Goal: Task Accomplishment & Management: Manage account settings

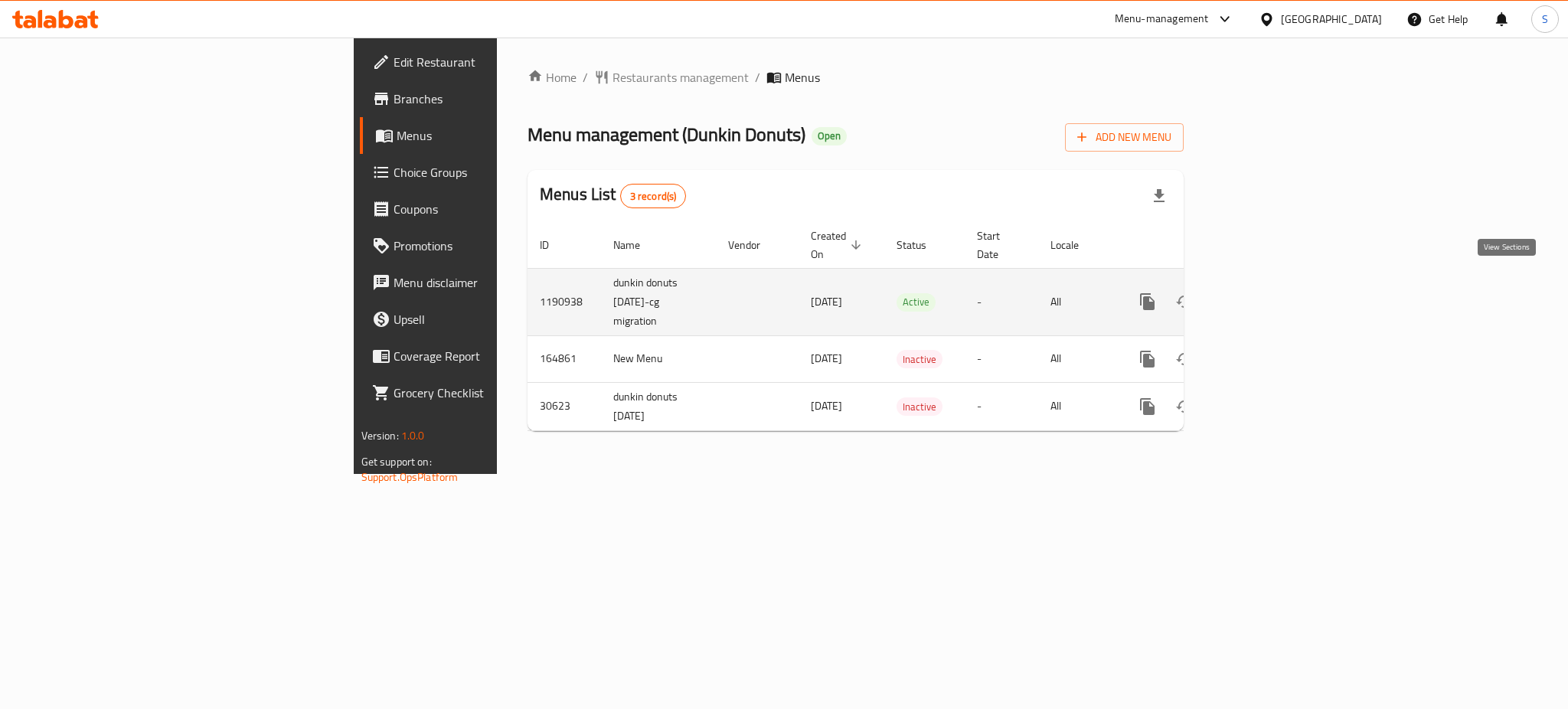
click at [1276, 287] on link "enhanced table" at bounding box center [1257, 302] width 37 height 37
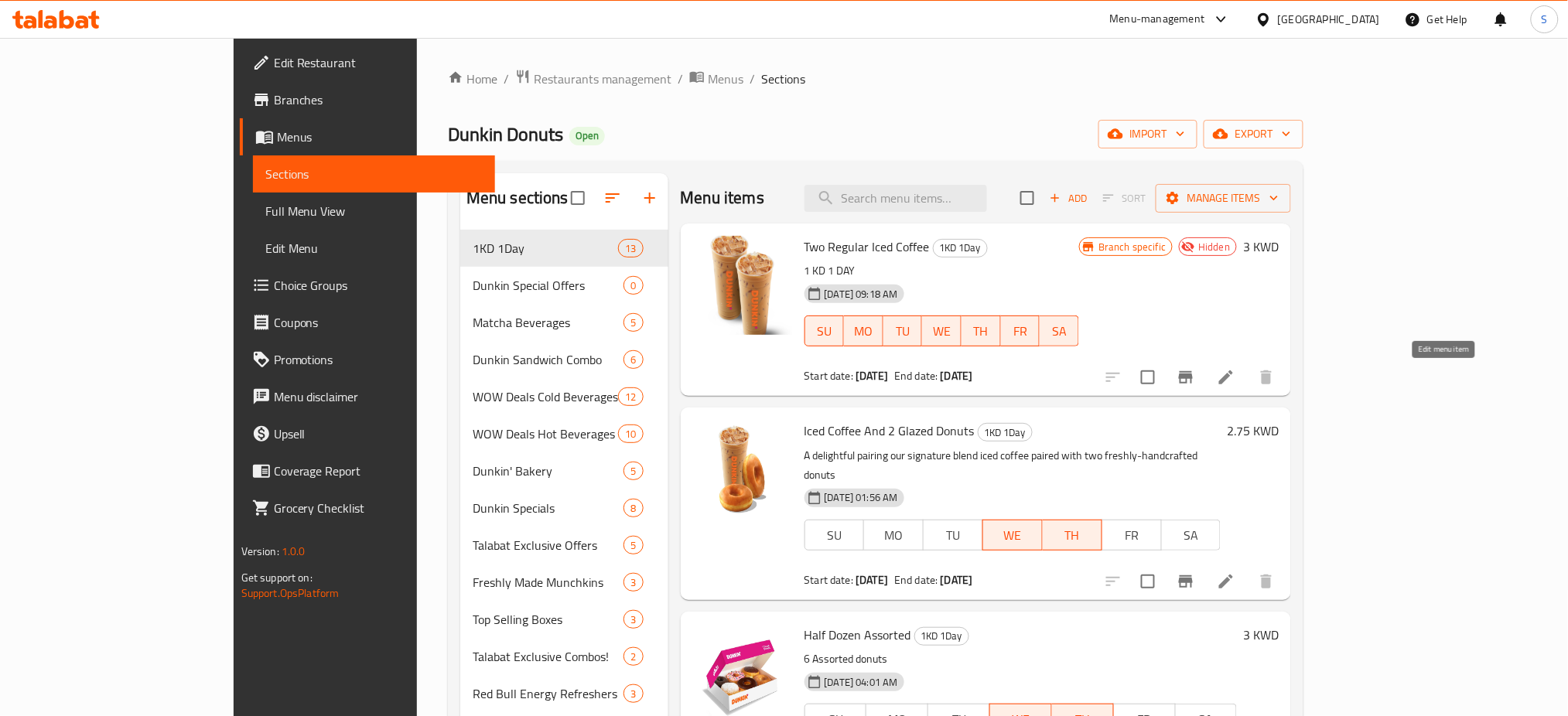
click at [1236, 380] on icon at bounding box center [1225, 377] width 18 height 18
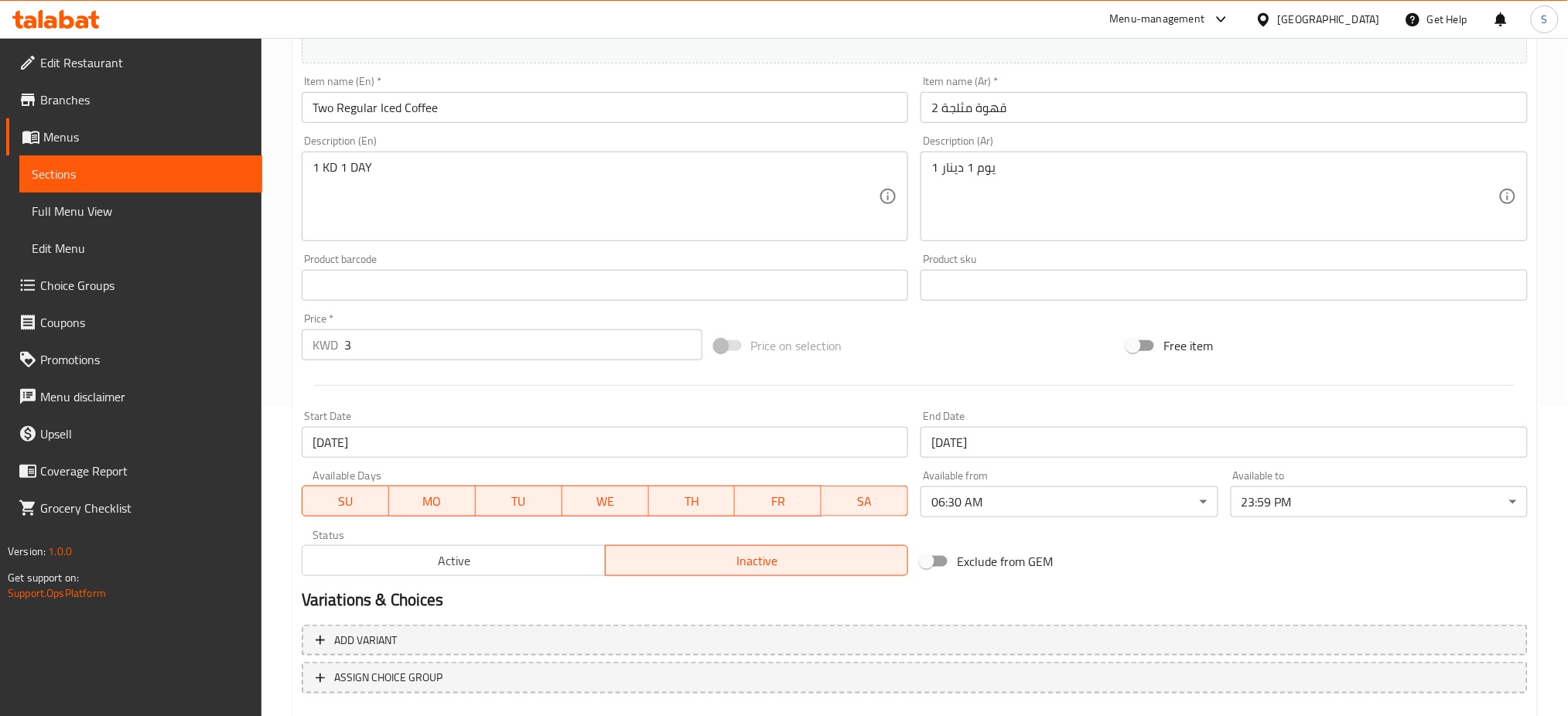
scroll to position [397, 0]
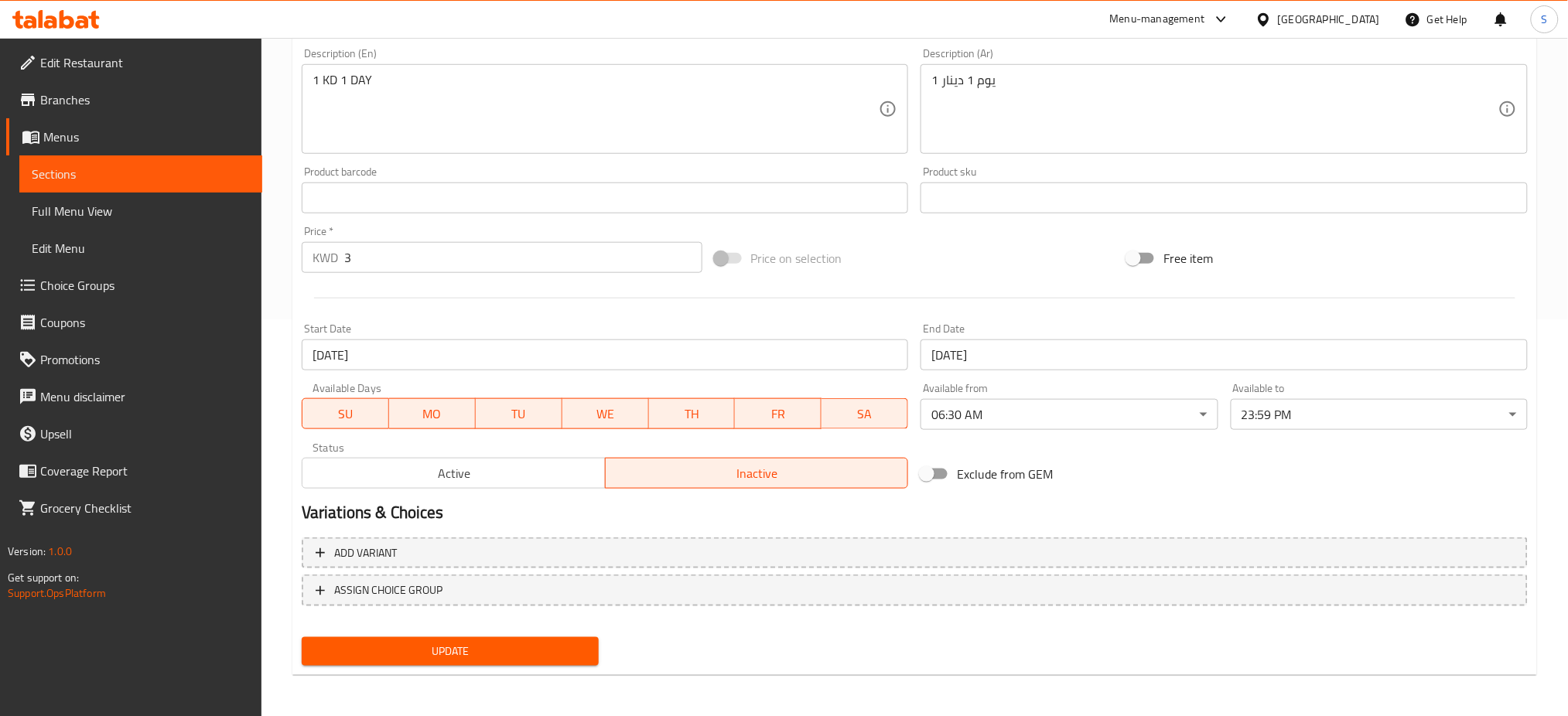
drag, startPoint x: 345, startPoint y: 406, endPoint x: 424, endPoint y: 420, distance: 80.2
click at [372, 410] on span "SU" at bounding box center [345, 414] width 74 height 23
drag, startPoint x: 421, startPoint y: 414, endPoint x: 564, endPoint y: 391, distance: 144.8
click at [447, 414] on span "MO" at bounding box center [432, 414] width 74 height 23
click at [550, 418] on span "TU" at bounding box center [519, 414] width 74 height 23
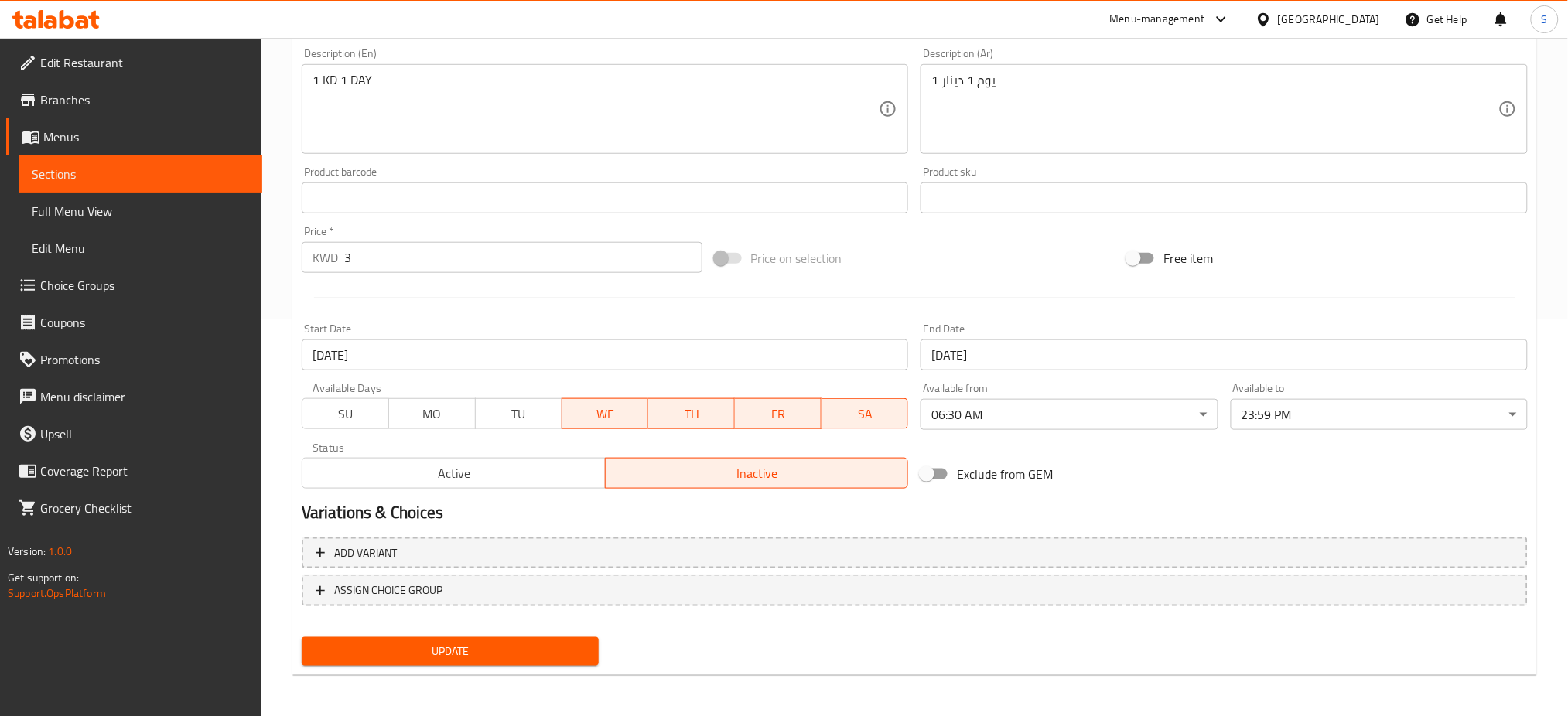
drag, startPoint x: 788, startPoint y: 418, endPoint x: 858, endPoint y: 422, distance: 70.1
click at [795, 418] on span "FR" at bounding box center [778, 414] width 74 height 23
click at [867, 425] on span "SA" at bounding box center [864, 414] width 74 height 23
click at [501, 484] on span "Active" at bounding box center [454, 474] width 291 height 23
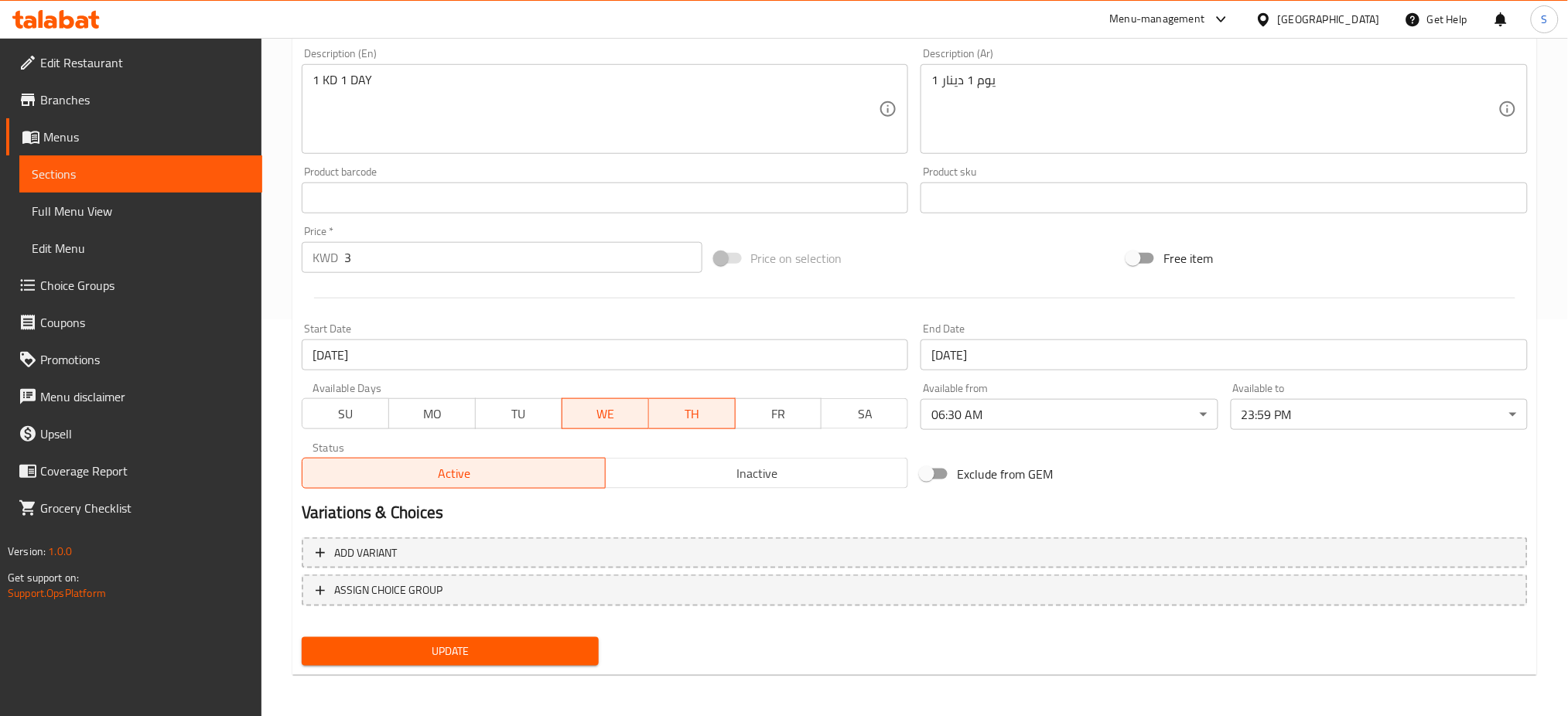
click at [716, 418] on span "TH" at bounding box center [692, 414] width 74 height 23
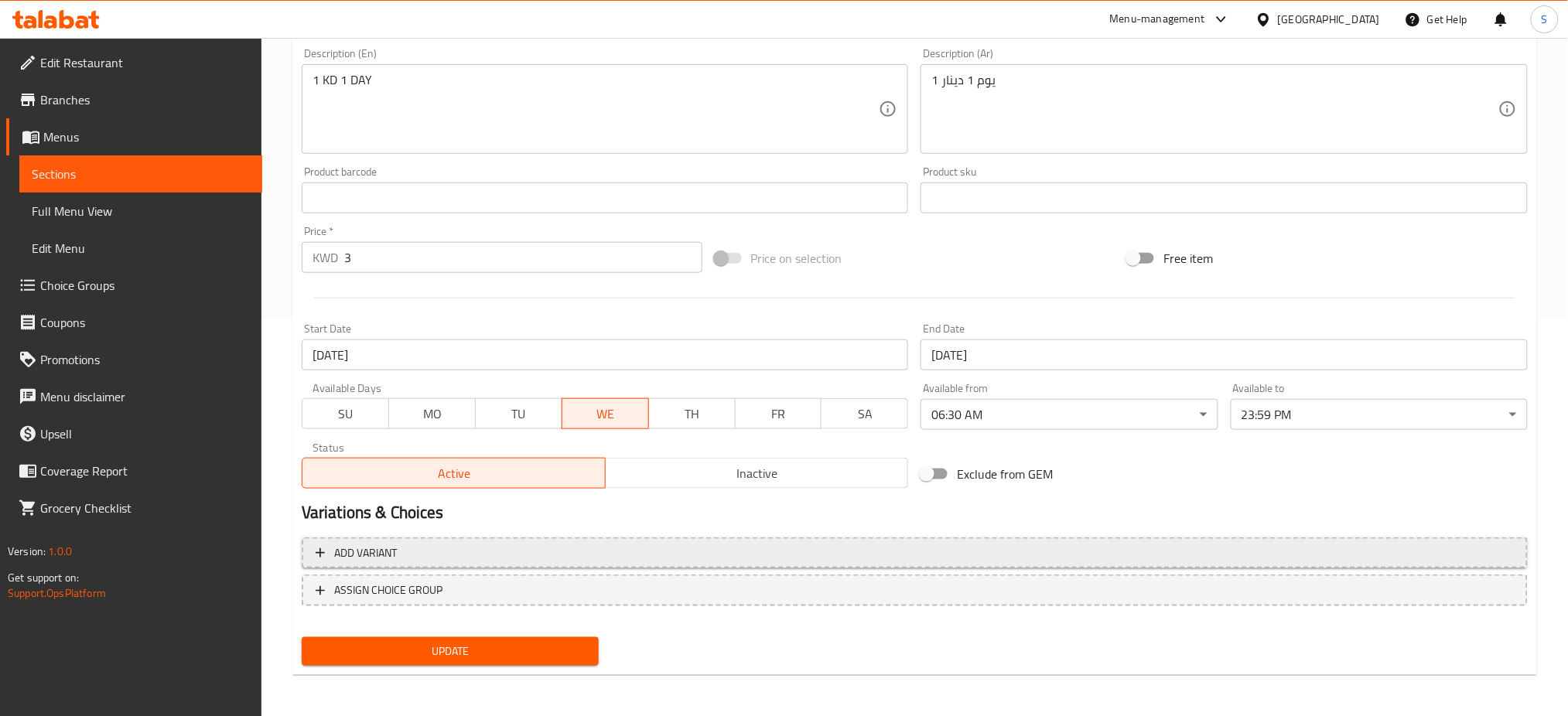
scroll to position [293, 0]
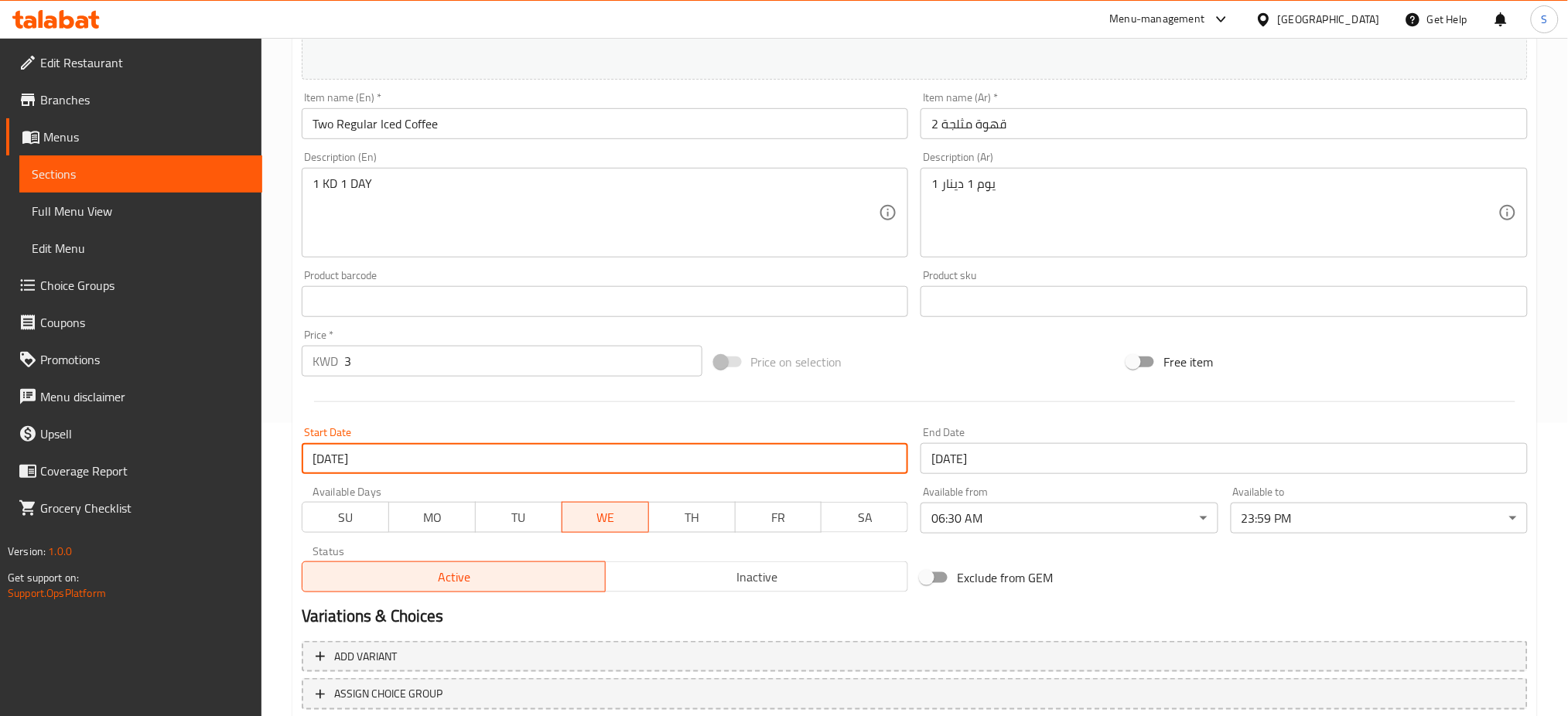
click at [499, 454] on input "03-08-2025" at bounding box center [606, 458] width 607 height 31
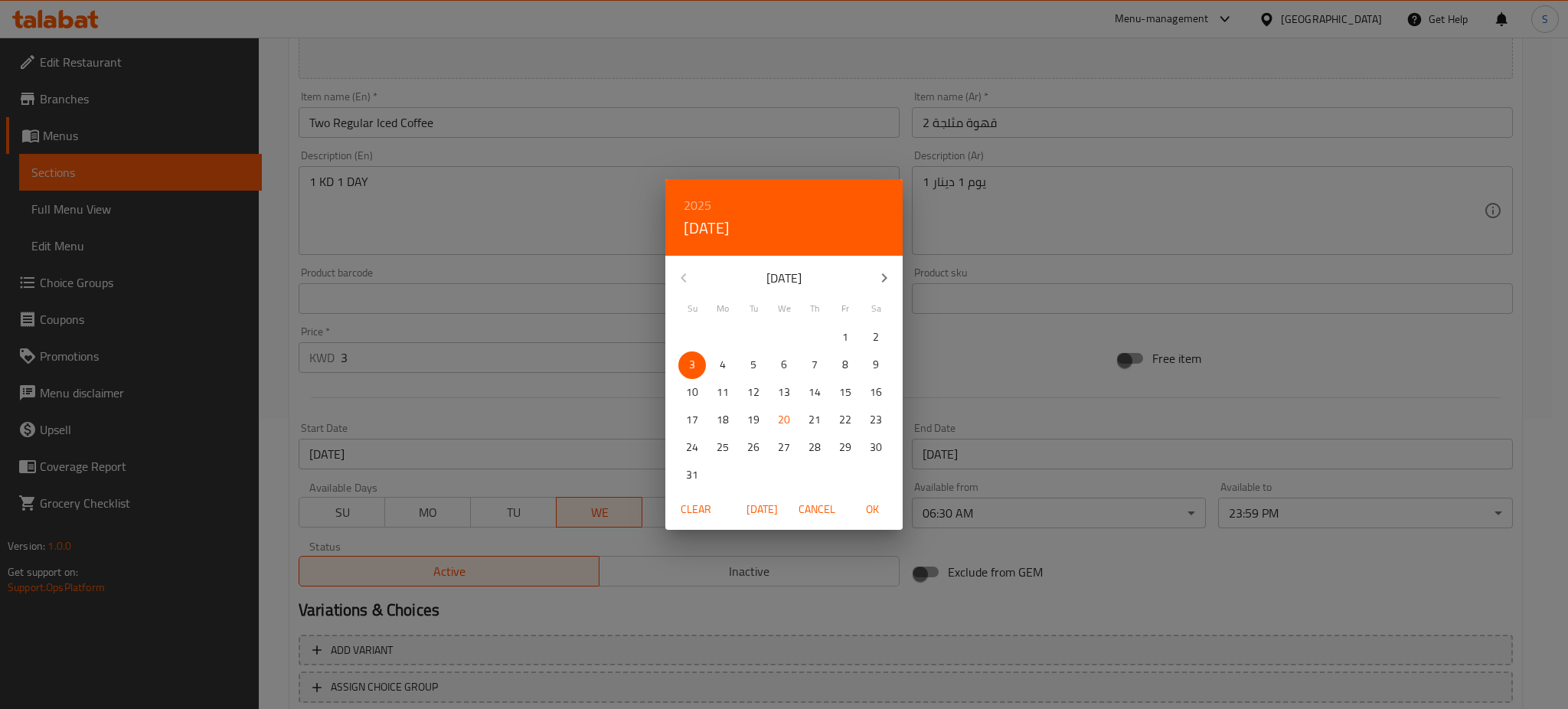
click at [790, 424] on span "20" at bounding box center [784, 420] width 28 height 19
click at [871, 513] on span "OK" at bounding box center [871, 510] width 37 height 19
type input "[DATE]"
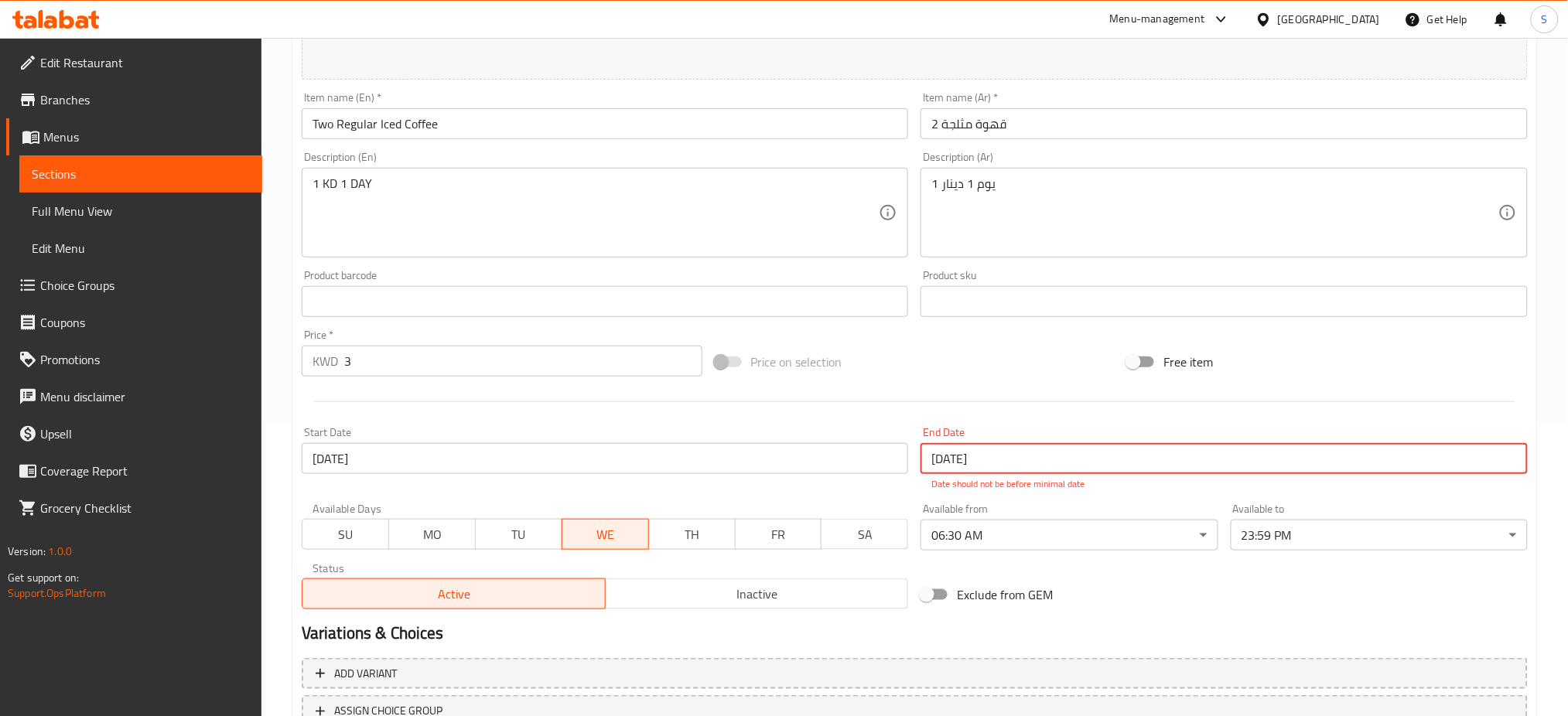
click at [985, 466] on input "06-08-2025" at bounding box center [1224, 458] width 607 height 31
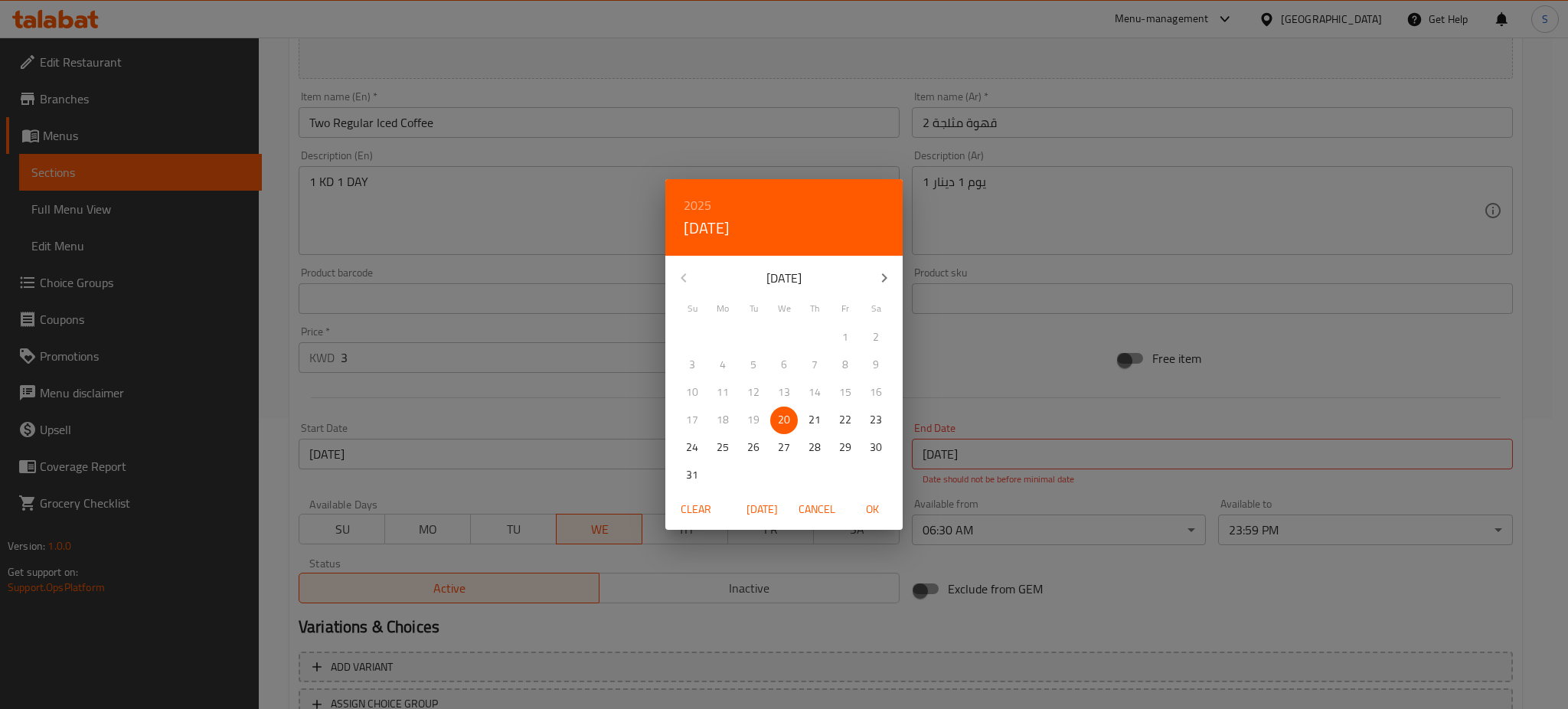
click at [870, 501] on span "OK" at bounding box center [871, 510] width 37 height 19
type input "20-08-2025"
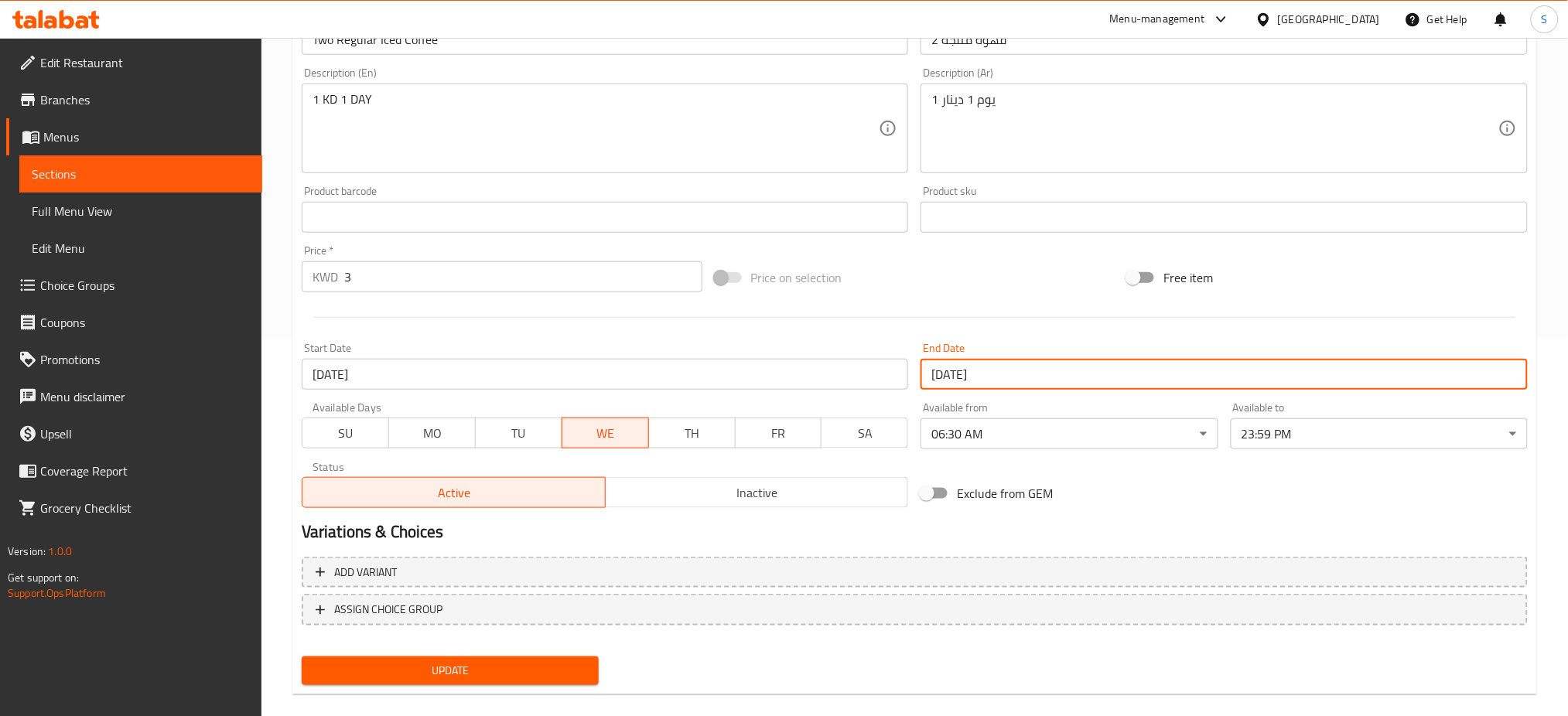
scroll to position [397, 0]
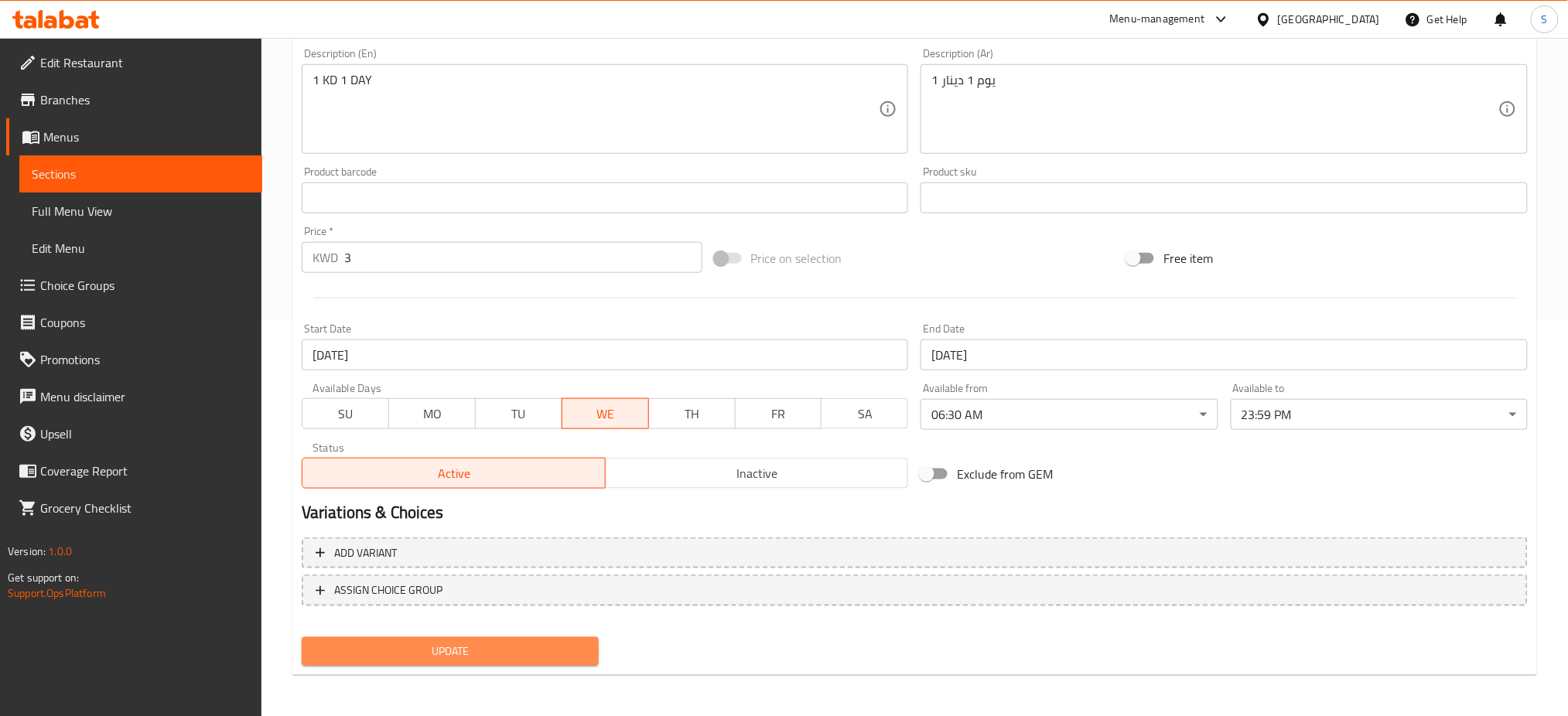
click at [542, 643] on span "Update" at bounding box center [450, 652] width 272 height 19
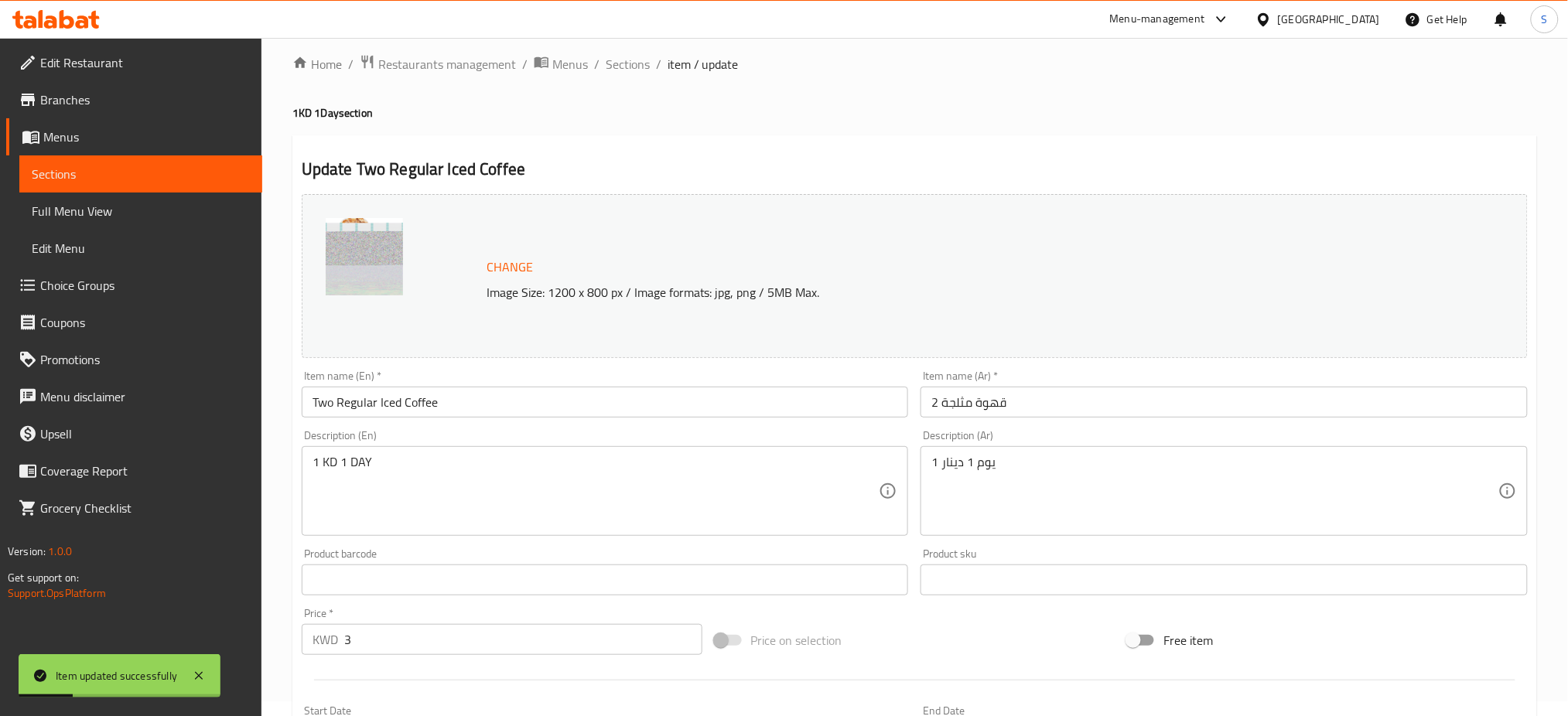
scroll to position [0, 0]
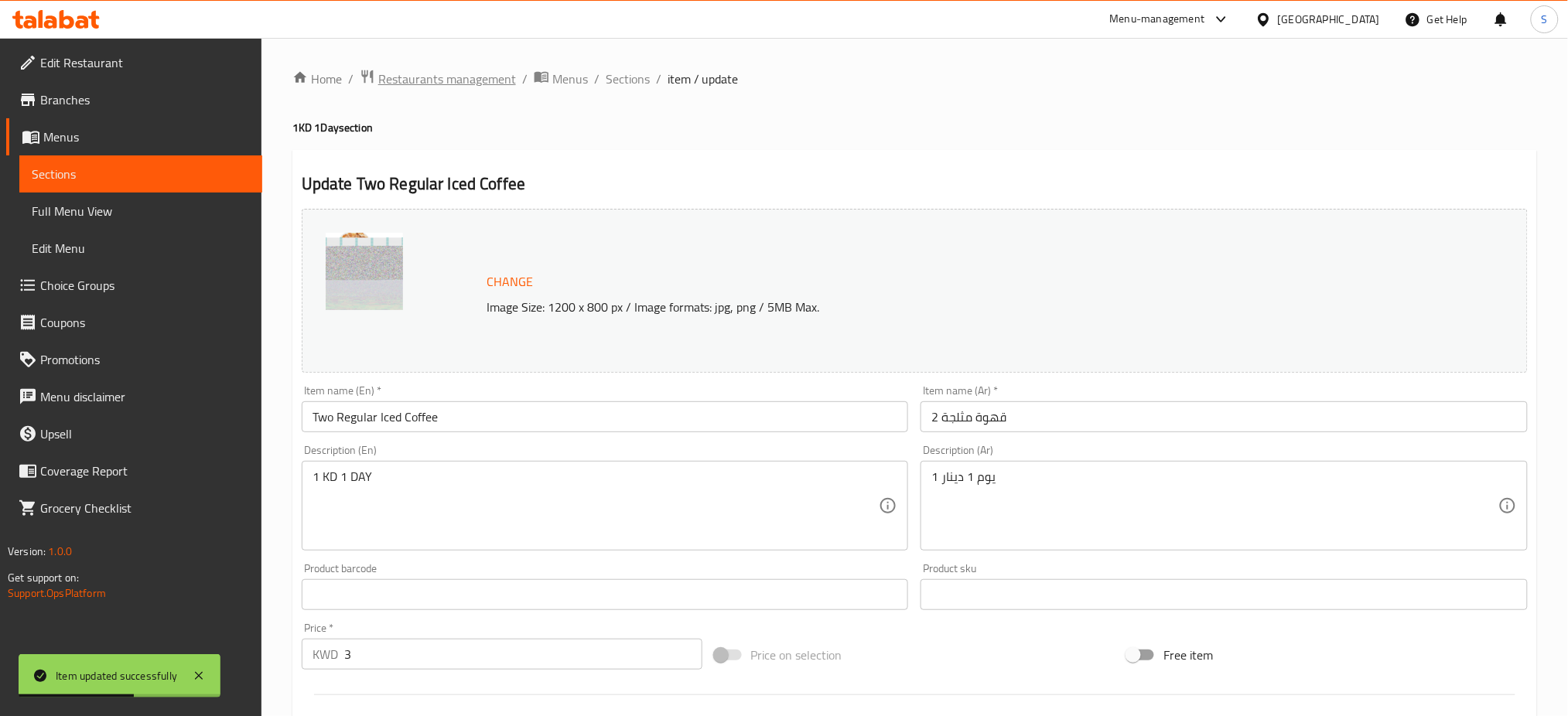
click at [454, 73] on span "Restaurants management" at bounding box center [447, 78] width 137 height 18
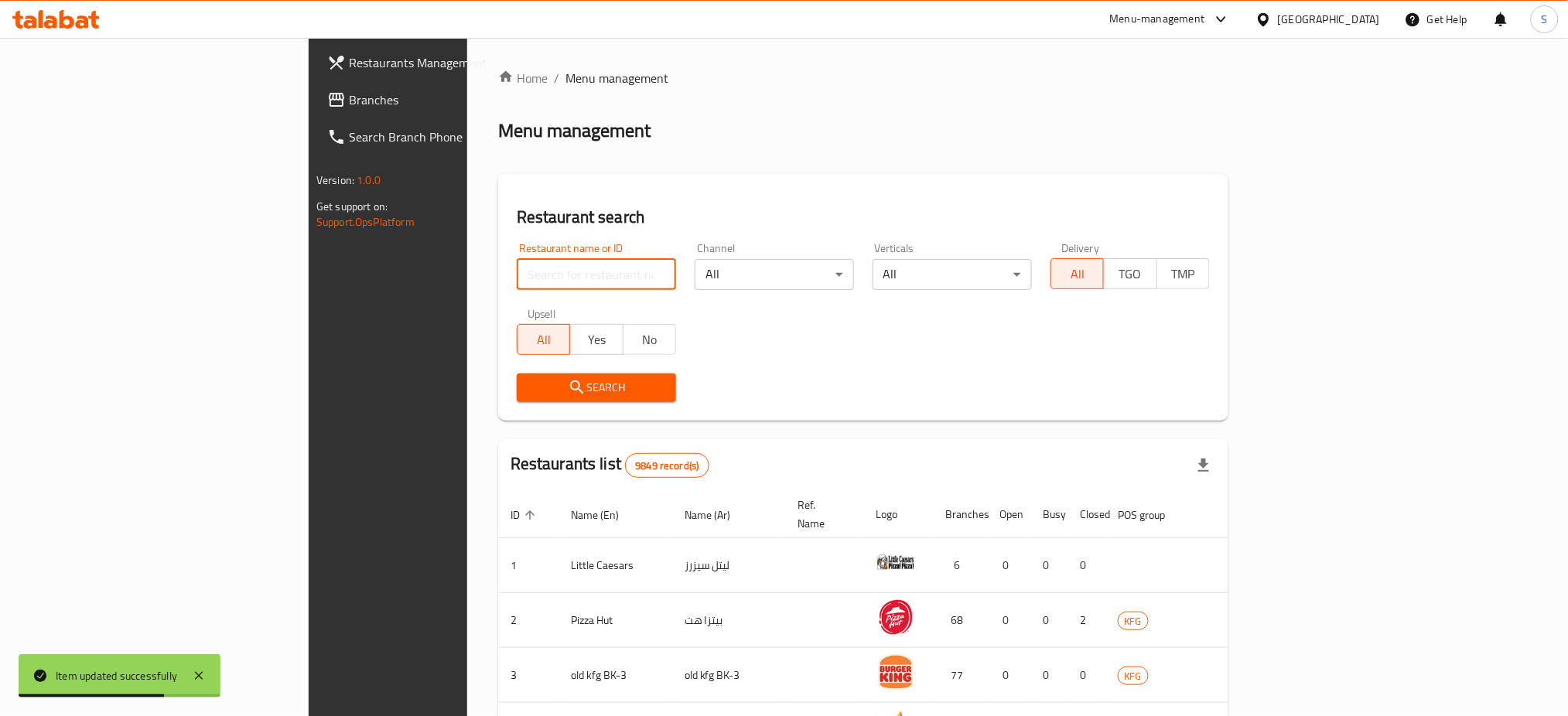
drag, startPoint x: 376, startPoint y: 276, endPoint x: 353, endPoint y: 271, distance: 23.5
click at [517, 271] on input "search" at bounding box center [596, 275] width 159 height 31
type input "dunkin"
click button "Search" at bounding box center [596, 387] width 159 height 29
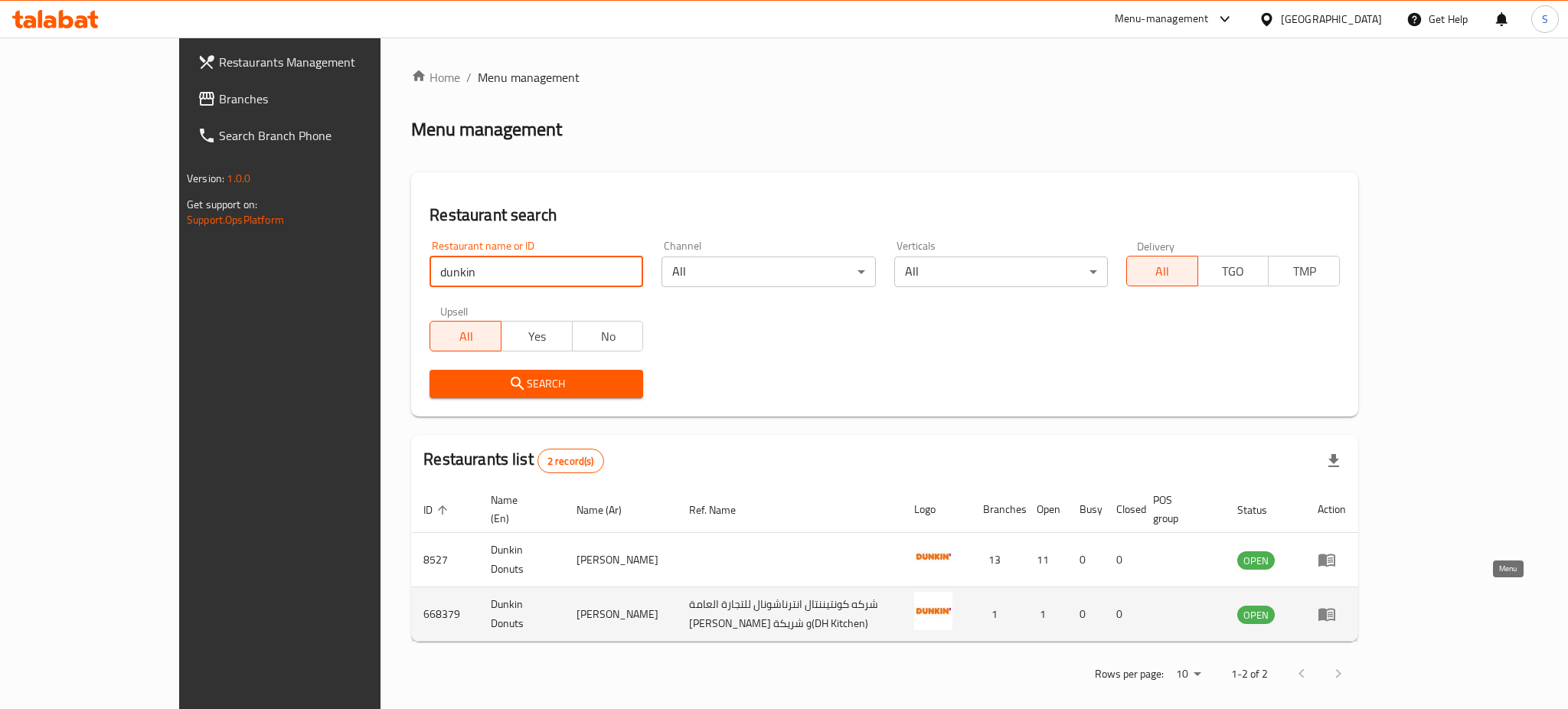
click at [1346, 605] on link "enhanced table" at bounding box center [1331, 613] width 28 height 18
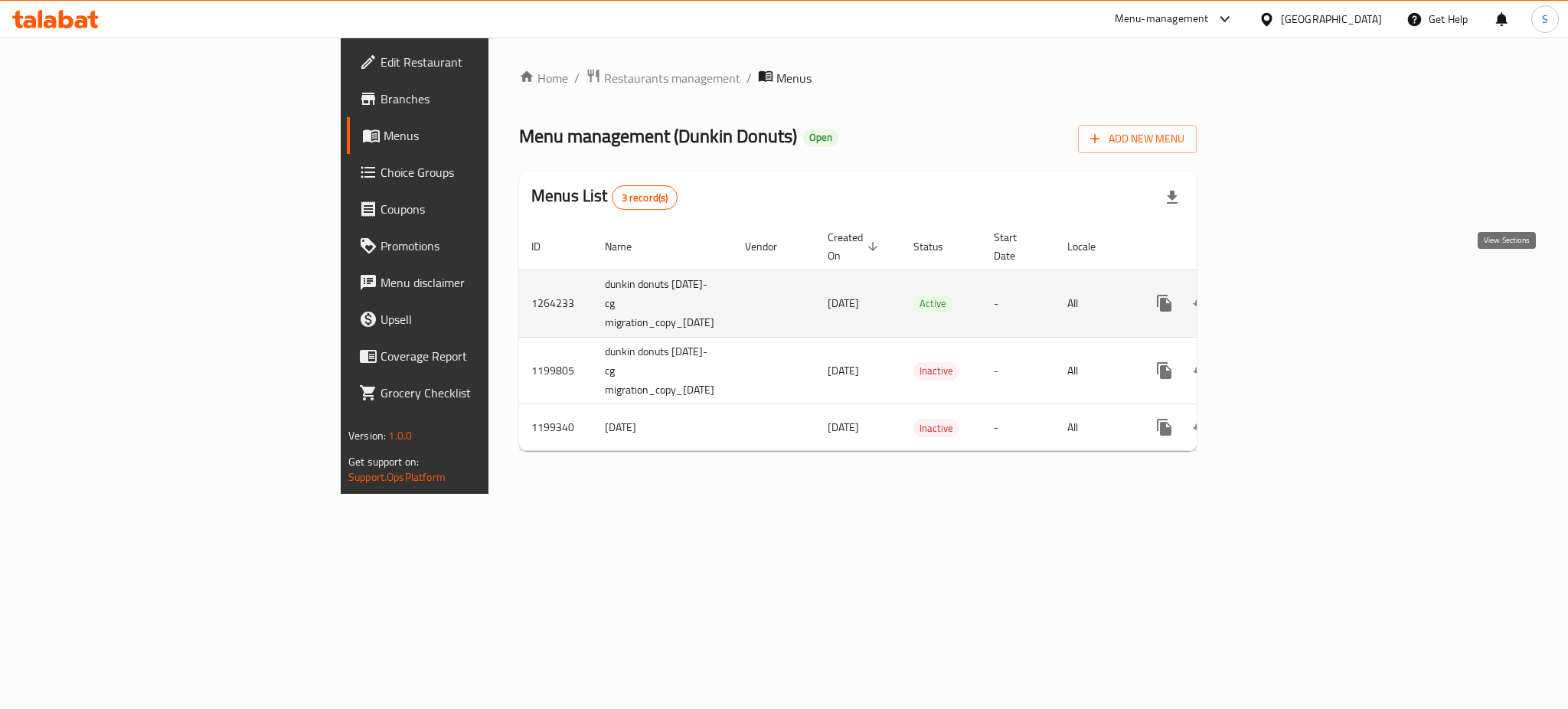
click at [1293, 289] on link "enhanced table" at bounding box center [1274, 303] width 37 height 37
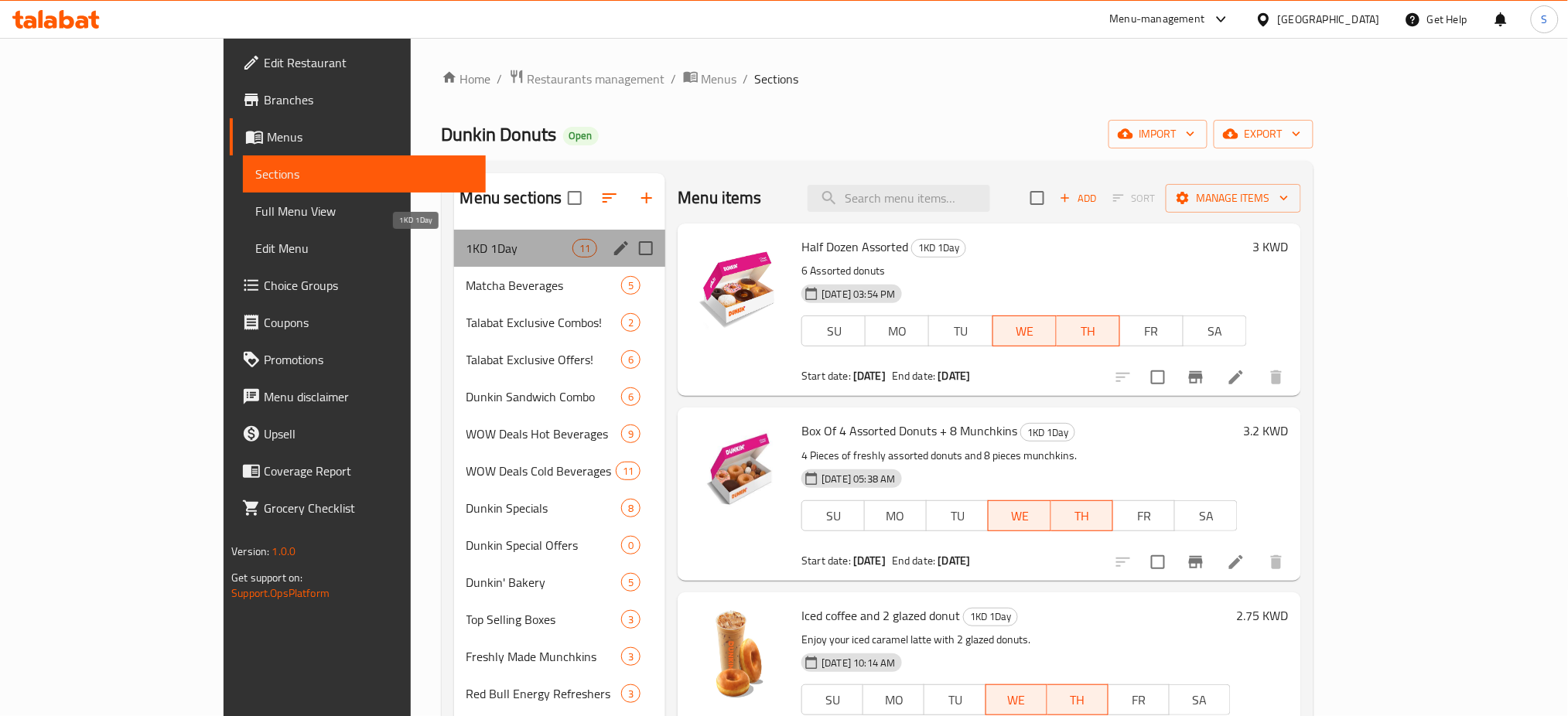
click at [480, 246] on span "1KD 1Day" at bounding box center [519, 248] width 106 height 18
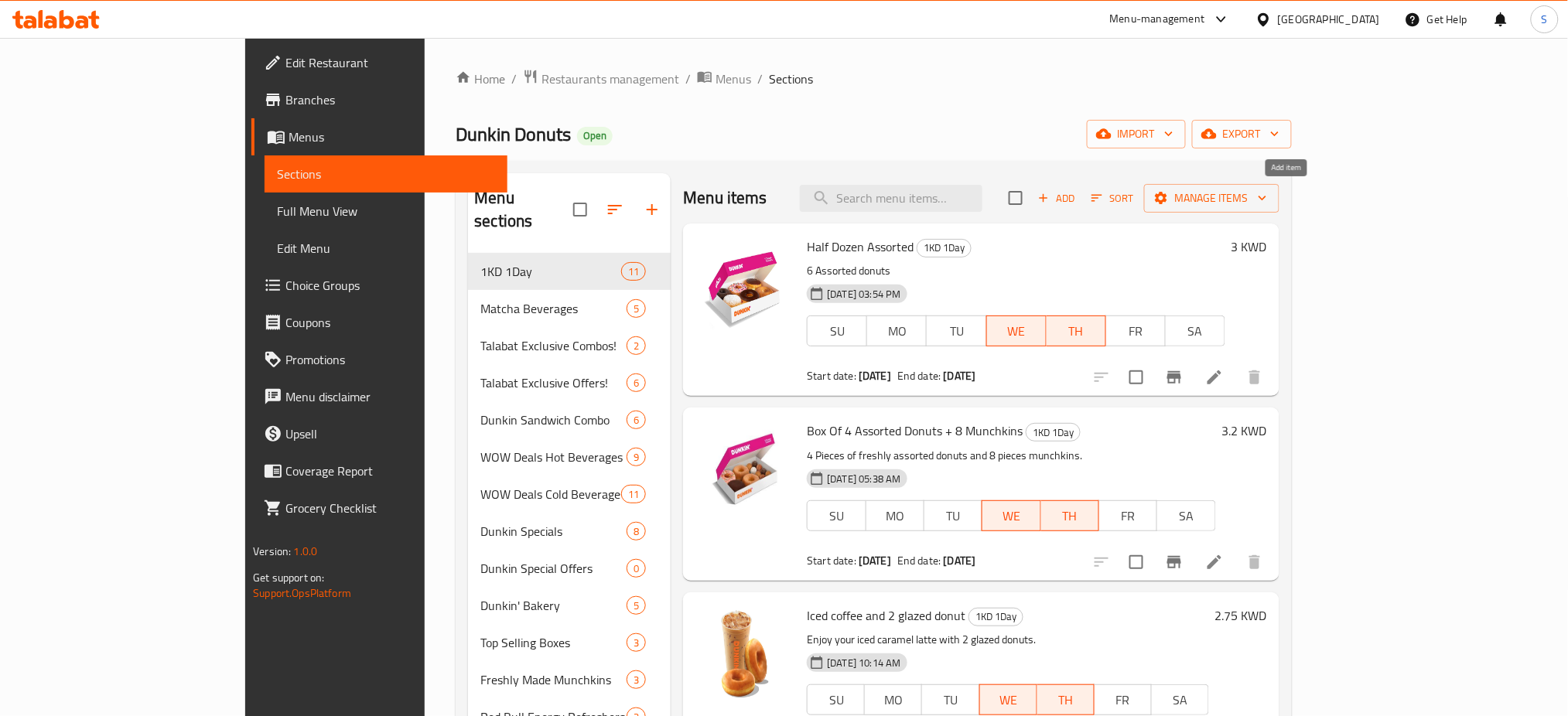
click at [1077, 199] on span "Add" at bounding box center [1056, 198] width 42 height 17
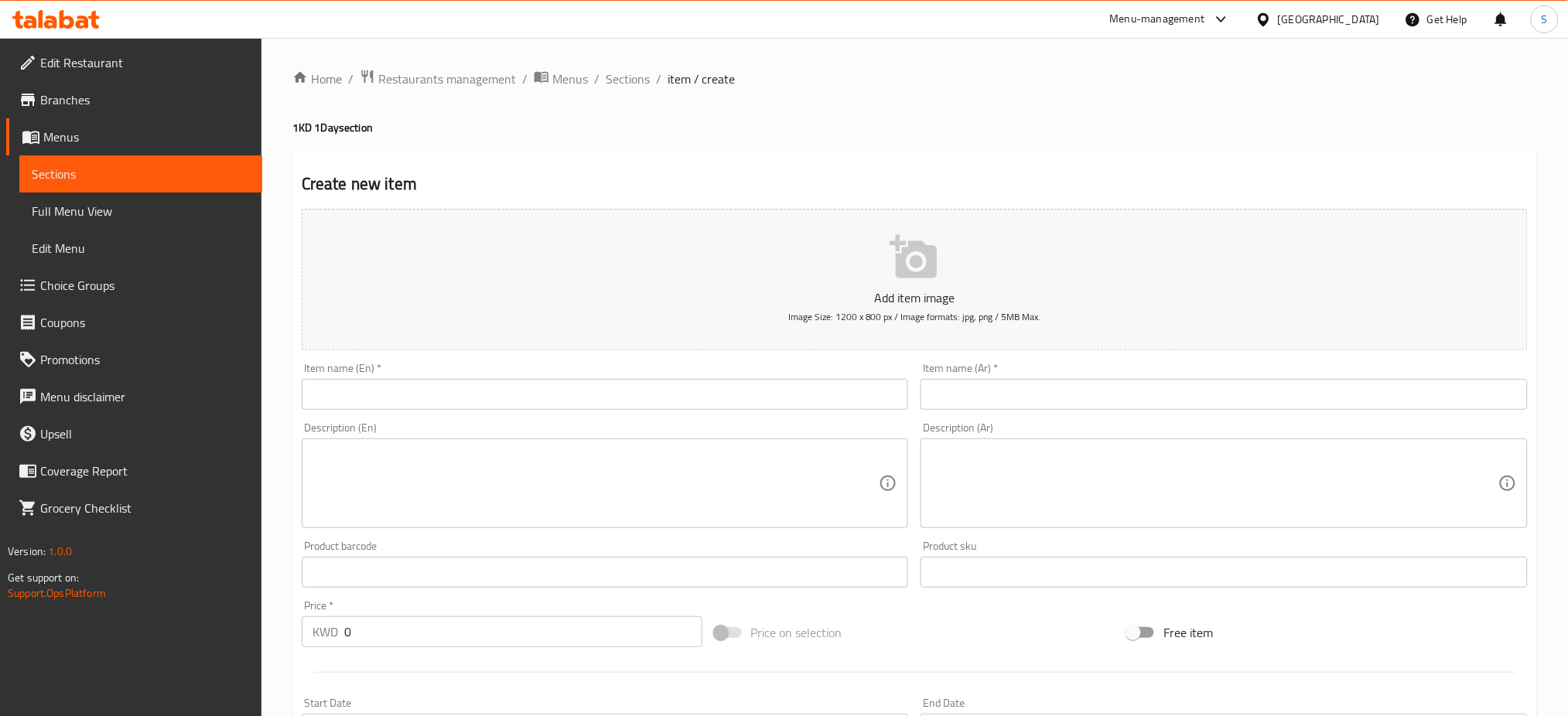
click at [439, 396] on input "text" at bounding box center [606, 395] width 607 height 31
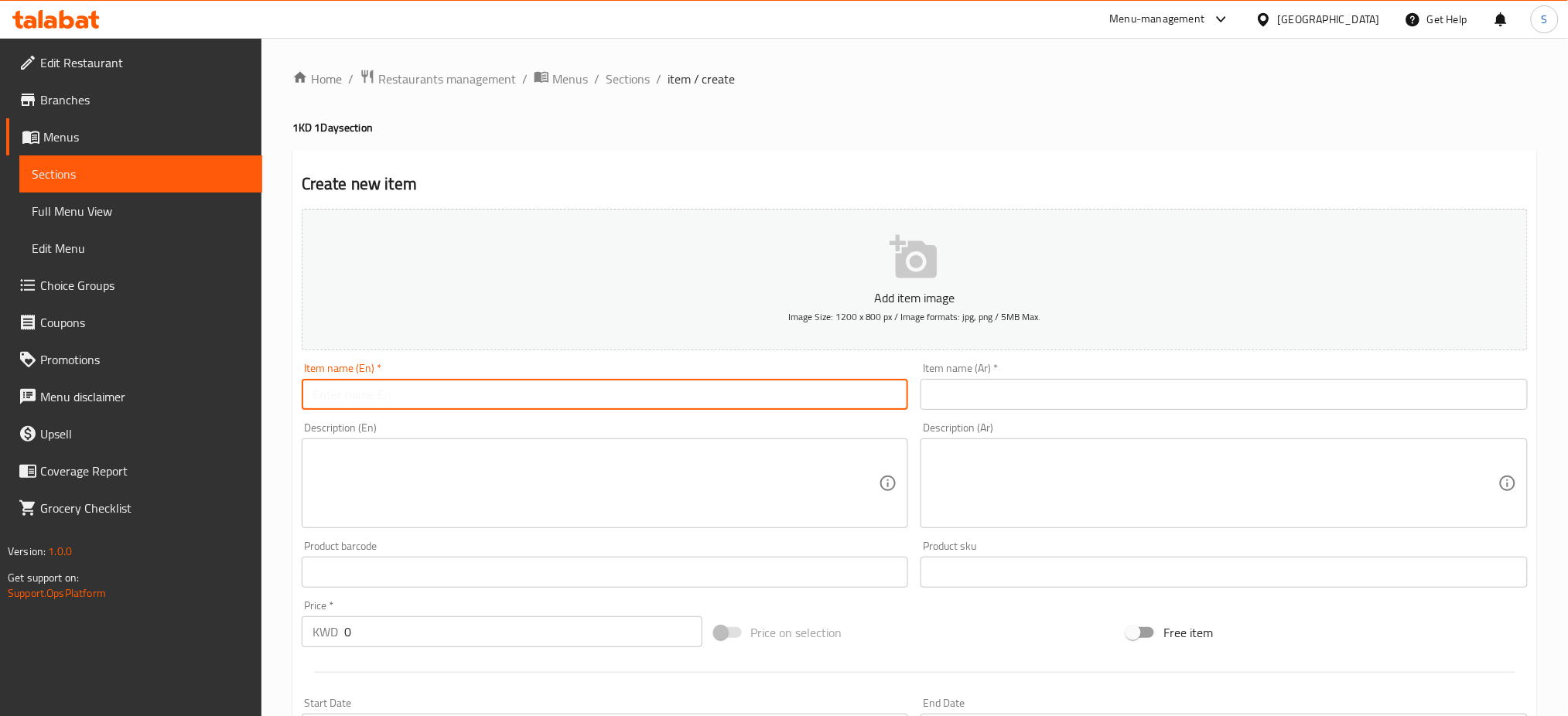
paste input "Two Regular Iced Coffee"
type input "Two Regular Iced Coffee"
click at [1011, 387] on input "text" at bounding box center [1224, 395] width 607 height 31
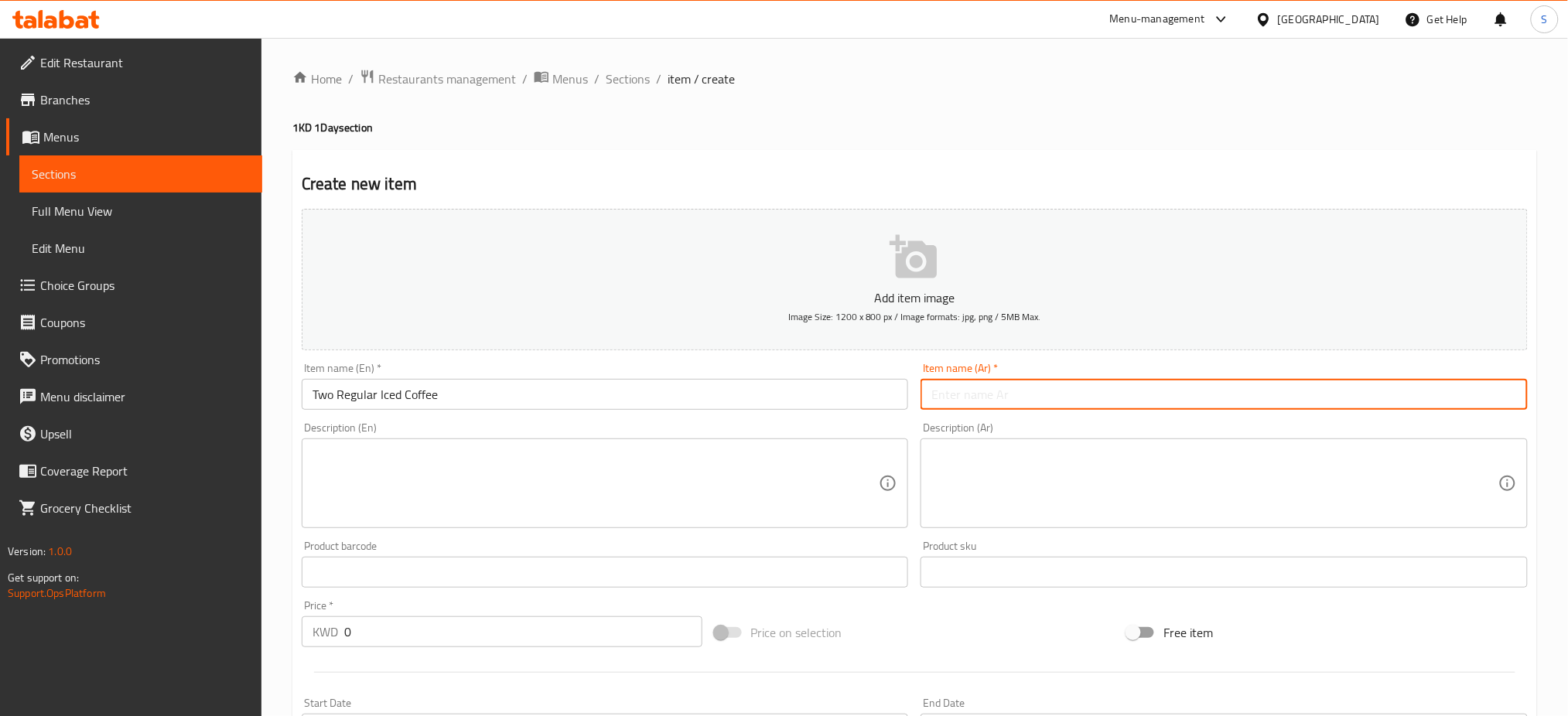
paste input "2 قهوة مثلجة"
type input "2 قهوة مثلجة"
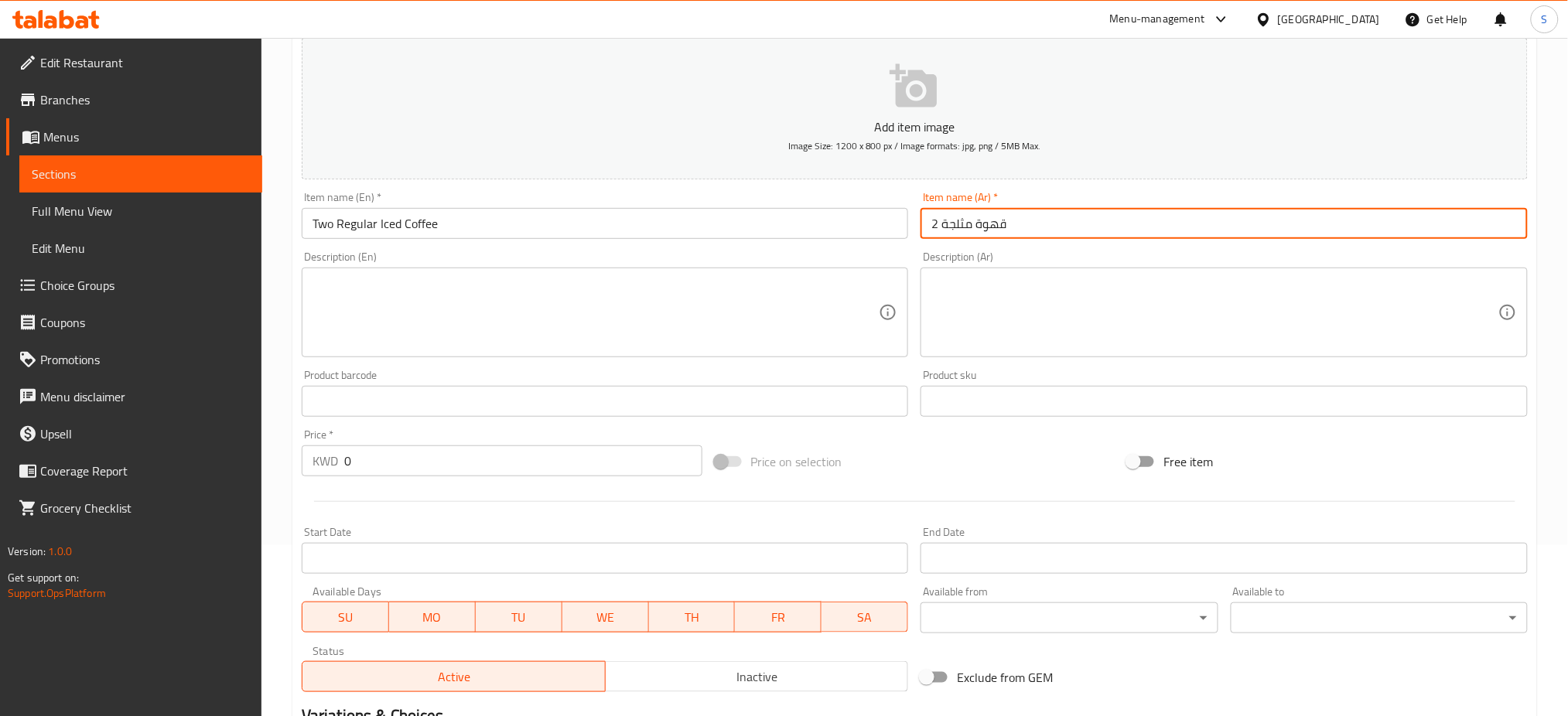
scroll to position [205, 0]
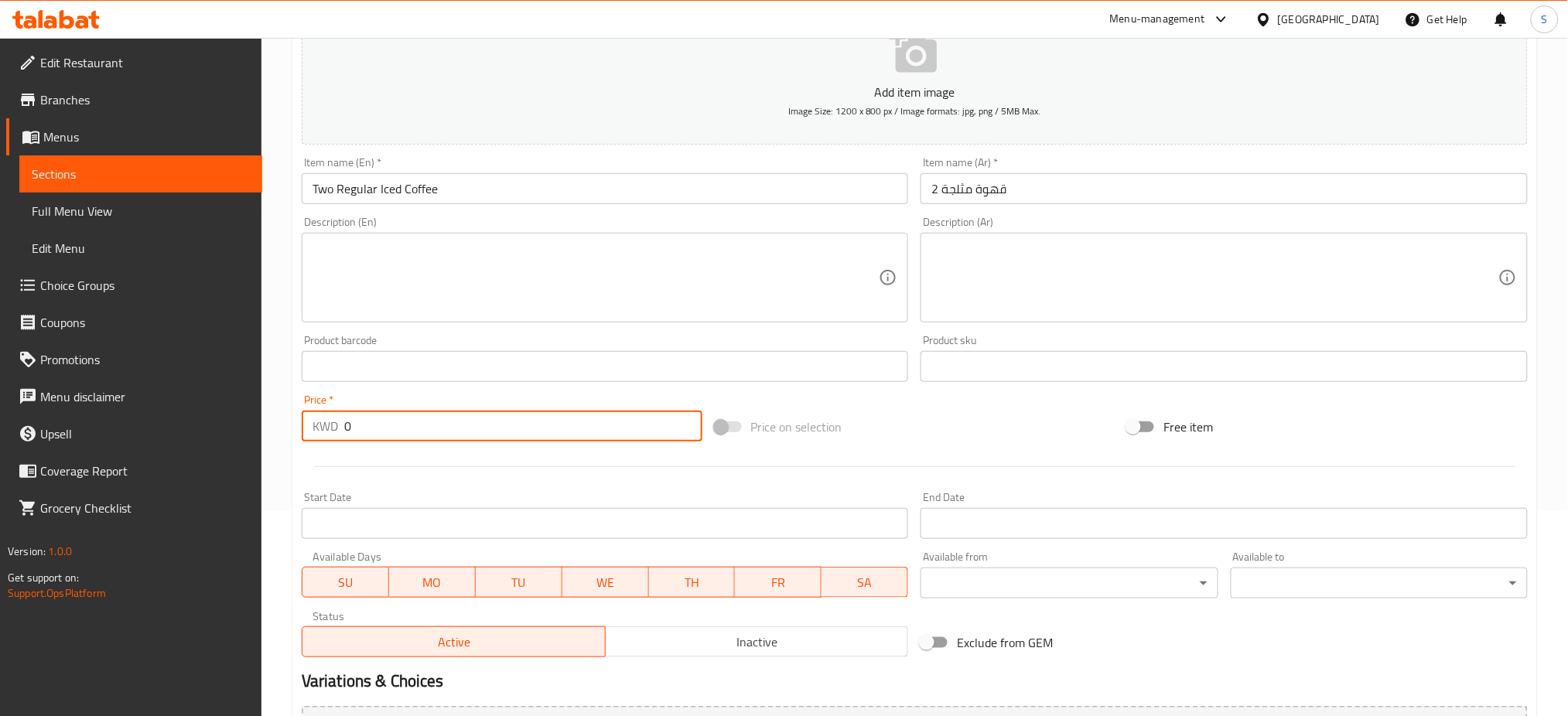
drag, startPoint x: 413, startPoint y: 434, endPoint x: 235, endPoint y: 416, distance: 178.9
click at [237, 420] on div "Edit Restaurant Branches Menus Sections Full Menu View Edit Menu Choice Groups …" at bounding box center [784, 359] width 1568 height 1055
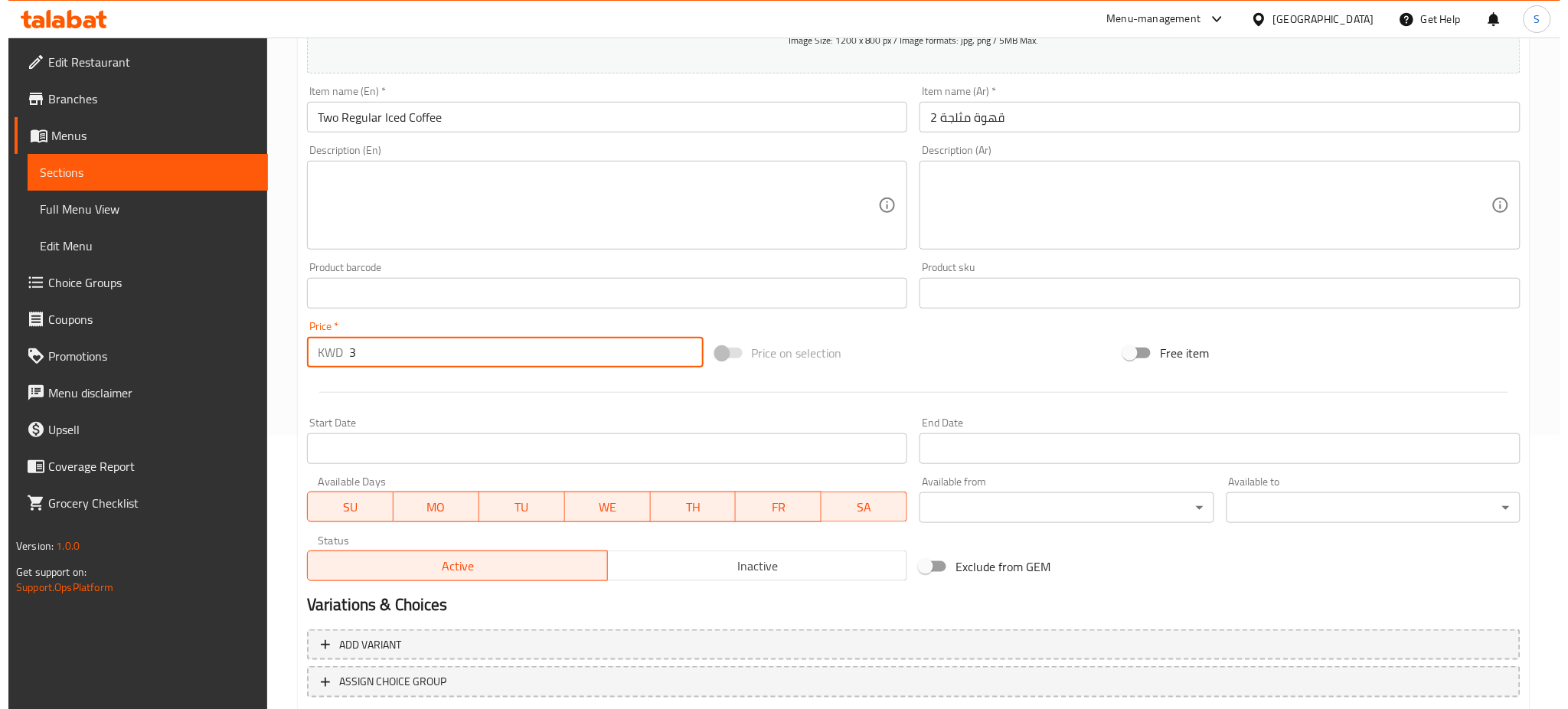
scroll to position [370, 0]
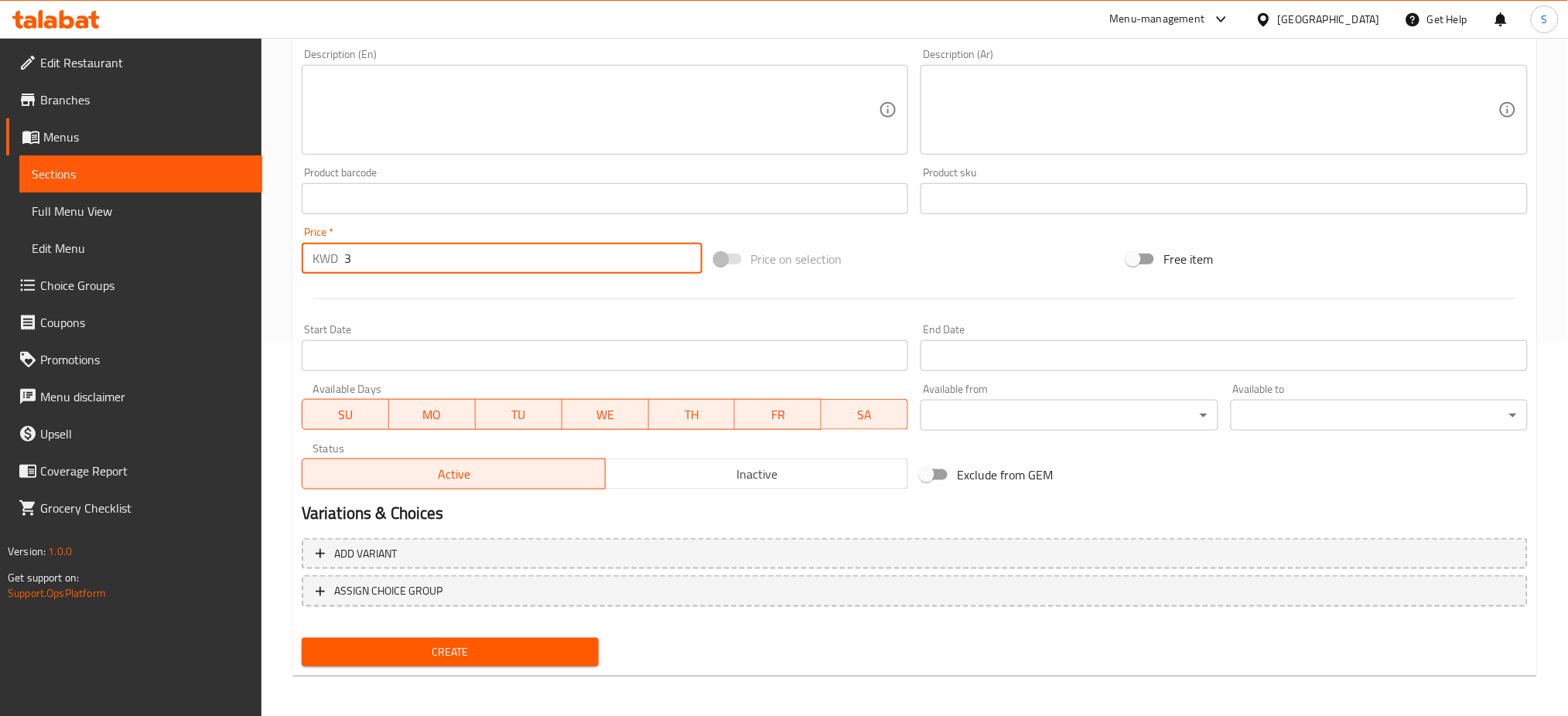
type input "3"
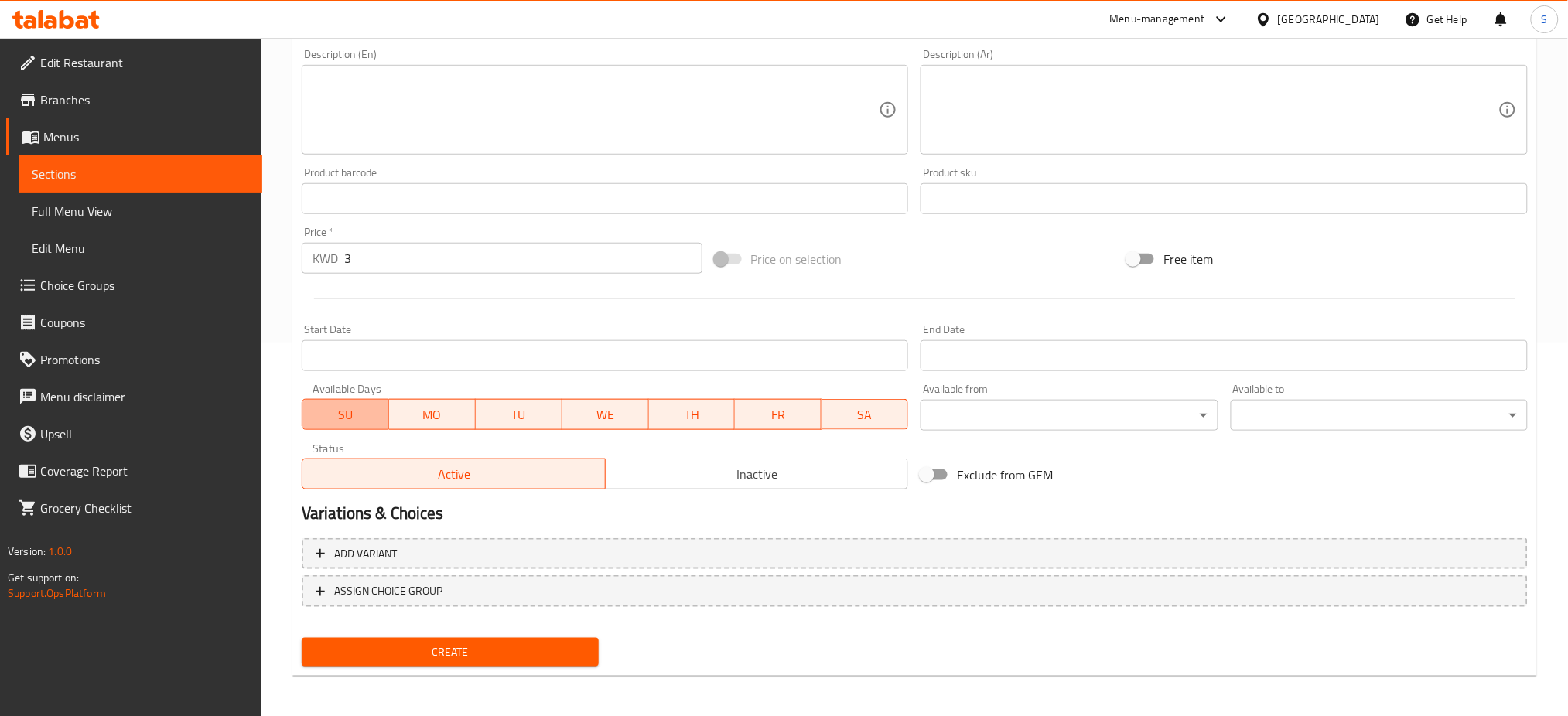
click at [340, 404] on span "SU" at bounding box center [345, 415] width 74 height 23
drag, startPoint x: 426, startPoint y: 414, endPoint x: 526, endPoint y: 410, distance: 100.1
click at [474, 414] on button "MO" at bounding box center [432, 415] width 87 height 31
drag, startPoint x: 526, startPoint y: 410, endPoint x: 734, endPoint y: 426, distance: 208.6
click at [526, 408] on span "TU" at bounding box center [519, 415] width 74 height 23
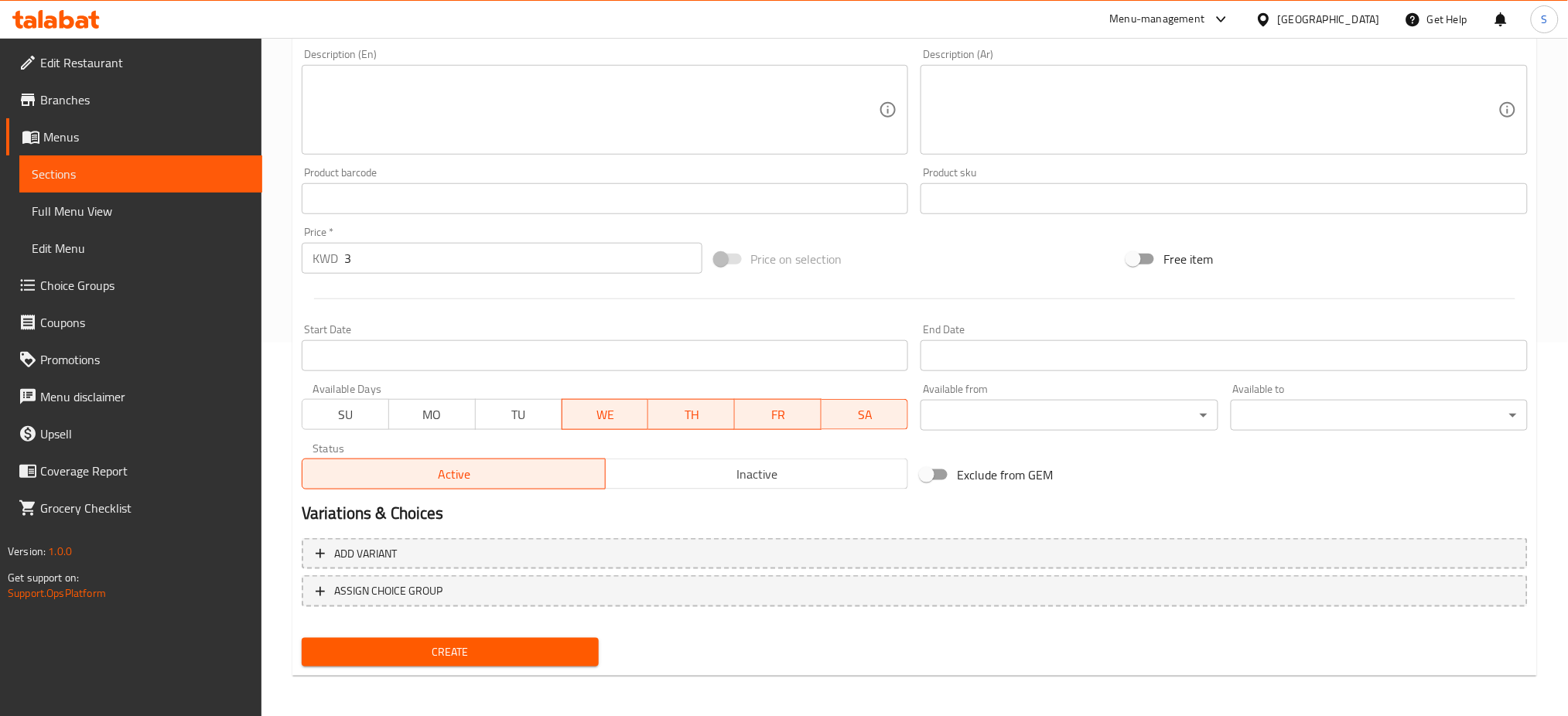
drag, startPoint x: 702, startPoint y: 412, endPoint x: 759, endPoint y: 412, distance: 57.0
click at [718, 415] on span "TH" at bounding box center [691, 415] width 74 height 23
click at [762, 407] on span "FR" at bounding box center [778, 415] width 74 height 23
click at [897, 427] on button "SA" at bounding box center [864, 415] width 87 height 31
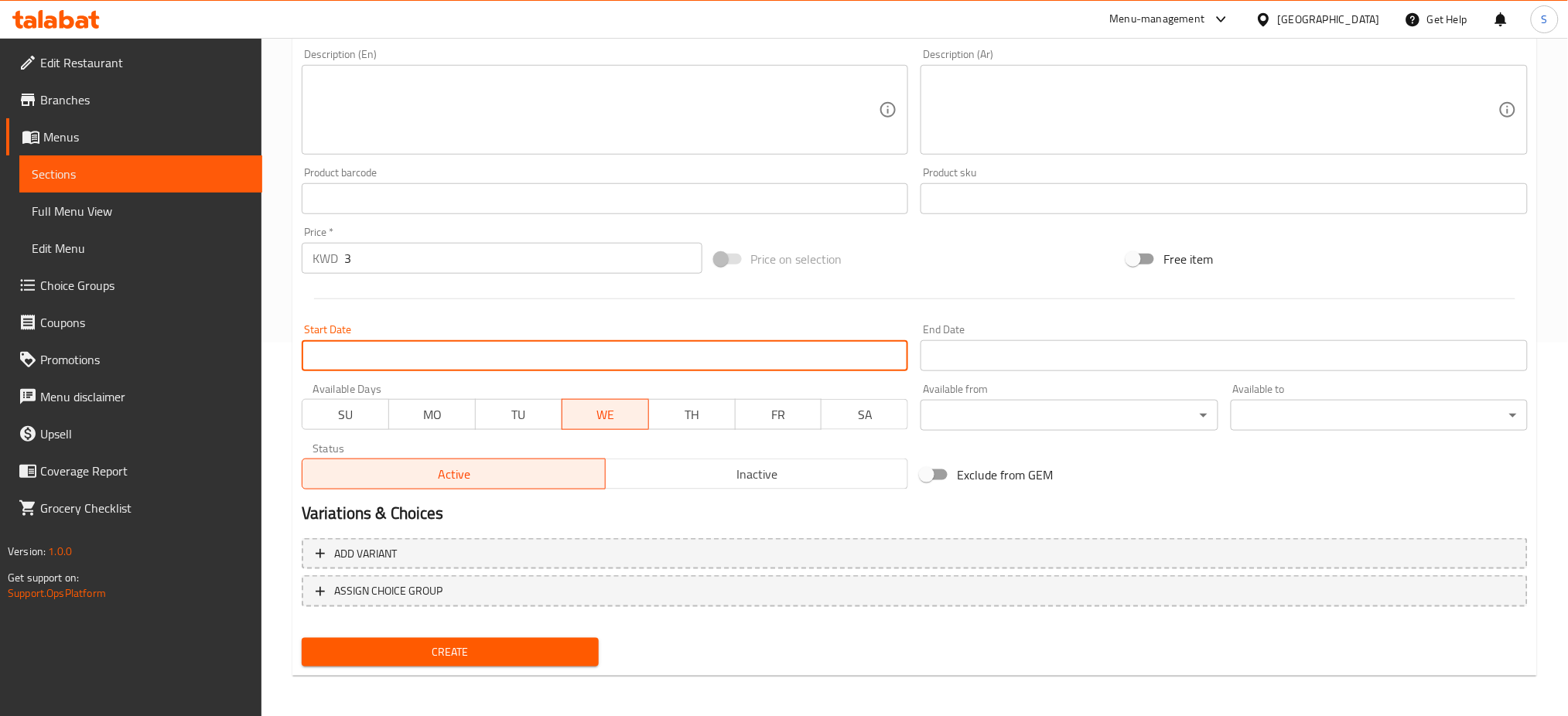
click at [444, 356] on input "Start Date" at bounding box center [606, 356] width 607 height 31
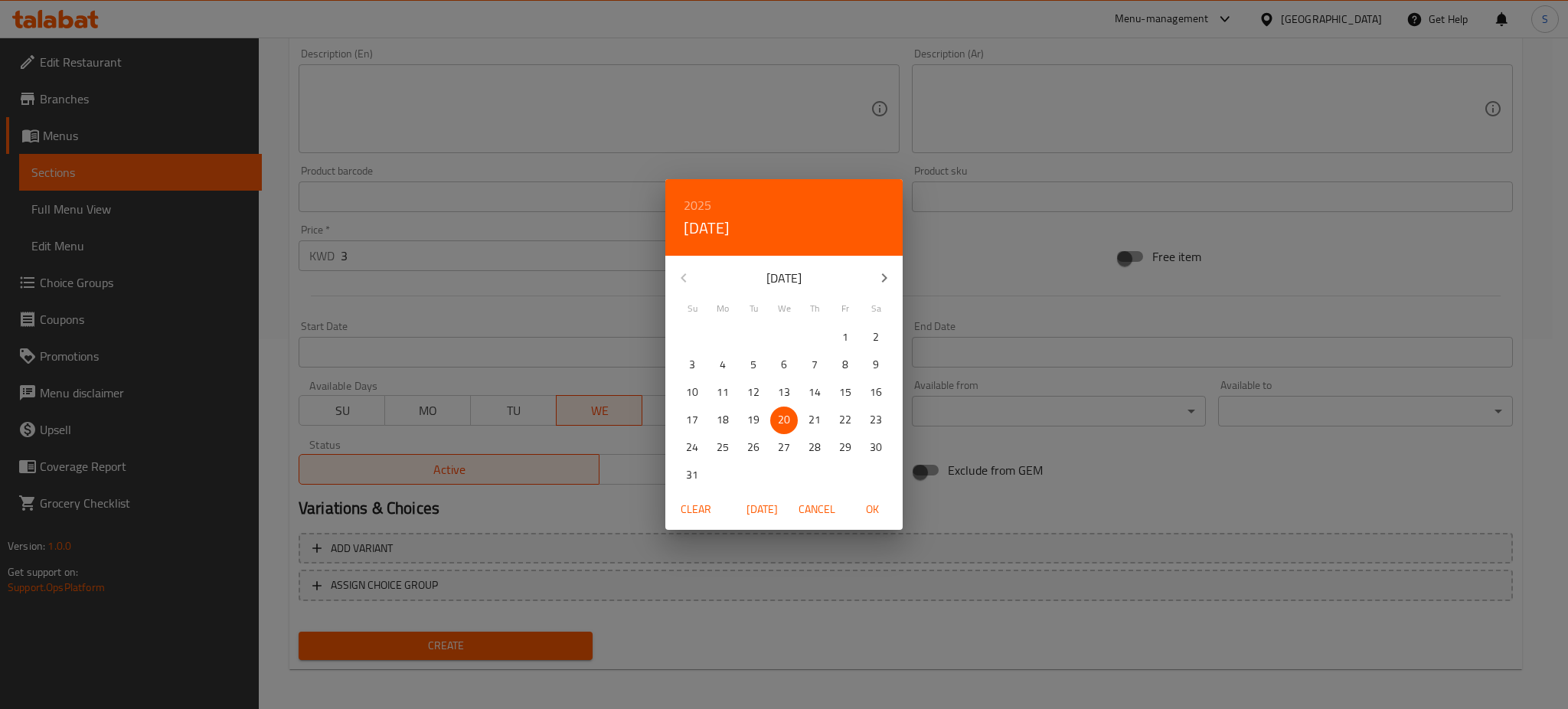
click at [867, 507] on span "OK" at bounding box center [871, 510] width 37 height 19
type input "20-08-2025"
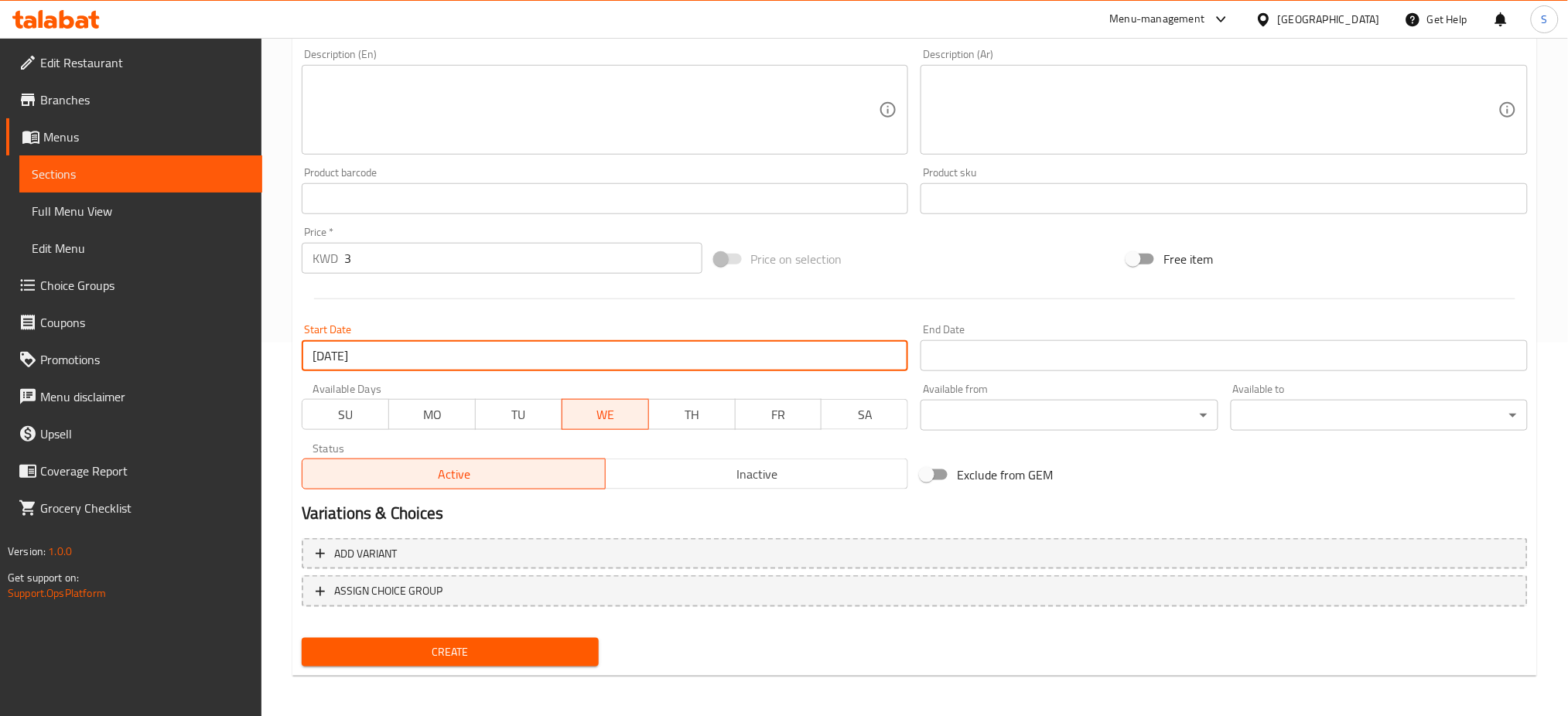
click at [992, 356] on input "Start Date" at bounding box center [1224, 356] width 607 height 31
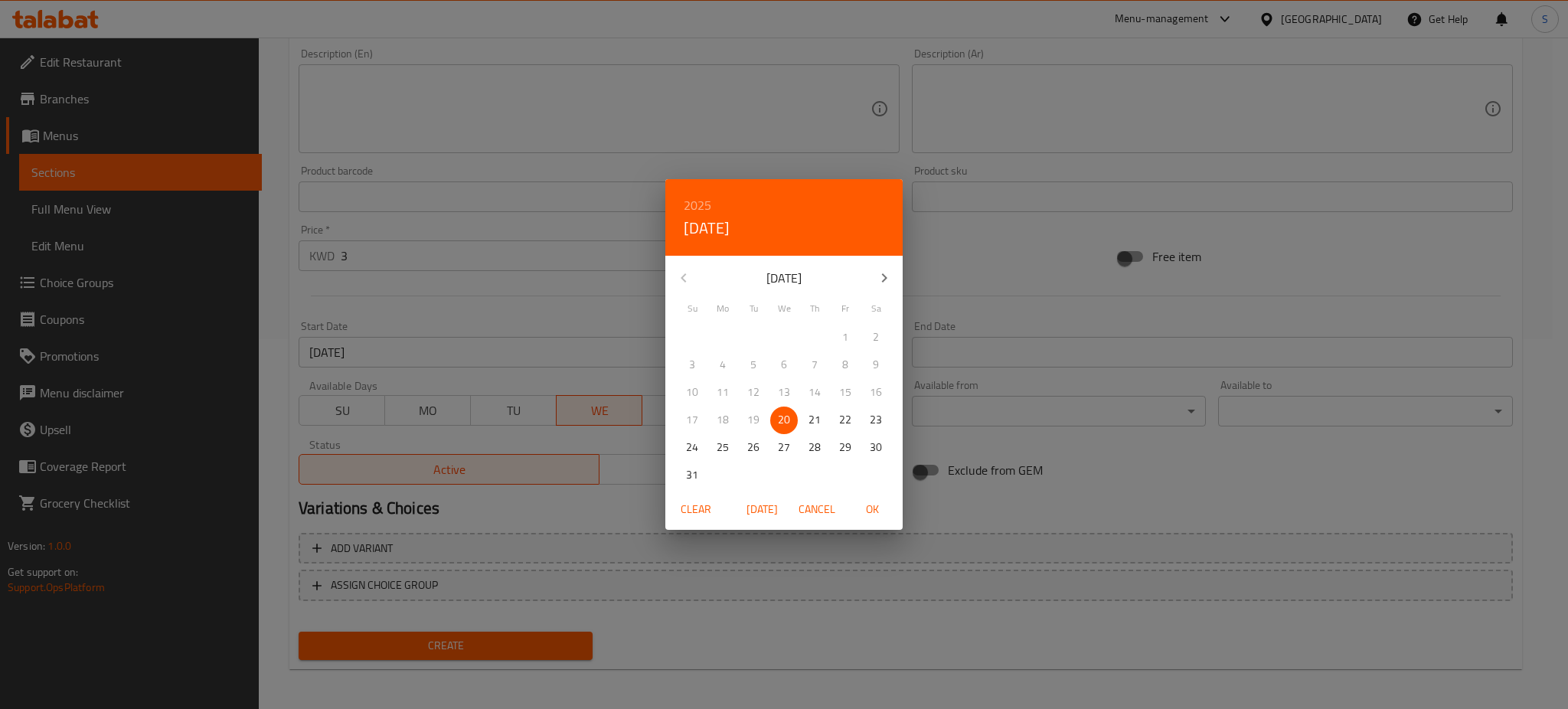
click at [876, 510] on span "OK" at bounding box center [871, 510] width 37 height 19
type input "20-08-2025"
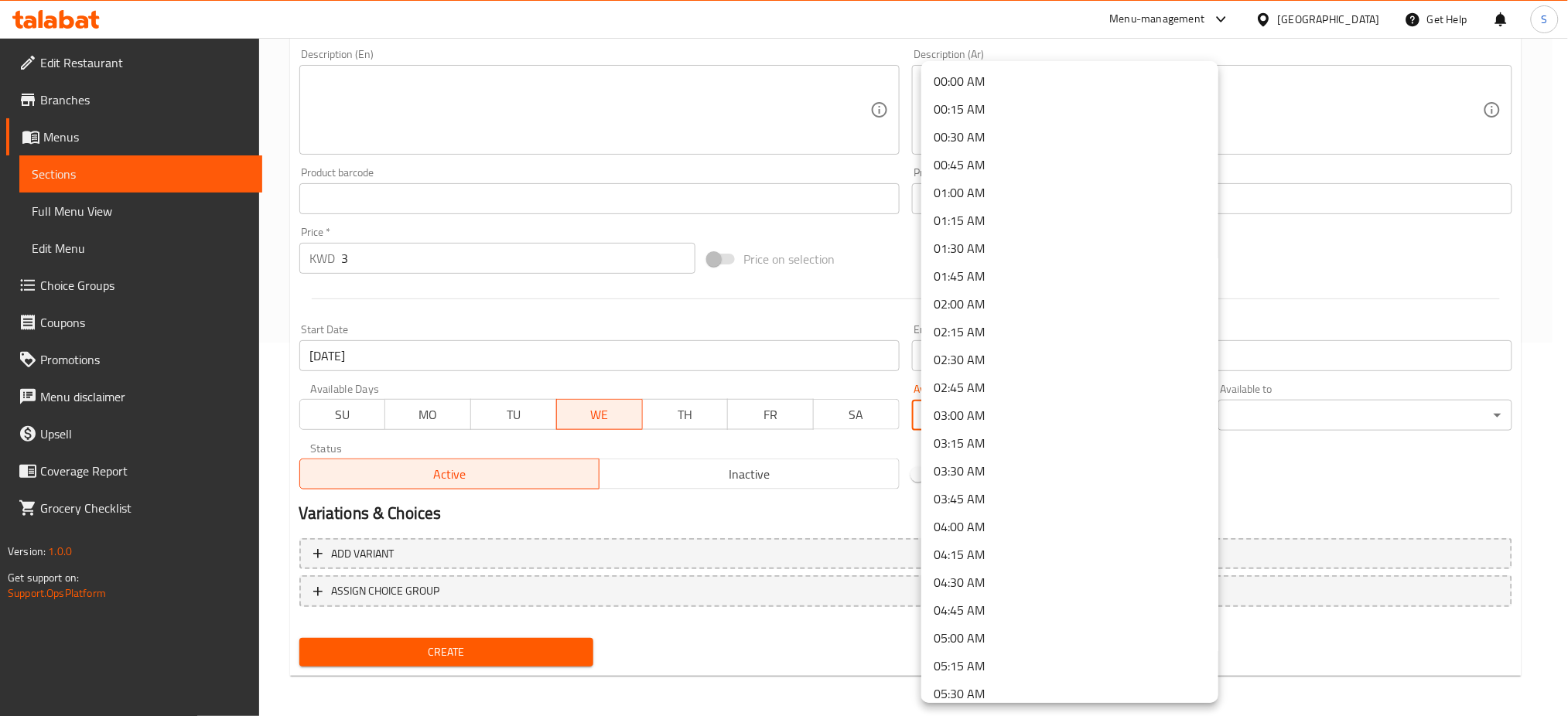
click at [1156, 343] on body "​ Menu-management Kuwait Get Help S Edit Restaurant Branches Menus Sections Ful…" at bounding box center [784, 3] width 1568 height 679
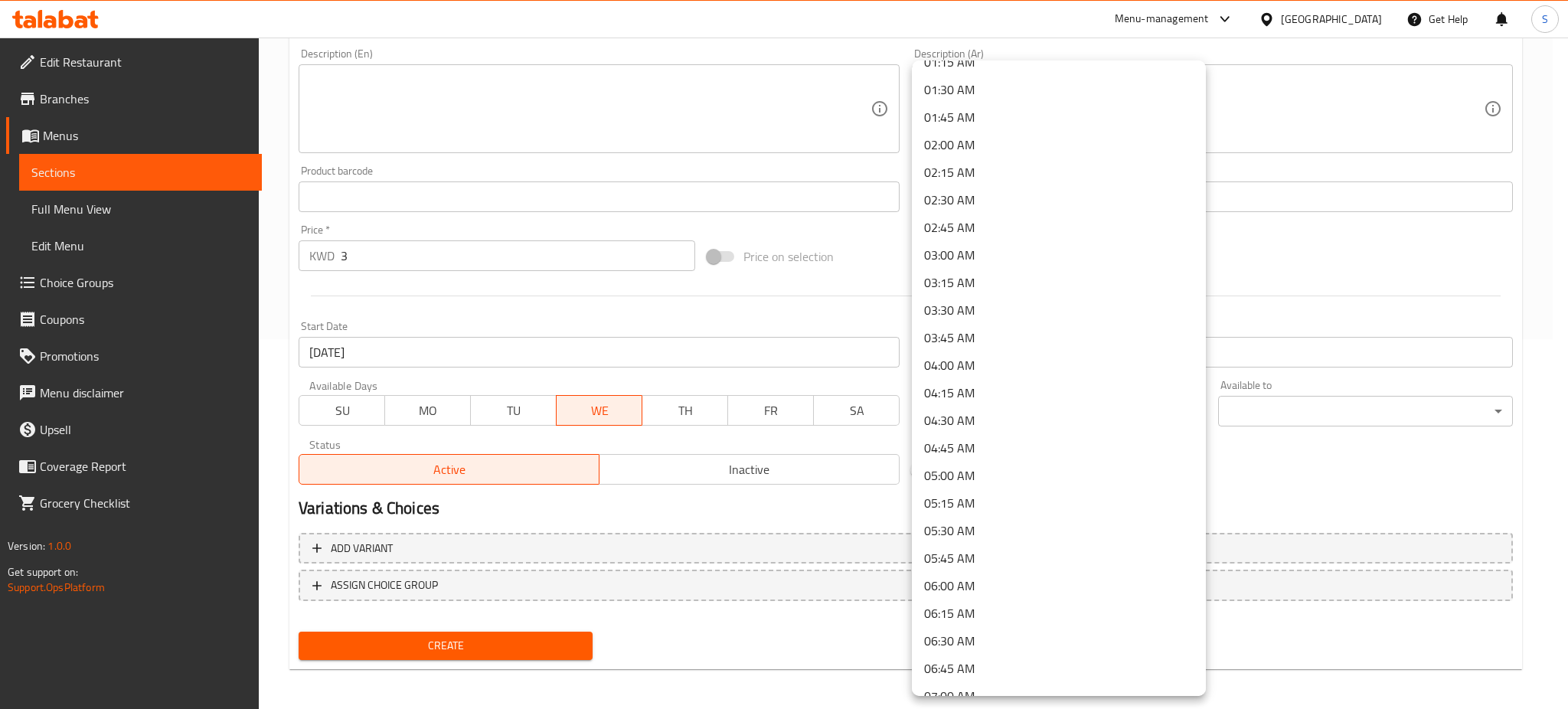
scroll to position [307, 0]
click at [982, 491] on li "06:30 AM" at bounding box center [1058, 491] width 294 height 28
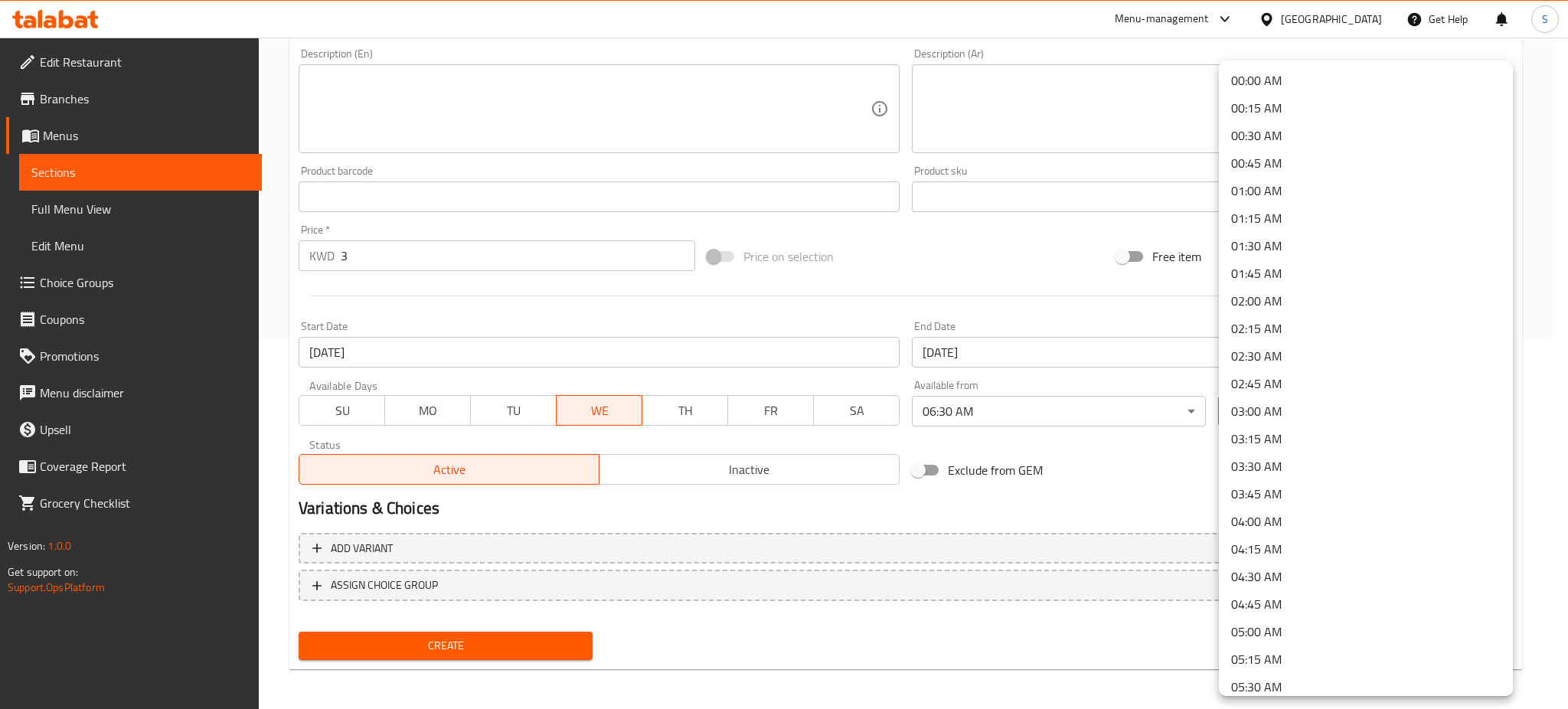
click at [1323, 339] on body "​ Menu-management Kuwait Get Help S Edit Restaurant Branches Menus Sections Ful…" at bounding box center [784, 3] width 1568 height 672
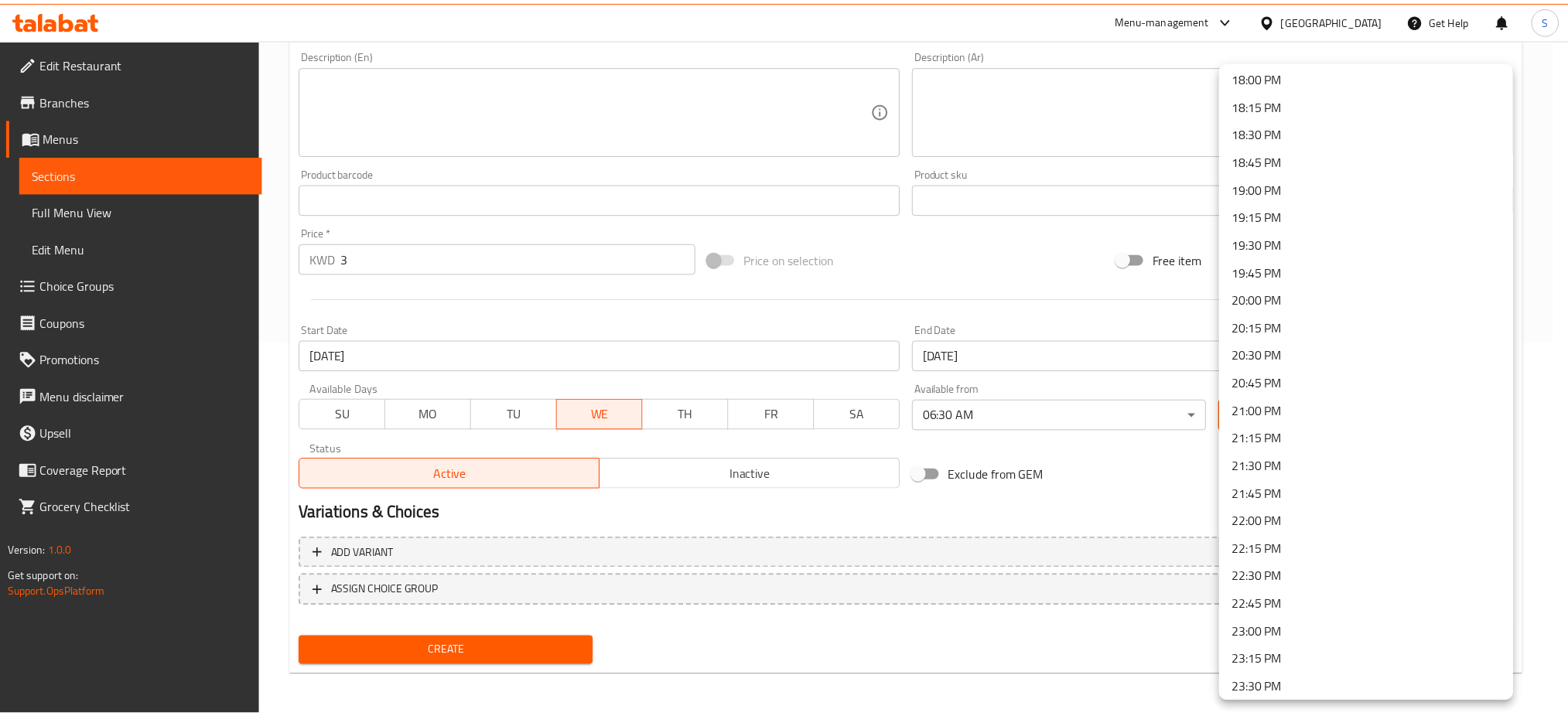
scroll to position [2071, 0]
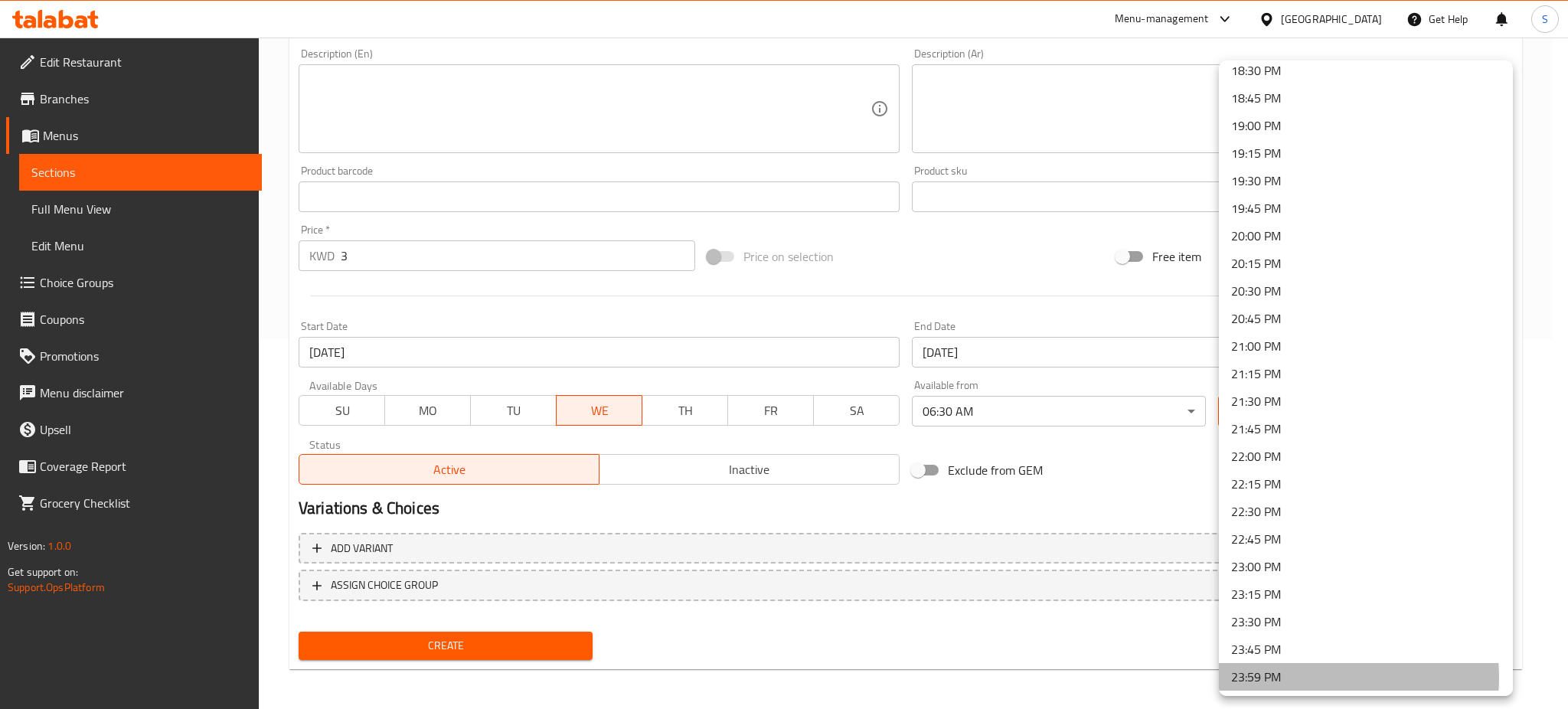
click at [1305, 678] on li "23:59 PM" at bounding box center [1365, 677] width 294 height 28
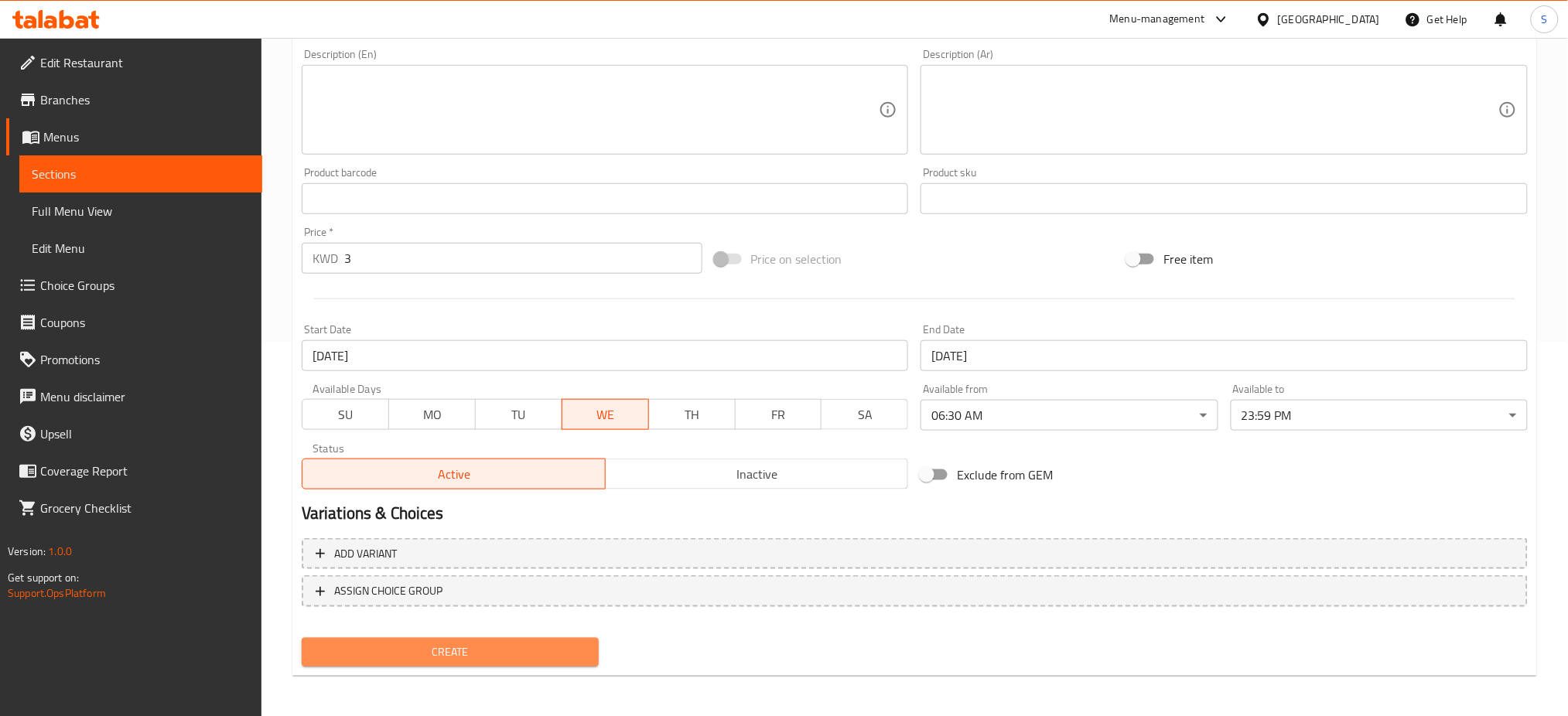
click at [558, 646] on span "Create" at bounding box center [450, 652] width 272 height 19
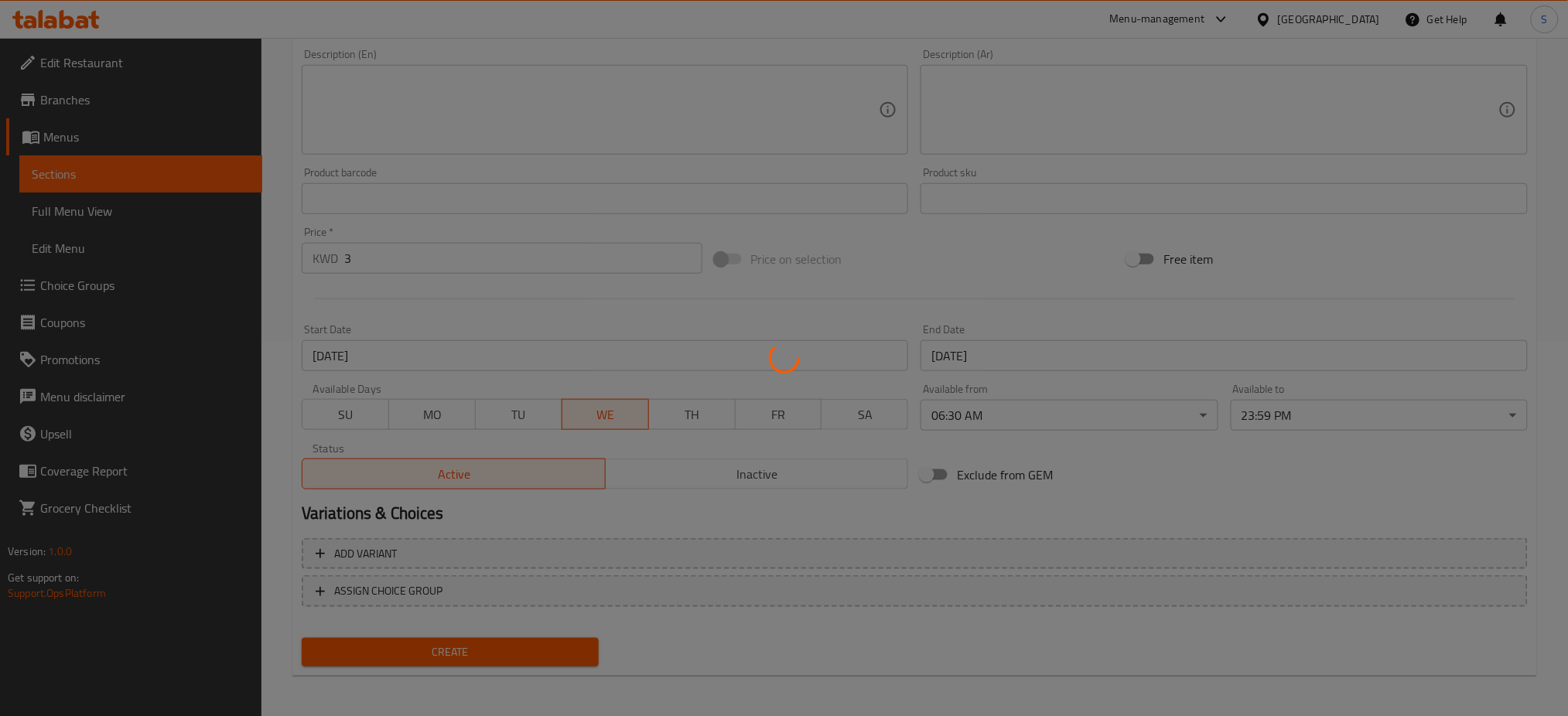
type input "0"
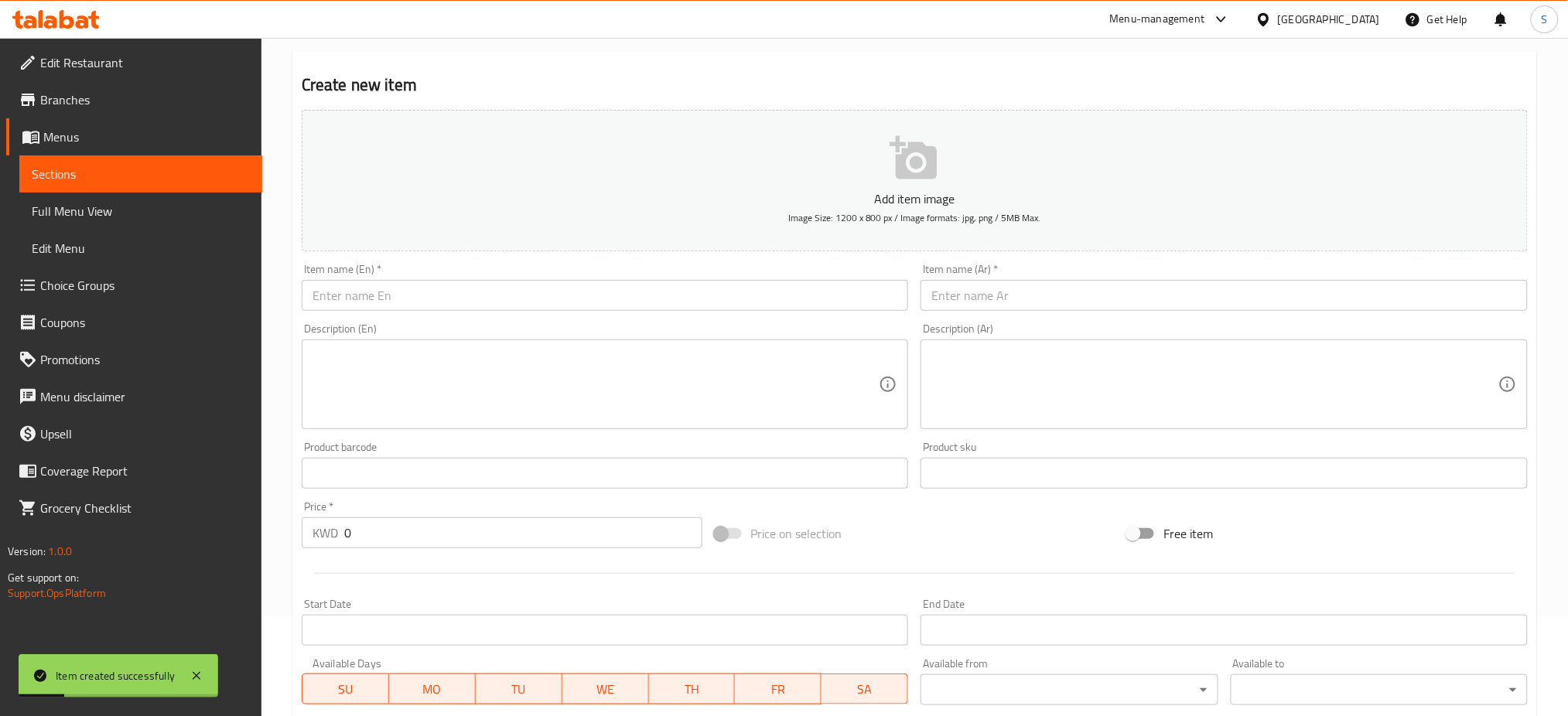
scroll to position [0, 0]
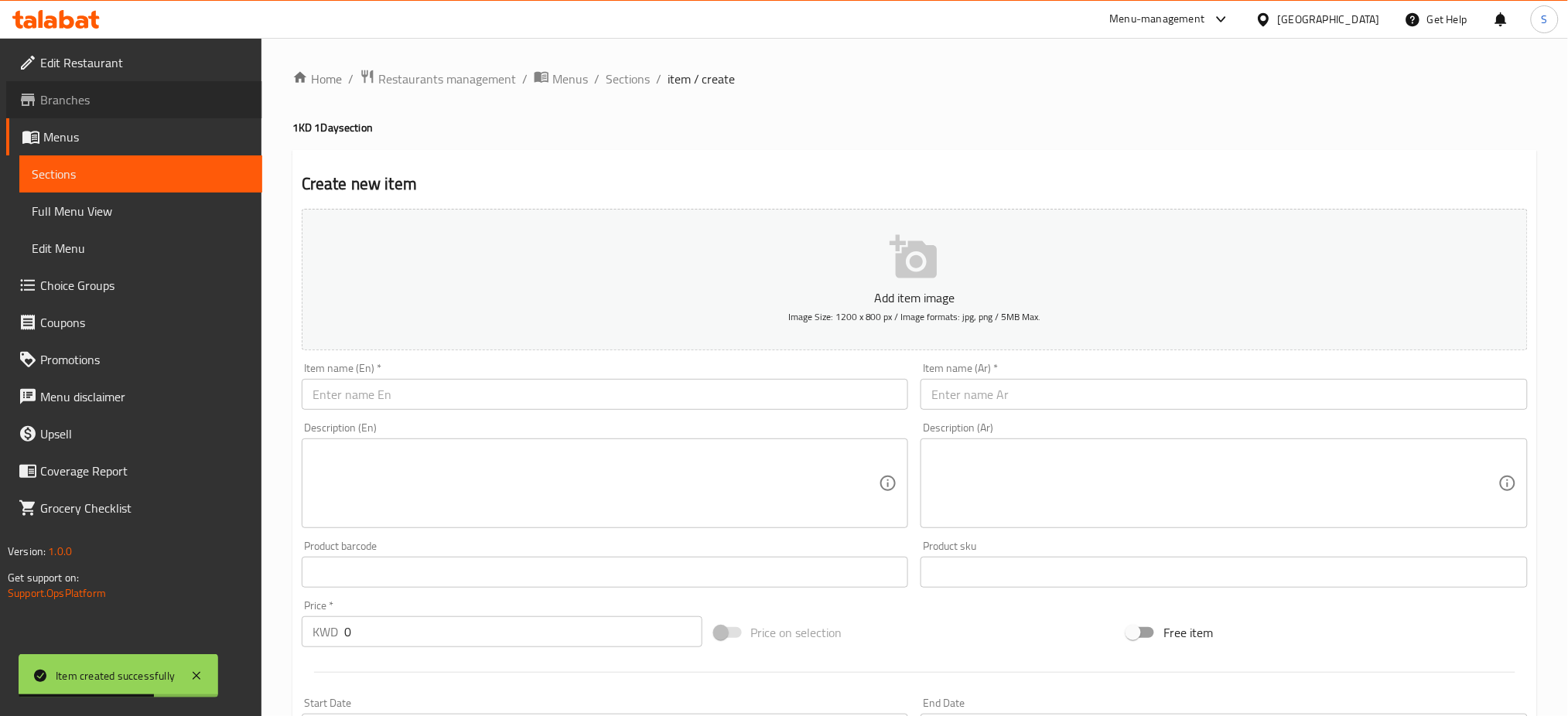
click at [85, 97] on span "Branches" at bounding box center [144, 99] width 210 height 18
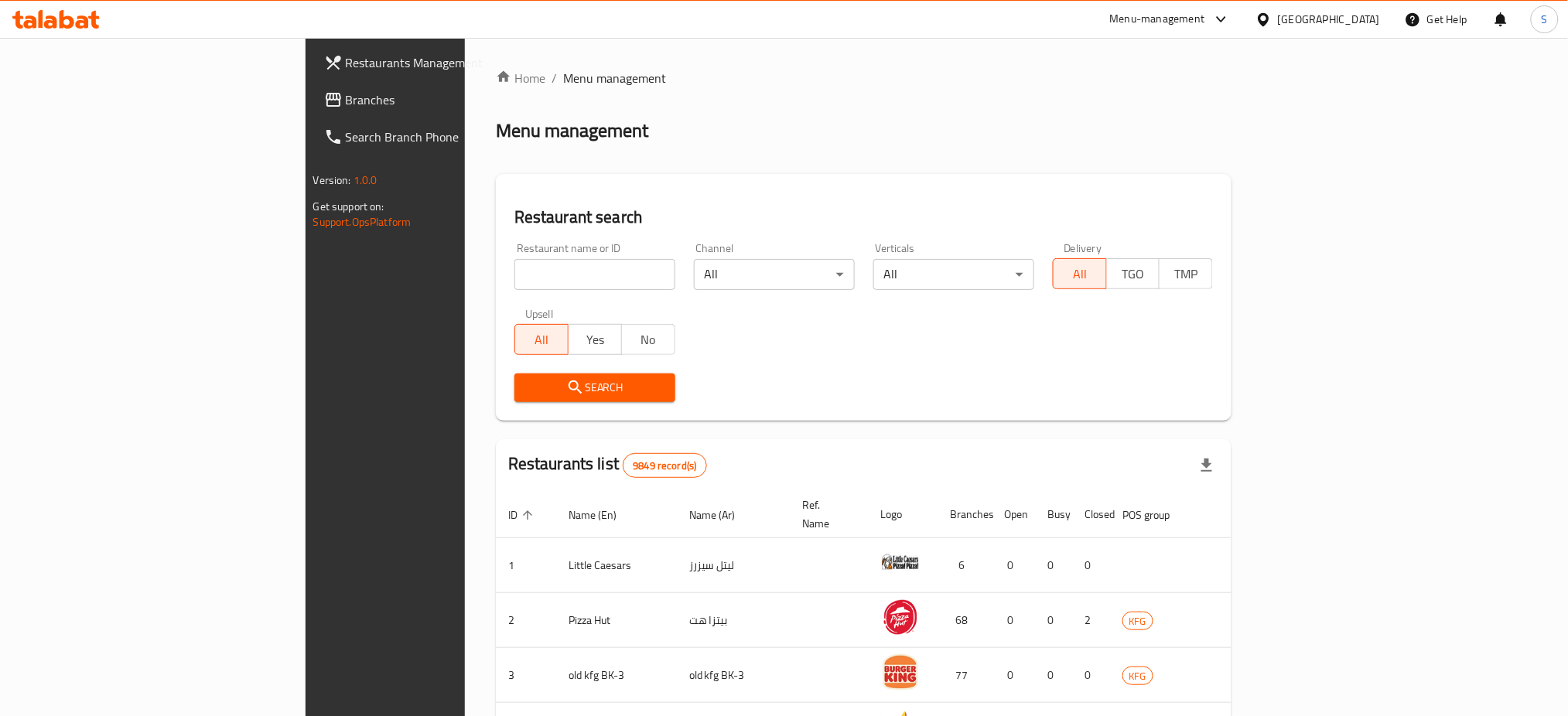
click at [514, 278] on input "search" at bounding box center [594, 275] width 161 height 31
type input "dunkin"
click button "Search" at bounding box center [594, 387] width 161 height 29
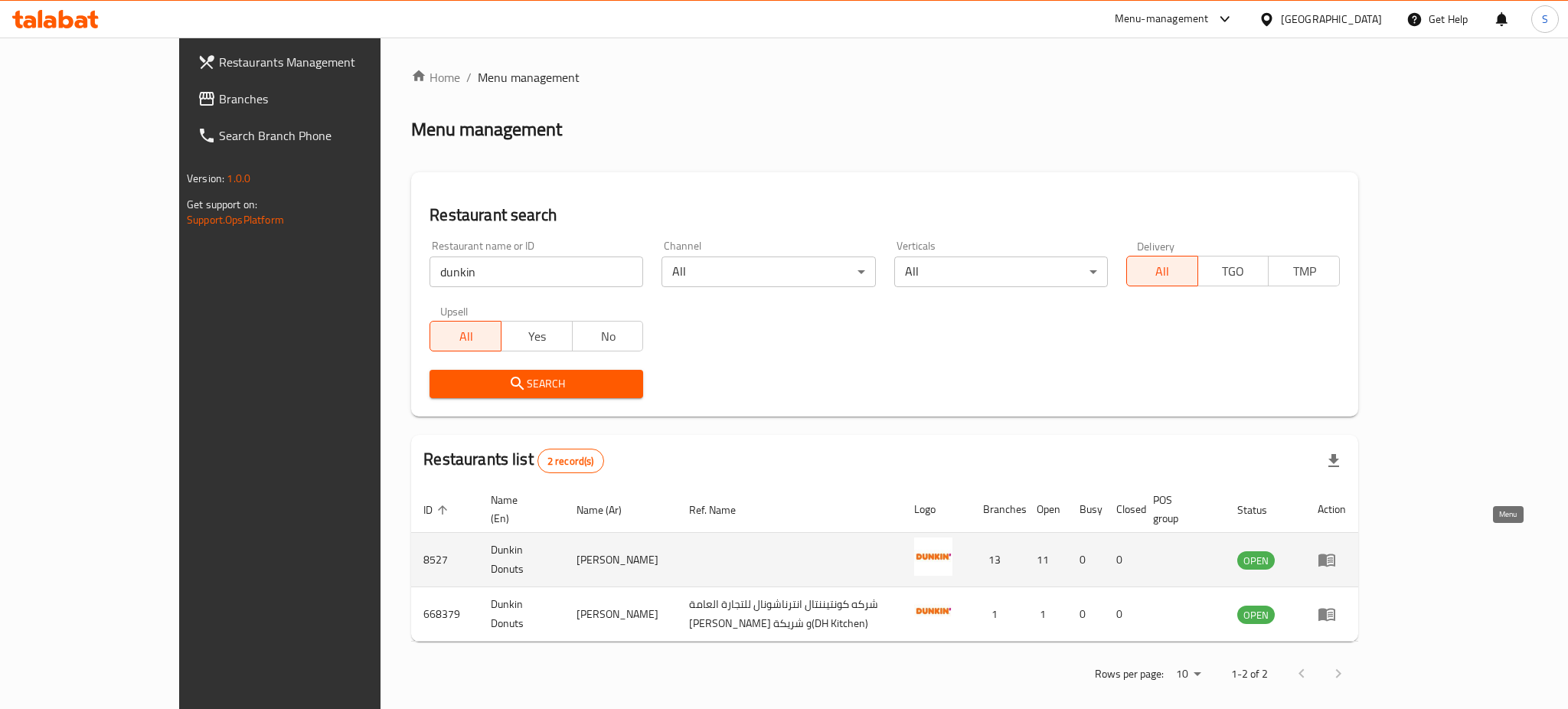
click at [1335, 555] on icon "enhanced table" at bounding box center [1327, 561] width 17 height 13
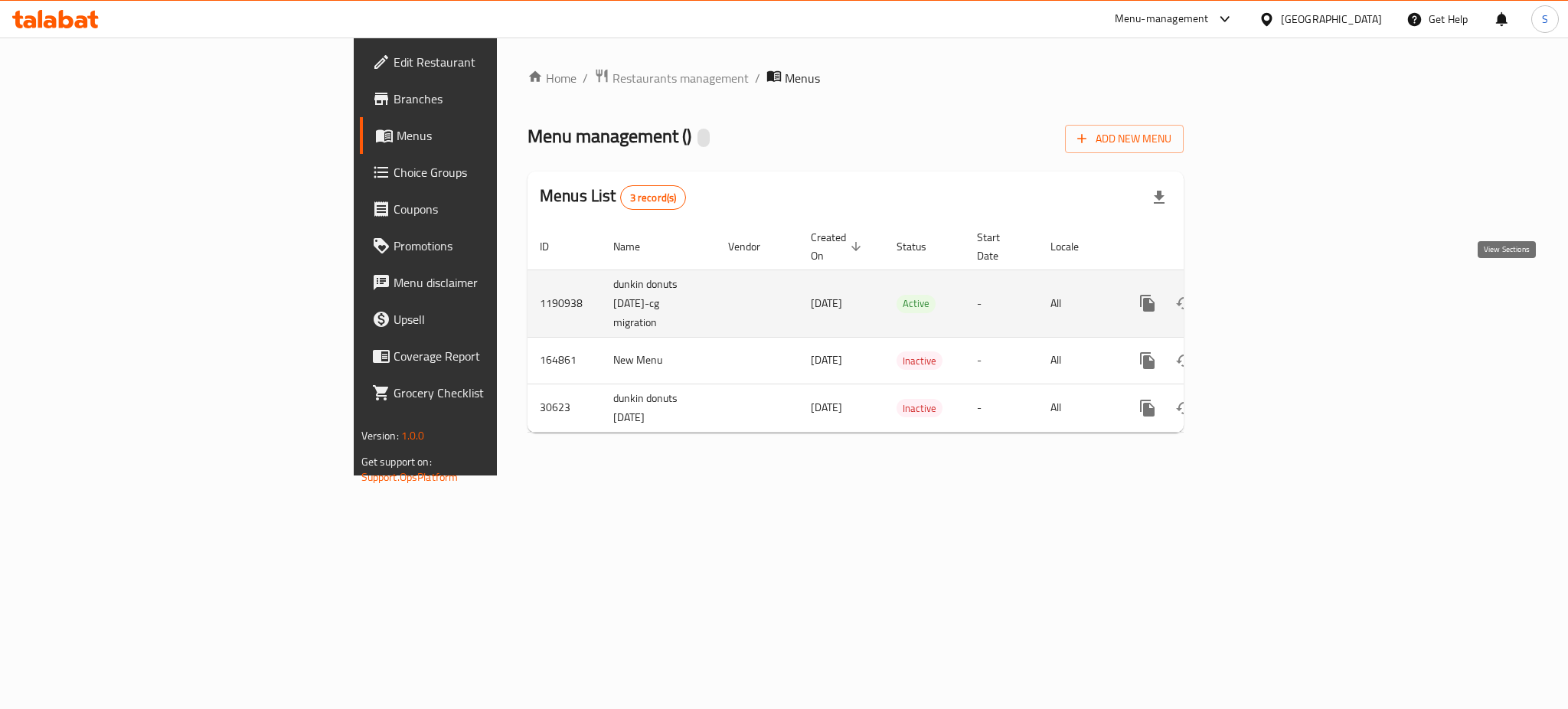
click at [1265, 296] on icon "enhanced table" at bounding box center [1258, 303] width 14 height 14
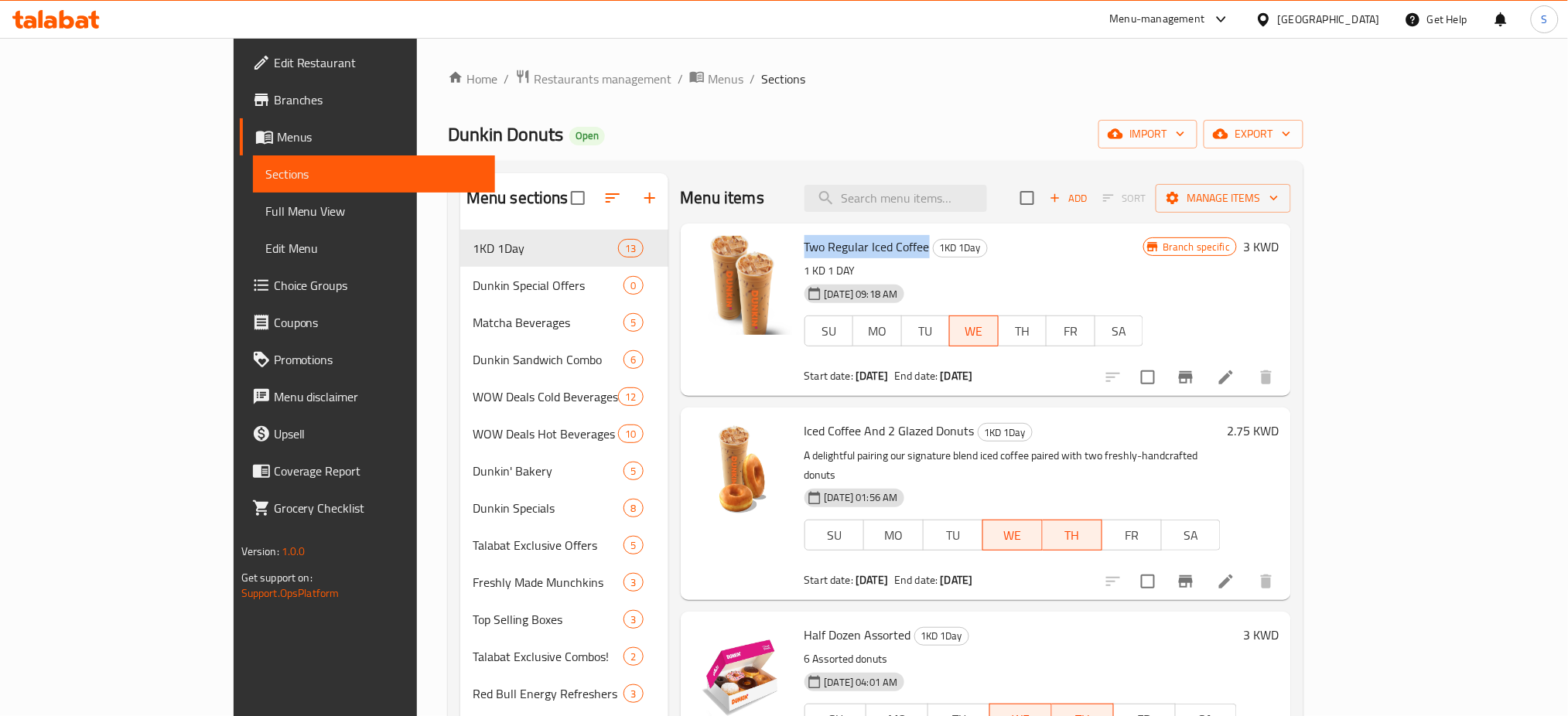
drag, startPoint x: 747, startPoint y: 244, endPoint x: 848, endPoint y: 246, distance: 101.0
click at [851, 246] on span "Two Regular Iced Coffee" at bounding box center [868, 246] width 125 height 23
copy span "Two Regular Iced Co"
click at [1144, 247] on h6 "Two Regular Iced Coffee 1KD 1Day" at bounding box center [975, 246] width 339 height 22
drag, startPoint x: 747, startPoint y: 244, endPoint x: 870, endPoint y: 244, distance: 123.0
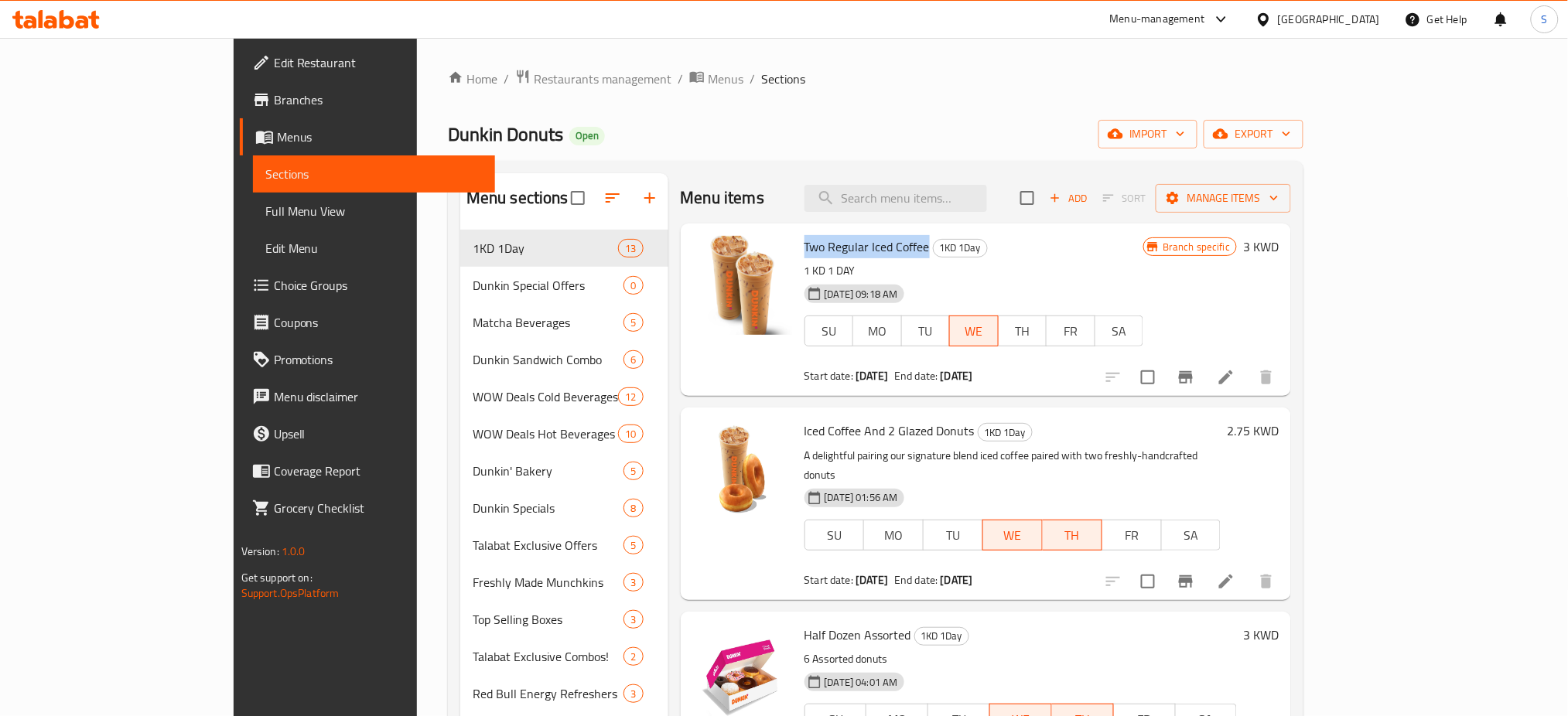
click at [870, 244] on h6 "Two Regular Iced Coffee 1KD 1Day" at bounding box center [975, 246] width 339 height 22
copy span "Two Regular Iced Coffee"
click at [1236, 385] on icon at bounding box center [1225, 377] width 18 height 18
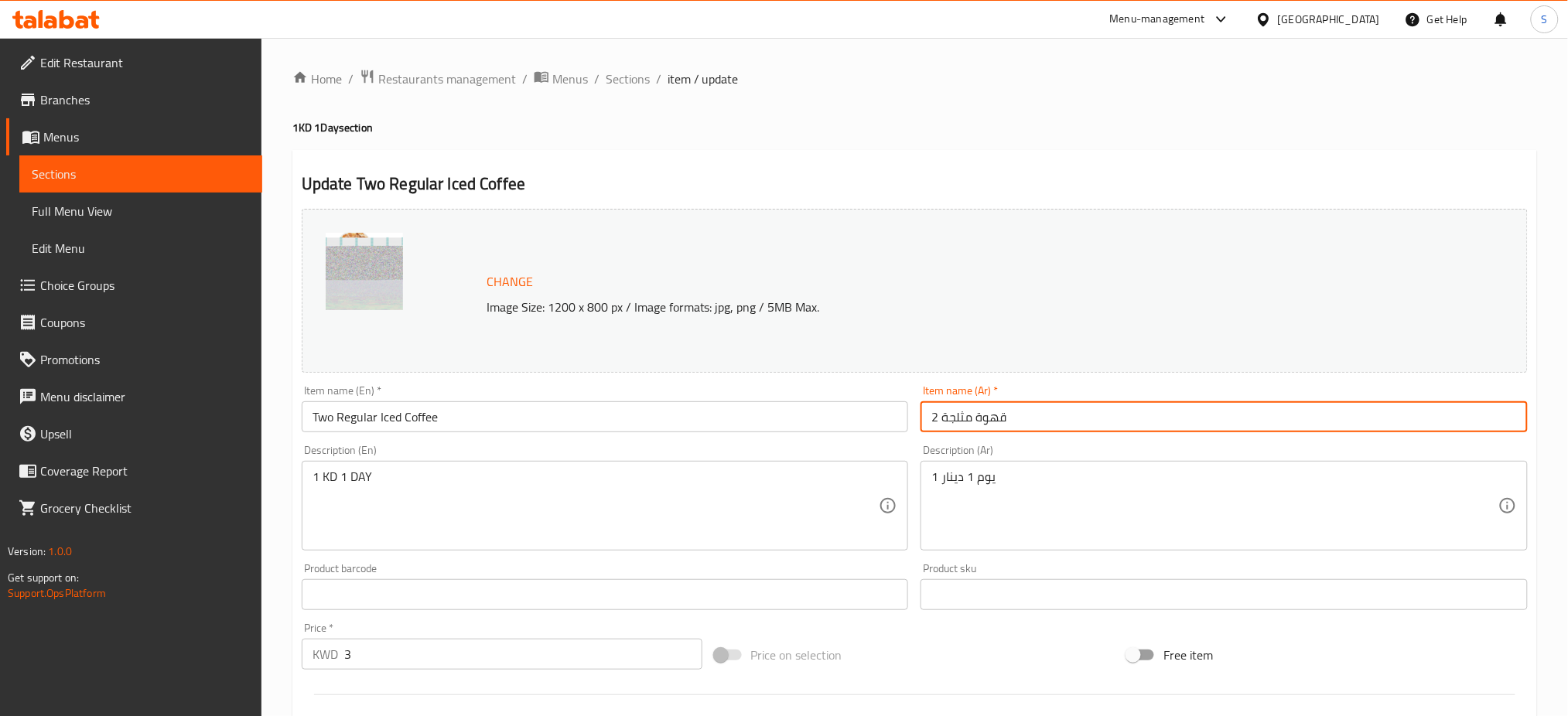
drag, startPoint x: 1059, startPoint y: 418, endPoint x: 921, endPoint y: 415, distance: 138.0
click at [921, 415] on input "2 قهوة مثلجة" at bounding box center [1224, 417] width 607 height 31
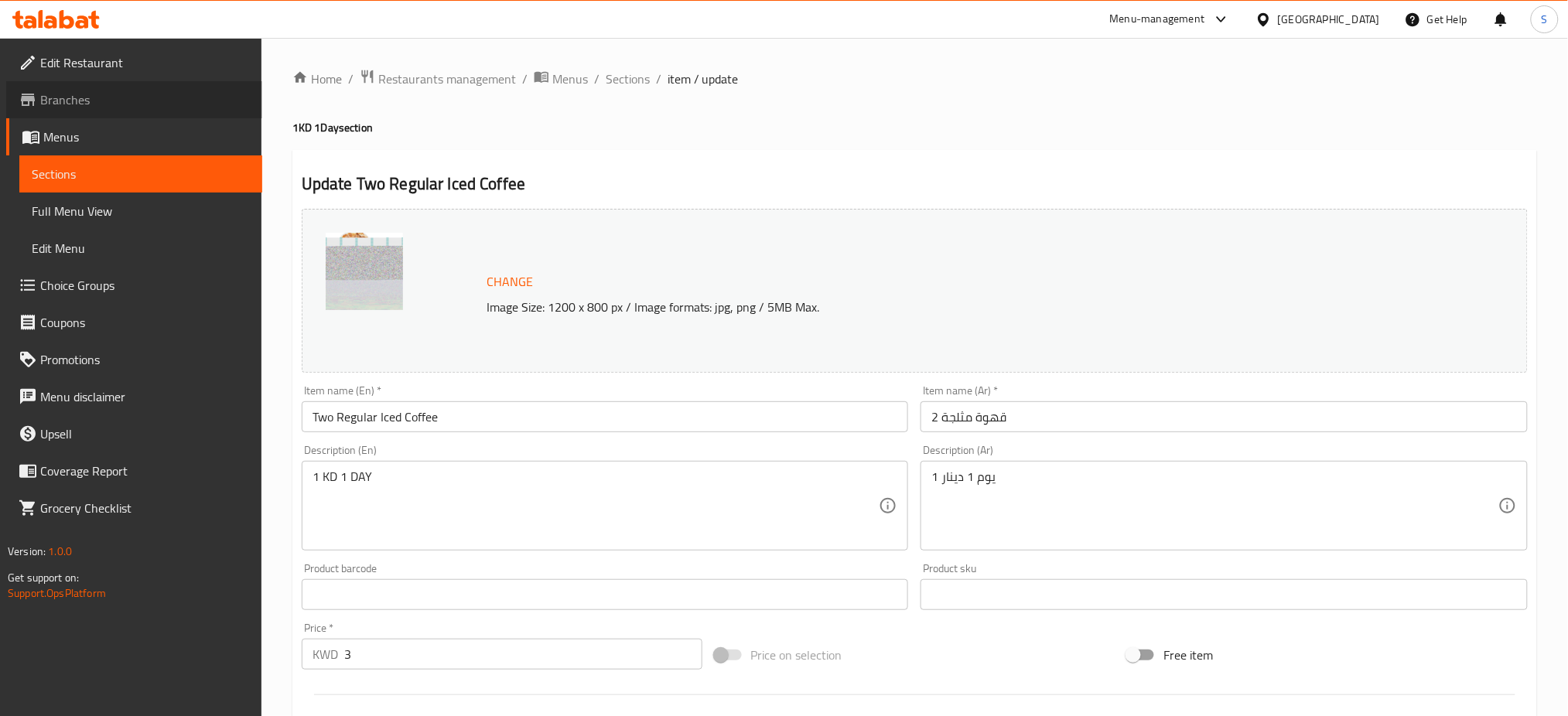
click at [101, 109] on link "Branches" at bounding box center [134, 99] width 256 height 37
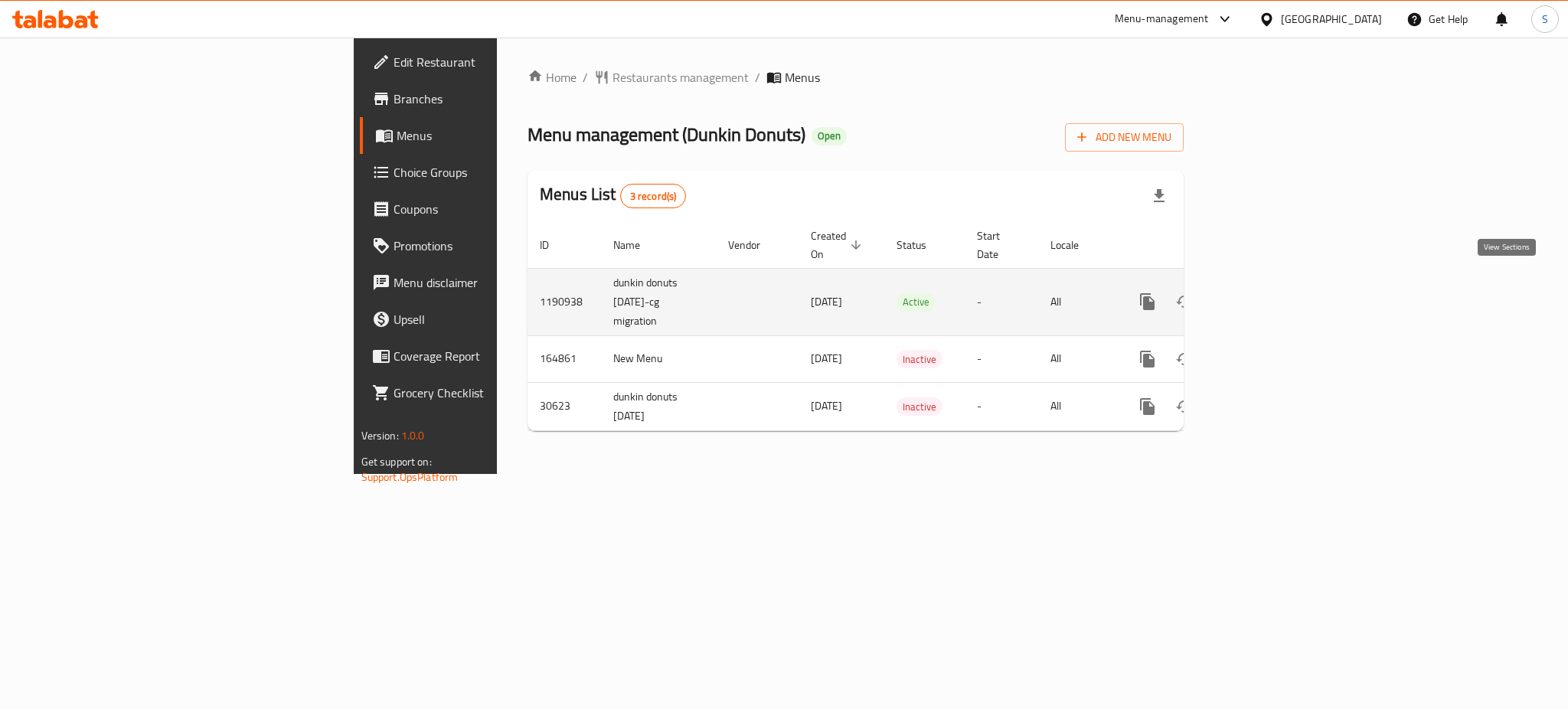
click at [1267, 293] on icon "enhanced table" at bounding box center [1257, 302] width 18 height 18
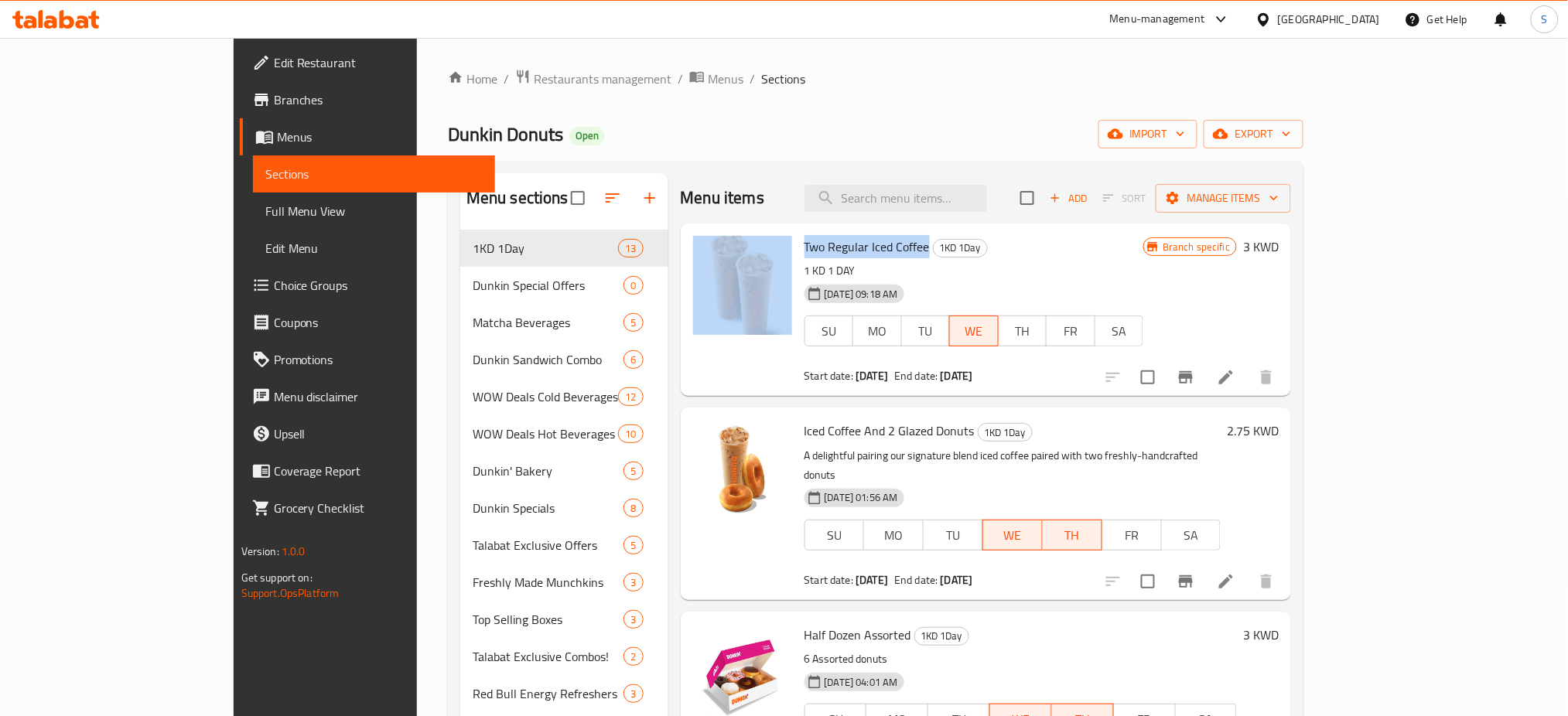
drag, startPoint x: 871, startPoint y: 244, endPoint x: 736, endPoint y: 240, distance: 135.1
click at [736, 240] on div "Two Regular Iced Coffee 1KD 1Day 1 KD 1 DAY 19-08-2025 09:18 AM SU MO TU WE TH …" at bounding box center [986, 310] width 599 height 160
copy div "Two Regular Iced Coffee"
click at [533, 75] on span "Restaurants management" at bounding box center [602, 78] width 137 height 18
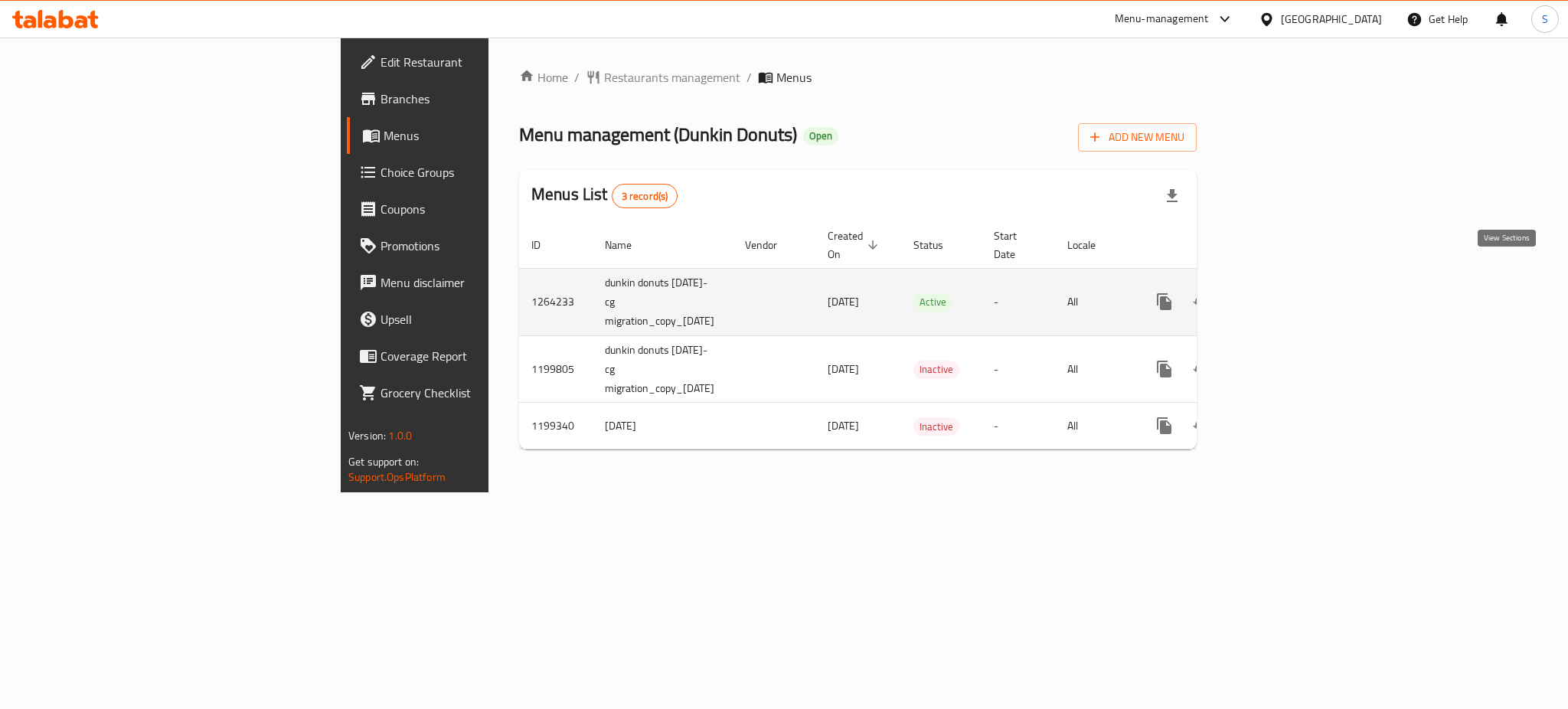
click at [1284, 293] on icon "enhanced table" at bounding box center [1274, 302] width 18 height 18
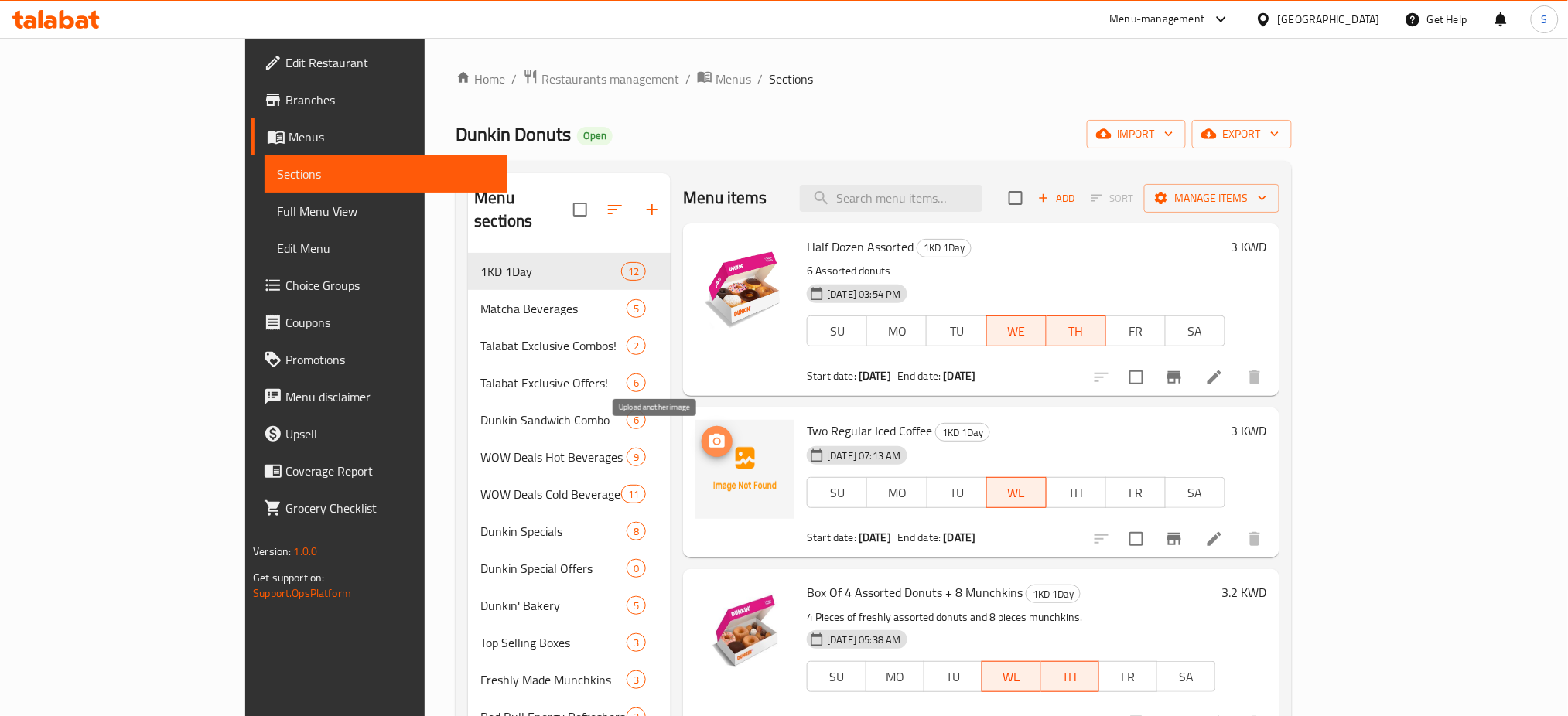
click at [707, 450] on icon "upload picture" at bounding box center [716, 441] width 18 height 18
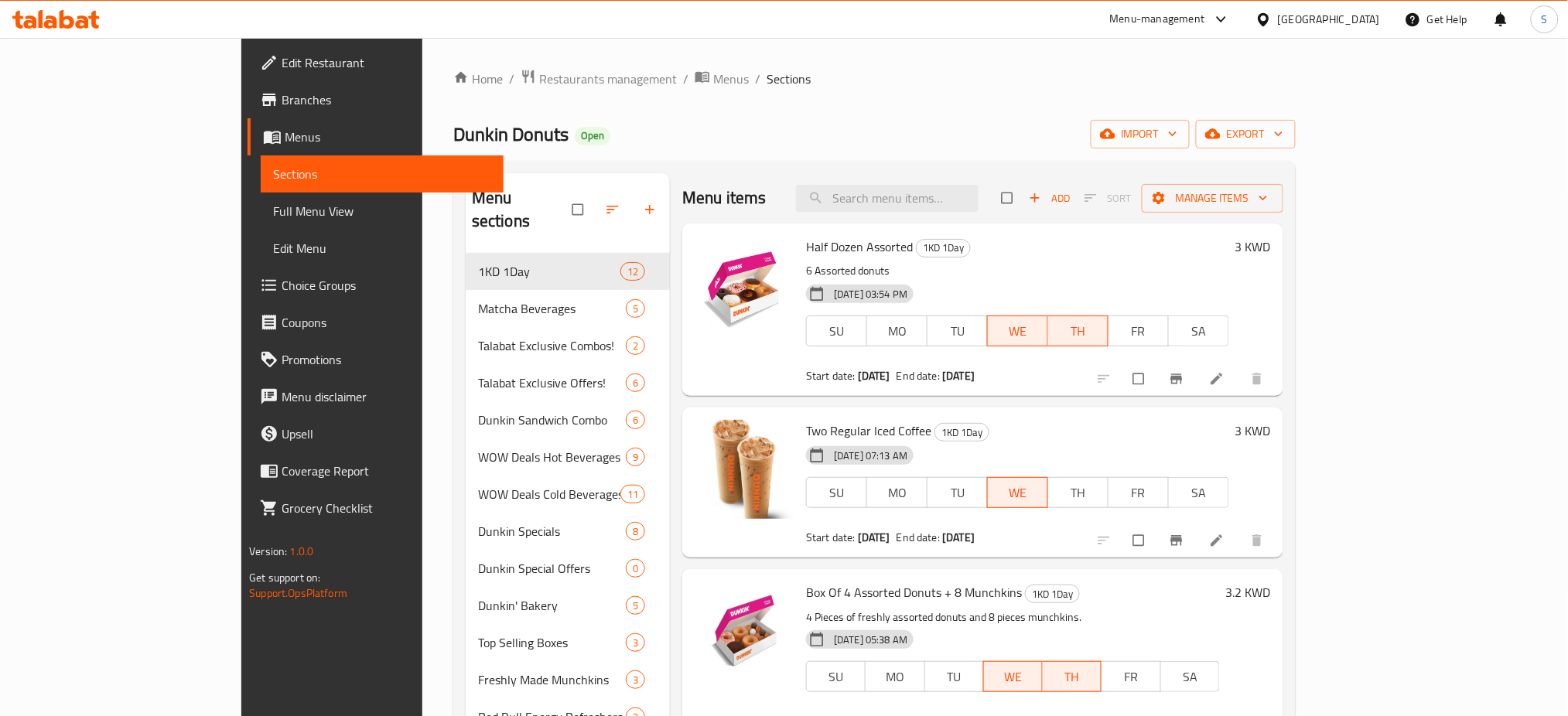
click at [589, 18] on div "Menu-management [GEOGRAPHIC_DATA] Get Help S" at bounding box center [784, 19] width 1568 height 37
click at [539, 74] on span "Restaurants management" at bounding box center [608, 78] width 137 height 18
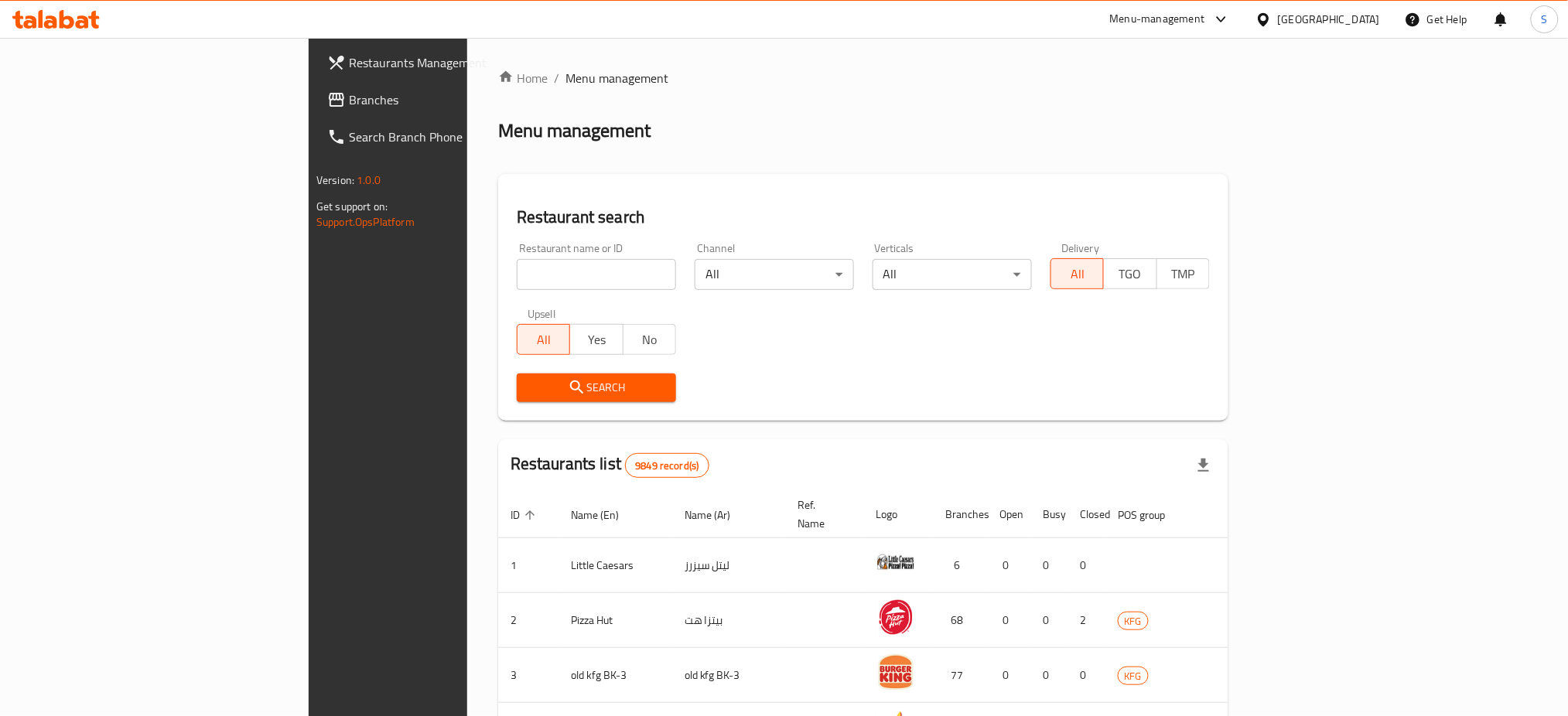
click at [517, 271] on input "search" at bounding box center [596, 275] width 159 height 31
paste input "BB's"
type input "BB's"
click button "Search" at bounding box center [596, 387] width 159 height 29
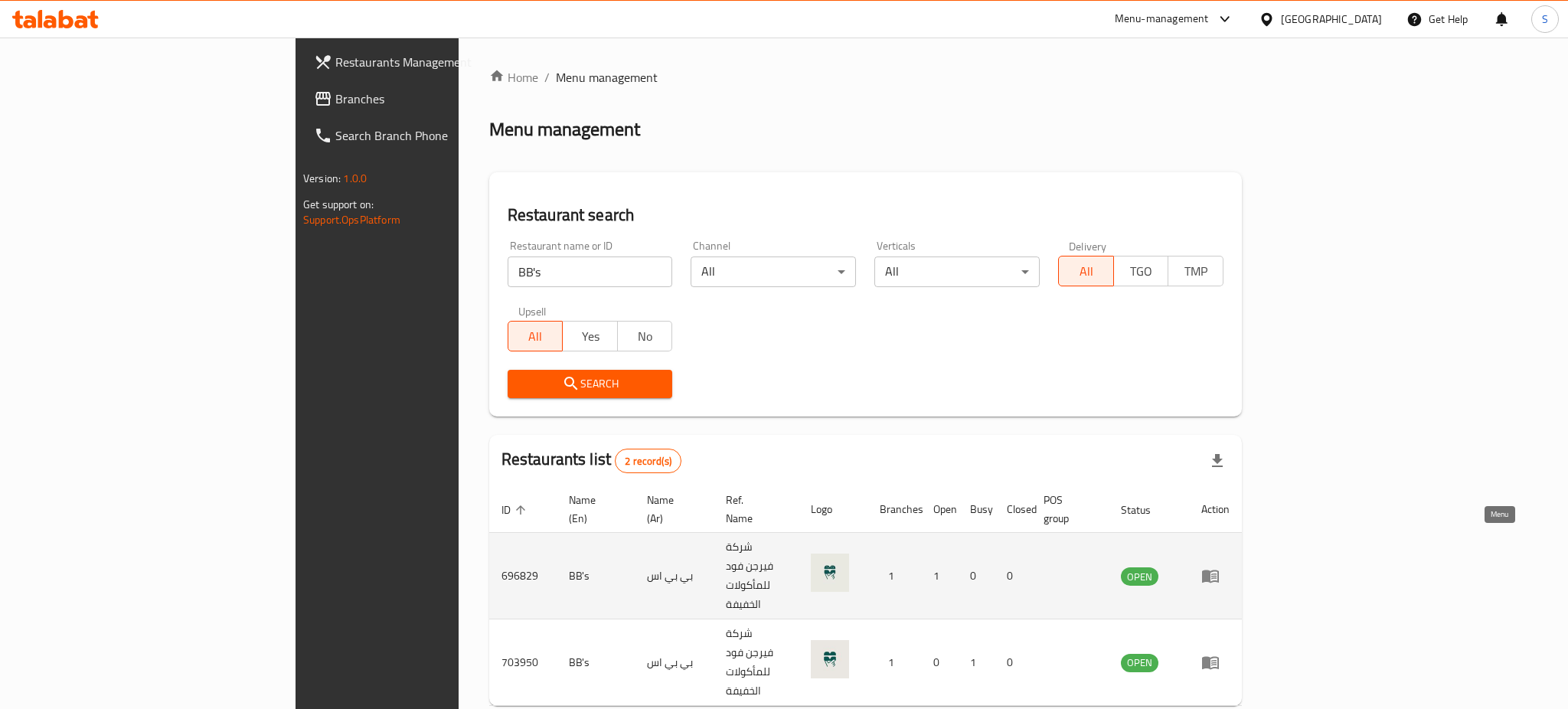
click at [1218, 570] on icon "enhanced table" at bounding box center [1211, 576] width 17 height 13
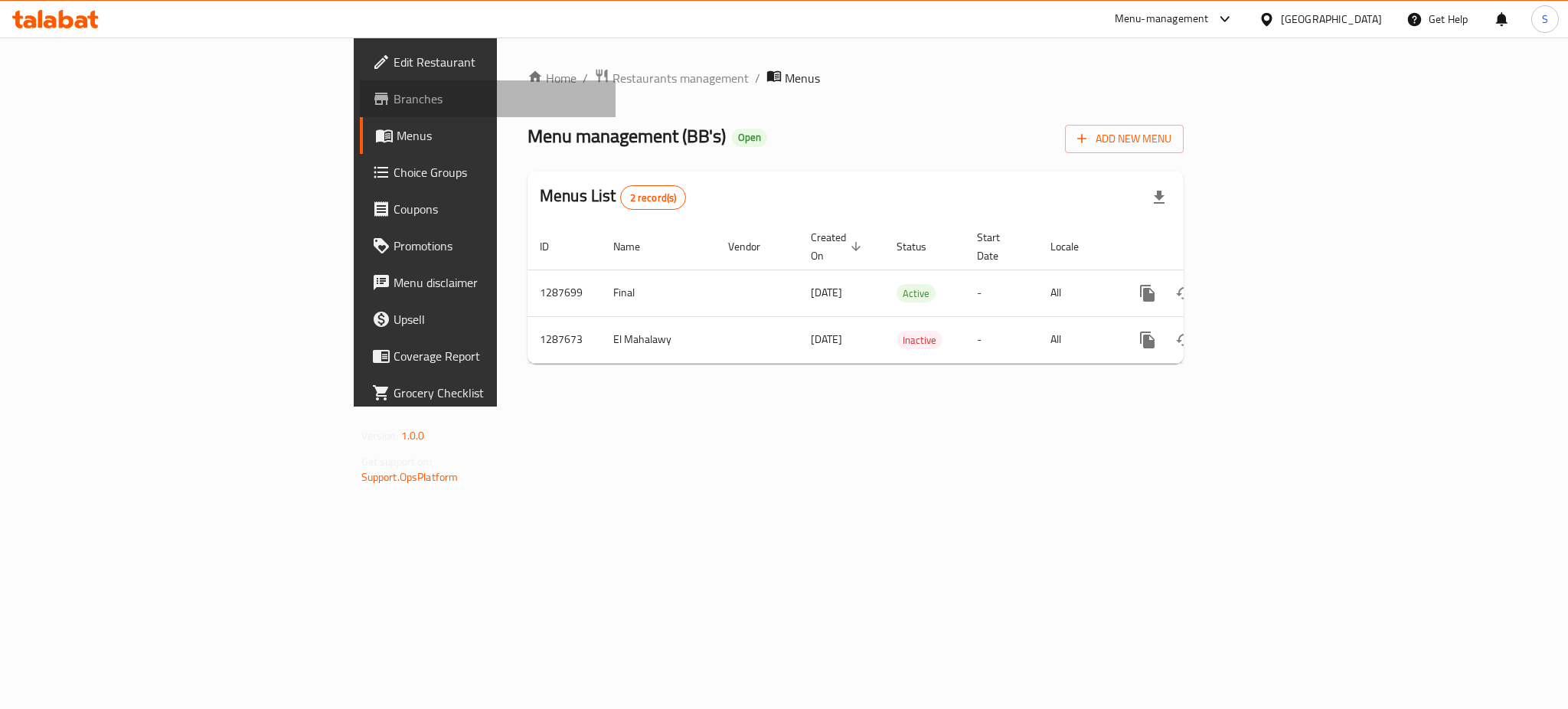
click at [394, 90] on span "Branches" at bounding box center [499, 98] width 210 height 18
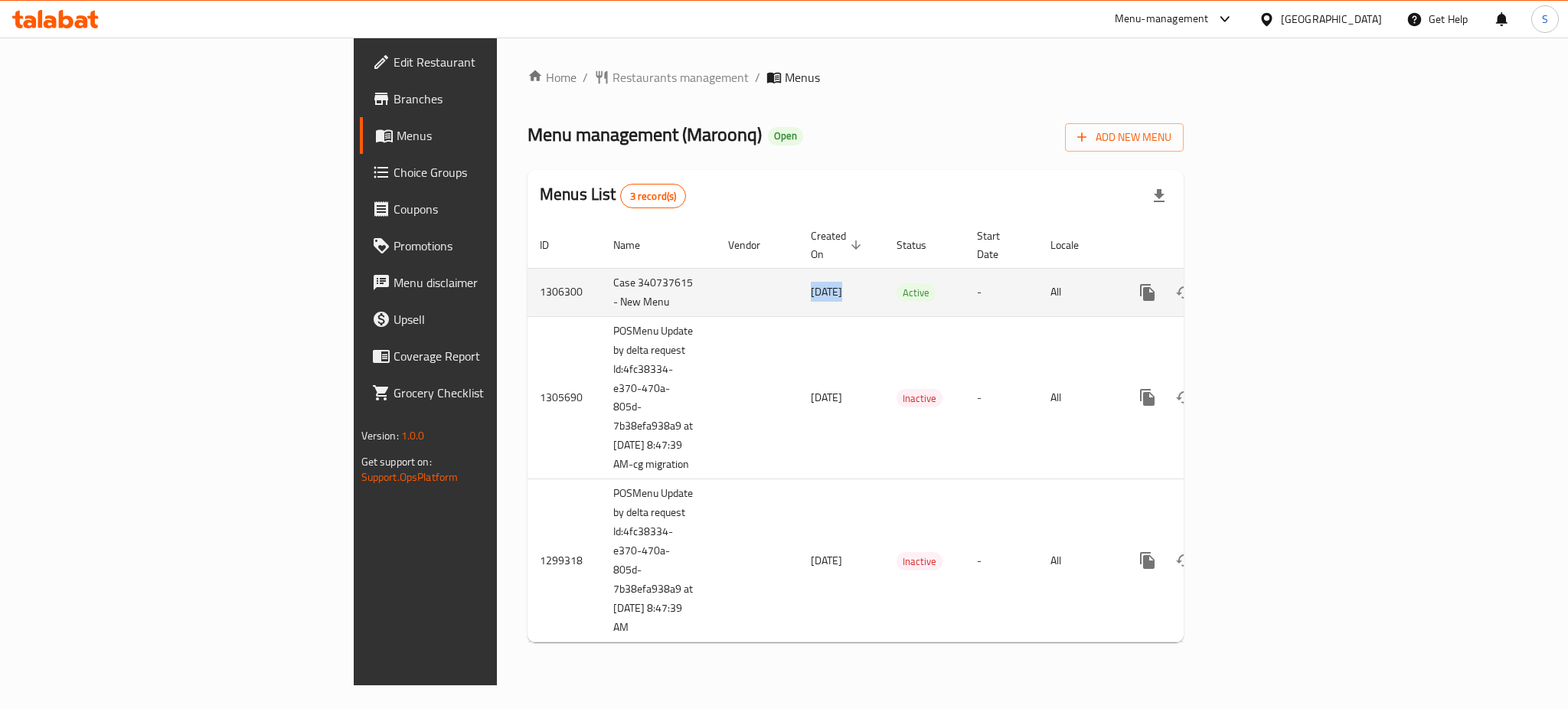
drag, startPoint x: 604, startPoint y: 275, endPoint x: 555, endPoint y: 278, distance: 49.1
click at [555, 278] on tr "1306300 Case 340737615 - New Menu [DATE] Active - All" at bounding box center [908, 292] width 761 height 48
click at [1265, 286] on icon "enhanced table" at bounding box center [1258, 293] width 14 height 14
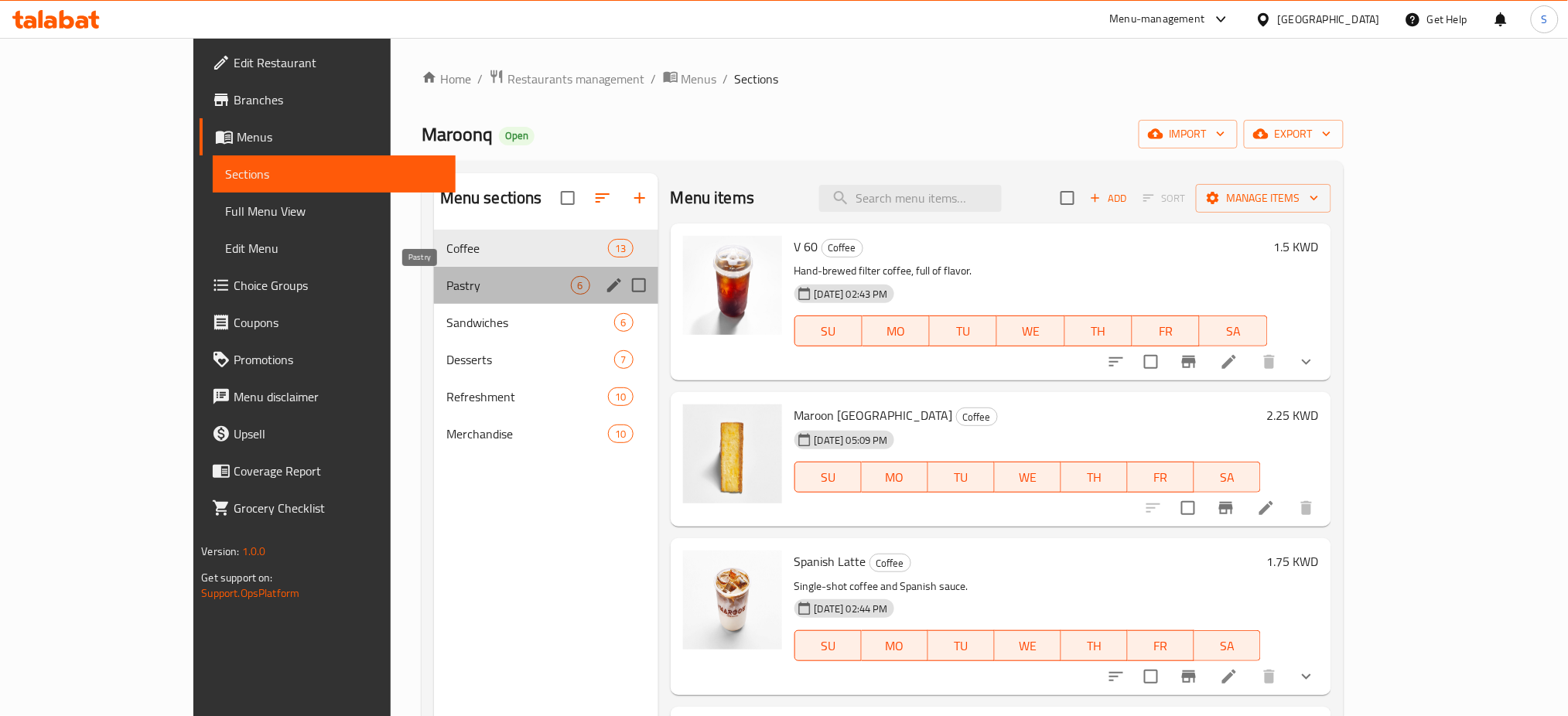
click at [472, 284] on span "Pastry" at bounding box center [508, 284] width 124 height 18
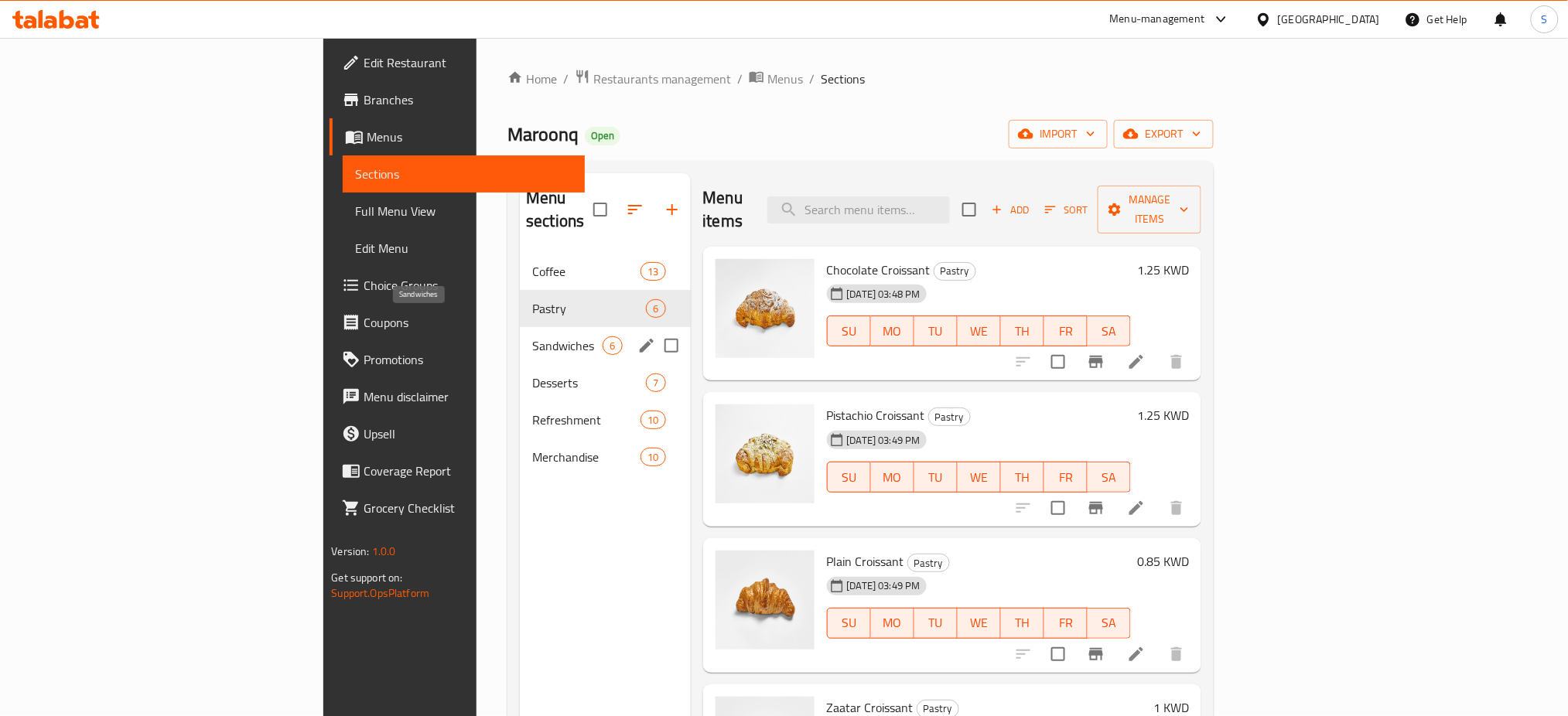
click at [533, 337] on span "Sandwiches" at bounding box center [567, 345] width 70 height 18
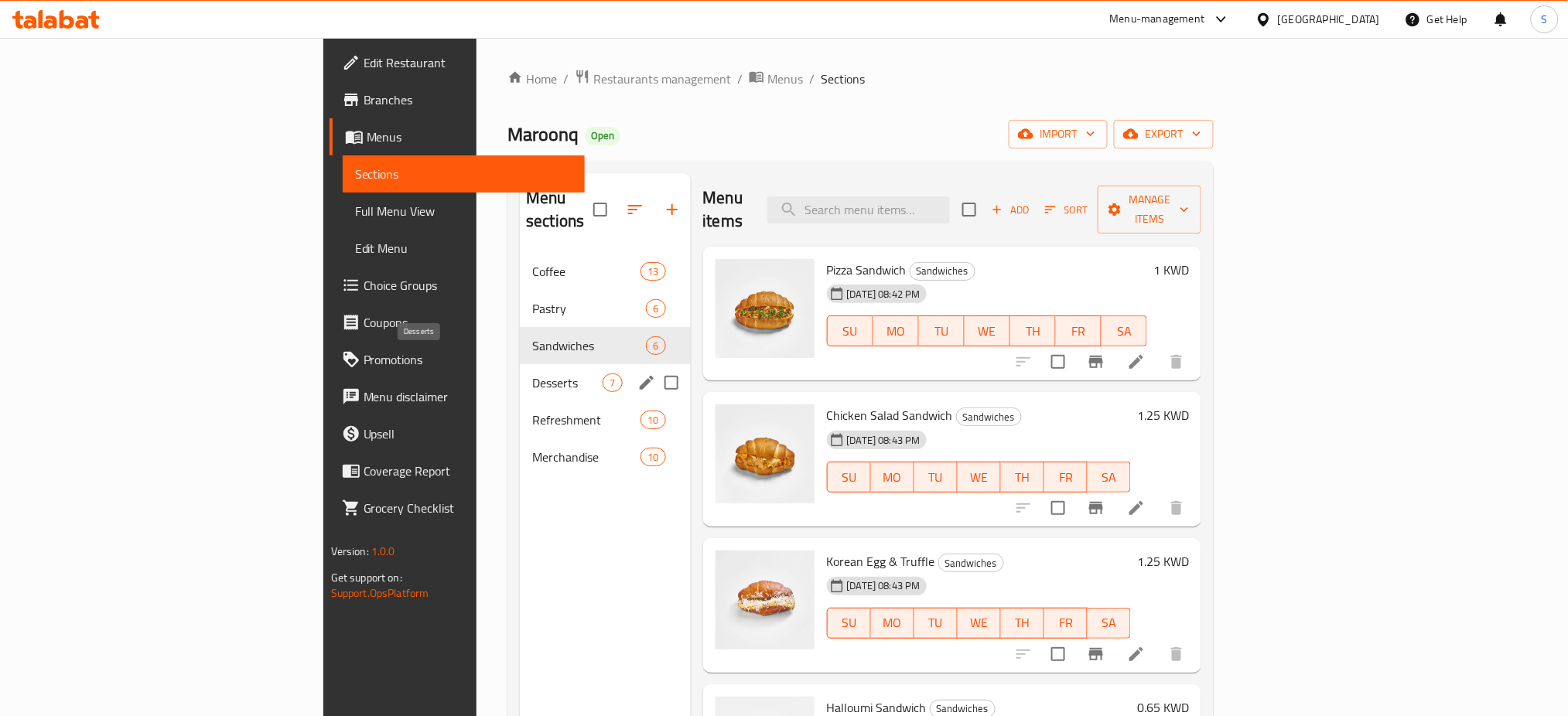
click at [533, 373] on span "Desserts" at bounding box center [567, 382] width 70 height 18
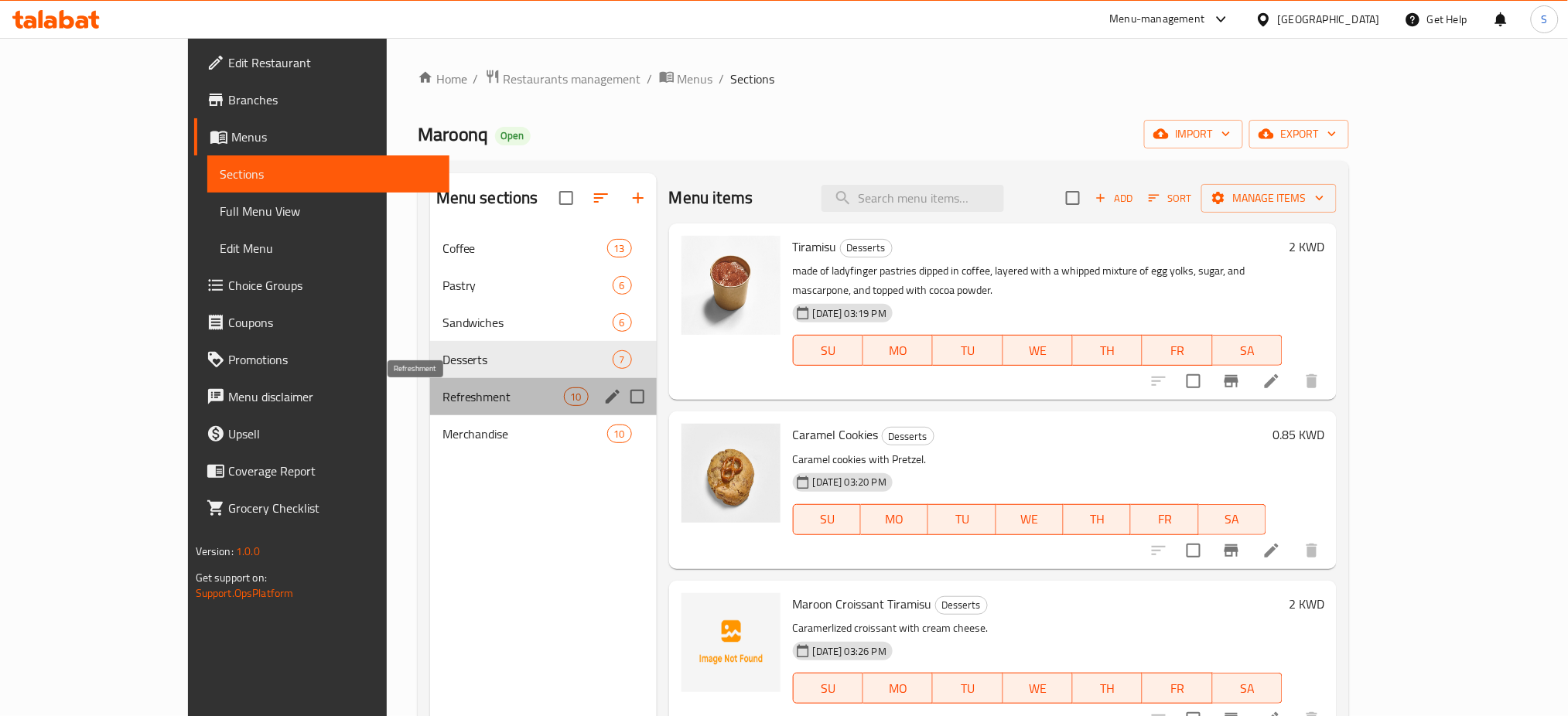
click at [443, 404] on span "Refreshment" at bounding box center [504, 396] width 122 height 18
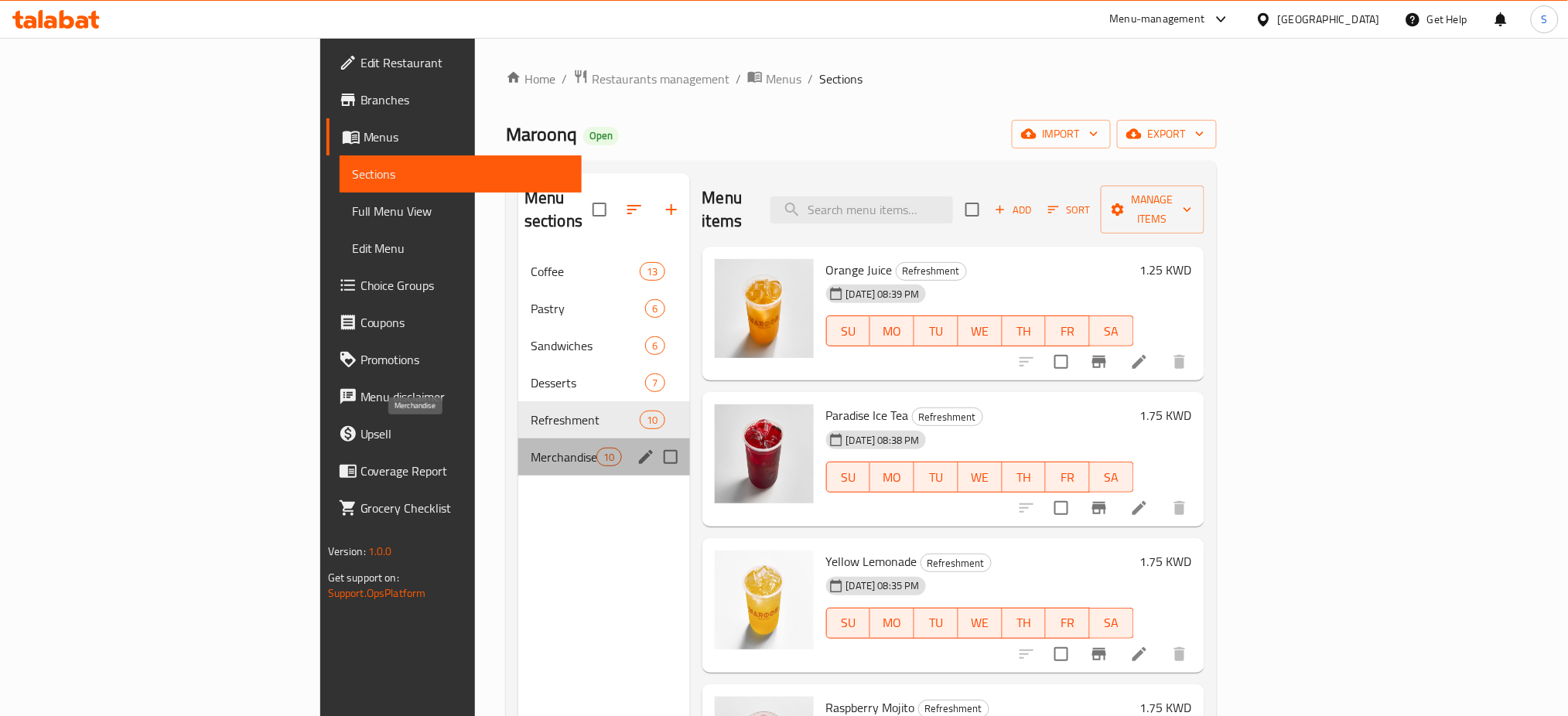
click at [531, 448] on span "Merchandise" at bounding box center [564, 457] width 66 height 18
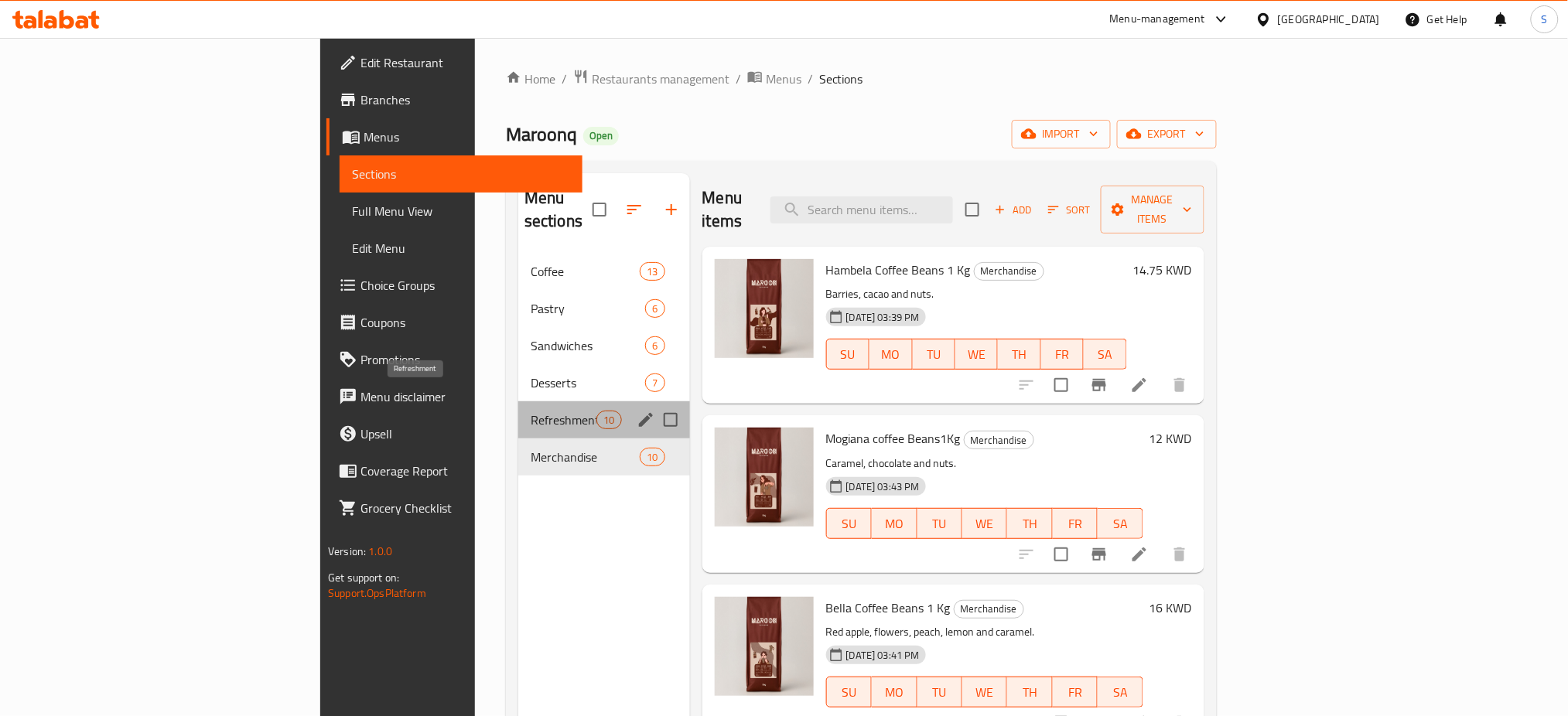
click at [531, 411] on span "Refreshment" at bounding box center [564, 419] width 66 height 18
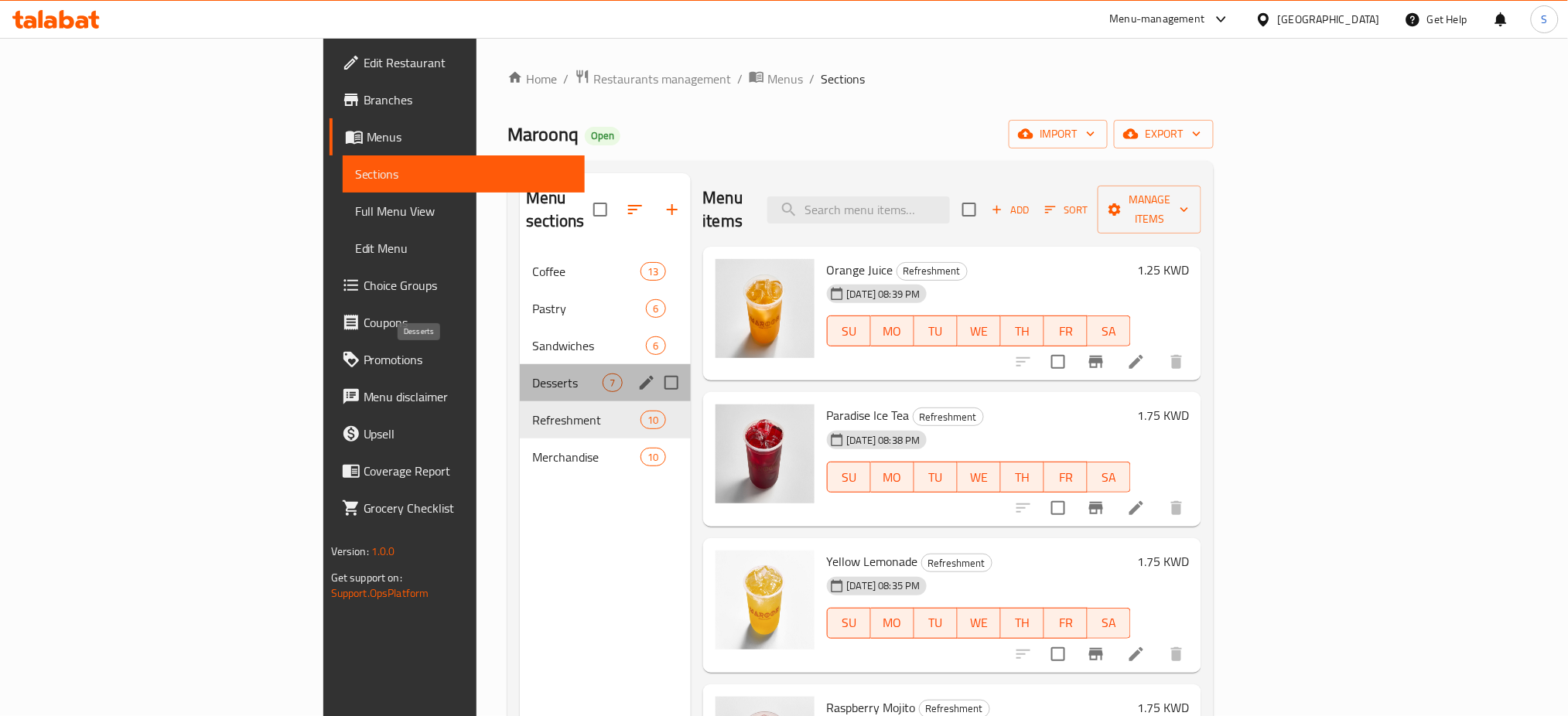
click at [533, 373] on span "Desserts" at bounding box center [567, 382] width 70 height 18
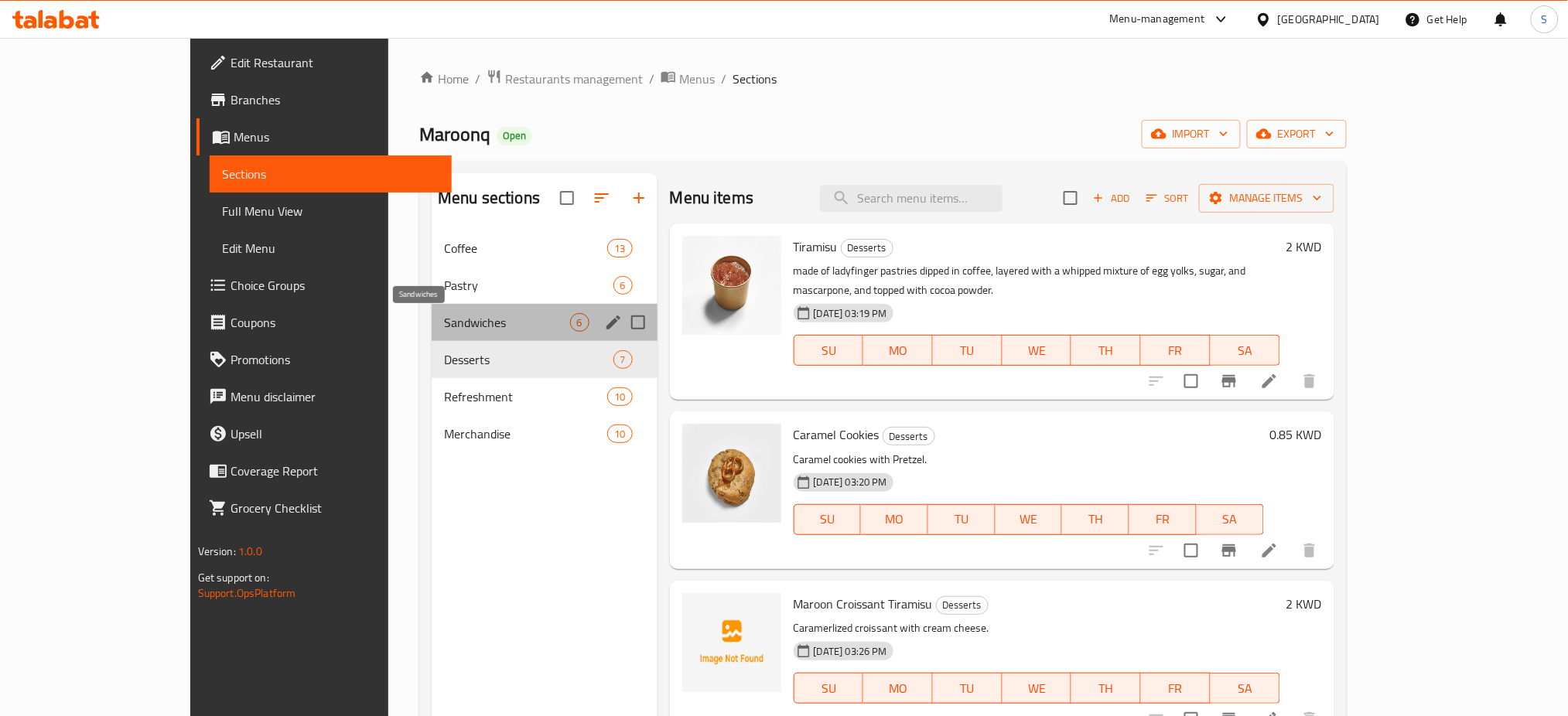
click at [444, 317] on span "Sandwiches" at bounding box center [506, 322] width 125 height 18
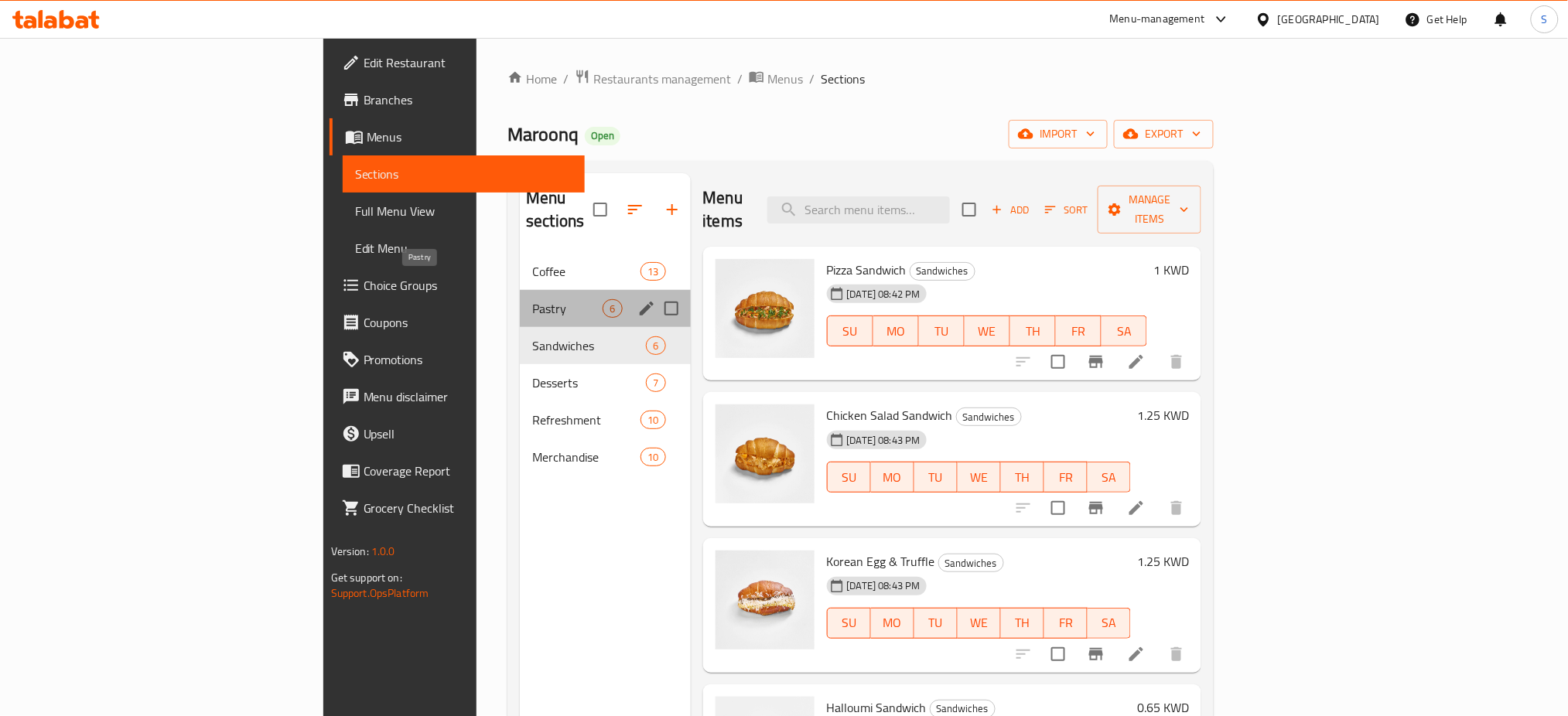
click at [533, 299] on span "Pastry" at bounding box center [567, 308] width 70 height 18
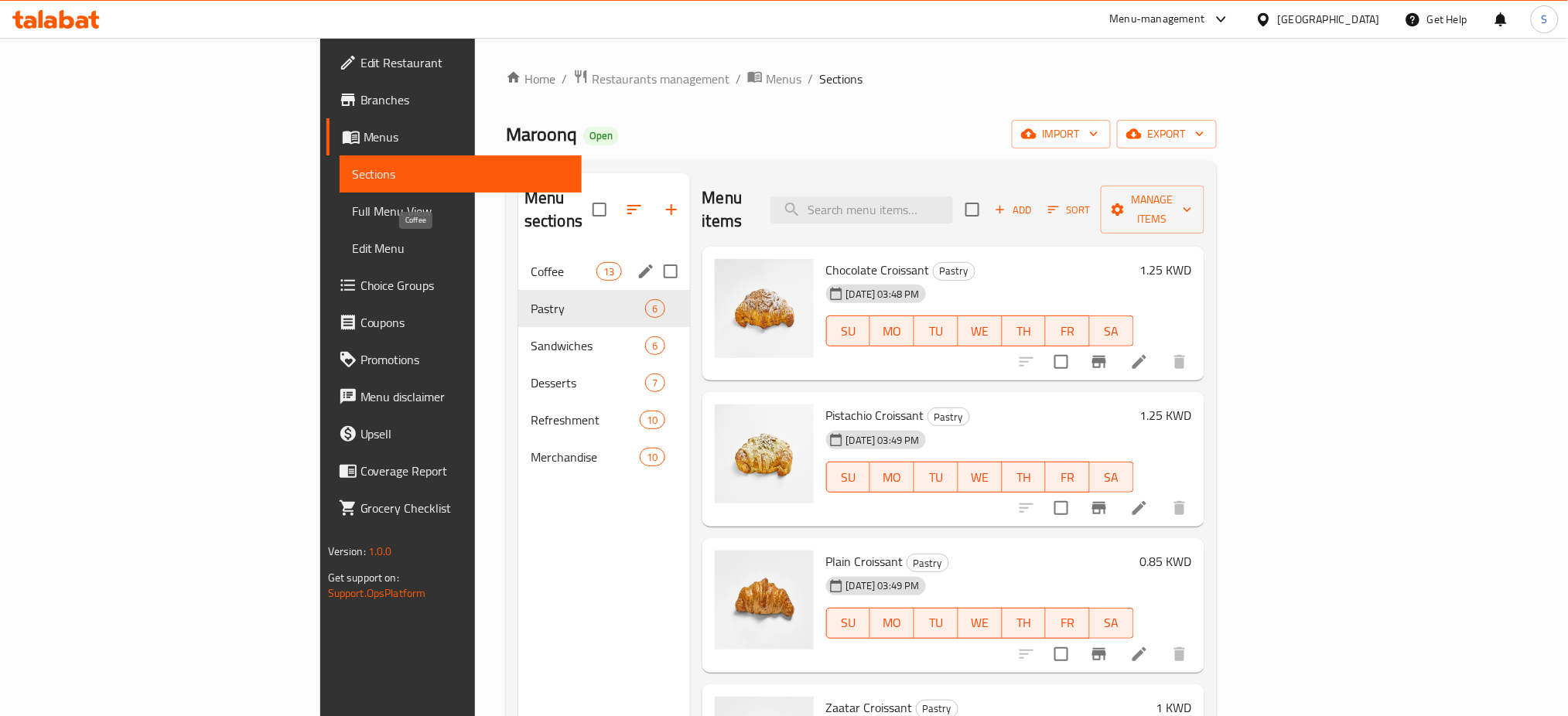
click at [531, 262] on span "Coffee" at bounding box center [564, 271] width 66 height 18
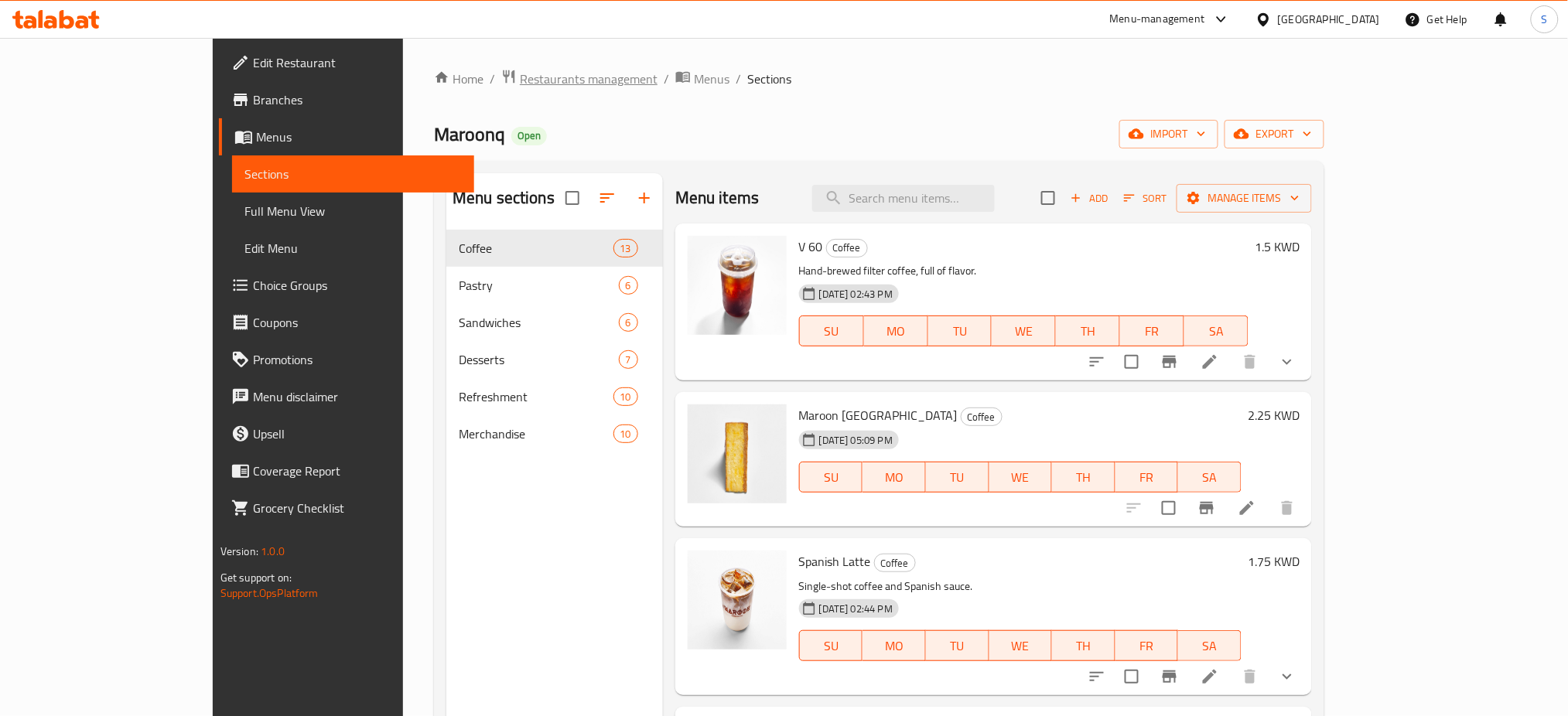
click at [519, 78] on span "Restaurants management" at bounding box center [588, 78] width 137 height 18
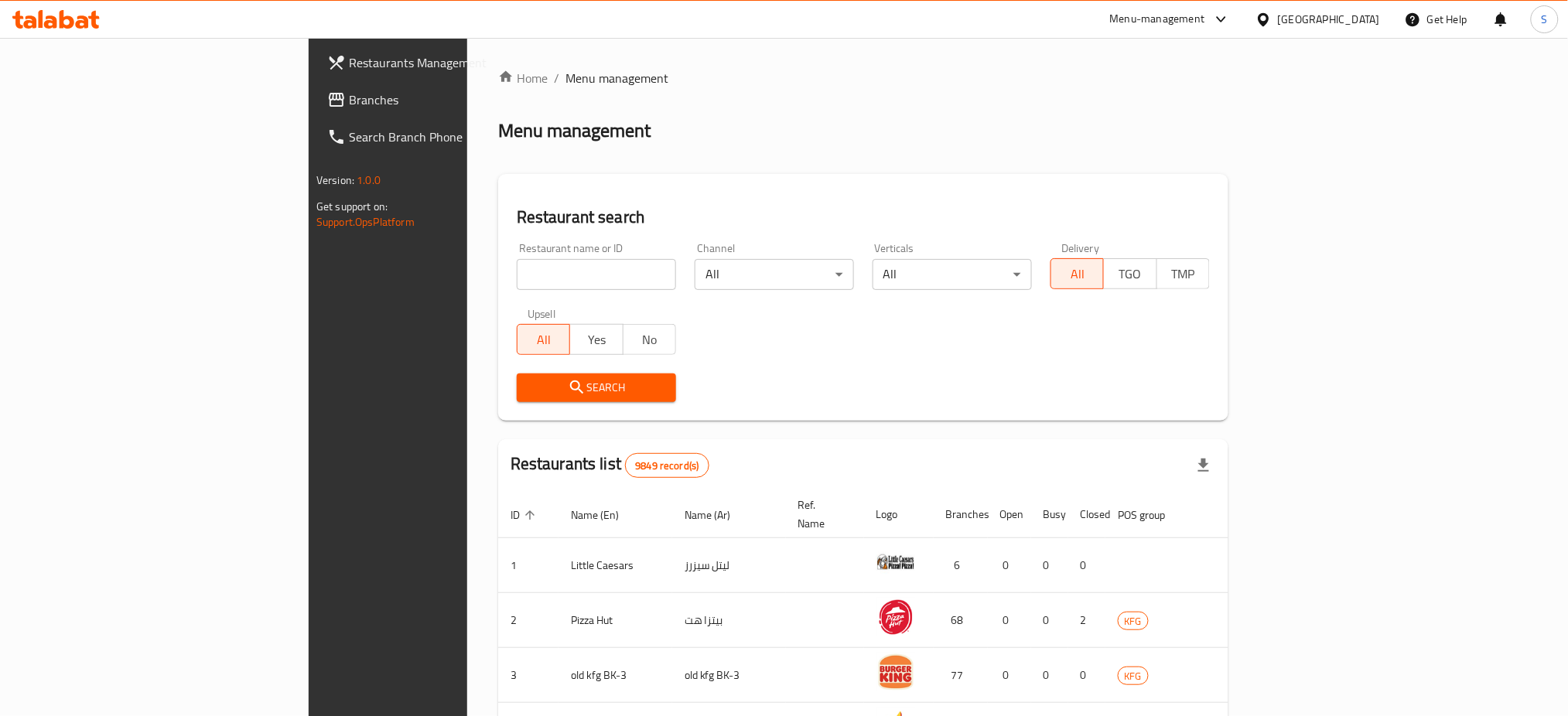
click at [517, 274] on input "search" at bounding box center [596, 275] width 159 height 31
click button "Search" at bounding box center [596, 387] width 159 height 29
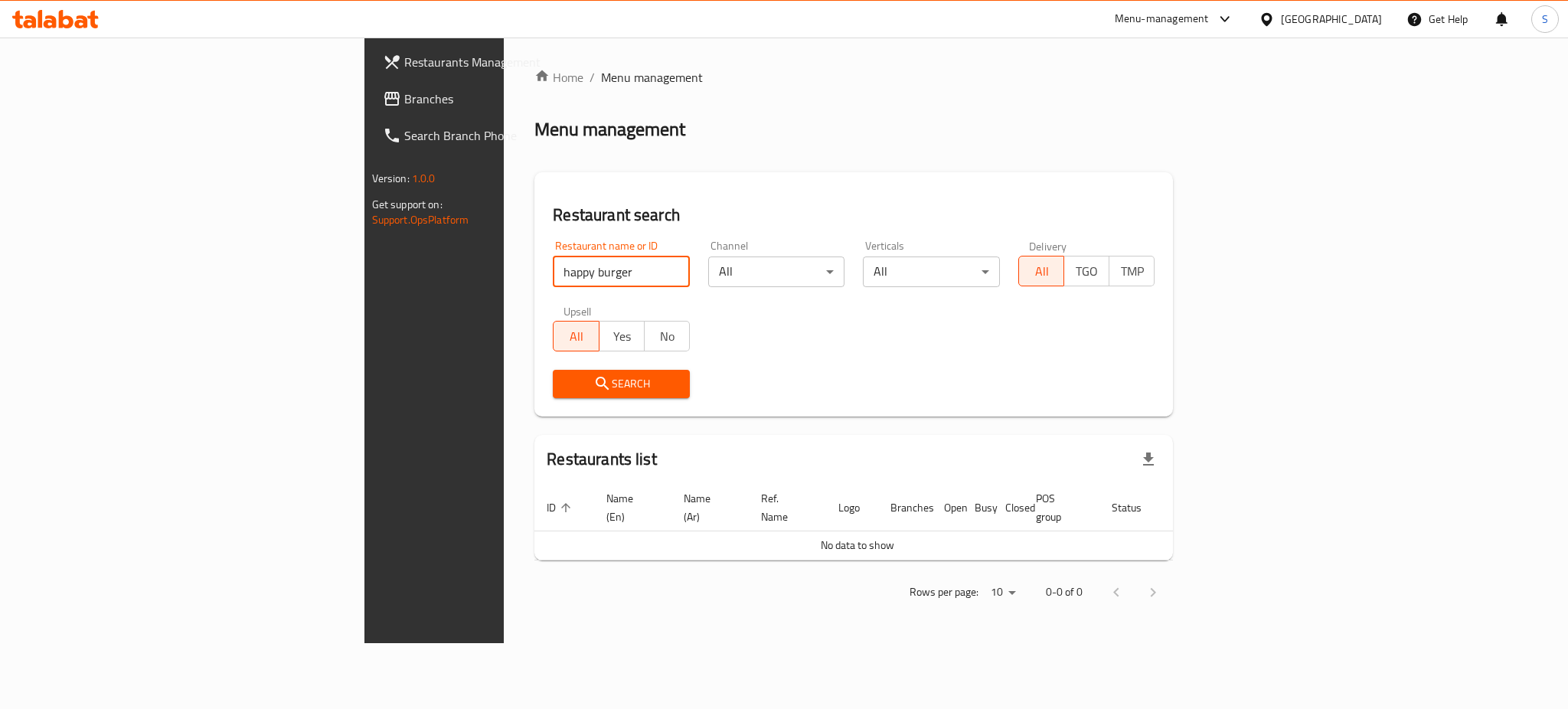
type input "happy burger"
click button "Search" at bounding box center [621, 383] width 137 height 28
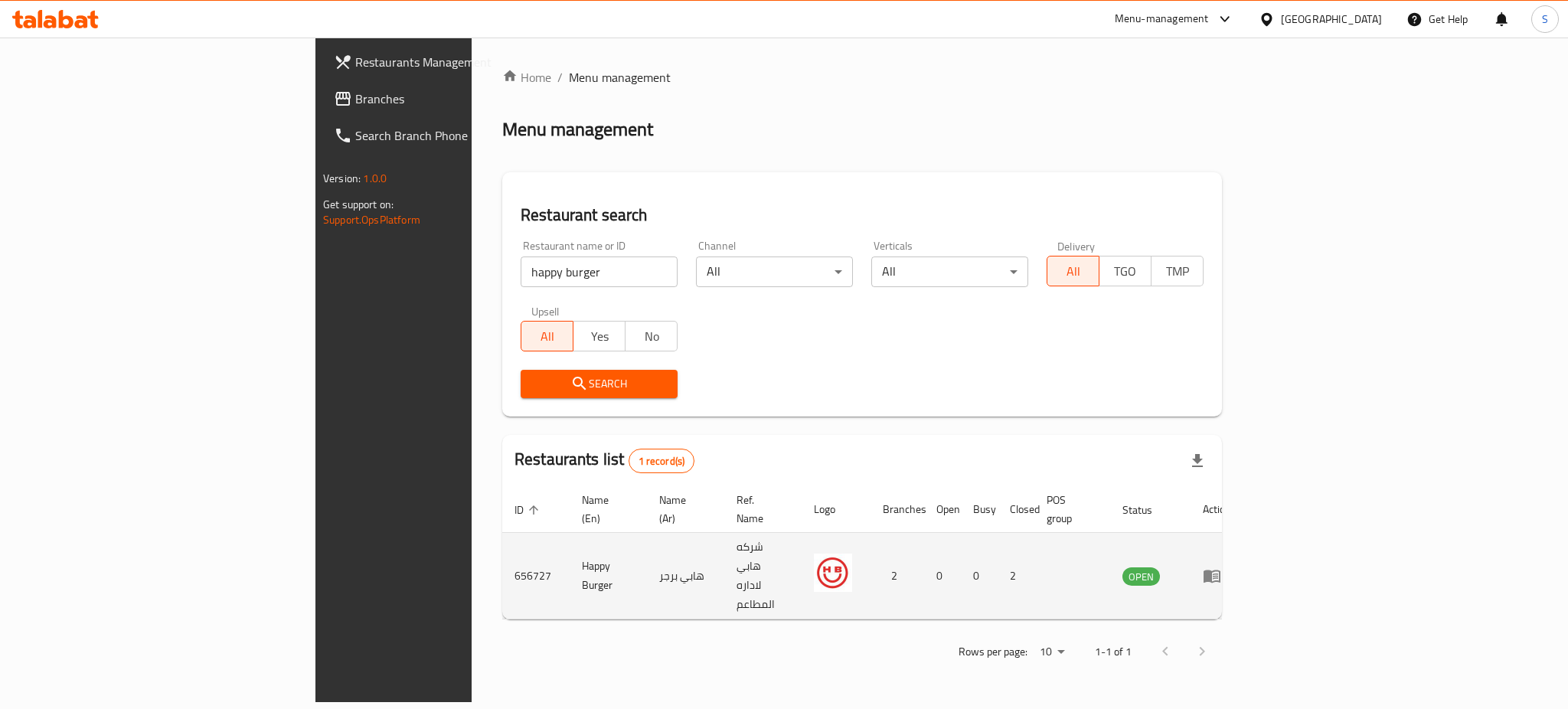
click at [1221, 567] on icon "enhanced table" at bounding box center [1212, 575] width 18 height 18
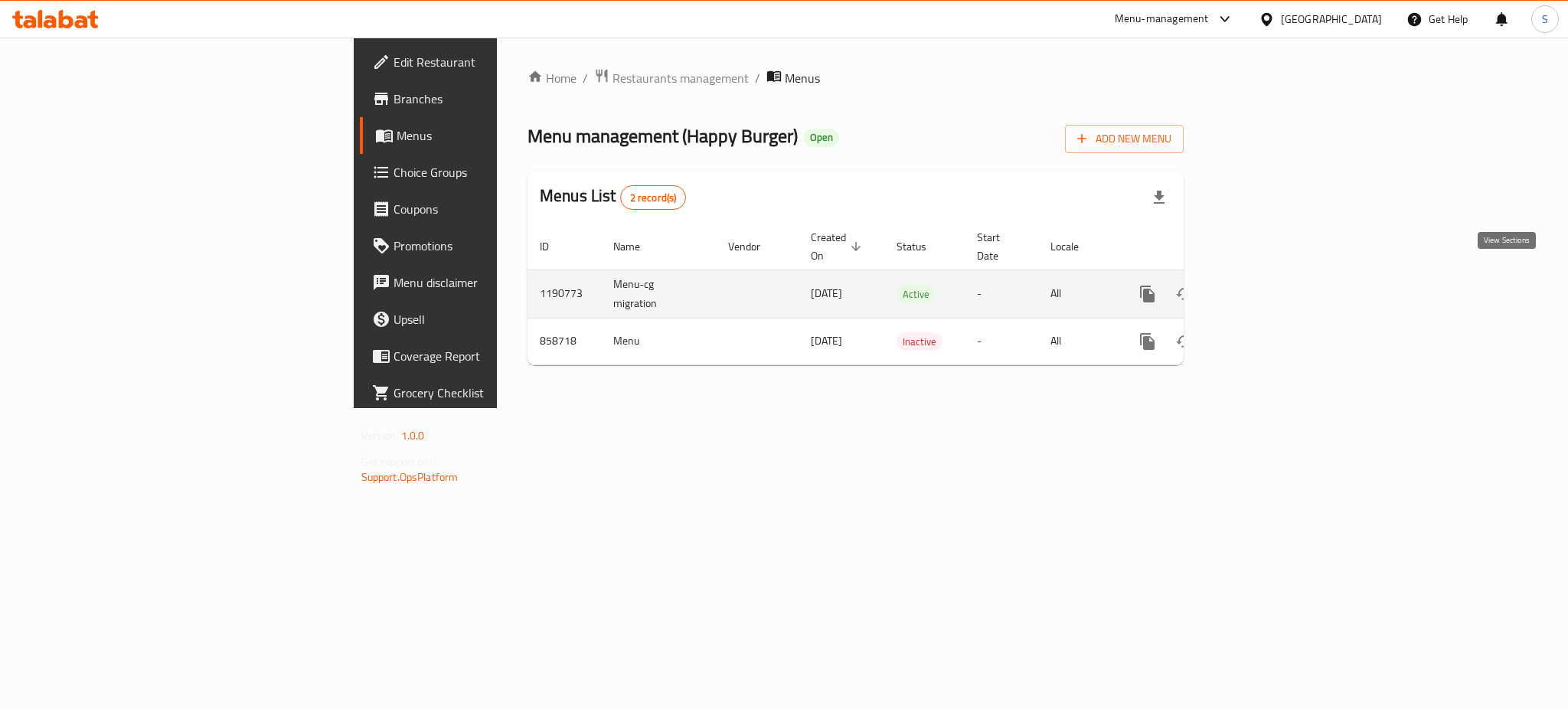
click at [1265, 287] on icon "enhanced table" at bounding box center [1258, 294] width 14 height 14
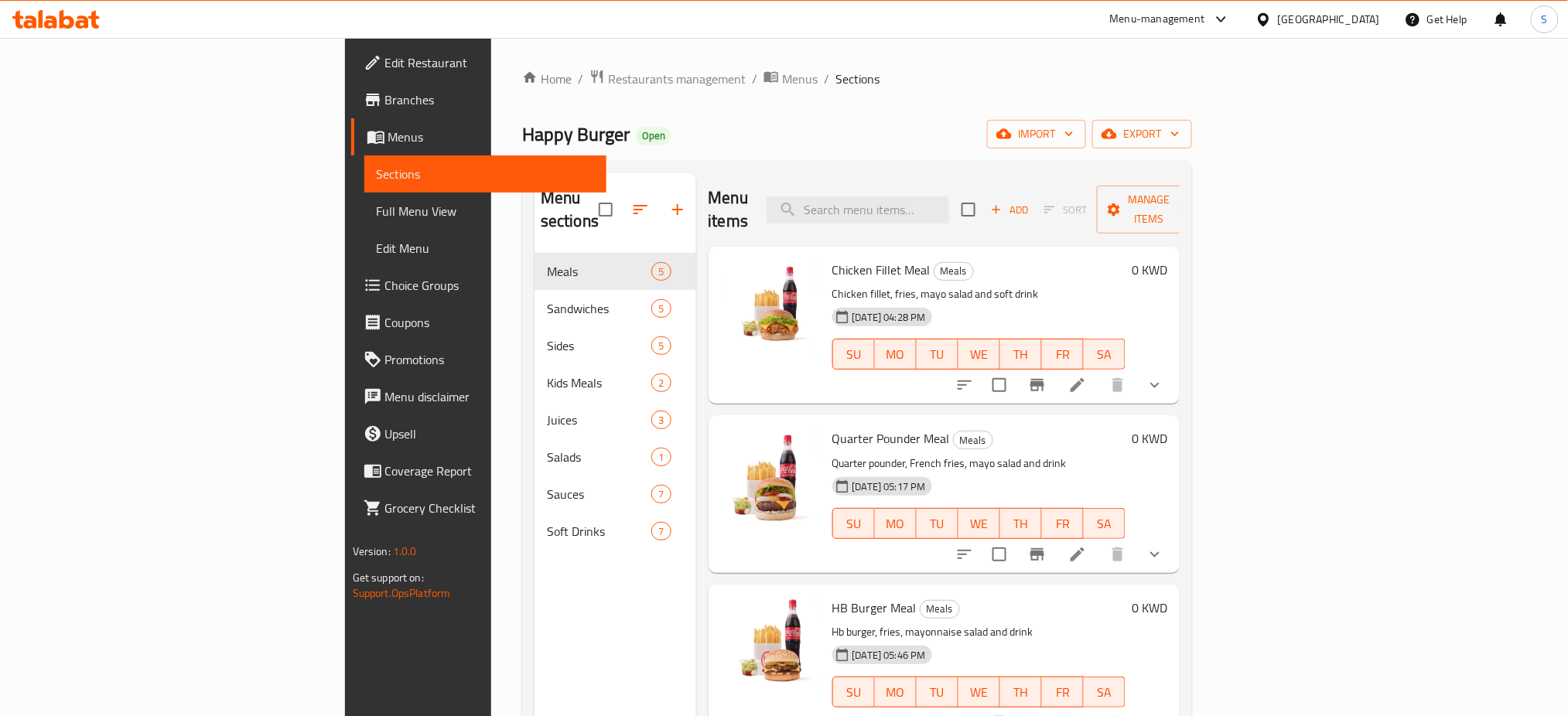
click at [1087, 376] on icon at bounding box center [1077, 385] width 18 height 18
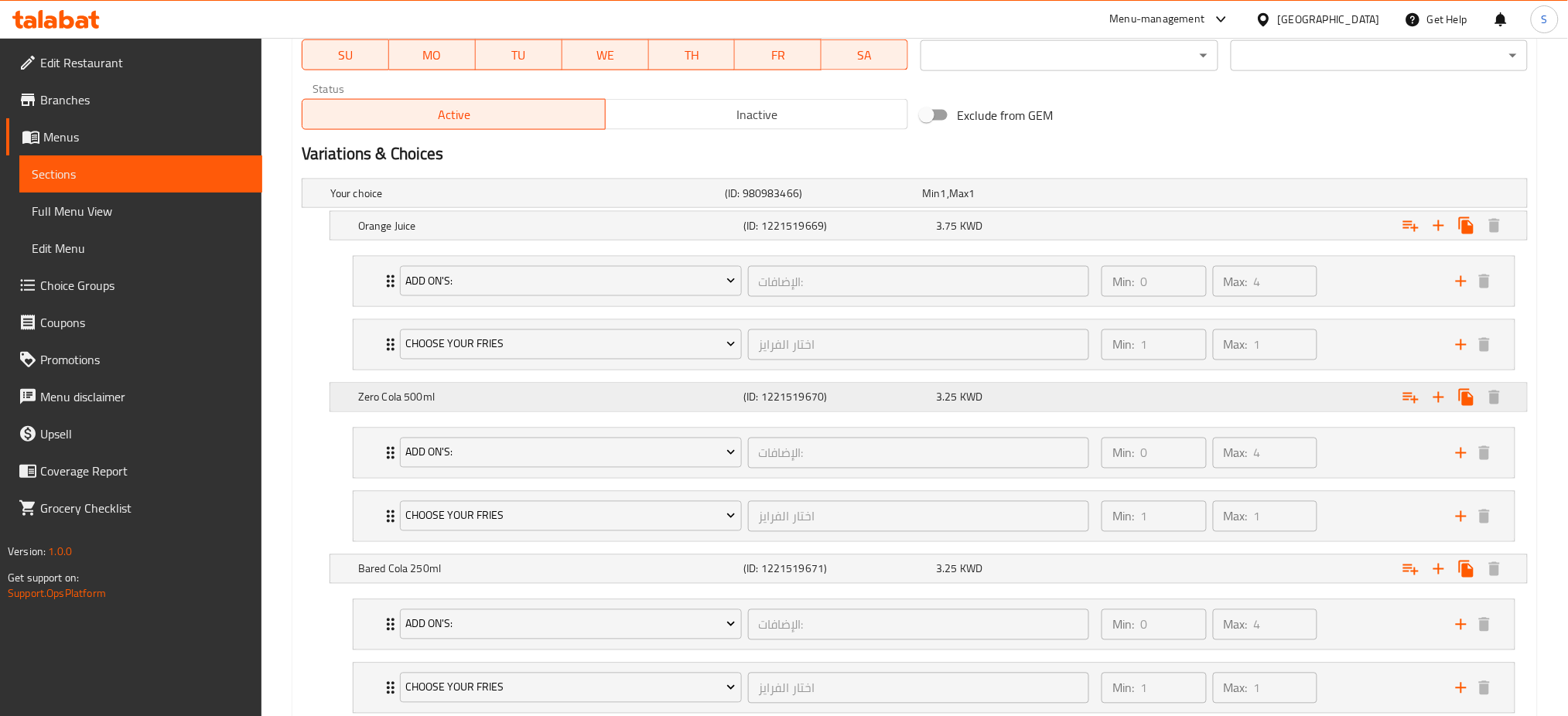
scroll to position [721, 0]
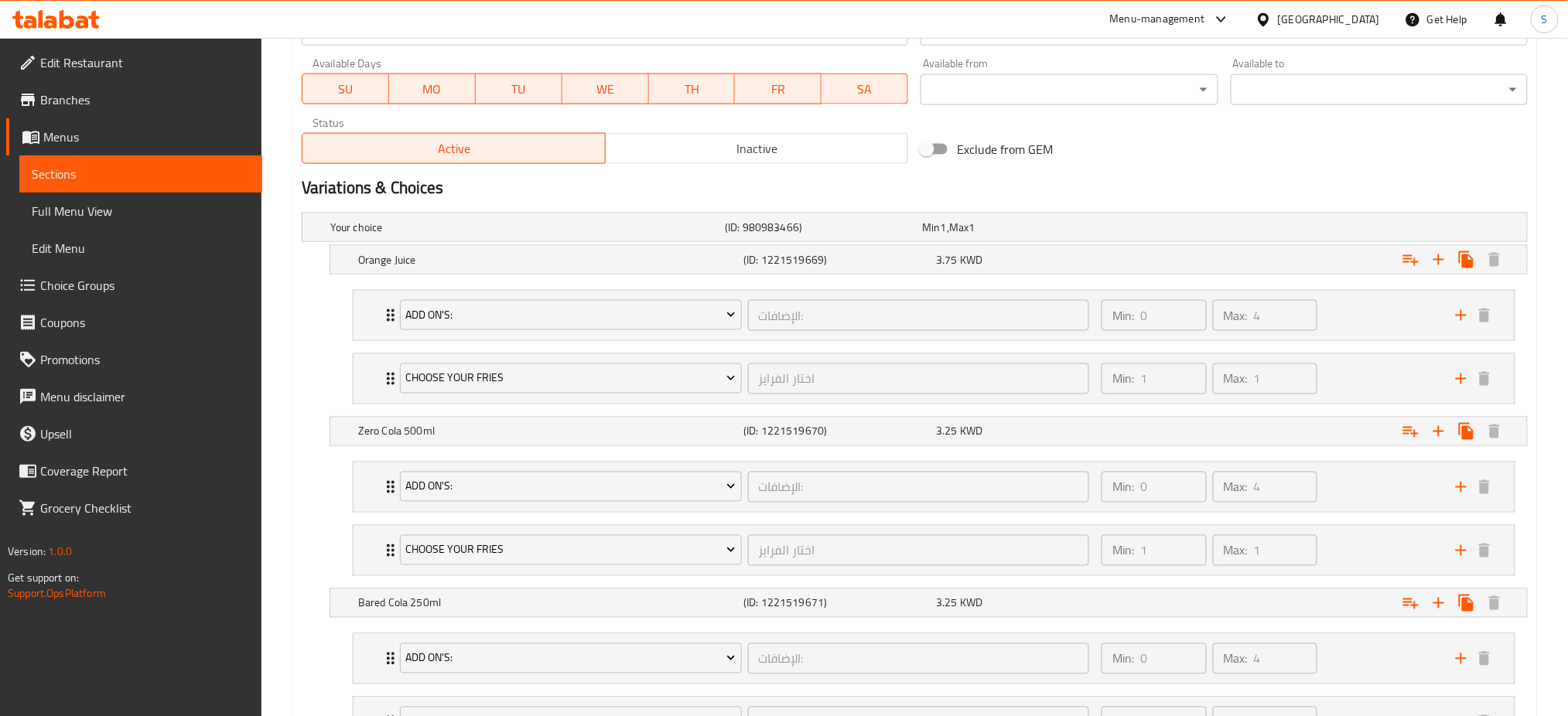
click at [313, 316] on nav "Add On's: الإضافات: ​ Min: 0 ​ Max: 4 ​ Extra Cheddar Cheese (ID: 1850038097) 0…" at bounding box center [915, 347] width 1226 height 139
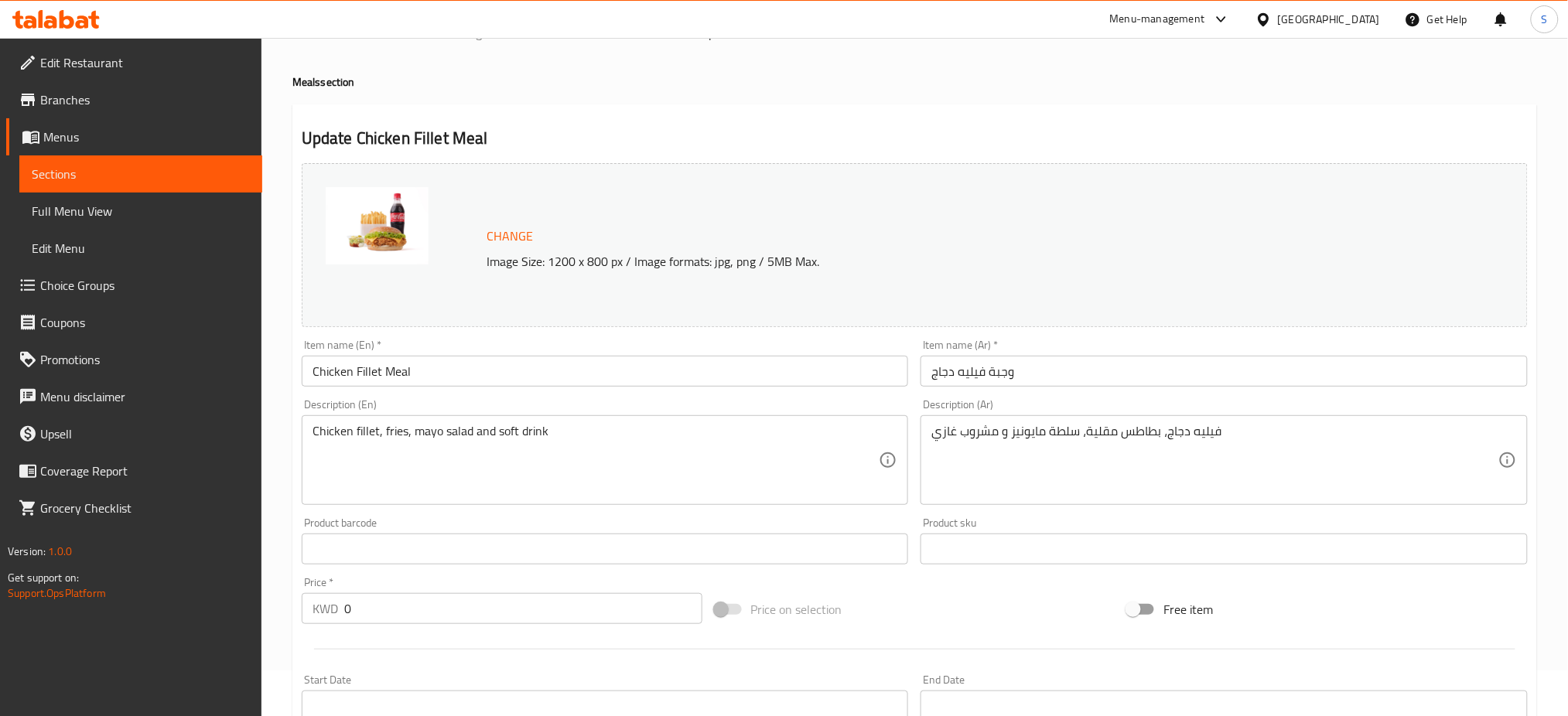
scroll to position [0, 0]
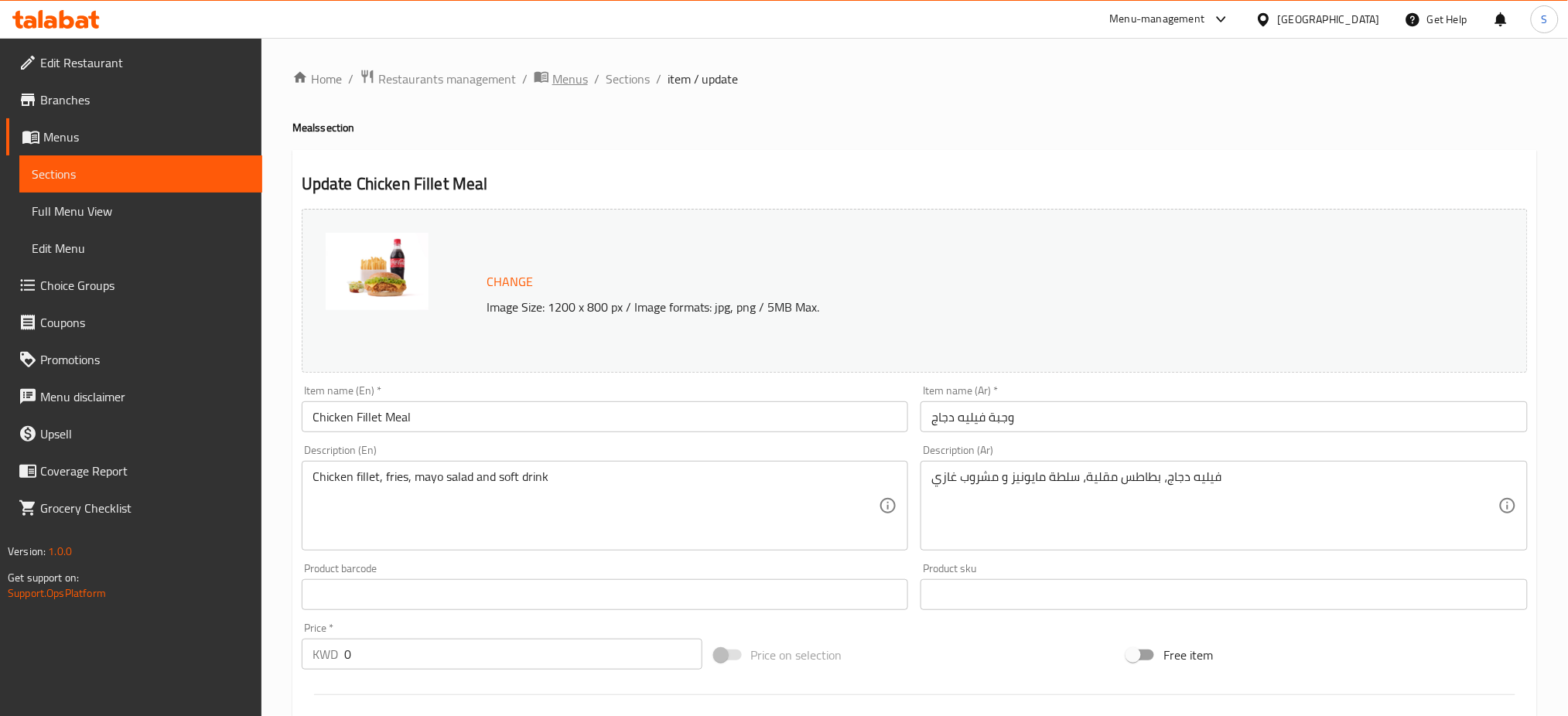
click at [574, 83] on span "Menus" at bounding box center [570, 78] width 36 height 18
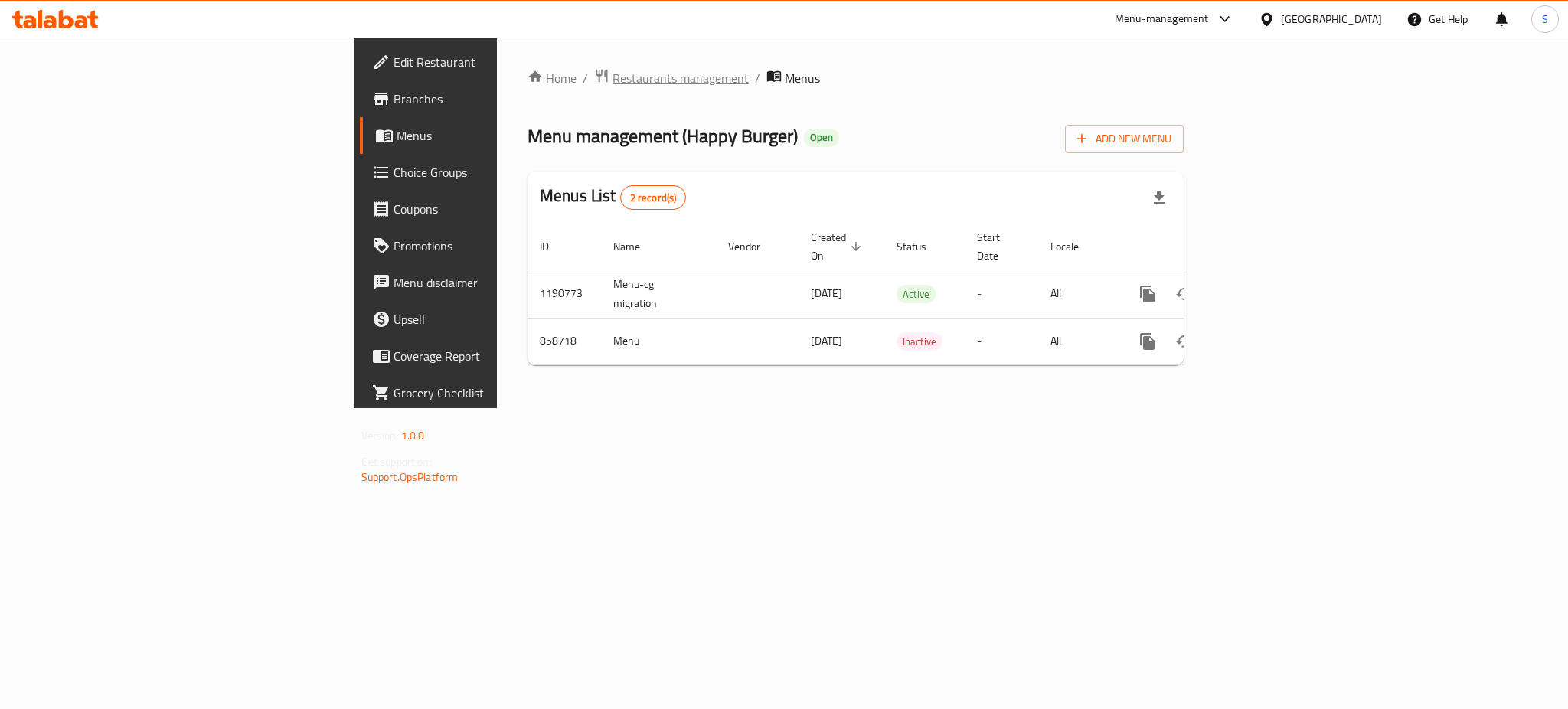
click at [612, 73] on span "Restaurants management" at bounding box center [680, 78] width 136 height 18
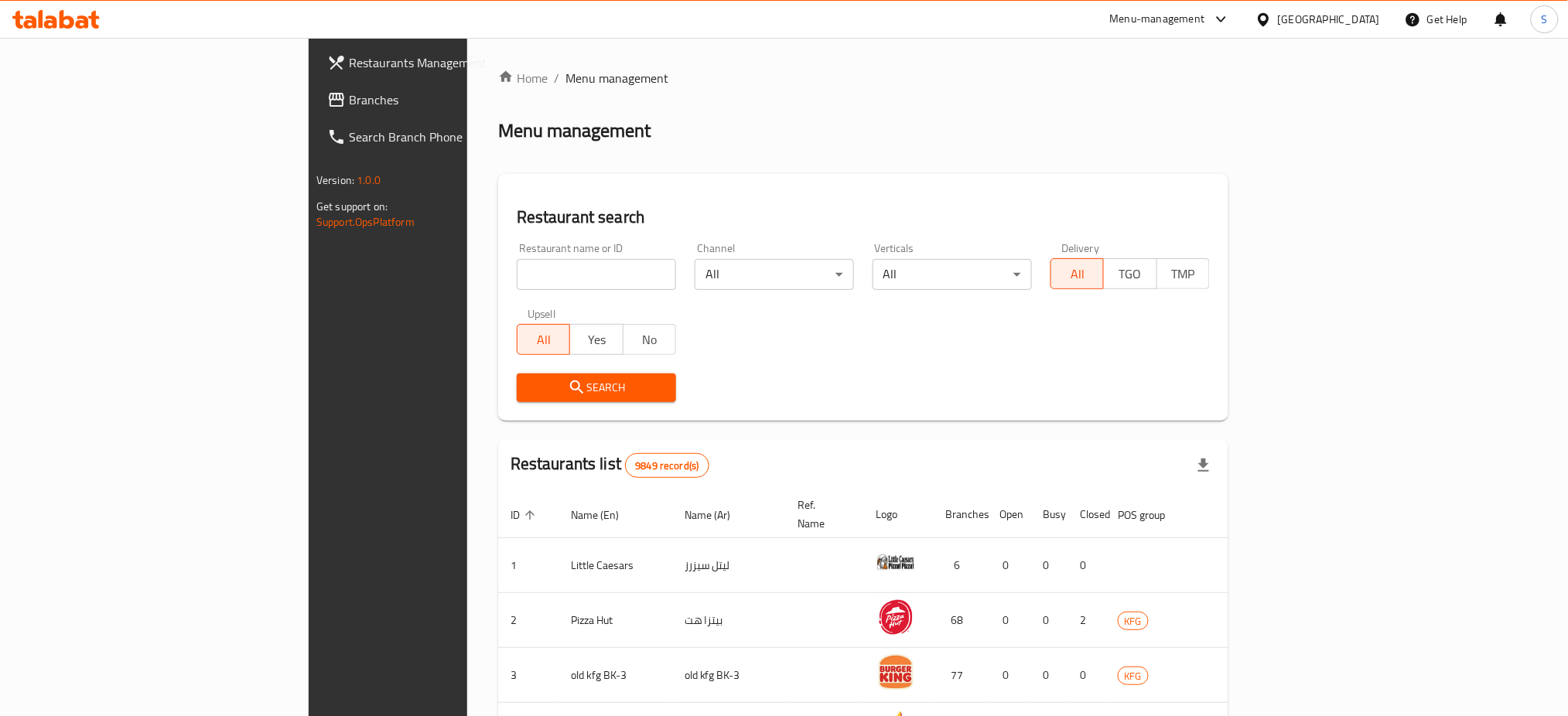
click at [349, 67] on span "Restaurants Management" at bounding box center [453, 62] width 210 height 18
click at [517, 270] on input "search" at bounding box center [596, 275] width 159 height 31
paste input "Classic Burger Beef Meal"
click button "Search" at bounding box center [596, 387] width 159 height 29
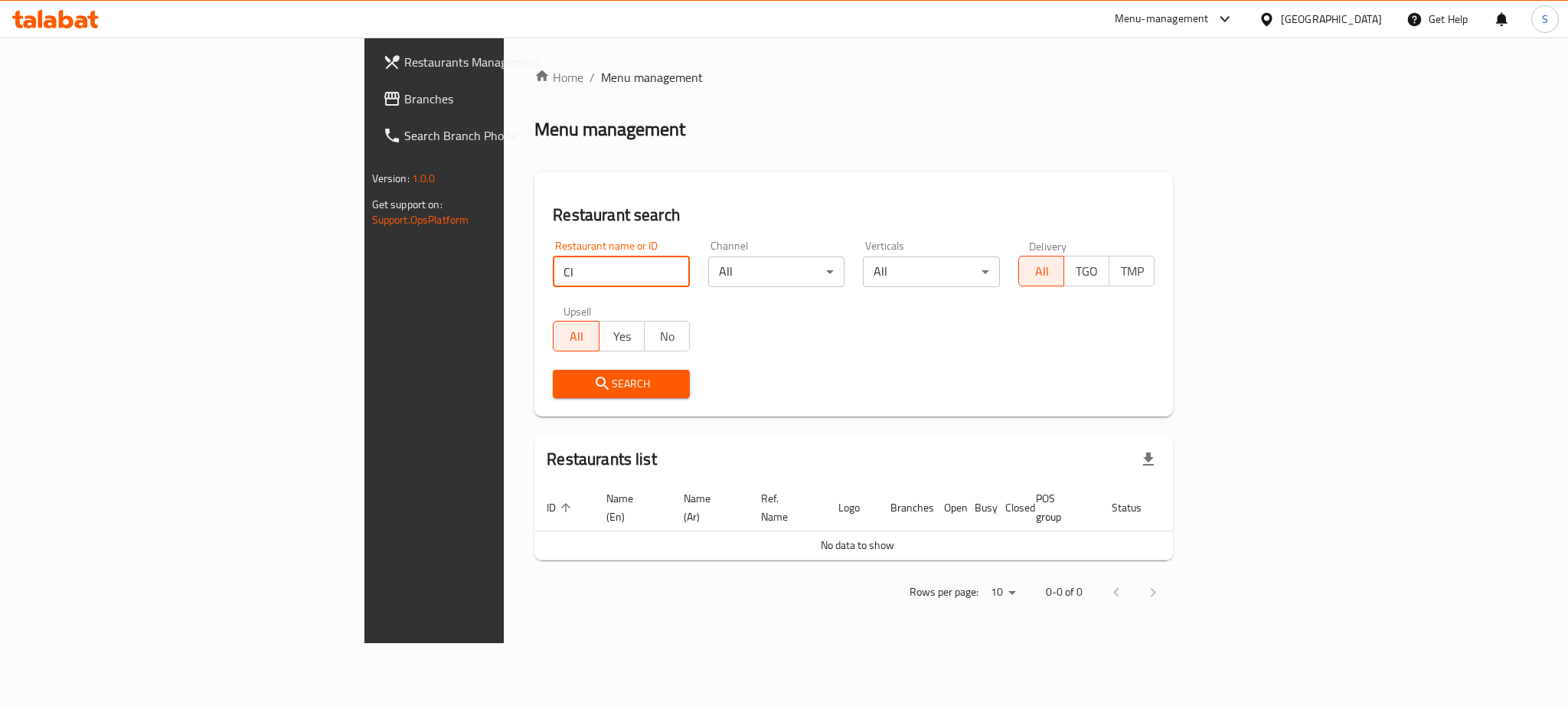
type input "C"
type input "s"
type input "[DEMOGRAPHIC_DATA]"
click button "Search" at bounding box center [621, 383] width 137 height 28
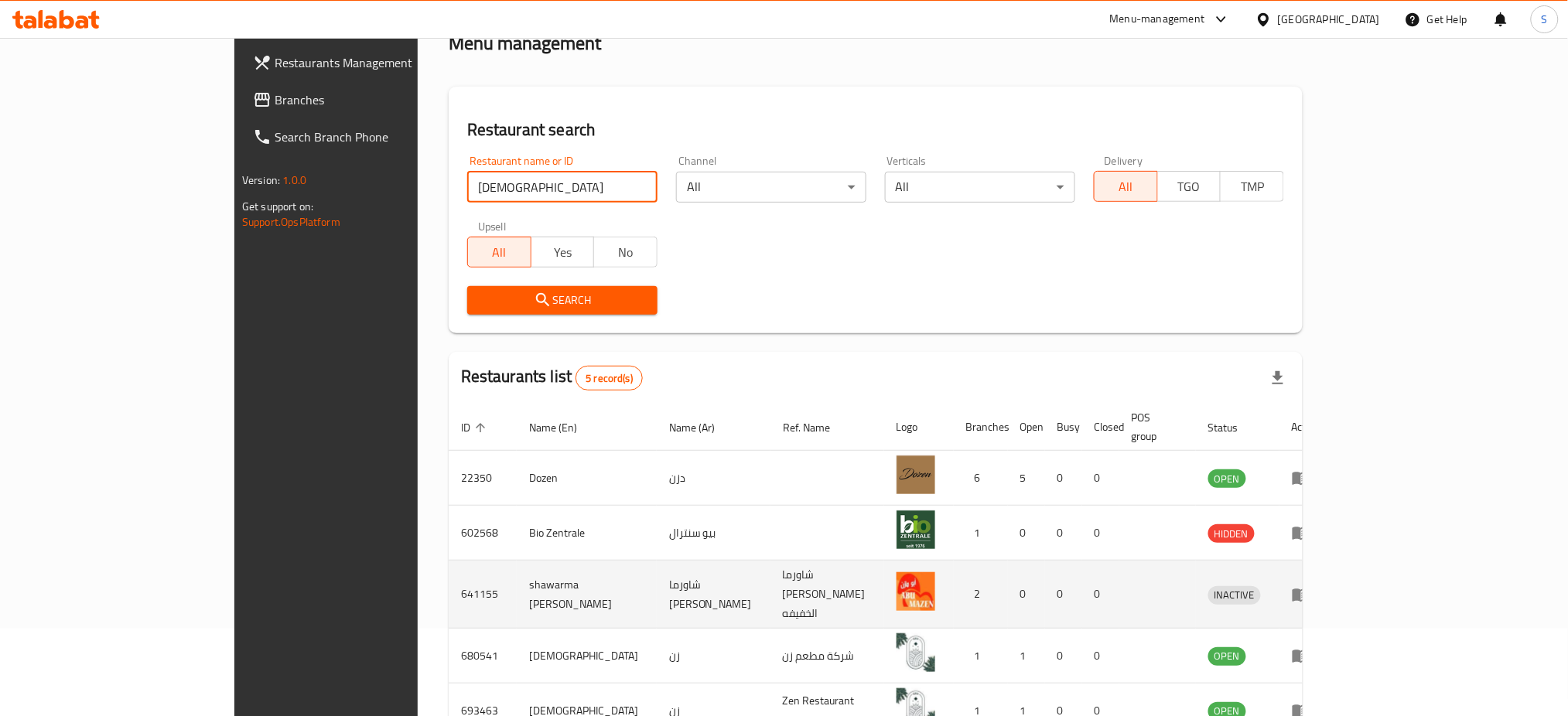
scroll to position [163, 0]
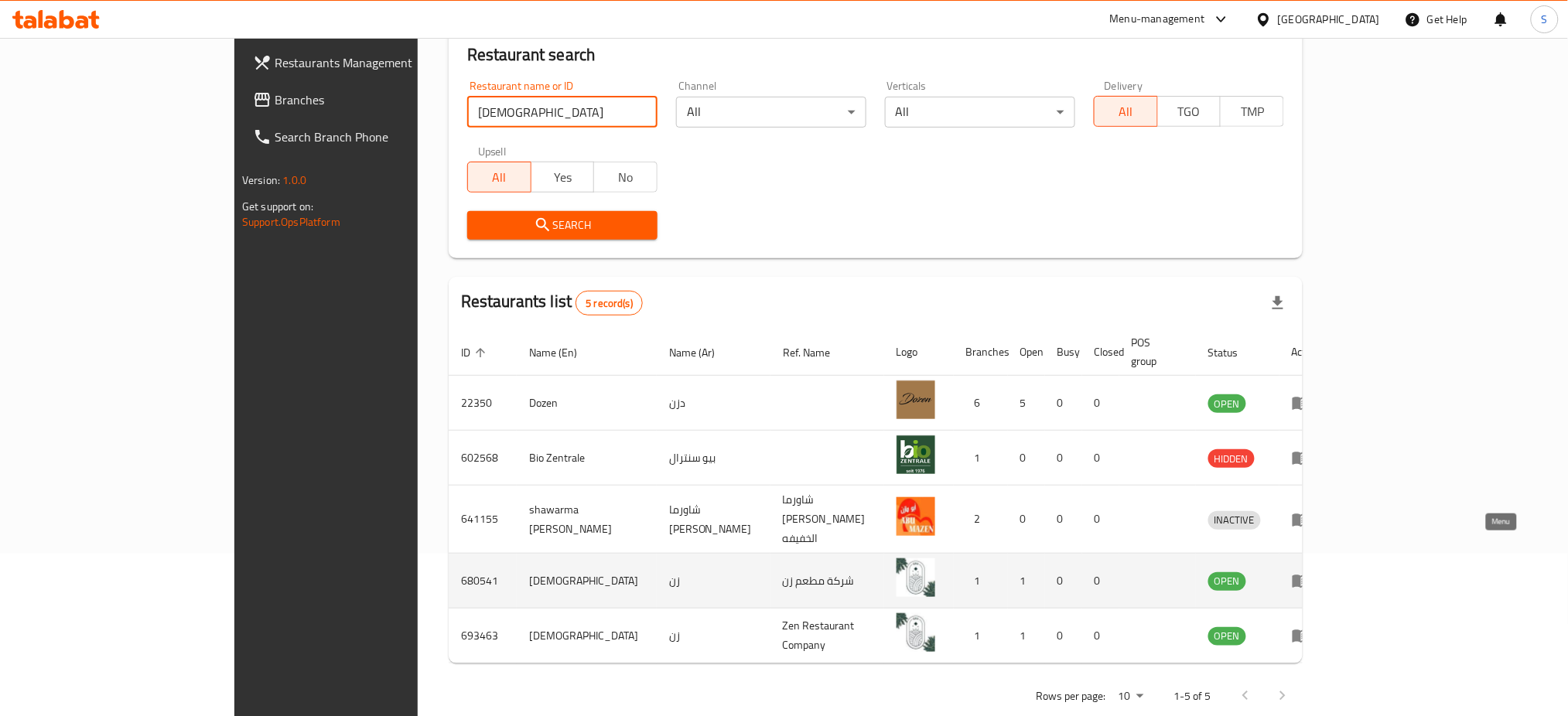
click at [1310, 572] on icon "enhanced table" at bounding box center [1301, 580] width 18 height 18
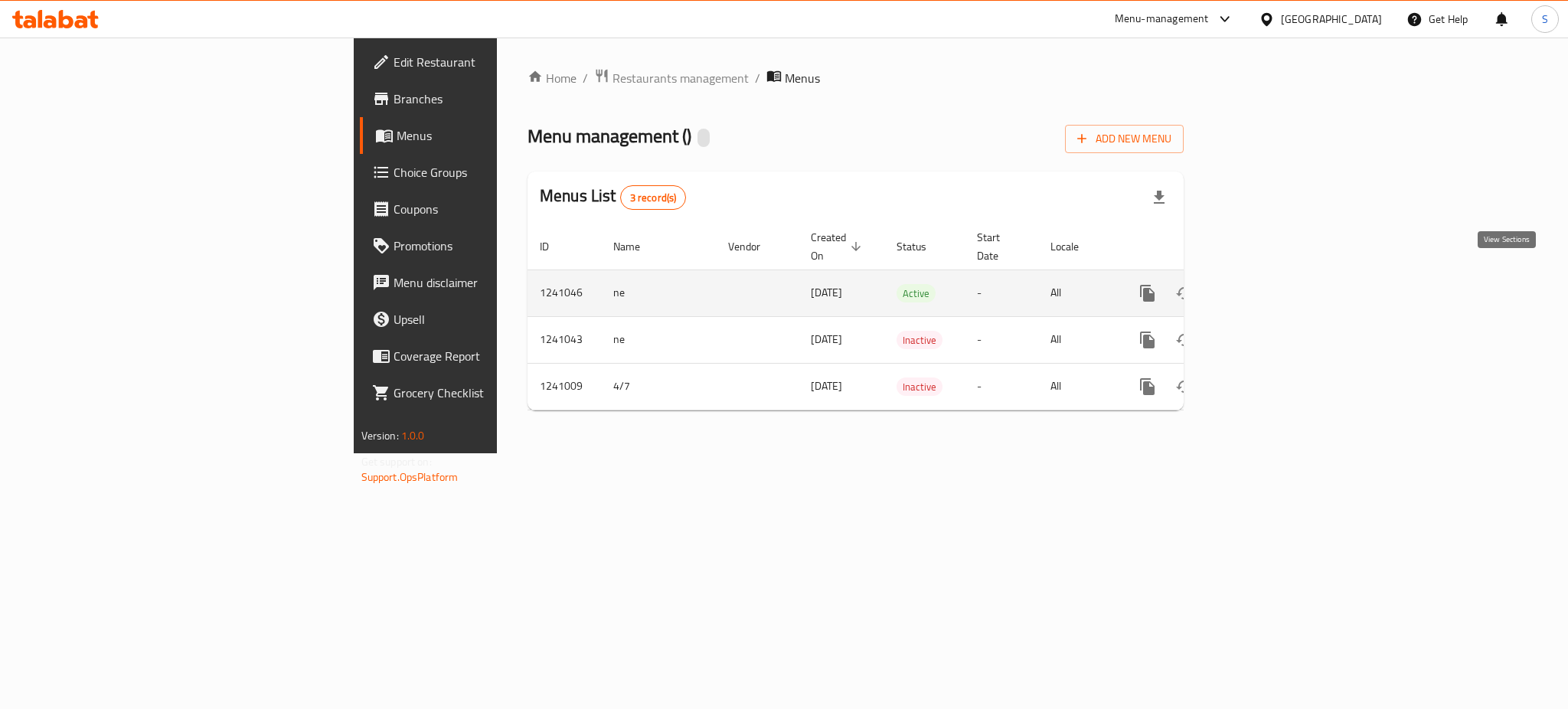
click at [1267, 284] on icon "enhanced table" at bounding box center [1257, 293] width 18 height 18
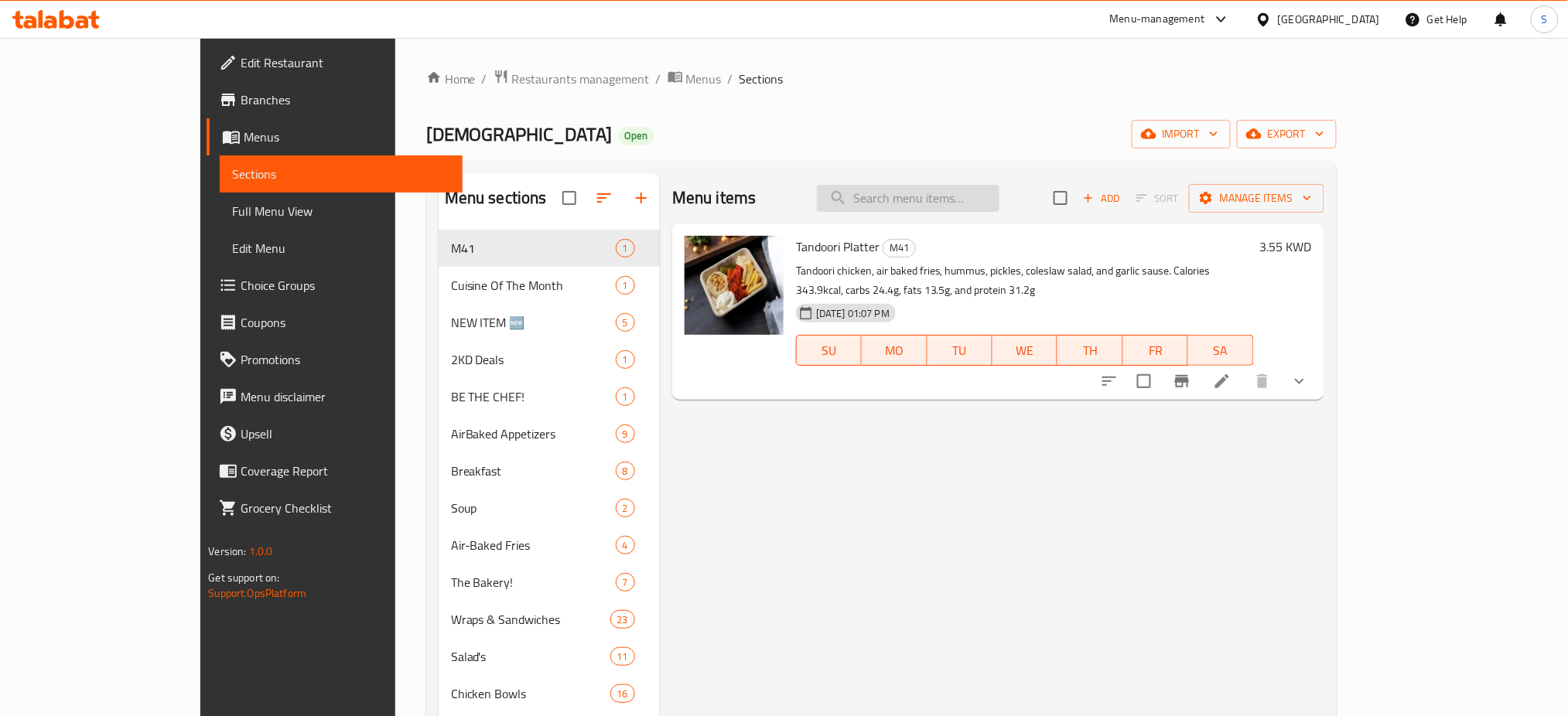
click at [978, 201] on input "search" at bounding box center [908, 197] width 183 height 27
paste input "Classic Burger Beef Meal"
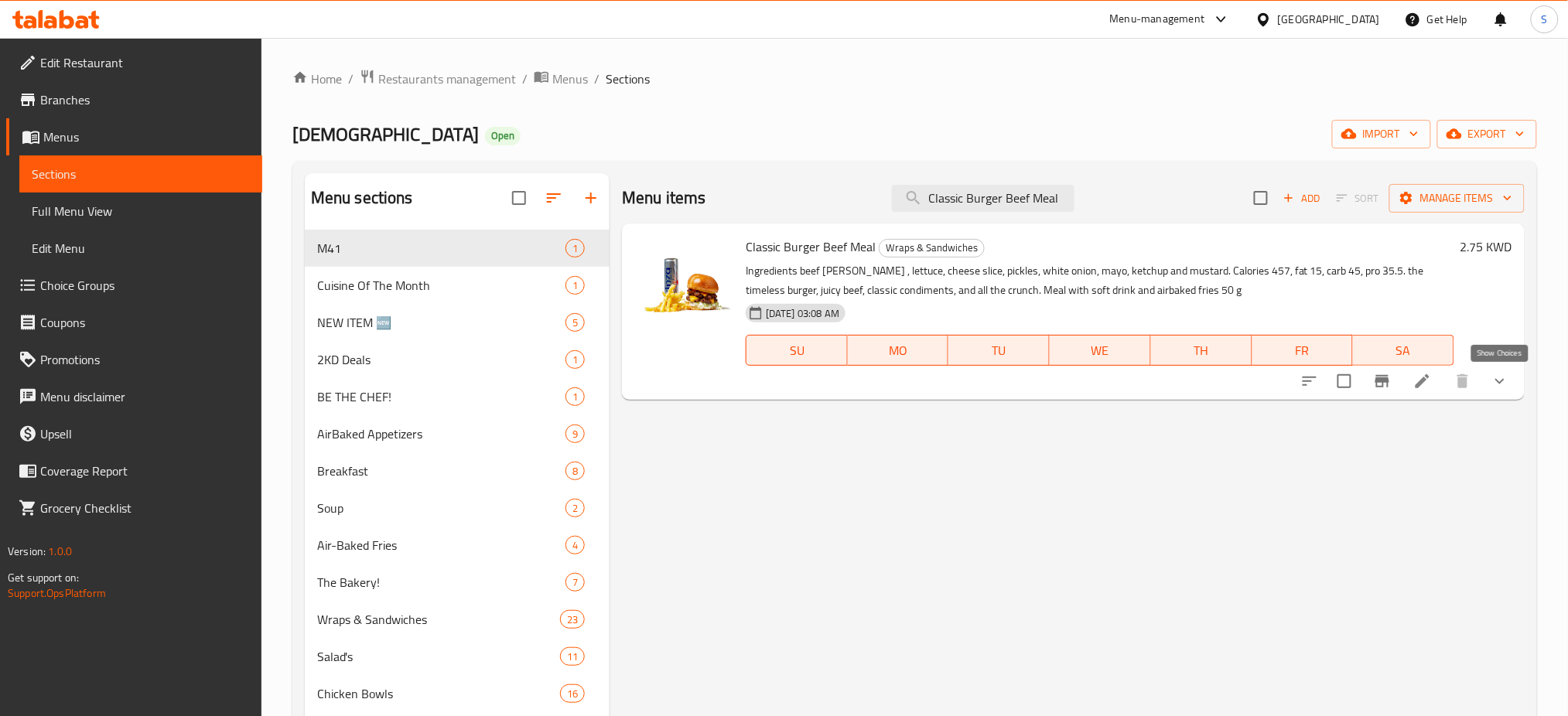
type input "Classic Burger Beef Meal"
click at [1502, 381] on icon "show more" at bounding box center [1499, 381] width 18 height 18
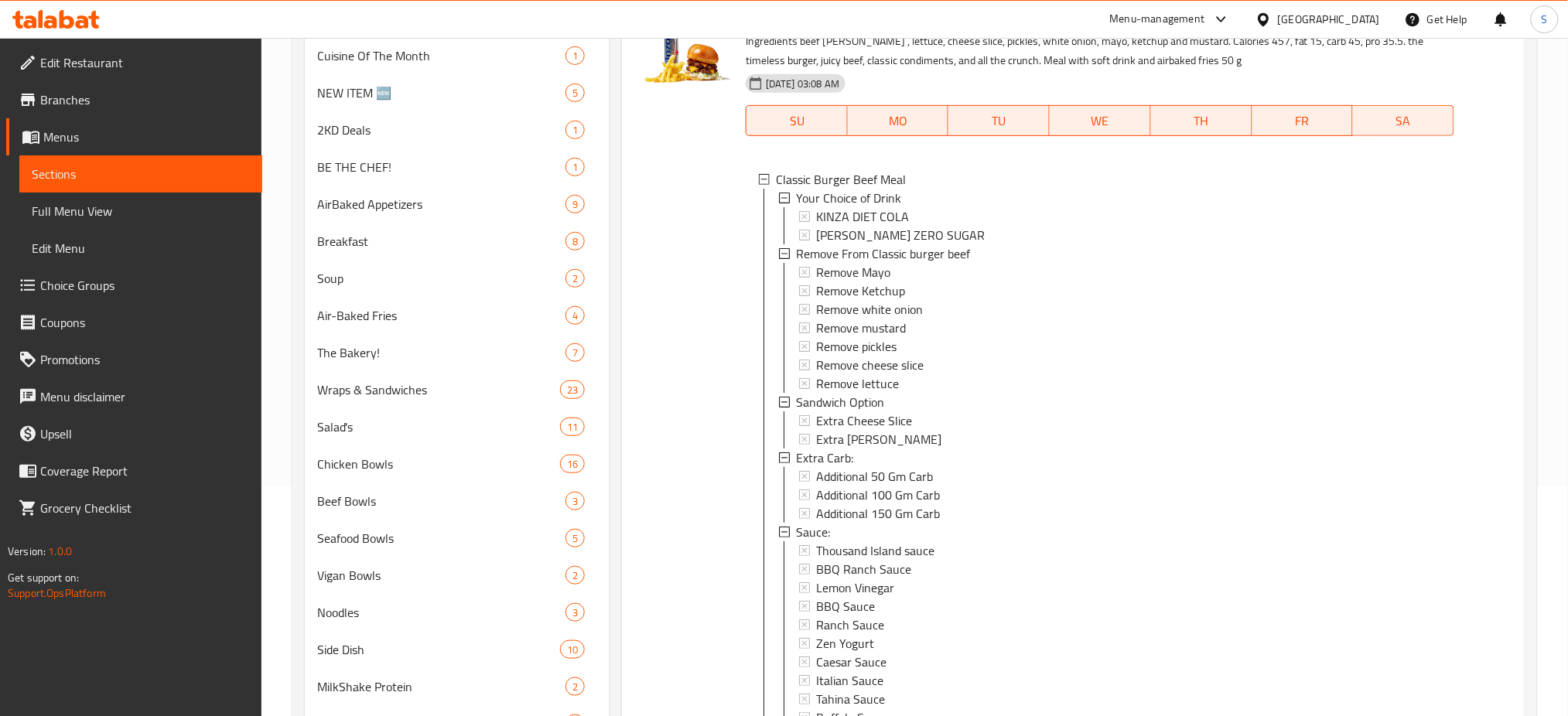
scroll to position [3, 0]
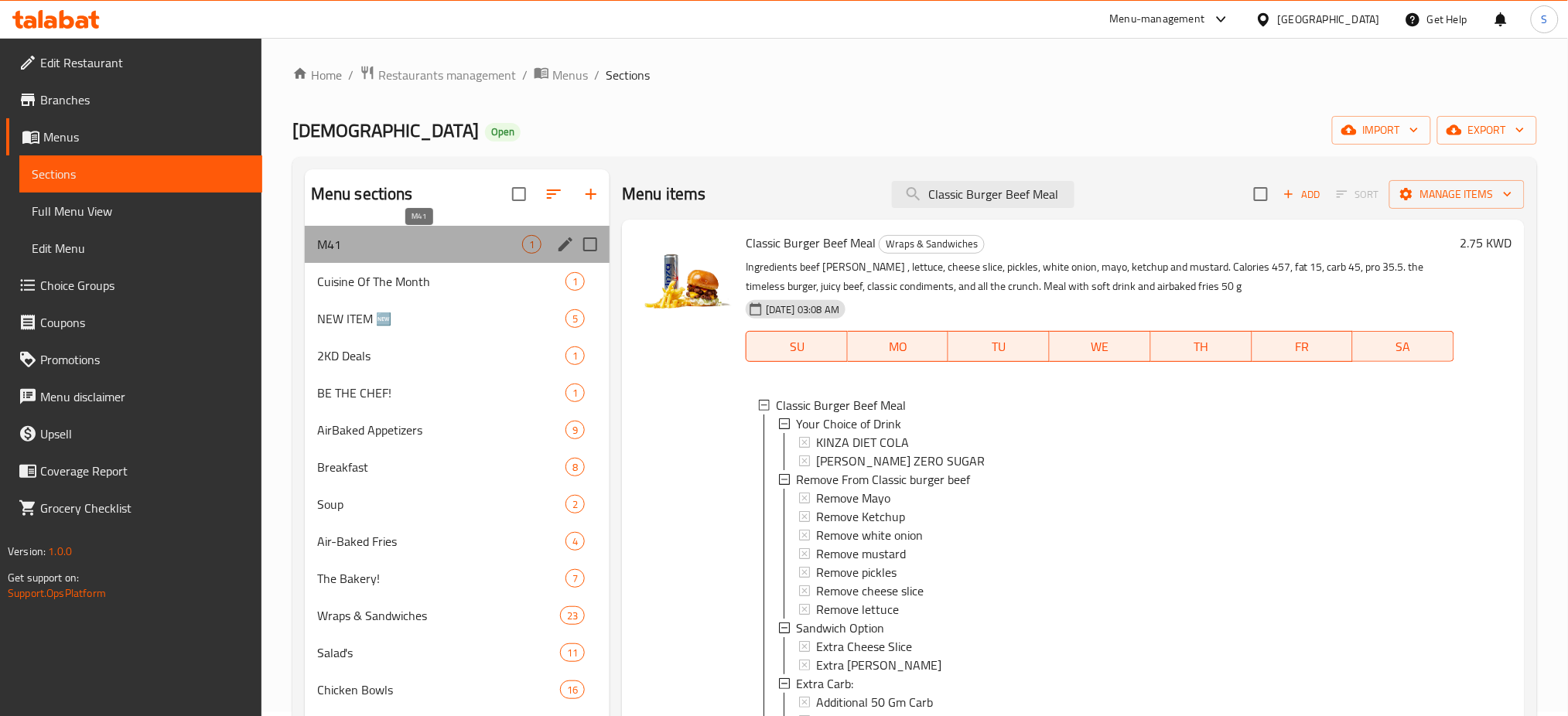
click at [403, 236] on span "M41" at bounding box center [419, 244] width 205 height 18
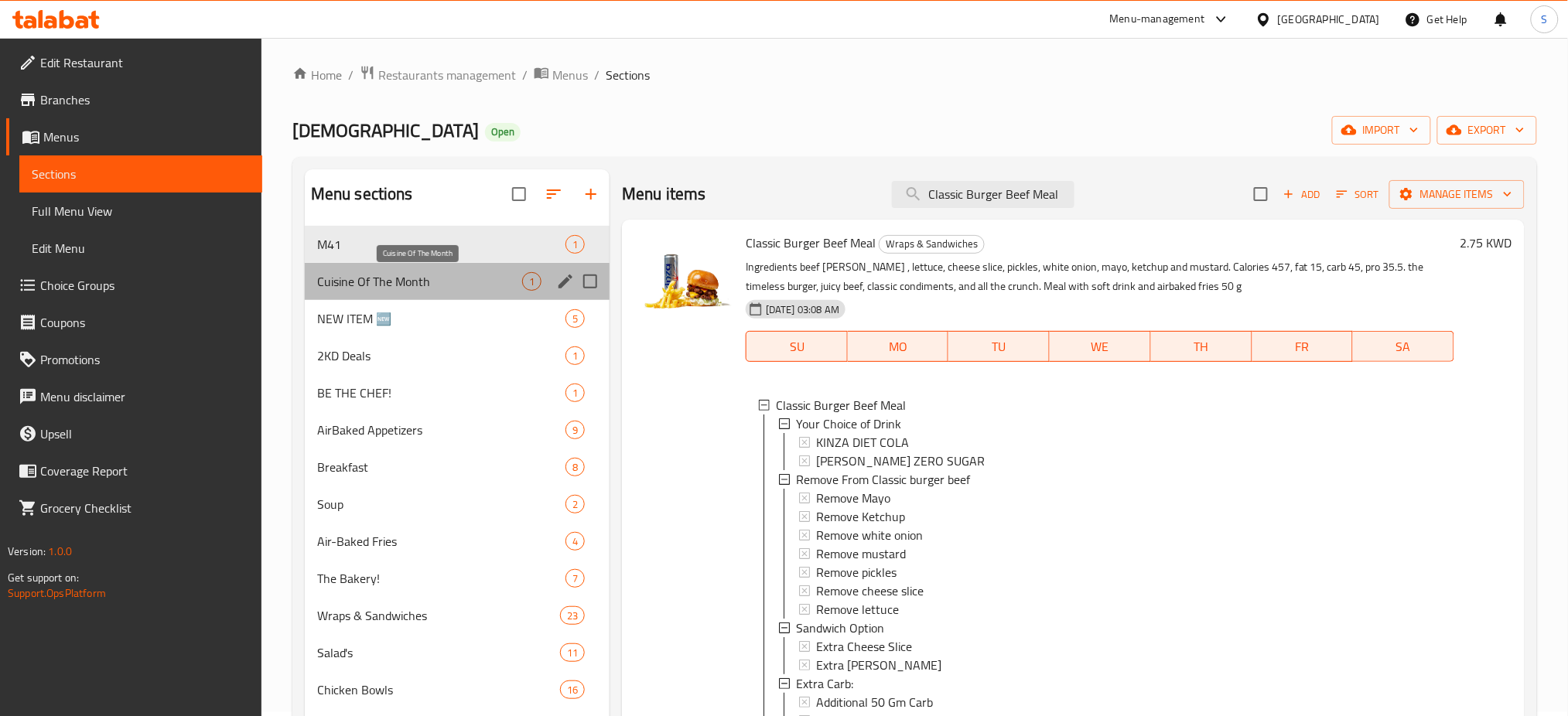
click at [394, 284] on span "Cuisine Of The Month" at bounding box center [419, 281] width 205 height 18
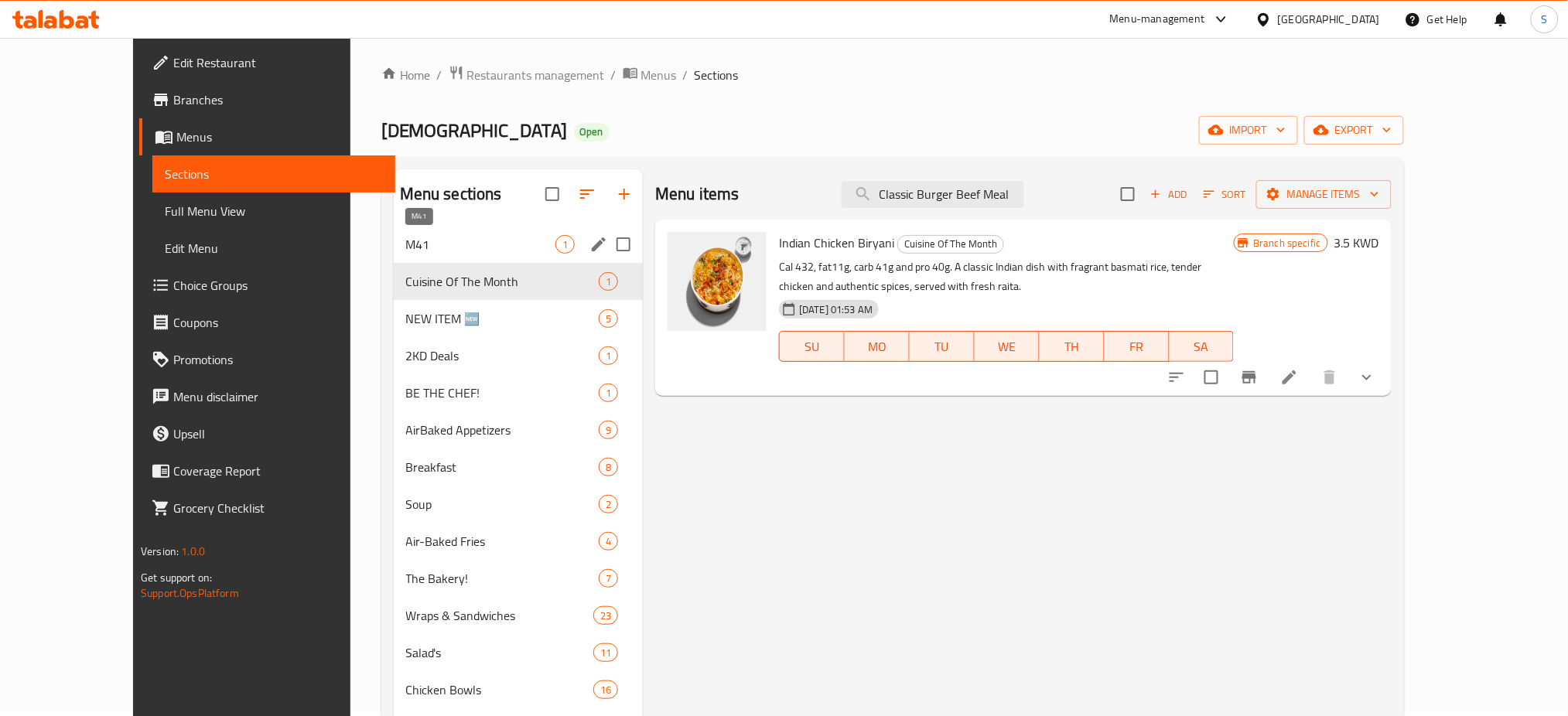
click at [406, 247] on span "M41" at bounding box center [481, 244] width 150 height 18
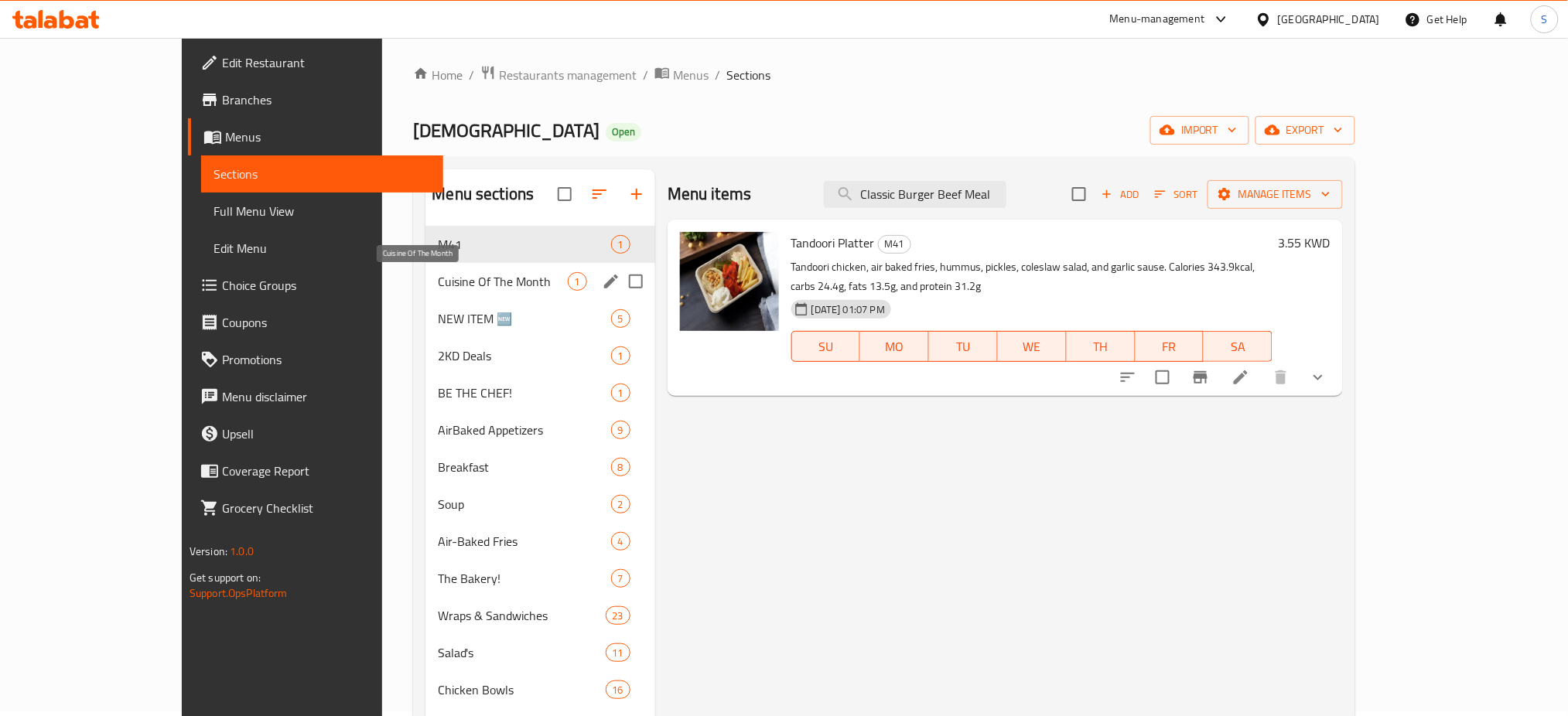
click at [438, 278] on span "Cuisine Of The Month" at bounding box center [502, 281] width 129 height 18
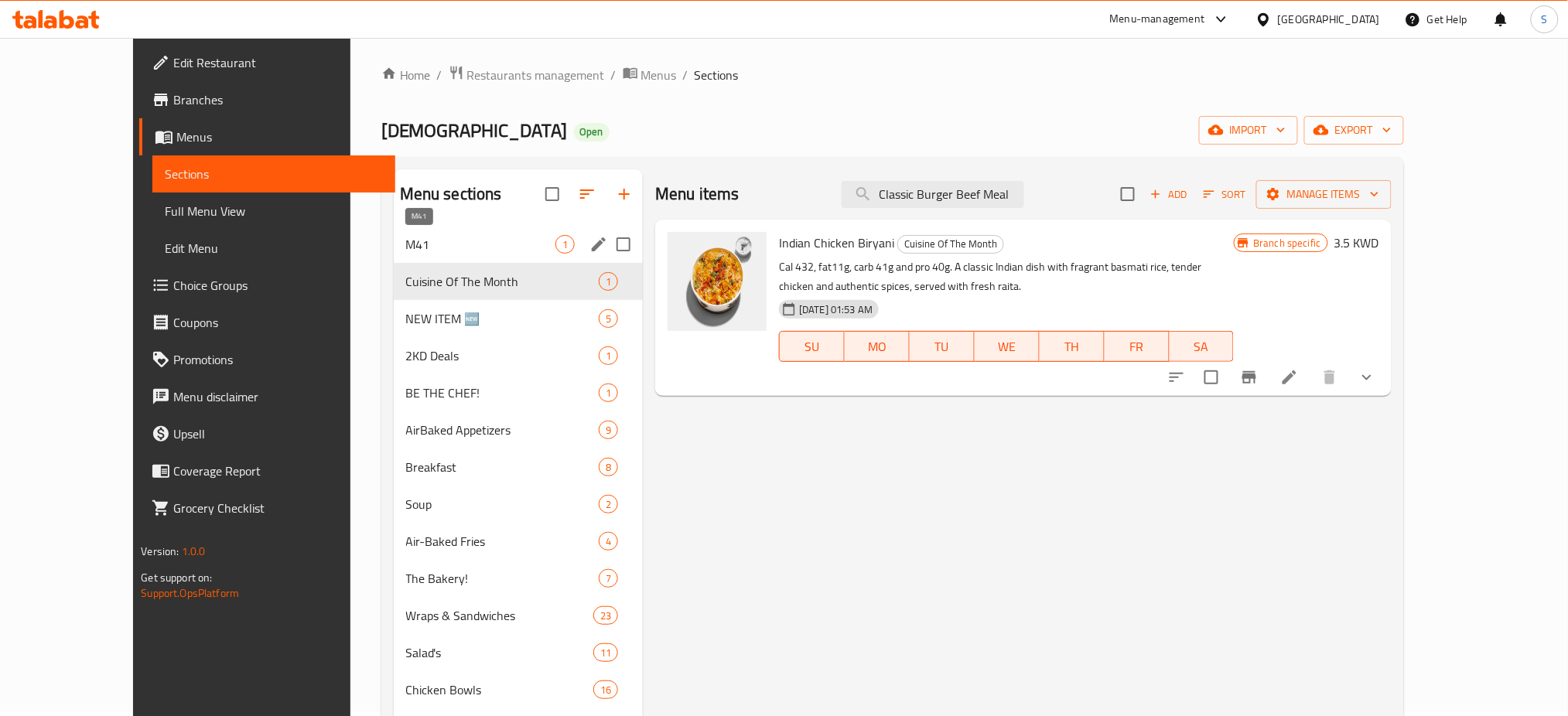
click at [413, 247] on span "M41" at bounding box center [481, 244] width 150 height 18
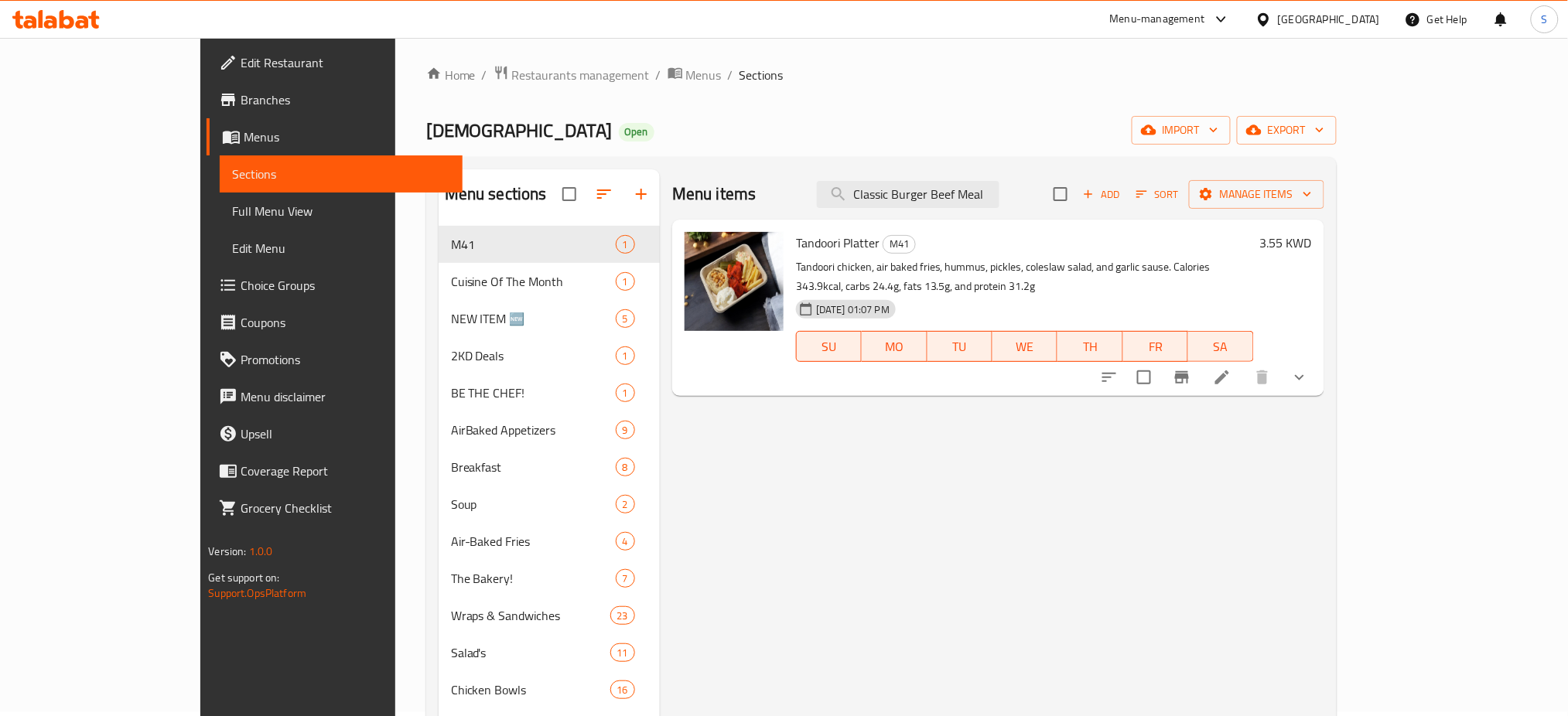
drag, startPoint x: 929, startPoint y: 197, endPoint x: 1303, endPoint y: 191, distance: 374.0
click at [1303, 187] on div "Menu items Classic Burger Beef Meal Add Sort Manage items" at bounding box center [998, 195] width 652 height 50
paste input "Classic Burger Beef Meal"
type input "Classic Burger Beef Meal"
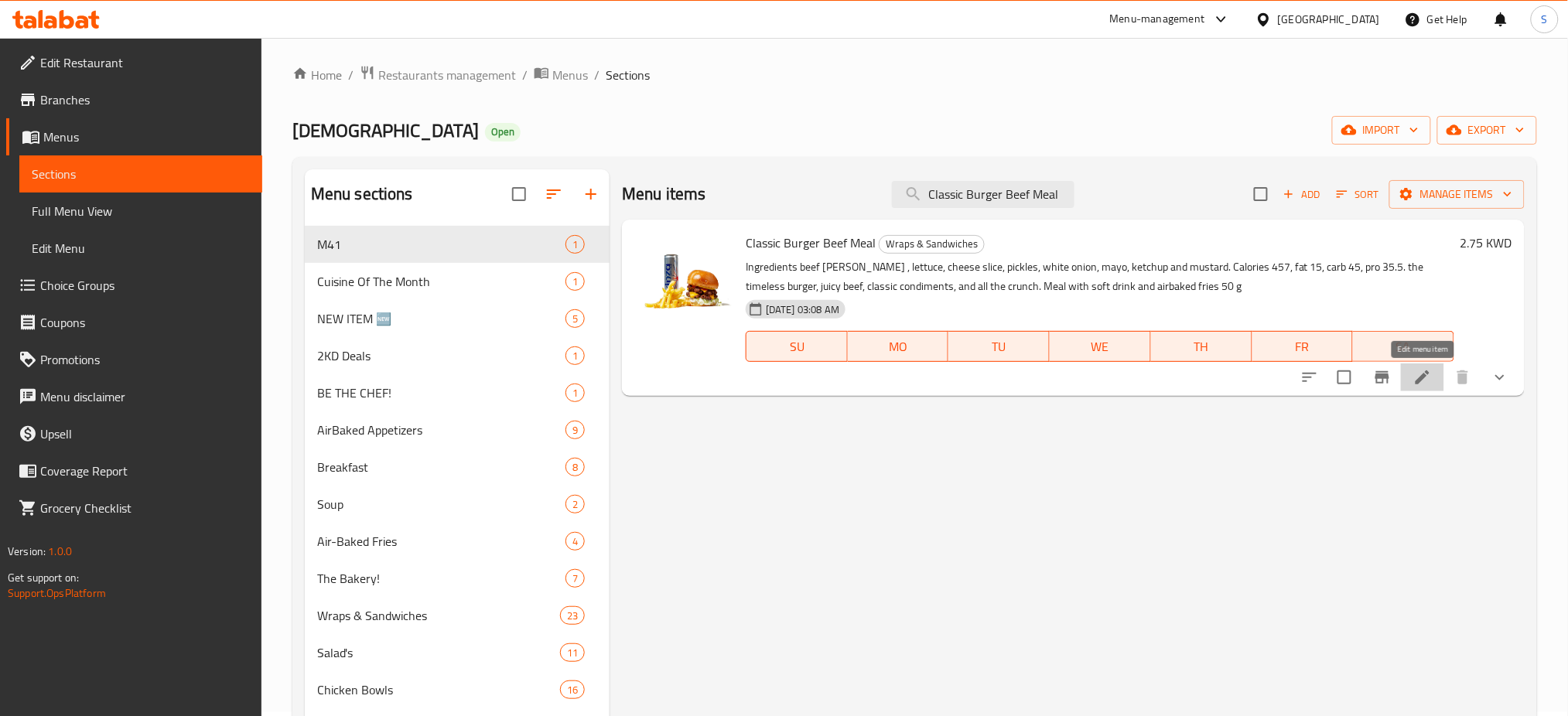
click at [1427, 379] on icon at bounding box center [1422, 377] width 18 height 18
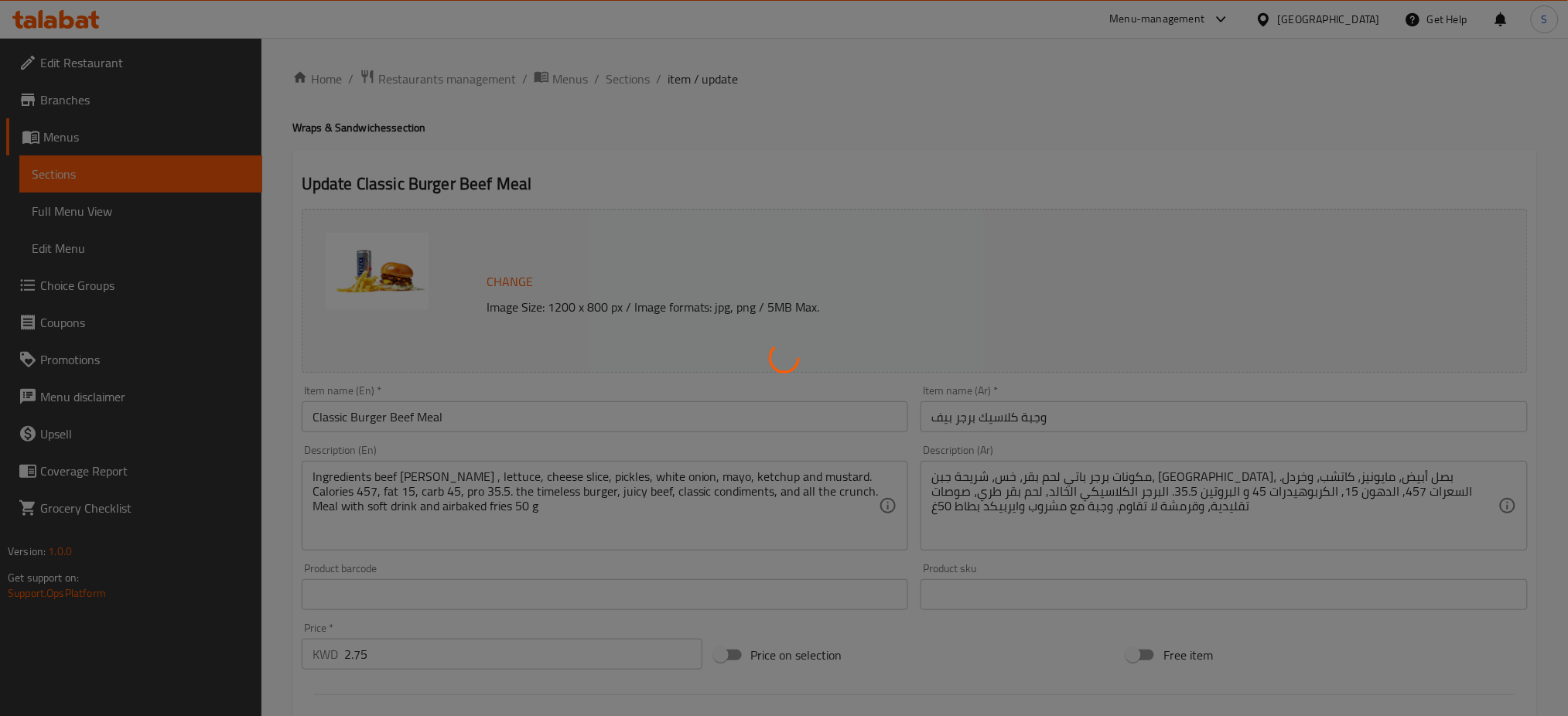
type input "اختيارك من المشروب"
type input "1"
type input "ازل من كلاسيك برجر بيف"
type input "0"
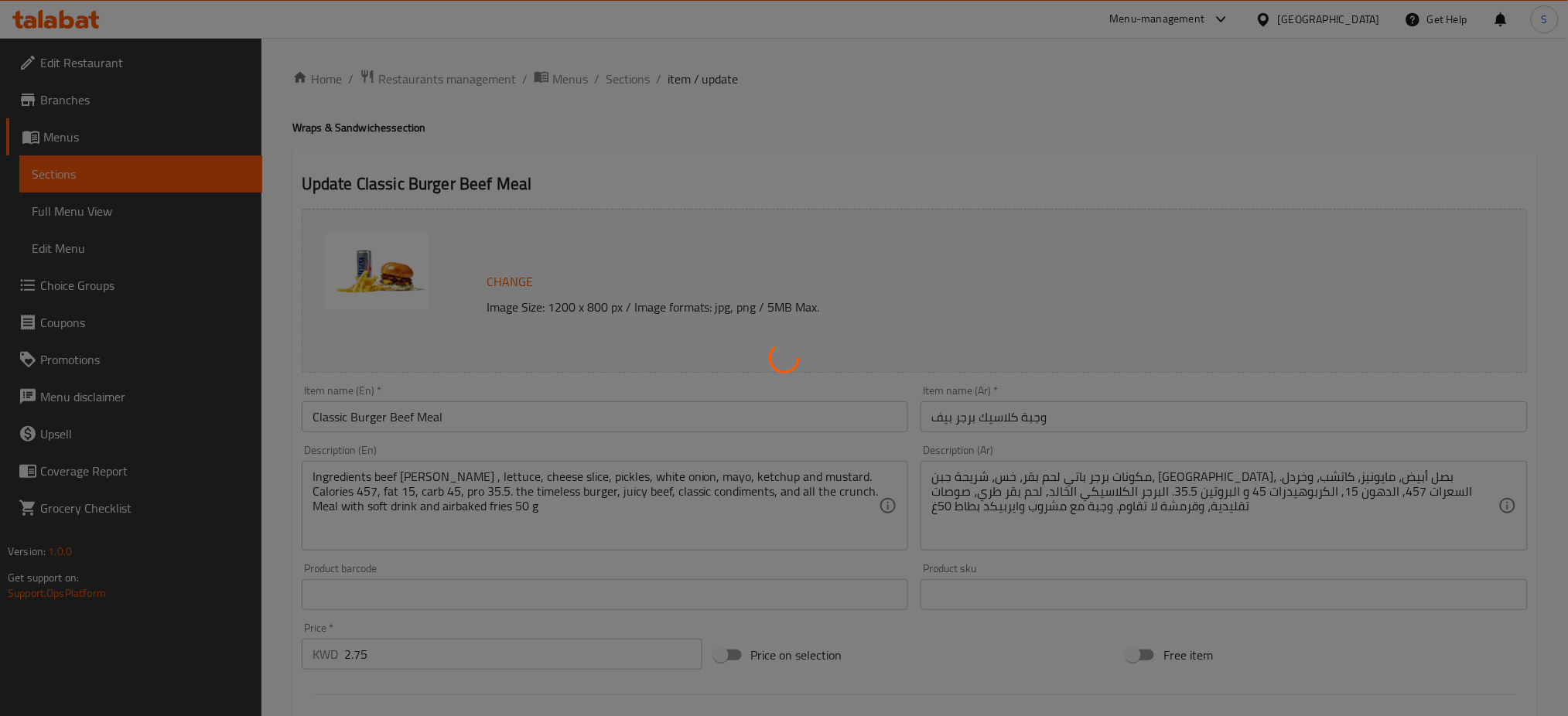
type input "7"
type input "خيارات الساندوتش"
type input "0"
type input "2"
type input "إكسترا كربوهيدرات:"
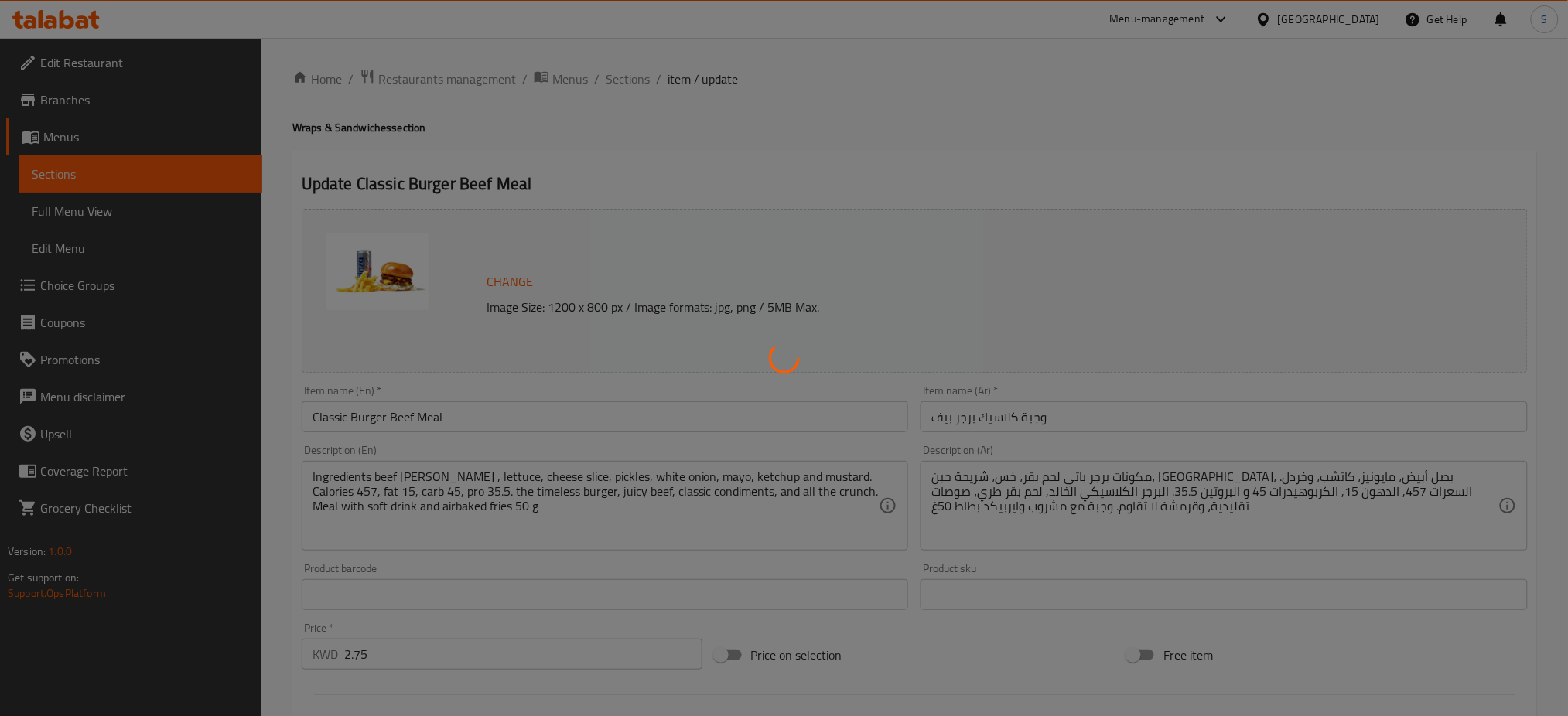
type input "0"
type input "2"
type input "صوص:"
type input "0"
type input "10"
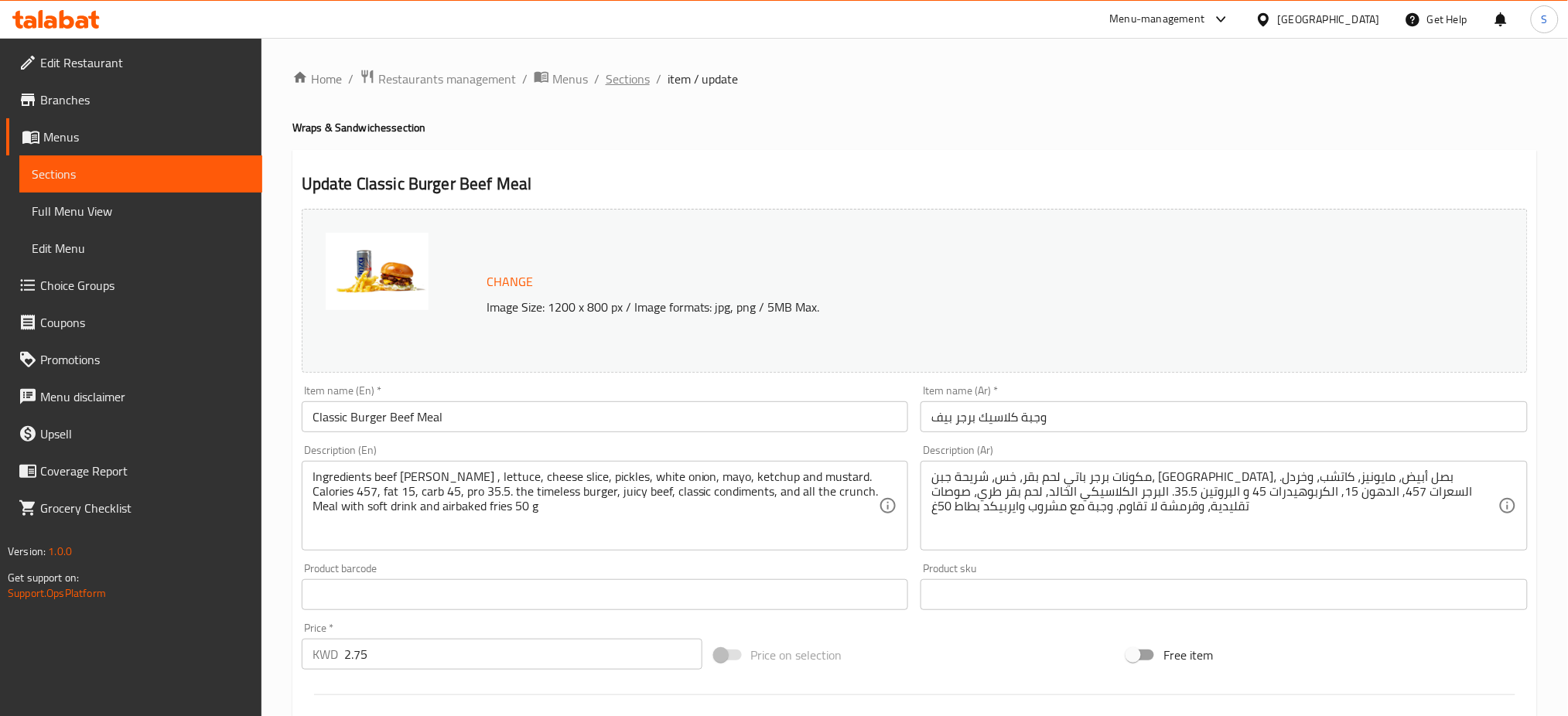
click at [631, 83] on span "Sections" at bounding box center [627, 78] width 44 height 18
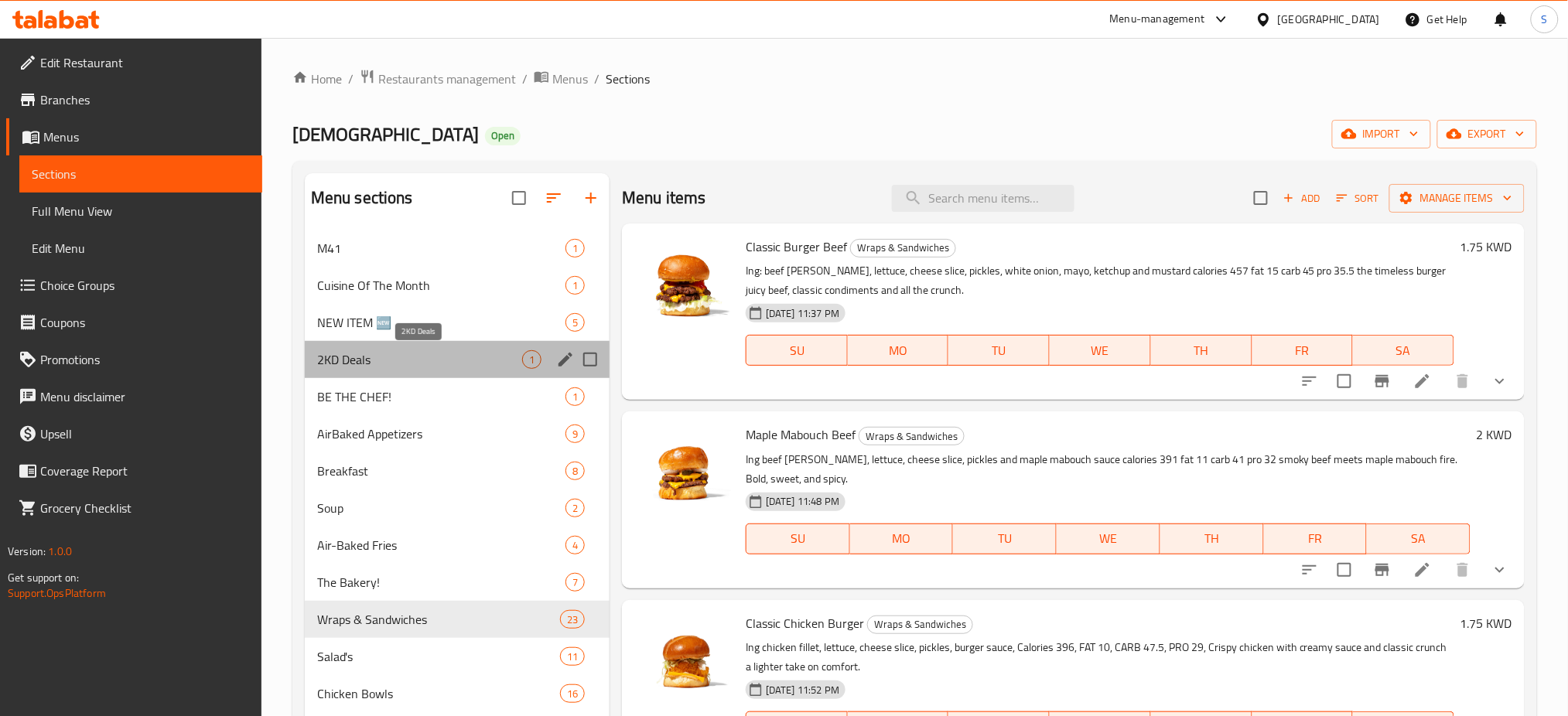
click at [415, 356] on span "2KD Deals" at bounding box center [419, 359] width 205 height 18
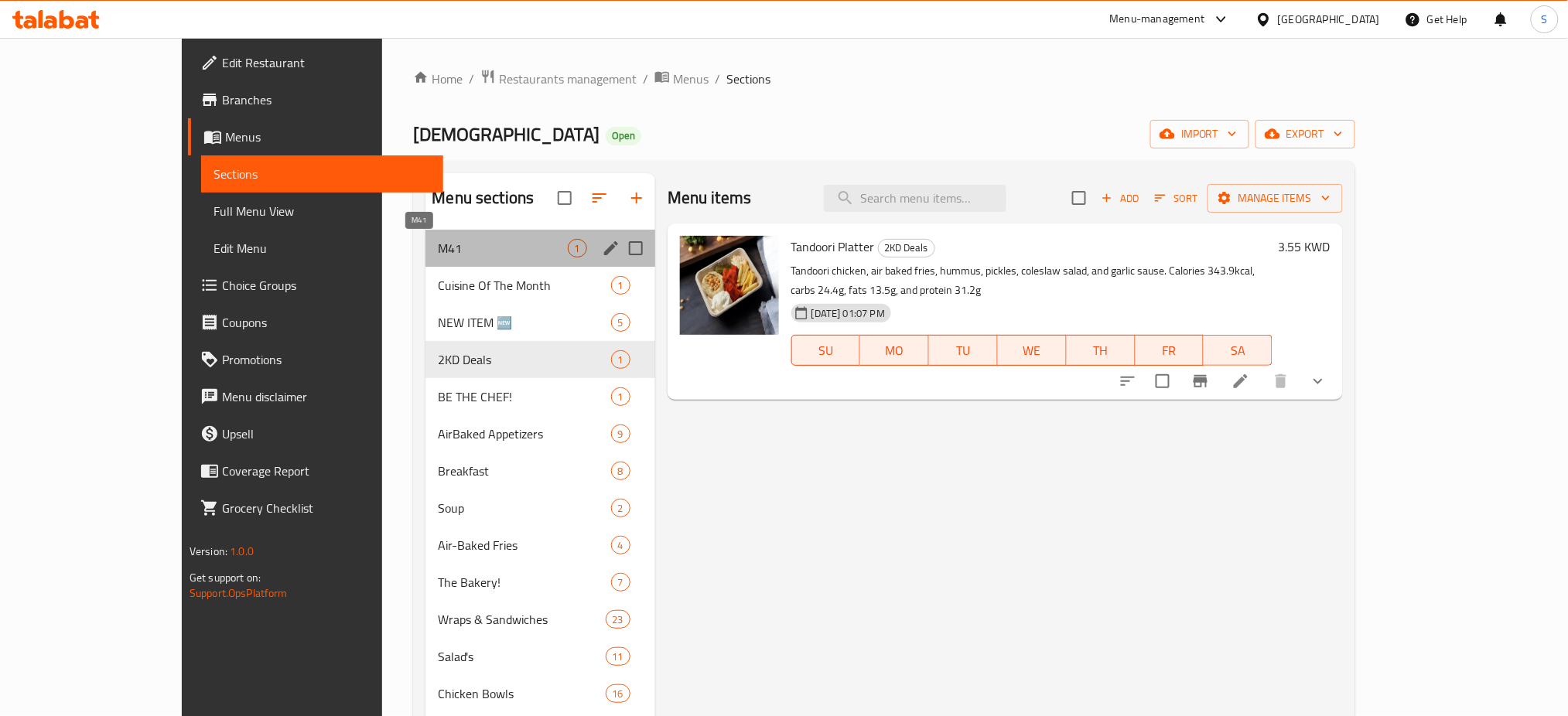
click at [438, 244] on span "M41" at bounding box center [502, 248] width 129 height 18
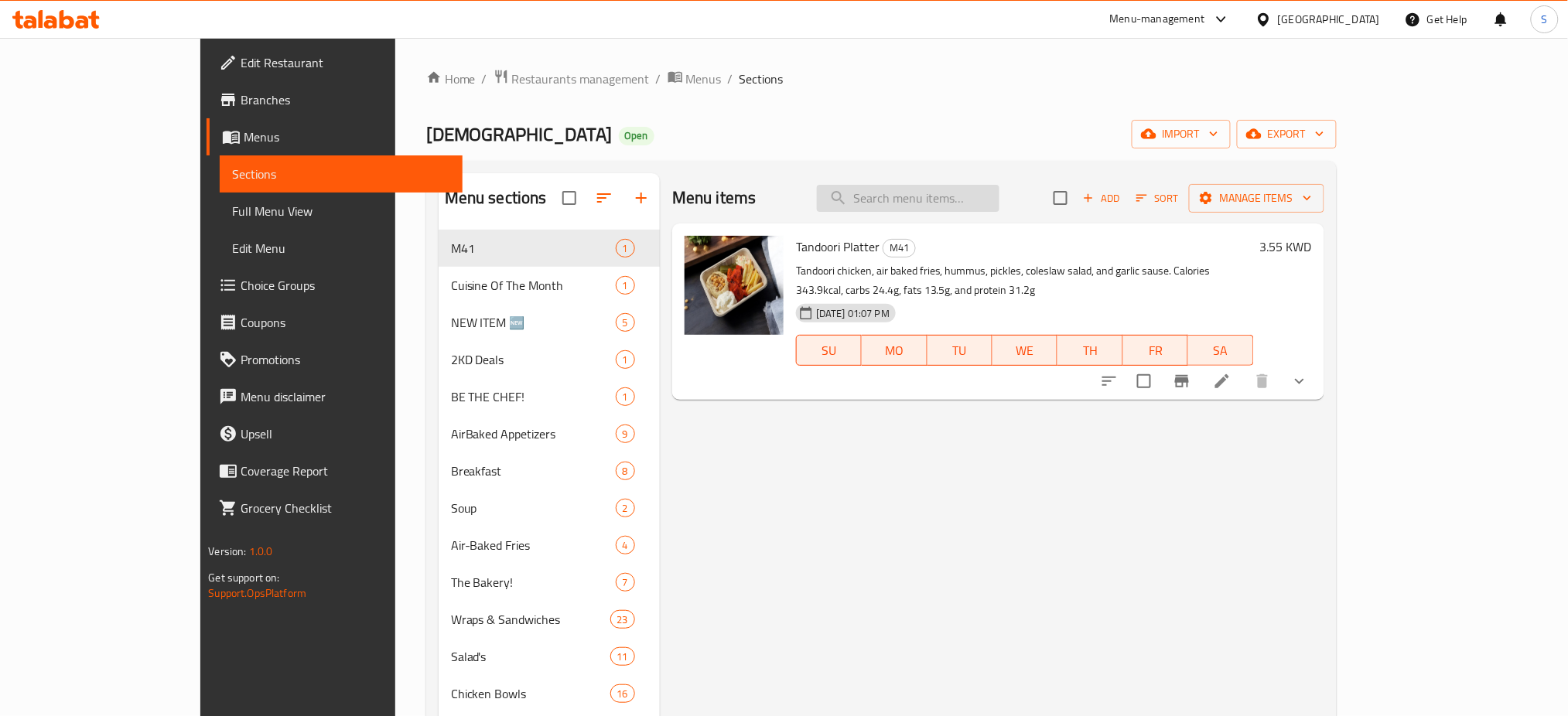
click at [964, 195] on input "search" at bounding box center [908, 197] width 183 height 27
paste input "Classic Burger Beef Meal"
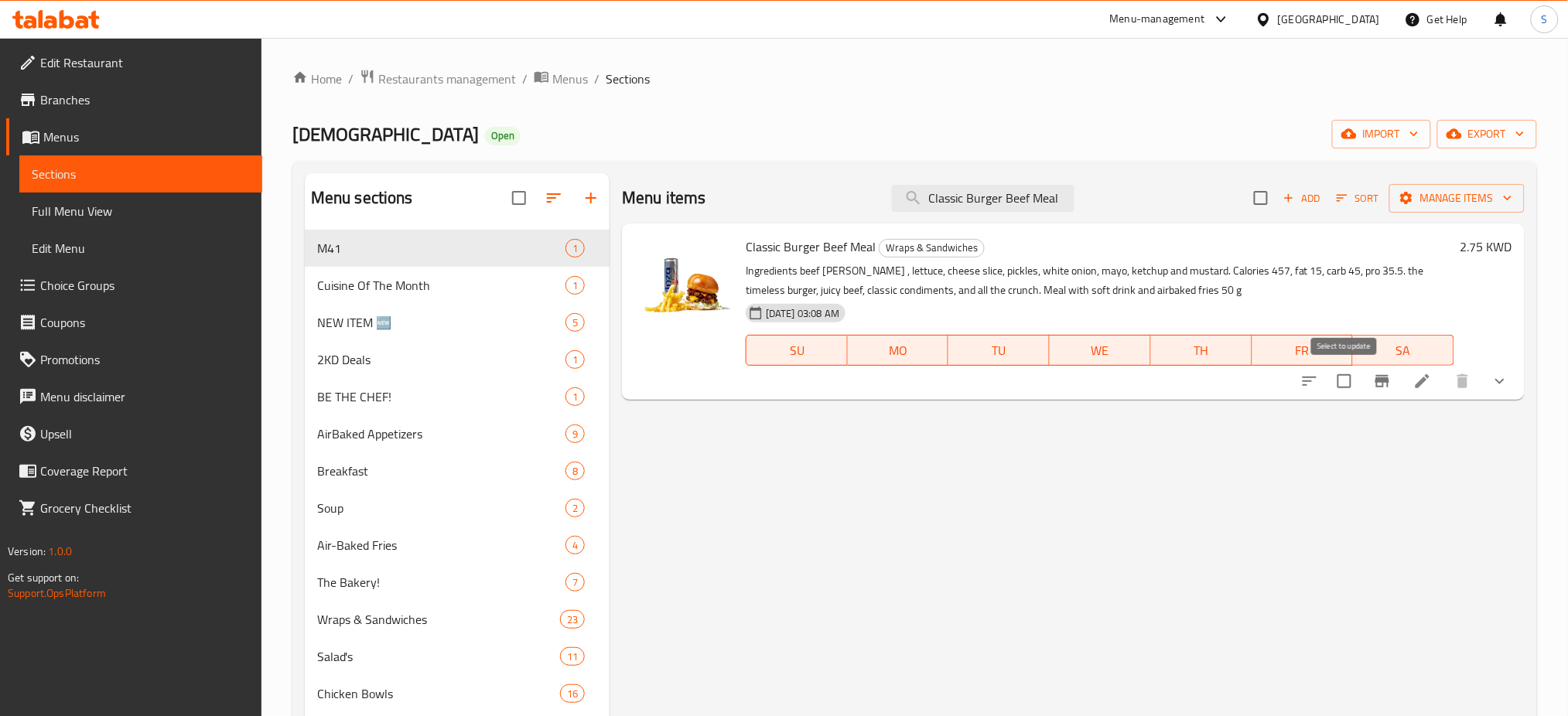
type input "Classic Burger Beef Meal"
click at [1352, 385] on input "checkbox" at bounding box center [1344, 381] width 32 height 32
checkbox input "true"
click at [1516, 194] on icon "button" at bounding box center [1508, 198] width 16 height 16
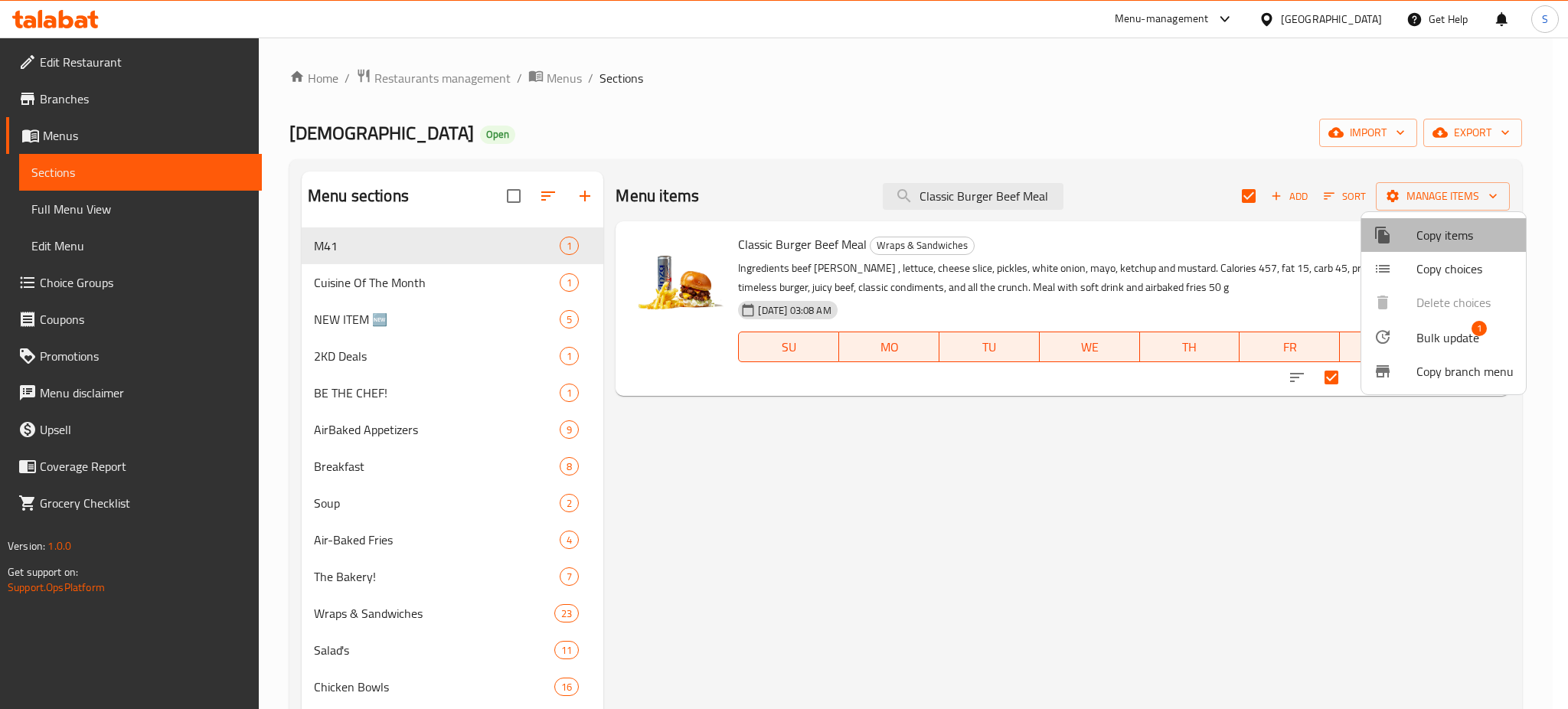
click at [1472, 238] on span "Copy items" at bounding box center [1465, 234] width 97 height 18
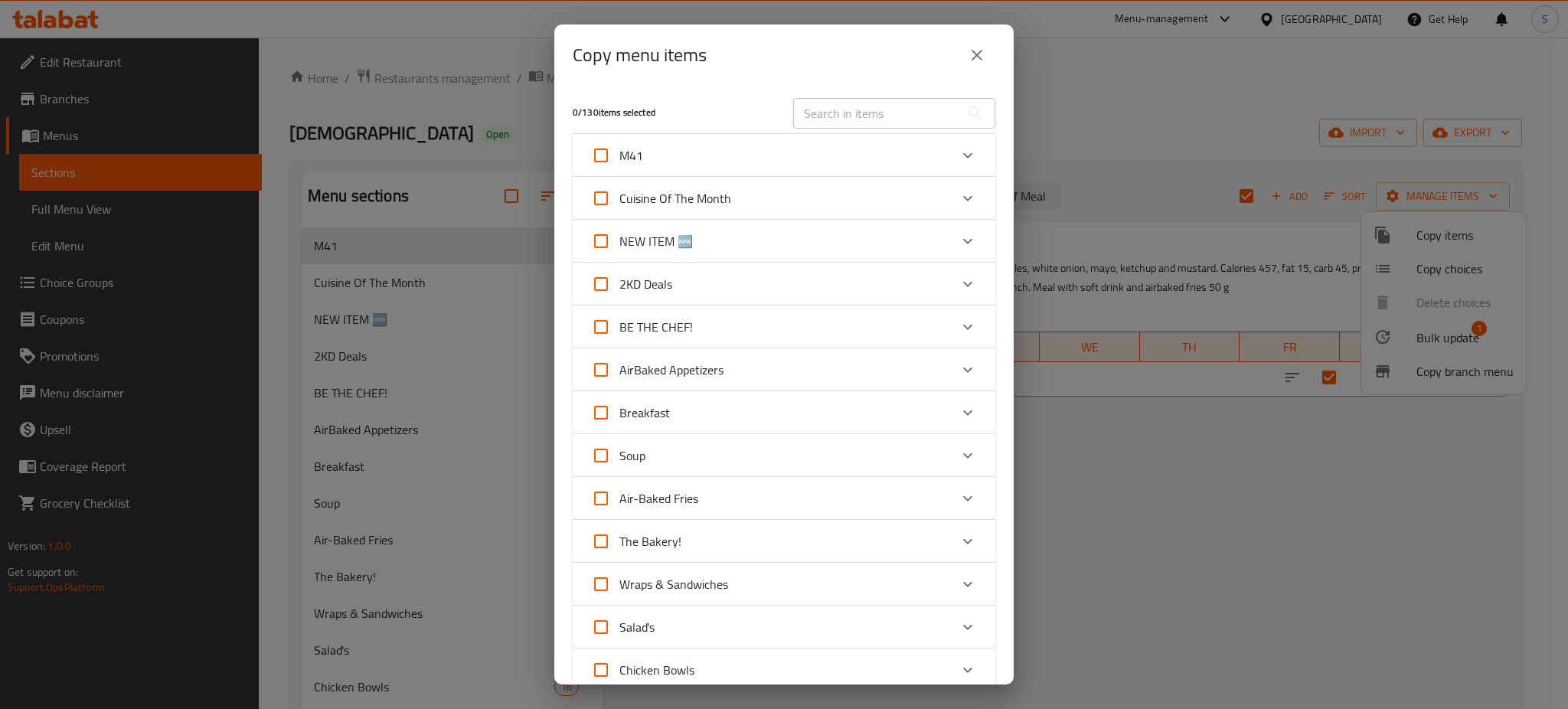
click at [847, 116] on input "text" at bounding box center [877, 114] width 167 height 31
paste input "Classic Burger Beef Meal"
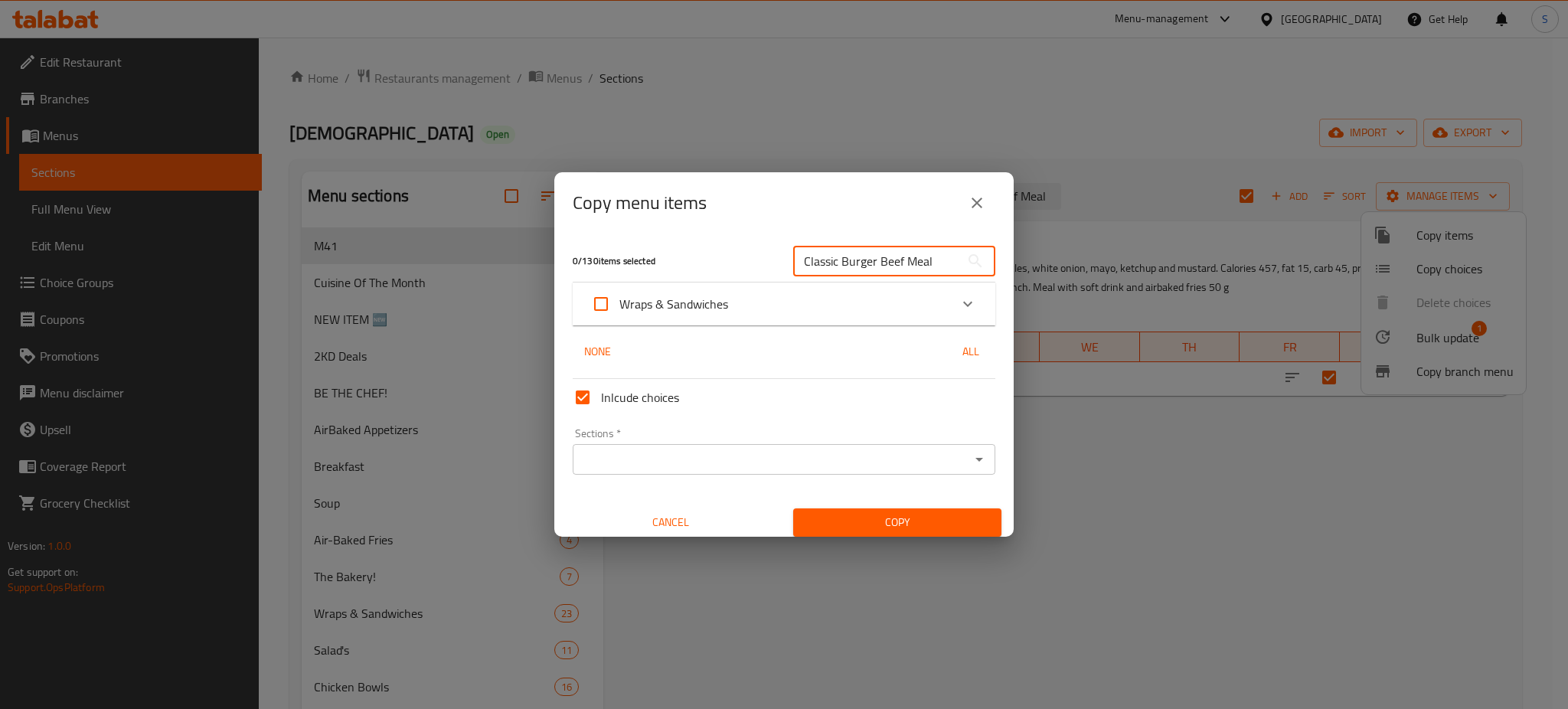
type input "Classic Burger Beef Meal"
click at [963, 305] on icon "Expand" at bounding box center [967, 303] width 9 height 5
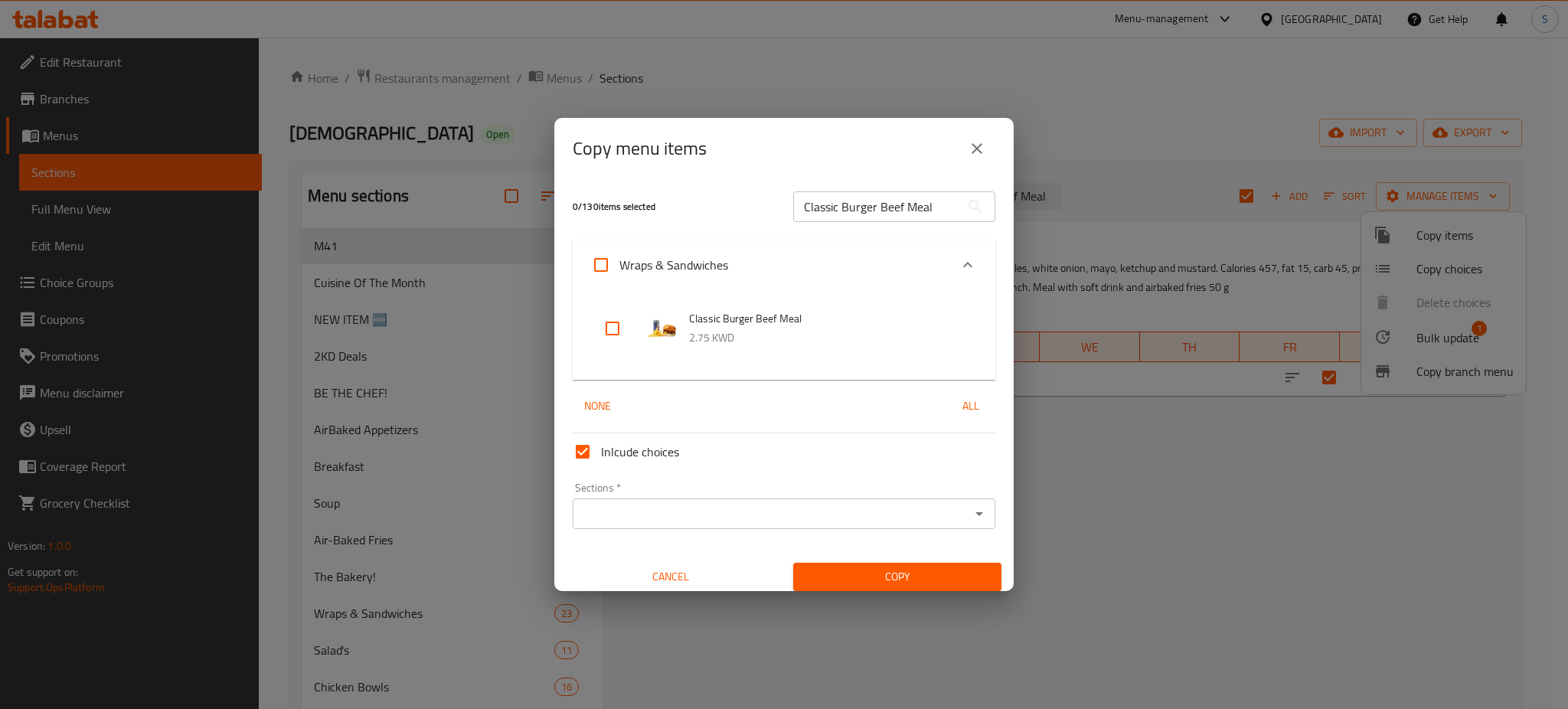
click at [616, 327] on input "checkbox" at bounding box center [612, 328] width 37 height 37
checkbox input "true"
click at [970, 518] on icon "Open" at bounding box center [978, 513] width 18 height 18
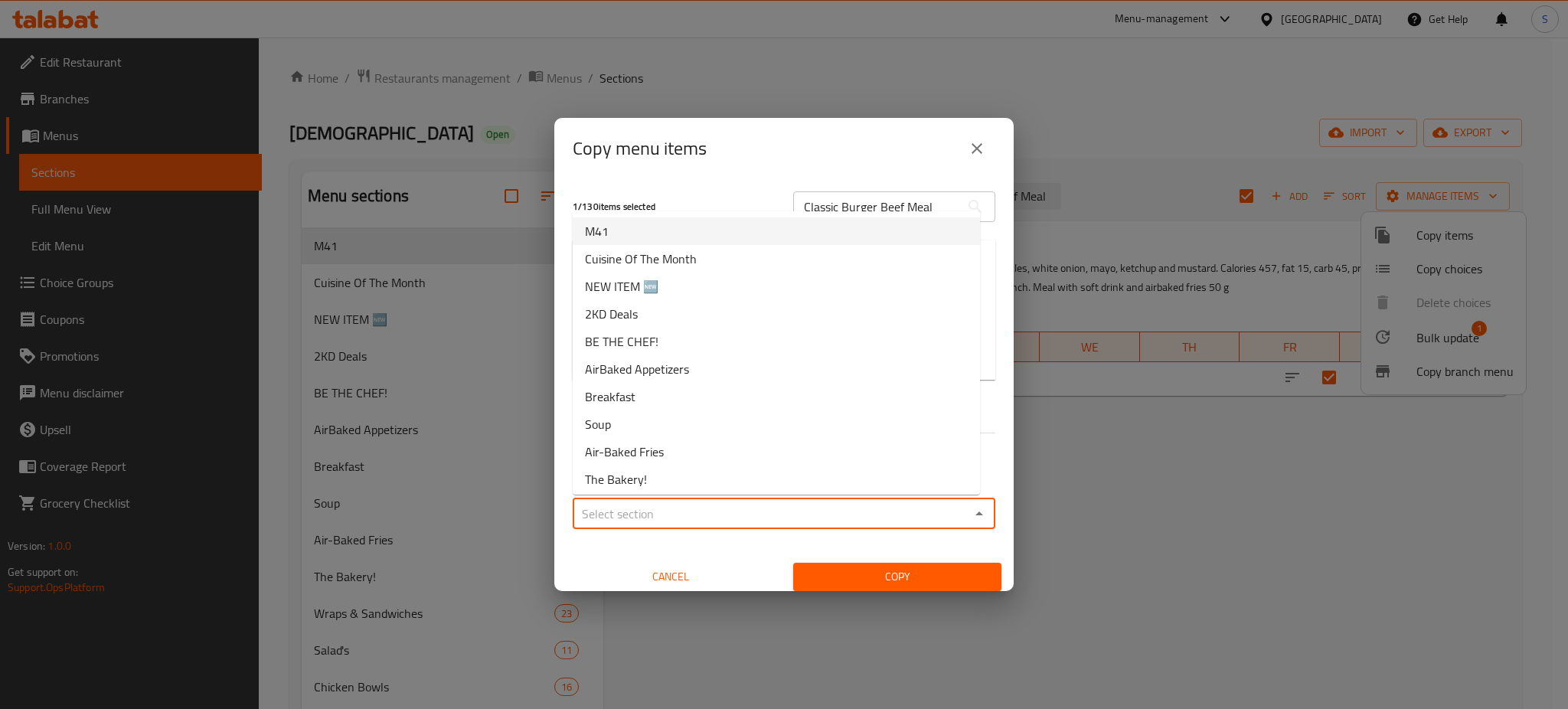
click at [656, 232] on li "M41" at bounding box center [776, 231] width 407 height 28
type input "M41"
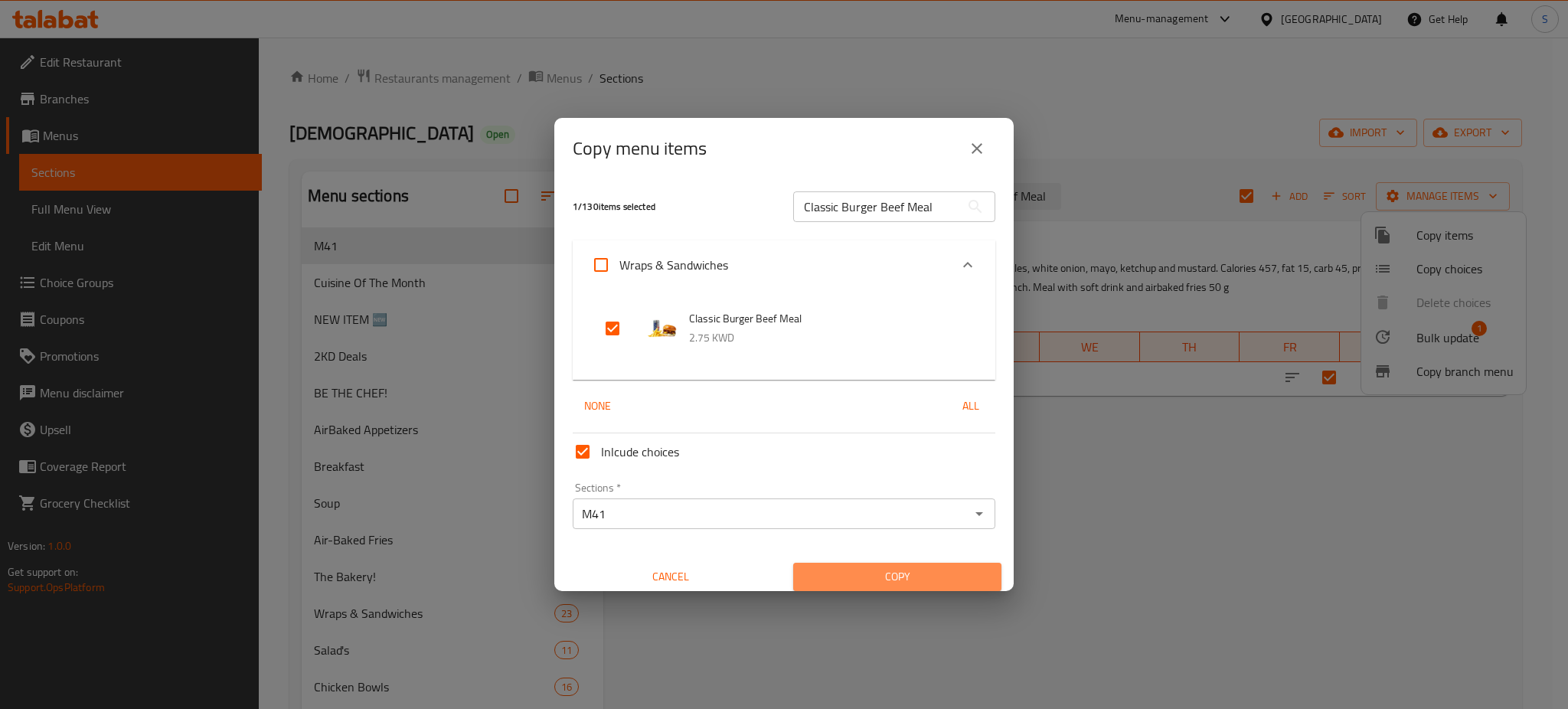
click at [905, 573] on span "Copy" at bounding box center [896, 577] width 183 height 19
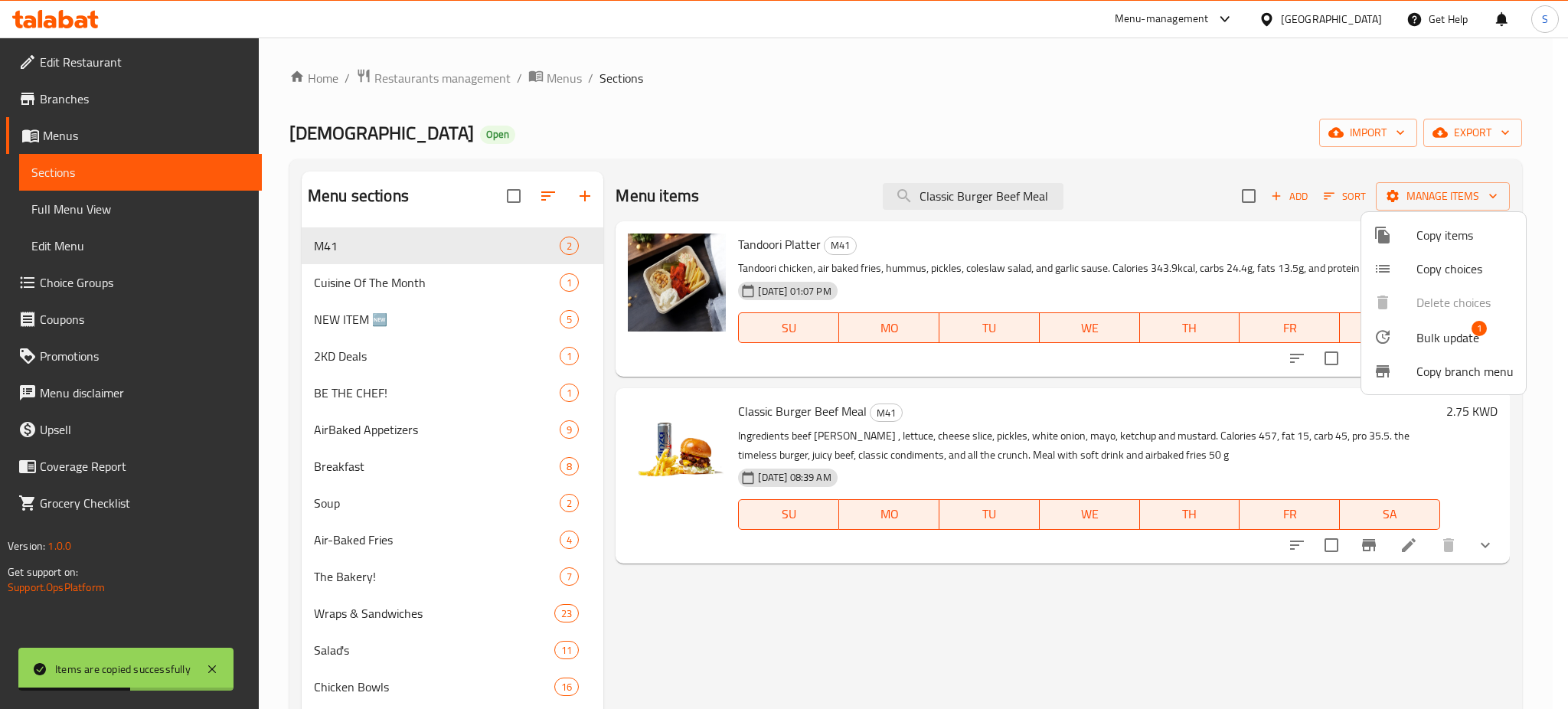
drag, startPoint x: 941, startPoint y: 96, endPoint x: 932, endPoint y: 92, distance: 9.8
click at [932, 96] on div at bounding box center [784, 354] width 1568 height 709
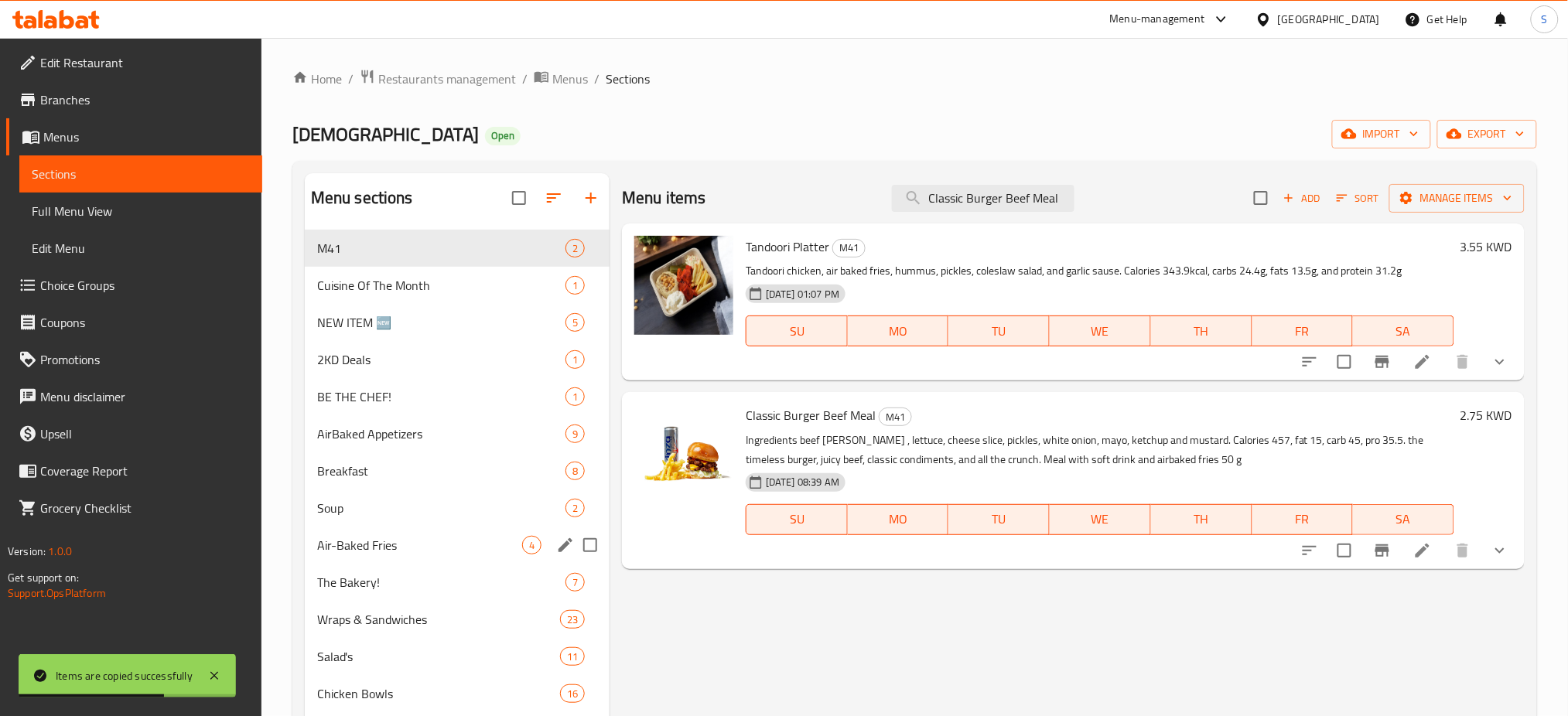
scroll to position [103, 0]
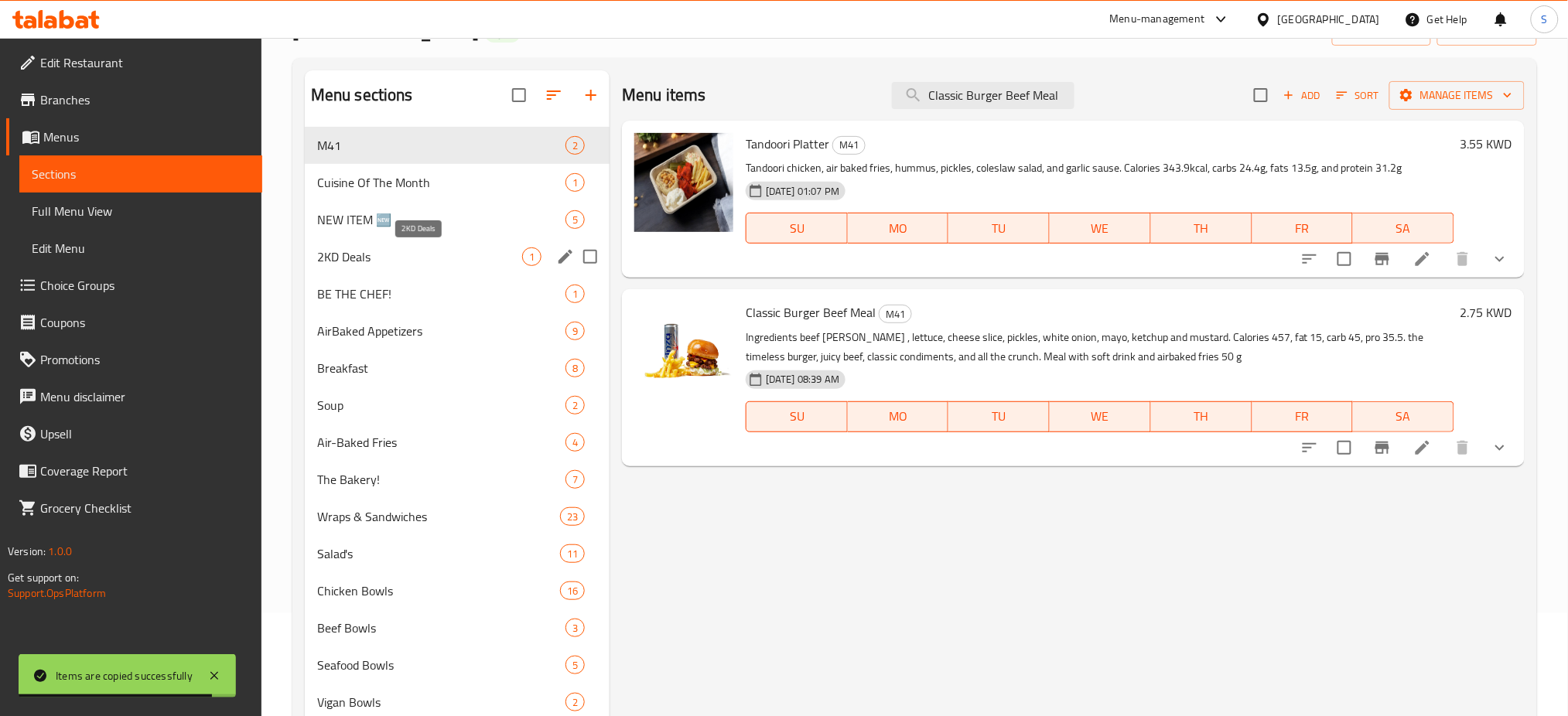
click at [424, 253] on span "2KD Deals" at bounding box center [419, 256] width 205 height 18
checkbox input "true"
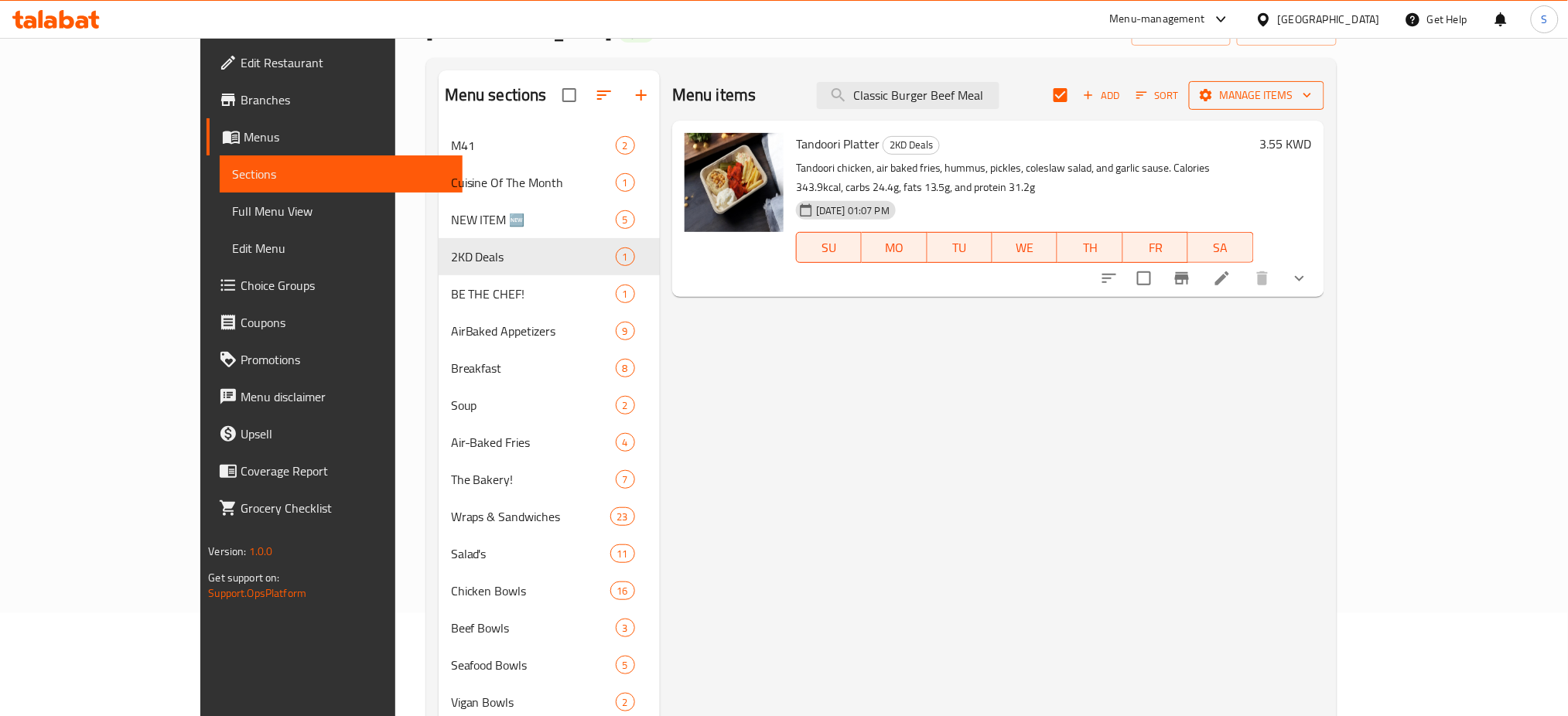
drag, startPoint x: 932, startPoint y: 87, endPoint x: 1399, endPoint y: 103, distance: 467.3
click at [1324, 103] on div "Menu items Classic Burger Beef Meal Add Sort Manage items" at bounding box center [998, 96] width 652 height 50
type input "C"
paste input "Classic Burger Beef Meal"
type input "Classic Burger Beef Meal"
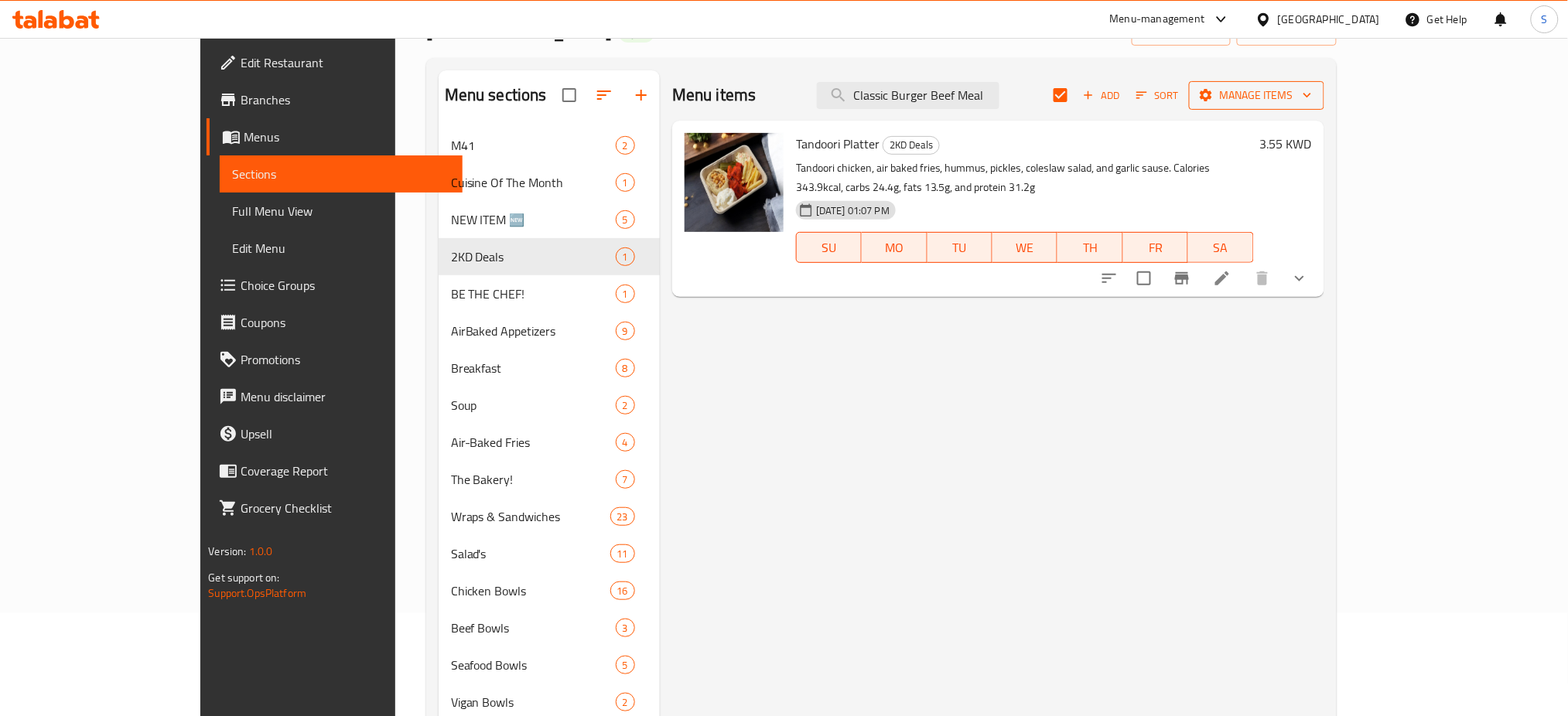
checkbox input "false"
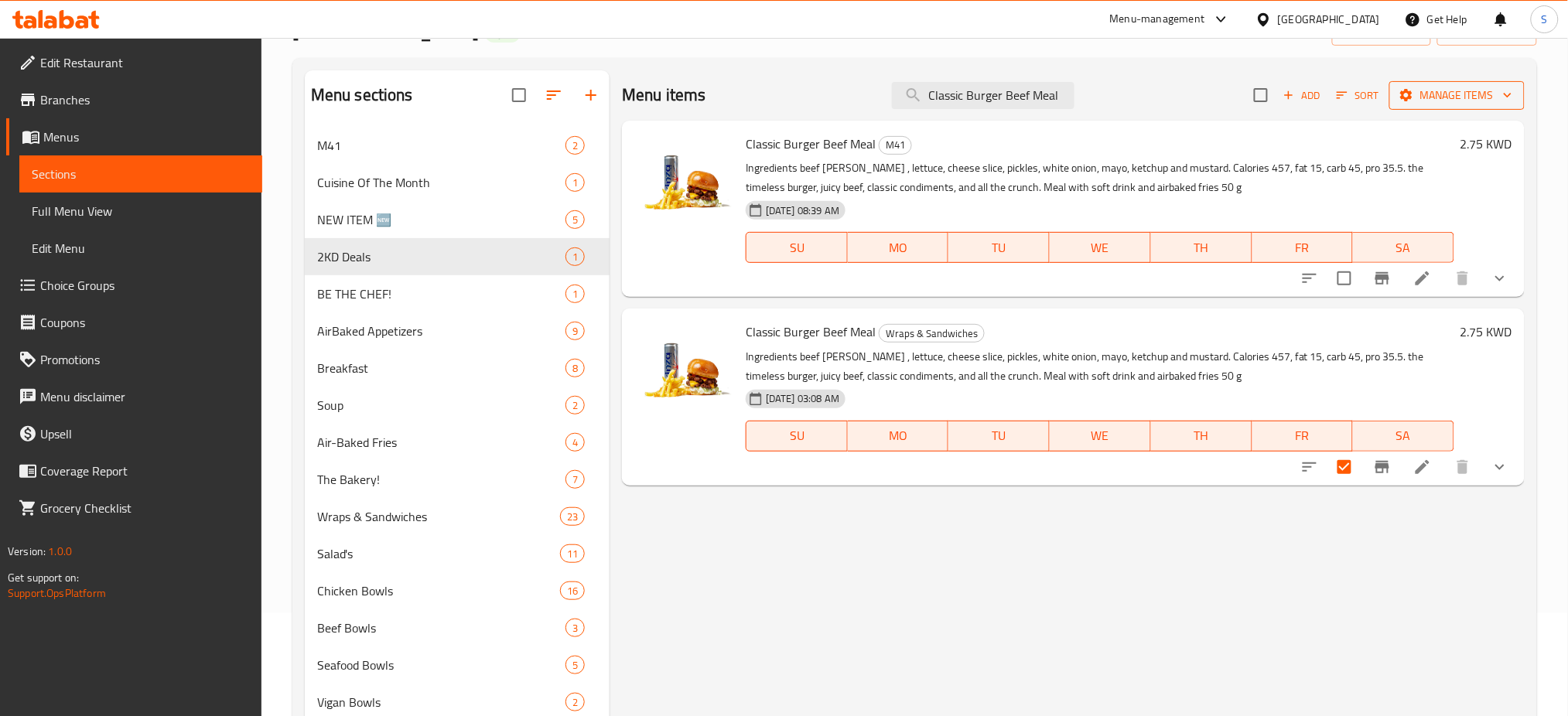
click at [1509, 93] on icon "button" at bounding box center [1508, 95] width 16 height 16
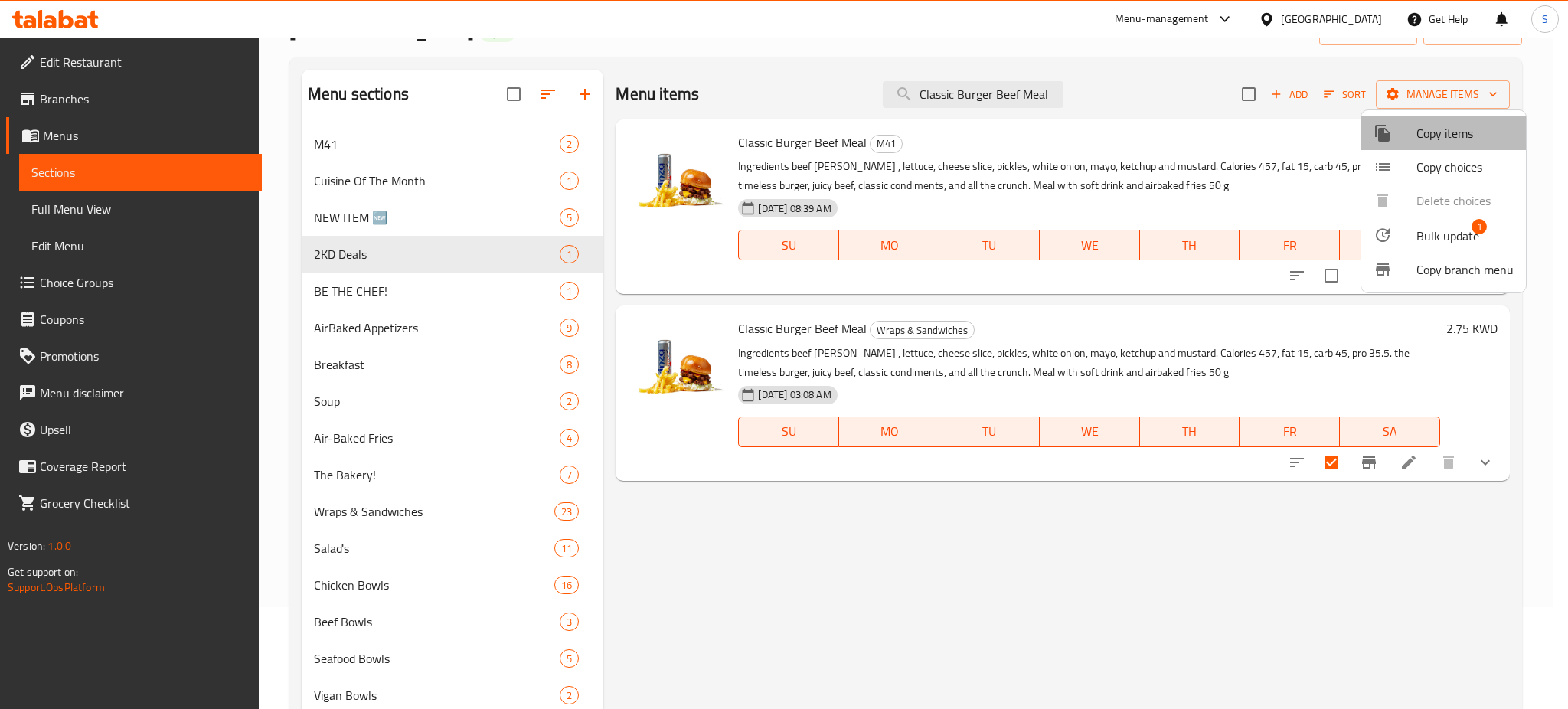
click at [1463, 134] on span "Copy items" at bounding box center [1465, 133] width 97 height 18
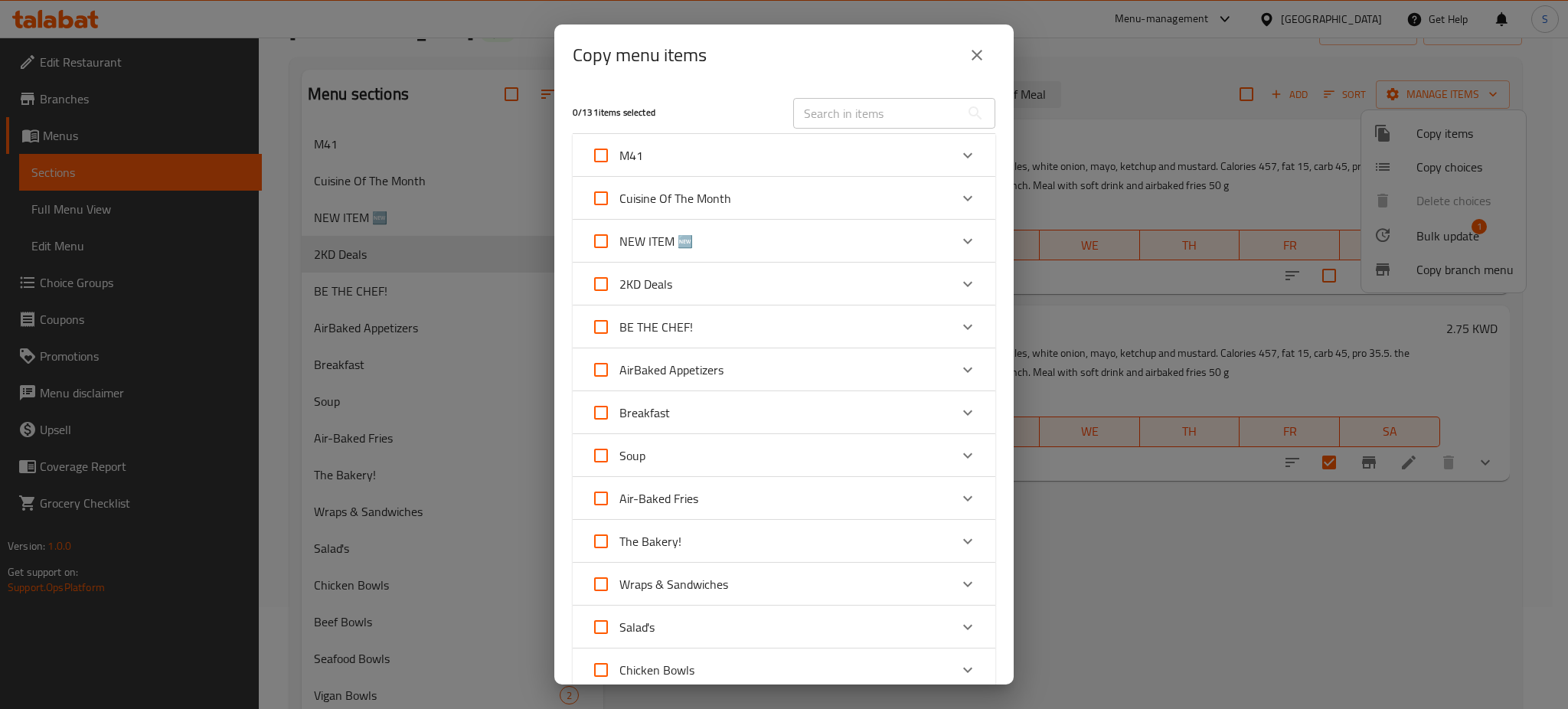
click at [860, 115] on input "text" at bounding box center [877, 114] width 167 height 31
paste input "Classic Burger Beef Meal"
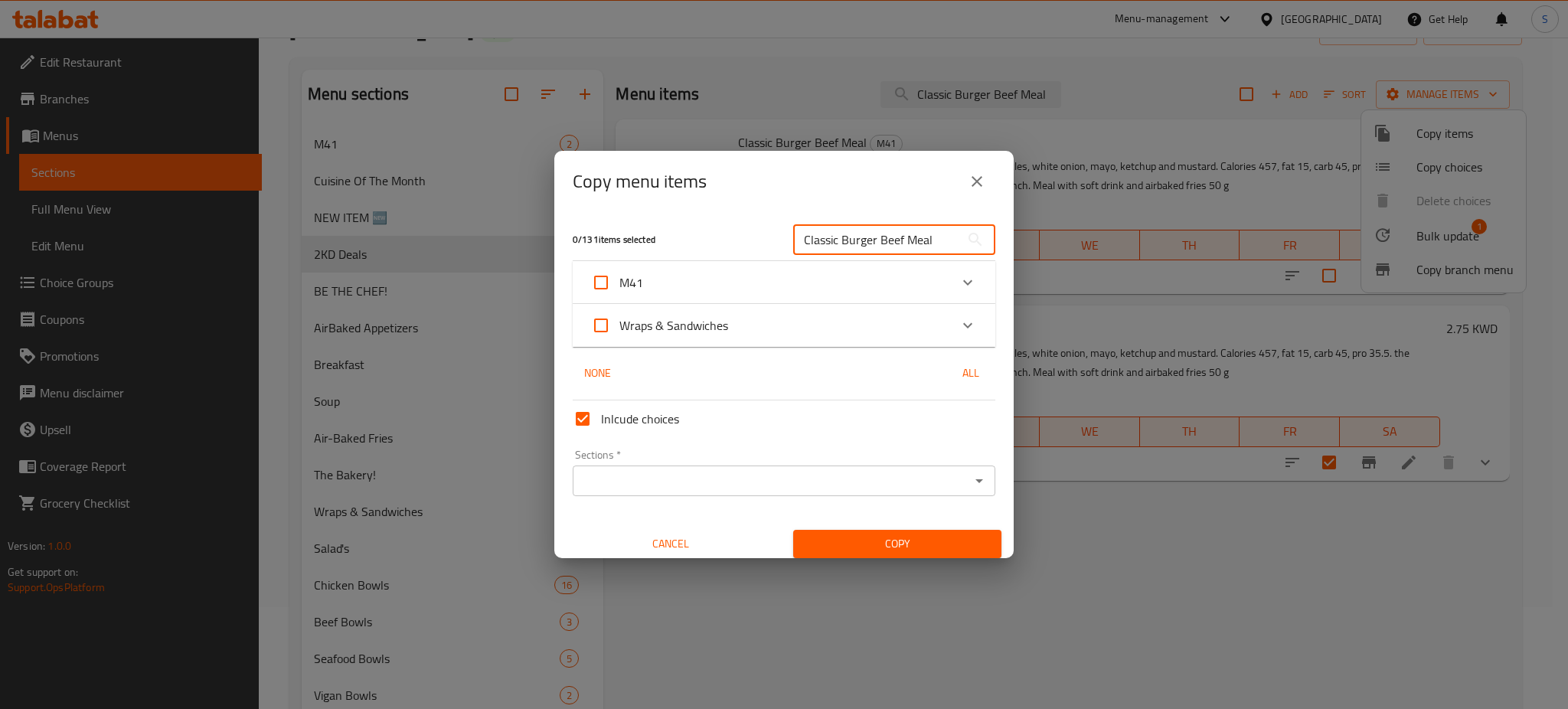
type input "Classic Burger Beef Meal"
click at [958, 321] on icon "Expand" at bounding box center [967, 325] width 18 height 18
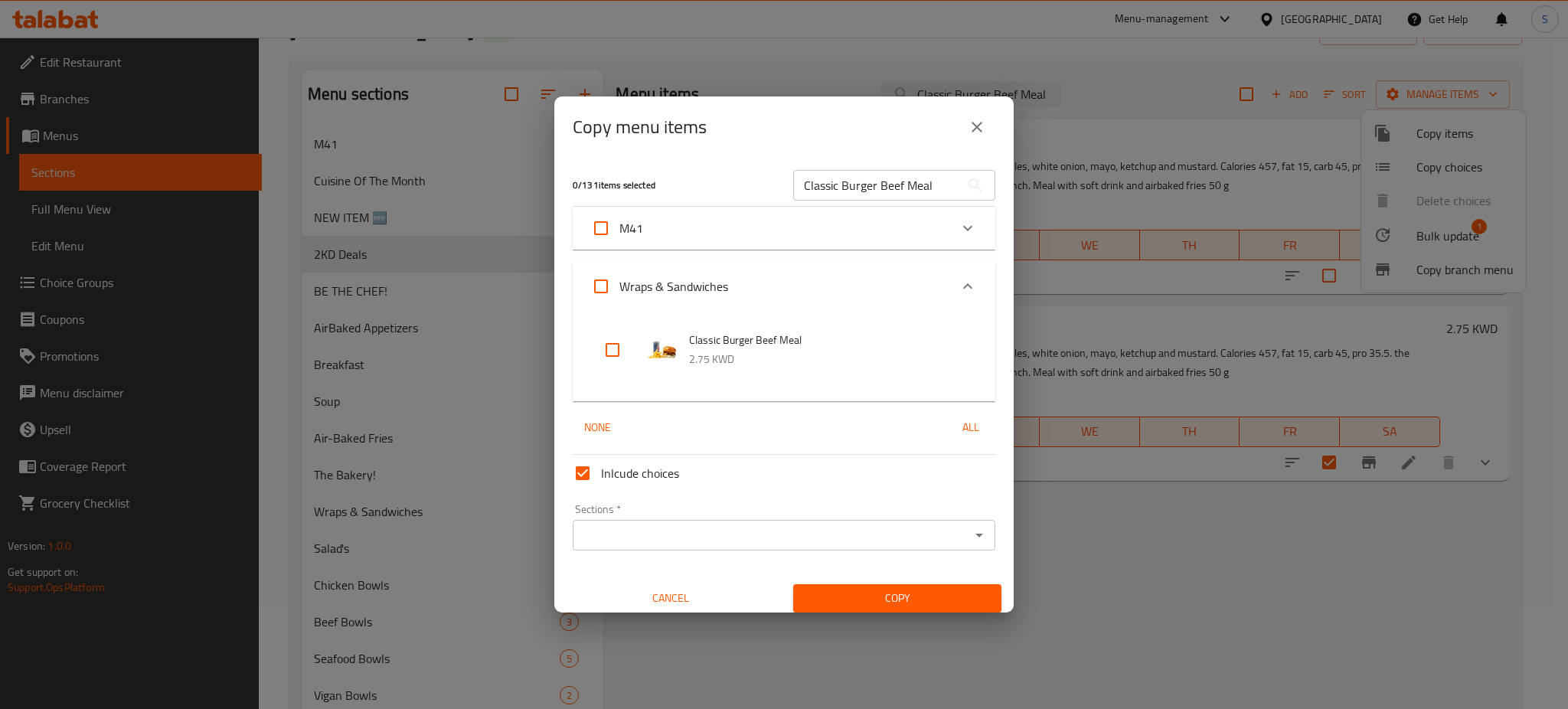
click at [612, 344] on input "checkbox" at bounding box center [612, 350] width 37 height 37
checkbox input "true"
click at [970, 539] on icon "Open" at bounding box center [978, 535] width 18 height 18
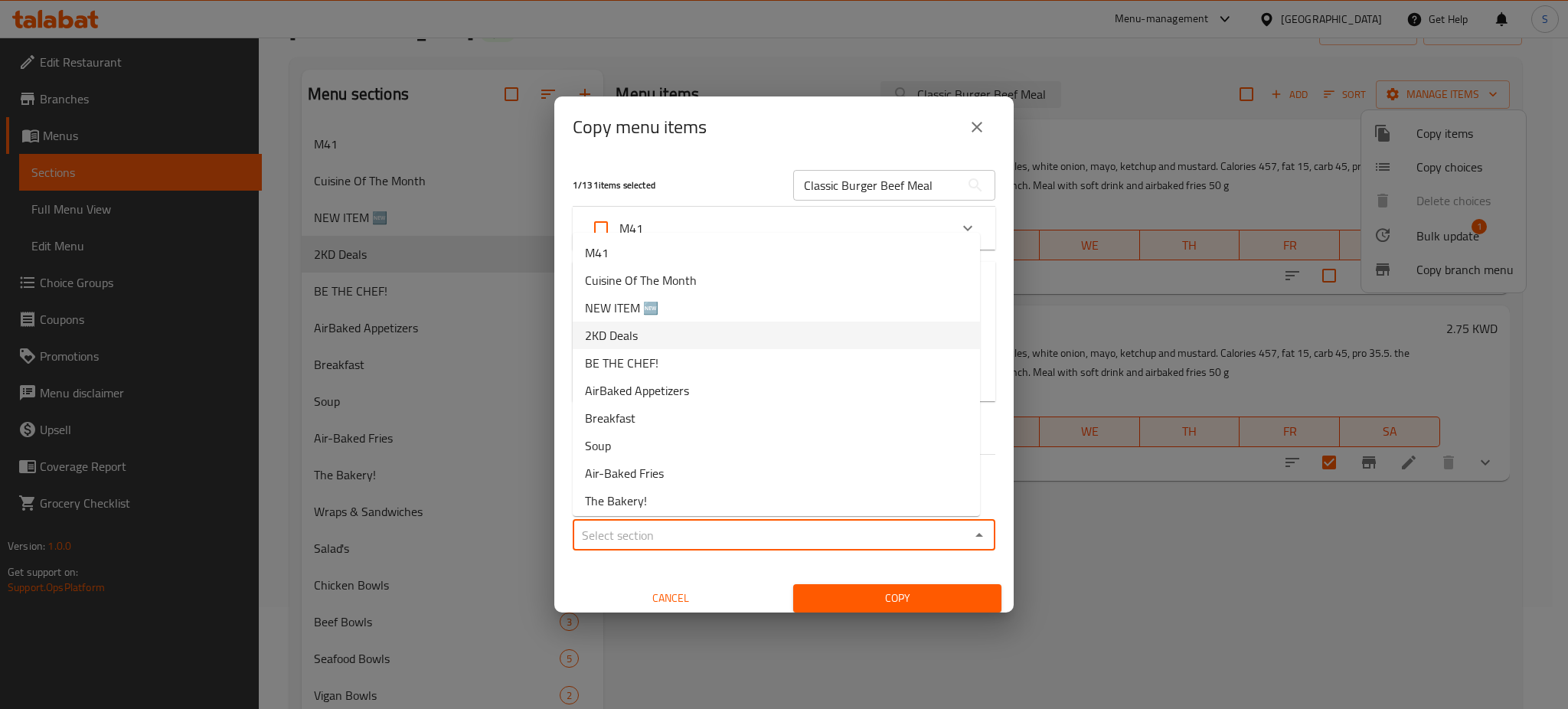
click at [638, 329] on span "2KD Deals" at bounding box center [610, 335] width 53 height 18
type input "2KD Deals"
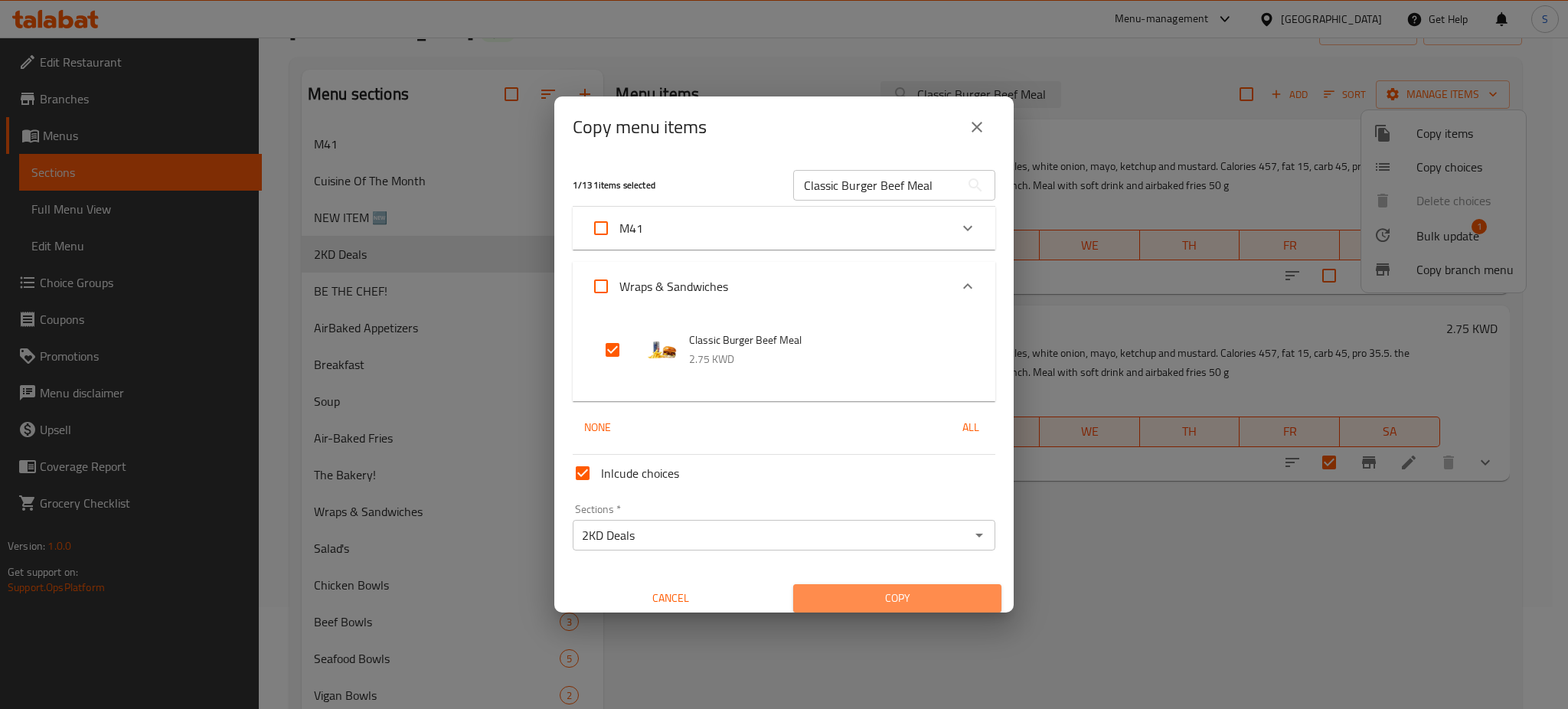
click at [948, 600] on span "Copy" at bounding box center [896, 599] width 183 height 19
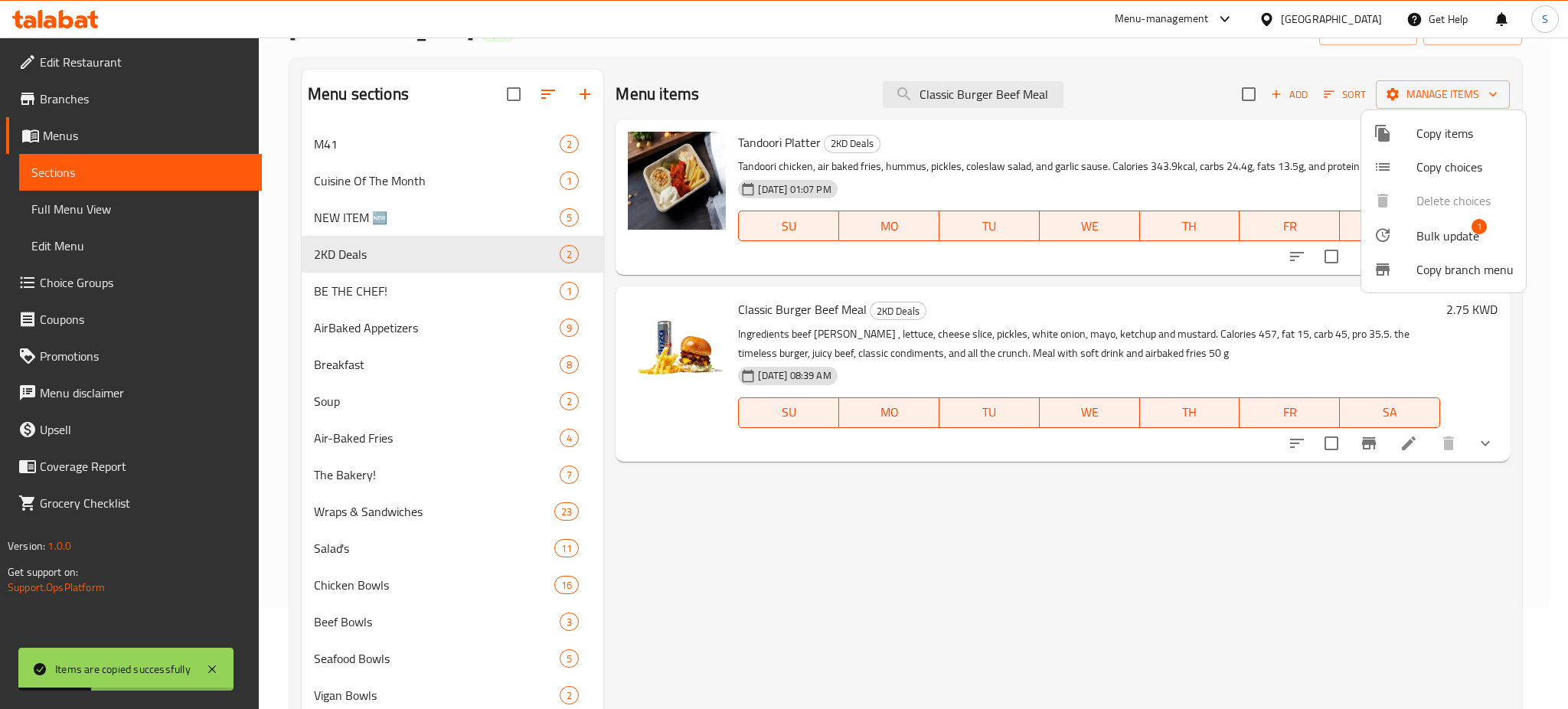
click at [498, 254] on div at bounding box center [784, 354] width 1568 height 709
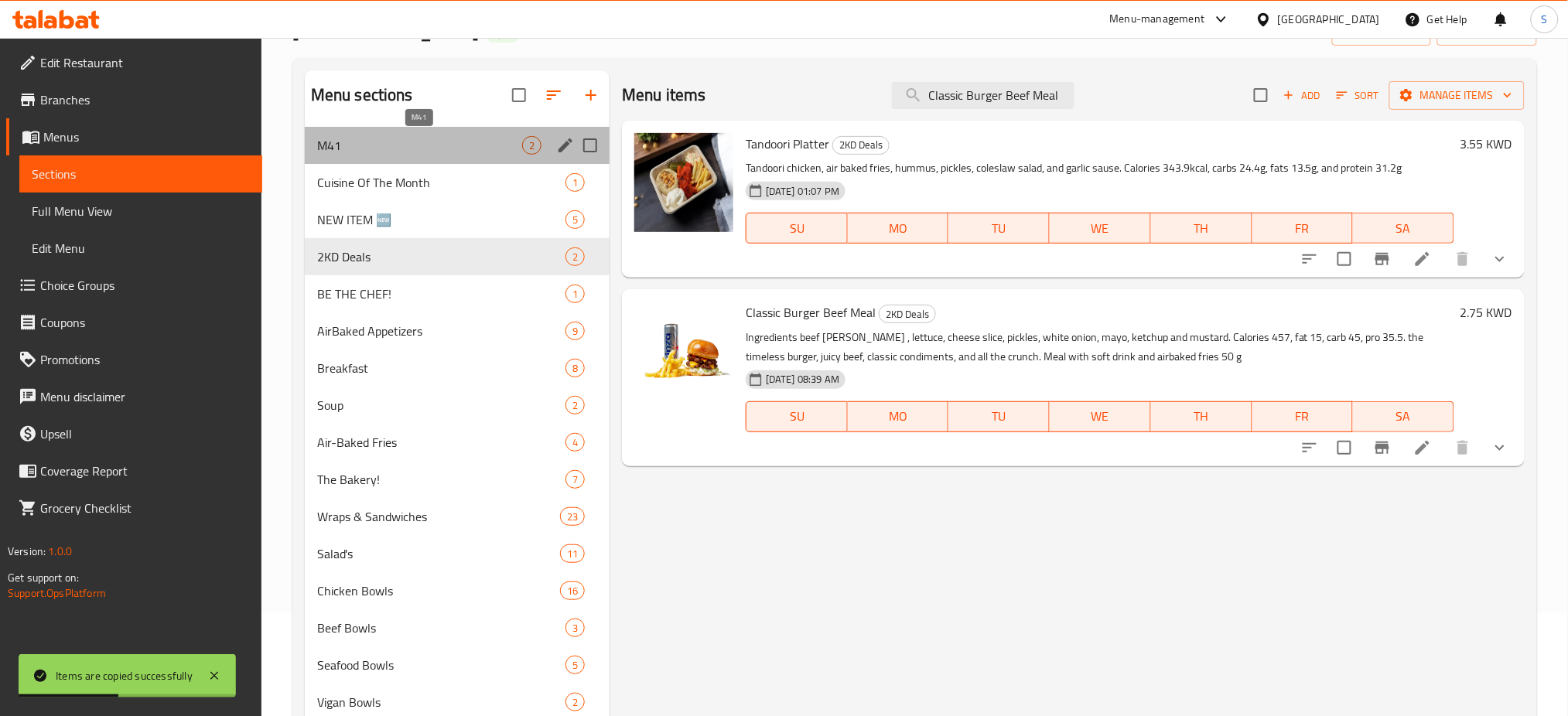
click at [412, 141] on span "M41" at bounding box center [419, 144] width 205 height 18
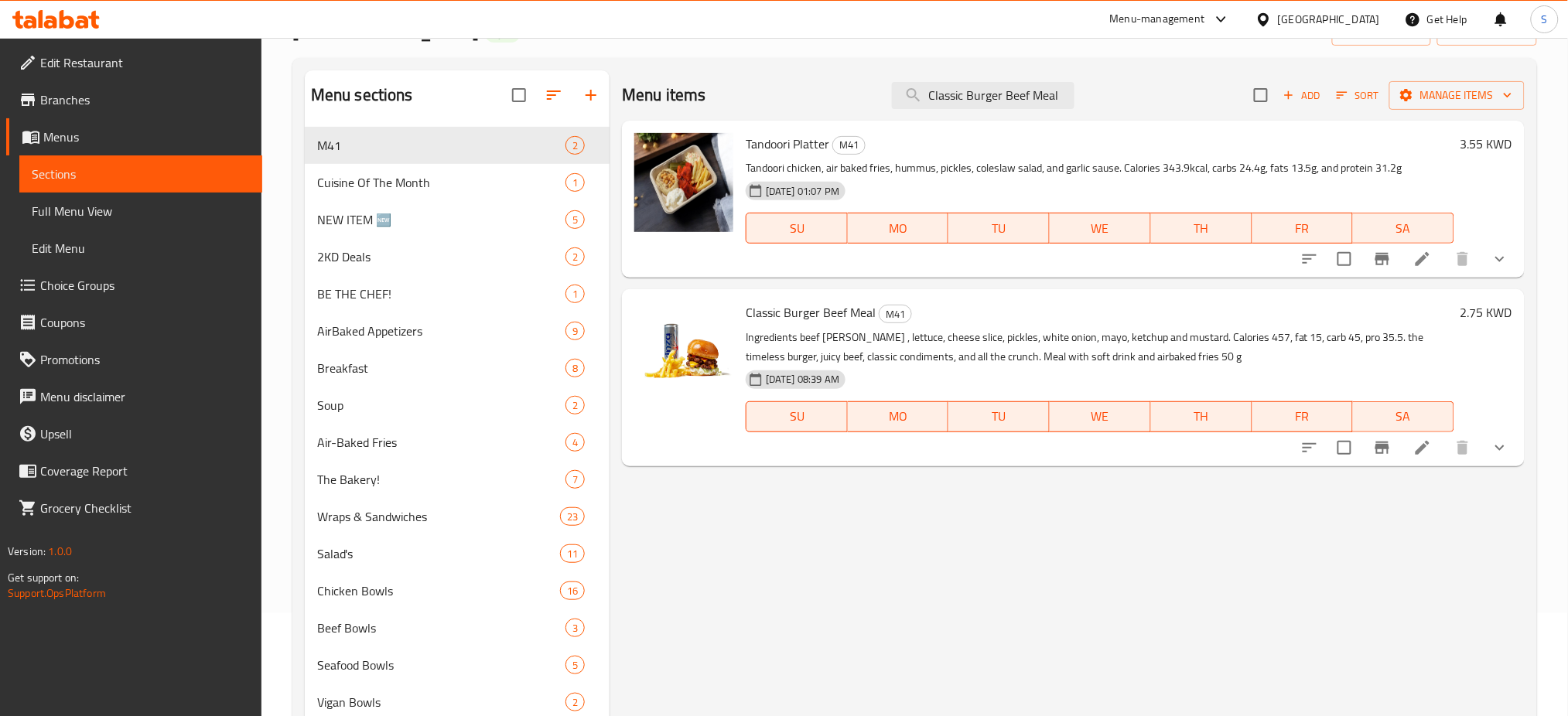
drag, startPoint x: 931, startPoint y: 97, endPoint x: 1583, endPoint y: 117, distance: 652.3
click at [1567, 120] on html "Items are copied successfully ​ Menu-management Kuwait Get Help S Edit Restaura…" at bounding box center [784, 255] width 1568 height 716
paste input "Chicken Ranch Bbq"
type input "Chicken Ranch Bbq"
checkbox input "true"
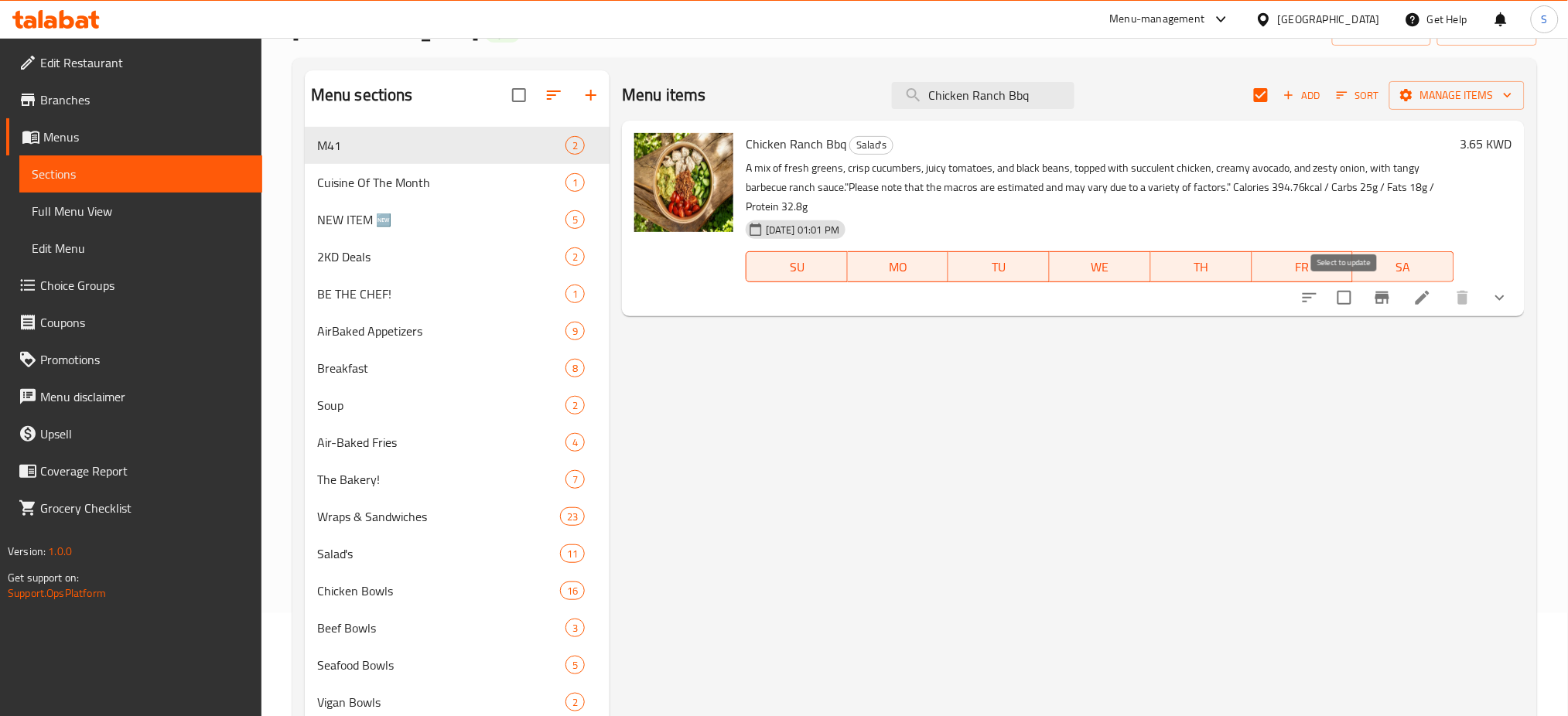
type input "Chicken Ranch Bbq"
click at [1346, 303] on input "checkbox" at bounding box center [1344, 298] width 32 height 32
checkbox input "true"
checkbox input "false"
click at [1510, 101] on icon "button" at bounding box center [1508, 95] width 16 height 16
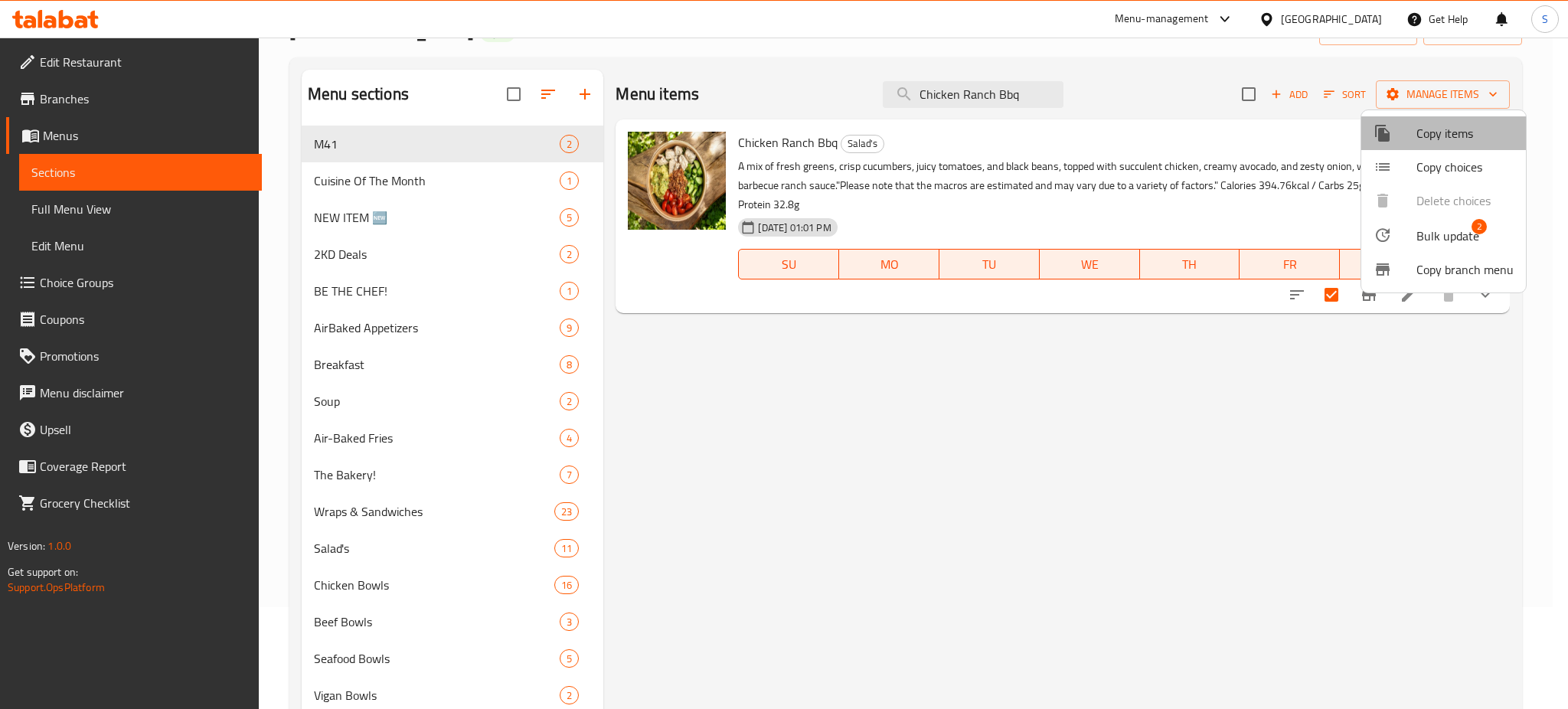
click at [1460, 132] on span "Copy items" at bounding box center [1465, 133] width 97 height 18
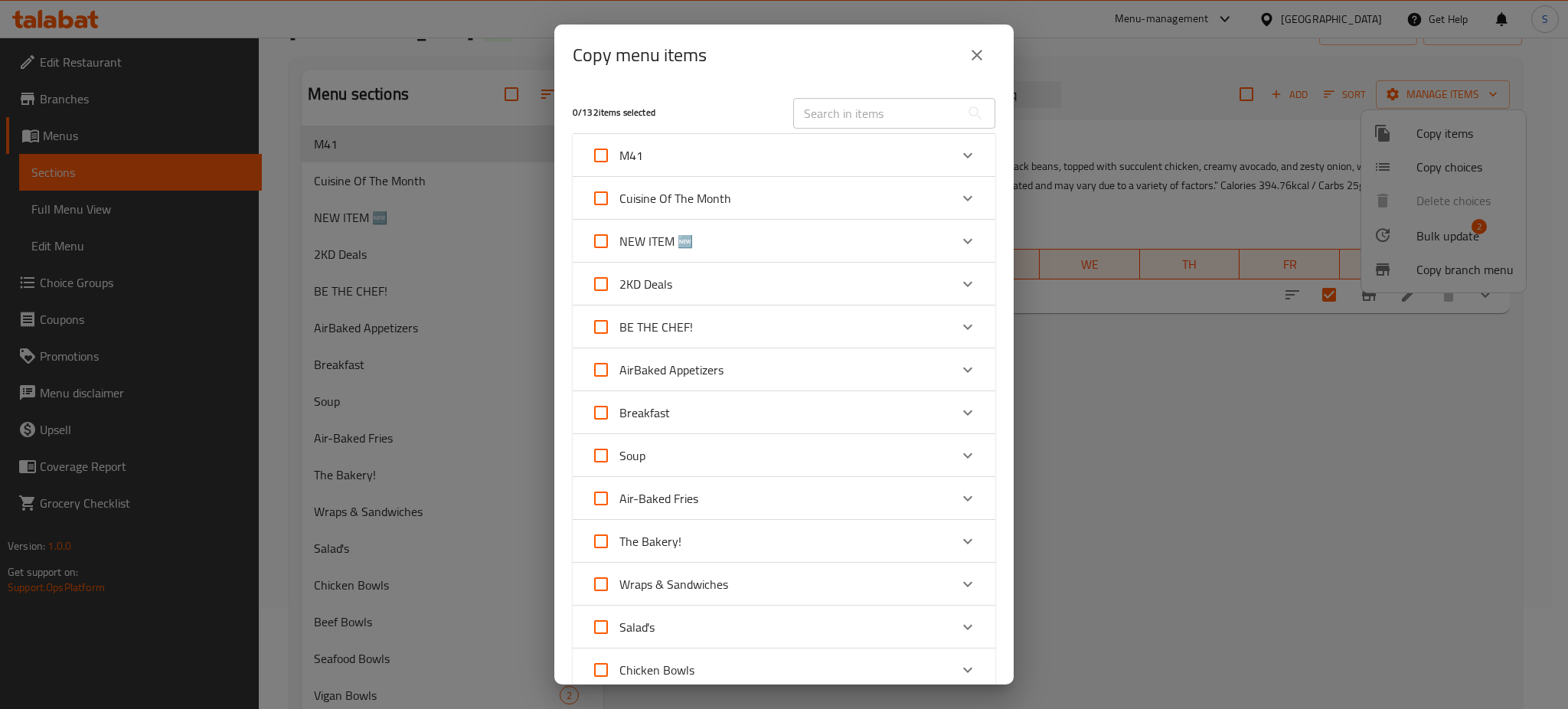
click at [834, 107] on input "text" at bounding box center [877, 114] width 167 height 31
paste input "Chicken Ranch Bbq"
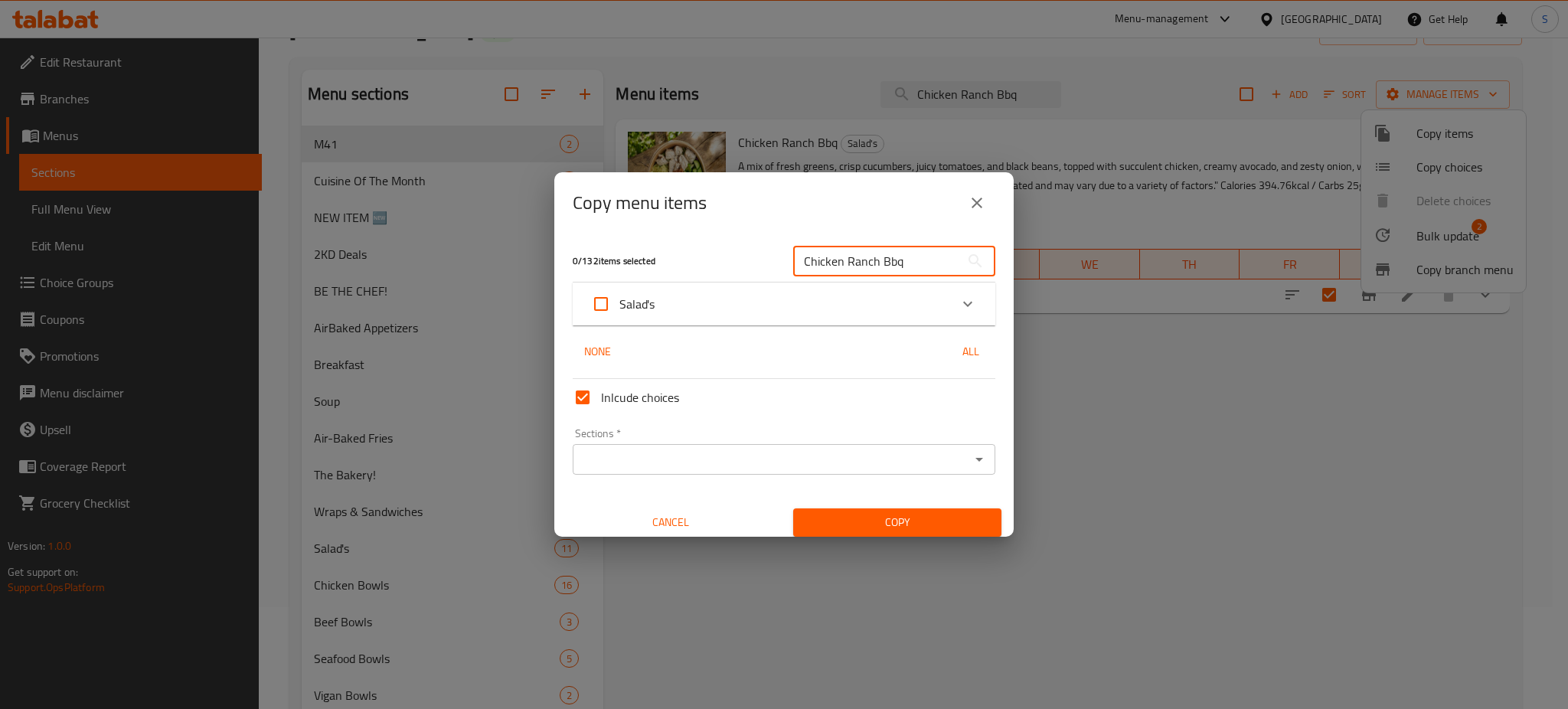
type input "Chicken Ranch Bbq"
click at [958, 307] on icon "Expand" at bounding box center [967, 303] width 18 height 18
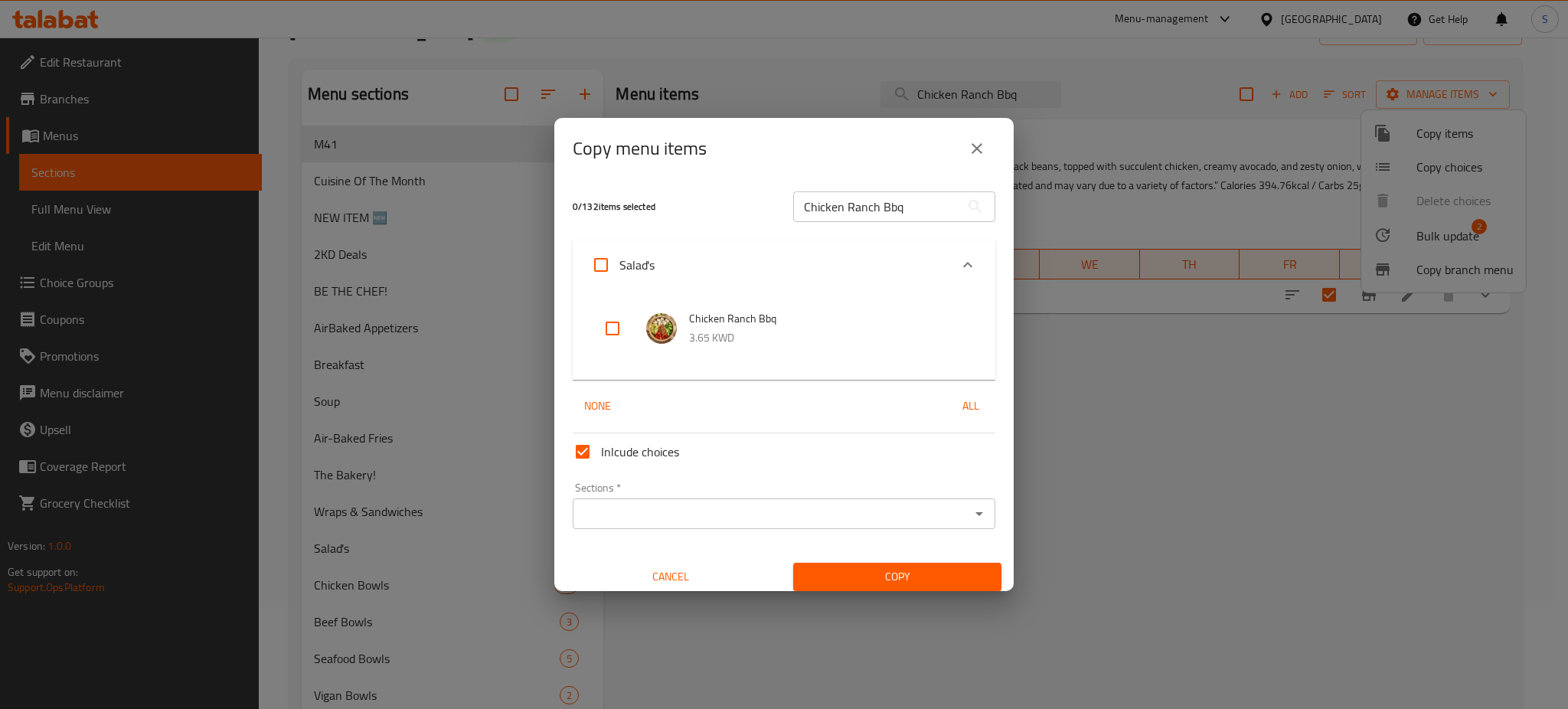
click at [610, 320] on input "checkbox" at bounding box center [612, 328] width 37 height 37
checkbox input "true"
click at [970, 521] on icon "Open" at bounding box center [978, 513] width 18 height 18
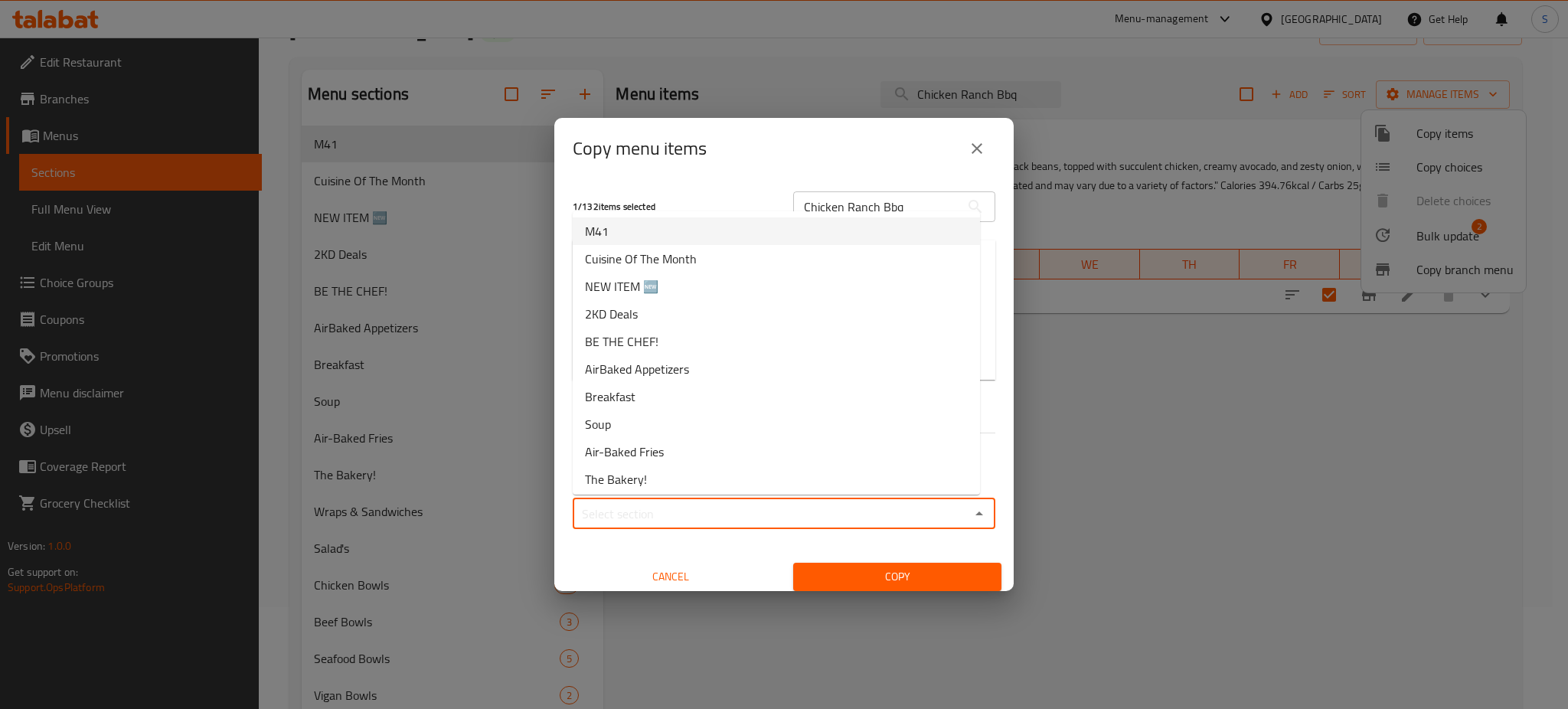
click at [633, 237] on li "M41" at bounding box center [776, 231] width 407 height 28
type input "M41"
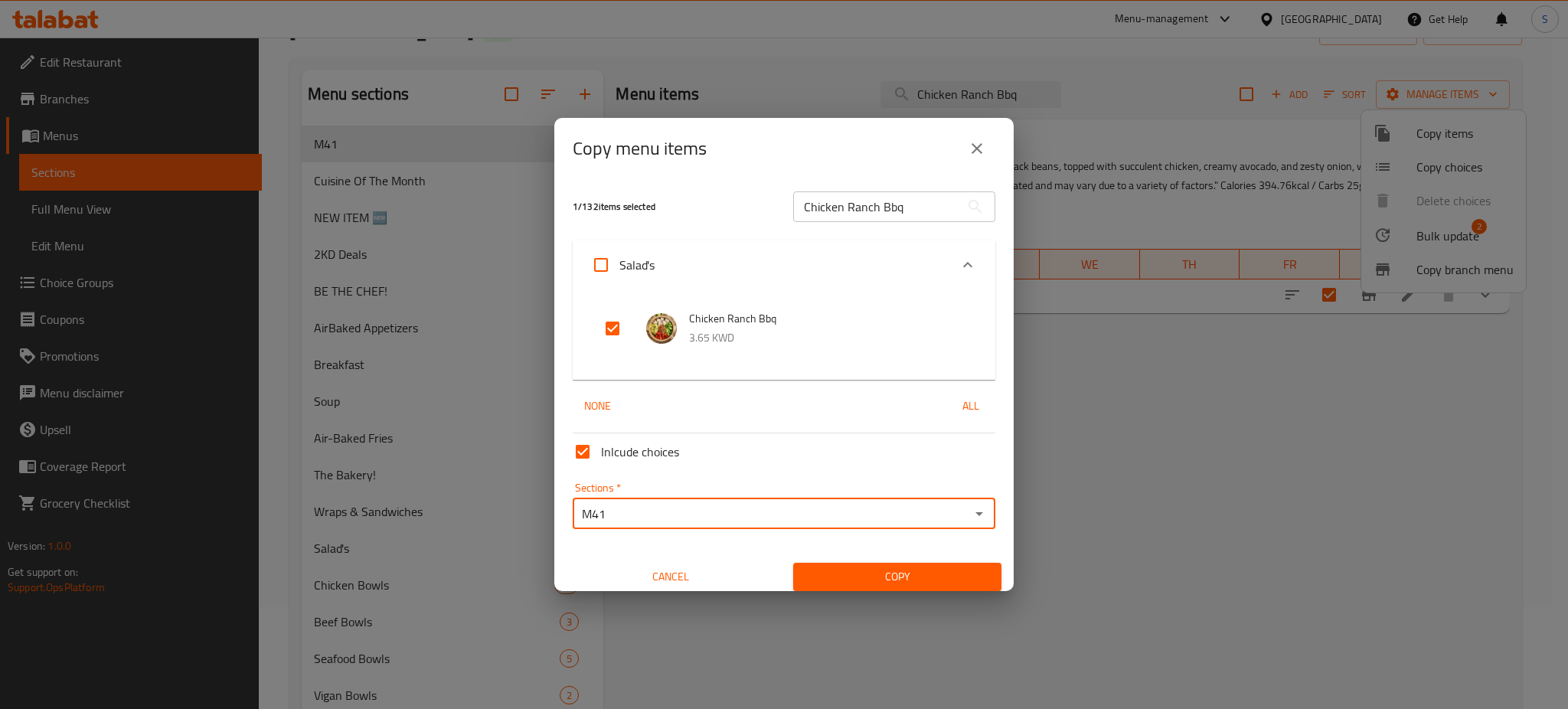
click at [948, 575] on span "Copy" at bounding box center [896, 577] width 183 height 19
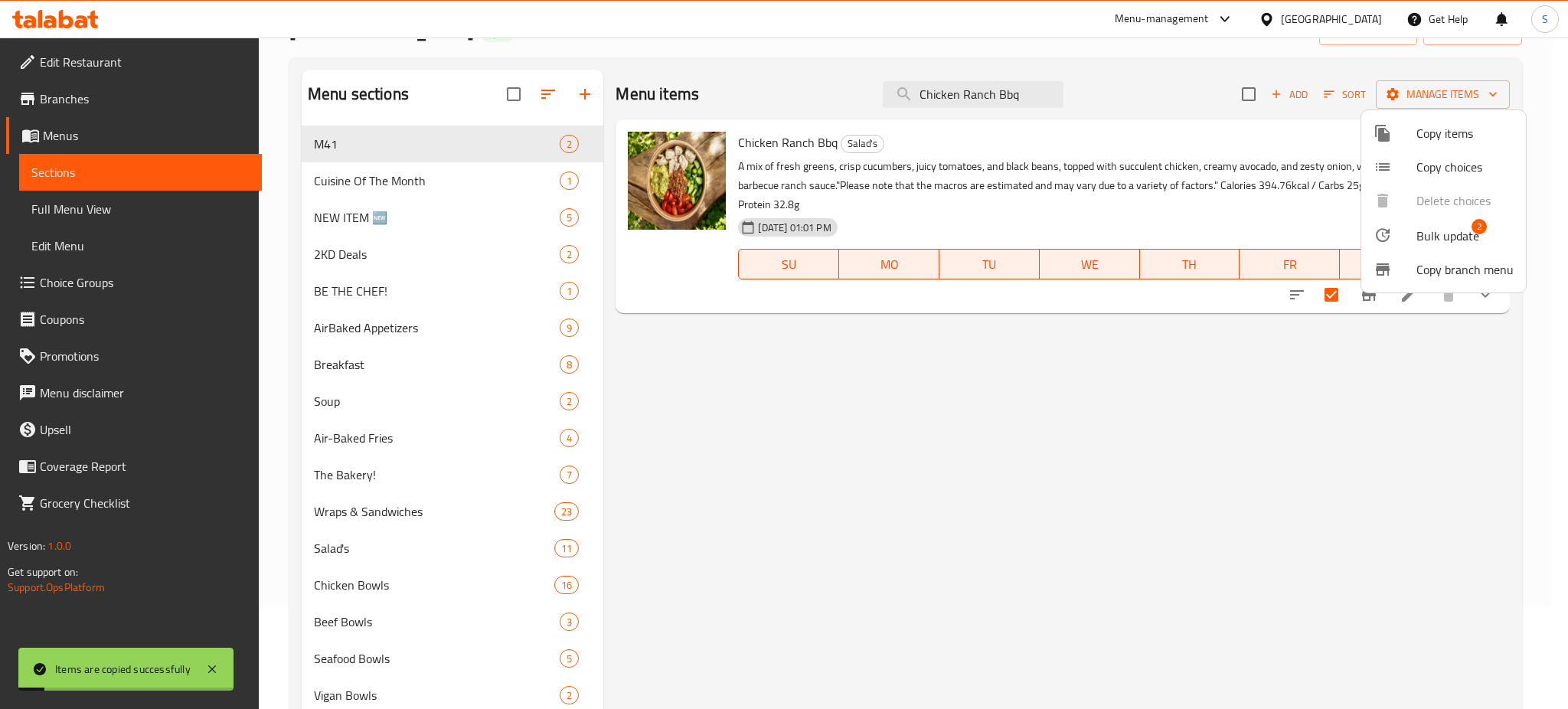
checkbox input "false"
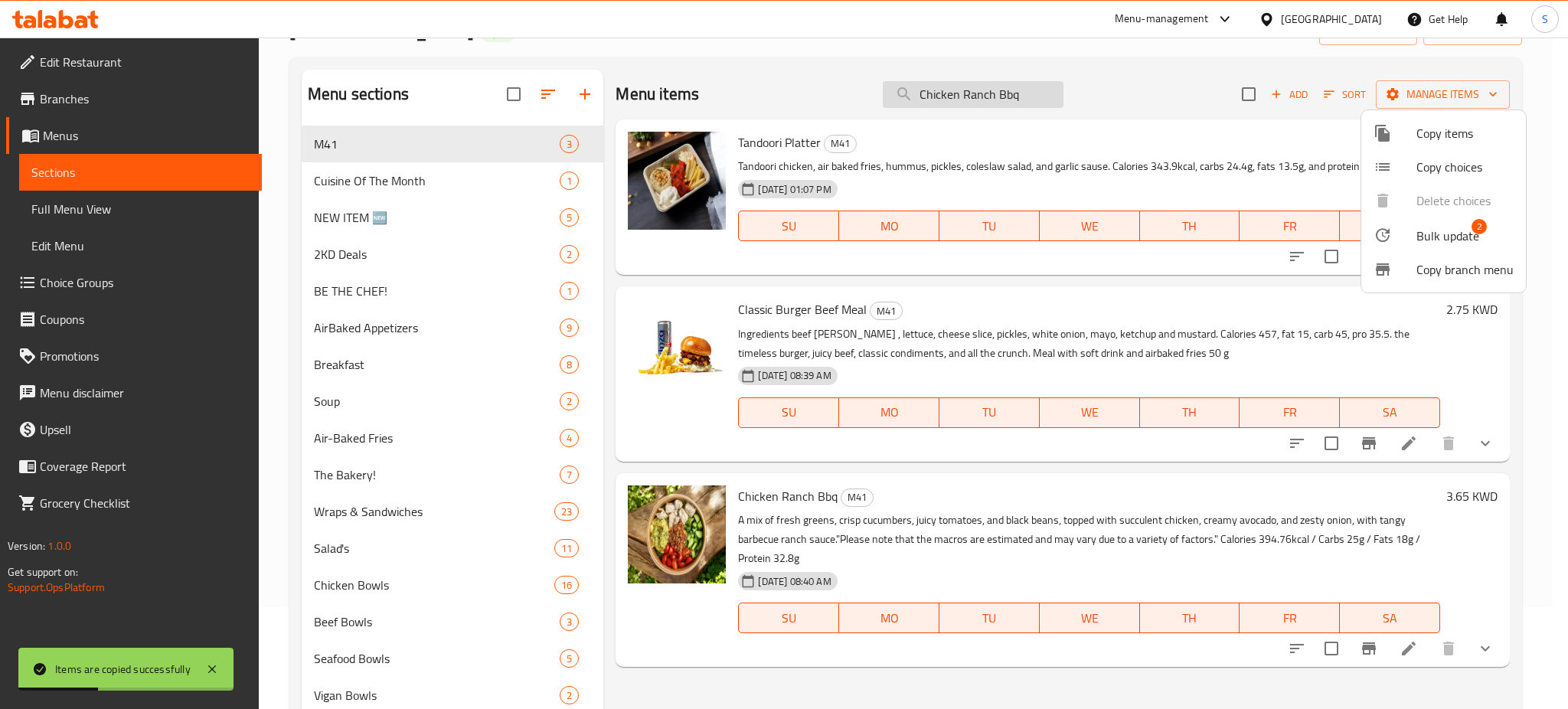
click at [1032, 91] on div at bounding box center [784, 354] width 1568 height 709
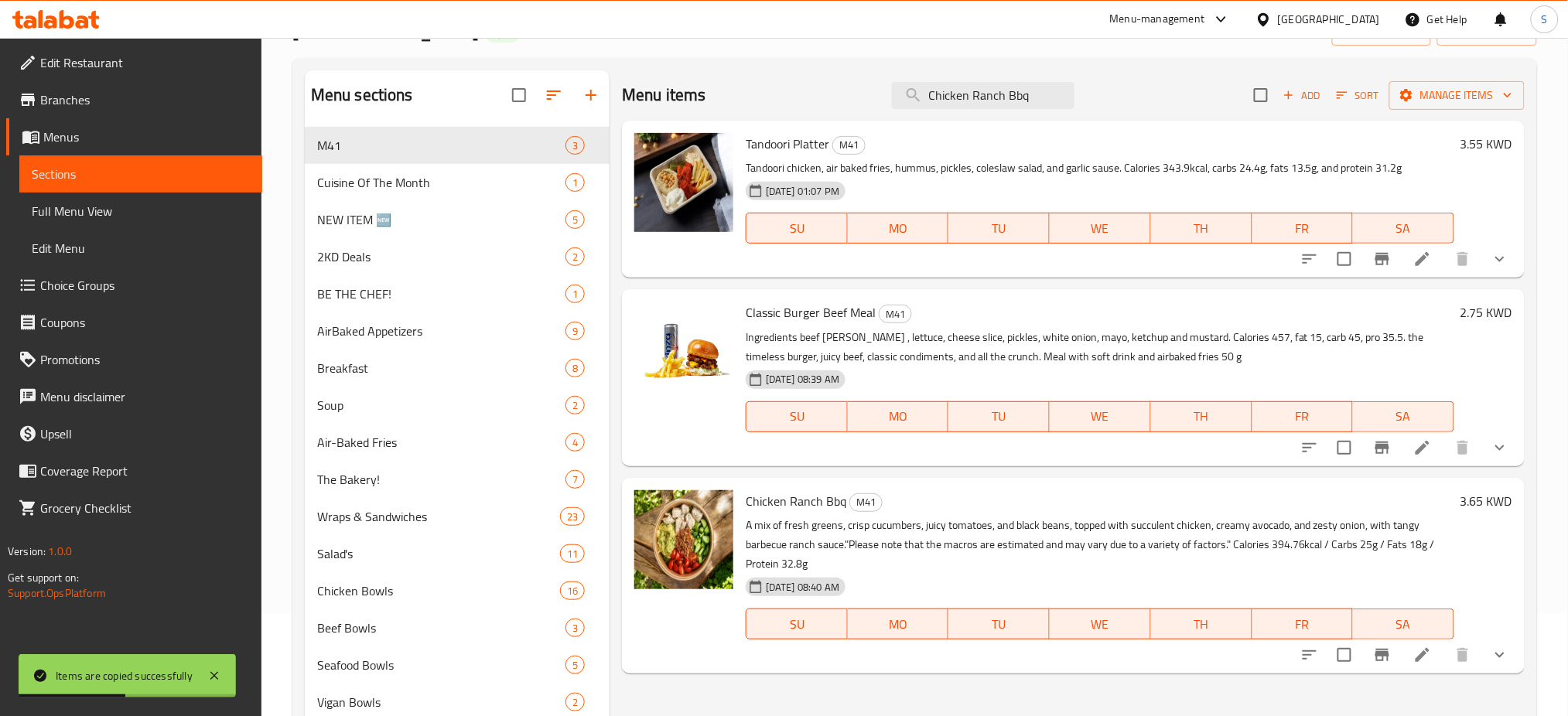
drag, startPoint x: 1044, startPoint y: 84, endPoint x: 763, endPoint y: 124, distance: 283.8
click at [731, 109] on div "Menu items Chicken Ranch Bbq Add Sort Manage items" at bounding box center [1073, 96] width 902 height 50
type input "Chicken Ranch"
checkbox input "true"
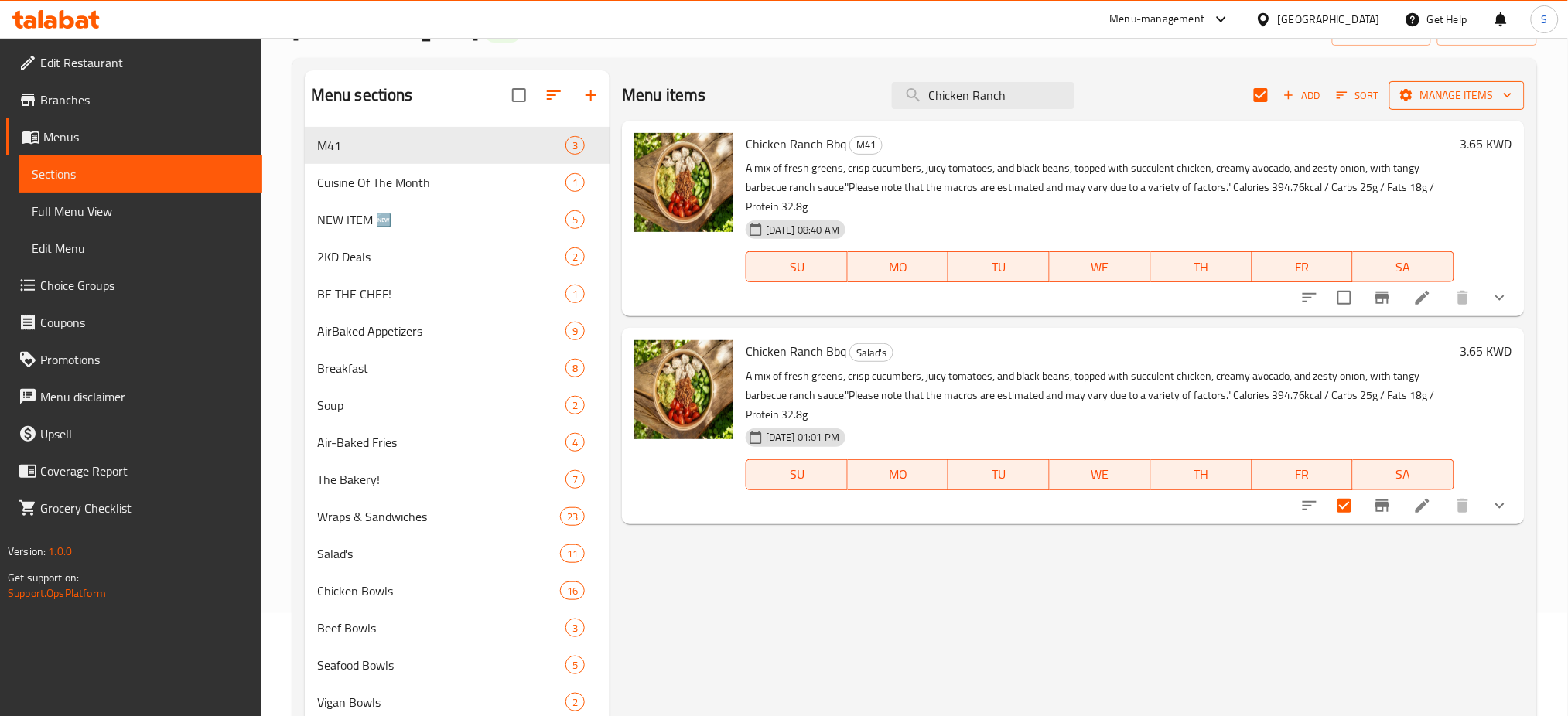
type input "Chicken Ranch"
click at [1504, 95] on icon "button" at bounding box center [1508, 95] width 16 height 16
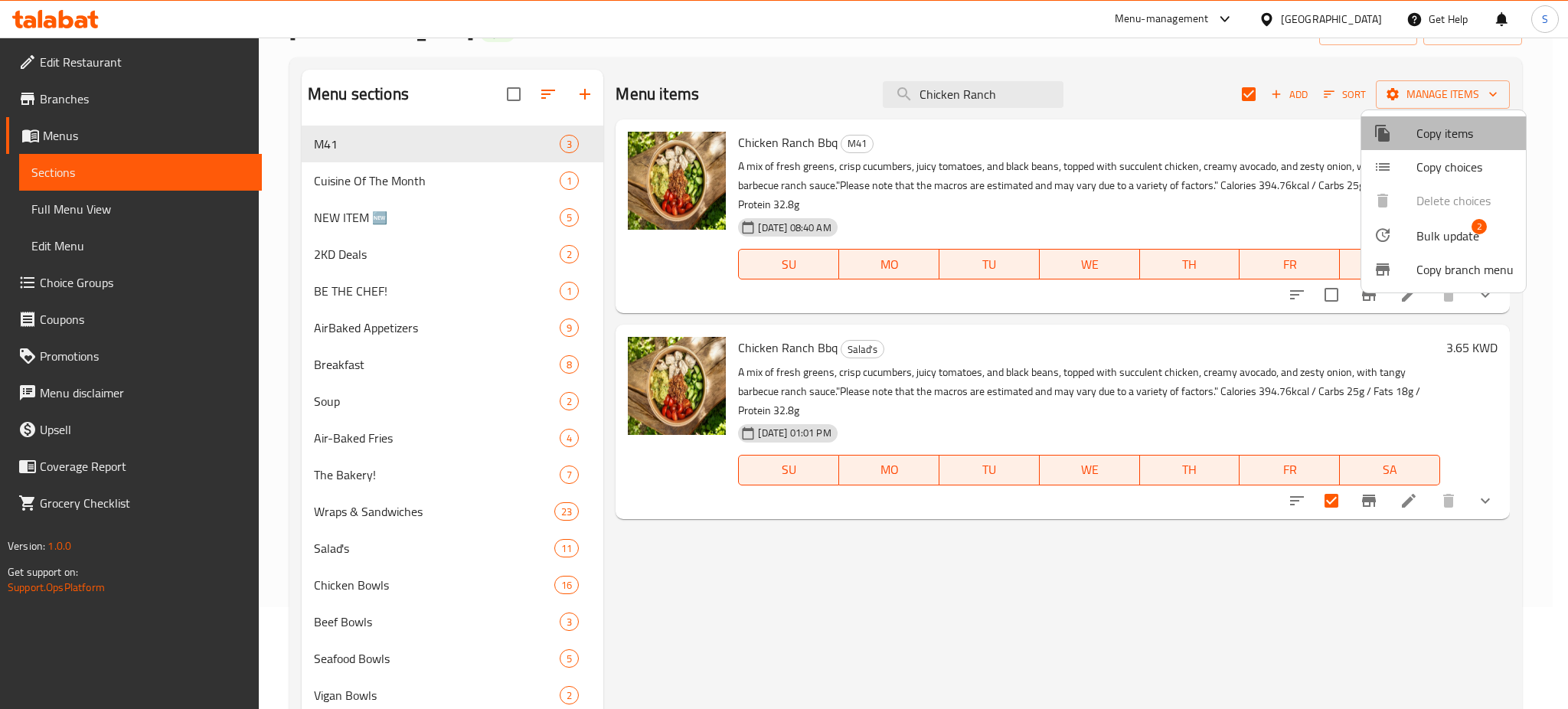
click at [1460, 140] on span "Copy items" at bounding box center [1465, 133] width 97 height 18
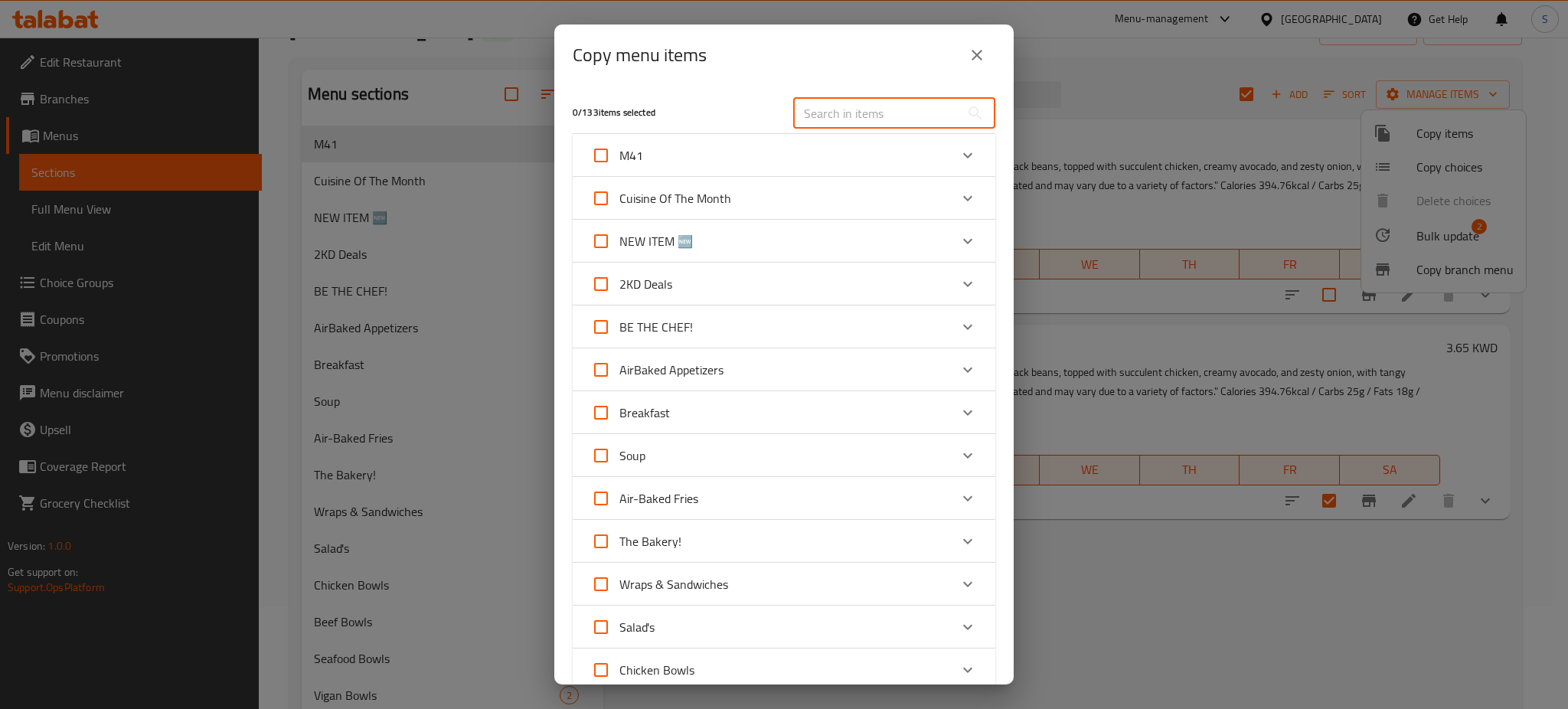
click at [838, 116] on input "text" at bounding box center [877, 114] width 167 height 31
paste input "Chicken Ranch Bbq"
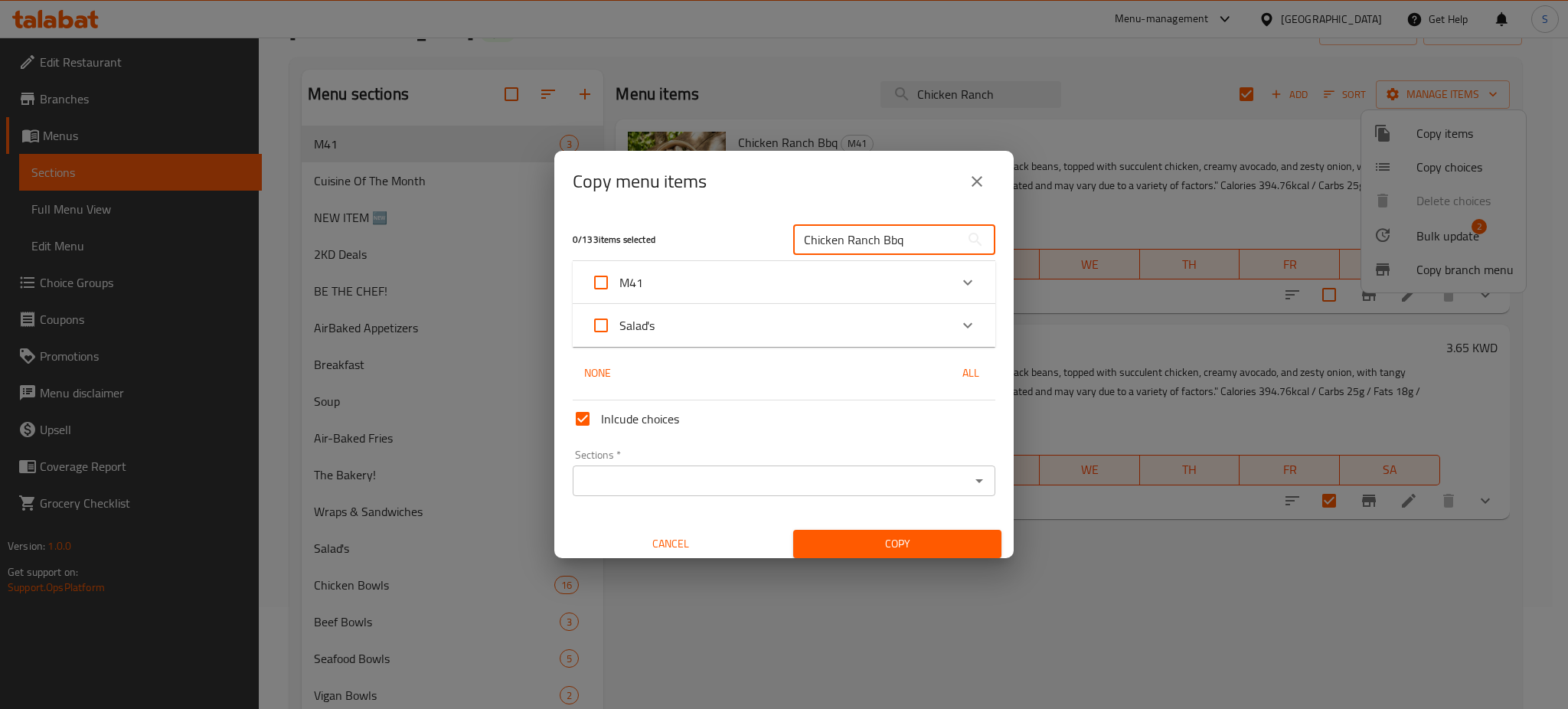
type input "Chicken Ranch Bbq"
click at [963, 325] on icon "Expand" at bounding box center [967, 325] width 9 height 5
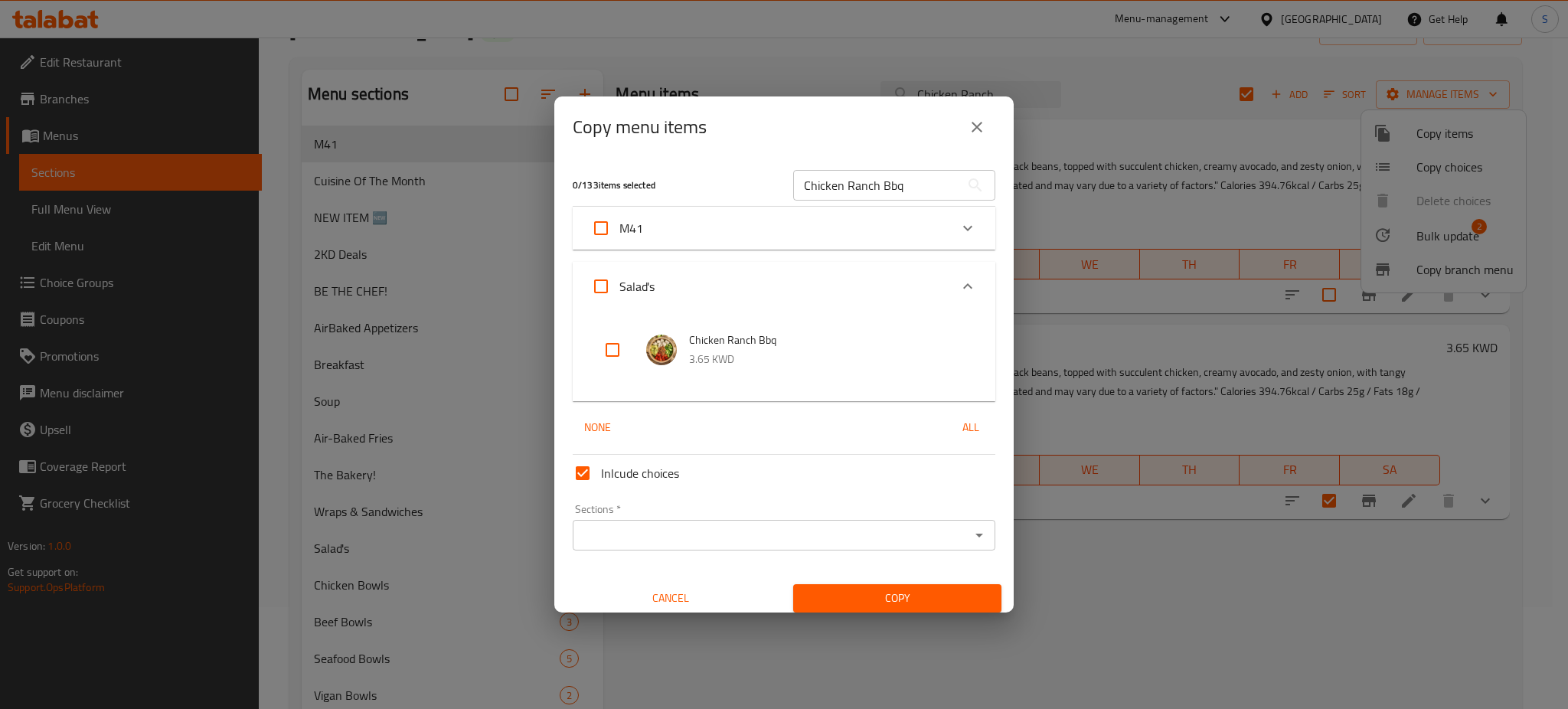
click at [608, 344] on input "checkbox" at bounding box center [612, 350] width 37 height 37
checkbox input "true"
click at [970, 532] on icon "Open" at bounding box center [978, 535] width 18 height 18
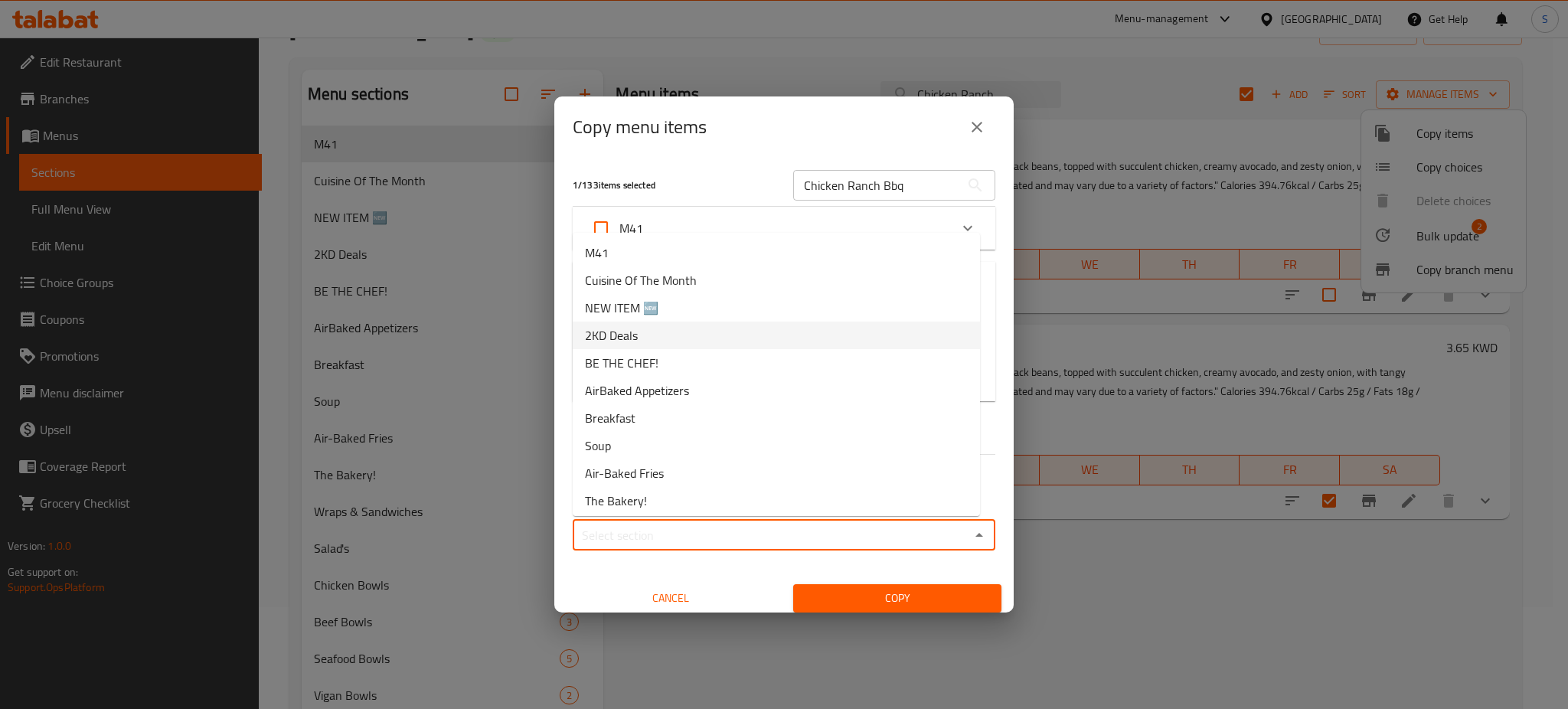
click at [710, 335] on li "2KD Deals" at bounding box center [776, 335] width 407 height 28
type input "2KD Deals"
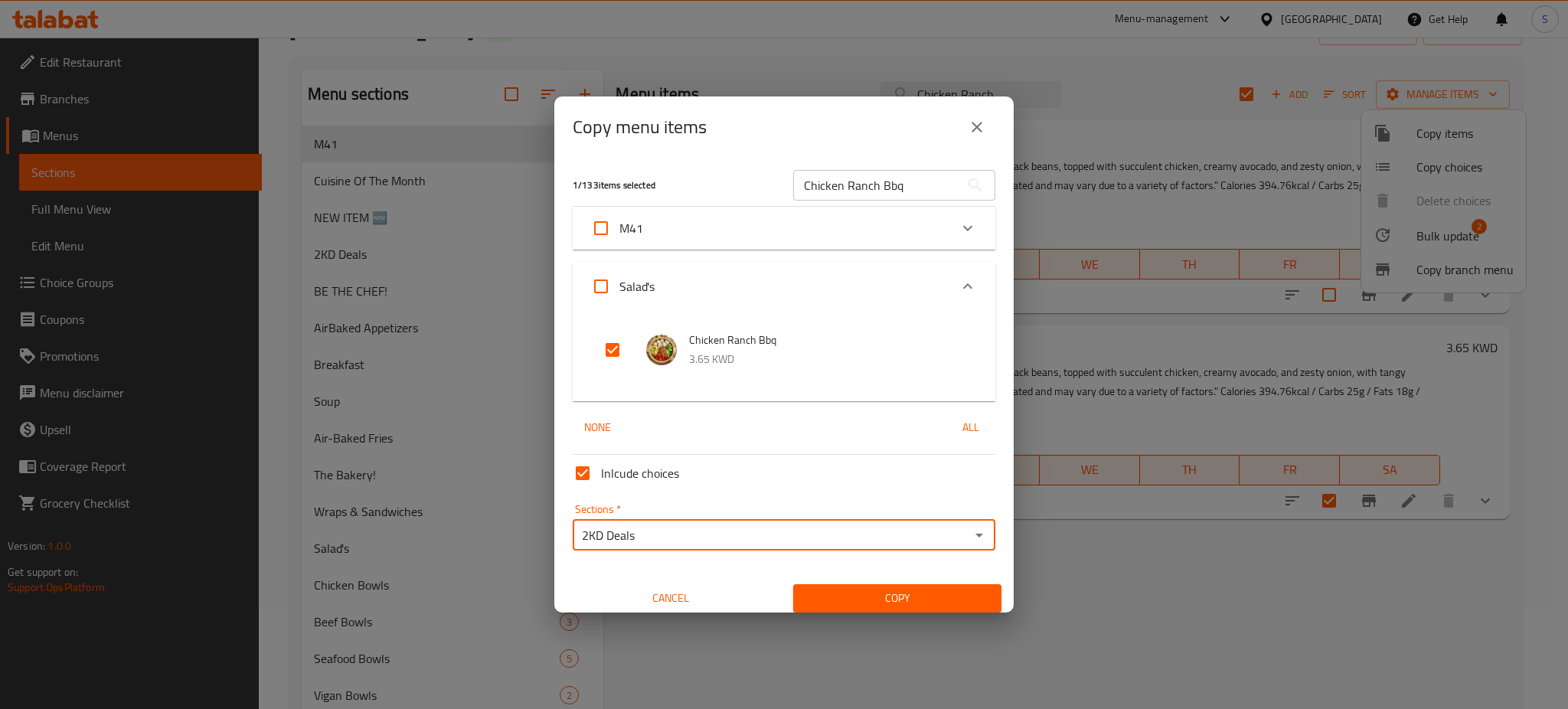
click at [900, 595] on span "Copy" at bounding box center [896, 599] width 183 height 19
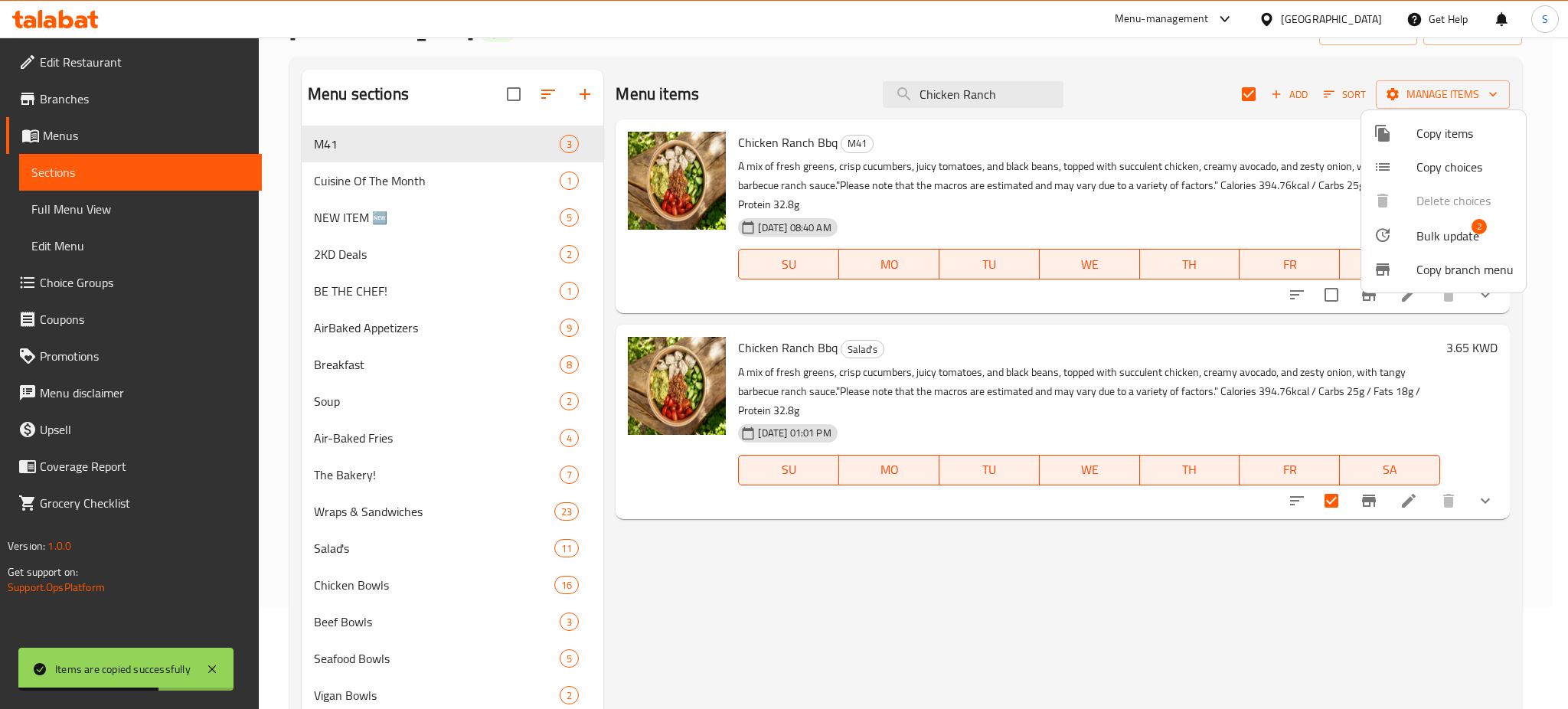
click at [87, 140] on div at bounding box center [784, 354] width 1568 height 709
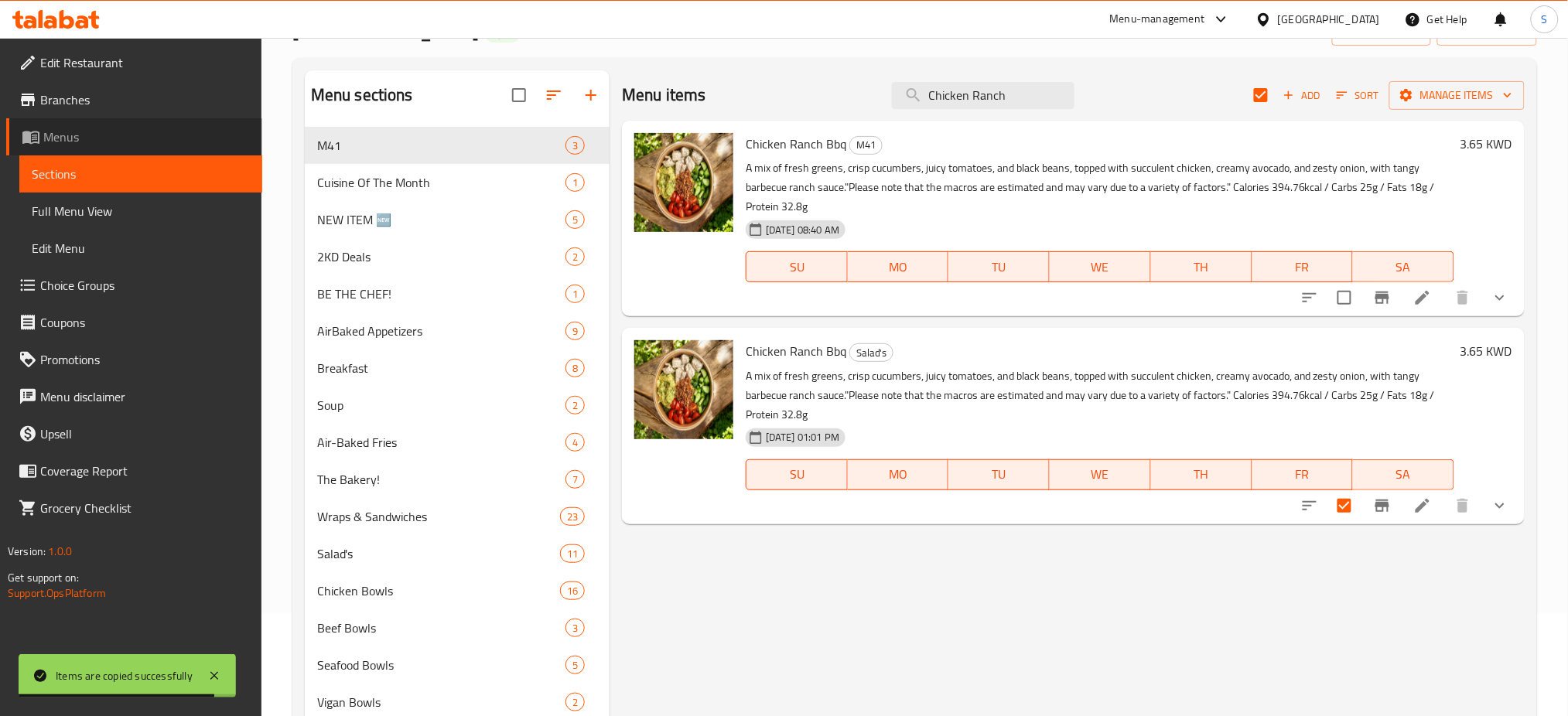
click at [80, 132] on span "Menus" at bounding box center [146, 137] width 206 height 18
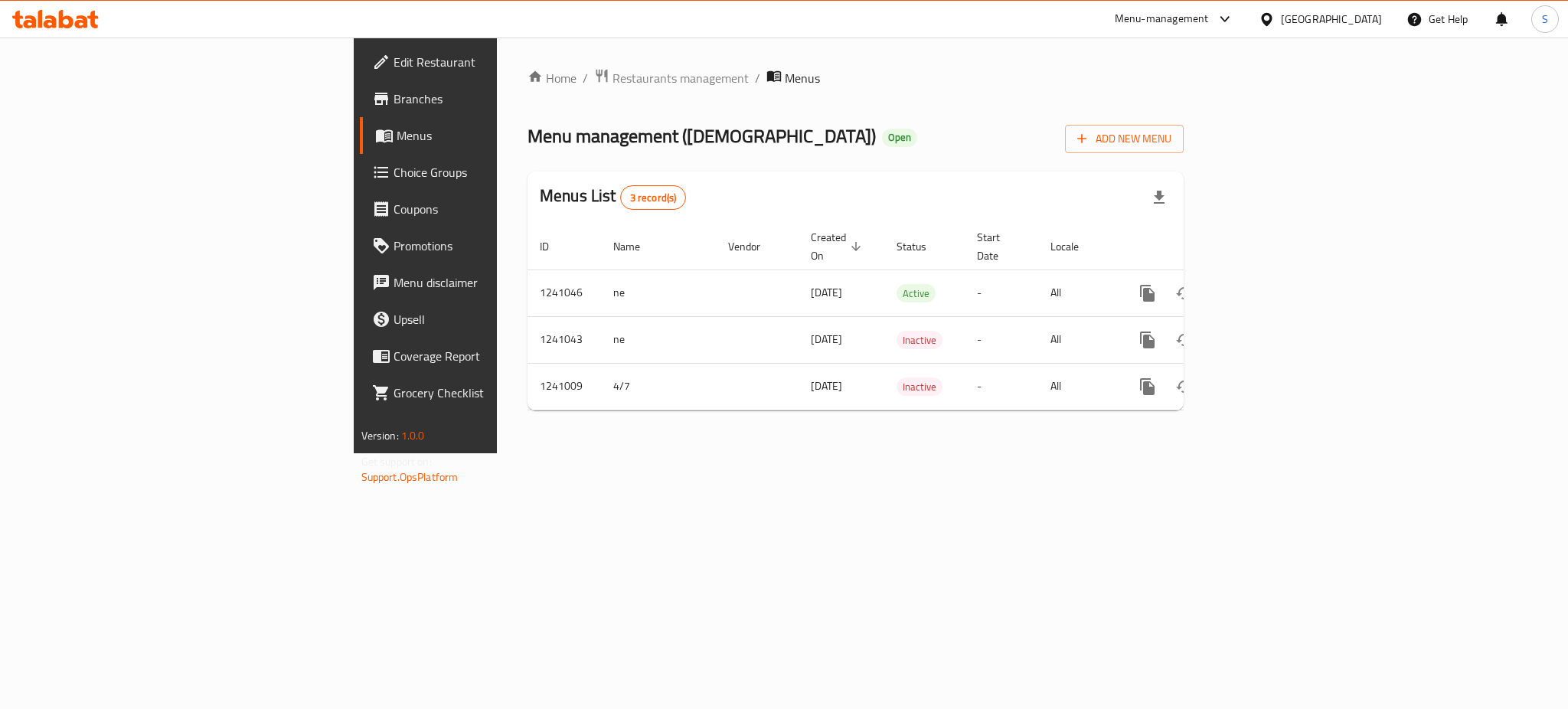
drag, startPoint x: 868, startPoint y: 549, endPoint x: 569, endPoint y: 34, distance: 595.5
click at [816, 453] on div "Home / Restaurants management / Menus Menu management ( ZEN ) Open Add New Menu…" at bounding box center [855, 246] width 717 height 416
click at [612, 72] on span "Restaurants management" at bounding box center [680, 78] width 136 height 18
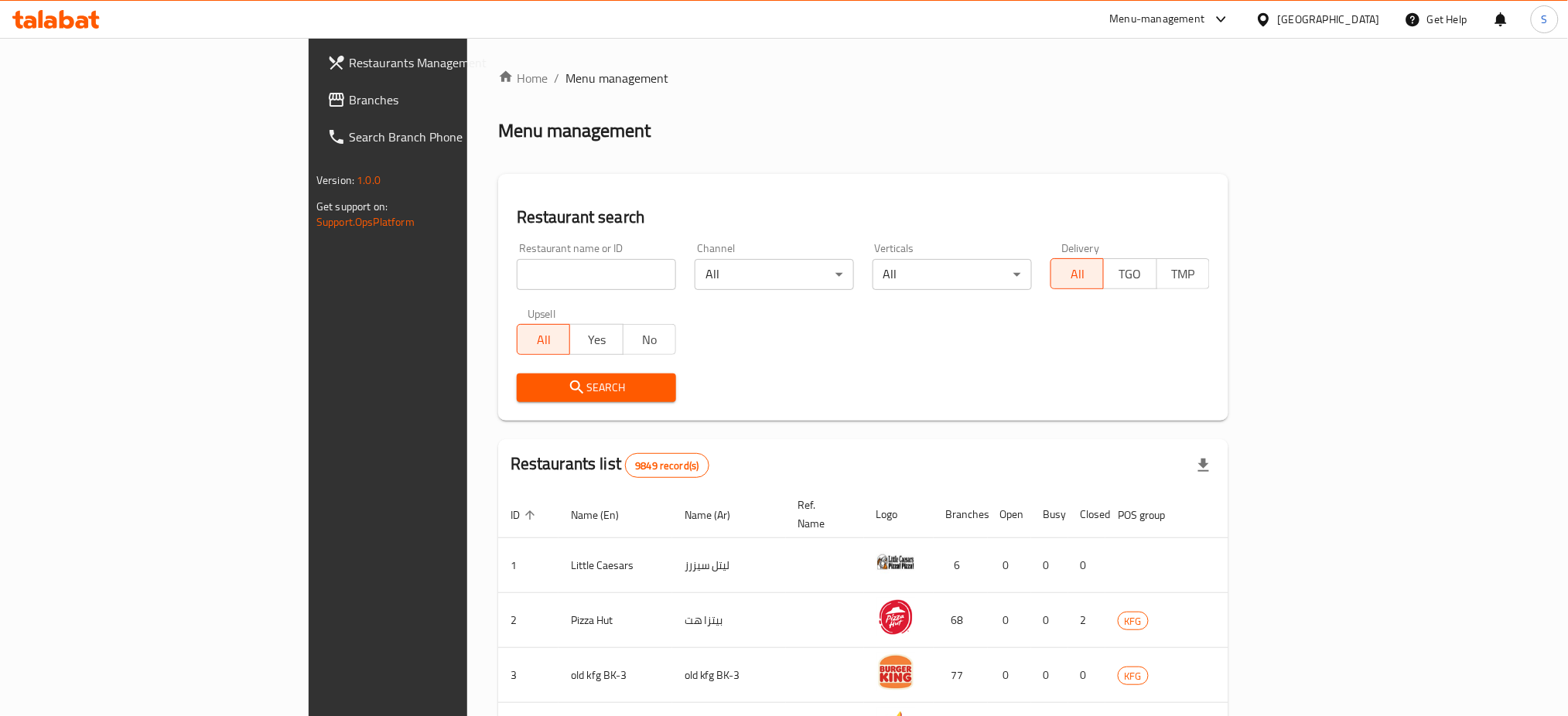
drag, startPoint x: 363, startPoint y: 279, endPoint x: 1425, endPoint y: 24, distance: 1092.2
click at [517, 285] on input "search" at bounding box center [596, 275] width 159 height 31
paste input "Medusa"
type input "Medusa"
click button "Search" at bounding box center [596, 387] width 159 height 29
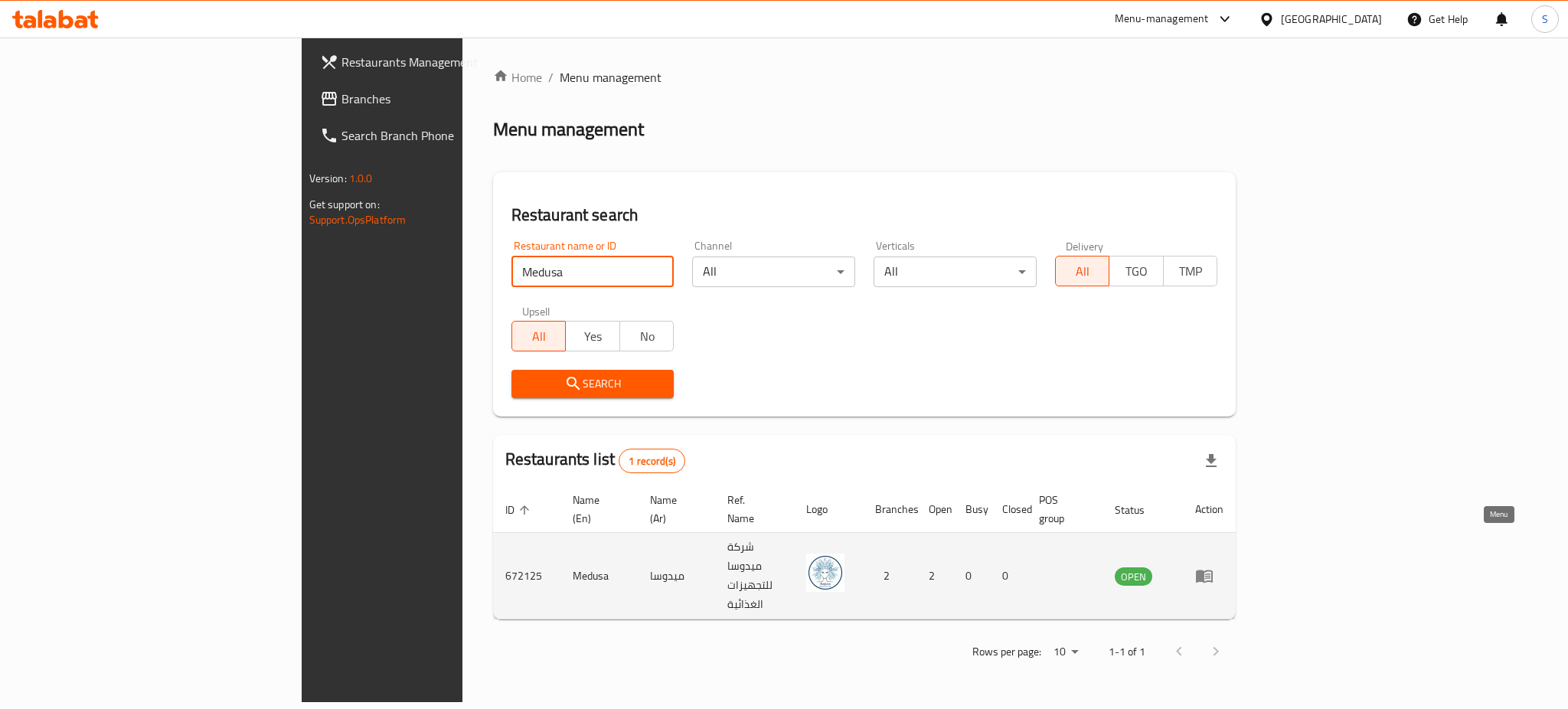
click at [1213, 567] on icon "enhanced table" at bounding box center [1204, 575] width 18 height 18
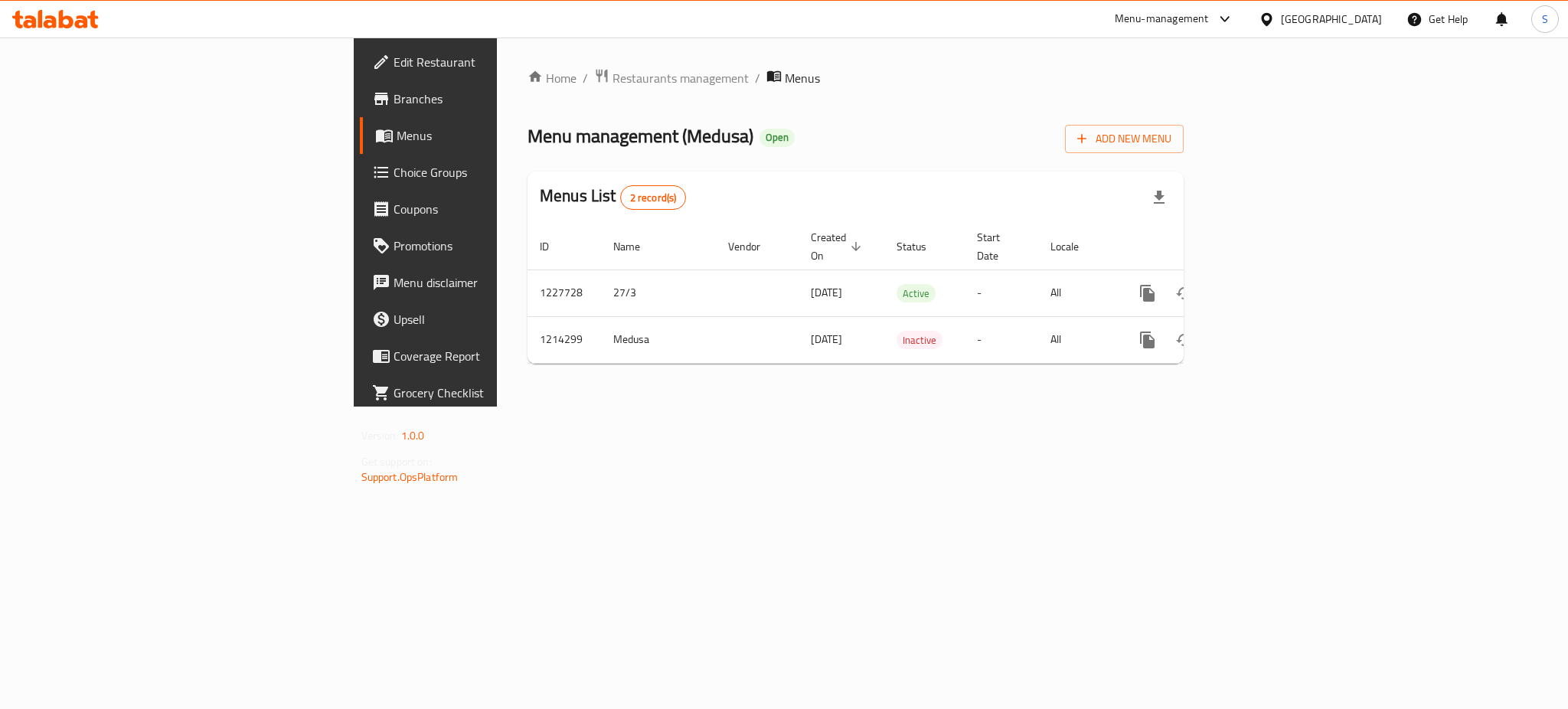
click at [394, 96] on span "Branches" at bounding box center [499, 98] width 210 height 18
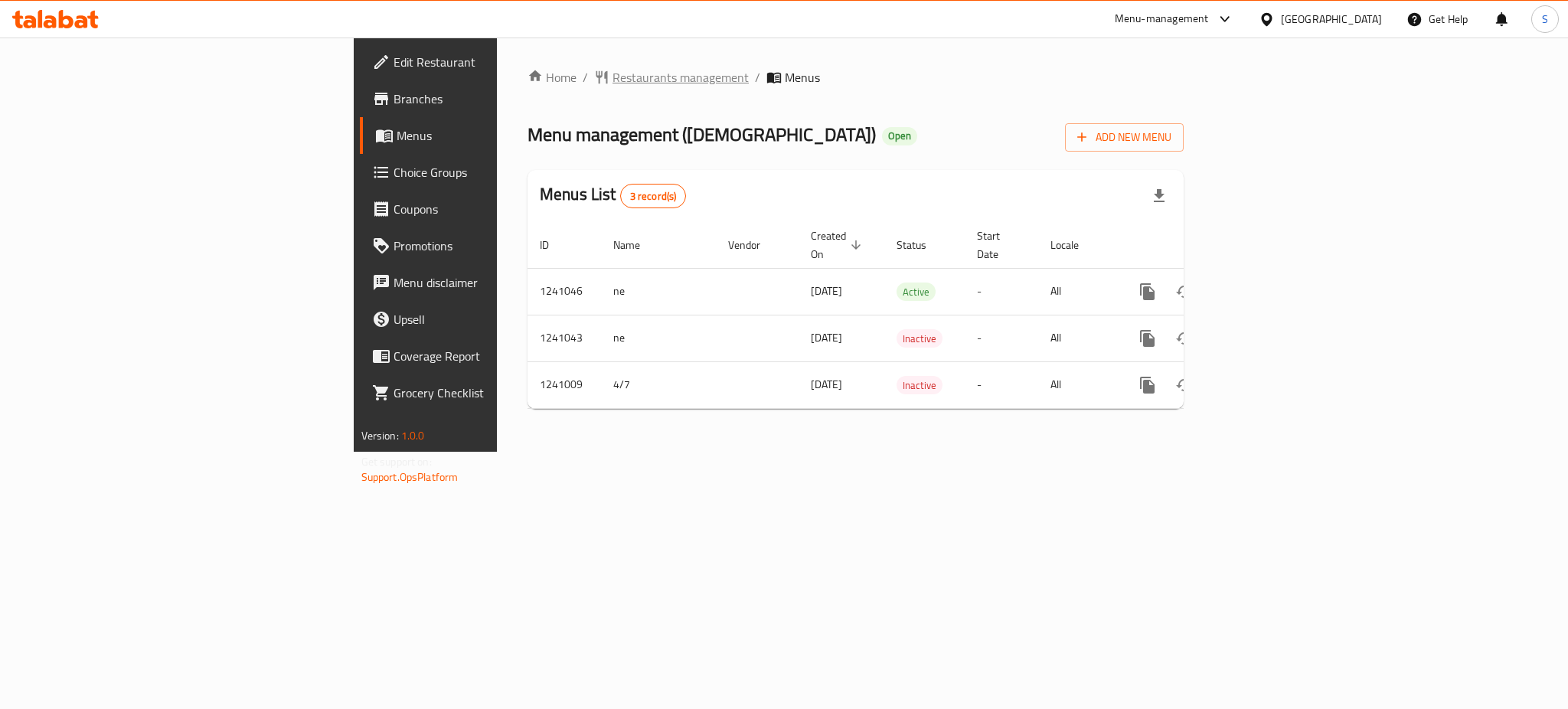
click at [612, 78] on span "Restaurants management" at bounding box center [680, 77] width 136 height 18
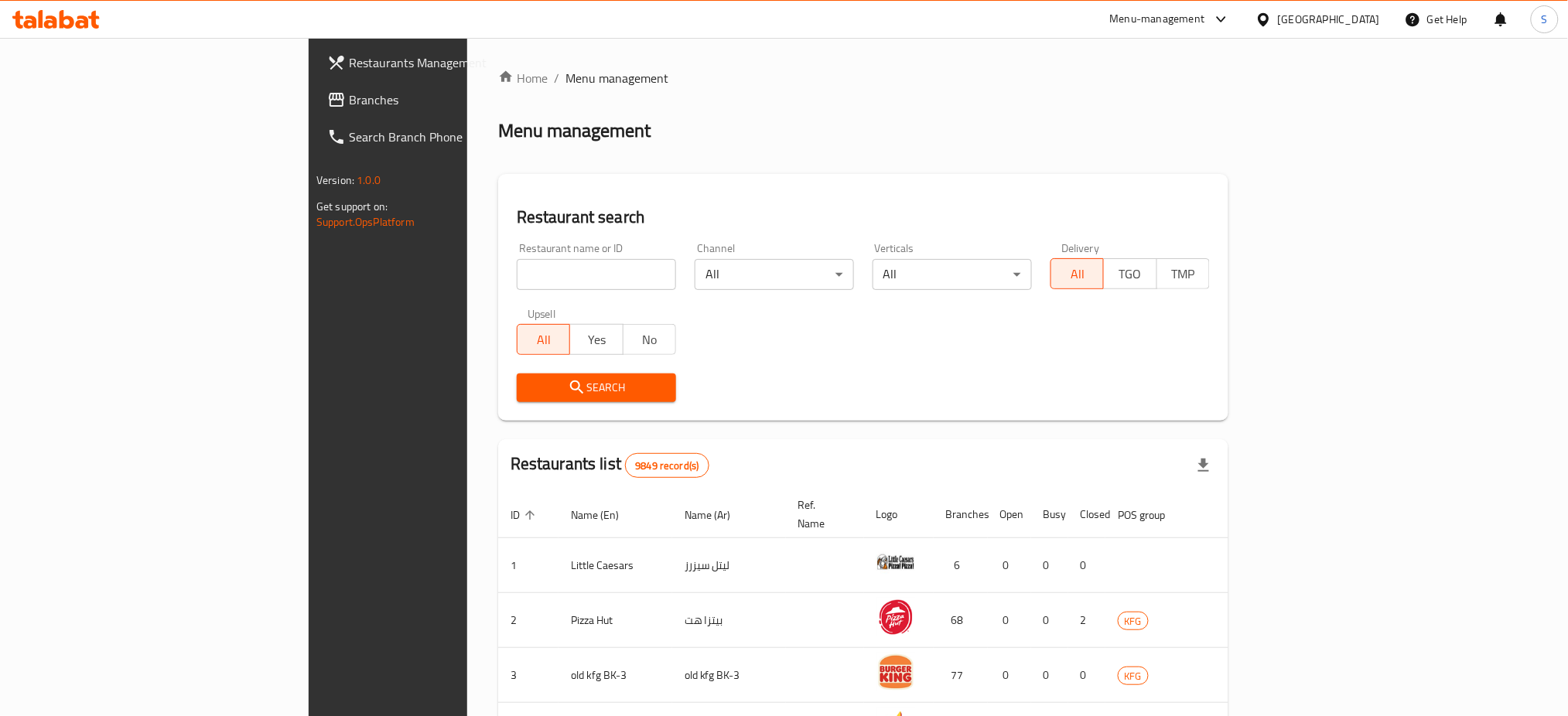
click at [517, 280] on input "search" at bounding box center [596, 275] width 159 height 31
type input "[DEMOGRAPHIC_DATA]"
click button "Search" at bounding box center [596, 387] width 159 height 29
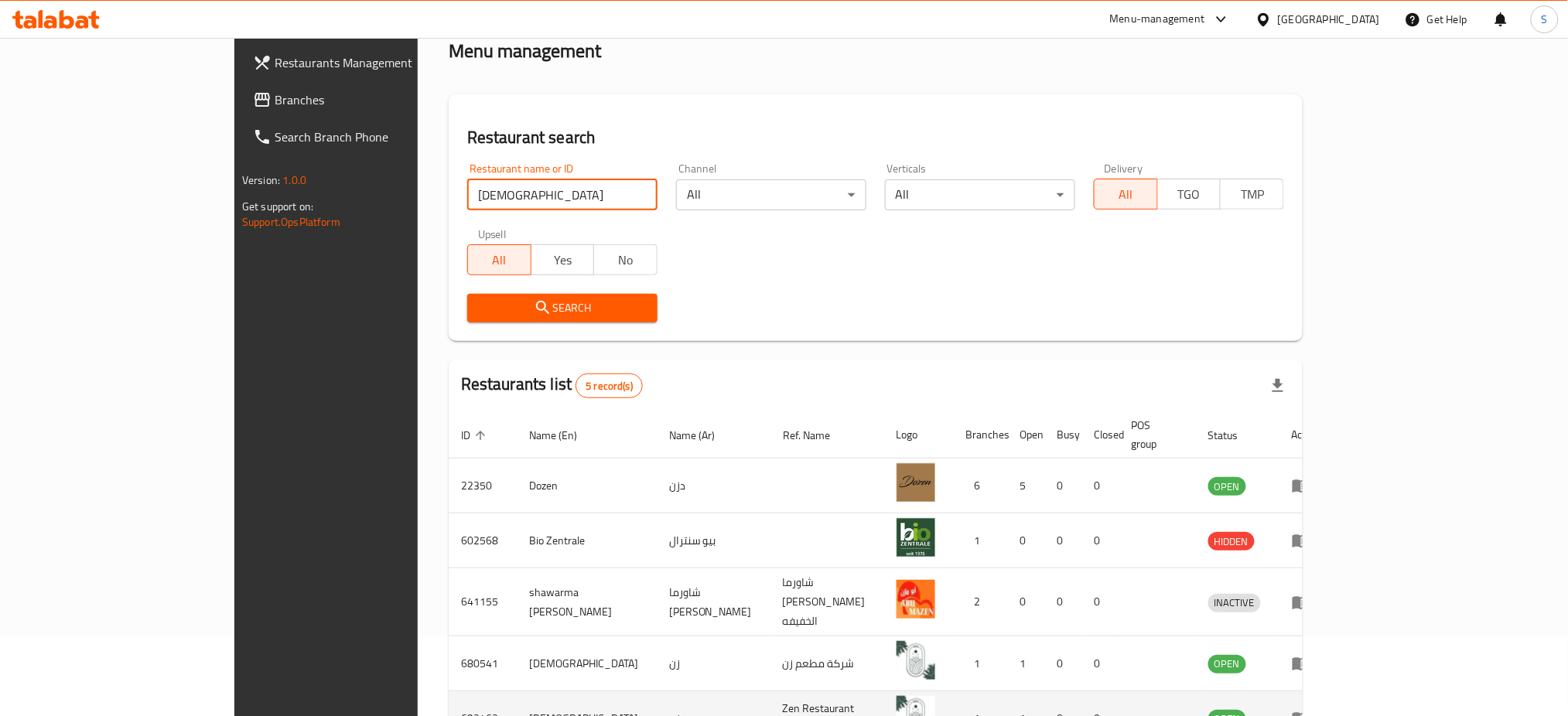
scroll to position [163, 0]
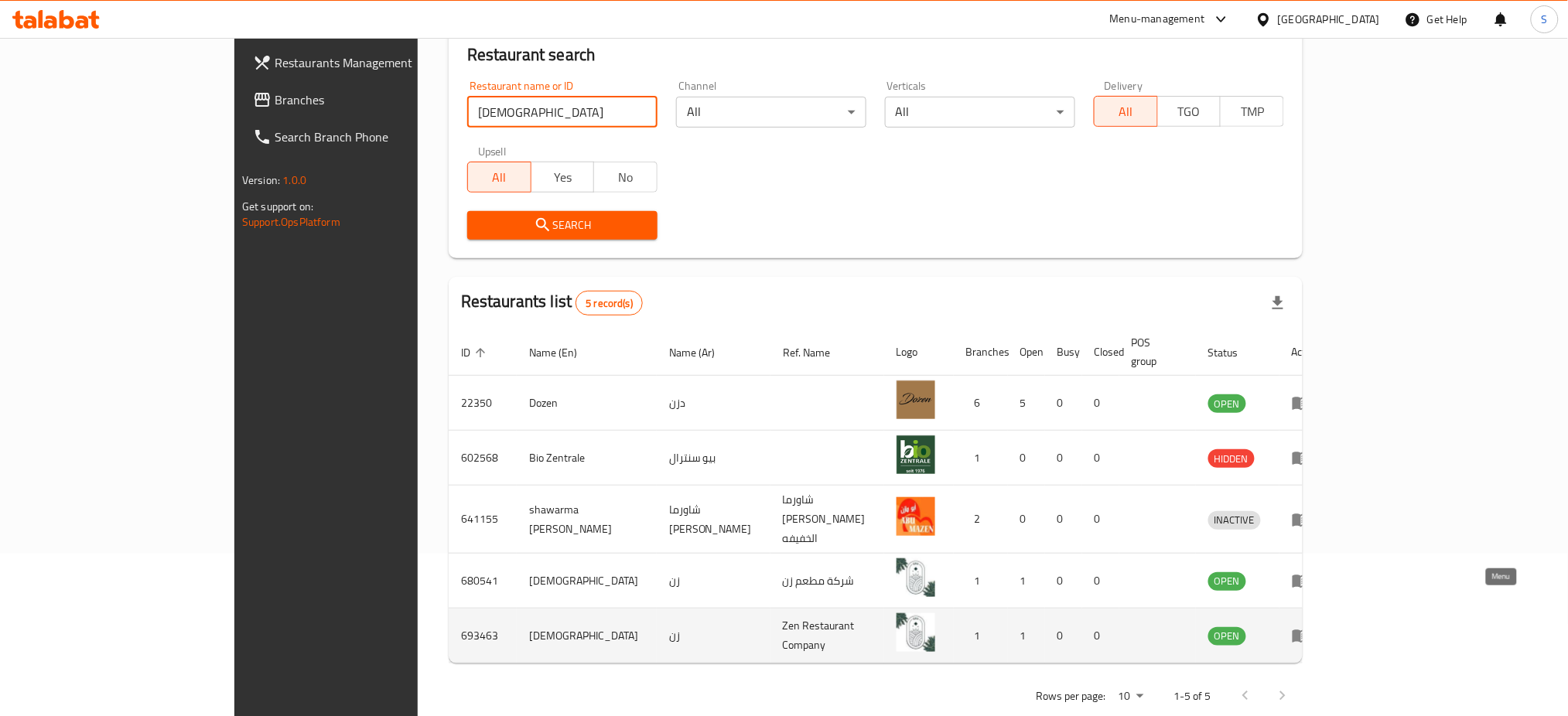
click at [1310, 626] on icon "enhanced table" at bounding box center [1301, 635] width 18 height 18
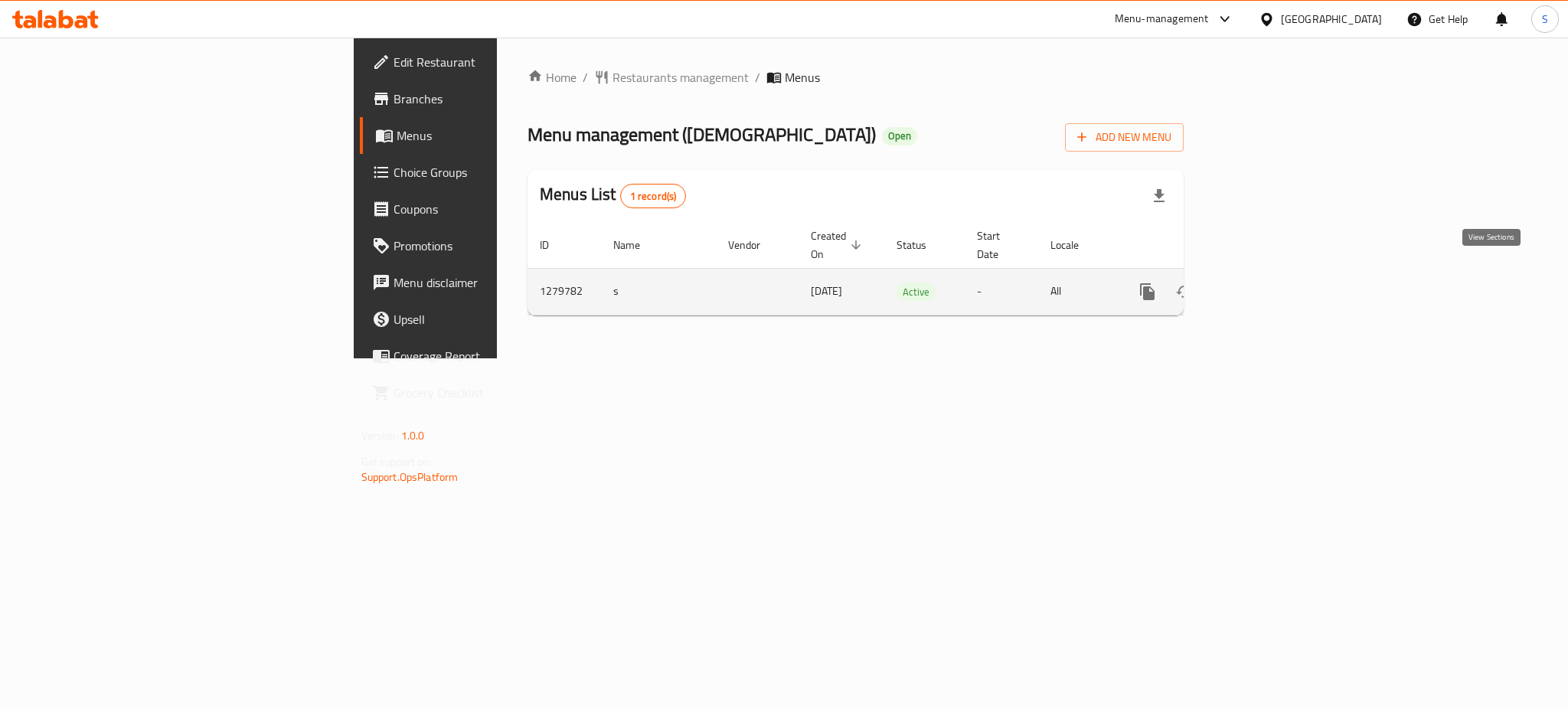
click at [1267, 283] on icon "enhanced table" at bounding box center [1257, 291] width 18 height 18
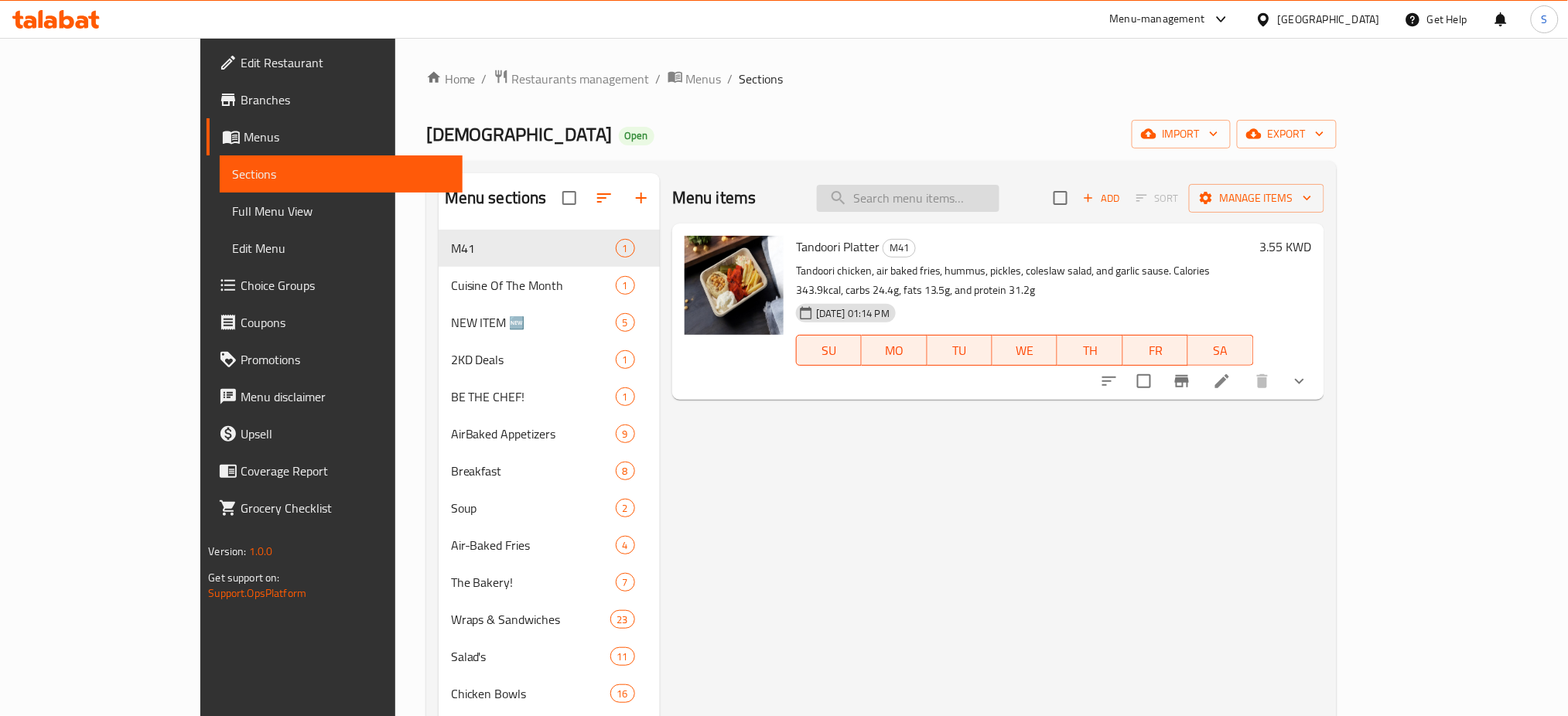
click at [978, 198] on input "search" at bounding box center [908, 197] width 183 height 27
paste input "Classic Burger Beef Meal"
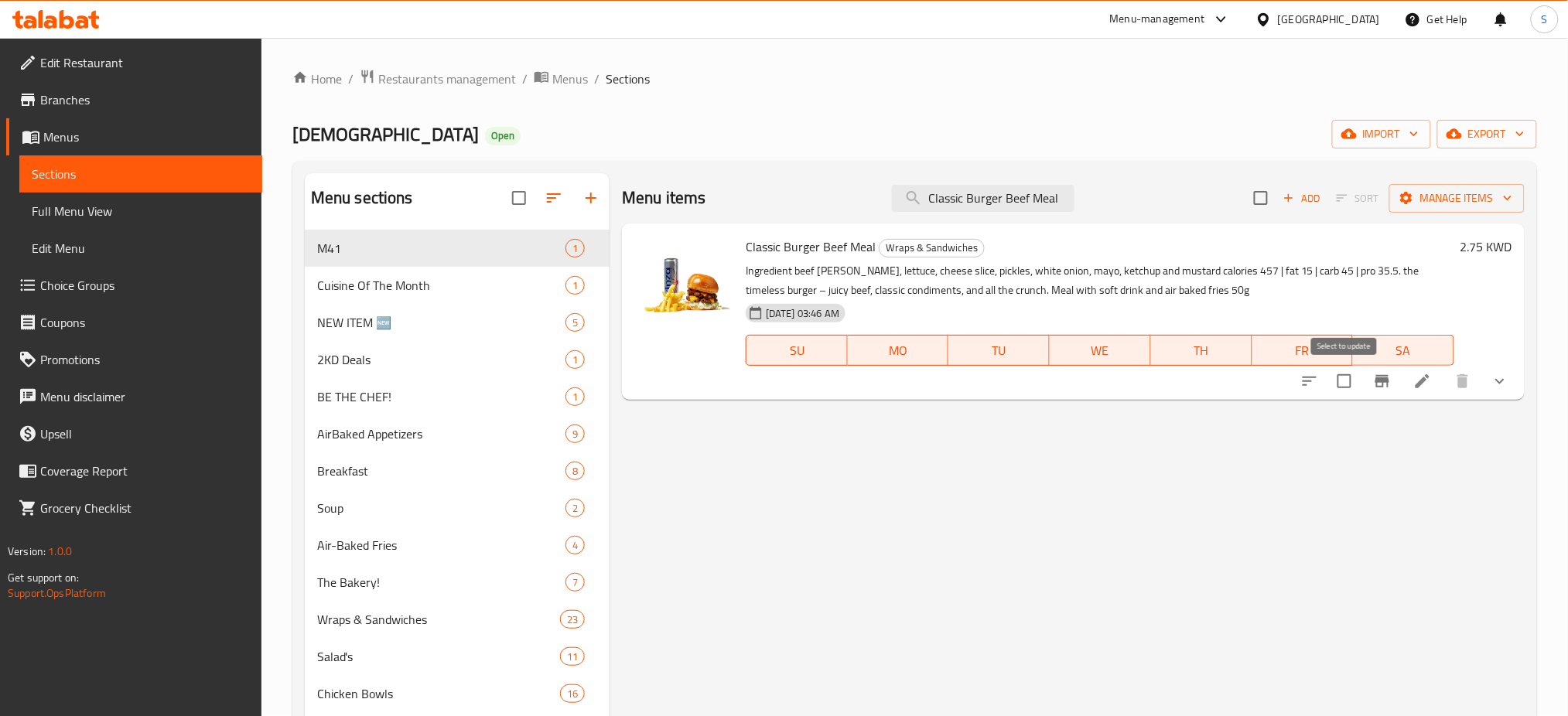
type input "Classic Burger Beef Meal"
click at [1350, 382] on input "checkbox" at bounding box center [1344, 381] width 32 height 32
checkbox input "true"
click at [1509, 199] on icon "button" at bounding box center [1507, 198] width 8 height 4
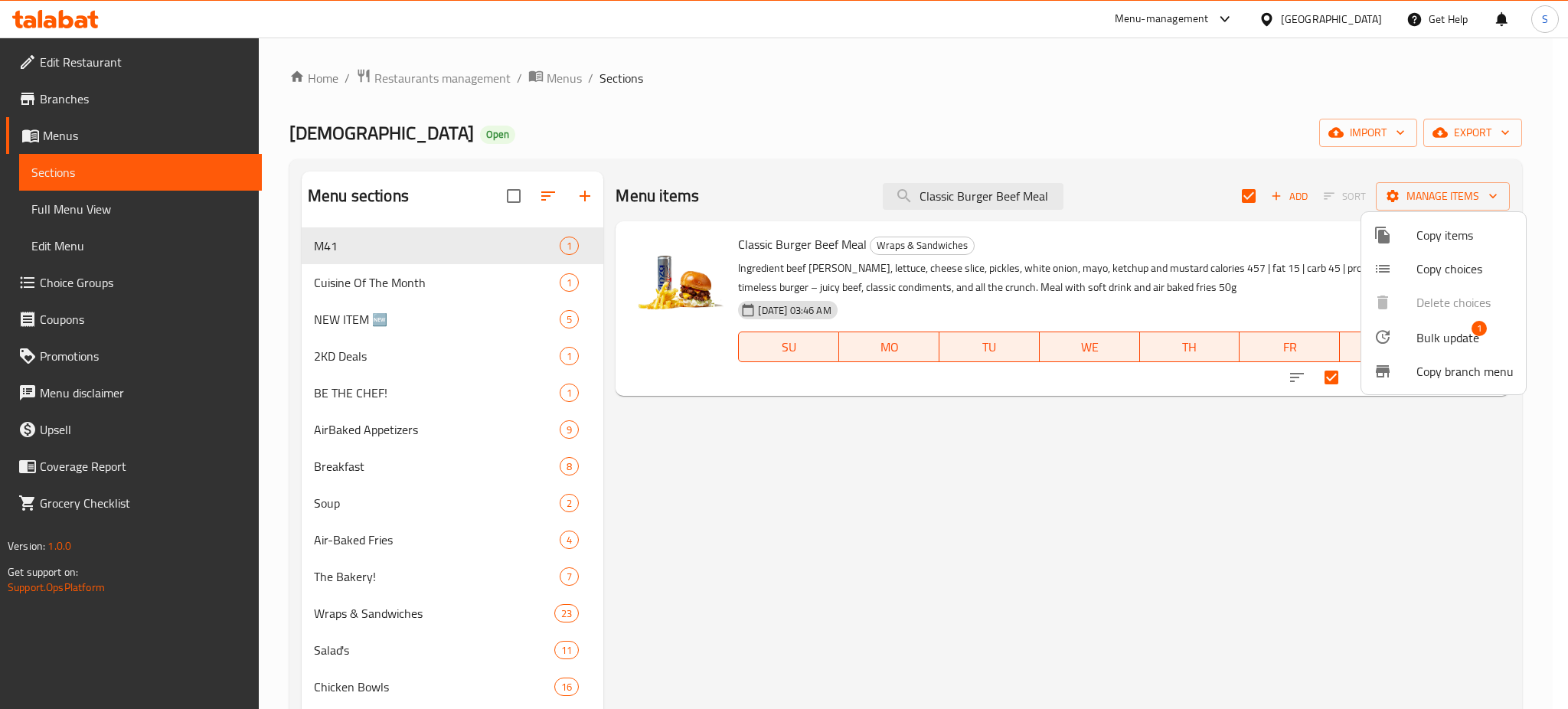
click at [1472, 232] on span "Copy items" at bounding box center [1465, 234] width 97 height 18
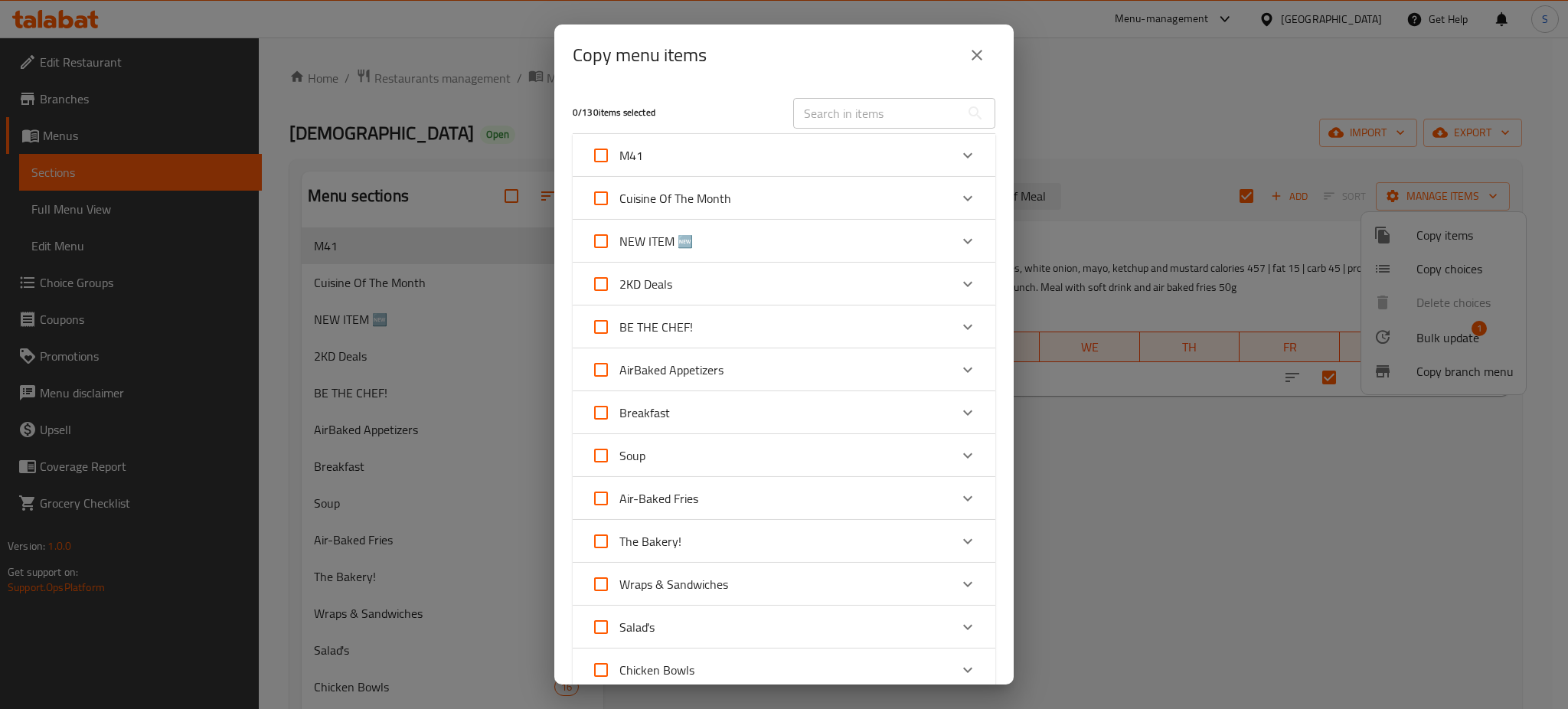
click at [822, 114] on input "text" at bounding box center [877, 114] width 167 height 31
paste input "Classic Burger Beef Meal"
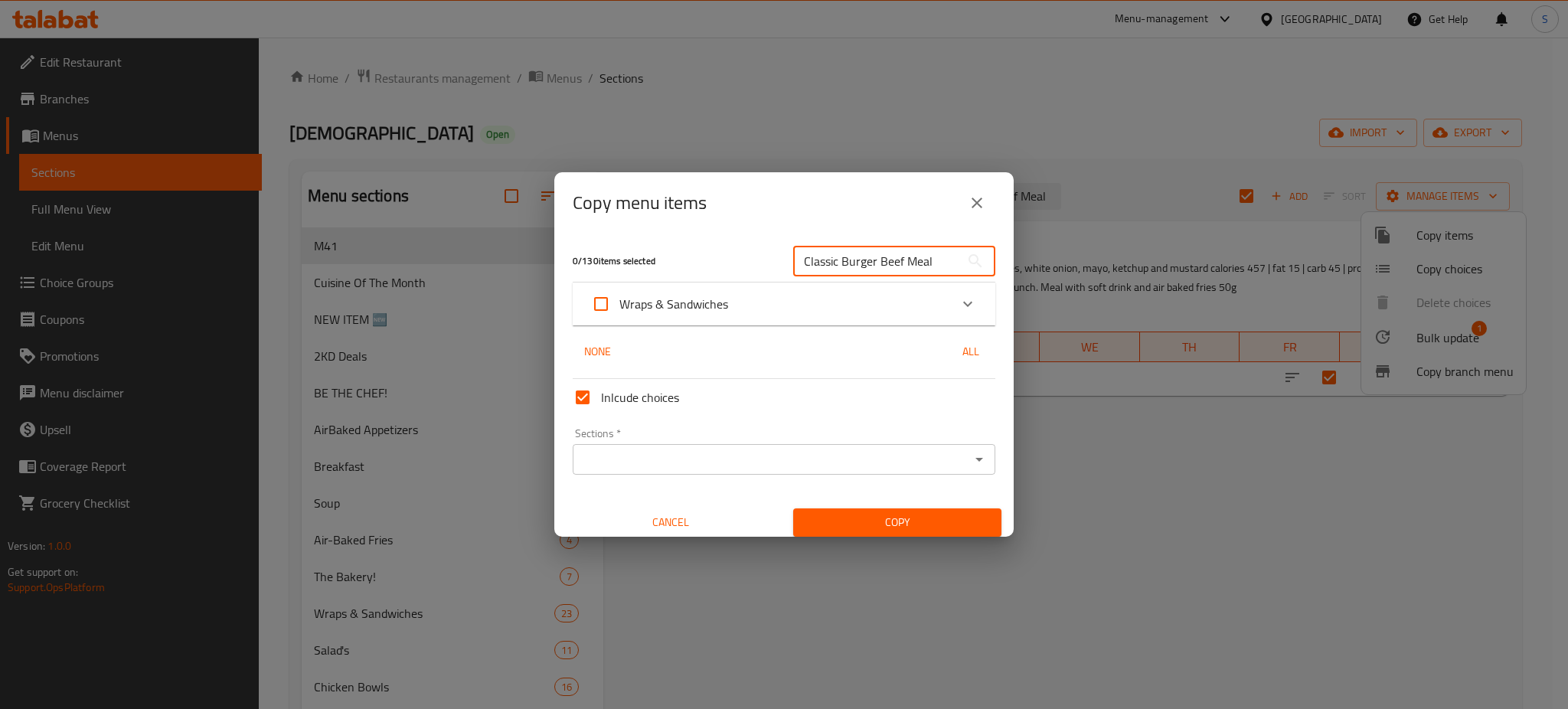
type input "Classic Burger Beef Meal"
click at [958, 301] on icon "Expand" at bounding box center [967, 303] width 18 height 18
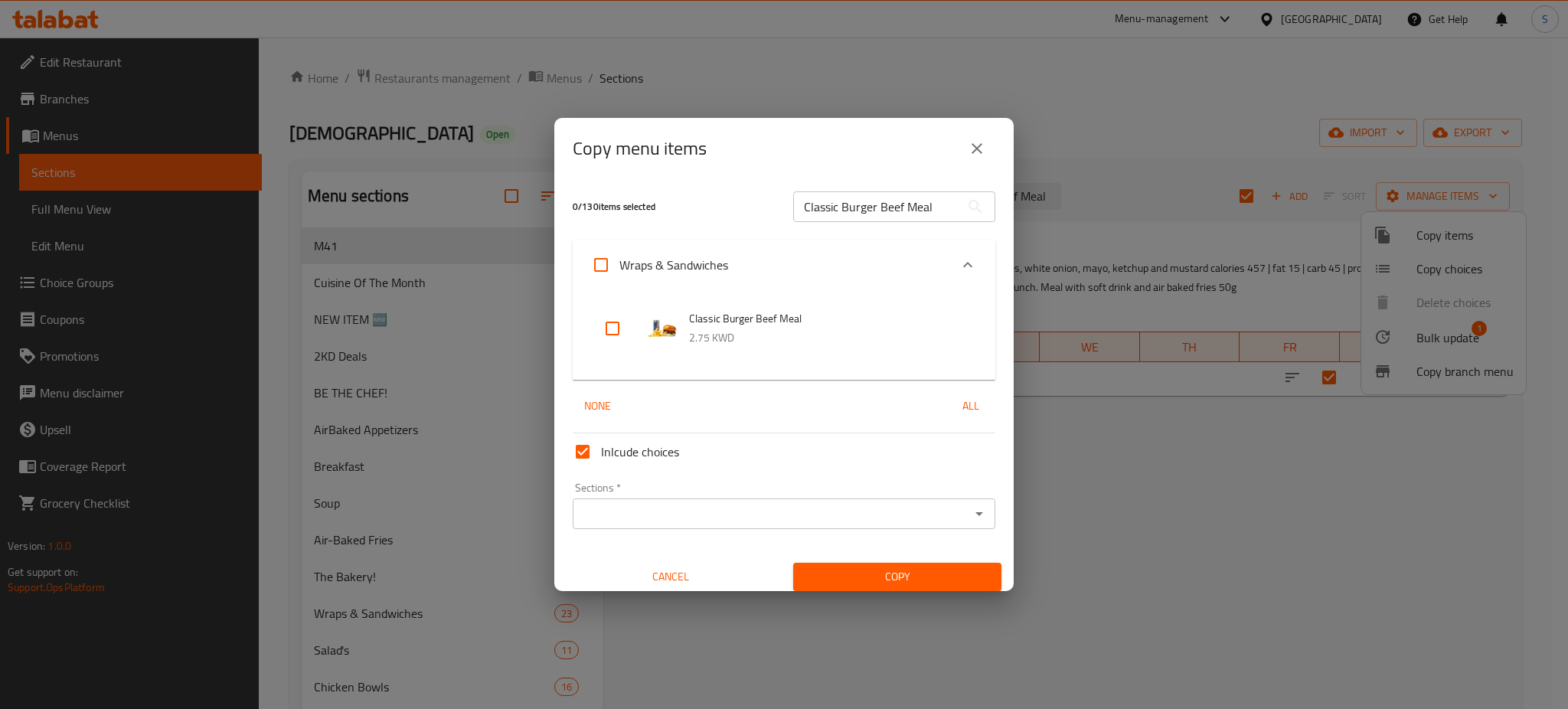
click at [618, 325] on input "checkbox" at bounding box center [612, 328] width 37 height 37
checkbox input "true"
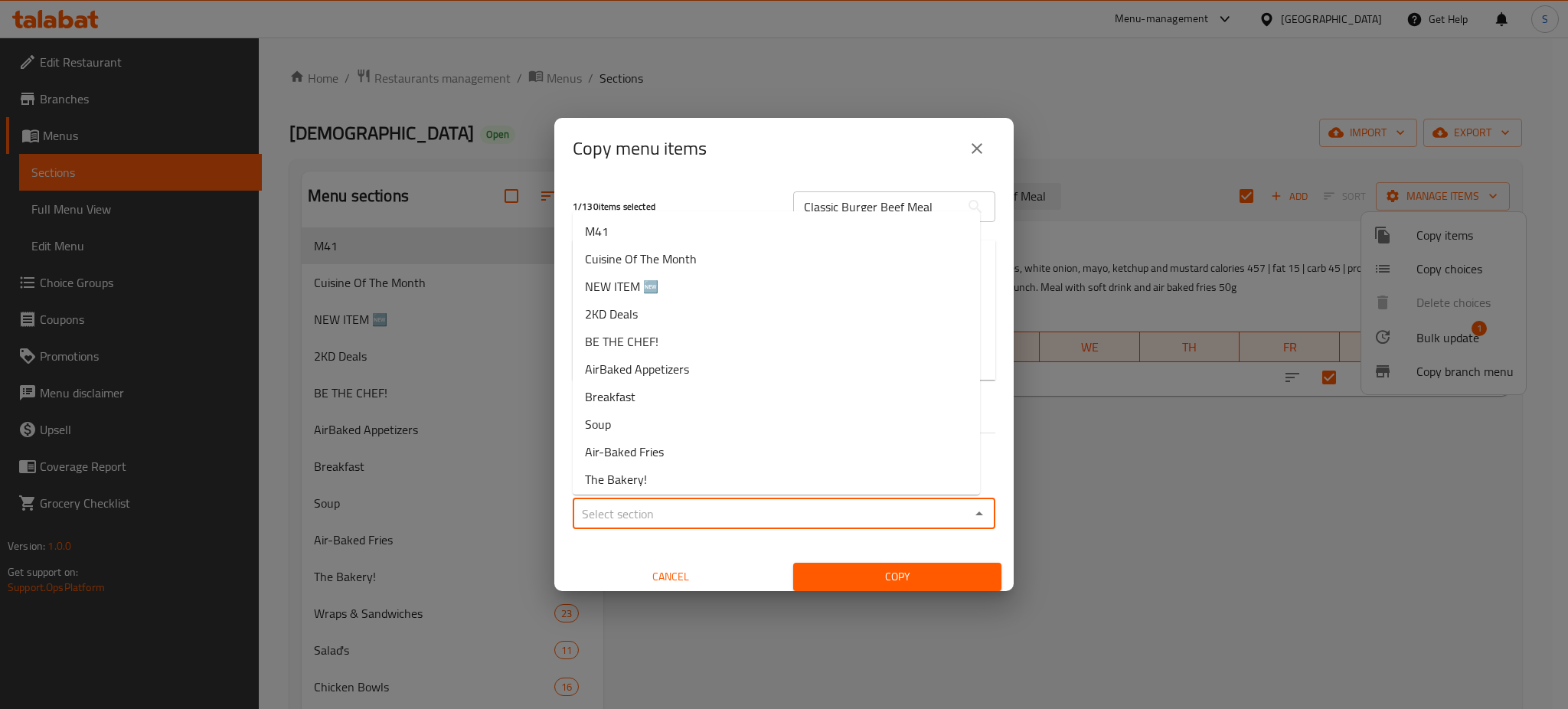
click at [941, 513] on input "Sections   *" at bounding box center [771, 513] width 388 height 22
click at [666, 231] on li "M41" at bounding box center [776, 231] width 407 height 28
type input "M41"
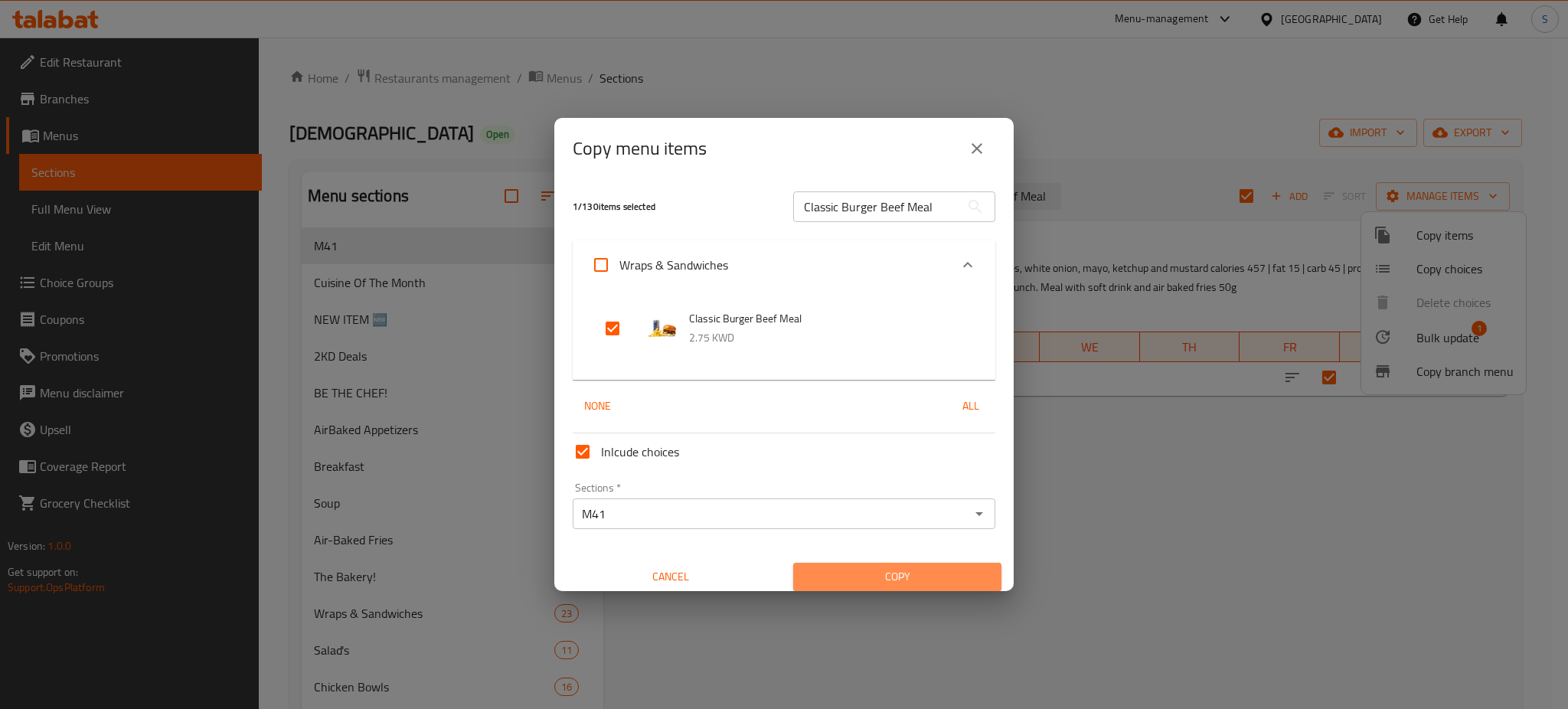
click at [902, 575] on span "Copy" at bounding box center [896, 577] width 183 height 19
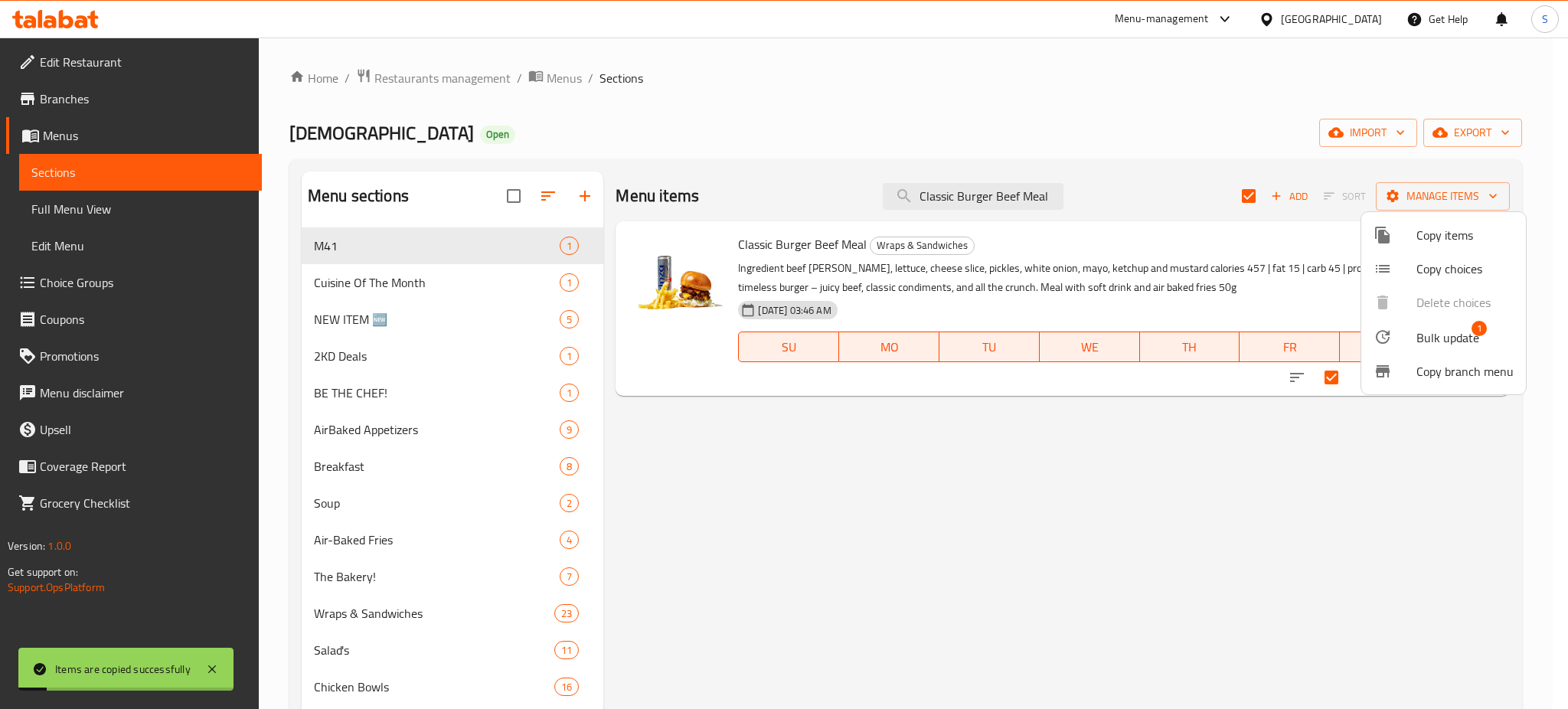
checkbox input "false"
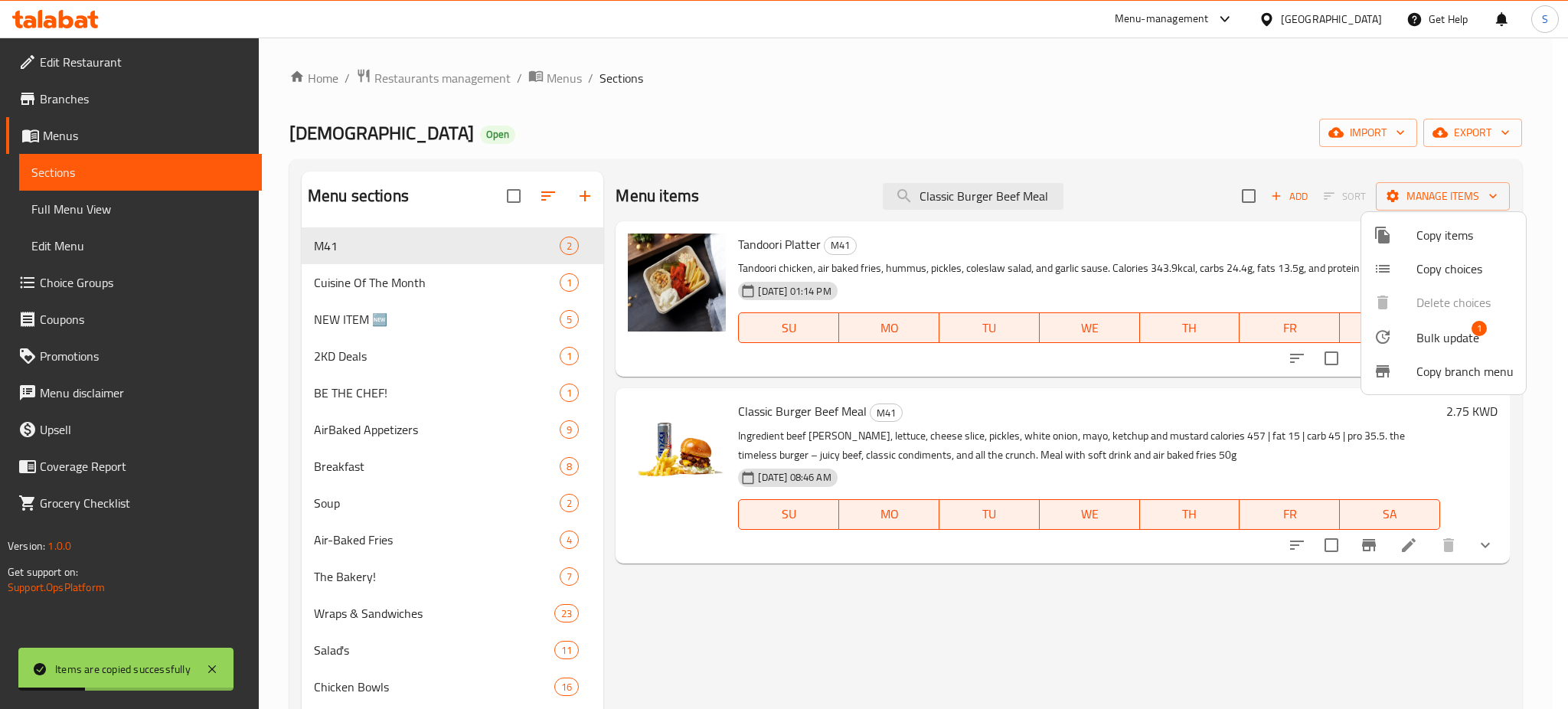
click at [926, 194] on div at bounding box center [784, 354] width 1568 height 709
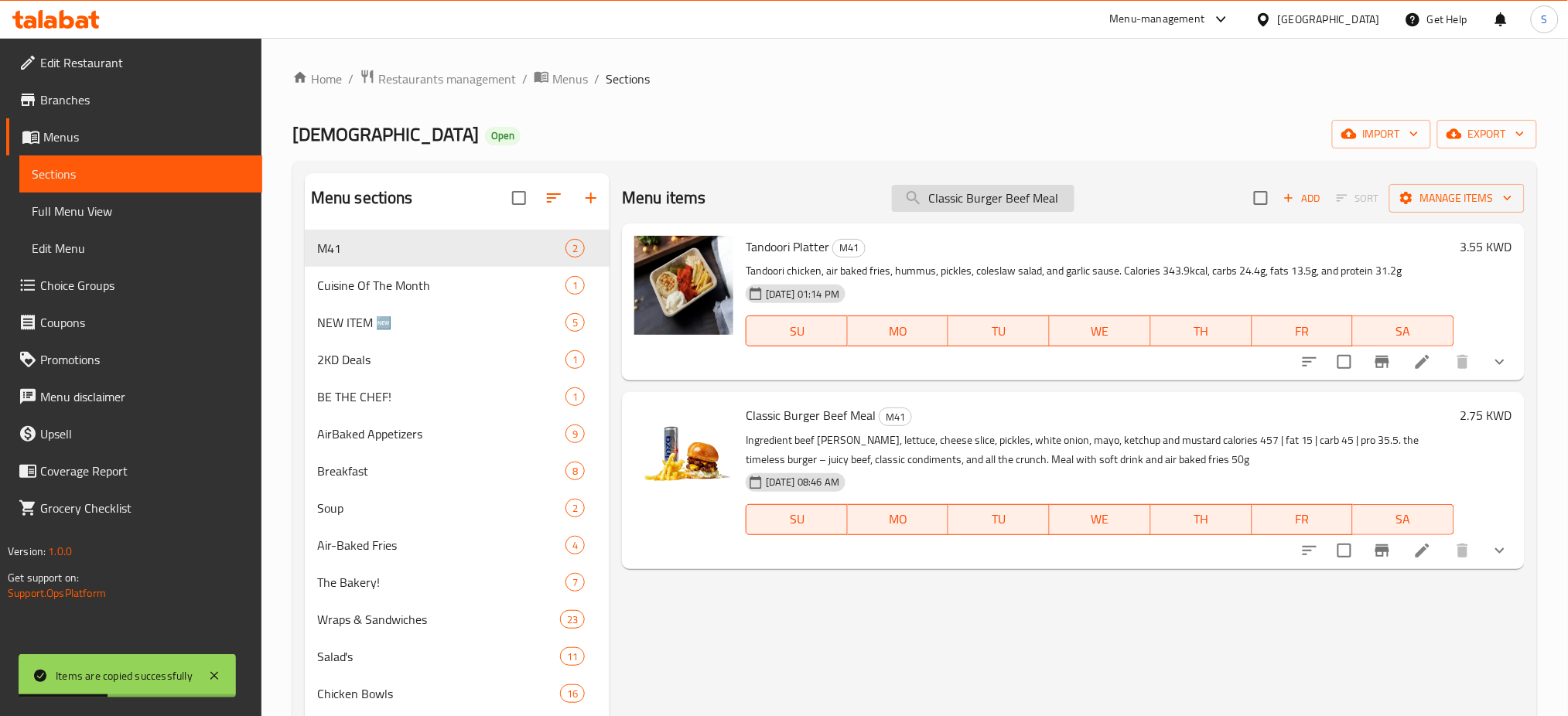
click at [995, 198] on input "Classic Burger Beef Meal" at bounding box center [983, 197] width 183 height 27
paste input "Classic Burger Beef Meal"
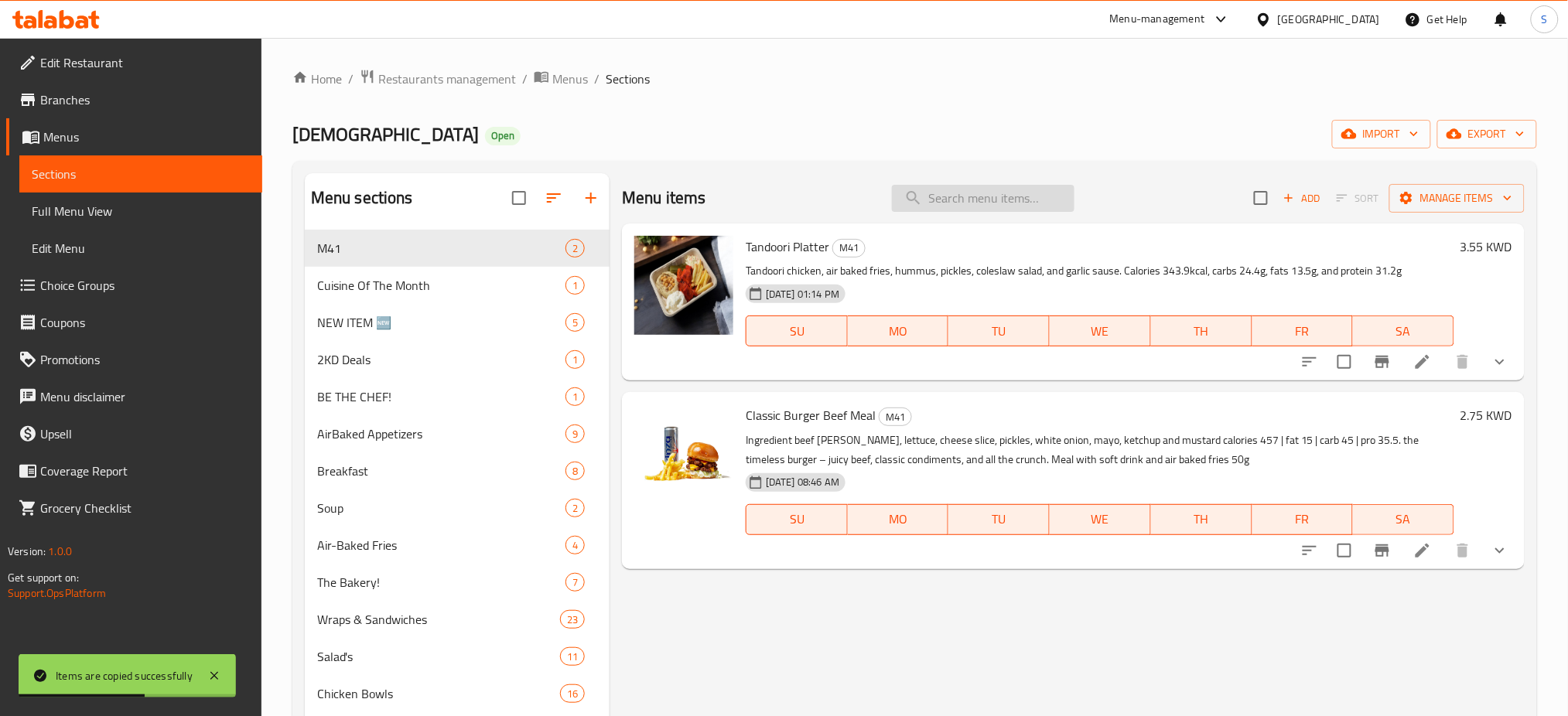
type input "Classic Burger Beef Meal"
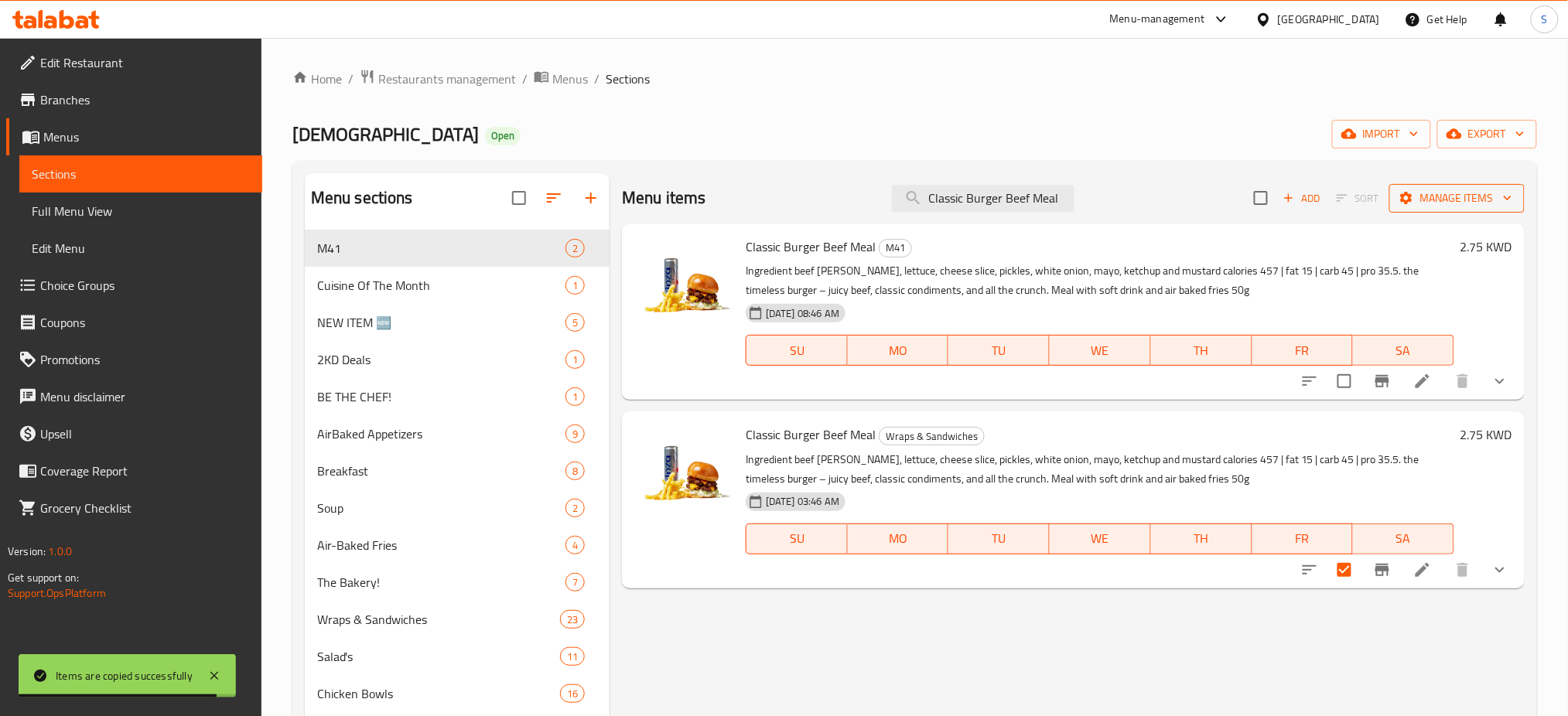
click at [1512, 197] on icon "button" at bounding box center [1508, 198] width 16 height 16
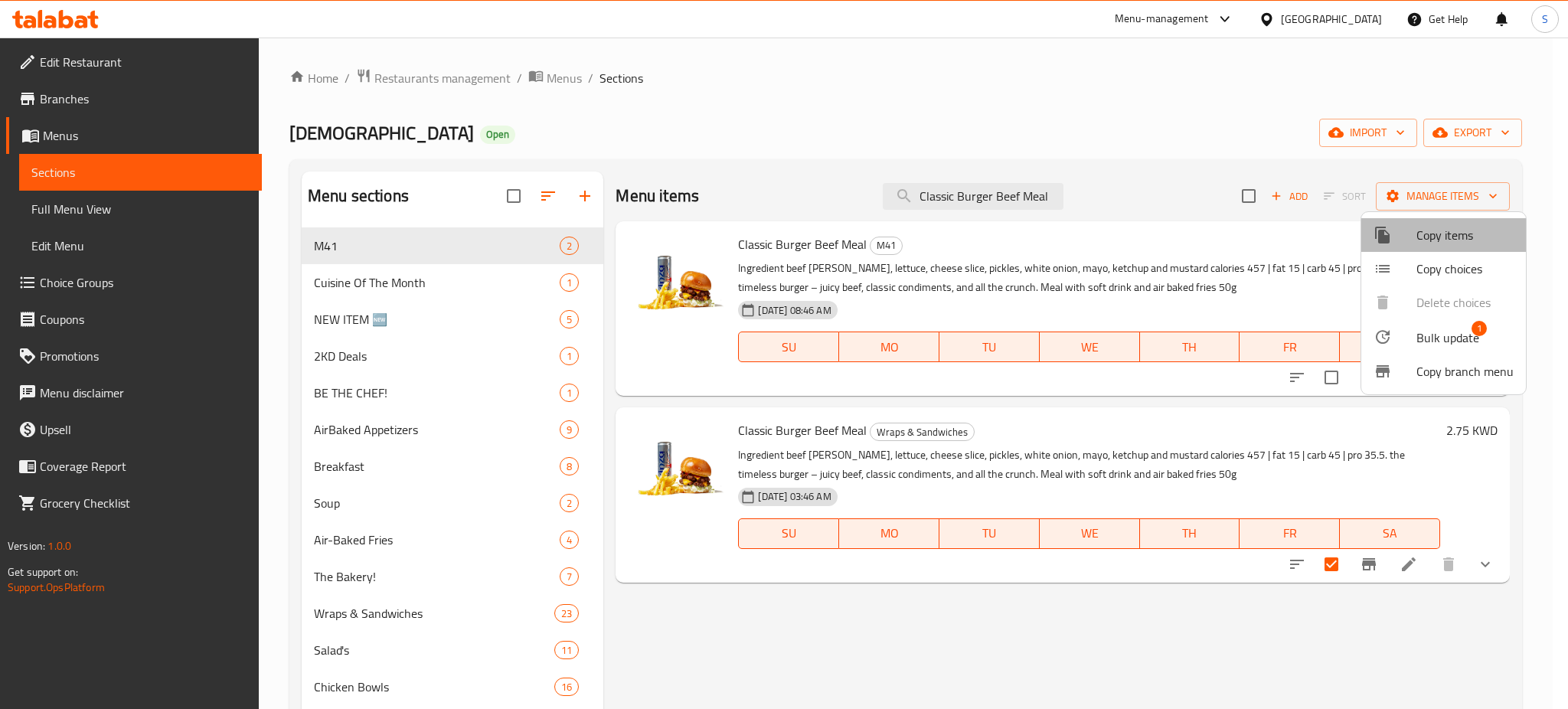
click at [1468, 234] on span "Copy items" at bounding box center [1465, 234] width 97 height 18
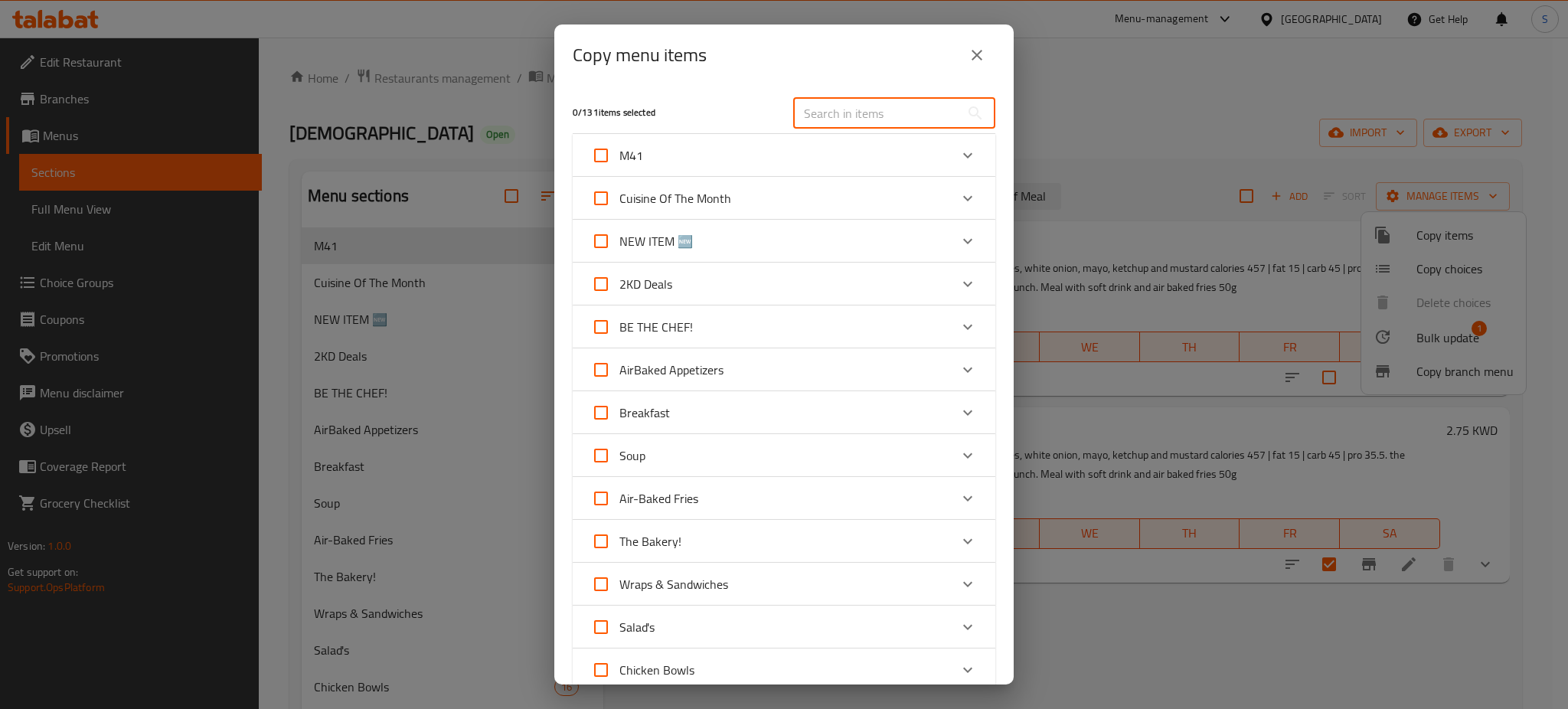
click at [882, 127] on input "text" at bounding box center [877, 114] width 167 height 31
paste input "Classic Burger Beef Meal"
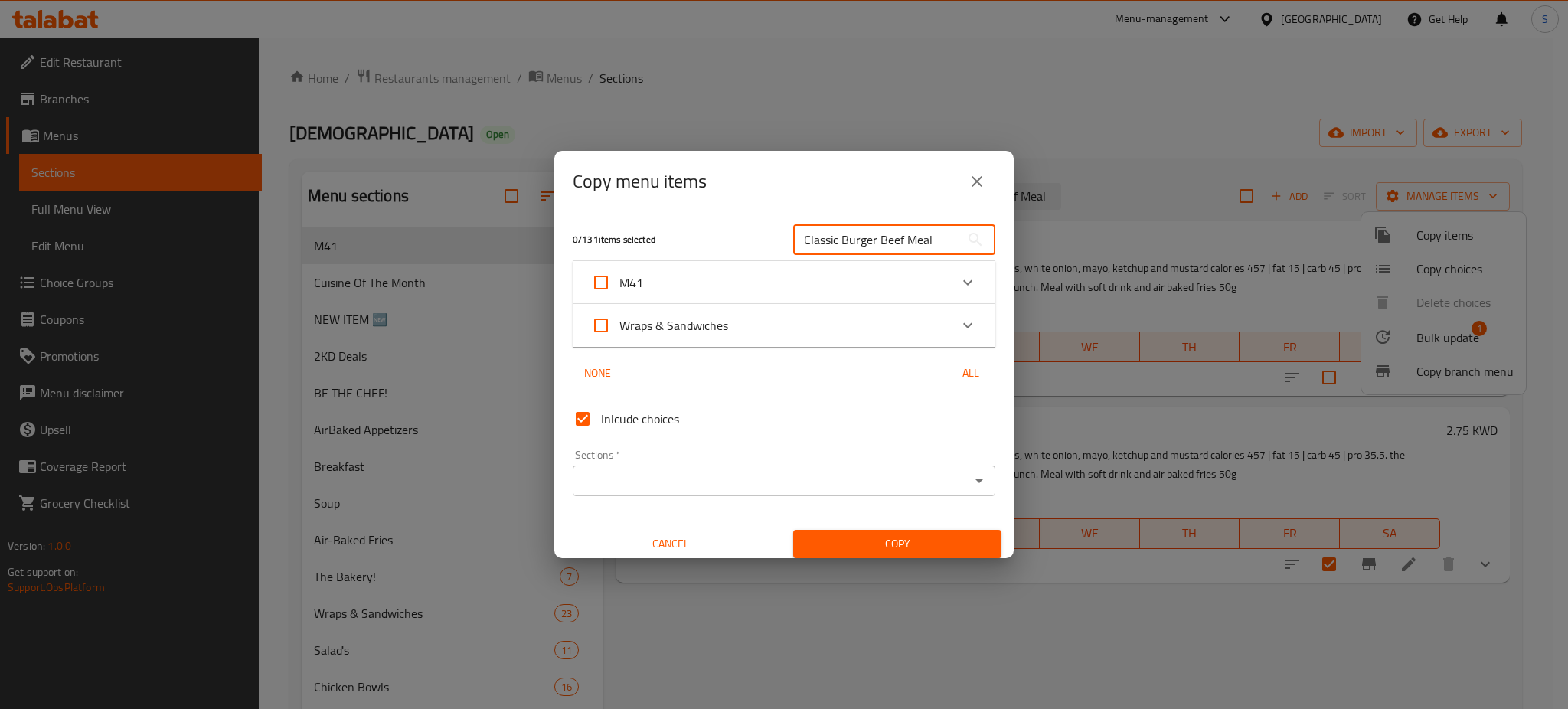
type input "Classic Burger Beef Meal"
click at [962, 326] on div "Expand" at bounding box center [967, 325] width 37 height 37
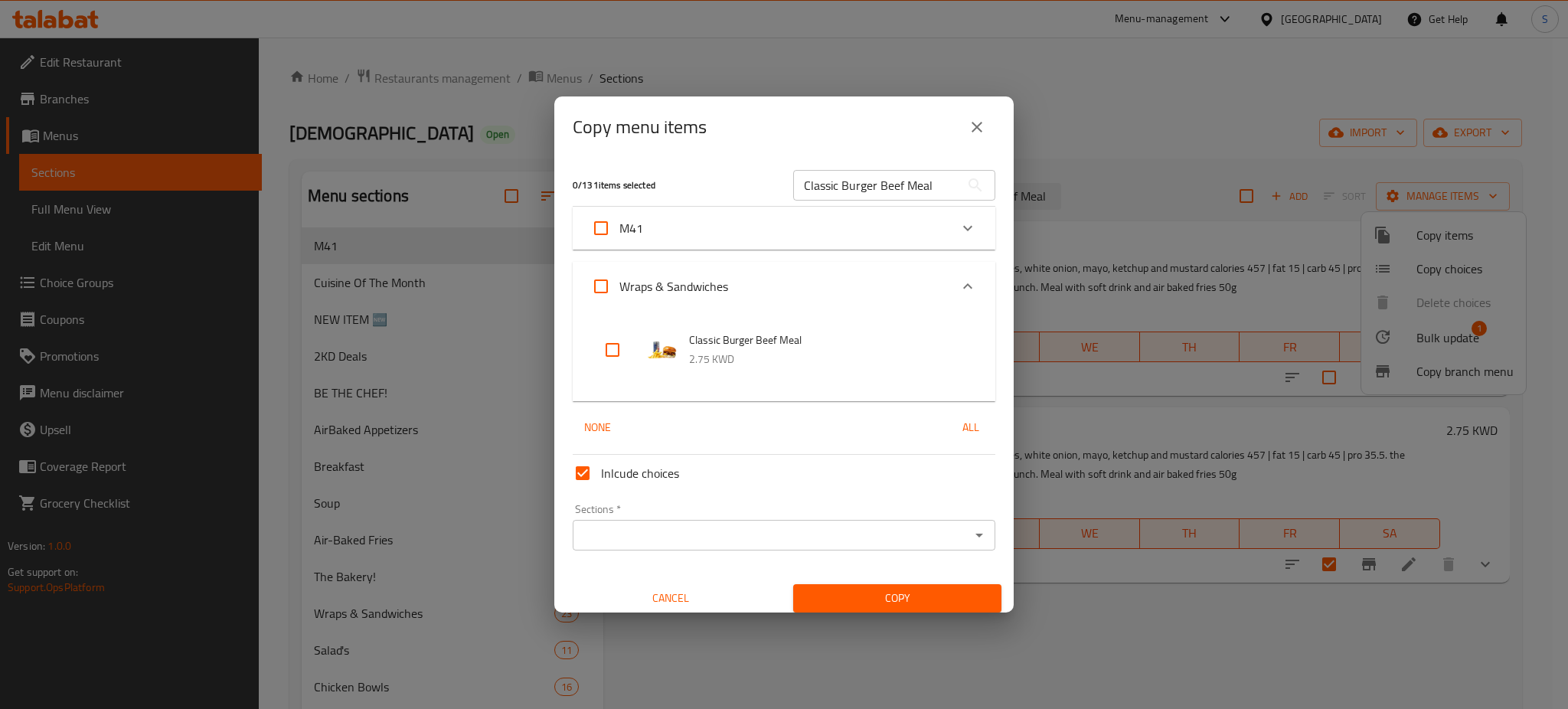
click at [617, 341] on input "checkbox" at bounding box center [612, 350] width 37 height 37
checkbox input "true"
click at [970, 535] on icon "Open" at bounding box center [978, 535] width 18 height 18
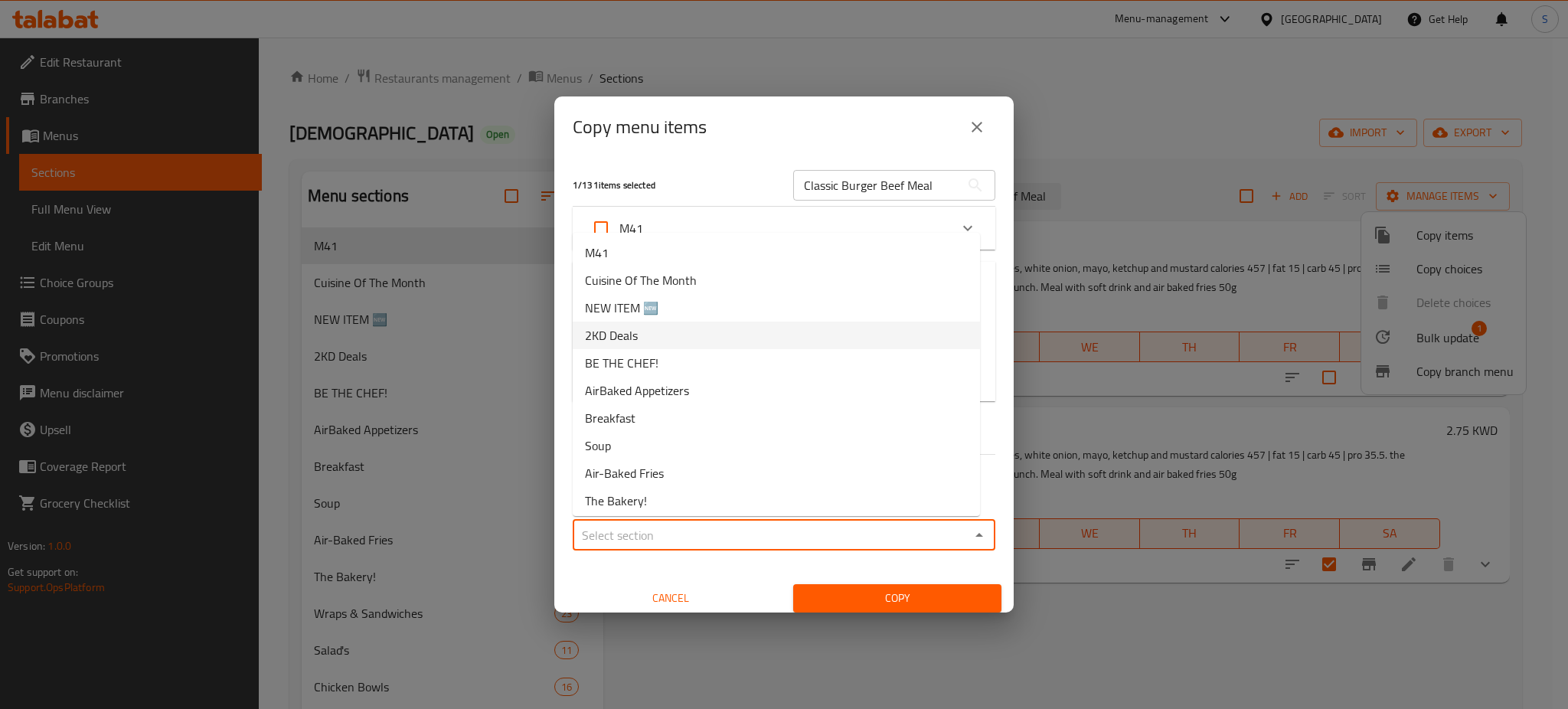
click at [652, 330] on li "2KD Deals" at bounding box center [776, 335] width 407 height 28
type input "2KD Deals"
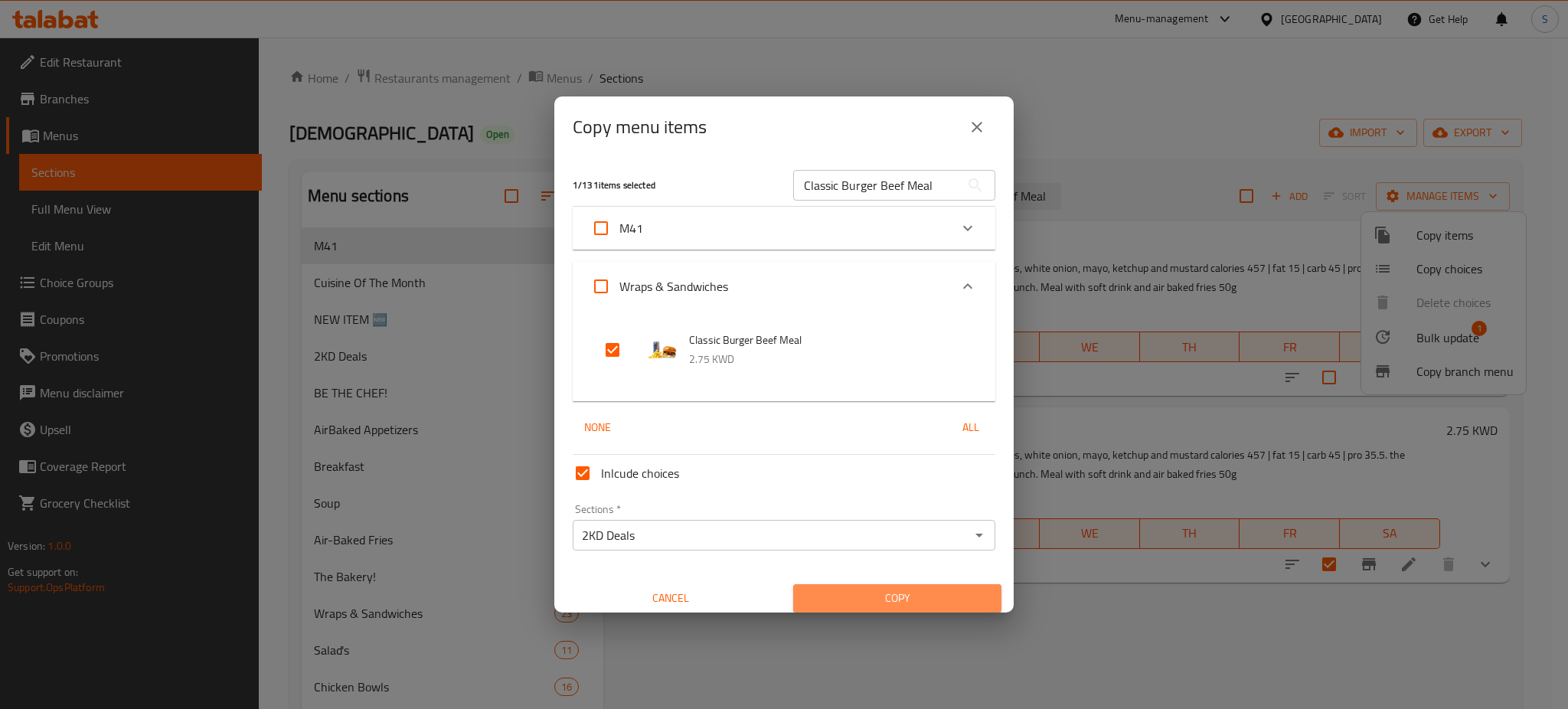
click at [890, 593] on span "Copy" at bounding box center [896, 599] width 183 height 19
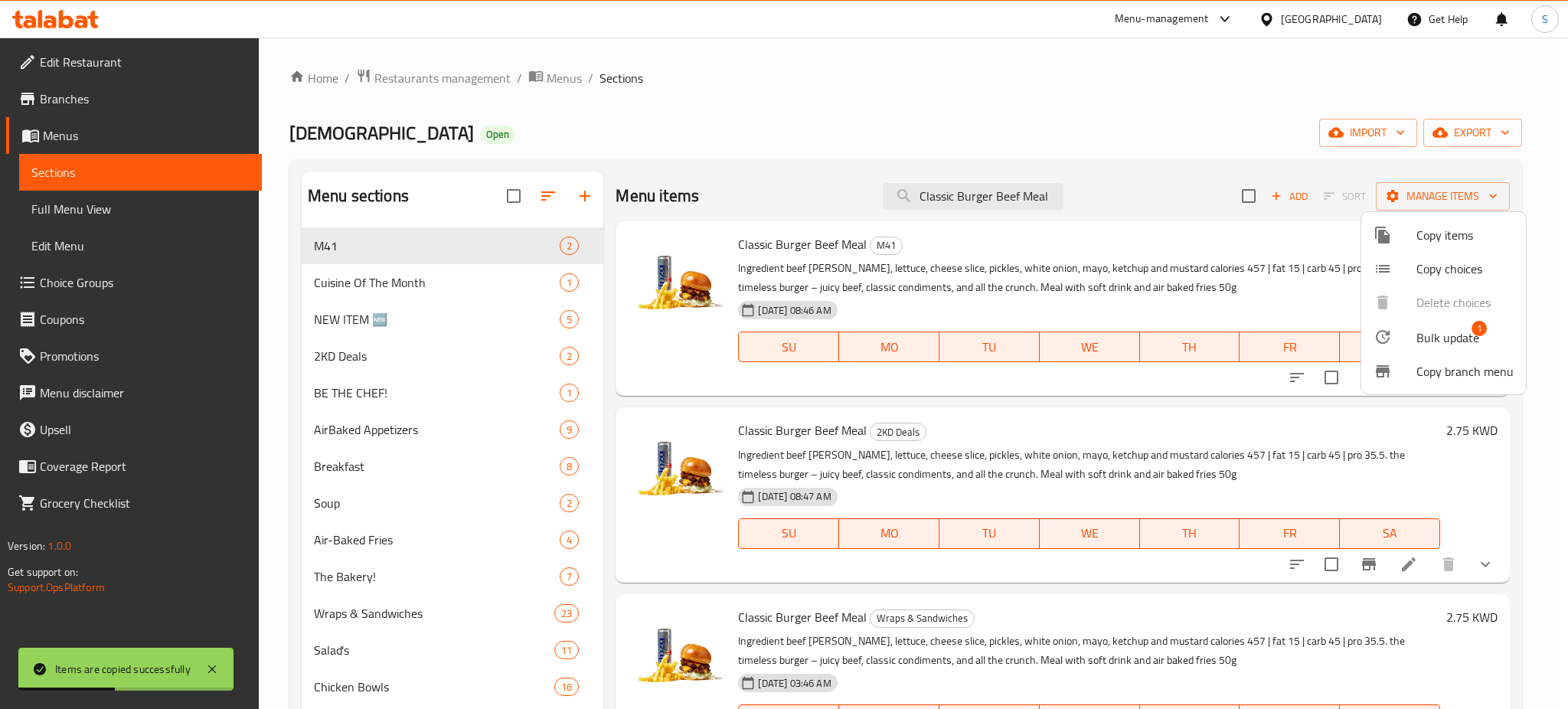
click at [913, 195] on div at bounding box center [784, 354] width 1568 height 709
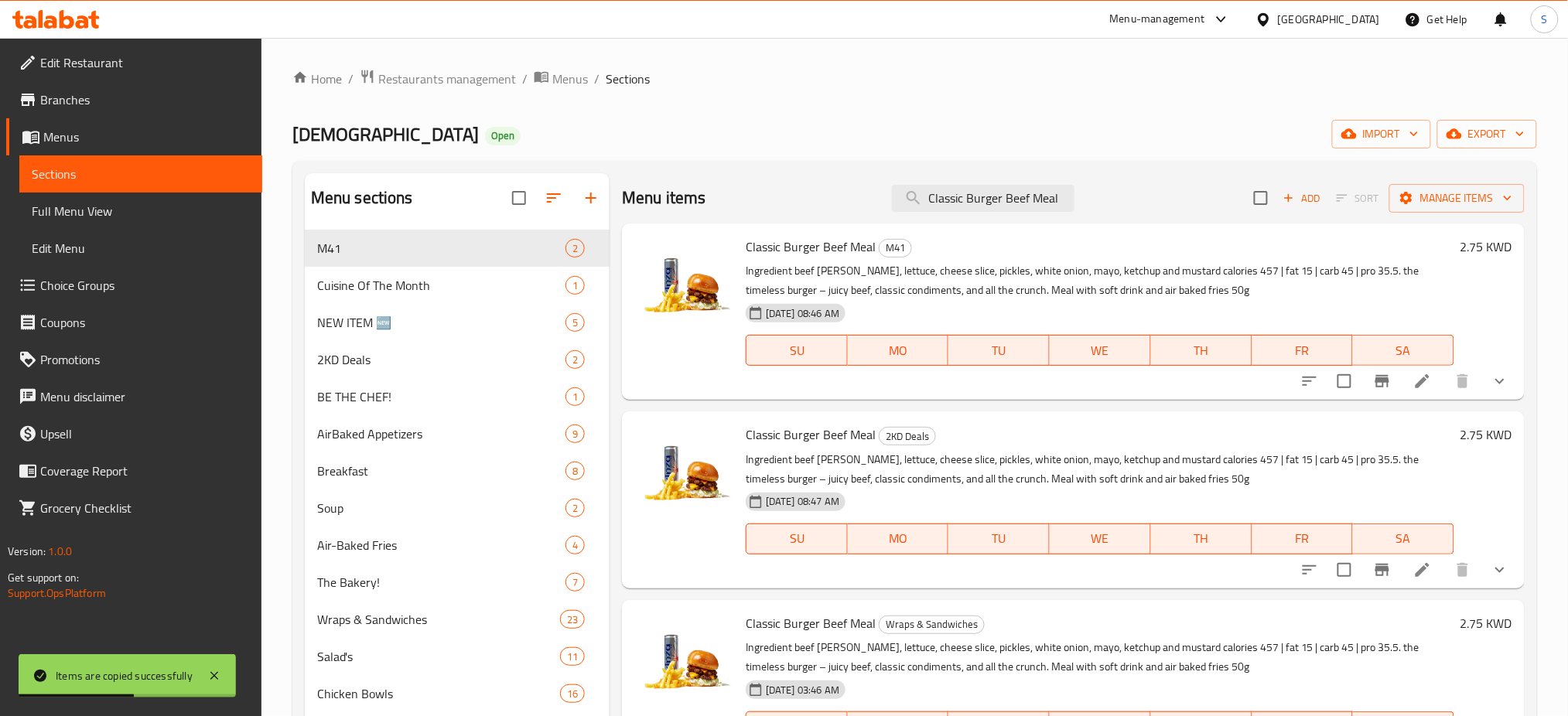
drag, startPoint x: 929, startPoint y: 198, endPoint x: 1230, endPoint y: 198, distance: 301.0
click at [1230, 198] on div "Menu items Classic Burger Beef Meal Add Sort Manage items" at bounding box center [1073, 198] width 902 height 50
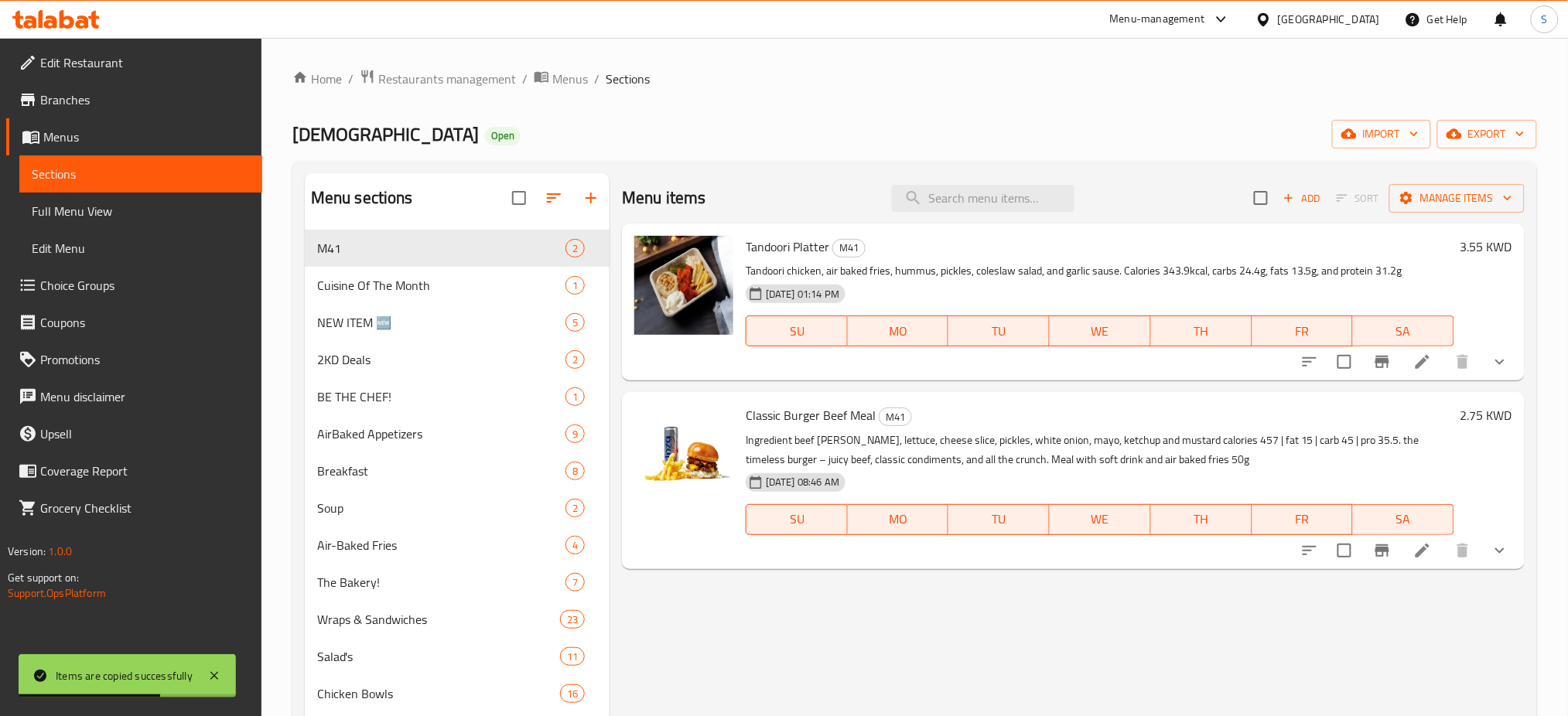
paste input "Chicken Ranch Bbq"
type input "Chicken Ranch Bbq"
checkbox input "true"
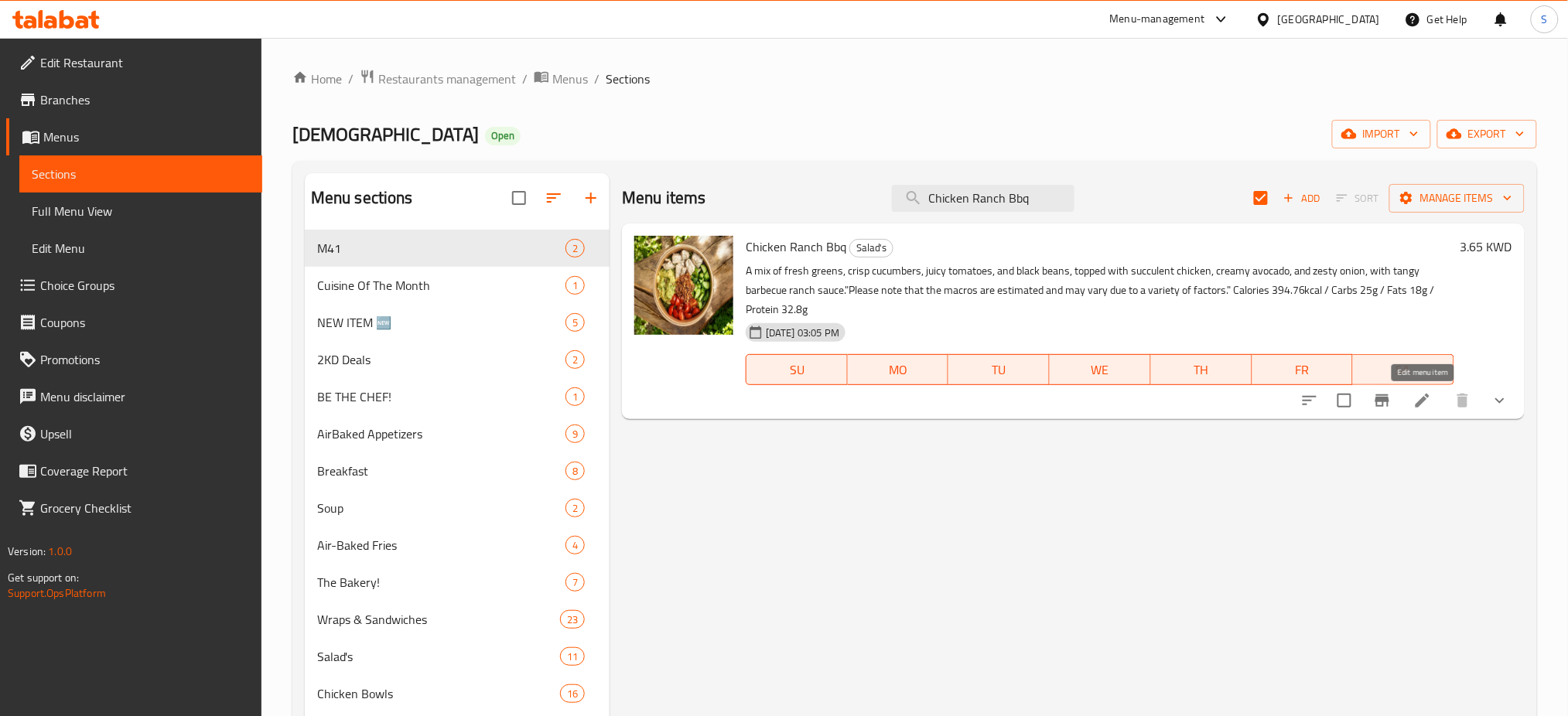
type input "Chicken Ranch Bbq"
click at [1420, 405] on icon at bounding box center [1423, 401] width 14 height 14
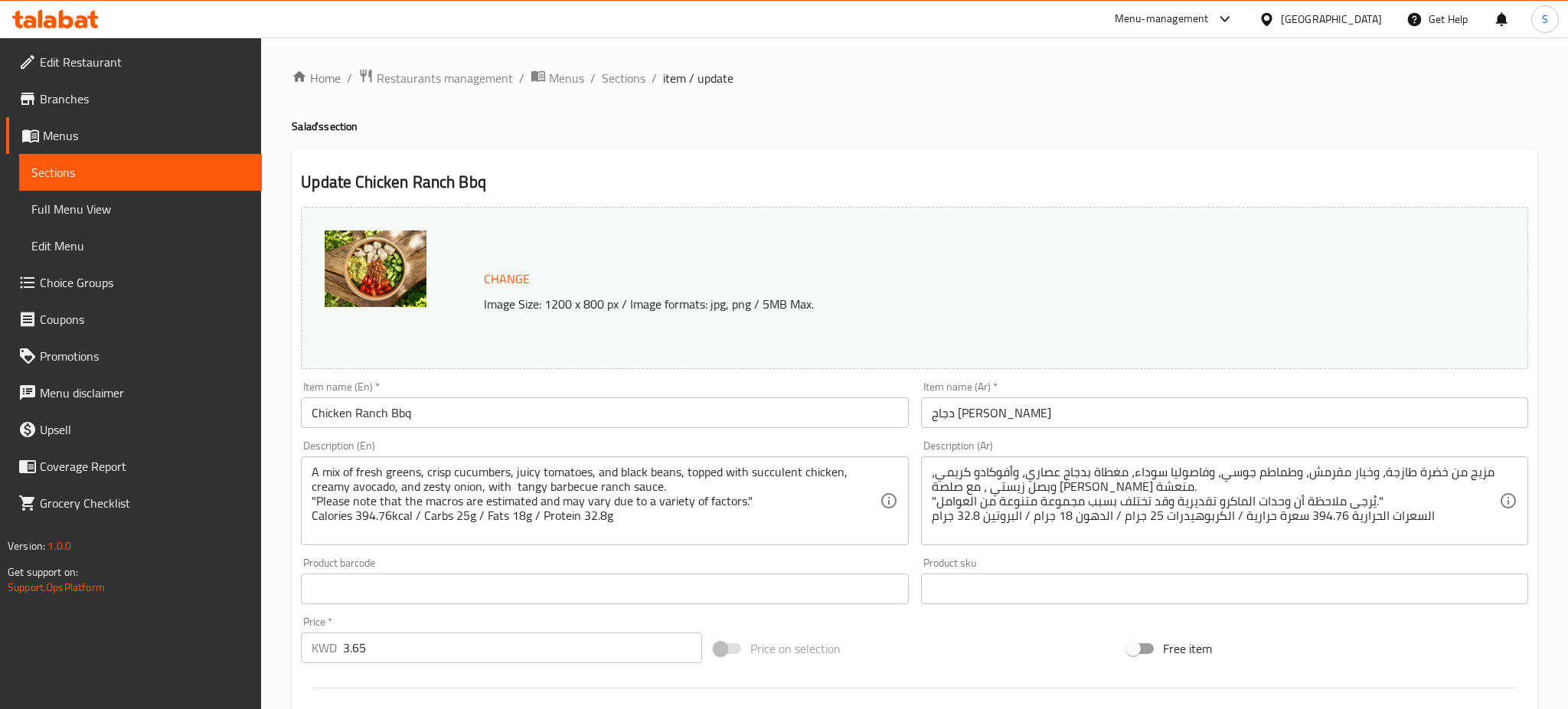
type input "إزالة من دجاج [PERSON_NAME]:"
type input "0"
type input "4"
type input "اضافات"
type input "0"
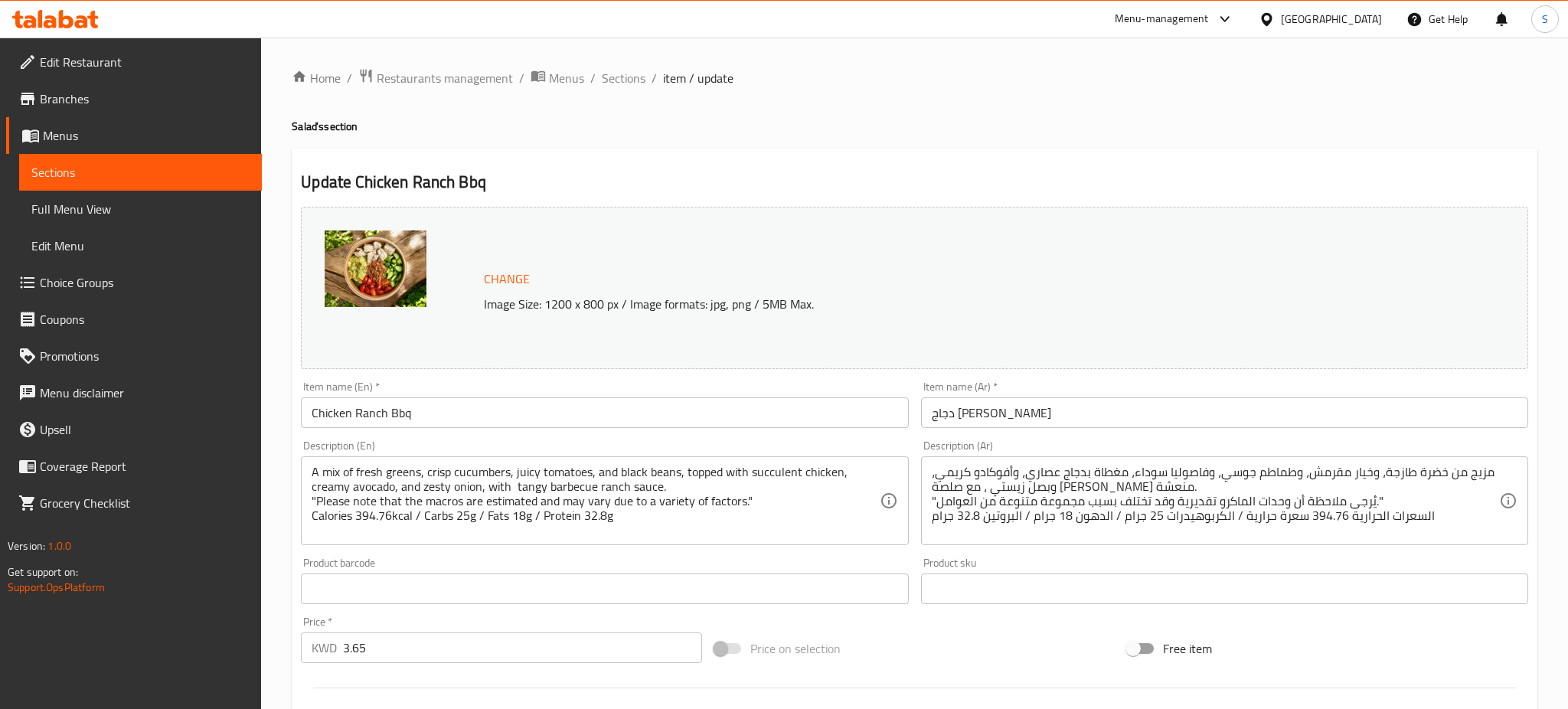
type input "15"
type input "صوص:"
type input "0"
type input "16"
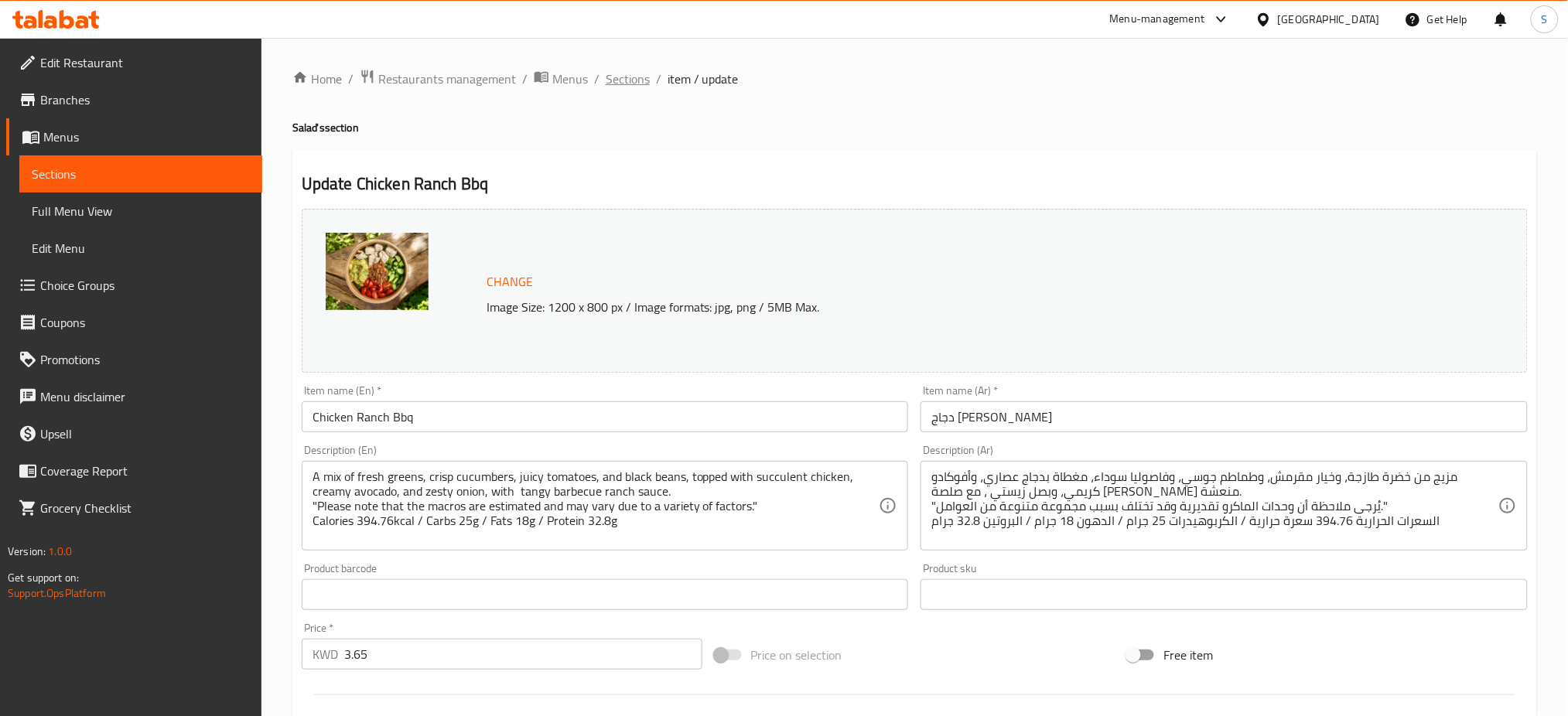
click at [633, 80] on span "Sections" at bounding box center [627, 78] width 44 height 18
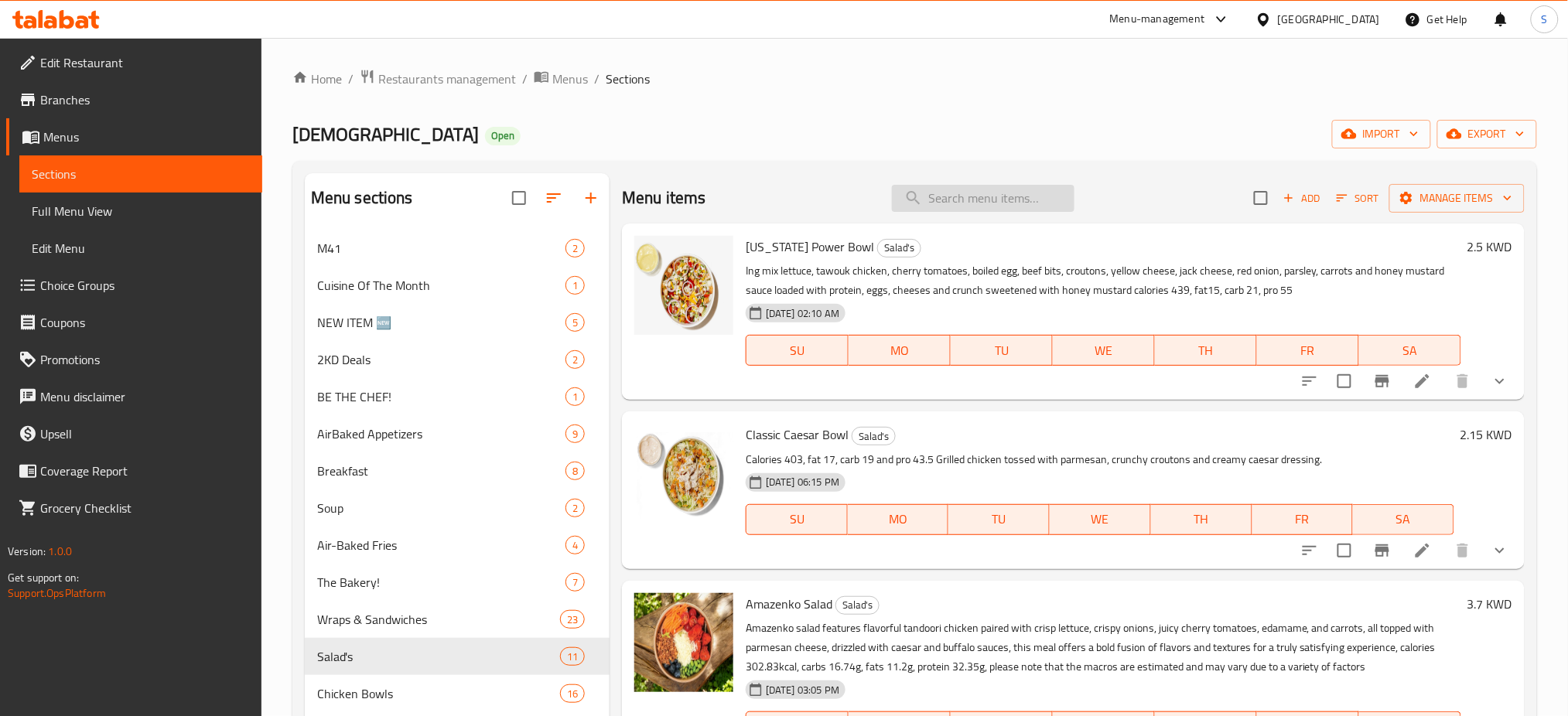
click at [937, 211] on input "search" at bounding box center [983, 197] width 183 height 27
click at [938, 209] on input "search" at bounding box center [983, 197] width 183 height 27
paste input "Chicken Ranch Bbq"
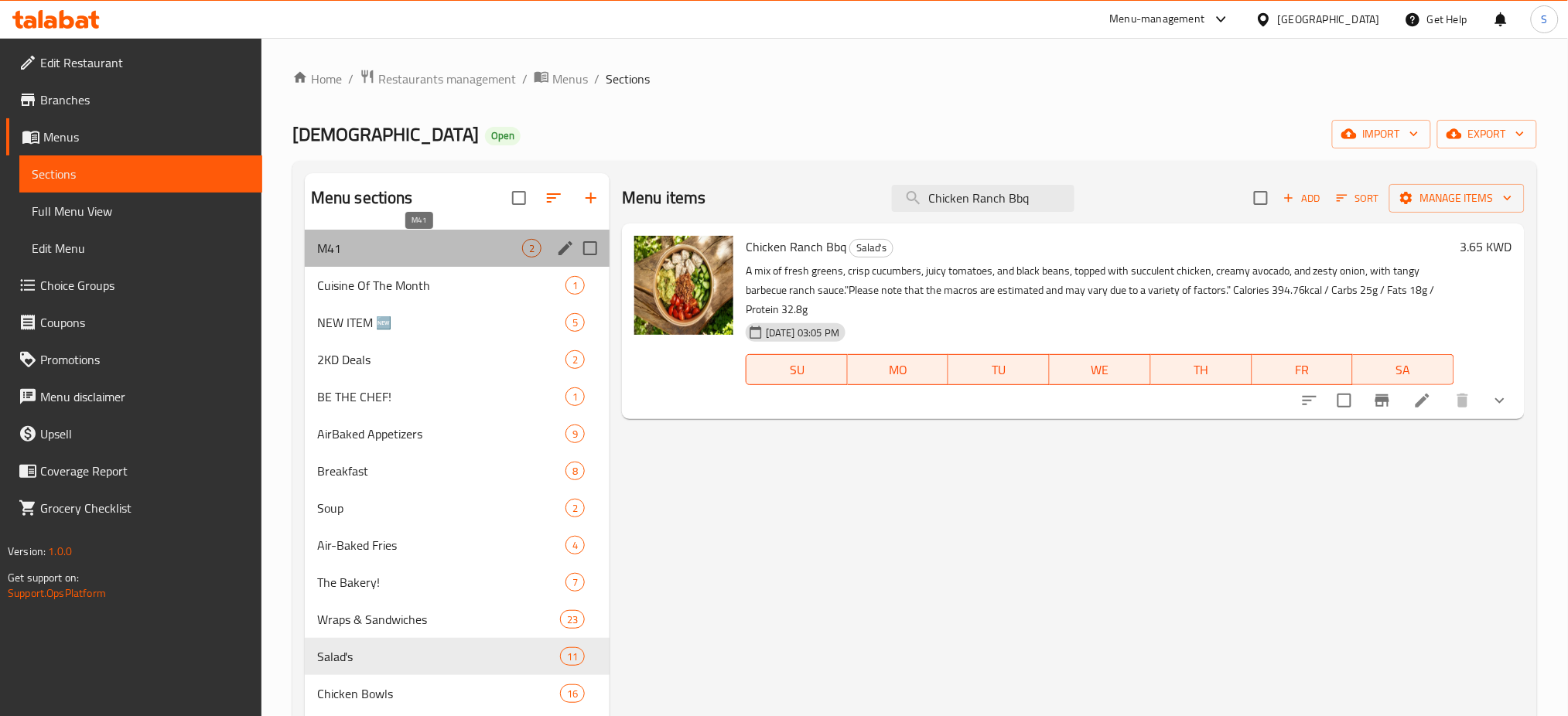
click at [450, 242] on span "M41" at bounding box center [419, 248] width 205 height 18
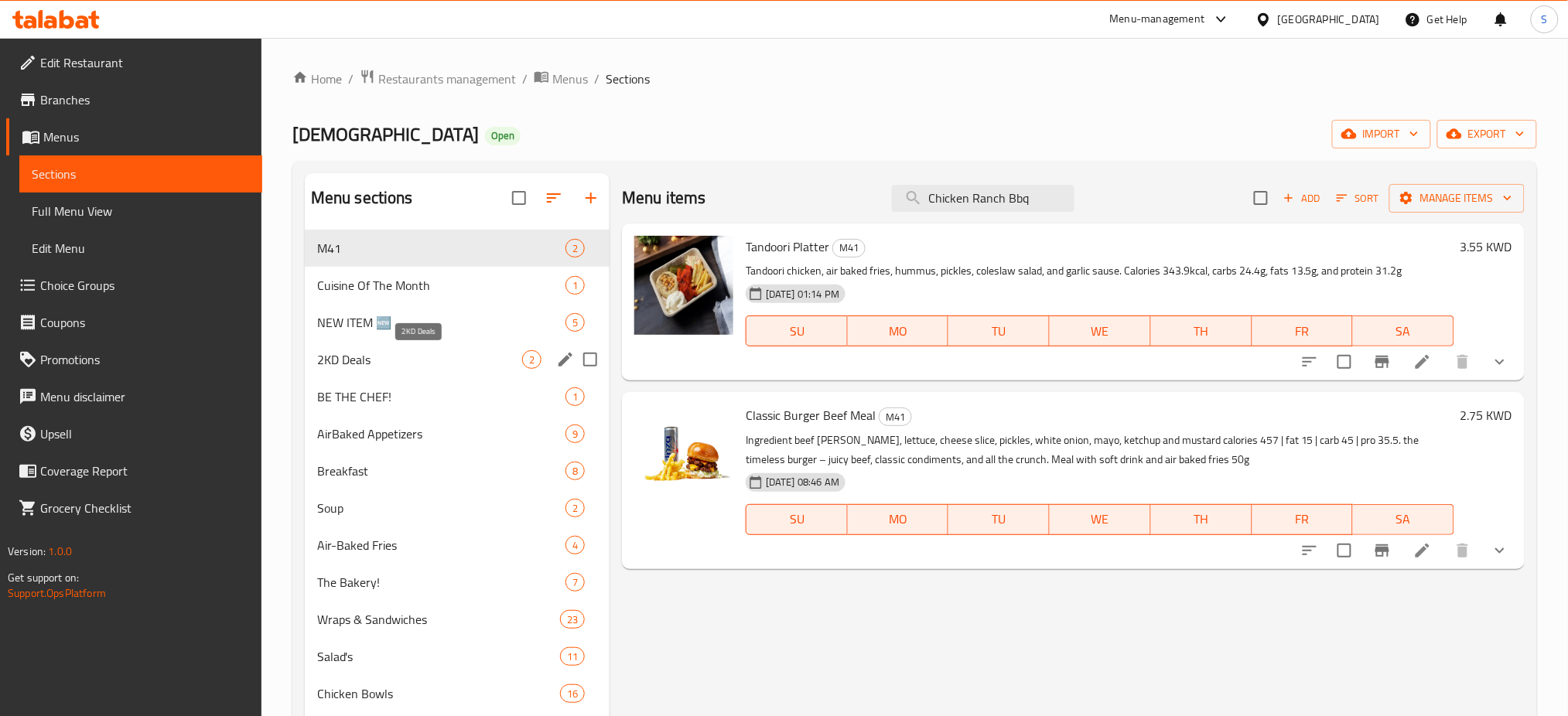
click at [432, 365] on span "2KD Deals" at bounding box center [419, 359] width 205 height 18
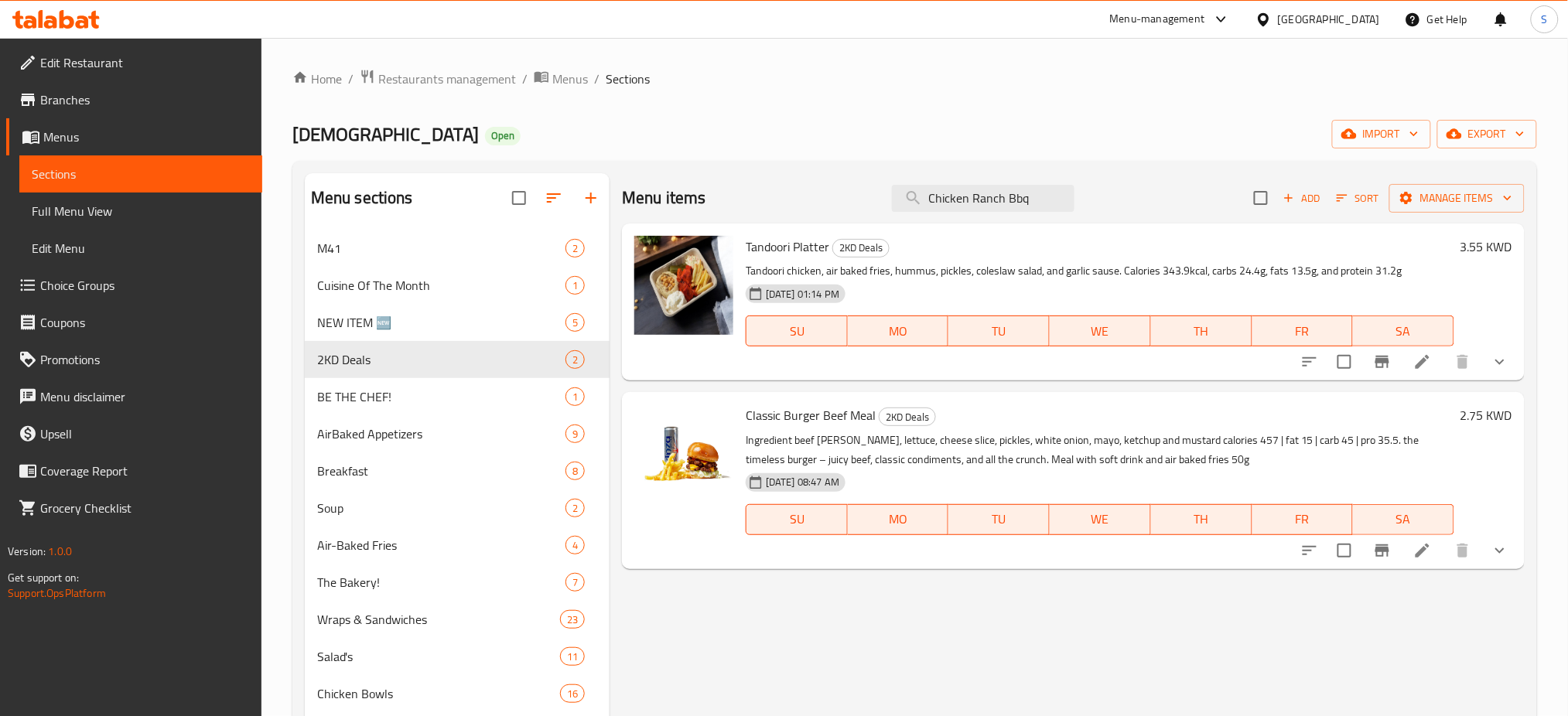
drag, startPoint x: 1050, startPoint y: 199, endPoint x: 763, endPoint y: 227, distance: 288.4
click at [763, 227] on div "Menu items Chicken Ranch Bbq Add Sort Manage items Tandoori Platter 2KD Deals T…" at bounding box center [1068, 631] width 915 height 916
click at [419, 236] on div "M41 2" at bounding box center [457, 248] width 305 height 37
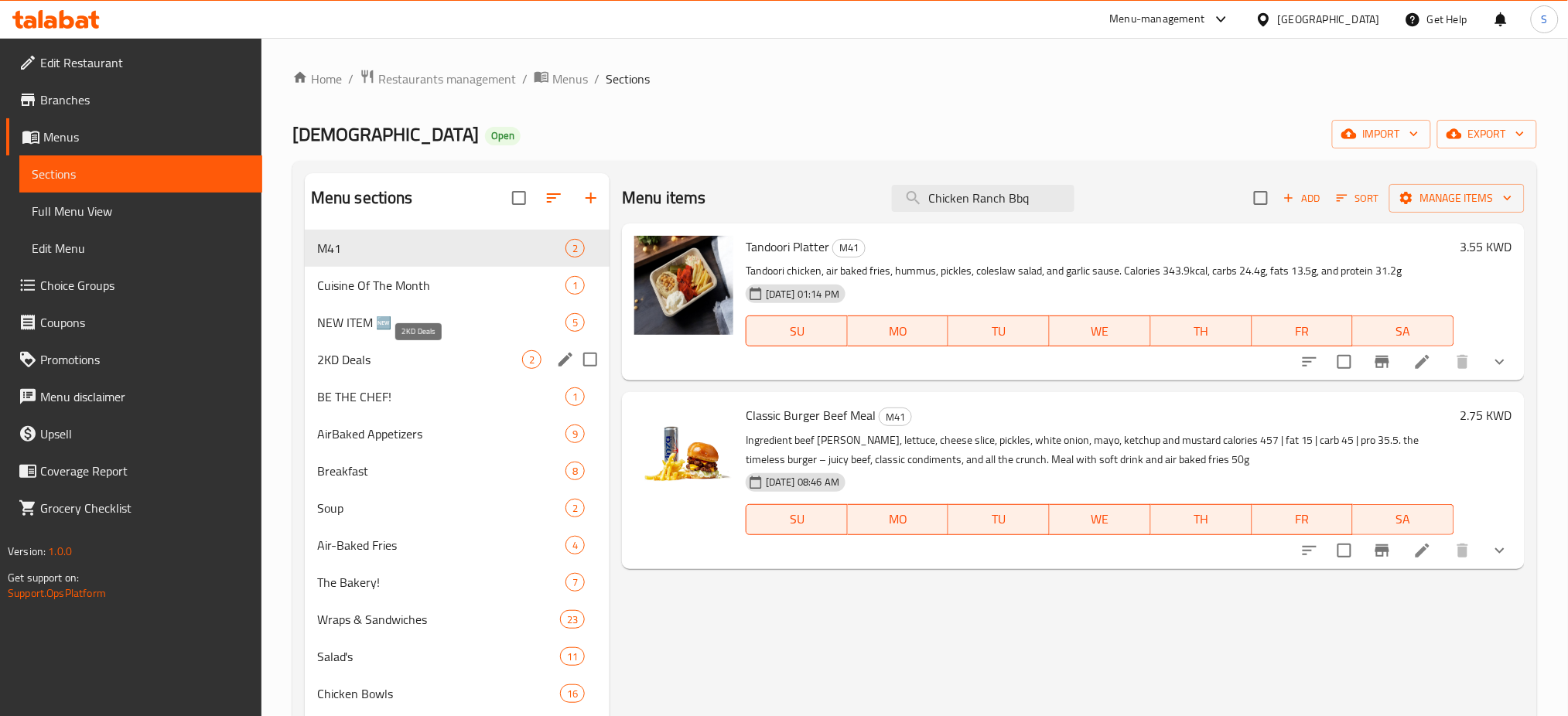
click at [367, 353] on span "2KD Deals" at bounding box center [419, 359] width 205 height 18
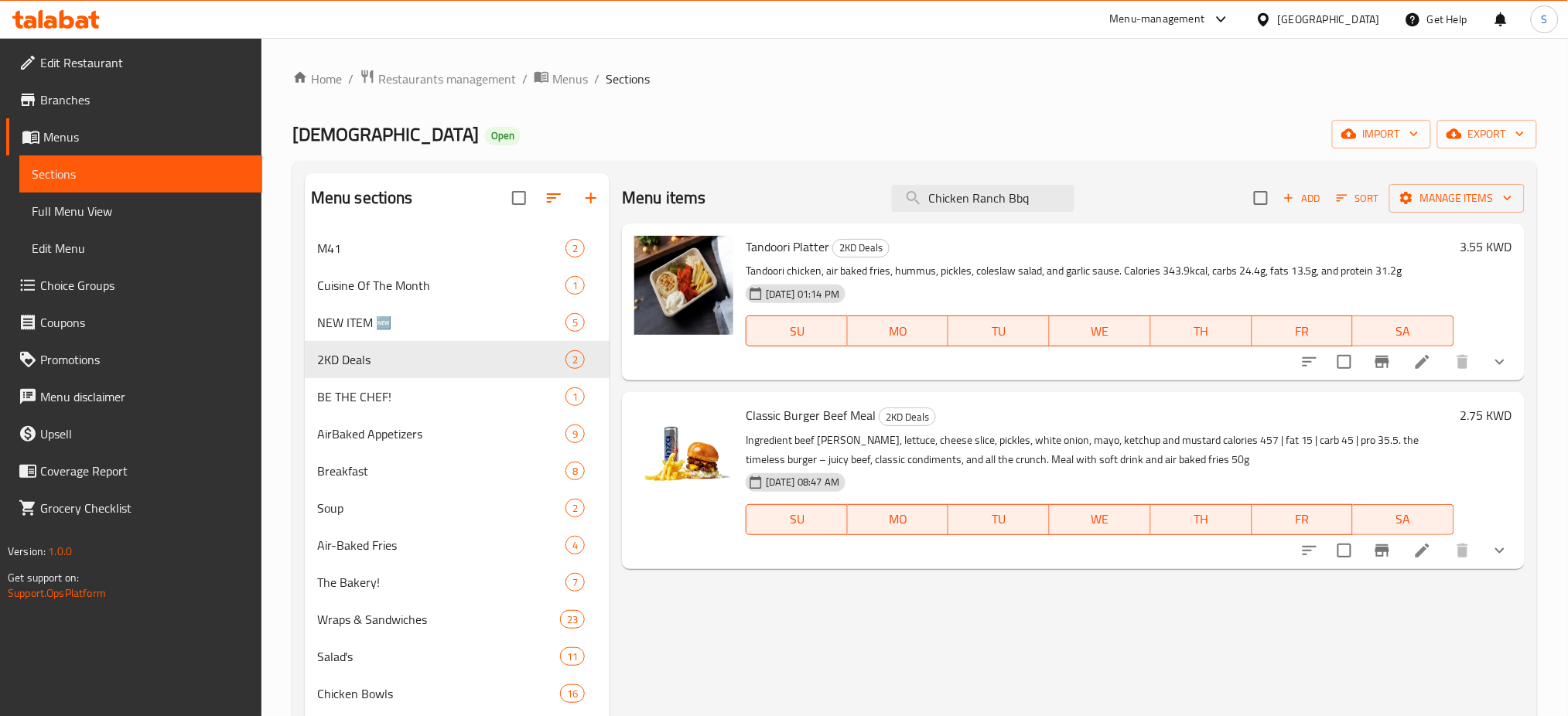
drag, startPoint x: 1050, startPoint y: 199, endPoint x: 492, endPoint y: 137, distance: 561.4
click at [499, 142] on div "Home / Restaurants management / Menus / Sections ZEN Open import export Menu se…" at bounding box center [915, 586] width 1244 height 1034
click at [1044, 193] on input "Chicken Ranch Bbq" at bounding box center [983, 197] width 183 height 27
click at [436, 247] on span "M41" at bounding box center [419, 248] width 205 height 18
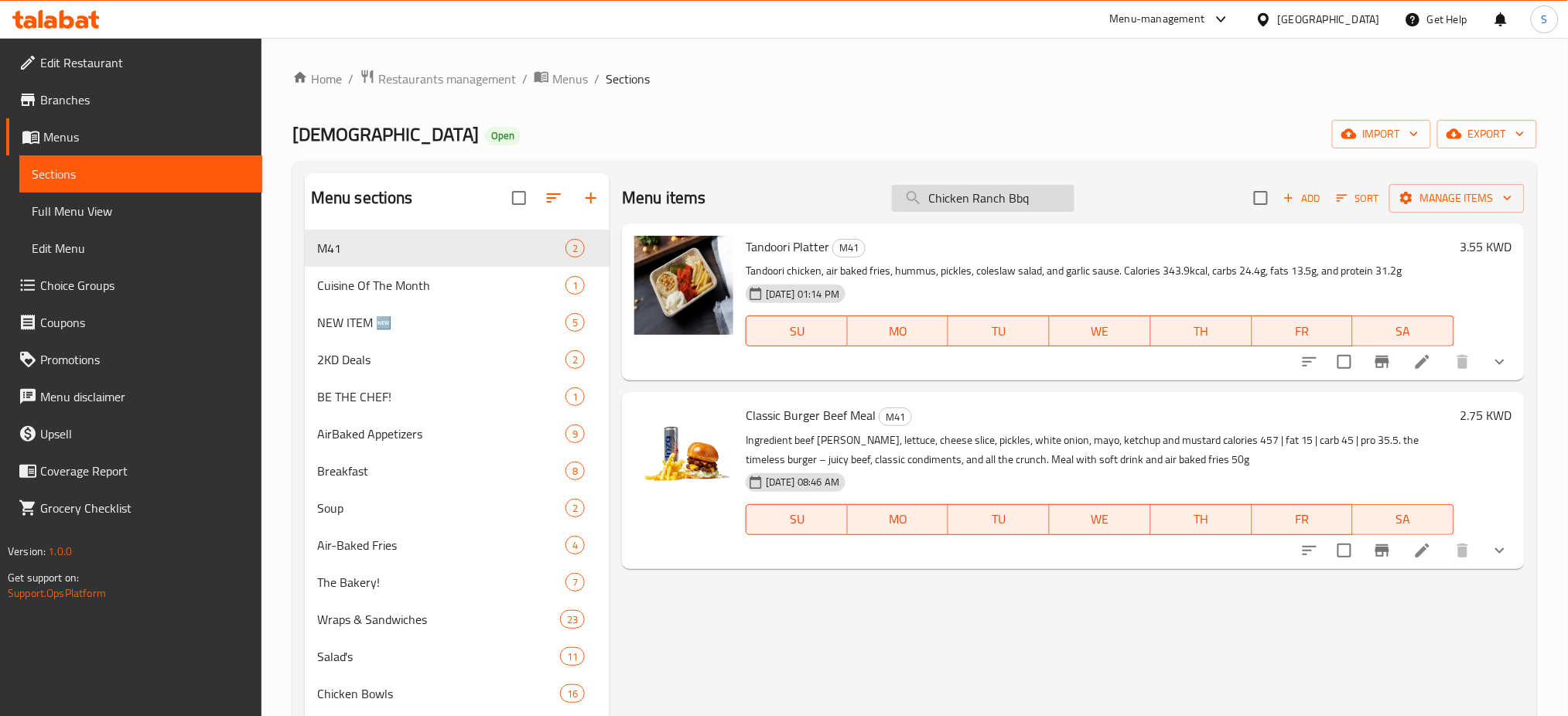
click at [1035, 198] on input "Chicken Ranch Bbq" at bounding box center [983, 197] width 183 height 27
type input "Chicken Ranch"
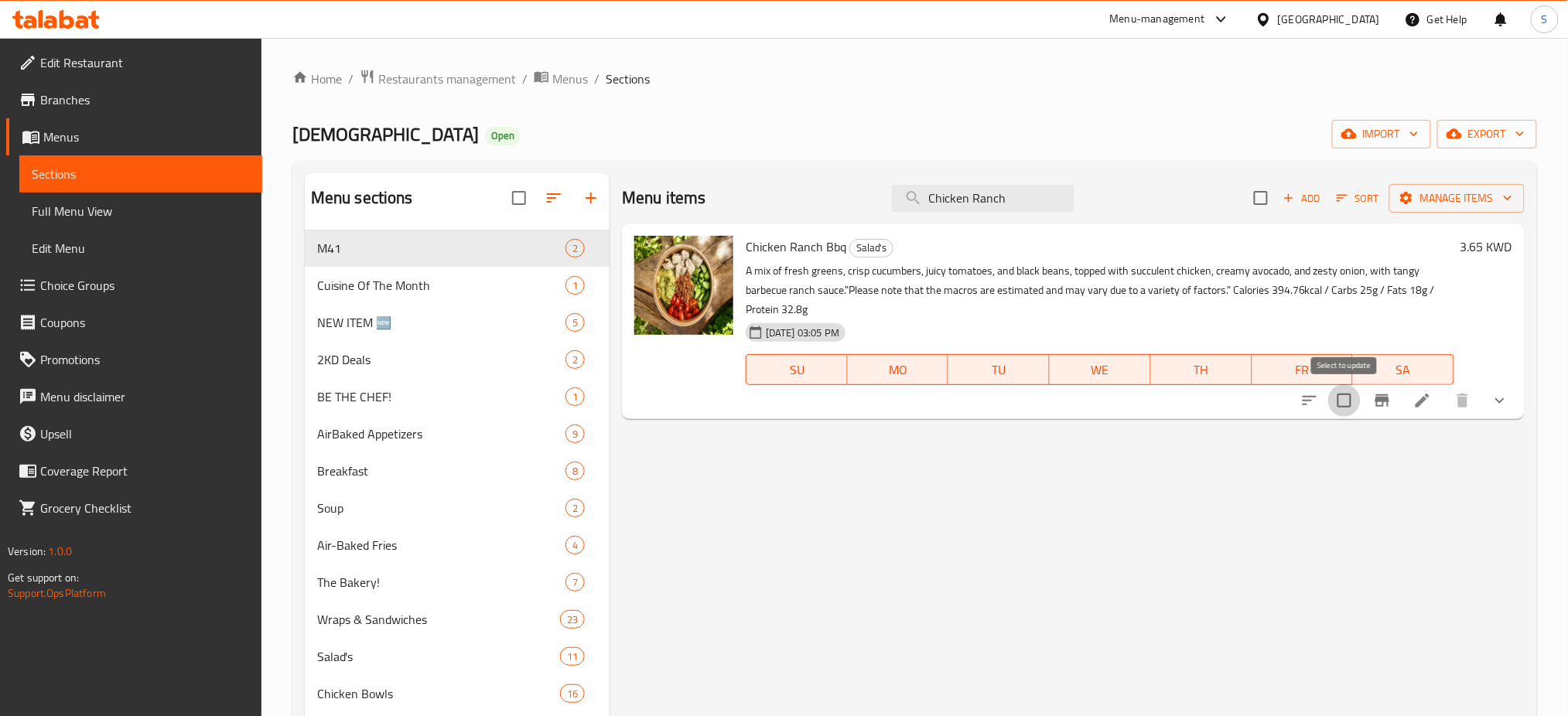
click at [1344, 406] on input "checkbox" at bounding box center [1344, 400] width 32 height 32
checkbox input "true"
click at [1505, 198] on icon "button" at bounding box center [1508, 198] width 16 height 16
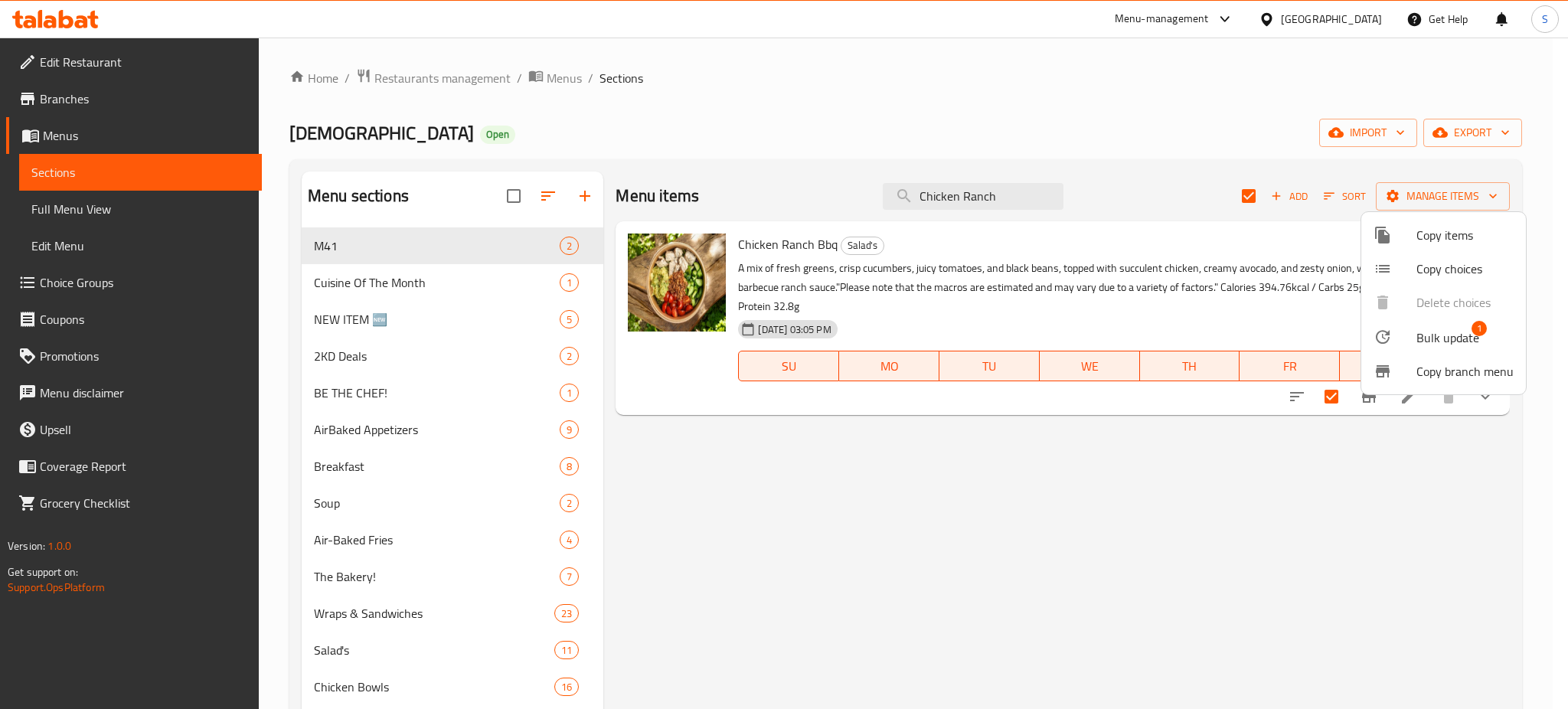
click at [1455, 238] on span "Copy items" at bounding box center [1465, 234] width 97 height 18
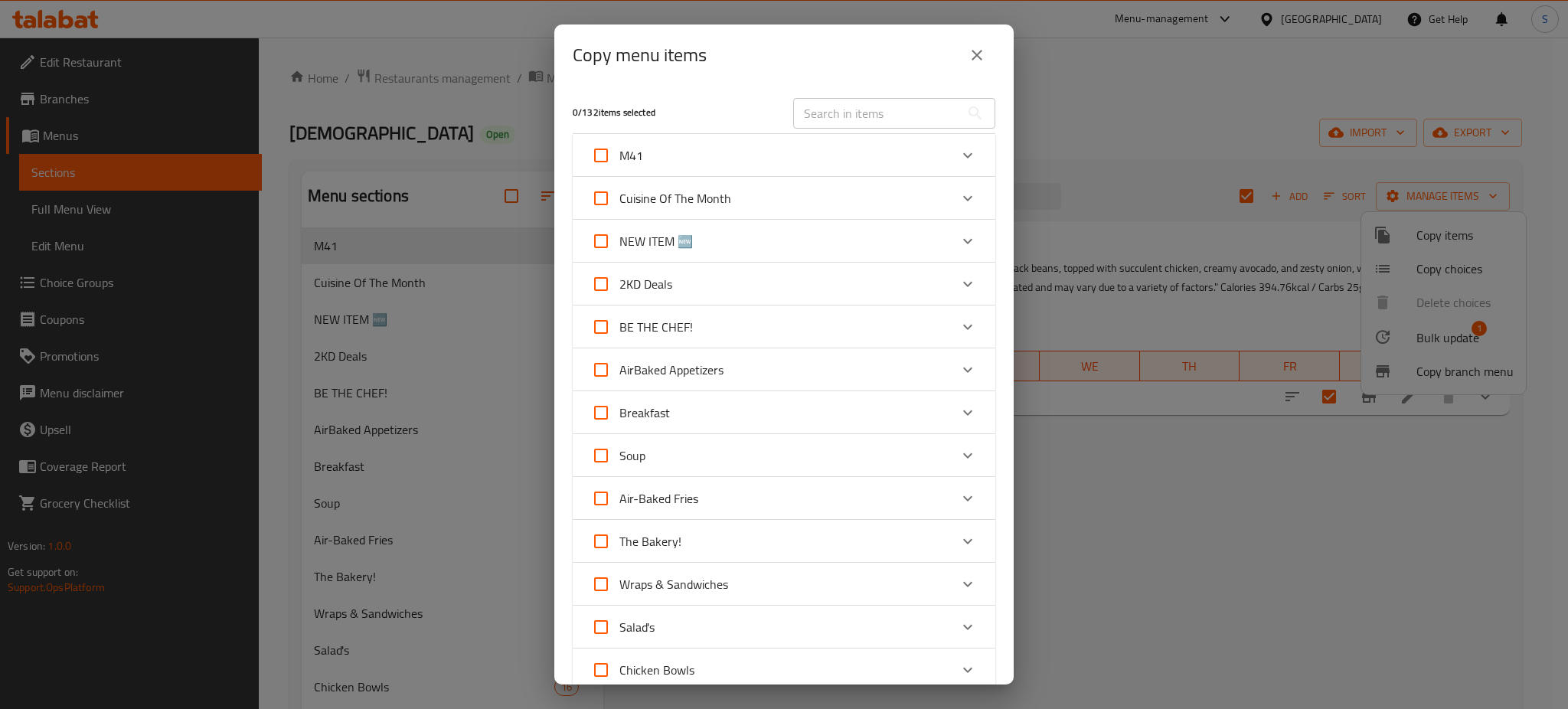
click at [852, 112] on input "text" at bounding box center [877, 114] width 167 height 31
paste input "Chicken Ranch Bbq"
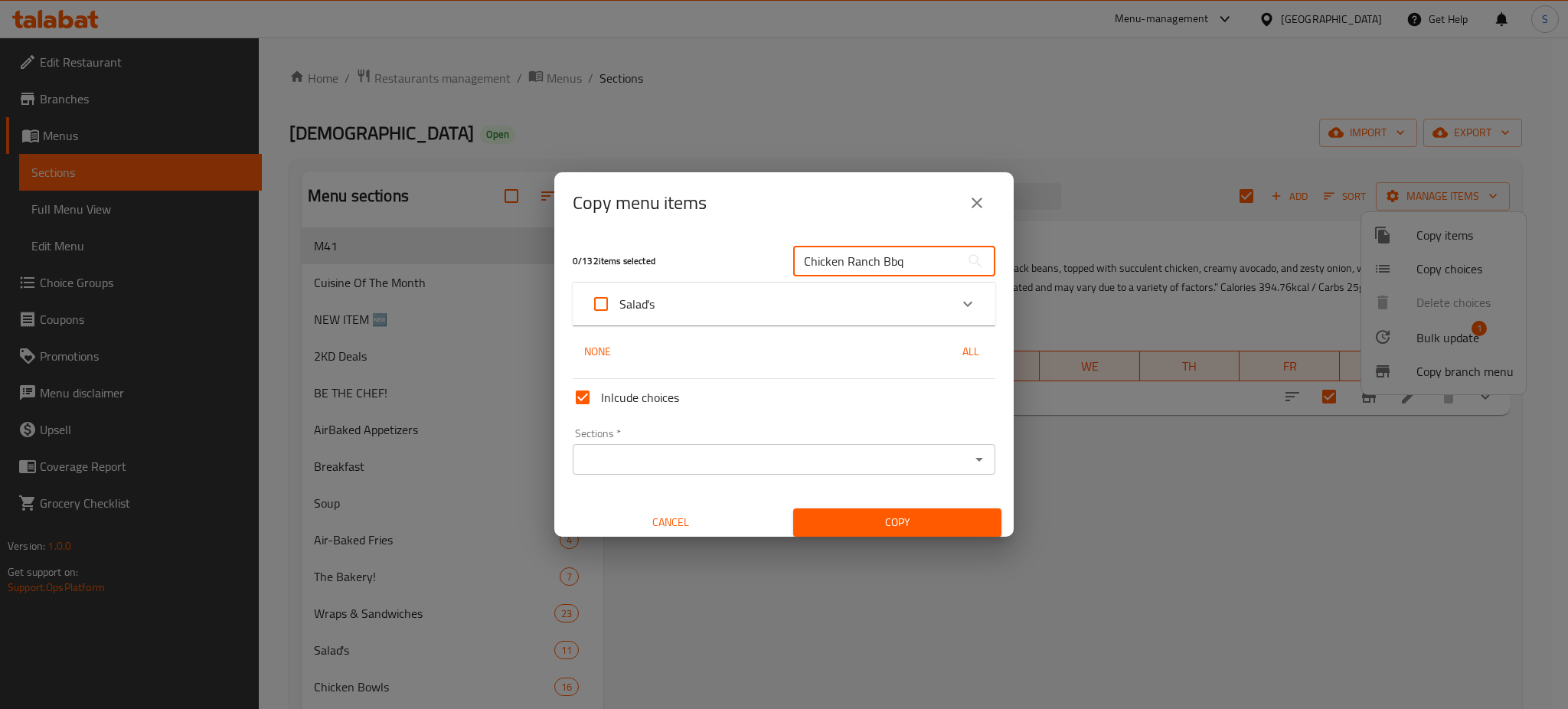
type input "Chicken Ranch Bbq"
click at [958, 306] on icon "Expand" at bounding box center [967, 303] width 18 height 18
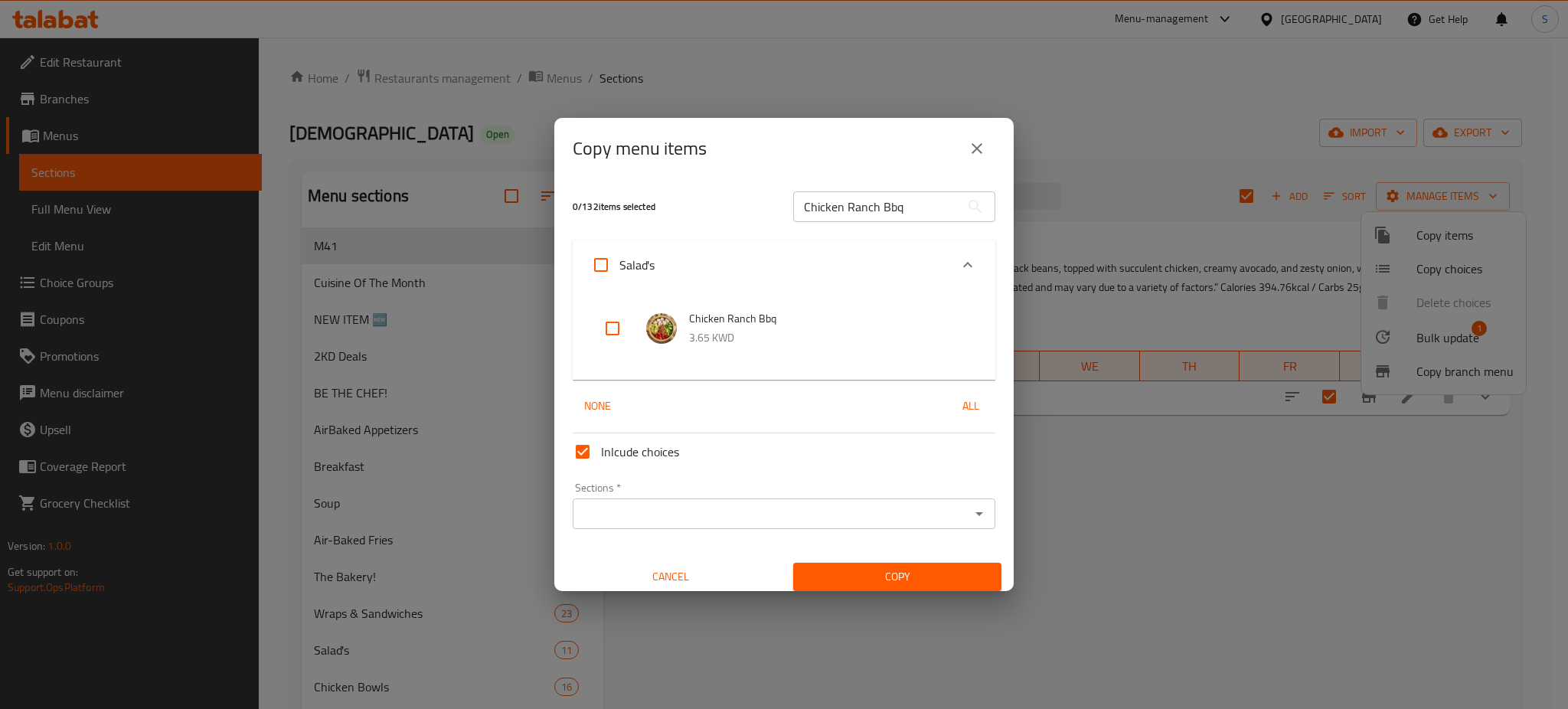
click at [610, 327] on input "checkbox" at bounding box center [612, 328] width 37 height 37
checkbox input "true"
click at [970, 516] on icon "Open" at bounding box center [978, 513] width 18 height 18
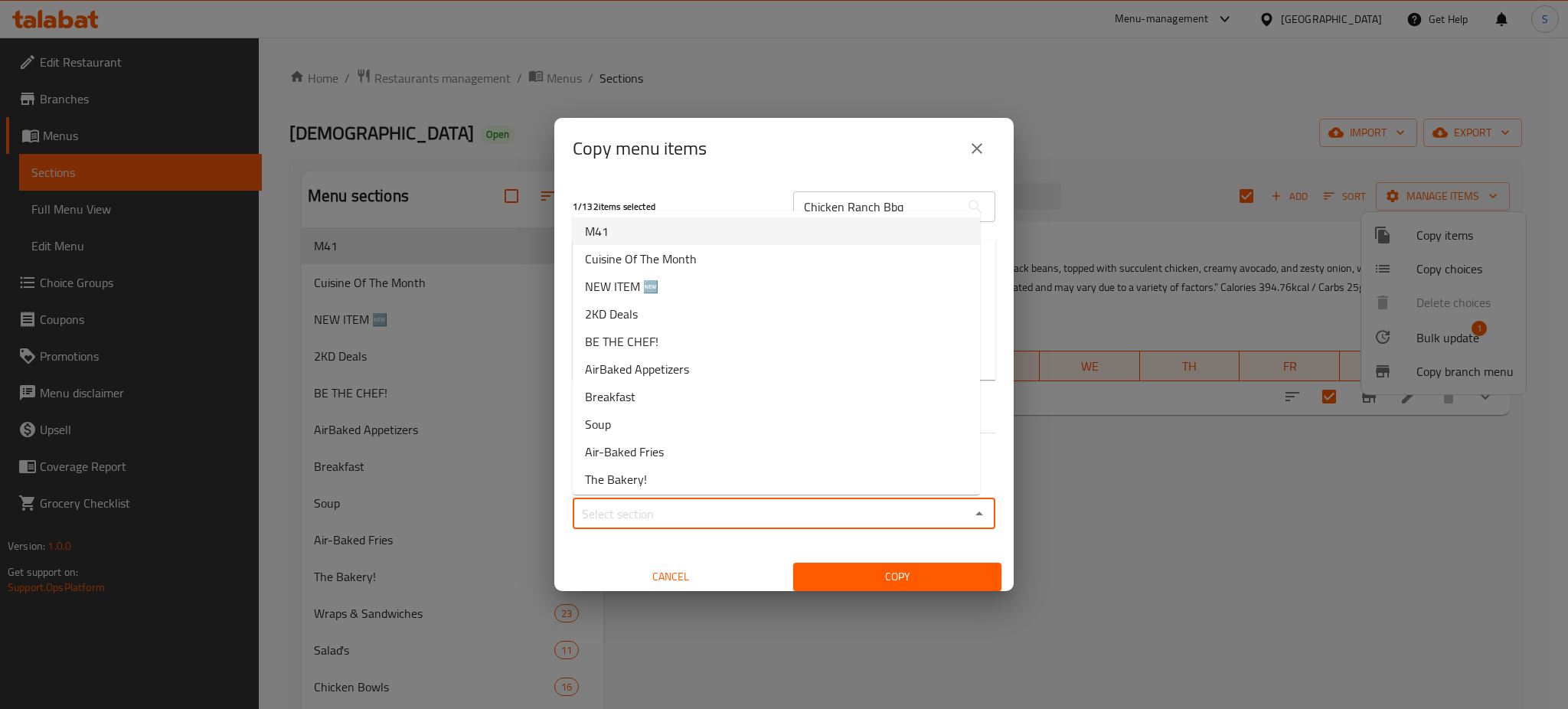
click at [631, 236] on li "M41" at bounding box center [776, 231] width 407 height 28
type input "M41"
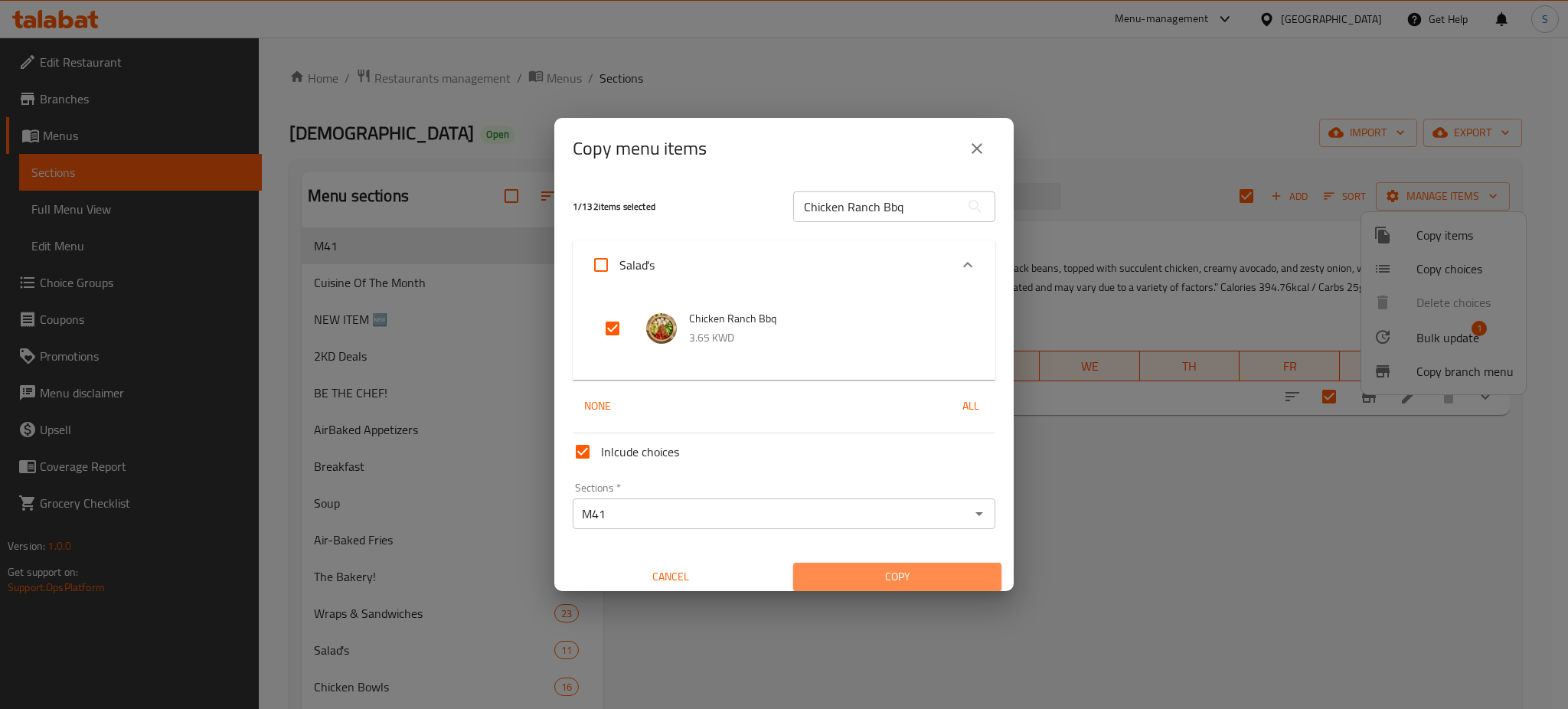
click at [909, 567] on button "Copy" at bounding box center [897, 576] width 208 height 28
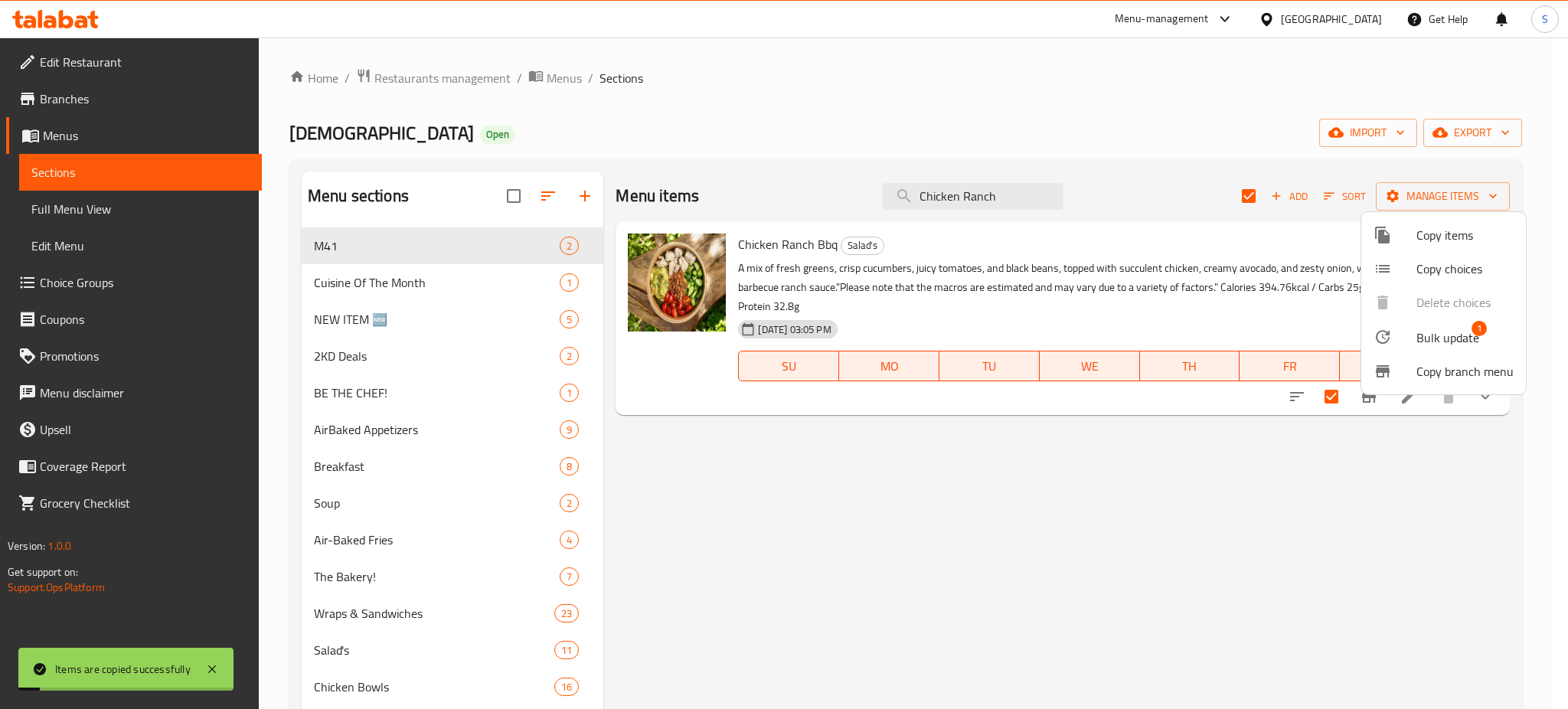
checkbox input "false"
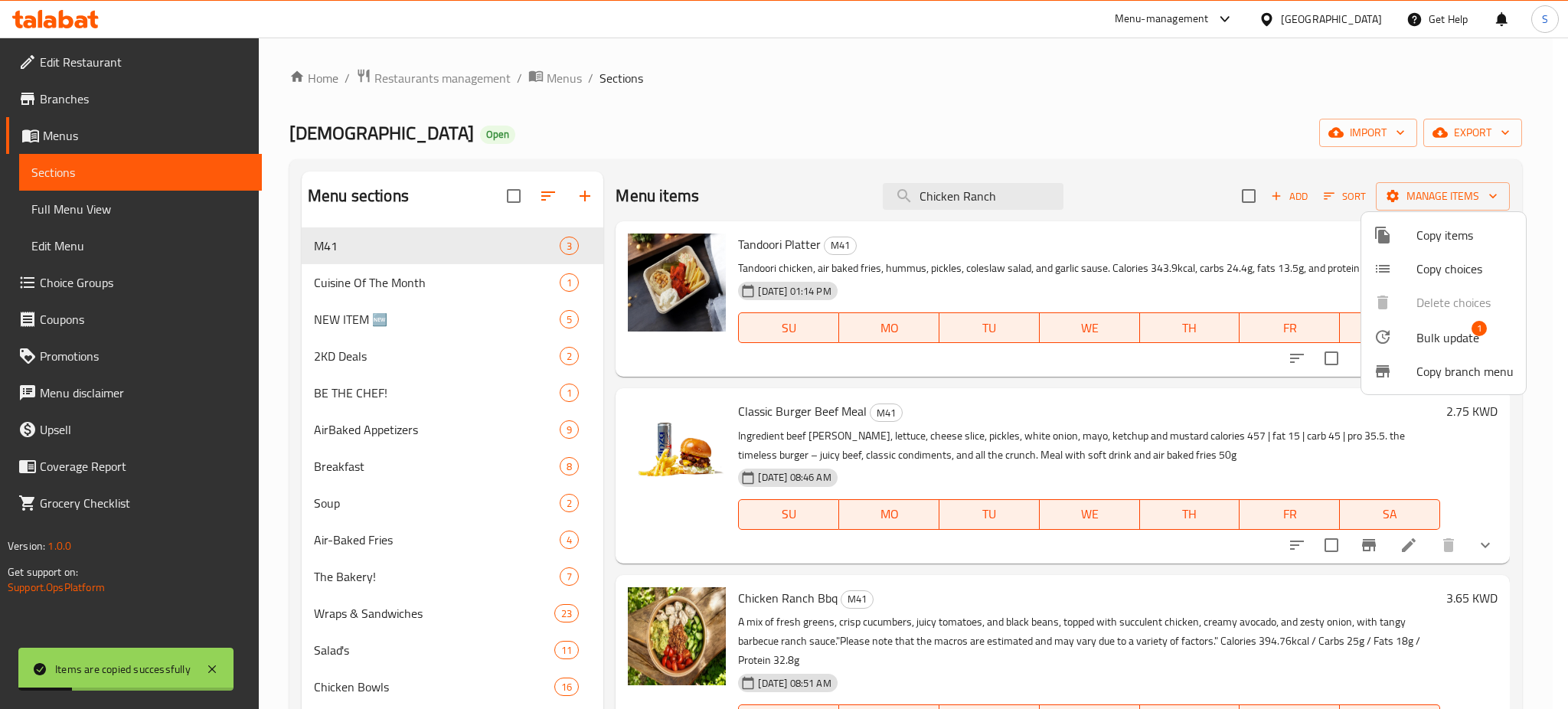
drag, startPoint x: 1026, startPoint y: 193, endPoint x: 1009, endPoint y: 202, distance: 19.2
click at [1024, 193] on div at bounding box center [784, 354] width 1568 height 709
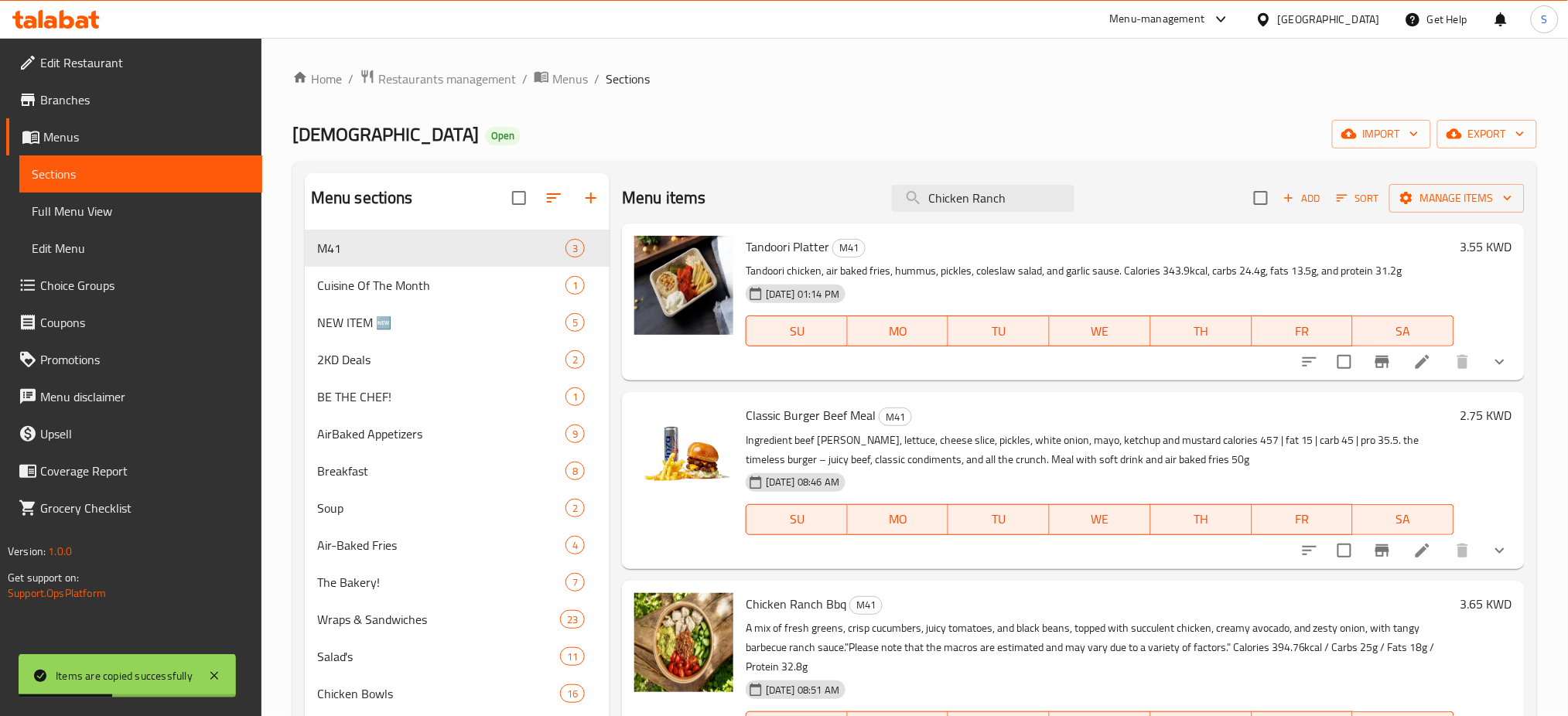
drag, startPoint x: 1033, startPoint y: 191, endPoint x: 887, endPoint y: 201, distance: 146.3
click at [887, 201] on div "Menu items Chicken Ranch Add Sort Manage items" at bounding box center [1073, 198] width 902 height 50
paste input "Bbq"
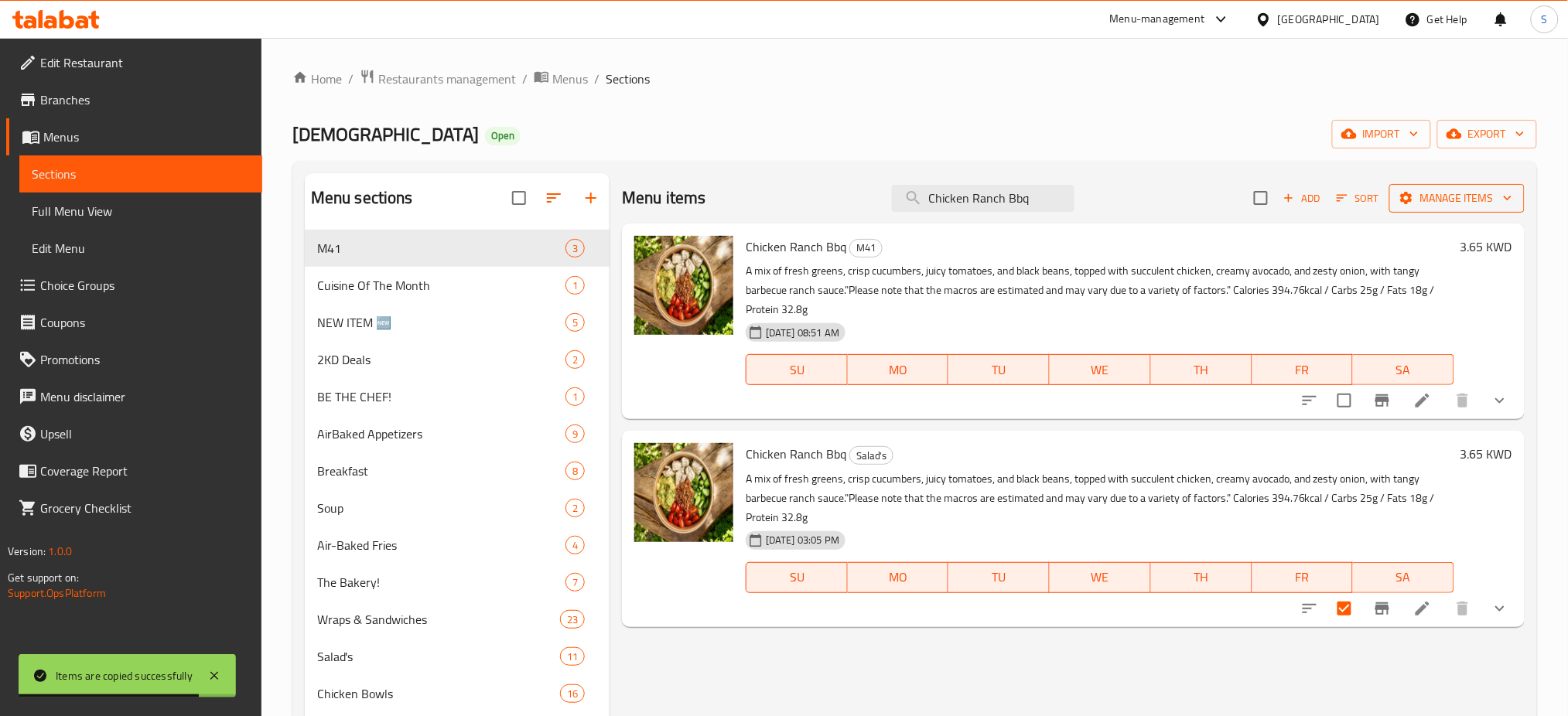
type input "Chicken Ranch Bbq"
click at [1510, 191] on span "Manage items" at bounding box center [1457, 198] width 111 height 19
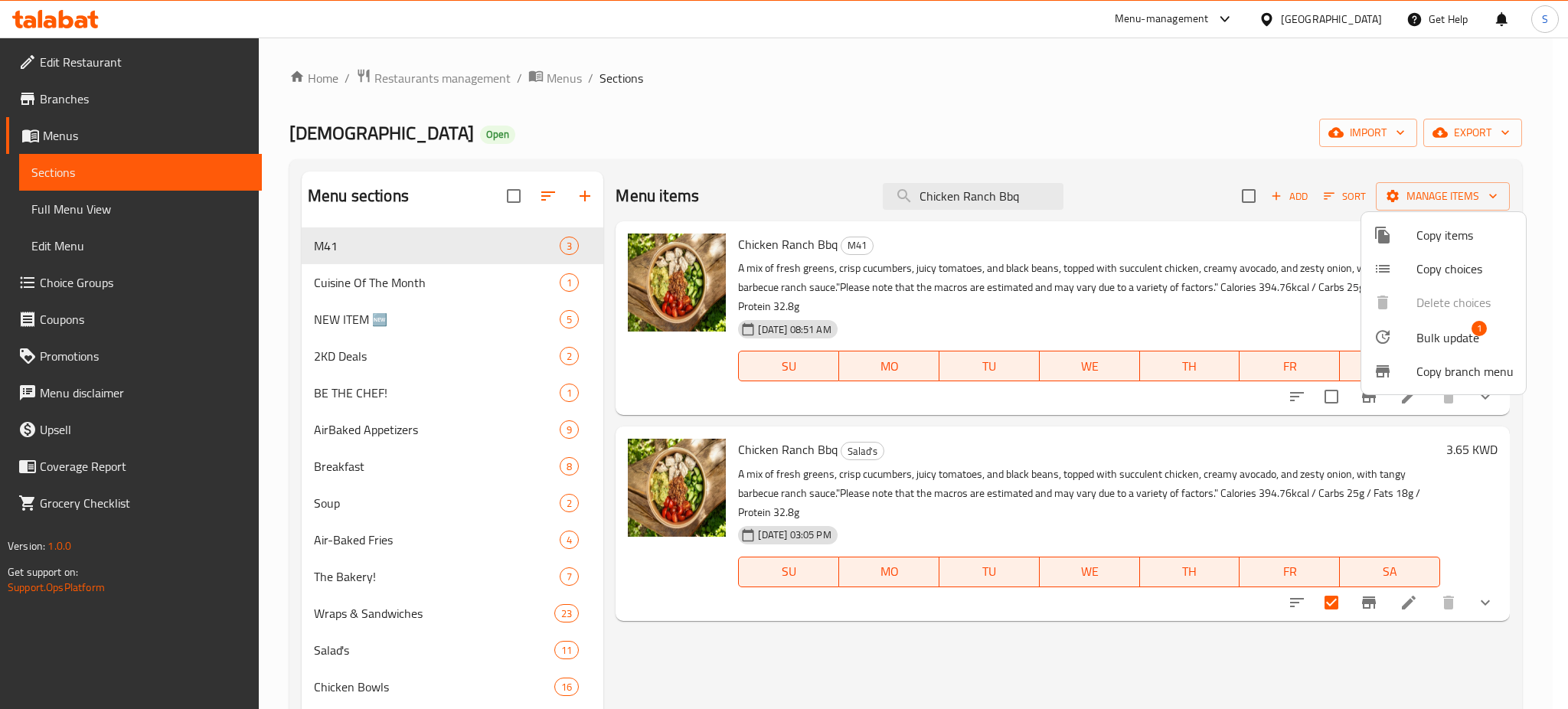
click at [1465, 239] on span "Copy items" at bounding box center [1465, 234] width 97 height 18
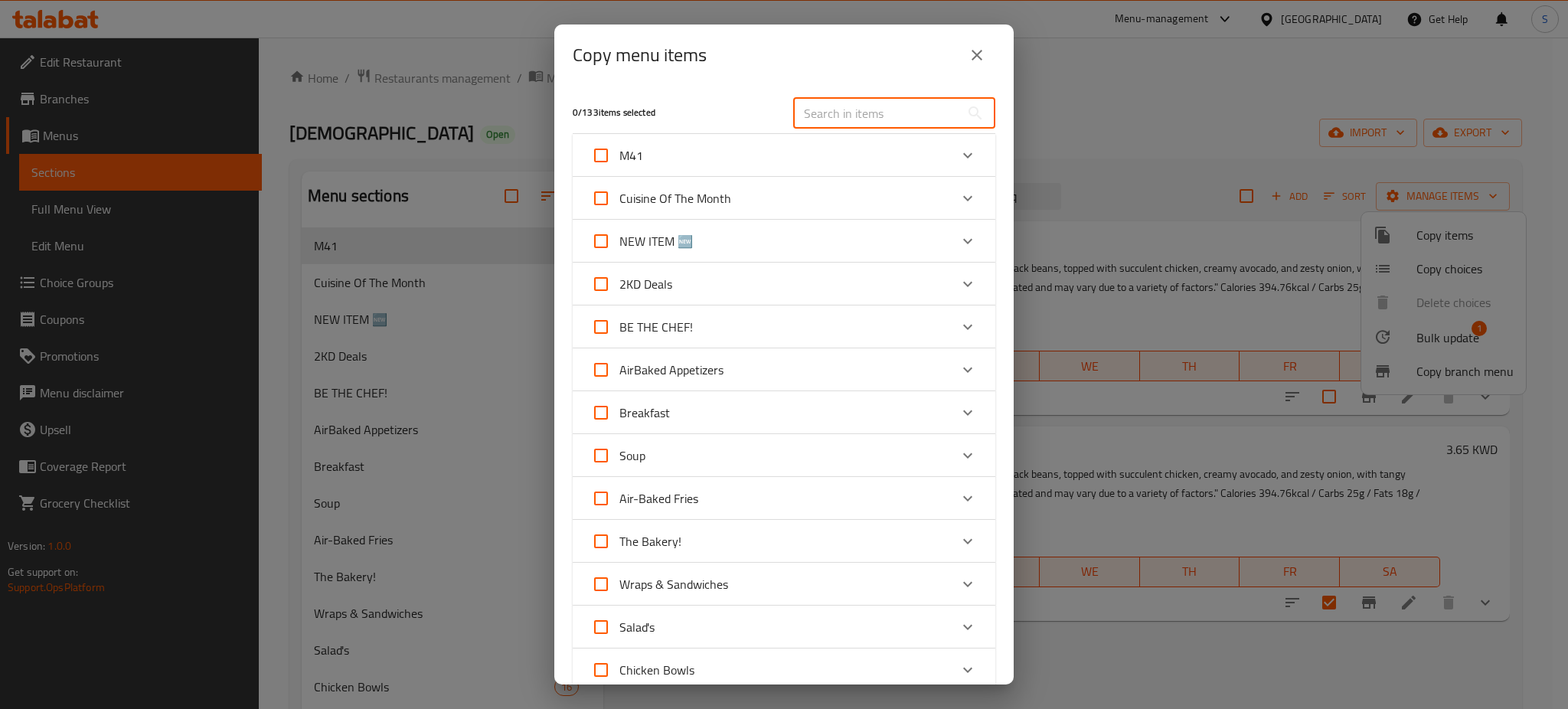
click at [854, 116] on input "text" at bounding box center [877, 114] width 167 height 31
paste input "Chicken Ranch Bbq"
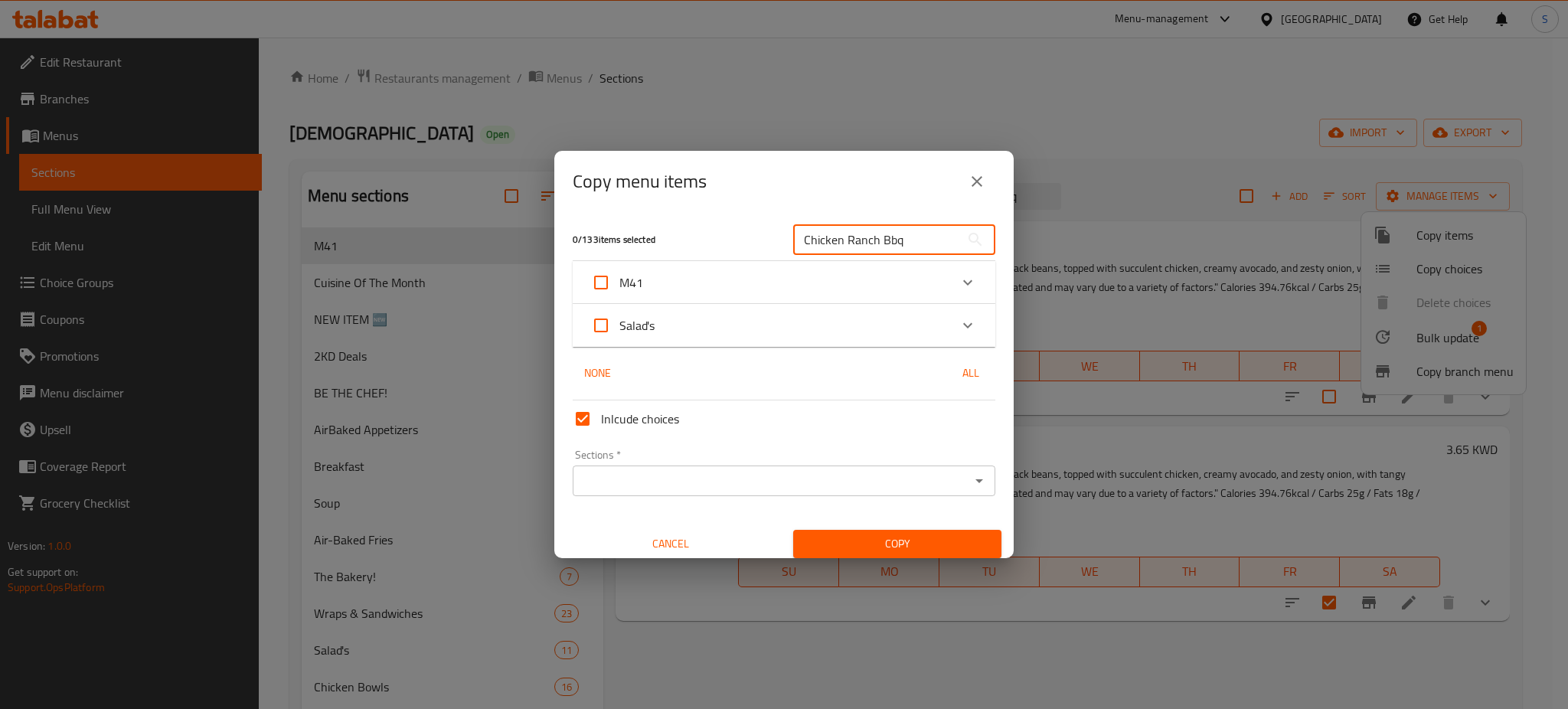
type input "Chicken Ranch Bbq"
click at [963, 327] on icon "Expand" at bounding box center [967, 325] width 9 height 5
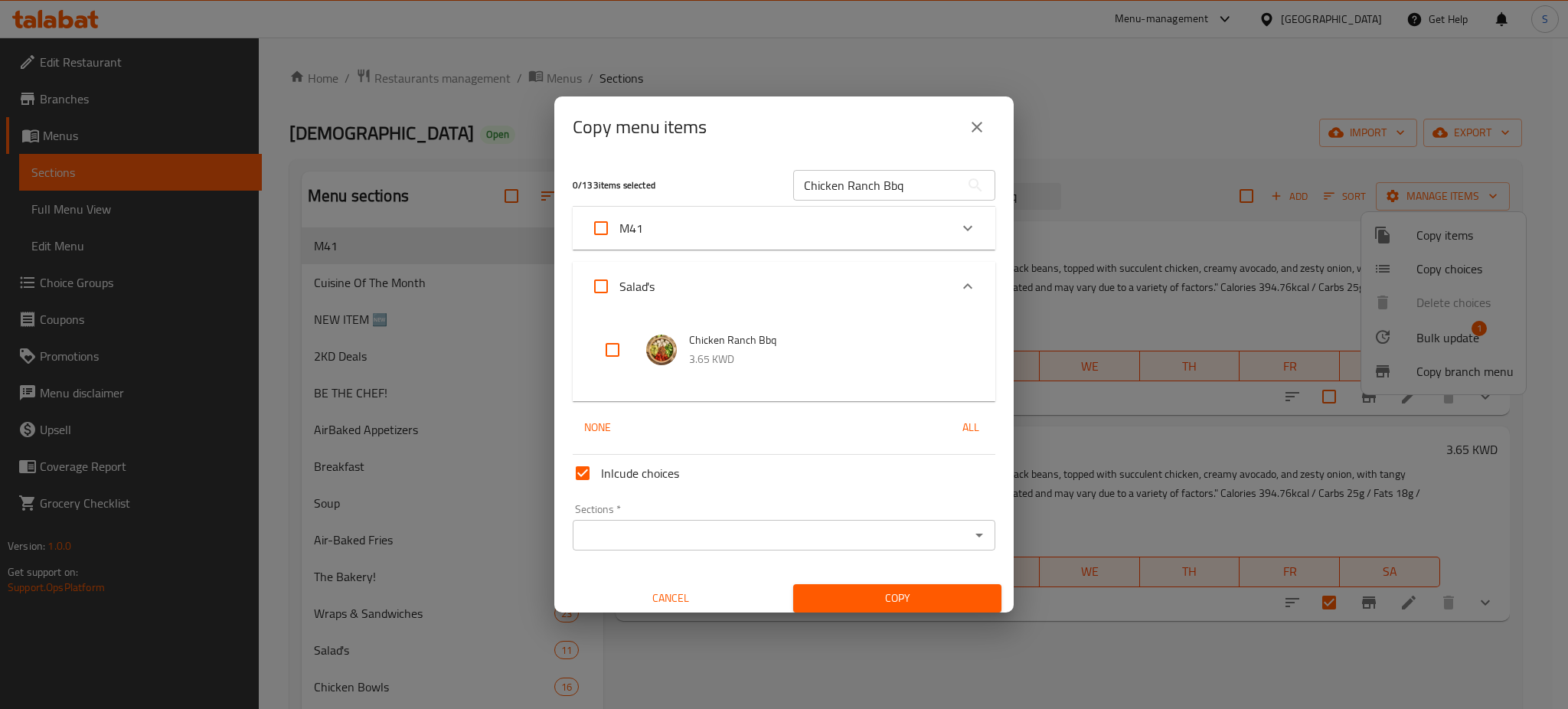
click at [604, 344] on input "checkbox" at bounding box center [612, 350] width 37 height 37
checkbox input "true"
click at [864, 530] on input "Sections   *" at bounding box center [771, 535] width 388 height 22
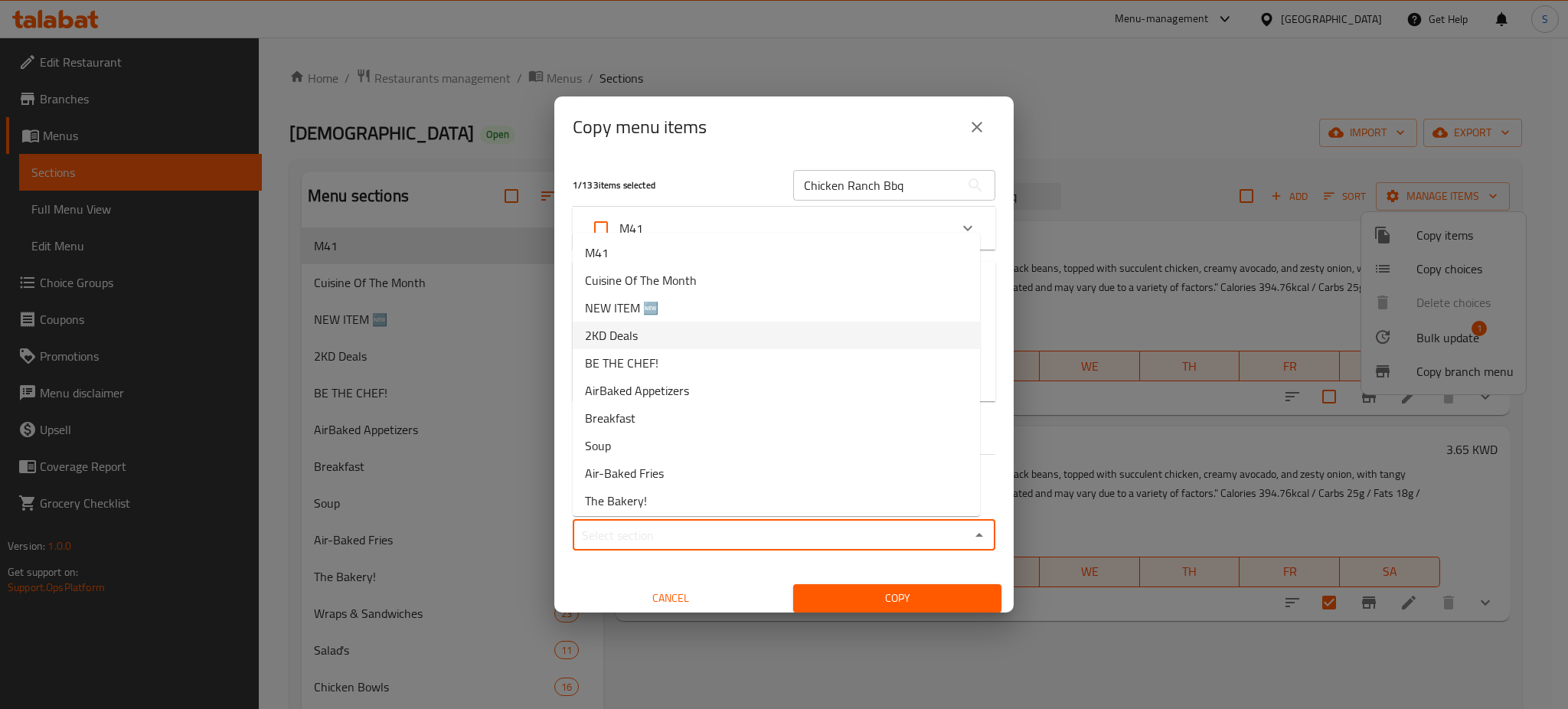
click at [687, 341] on li "2KD Deals" at bounding box center [776, 335] width 407 height 28
type input "2KD Deals"
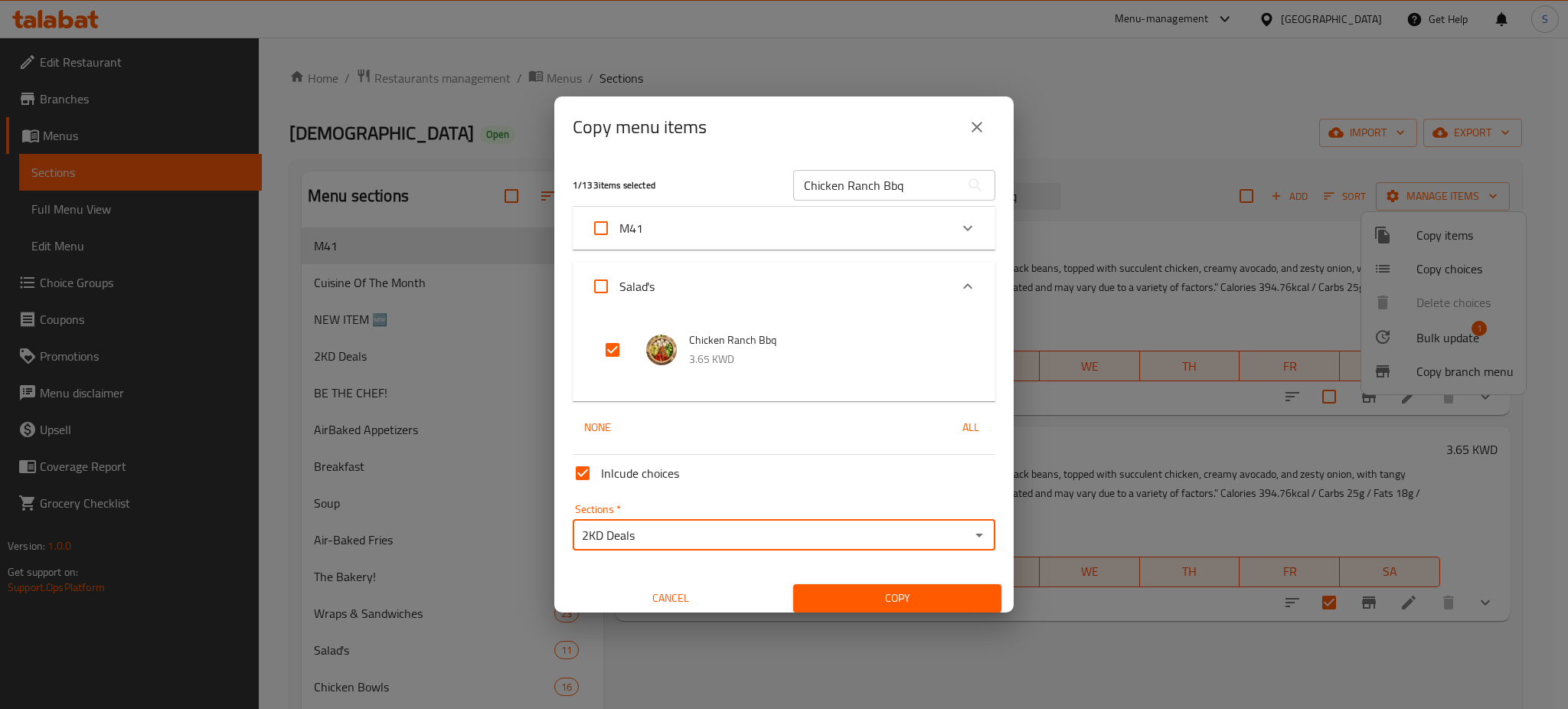
click at [905, 599] on span "Copy" at bounding box center [896, 599] width 183 height 19
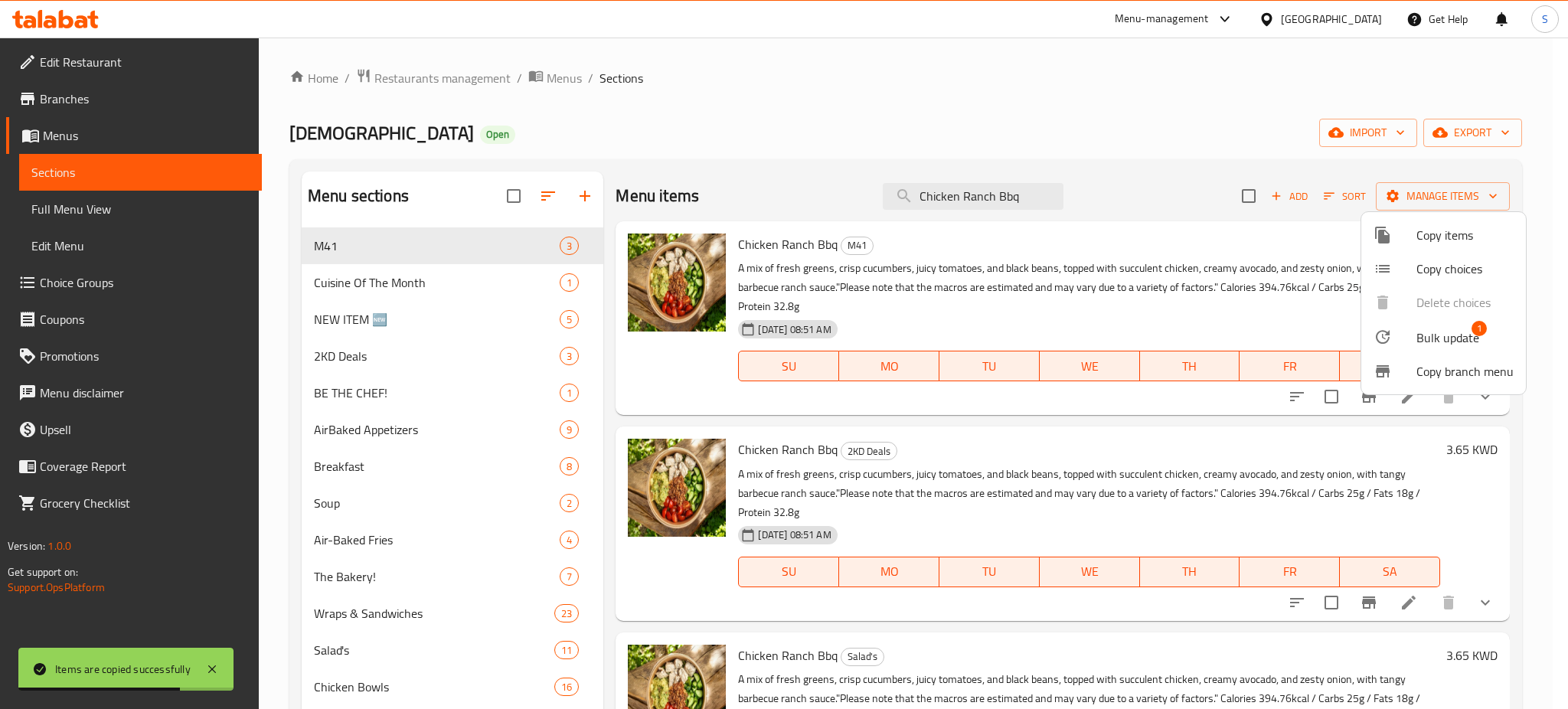
click at [487, 289] on div at bounding box center [784, 354] width 1568 height 709
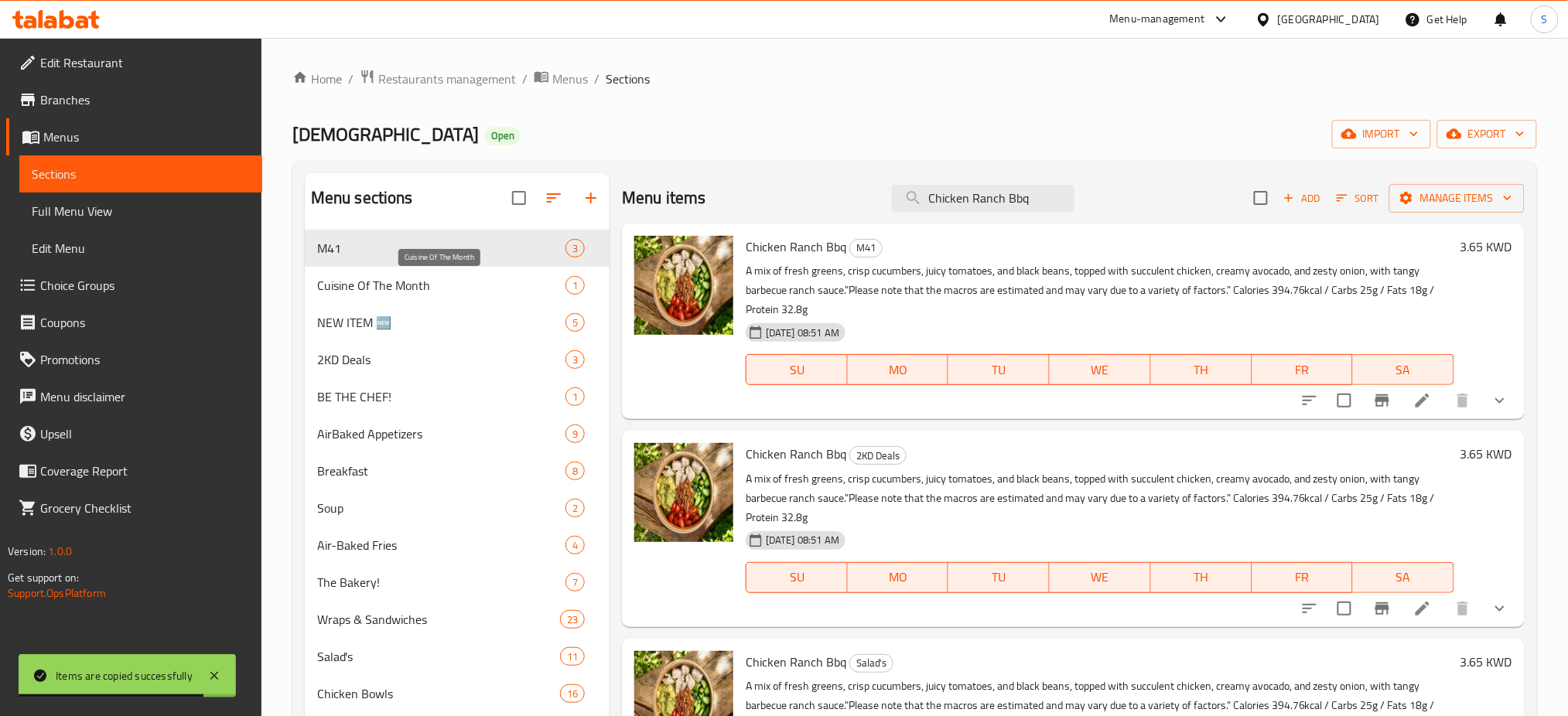
click at [473, 283] on span "Cuisine Of The Month" at bounding box center [440, 284] width 248 height 18
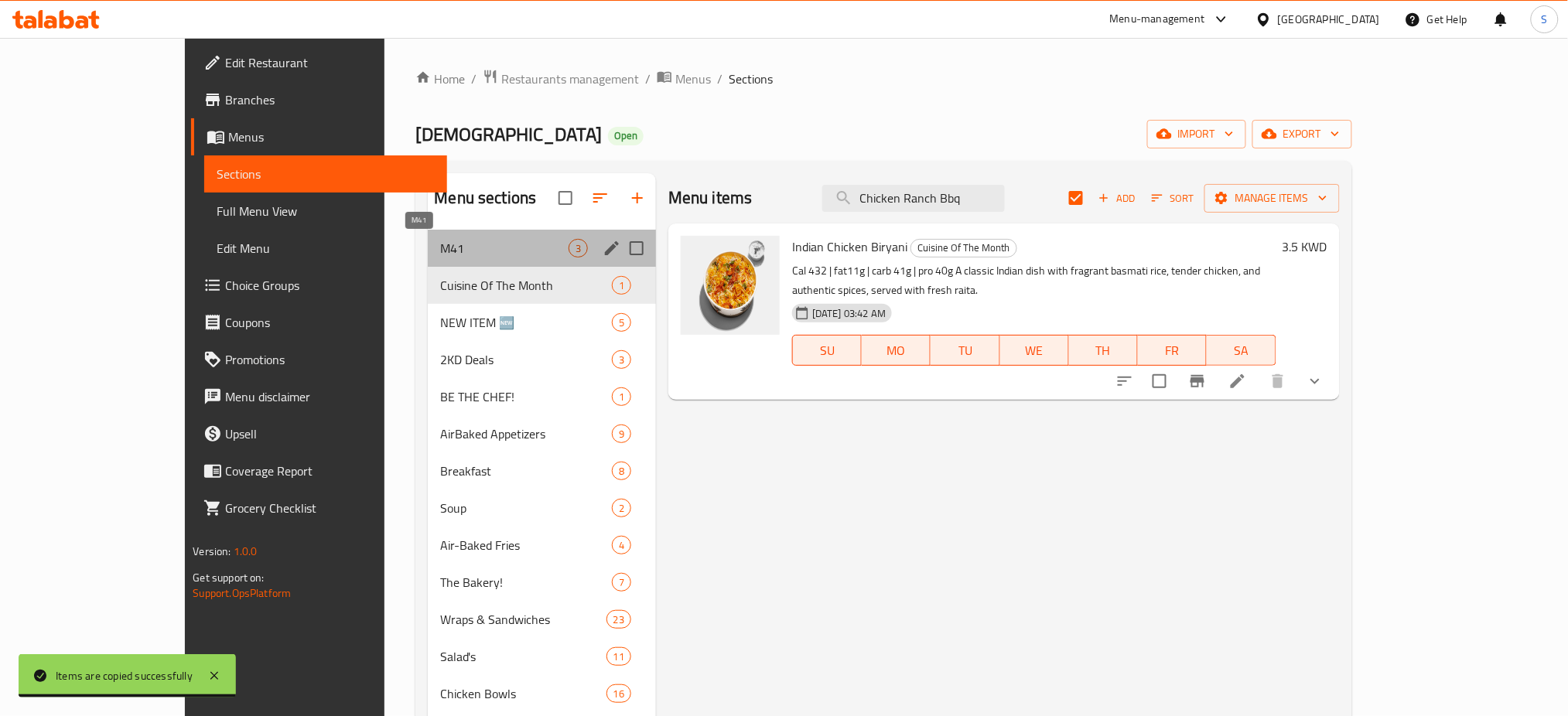
click at [440, 254] on span "M41" at bounding box center [504, 248] width 128 height 18
checkbox input "false"
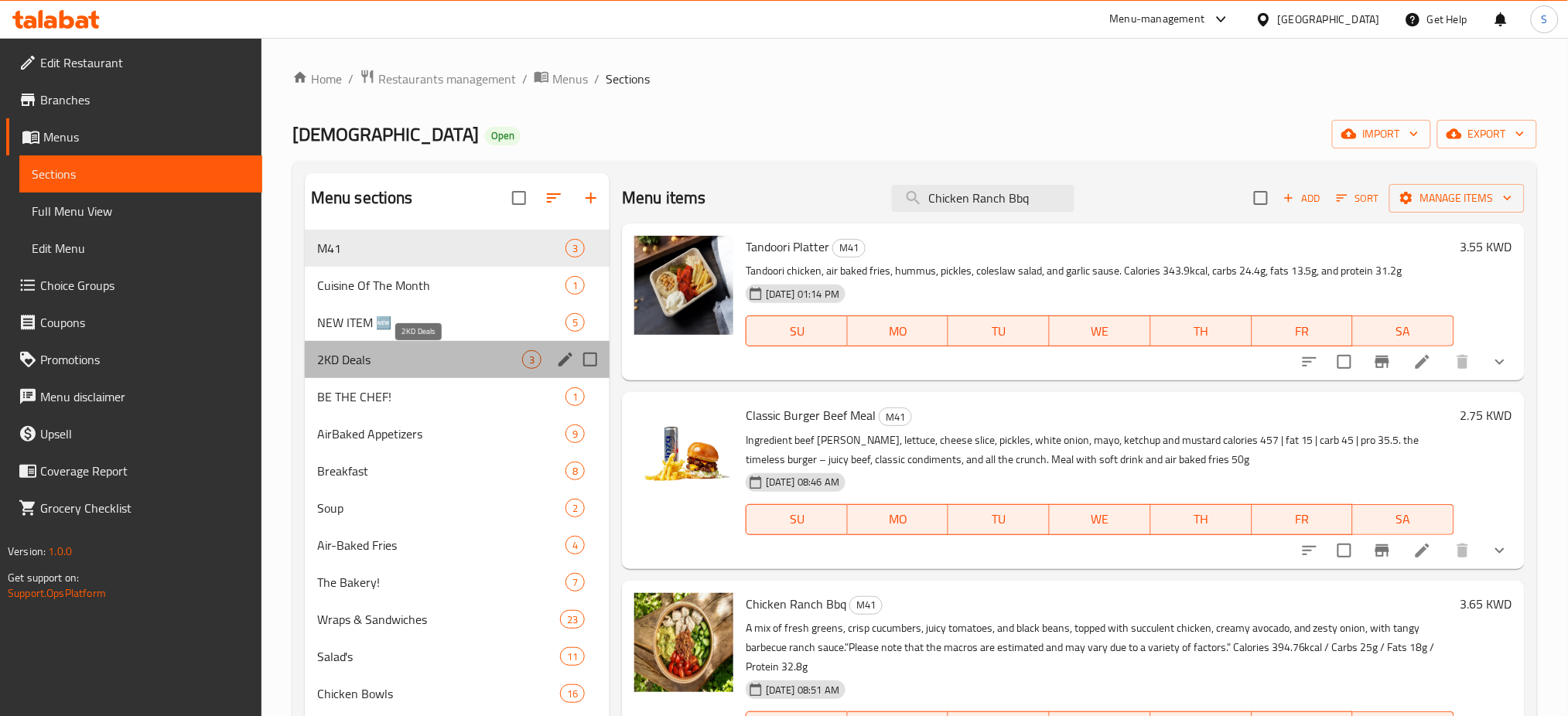
click at [422, 367] on span "2KD Deals" at bounding box center [419, 359] width 205 height 18
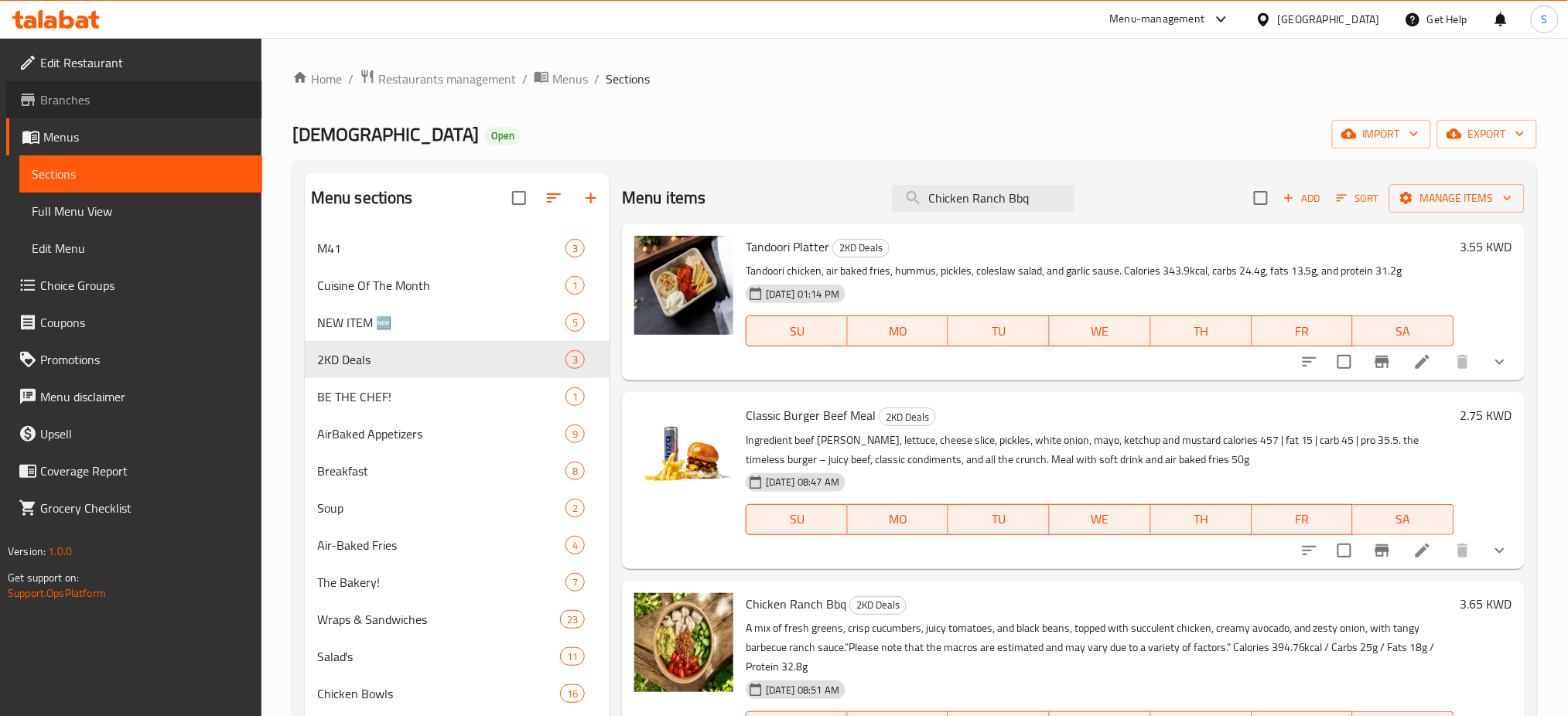
click at [97, 97] on span "Branches" at bounding box center [144, 99] width 210 height 18
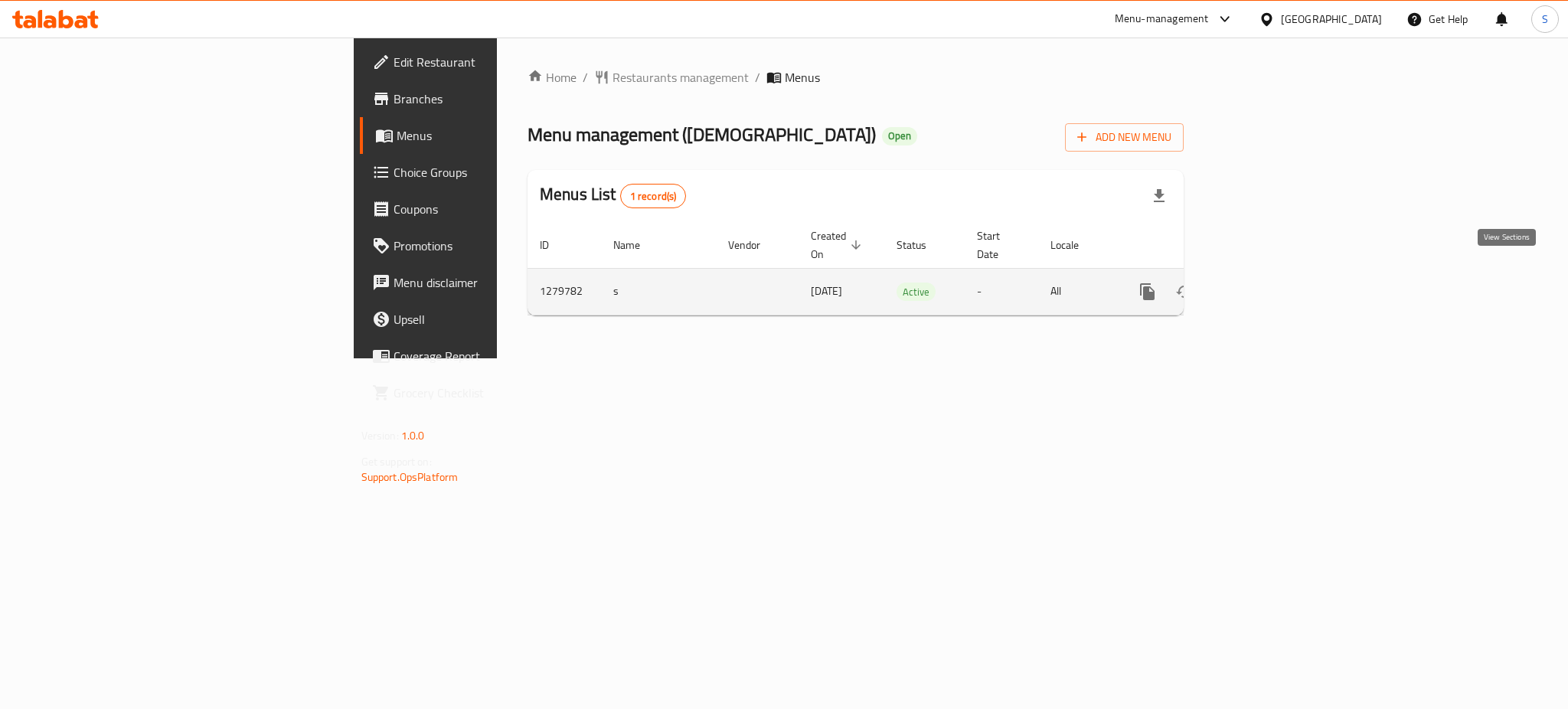
click at [1265, 285] on icon "enhanced table" at bounding box center [1258, 292] width 14 height 14
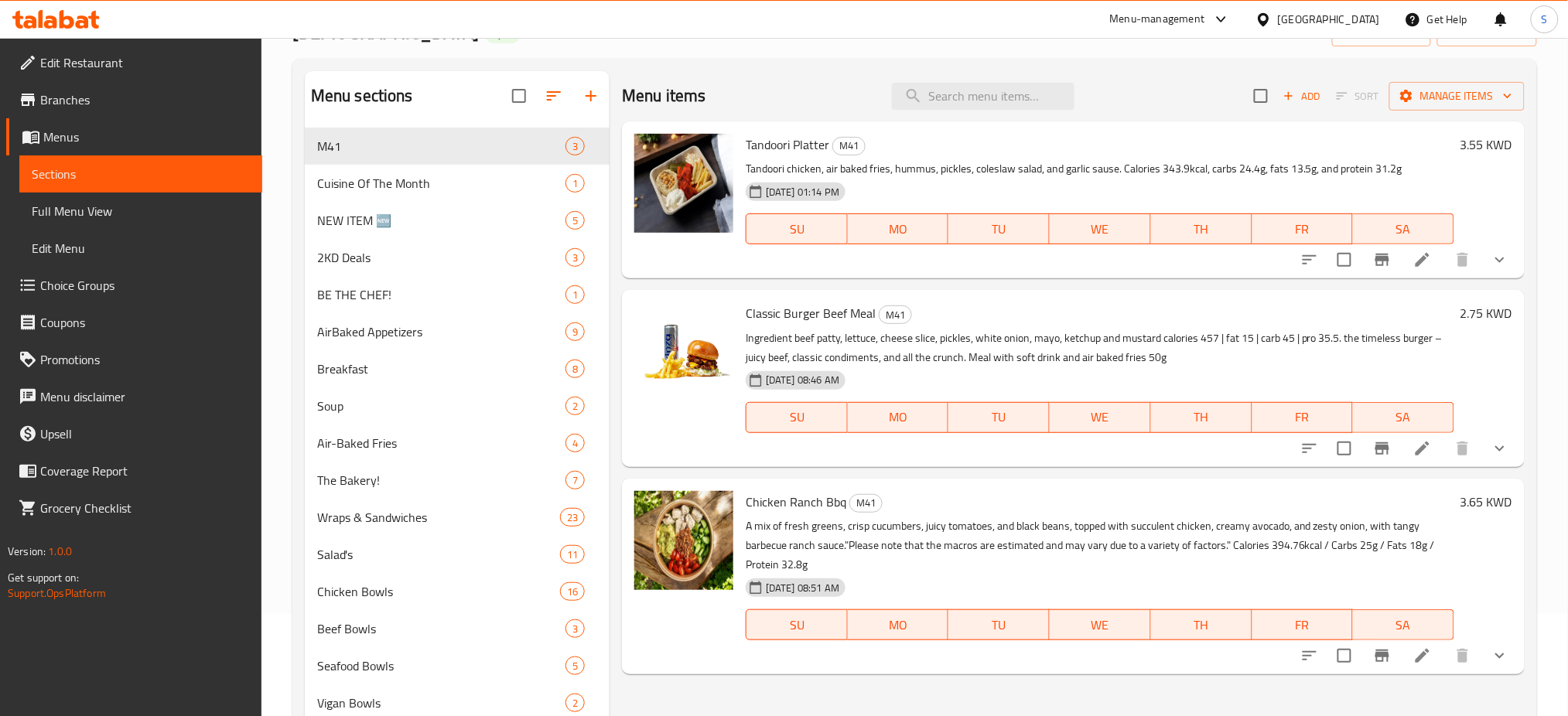
scroll to position [103, 0]
click at [1418, 461] on li at bounding box center [1423, 448] width 44 height 28
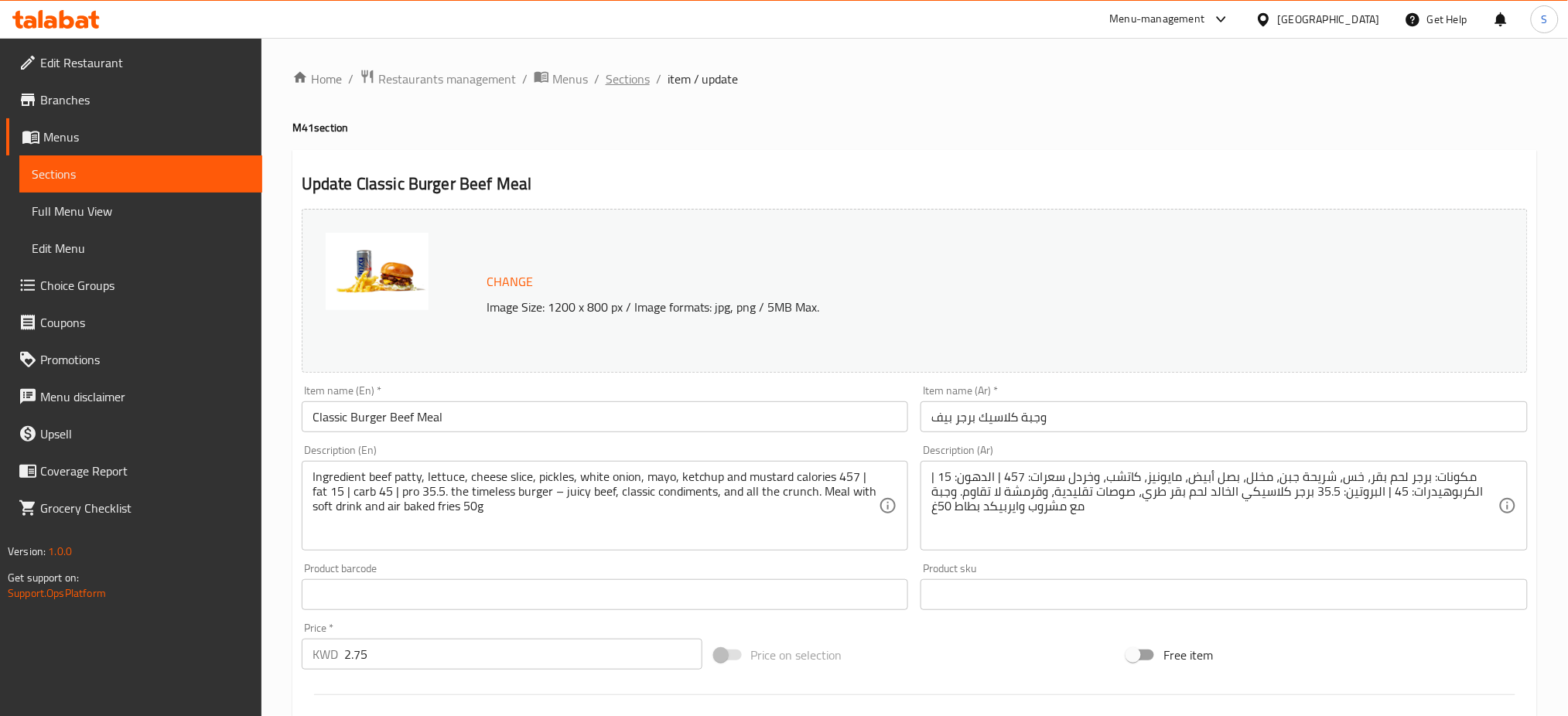
click at [628, 84] on span "Sections" at bounding box center [627, 78] width 44 height 18
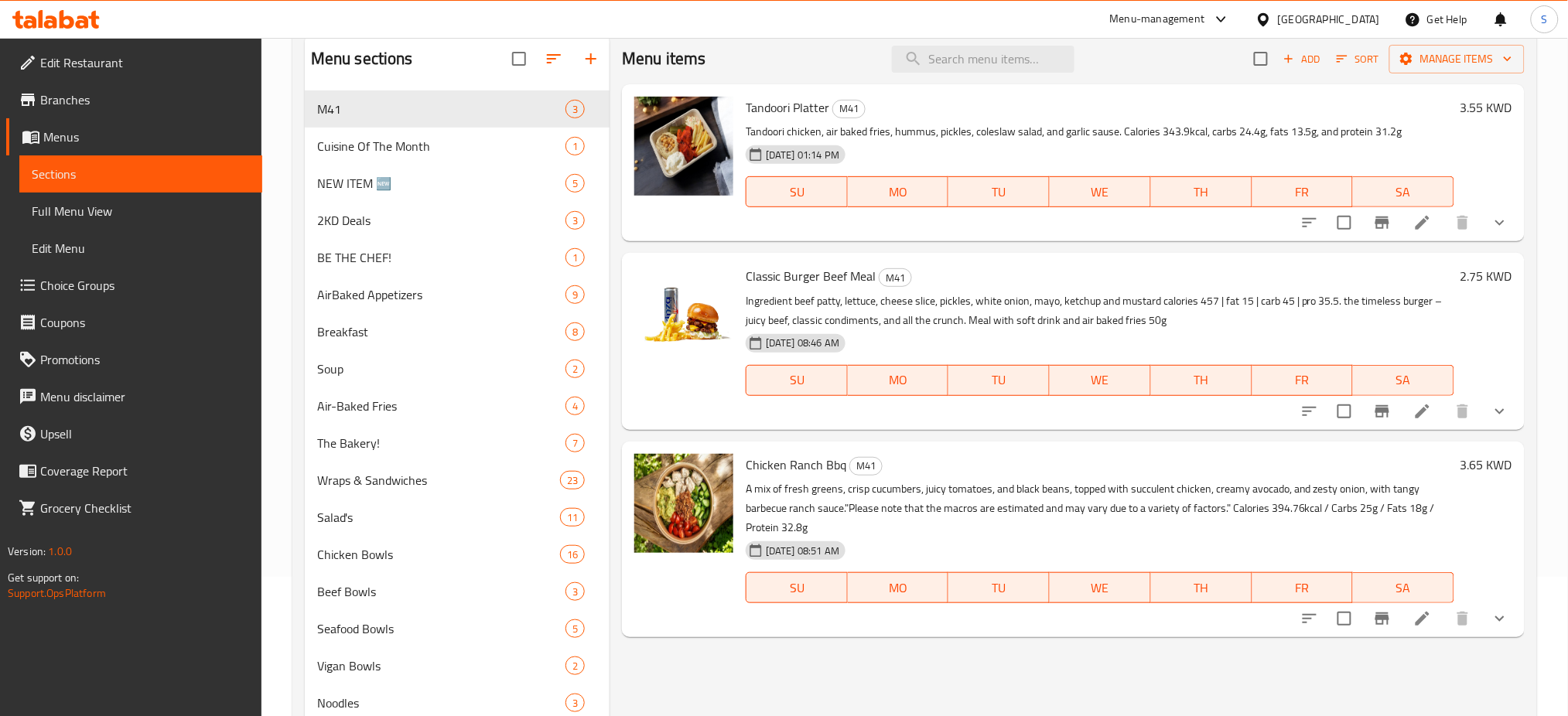
scroll to position [103, 0]
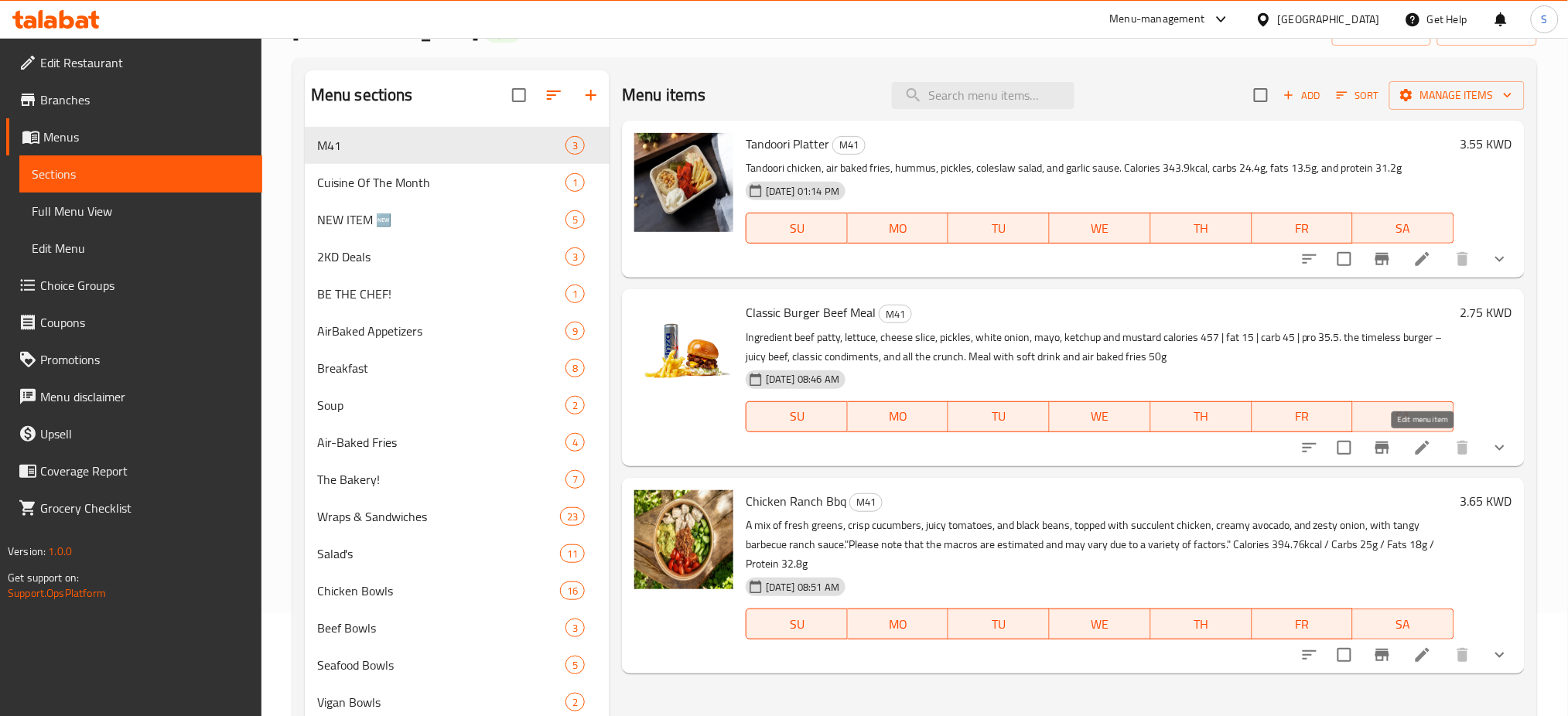
click at [1417, 447] on icon at bounding box center [1422, 447] width 18 height 18
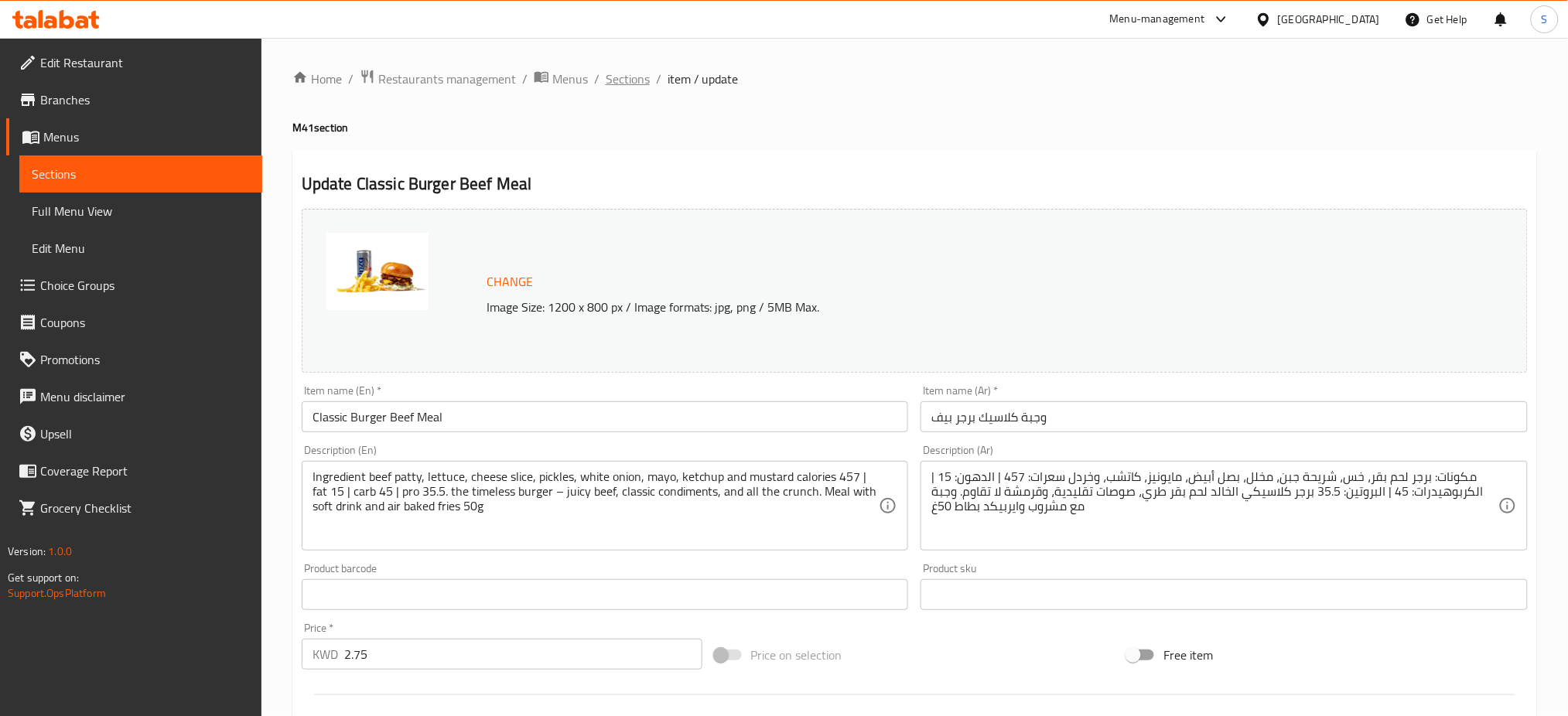
click at [638, 74] on span "Sections" at bounding box center [627, 78] width 44 height 18
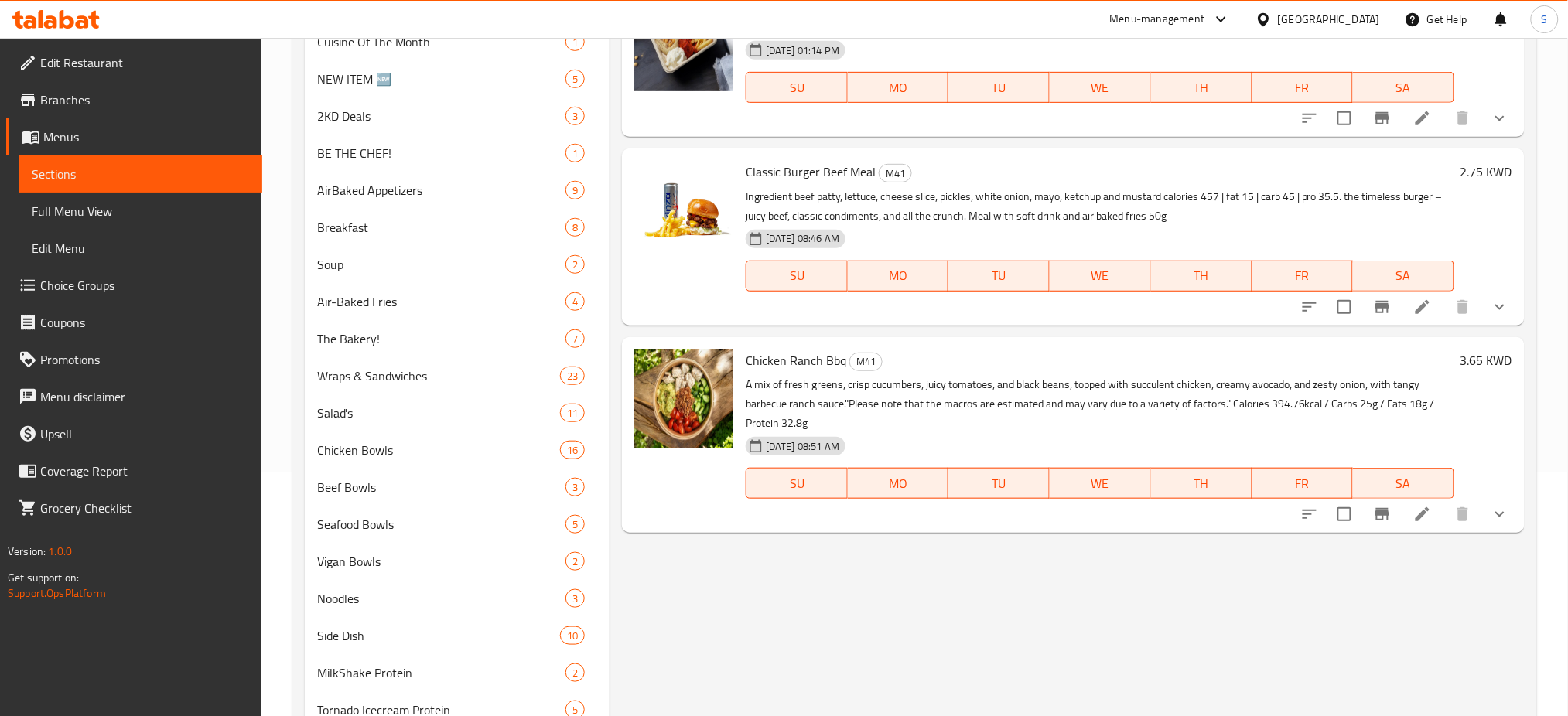
scroll to position [310, 0]
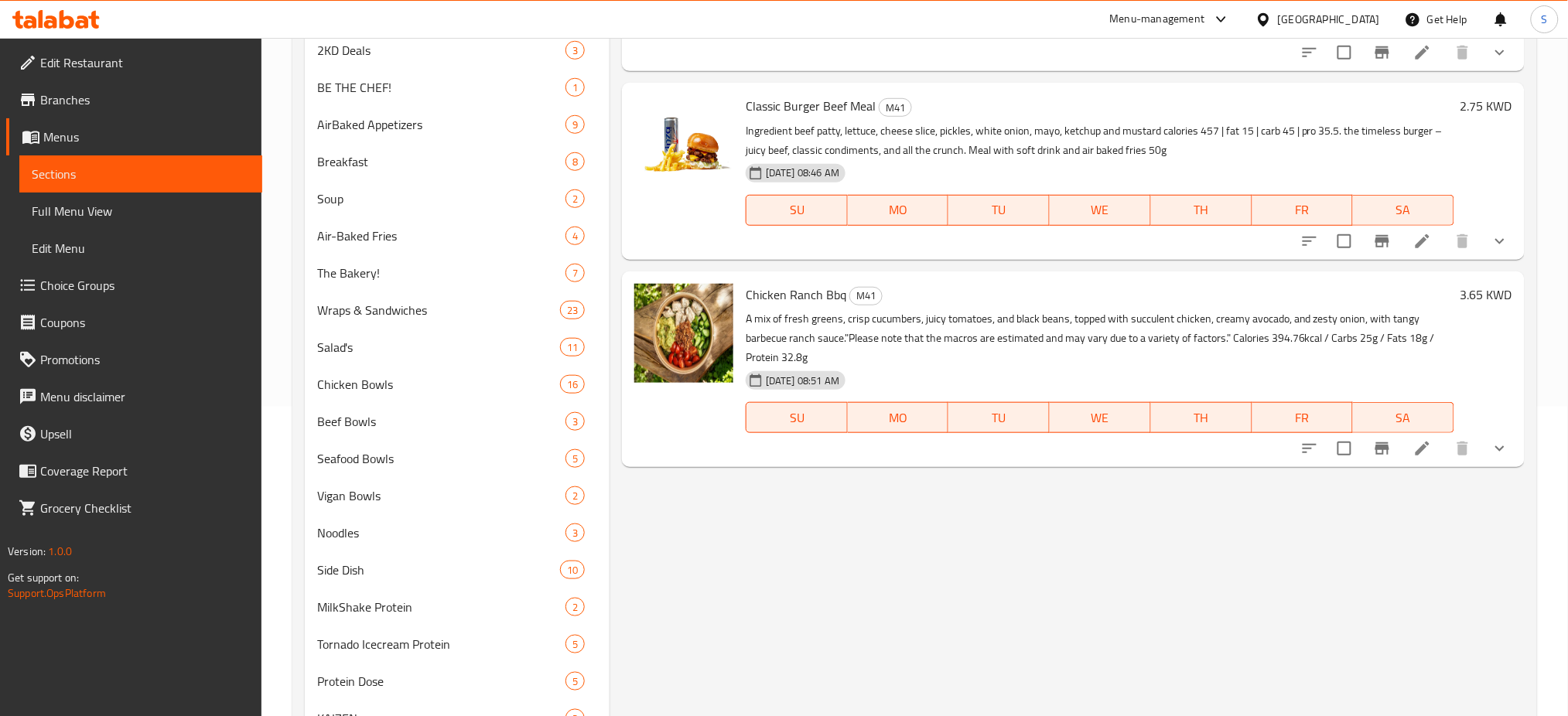
click at [1422, 462] on li at bounding box center [1423, 449] width 44 height 28
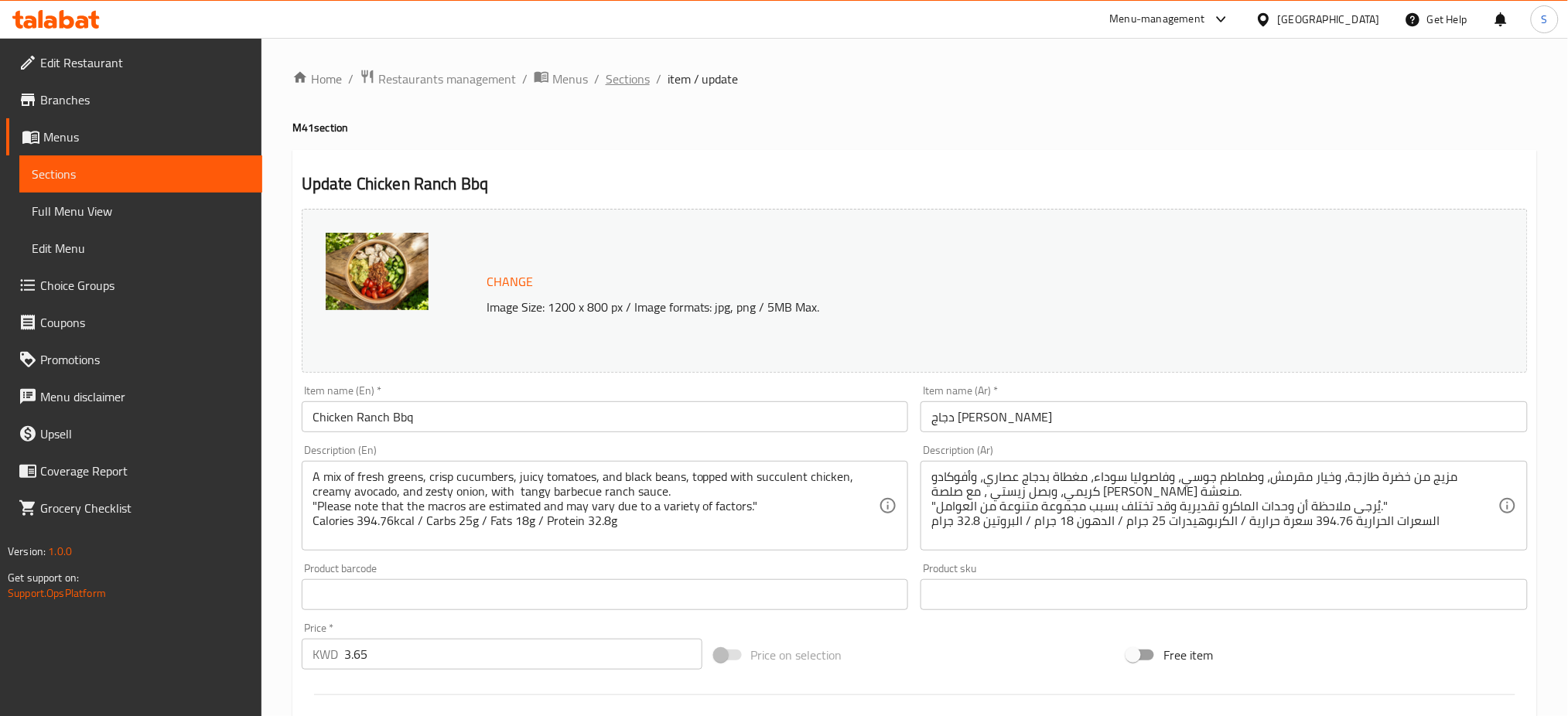
click at [616, 83] on span "Sections" at bounding box center [627, 78] width 44 height 18
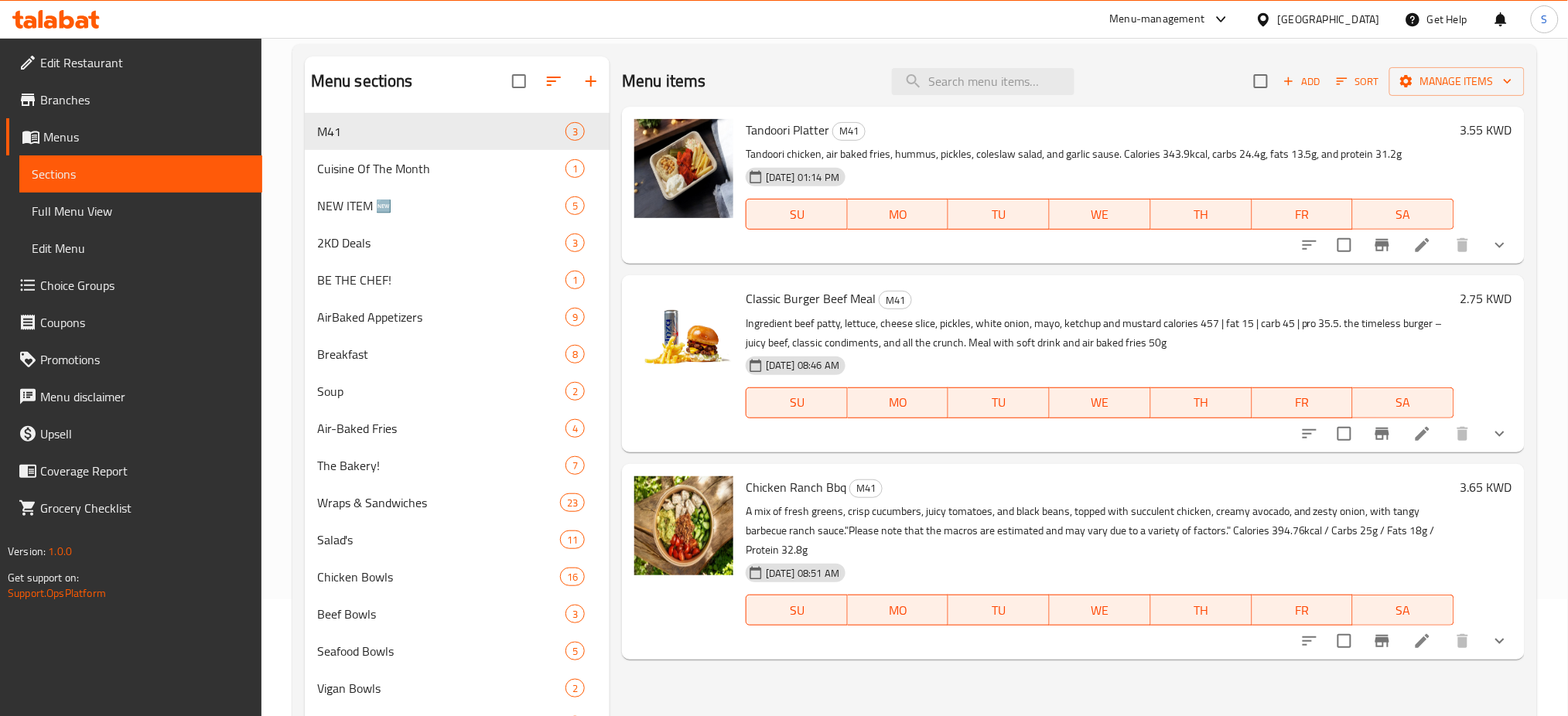
scroll to position [205, 0]
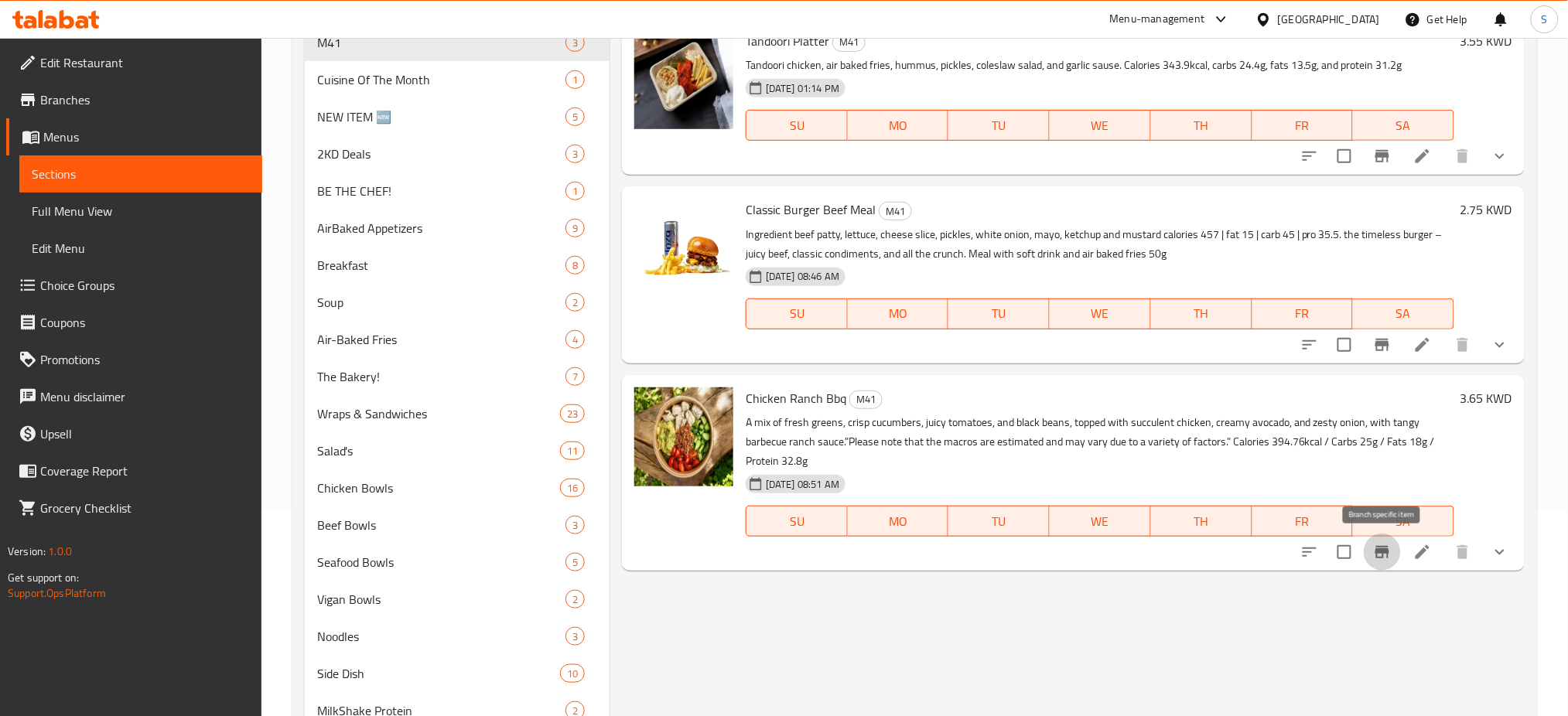
click at [1387, 556] on icon "Branch-specific-item" at bounding box center [1382, 552] width 18 height 18
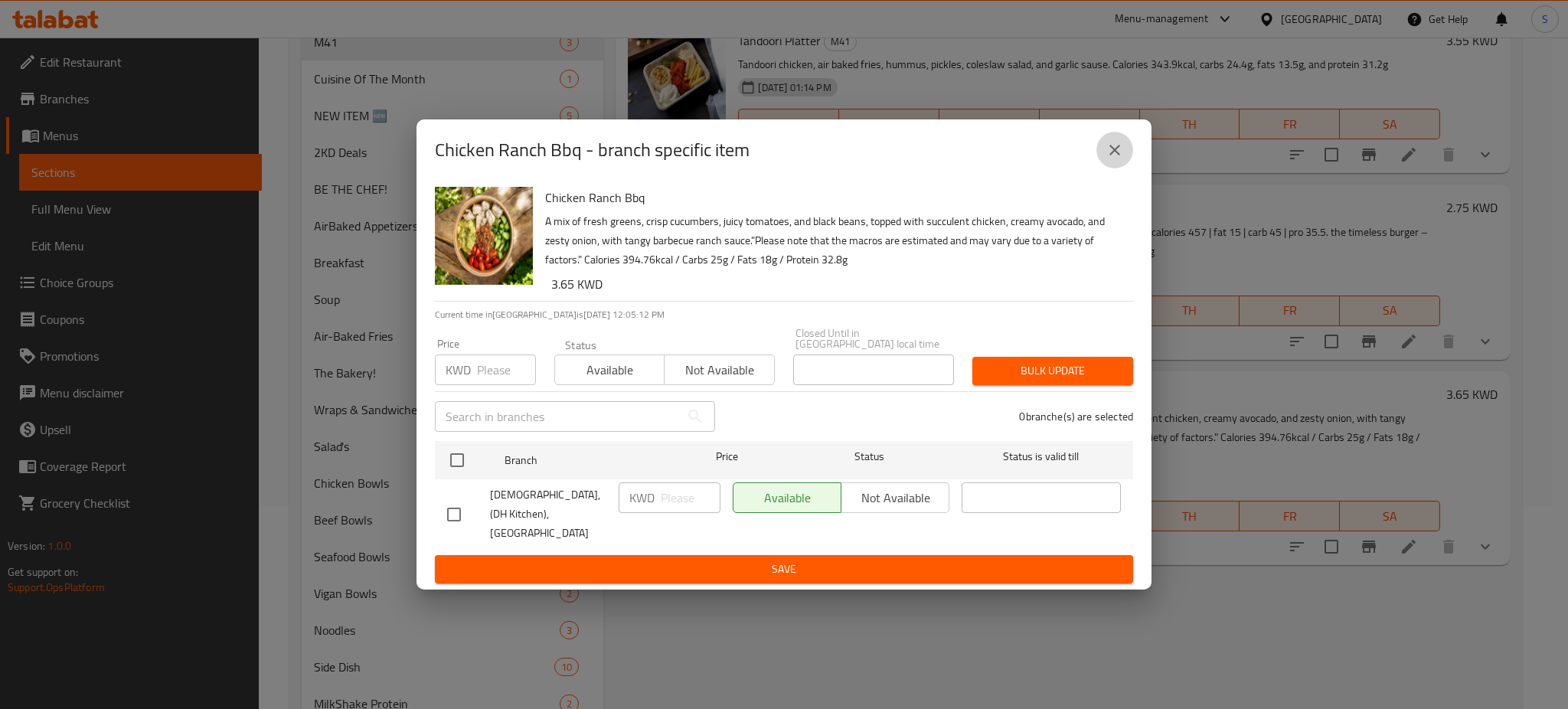
click at [1117, 159] on icon "close" at bounding box center [1114, 150] width 18 height 18
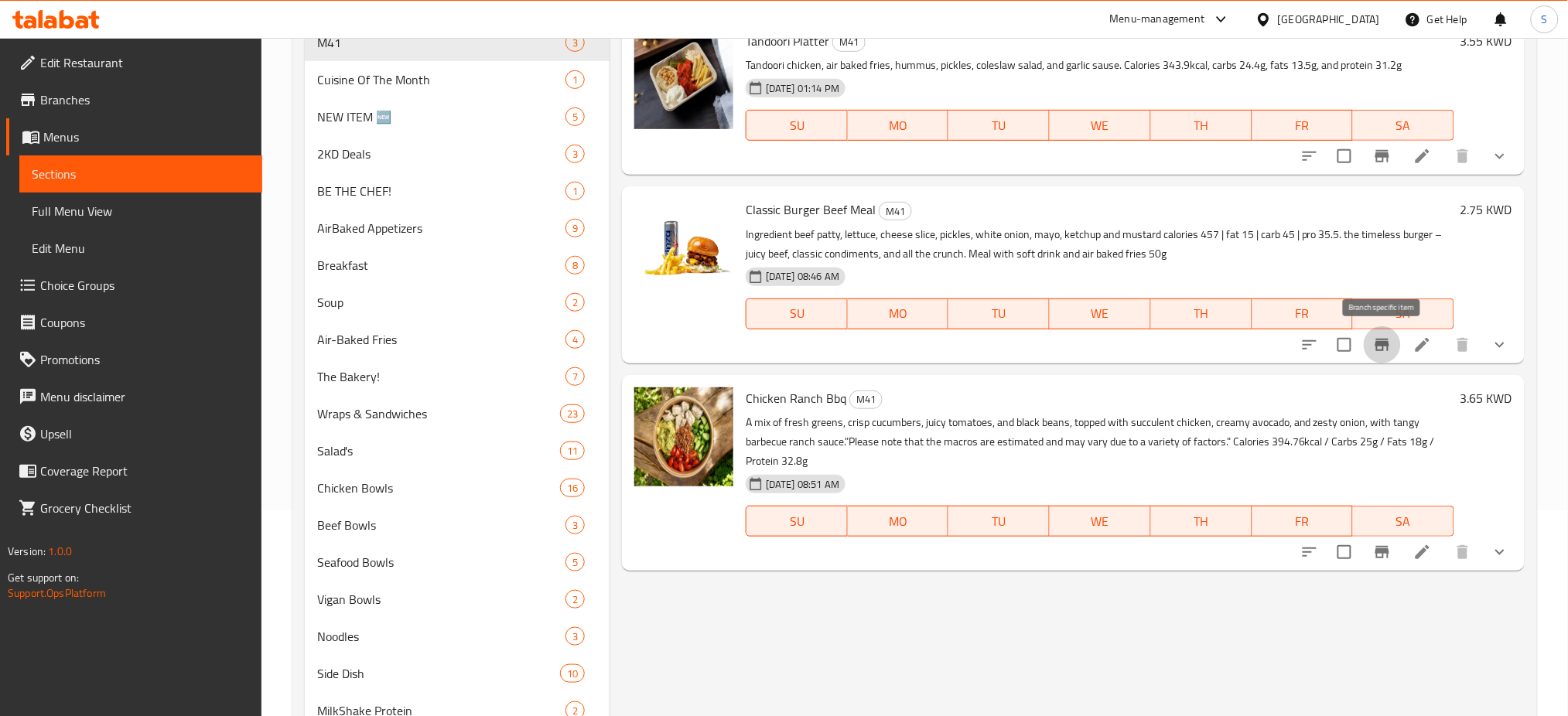
click at [1386, 345] on icon "Branch-specific-item" at bounding box center [1383, 345] width 14 height 12
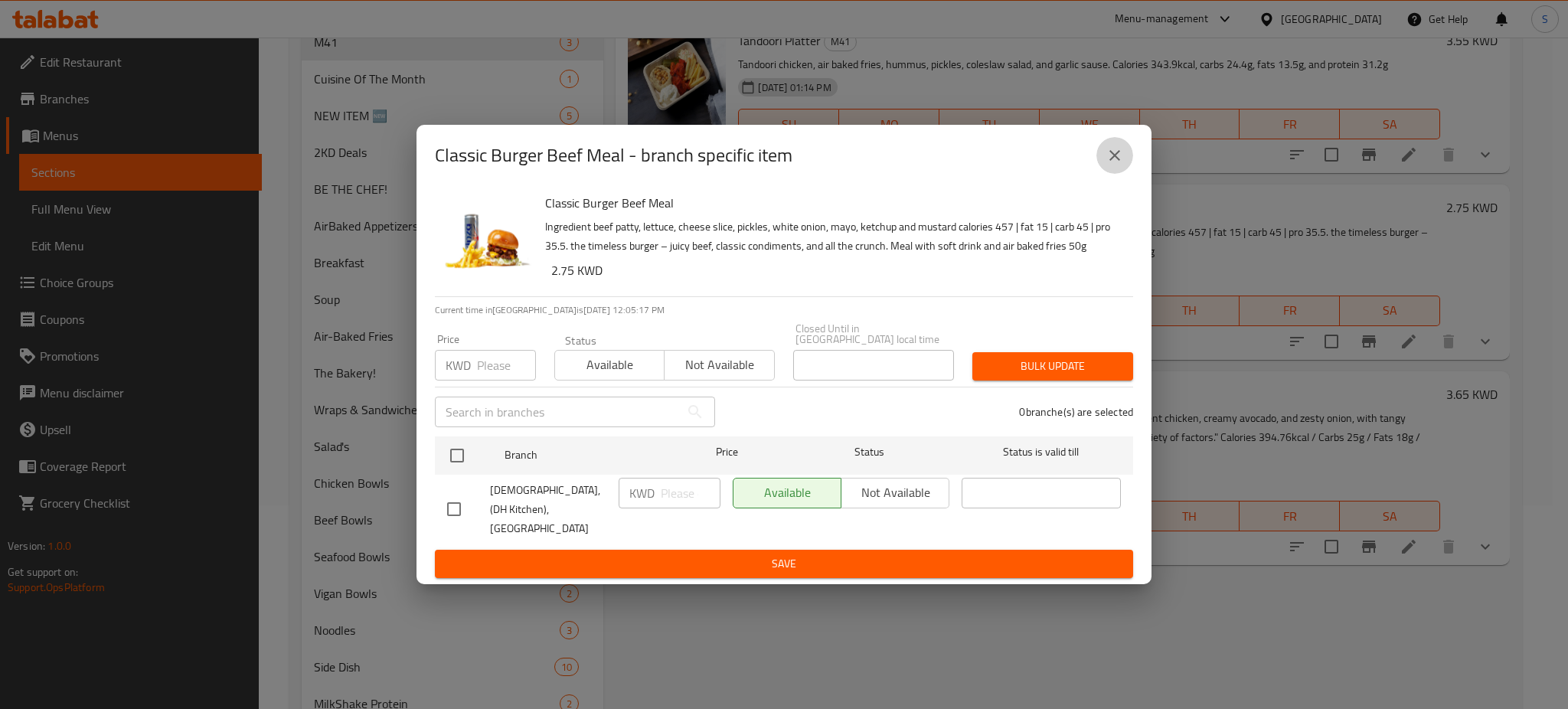
click at [1116, 161] on icon "close" at bounding box center [1114, 155] width 10 height 10
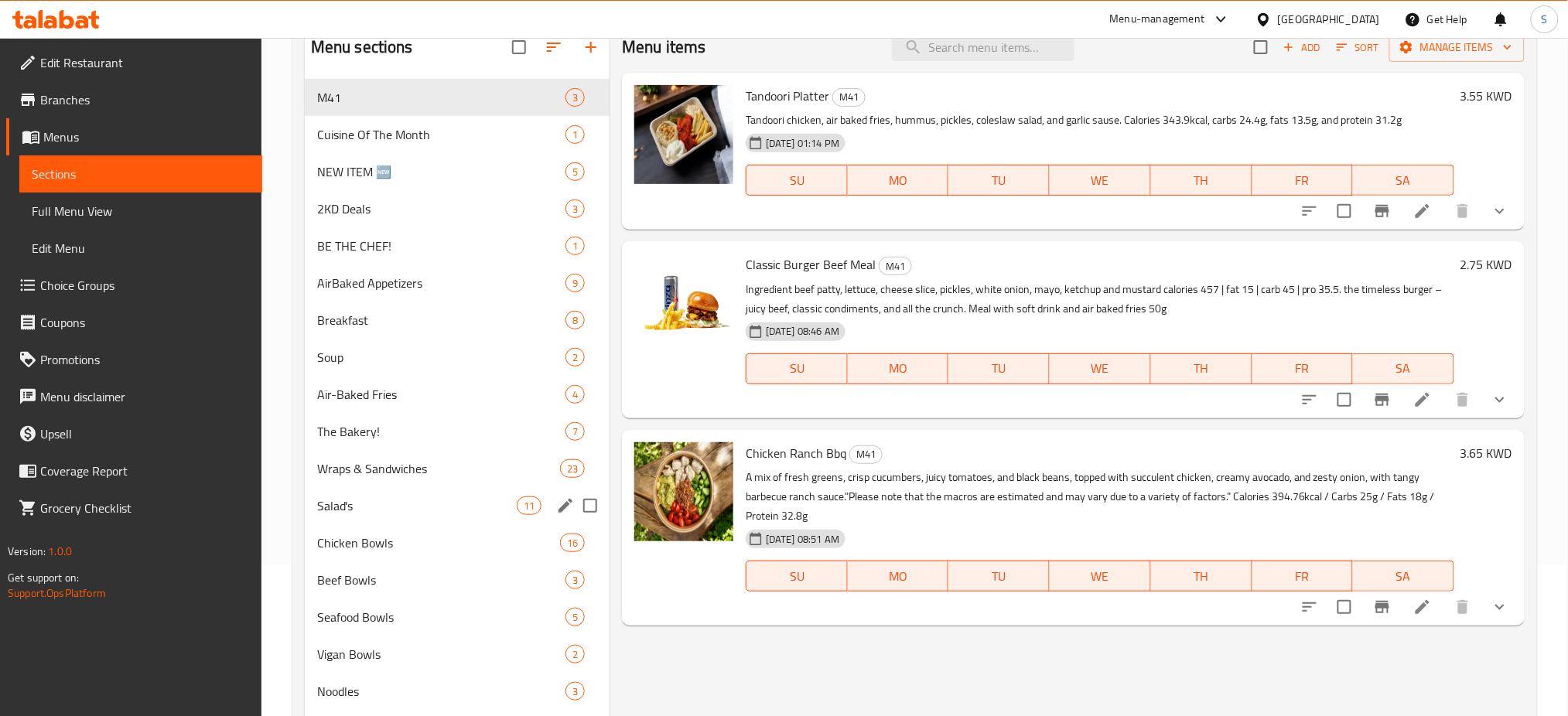
scroll to position [103, 0]
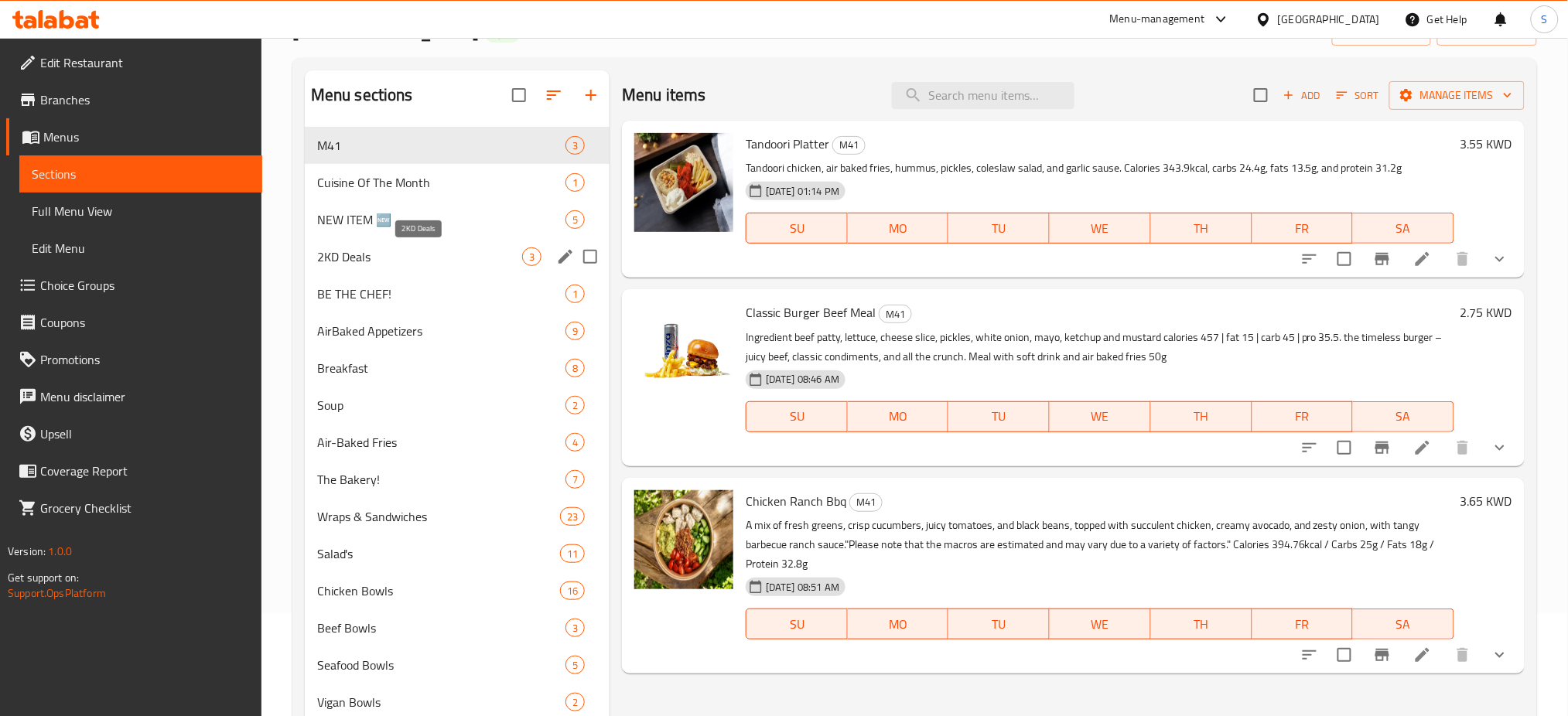
click at [373, 264] on span "2KD Deals" at bounding box center [419, 256] width 205 height 18
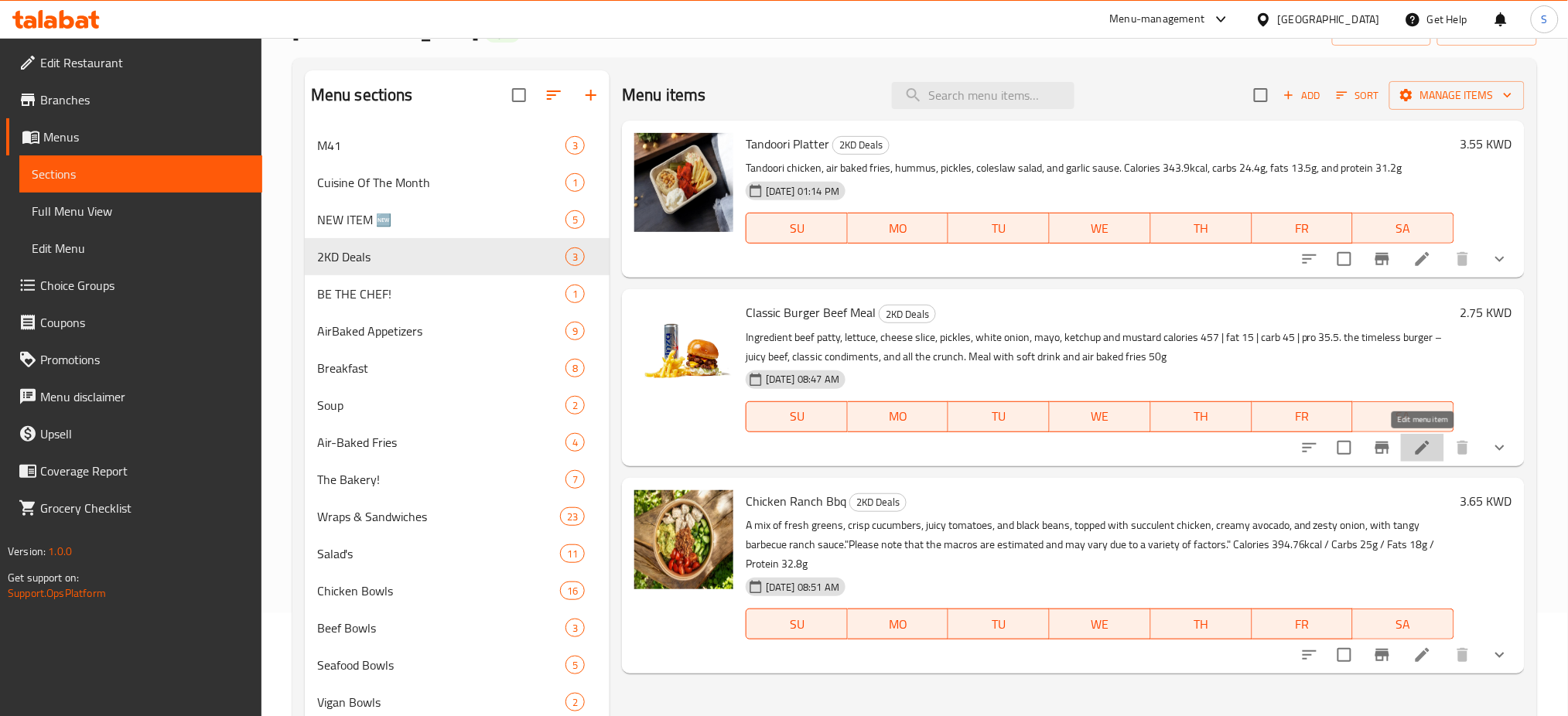
click at [1429, 454] on icon at bounding box center [1422, 447] width 18 height 18
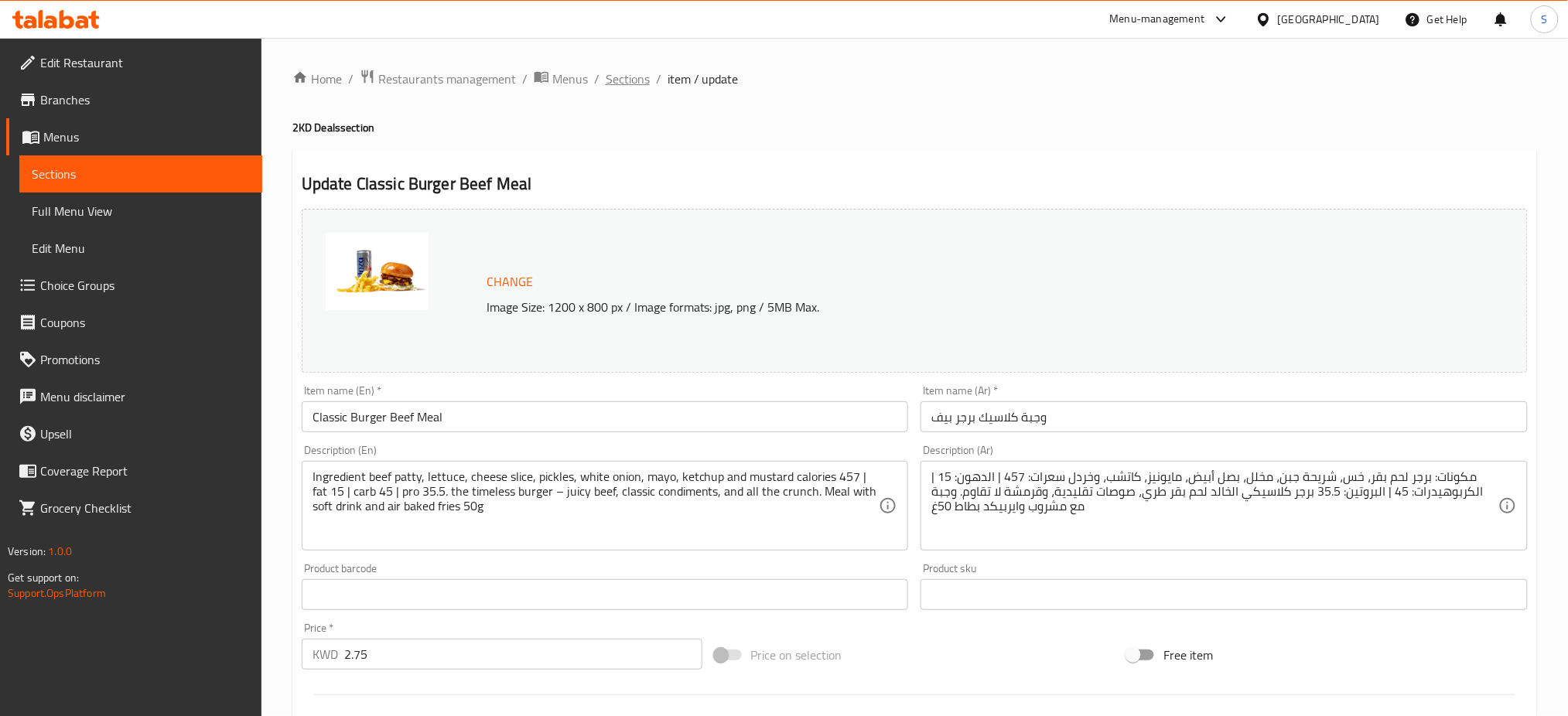
click at [628, 79] on span "Sections" at bounding box center [627, 78] width 44 height 18
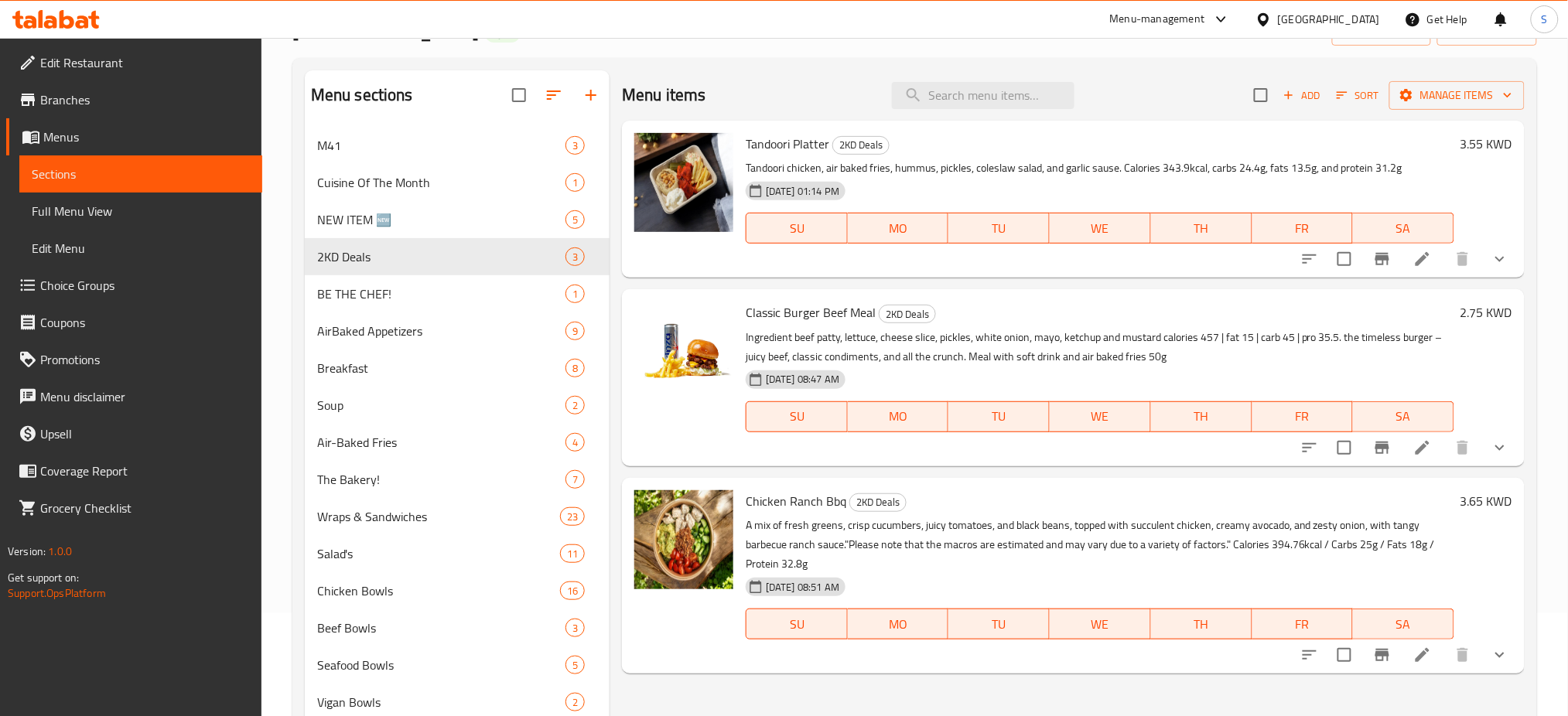
scroll to position [205, 0]
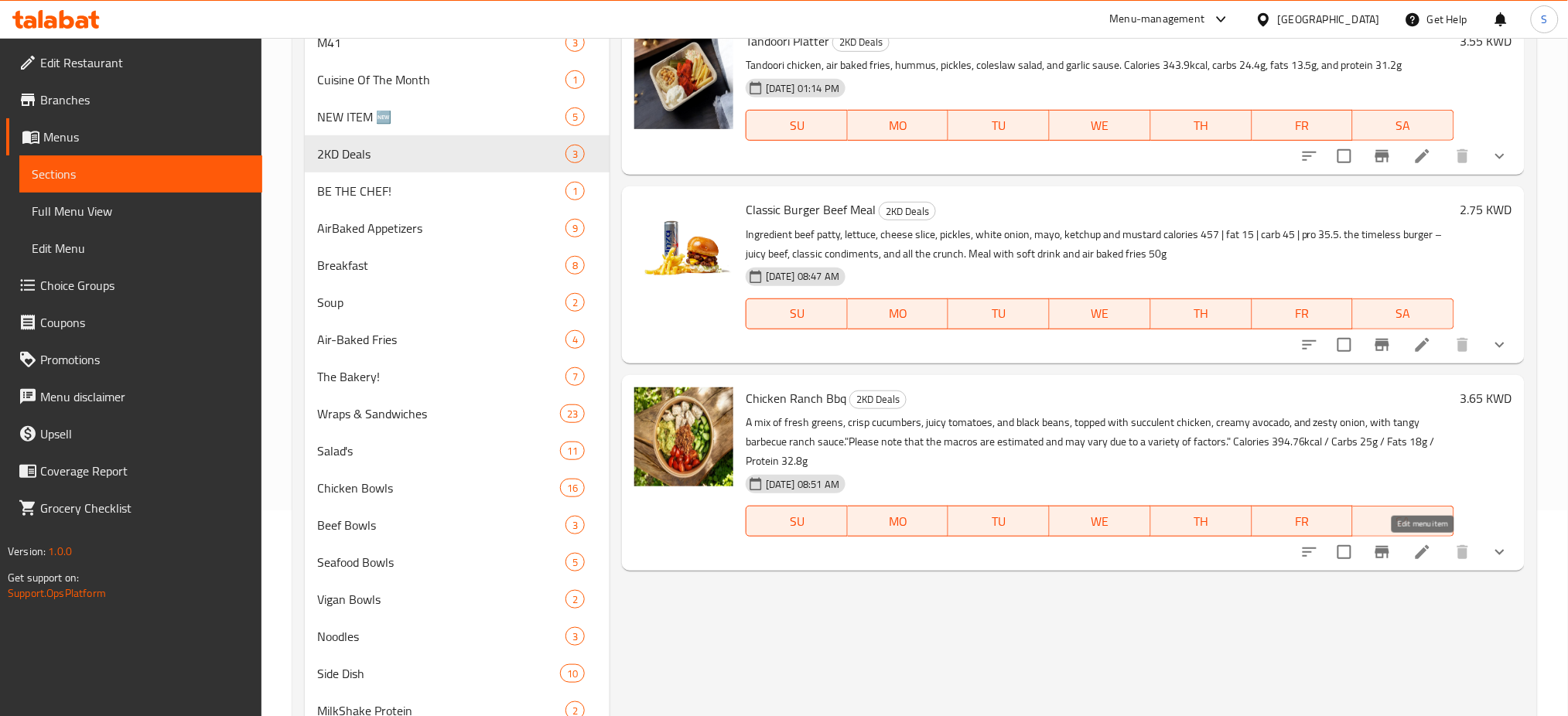
click at [1424, 554] on icon at bounding box center [1423, 552] width 14 height 14
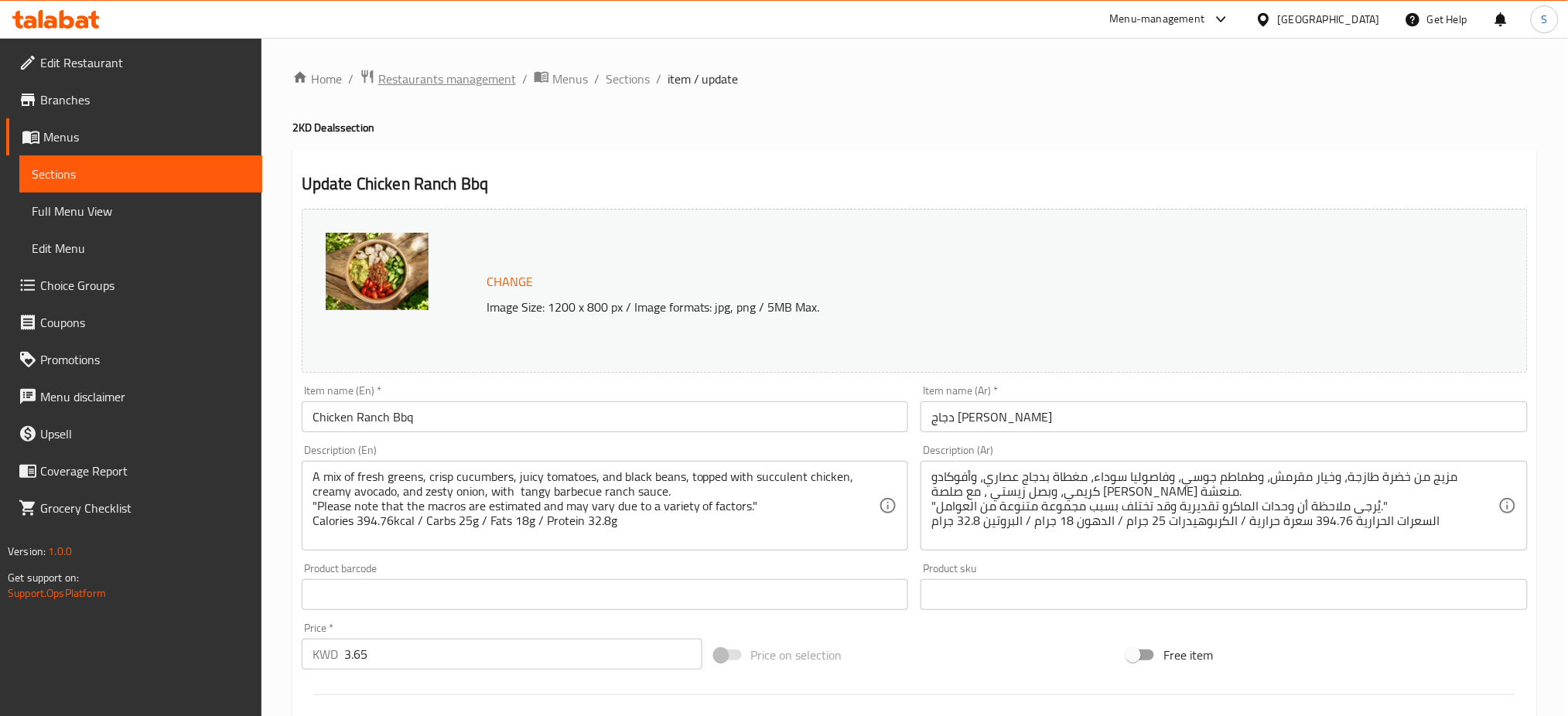
click at [465, 86] on span "Restaurants management" at bounding box center [447, 78] width 137 height 18
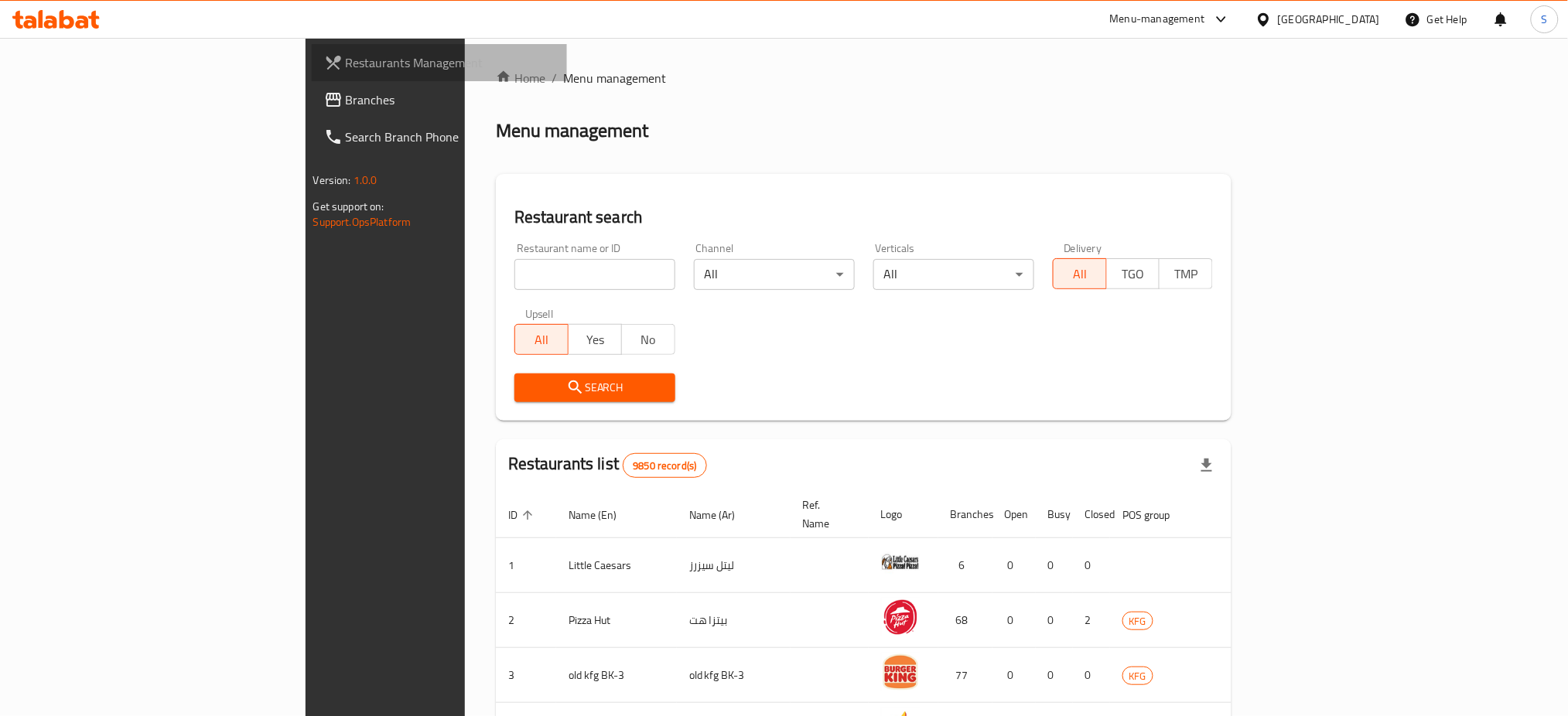
click at [345, 64] on span "Restaurants Management" at bounding box center [450, 62] width 210 height 18
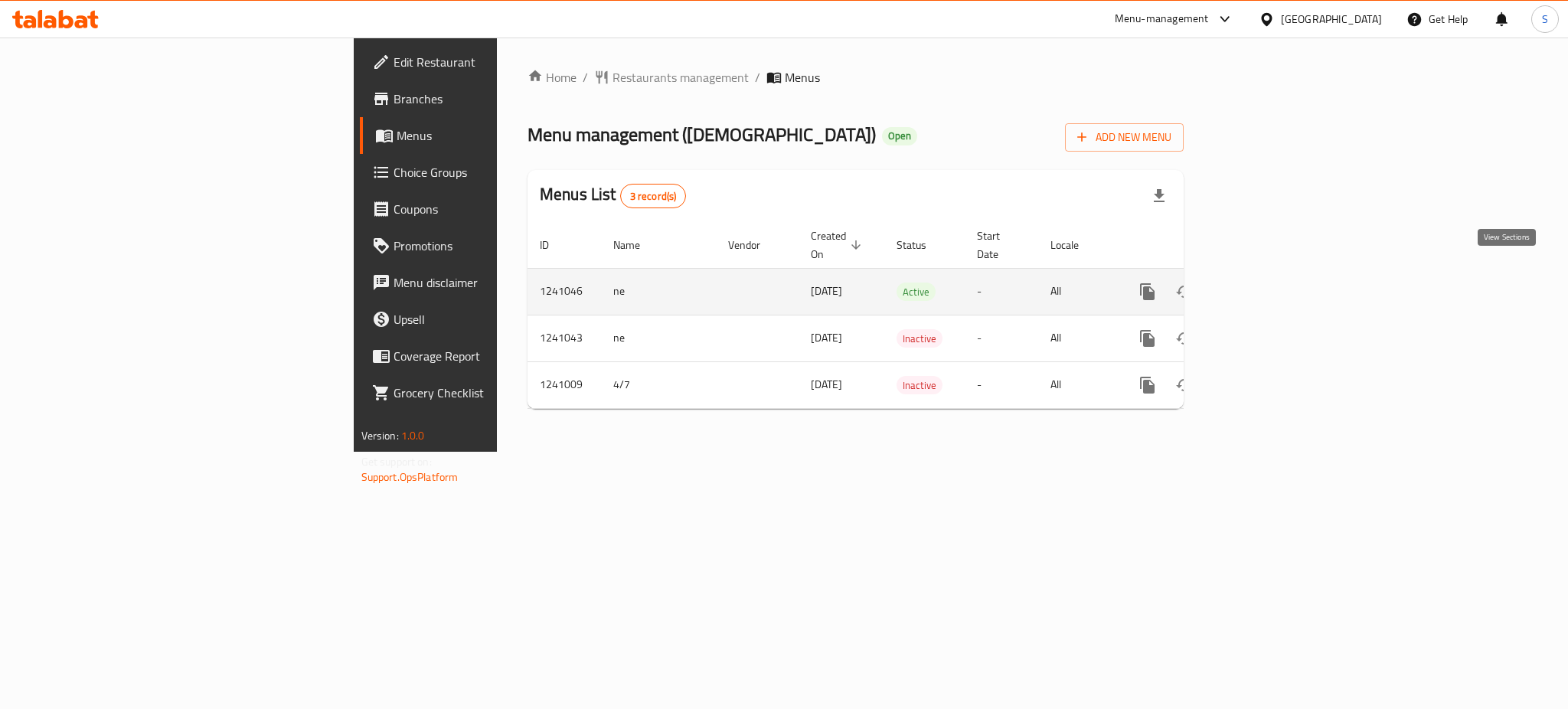
click at [1267, 283] on icon "enhanced table" at bounding box center [1257, 291] width 18 height 18
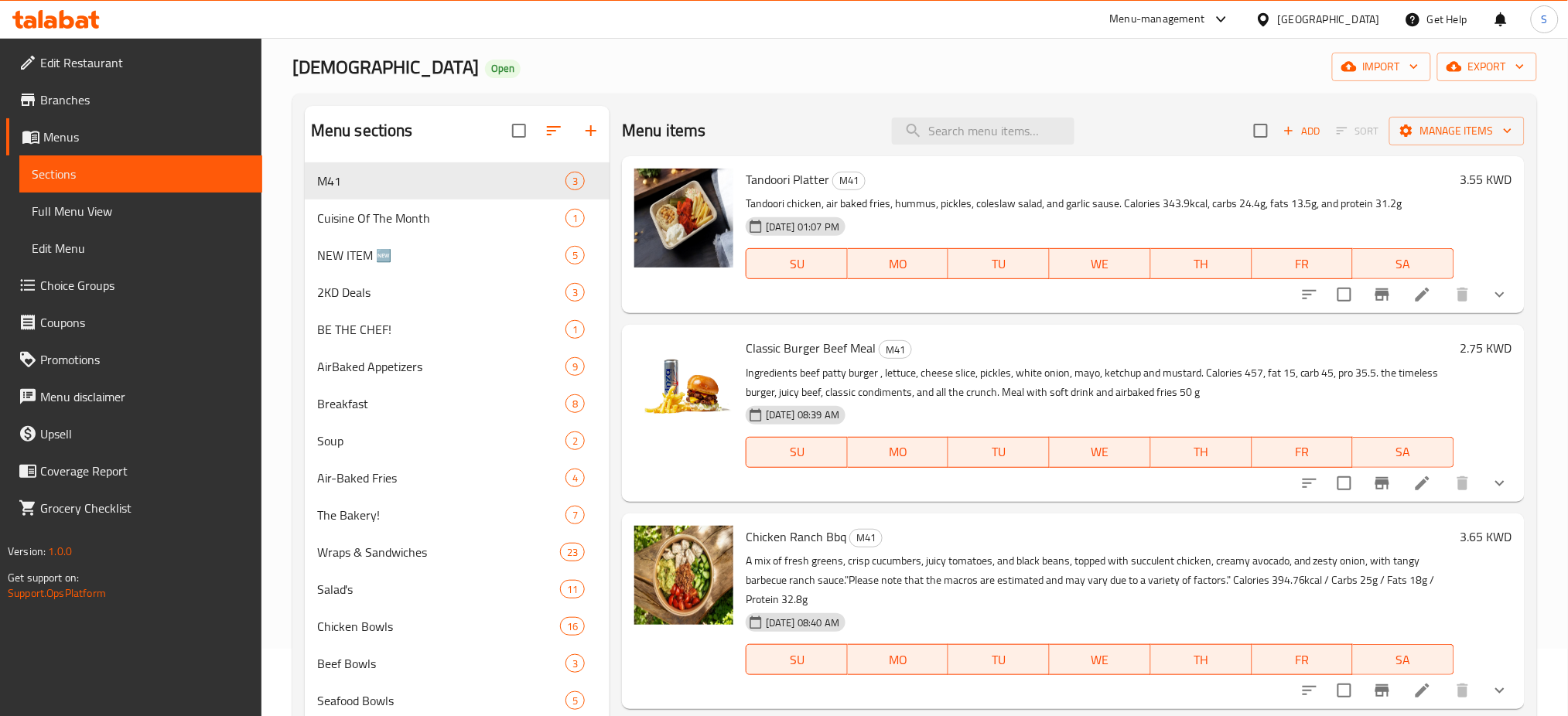
scroll to position [103, 0]
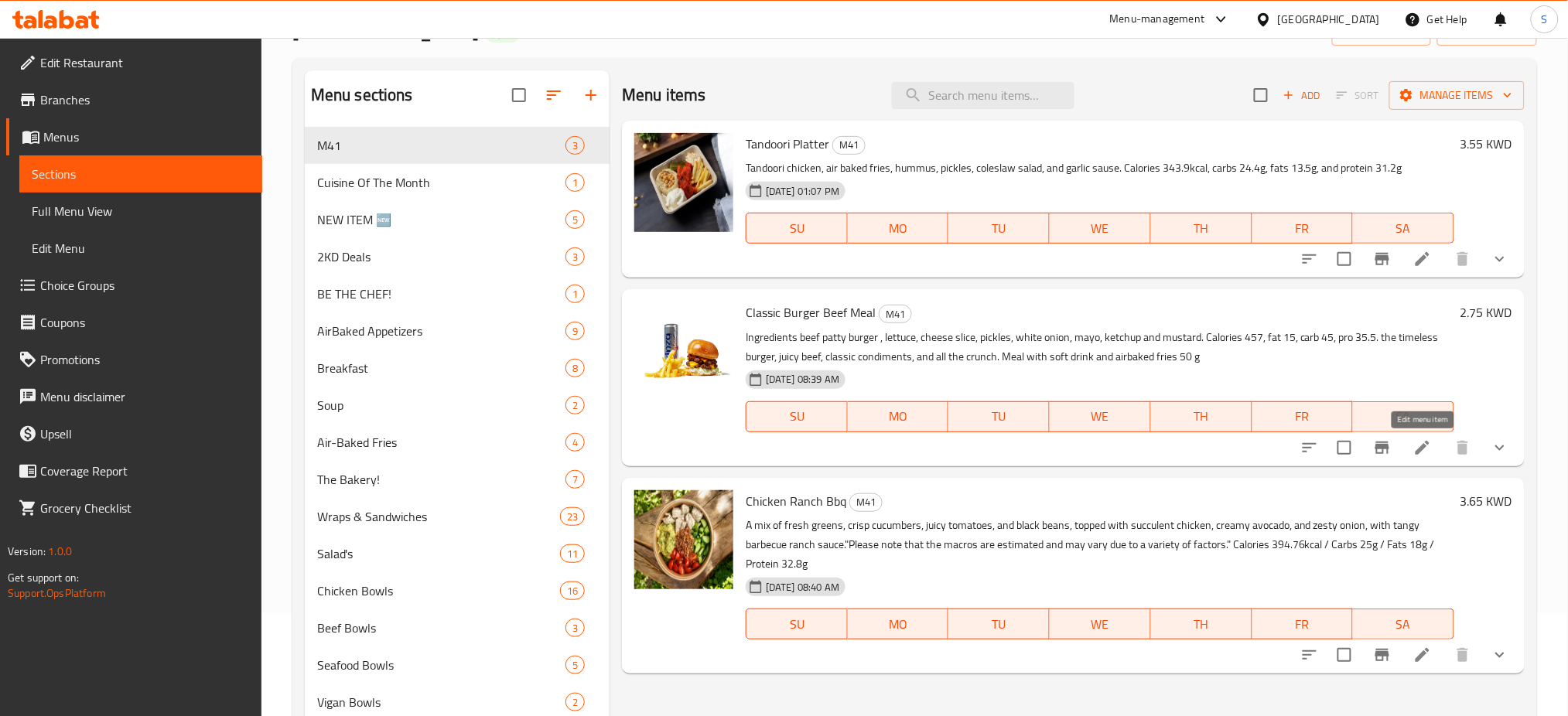
click at [1424, 451] on icon at bounding box center [1422, 447] width 18 height 18
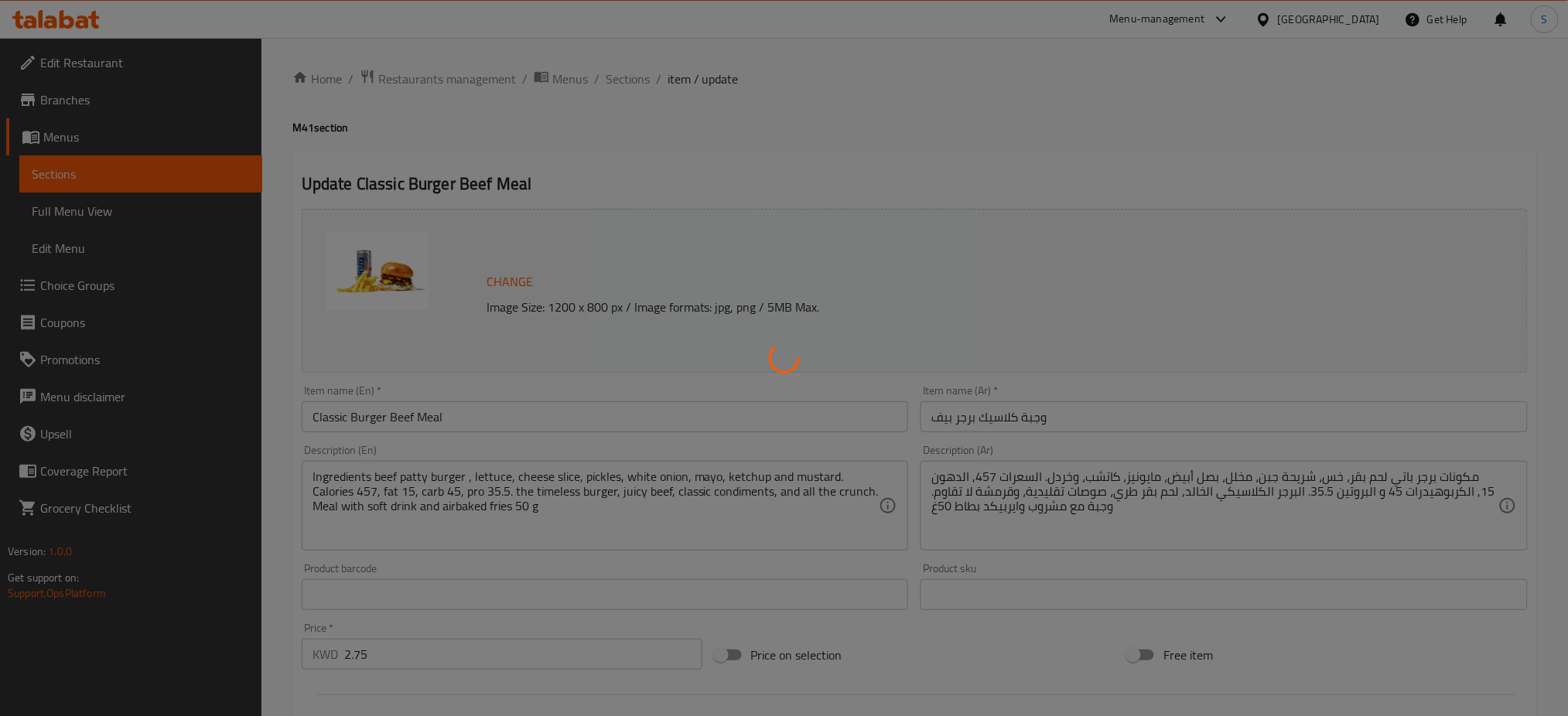
type input "اختيارك من المشروب"
type input "1"
type input "ازل من كلاسيك برجر بيف"
type input "0"
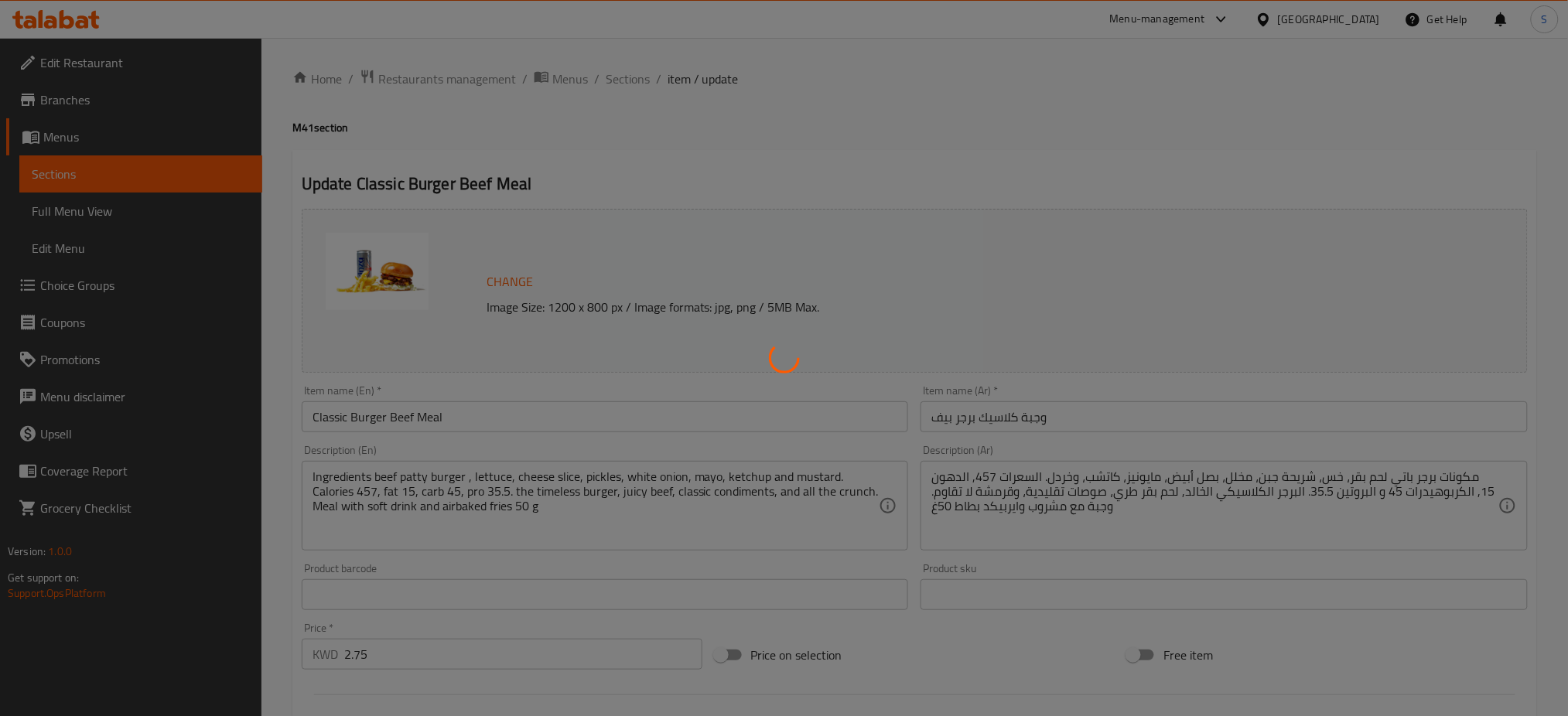
type input "7"
type input "خيارات الساندوتش"
type input "0"
type input "2"
type input "إكسترا كربوهيدرات:"
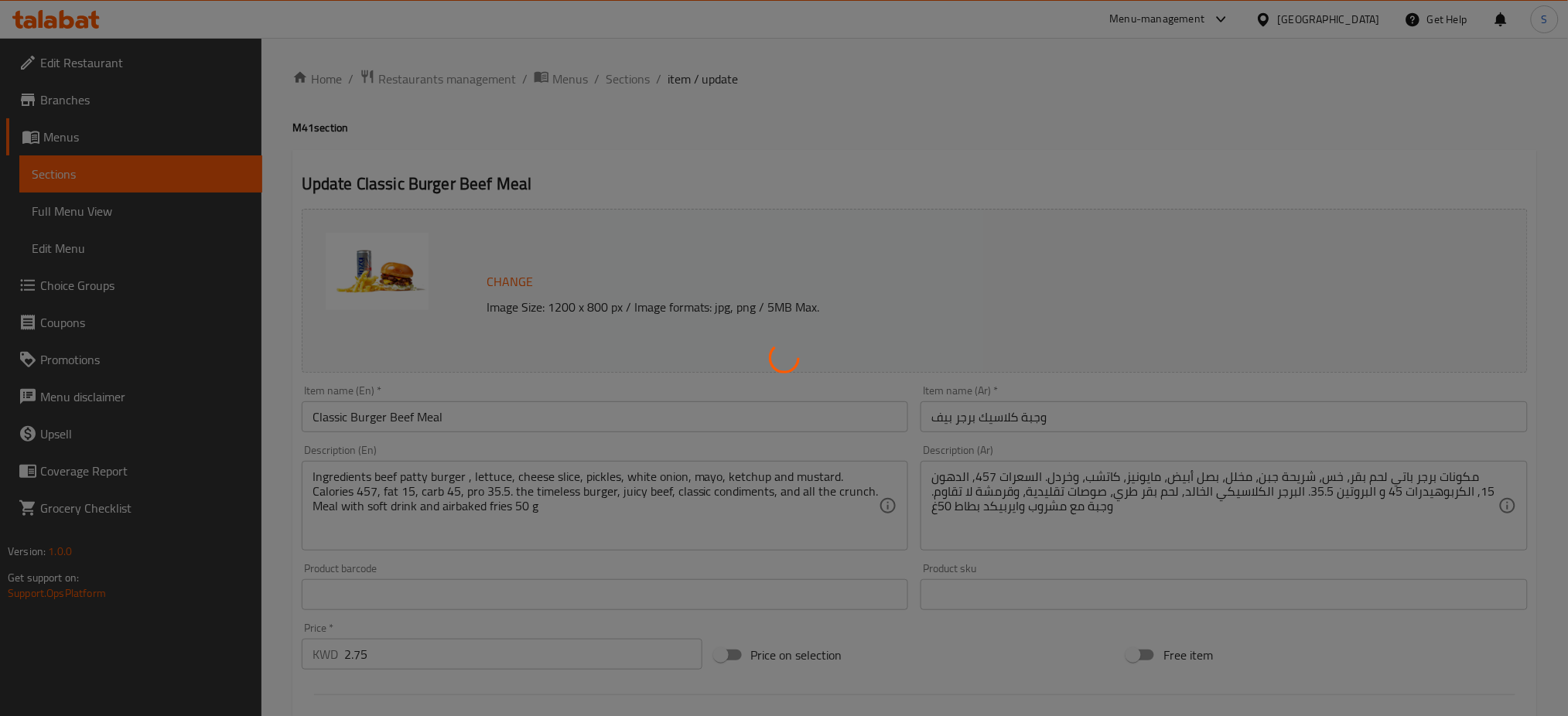
type input "0"
type input "2"
type input "صوص:"
type input "0"
type input "10"
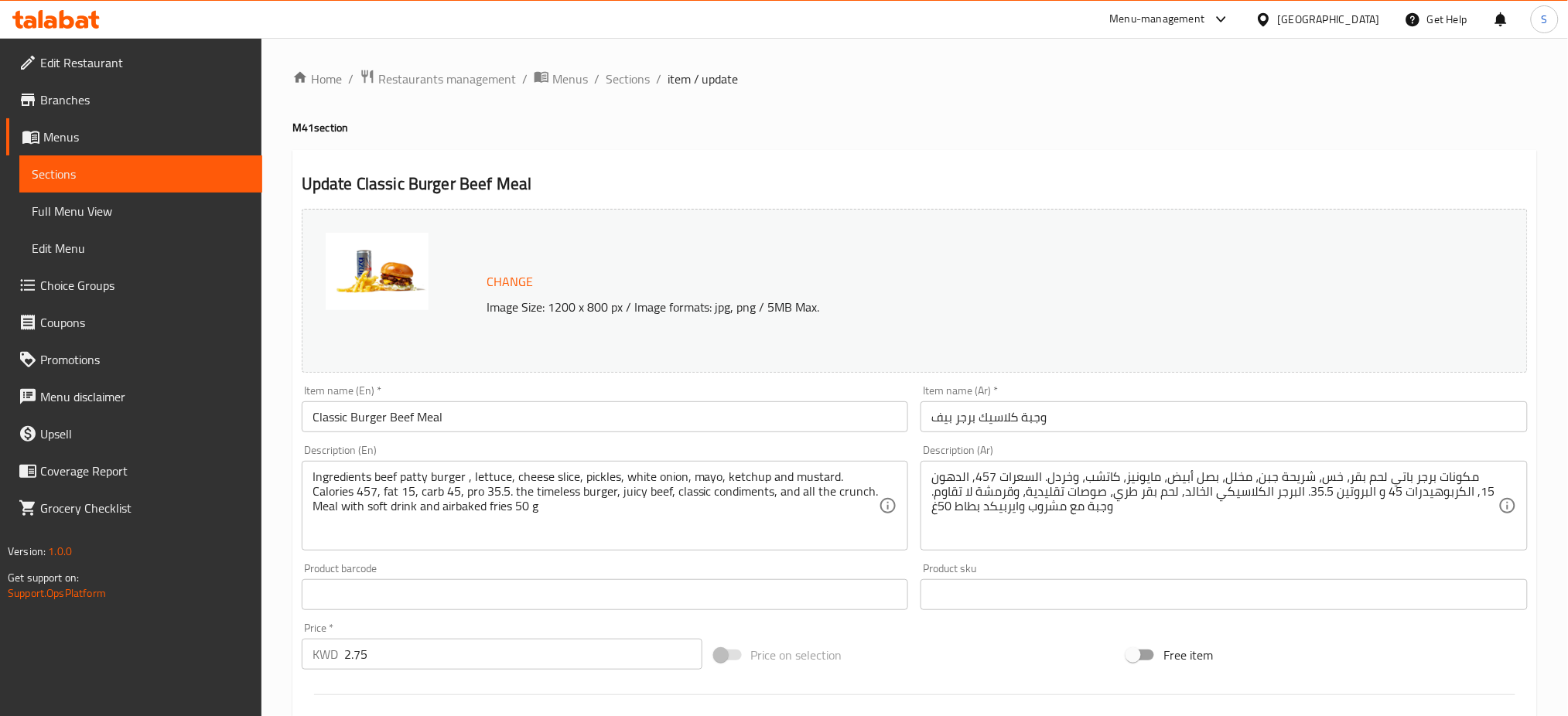
drag, startPoint x: 629, startPoint y: 79, endPoint x: 638, endPoint y: 94, distance: 17.5
click at [629, 78] on span "Sections" at bounding box center [627, 78] width 44 height 18
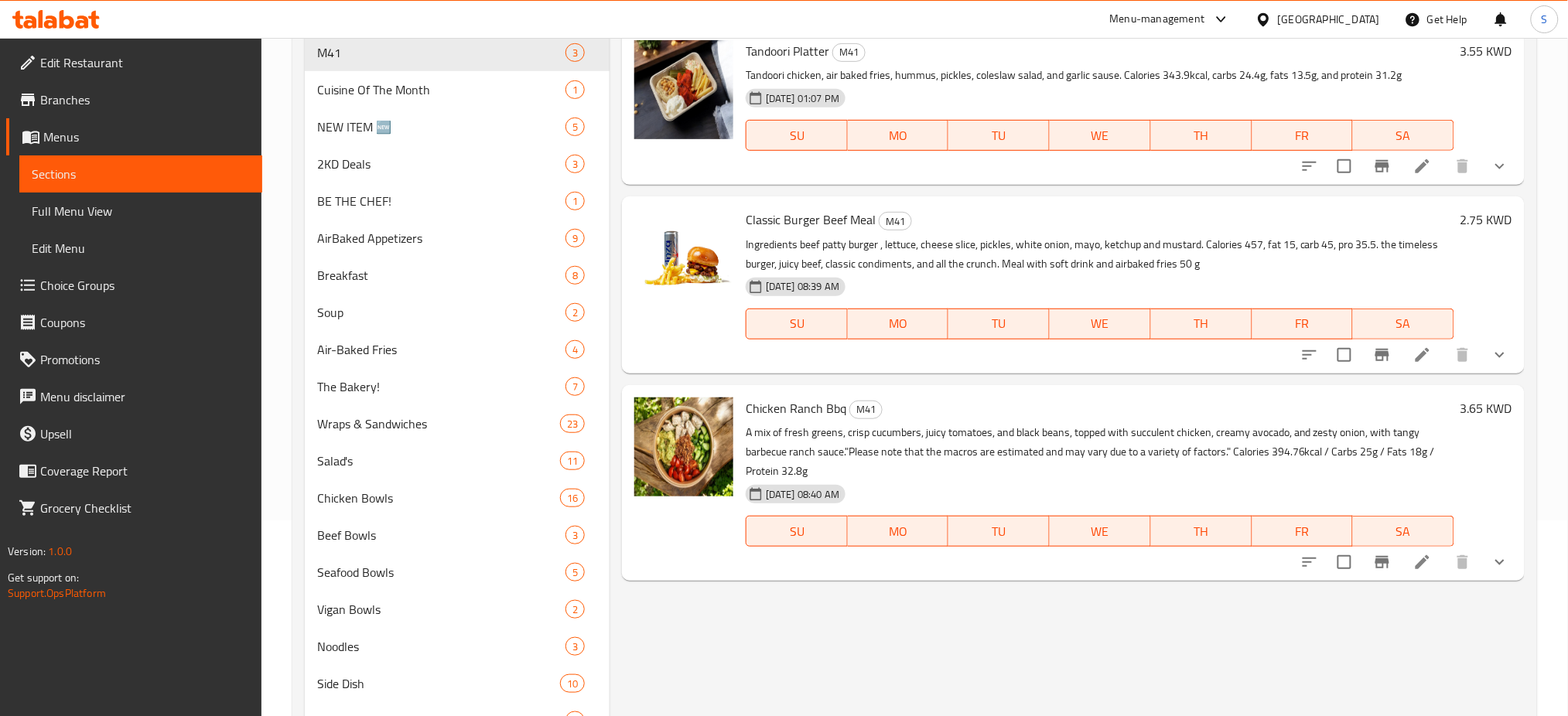
scroll to position [205, 0]
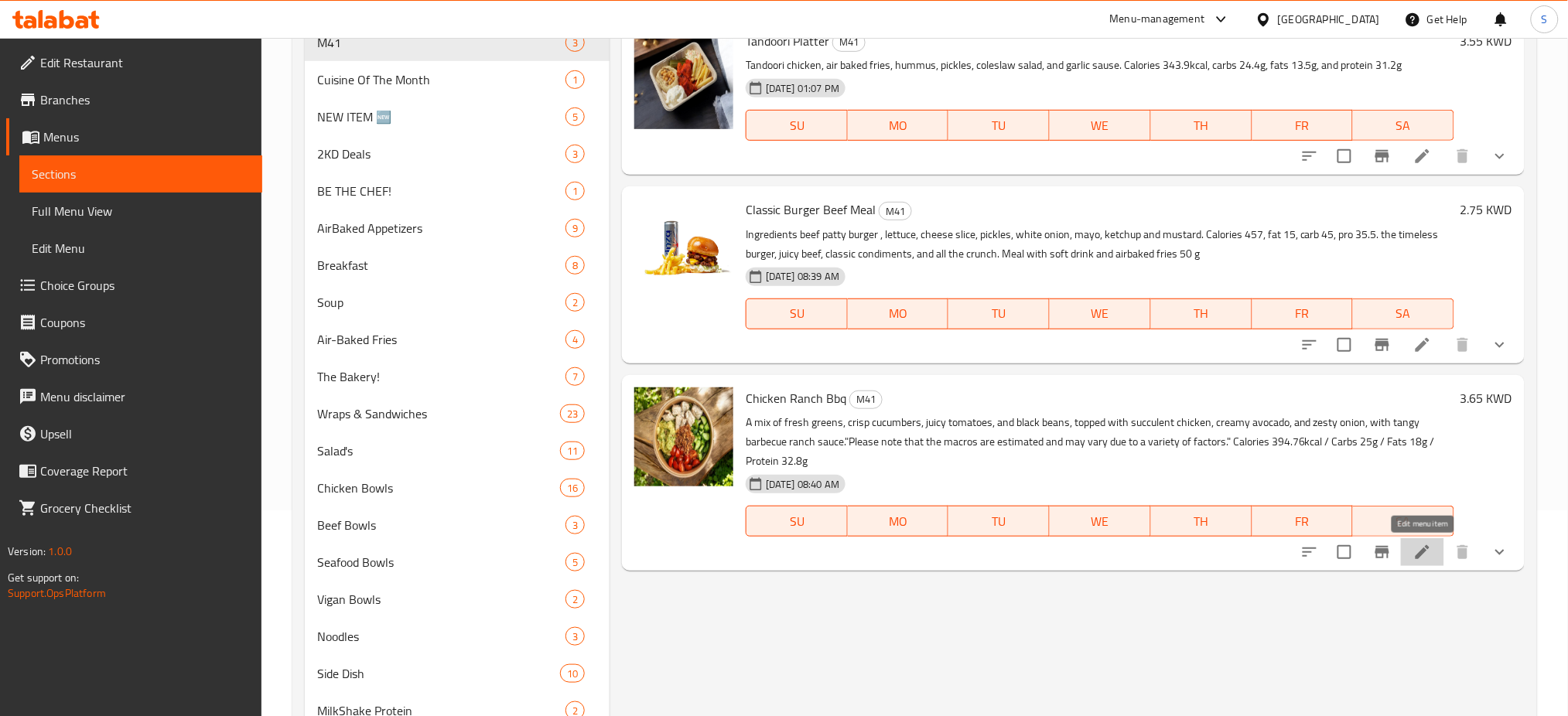
click at [1425, 558] on icon at bounding box center [1422, 552] width 18 height 18
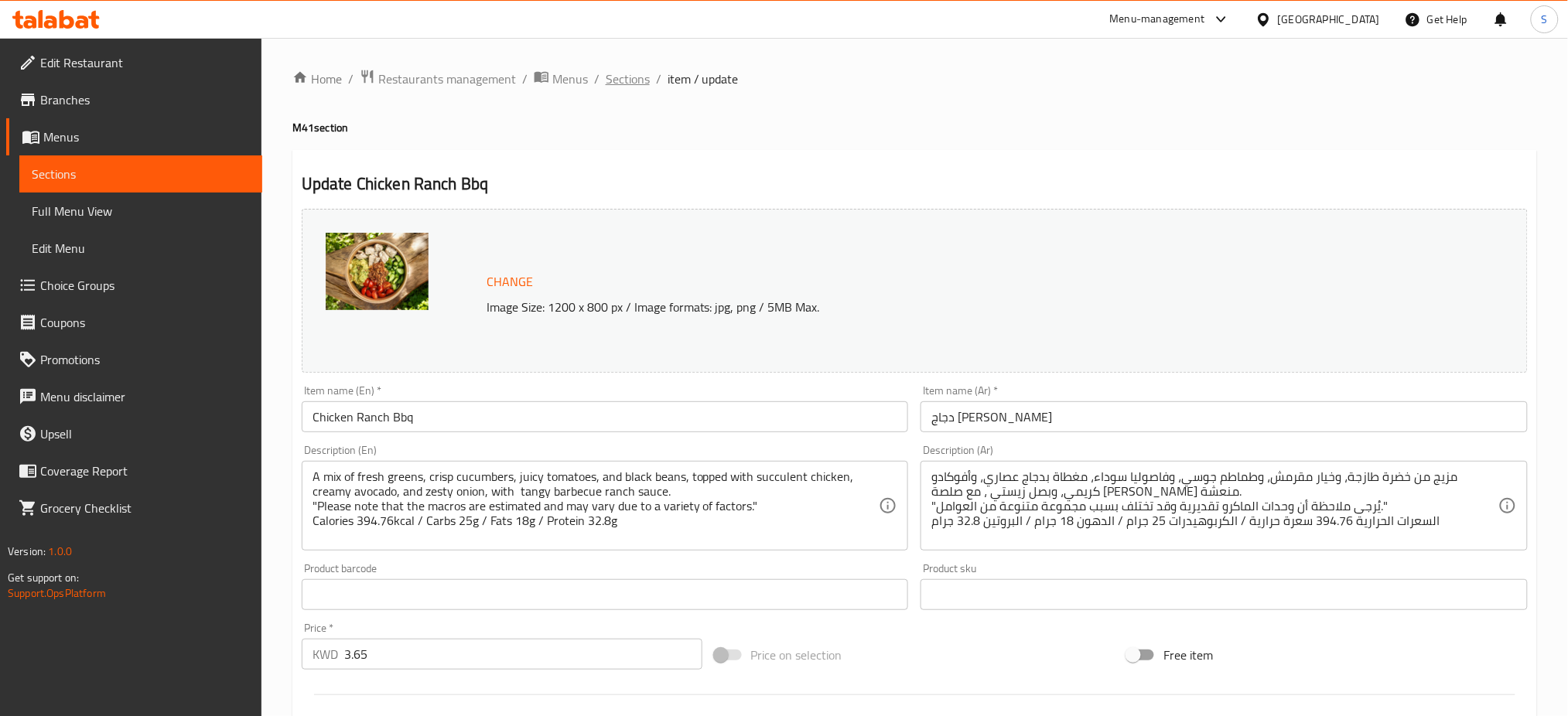
click at [635, 80] on span "Sections" at bounding box center [627, 78] width 44 height 18
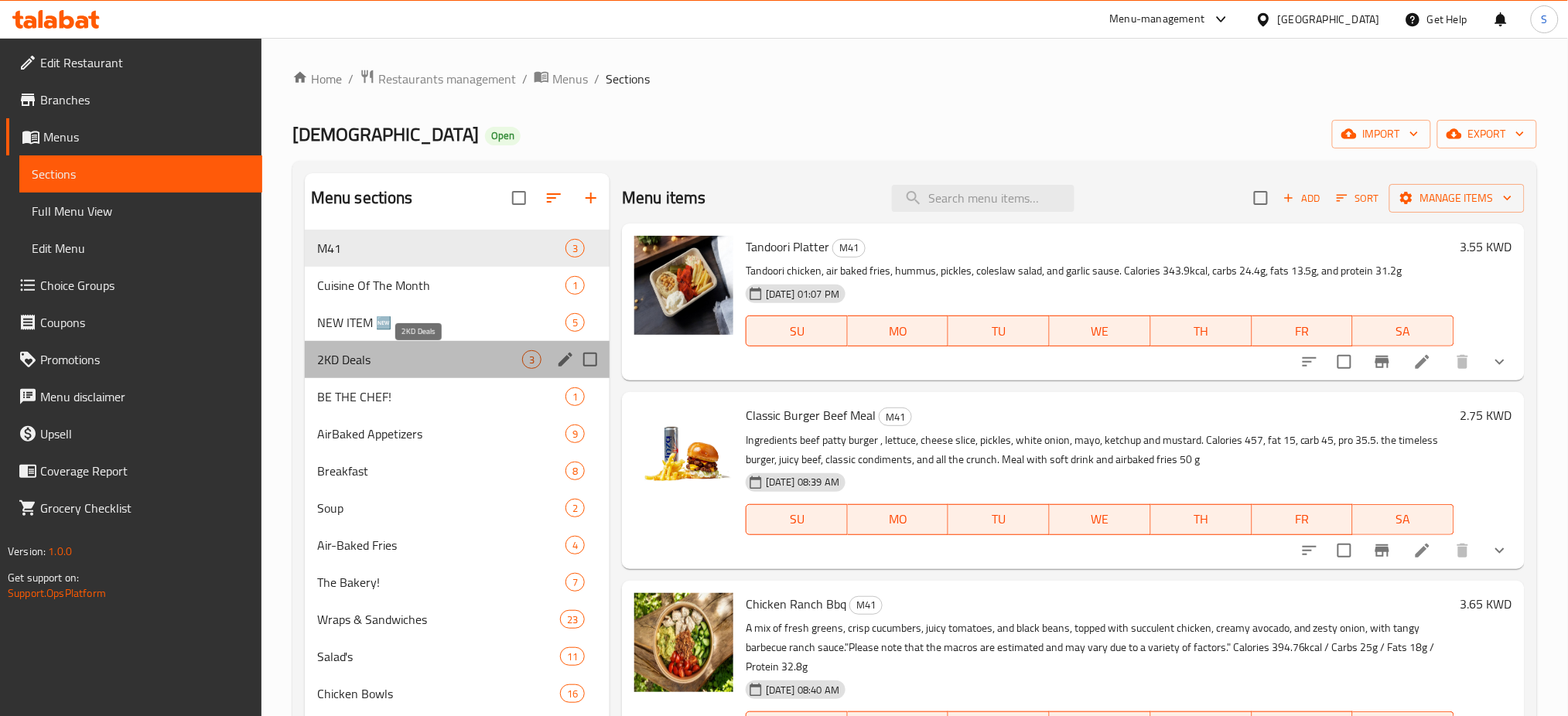
click at [414, 364] on span "2KD Deals" at bounding box center [419, 359] width 205 height 18
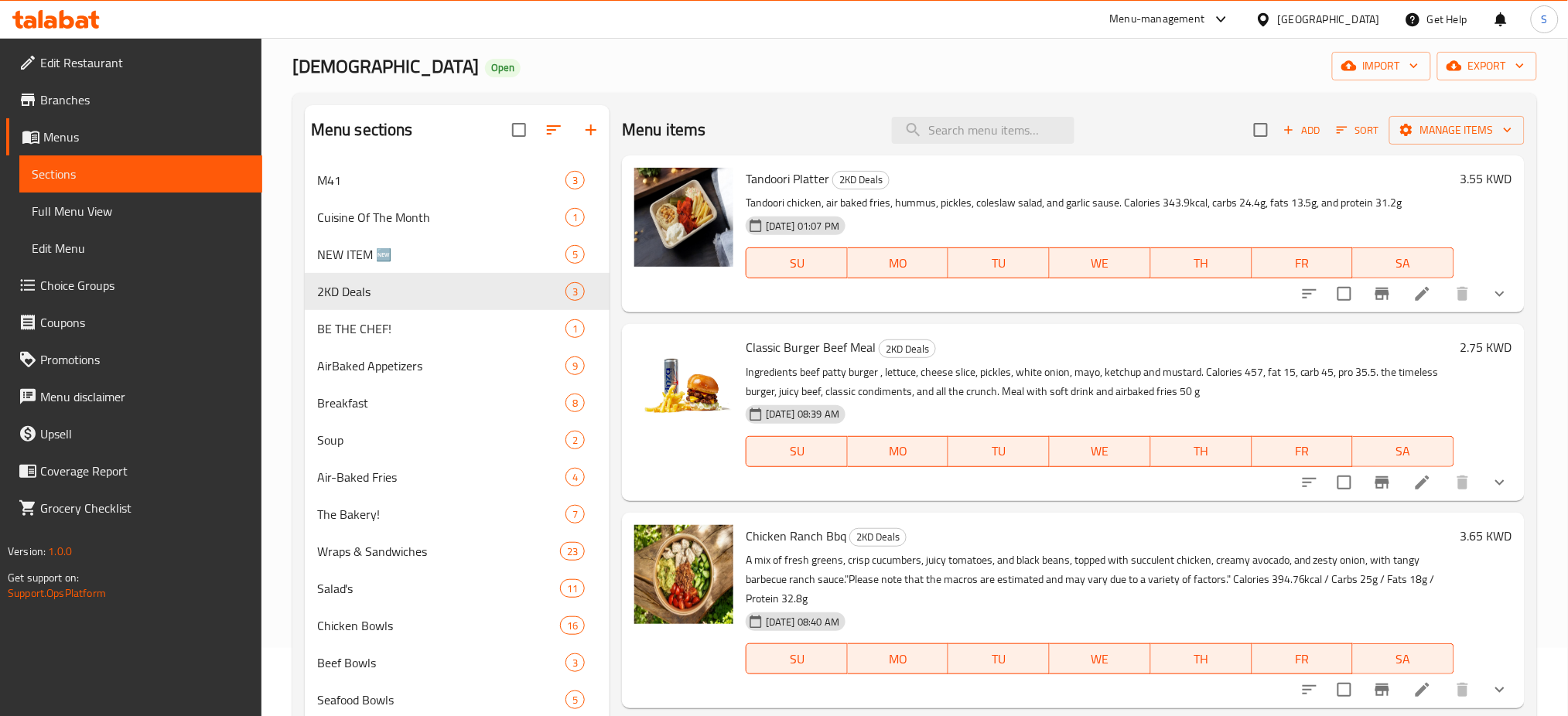
scroll to position [103, 0]
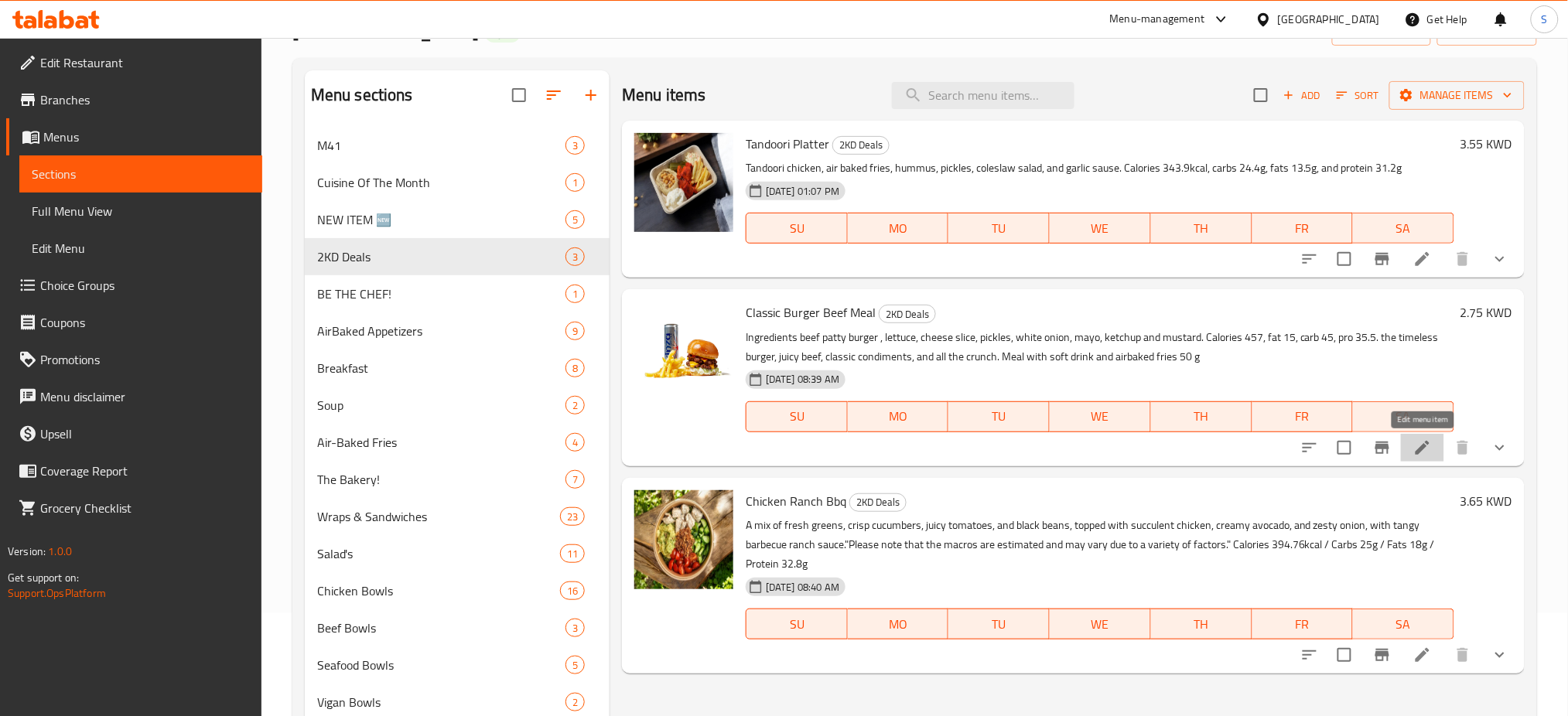
click at [1419, 451] on icon at bounding box center [1423, 448] width 14 height 14
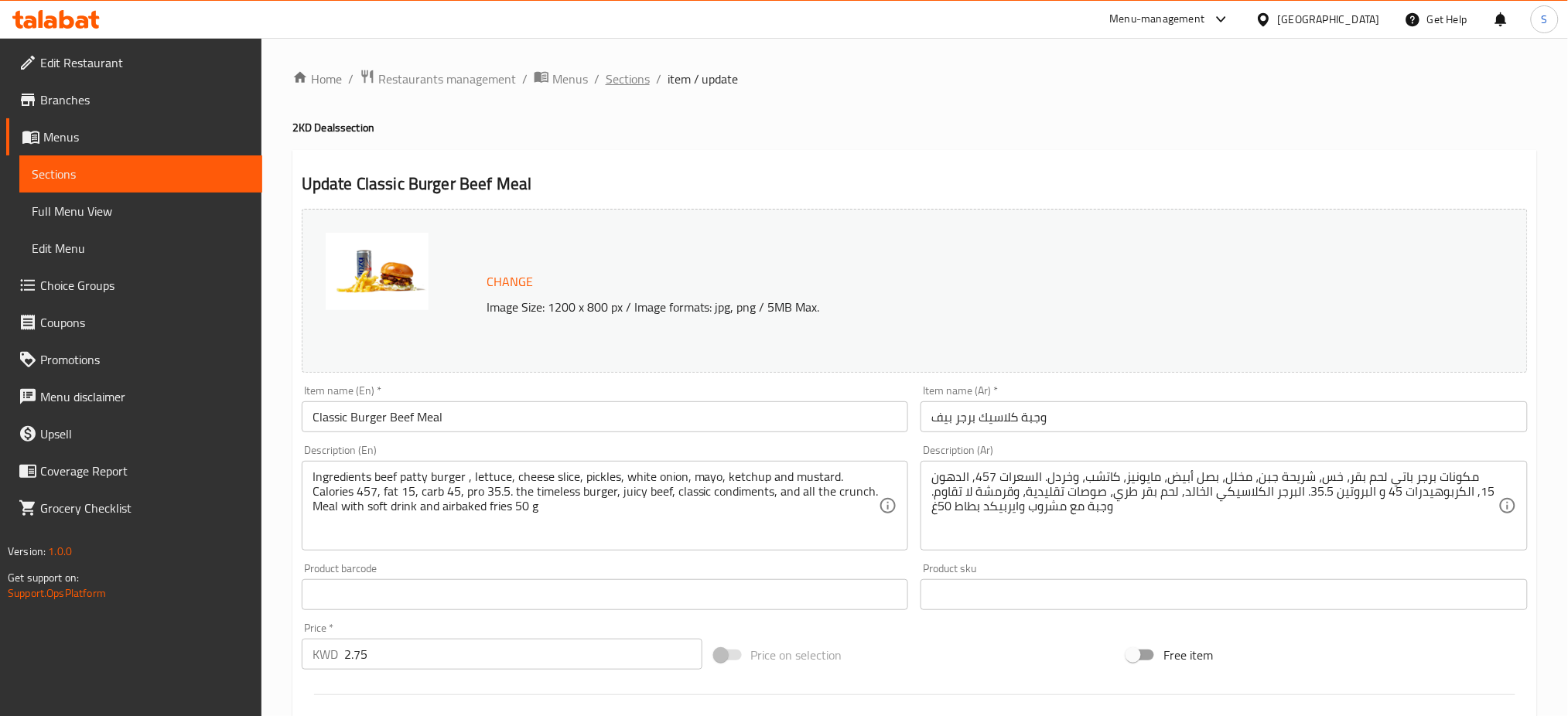
click at [625, 79] on span "Sections" at bounding box center [627, 78] width 44 height 18
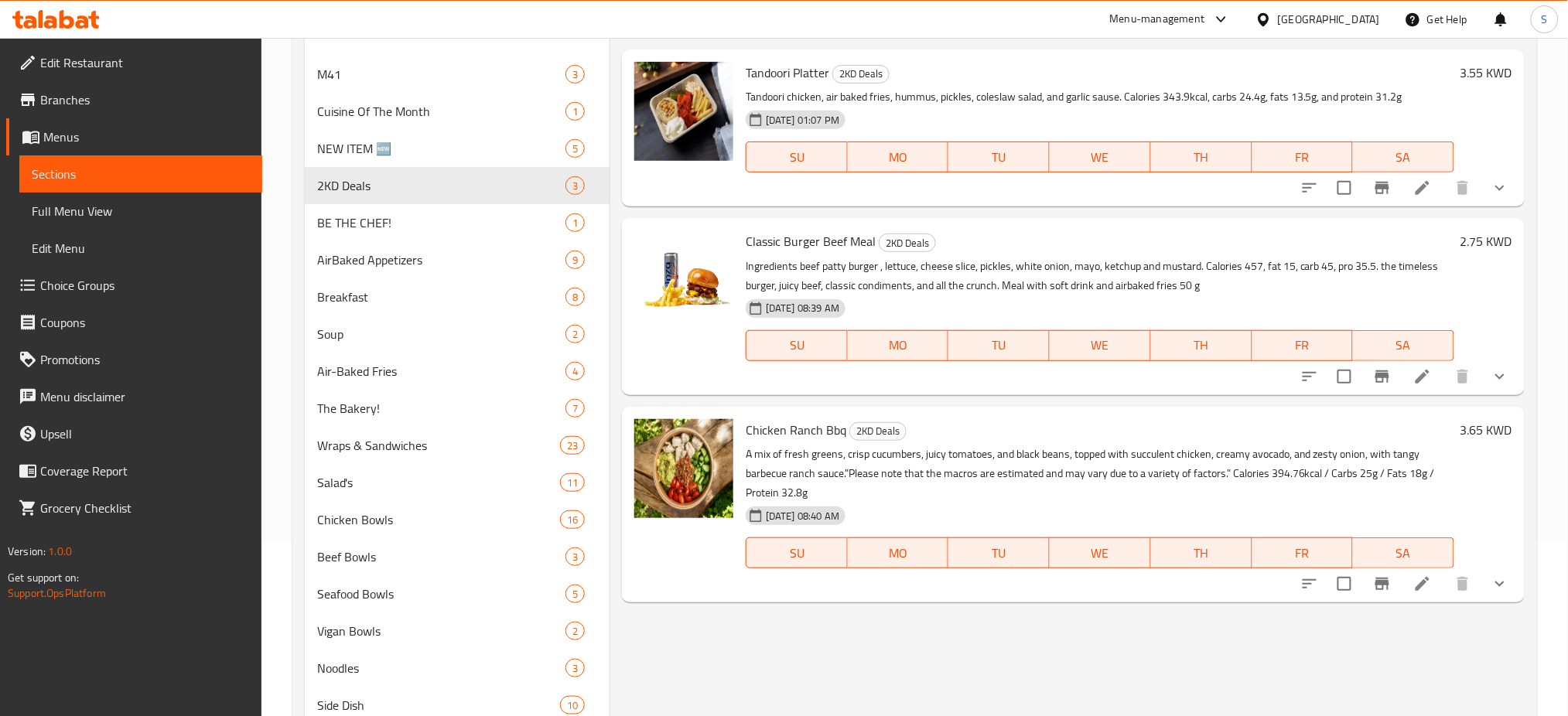
scroll to position [205, 0]
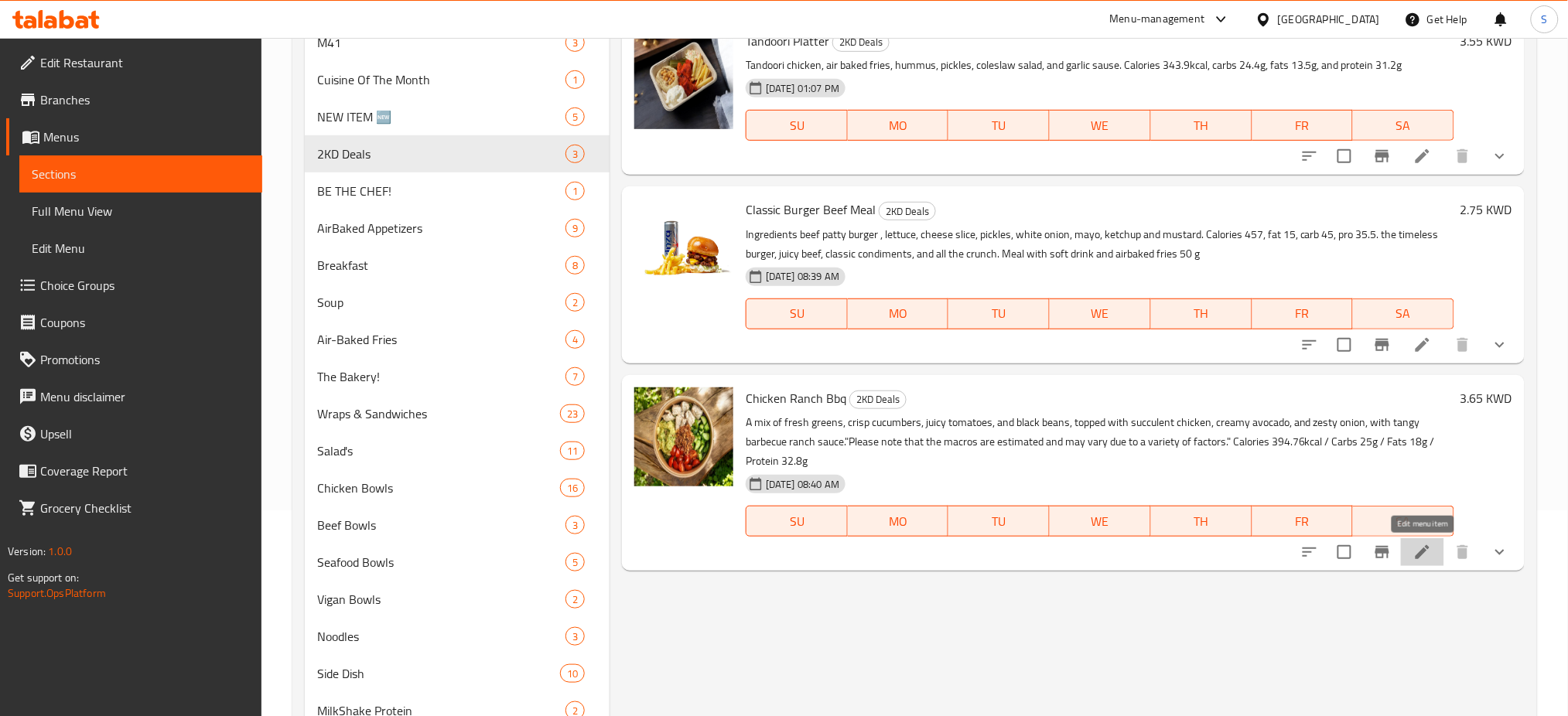
click at [1430, 559] on icon at bounding box center [1422, 552] width 18 height 18
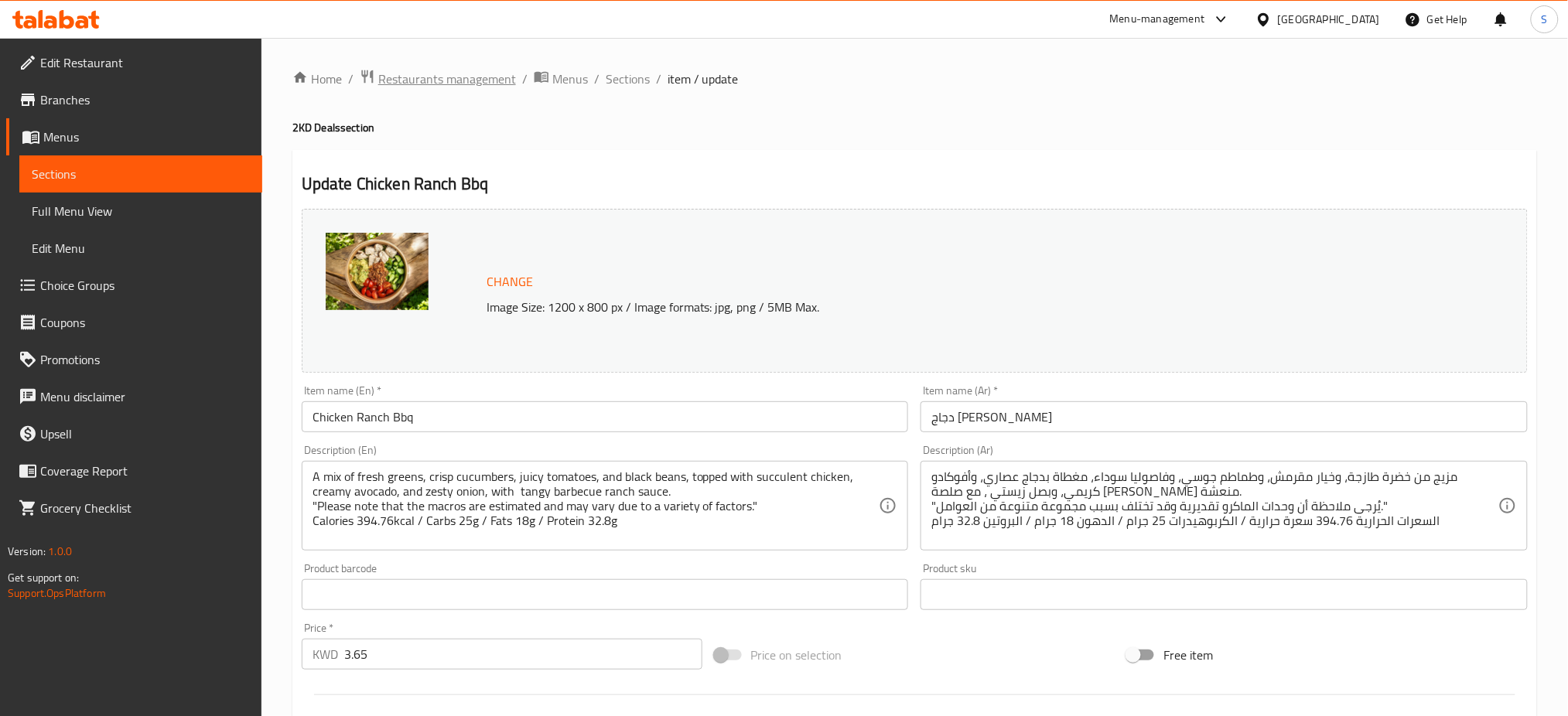
click at [441, 70] on span "Restaurants management" at bounding box center [447, 78] width 137 height 18
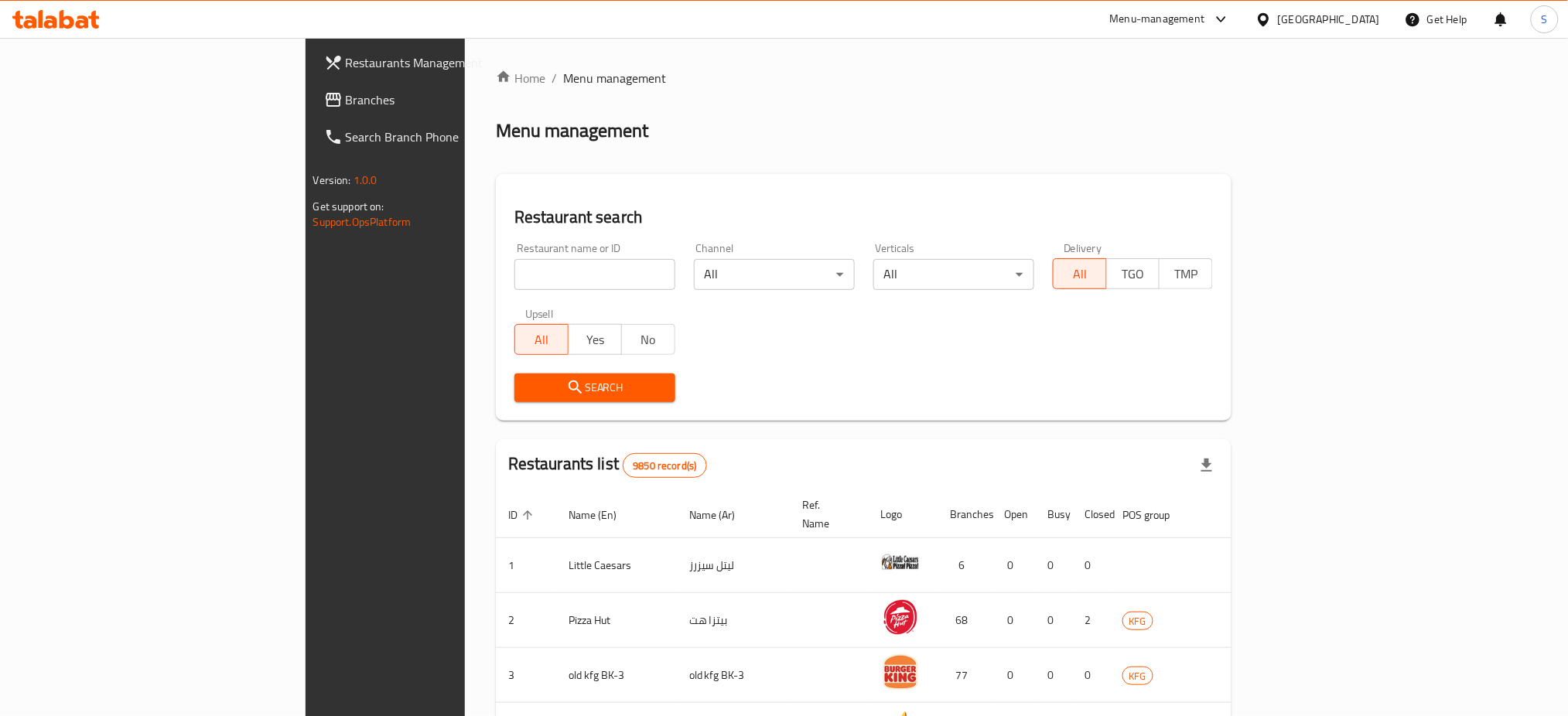
click at [514, 270] on input "search" at bounding box center [594, 275] width 161 height 31
paste input "693325"
type input "693325"
click button "Search" at bounding box center [594, 387] width 161 height 29
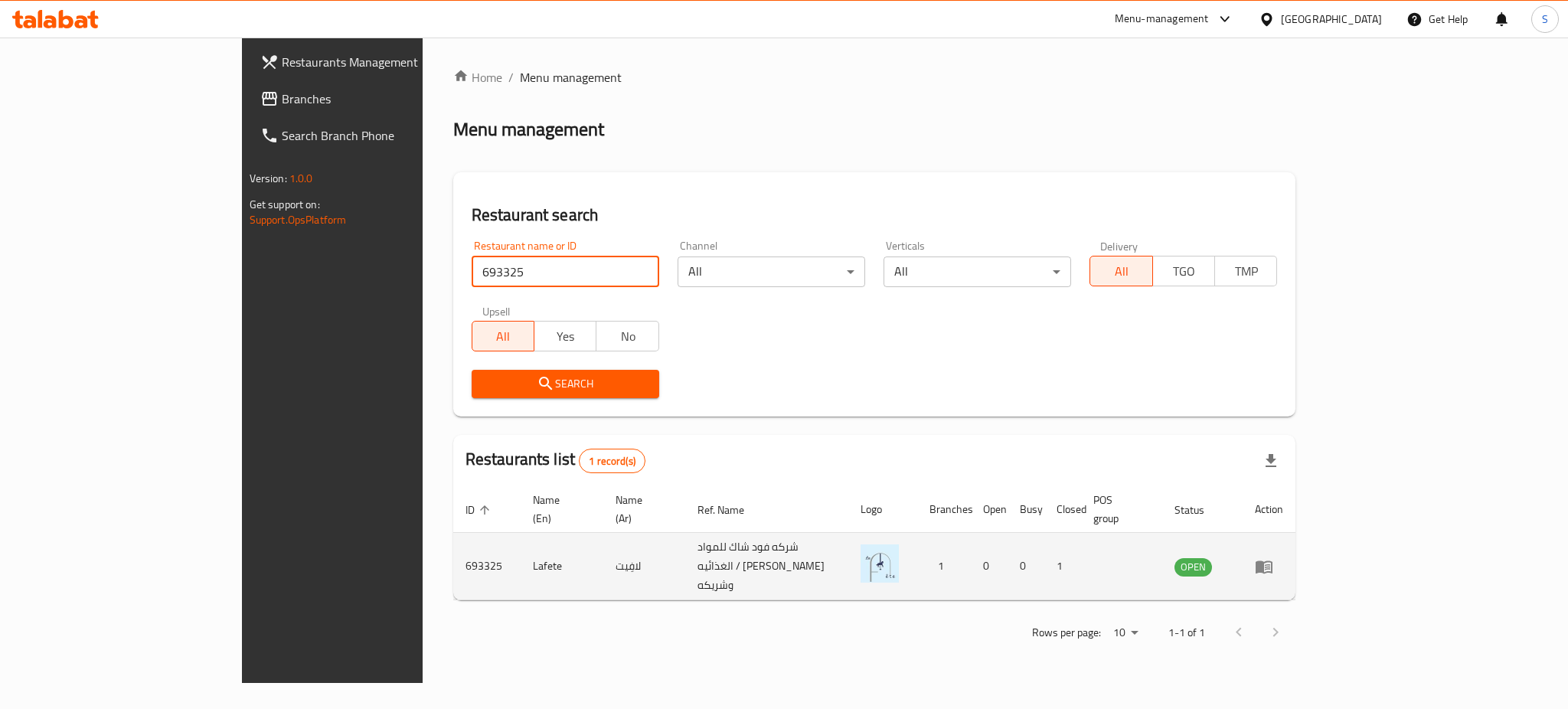
click at [1273, 561] on icon "enhanced table" at bounding box center [1264, 567] width 17 height 13
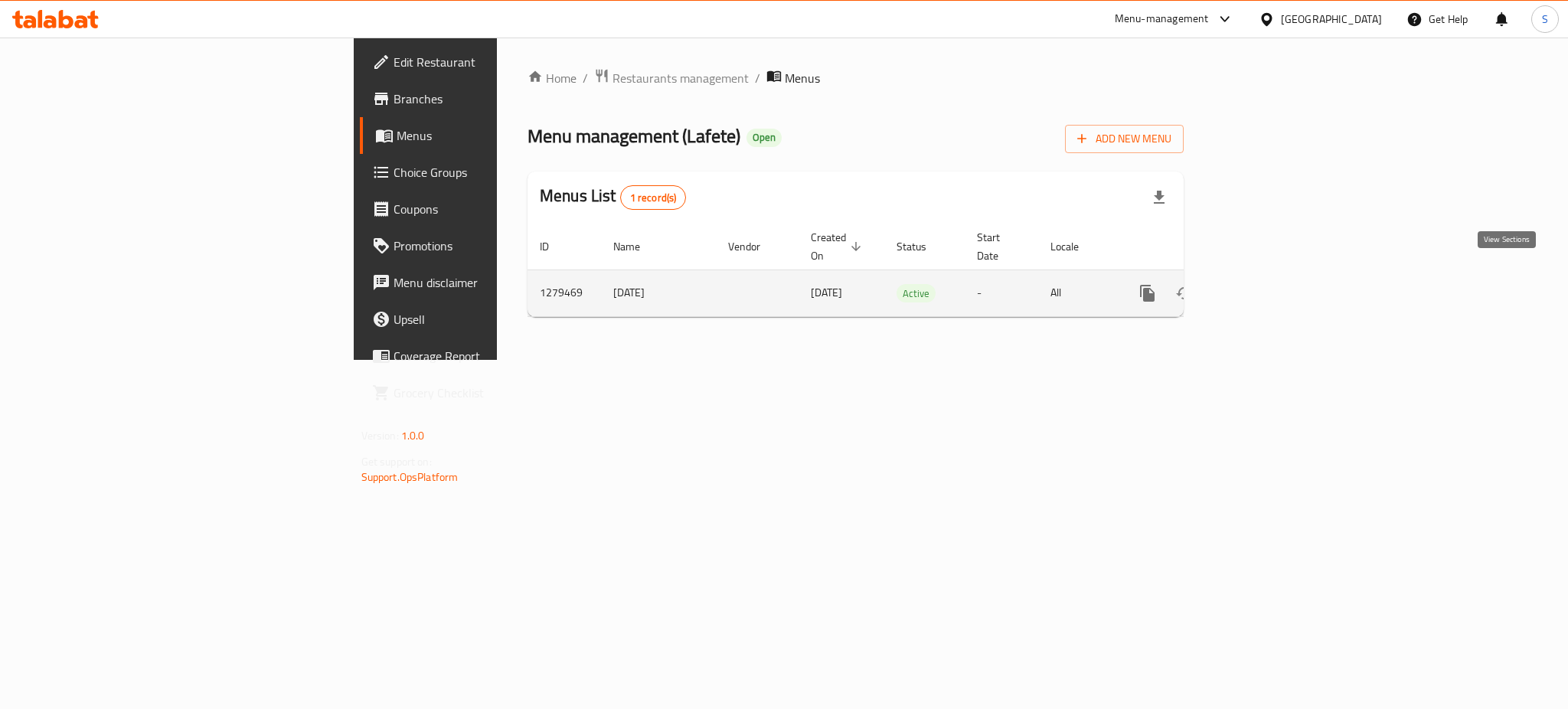
click at [1276, 277] on link "enhanced table" at bounding box center [1257, 293] width 37 height 37
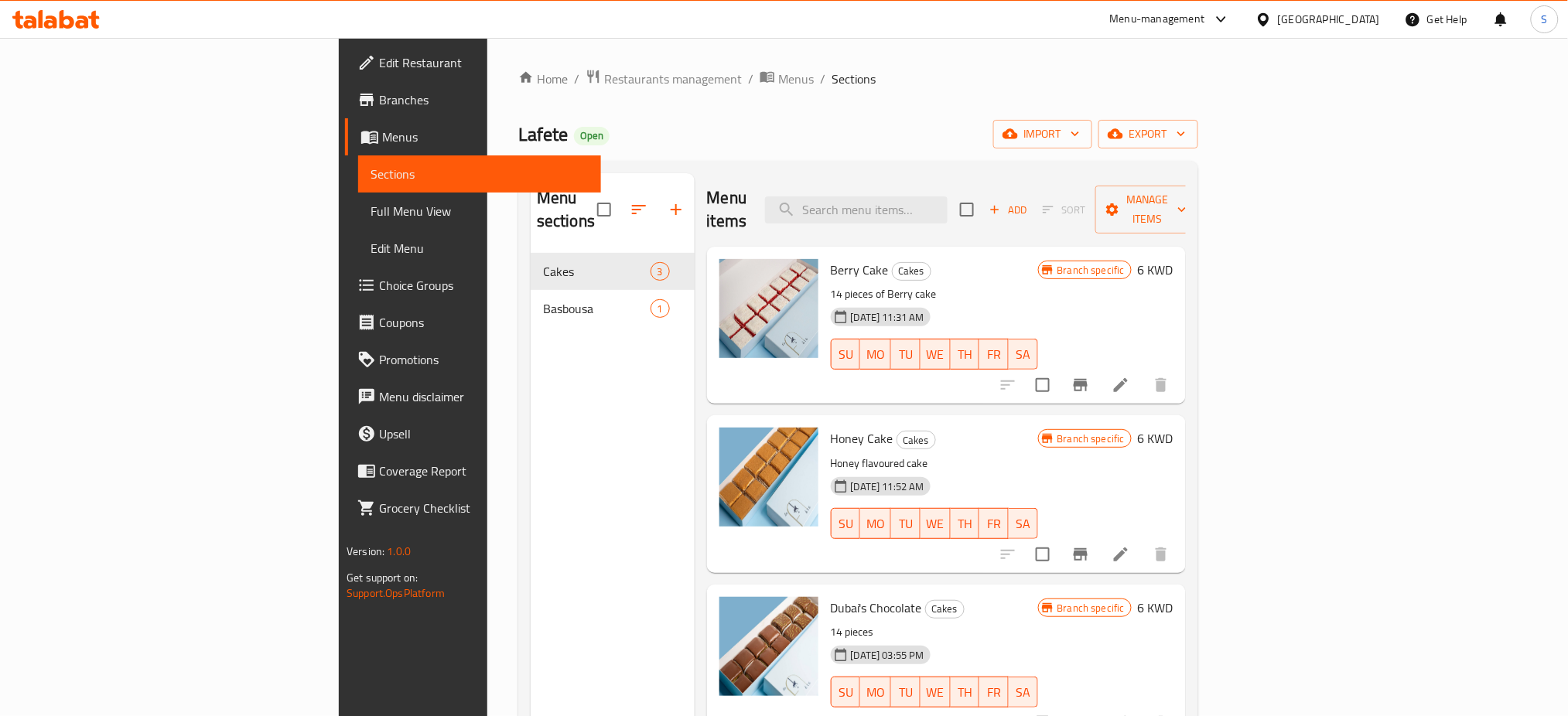
click at [379, 92] on span "Branches" at bounding box center [484, 99] width 210 height 18
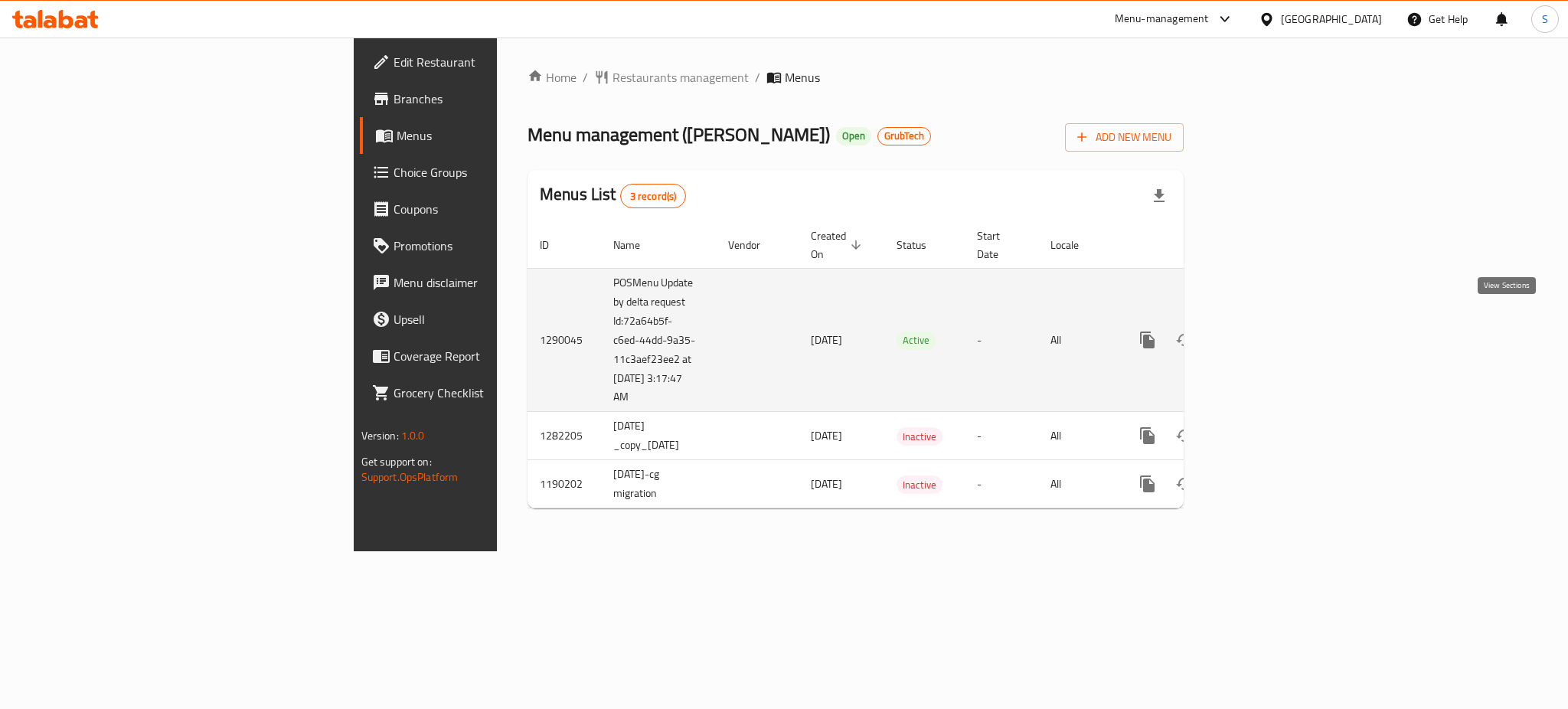
click at [1265, 333] on icon "enhanced table" at bounding box center [1258, 340] width 14 height 14
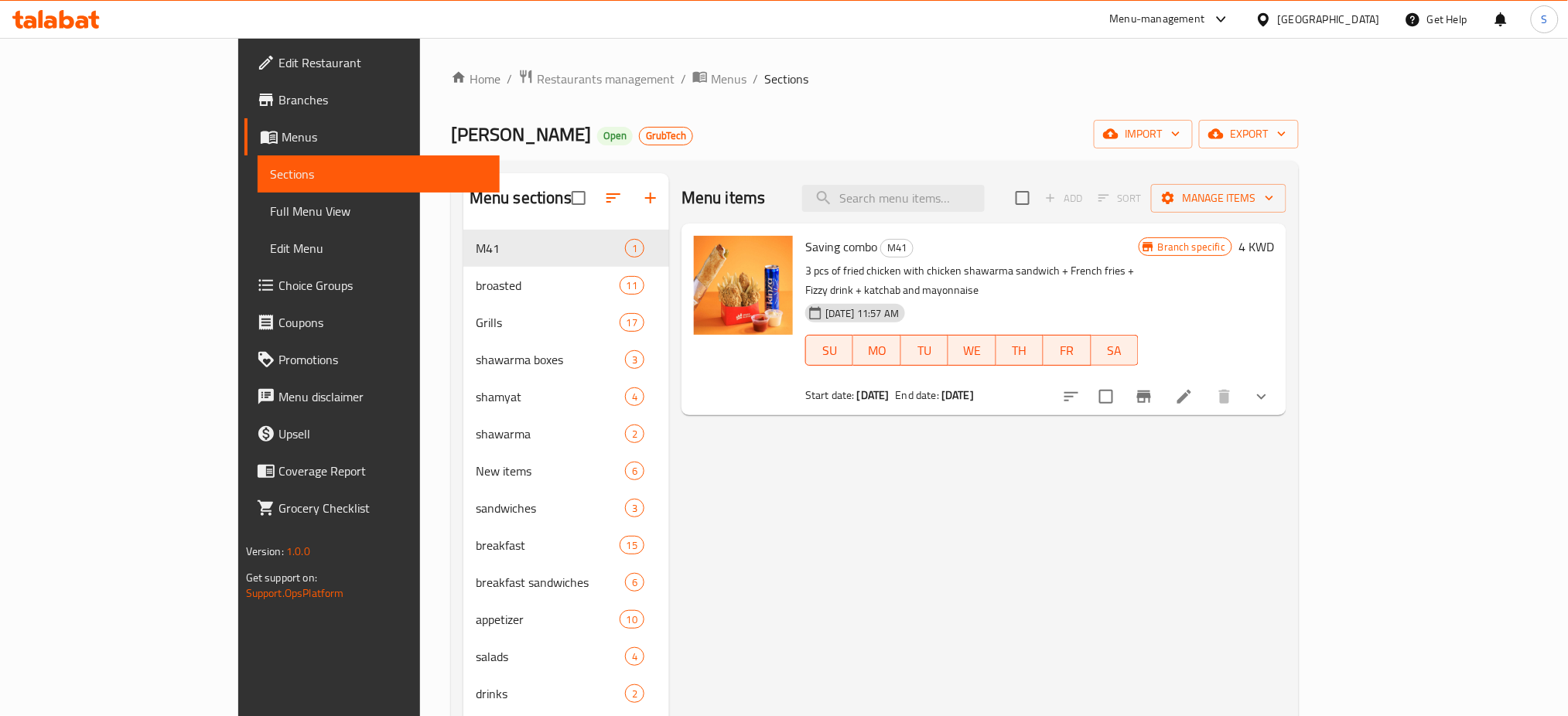
click at [1203, 558] on div "Menu items Add Sort Manage items Saving combo M41 3 pcs of fried chicken with c…" at bounding box center [977, 531] width 617 height 716
click at [537, 79] on span "Restaurants management" at bounding box center [606, 78] width 137 height 18
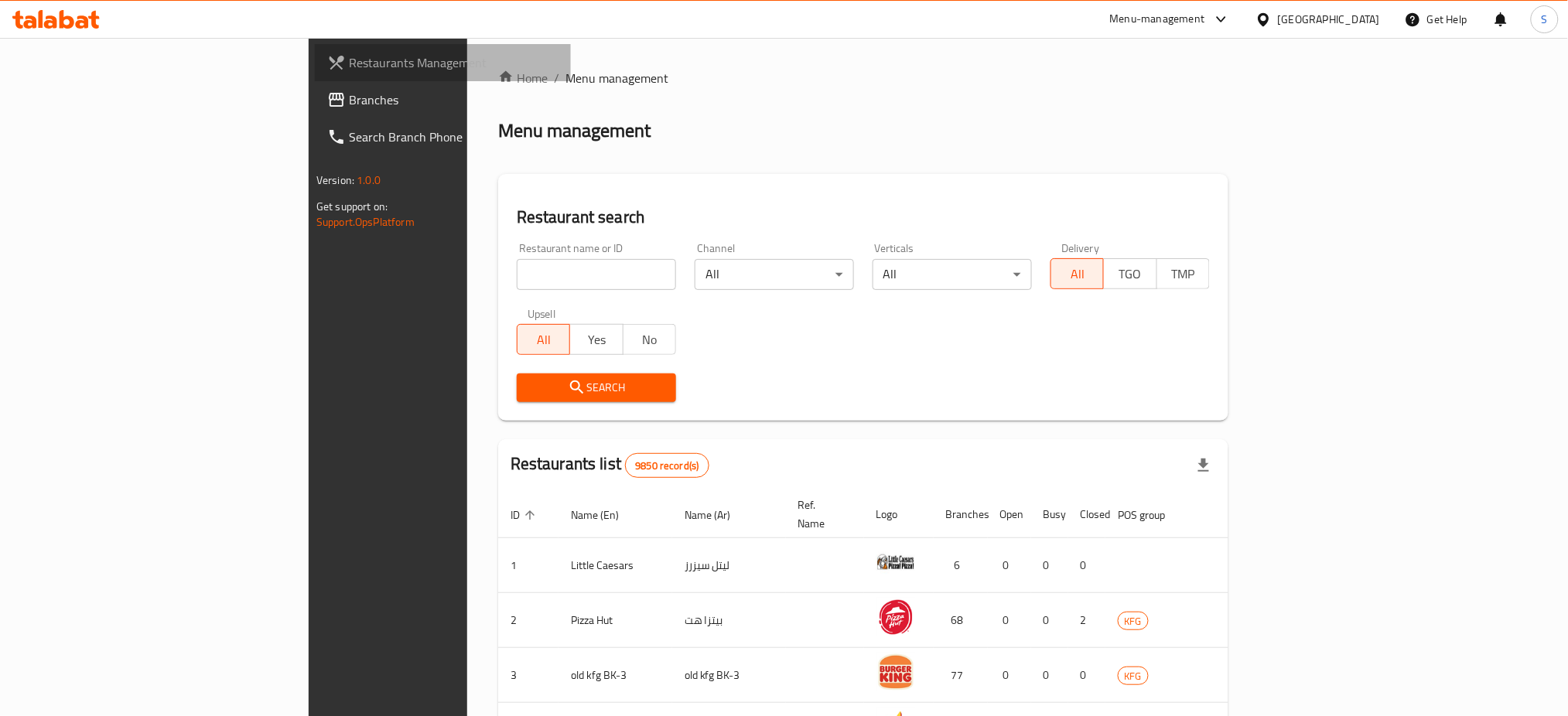
click at [349, 61] on span "Restaurants Management" at bounding box center [453, 62] width 210 height 18
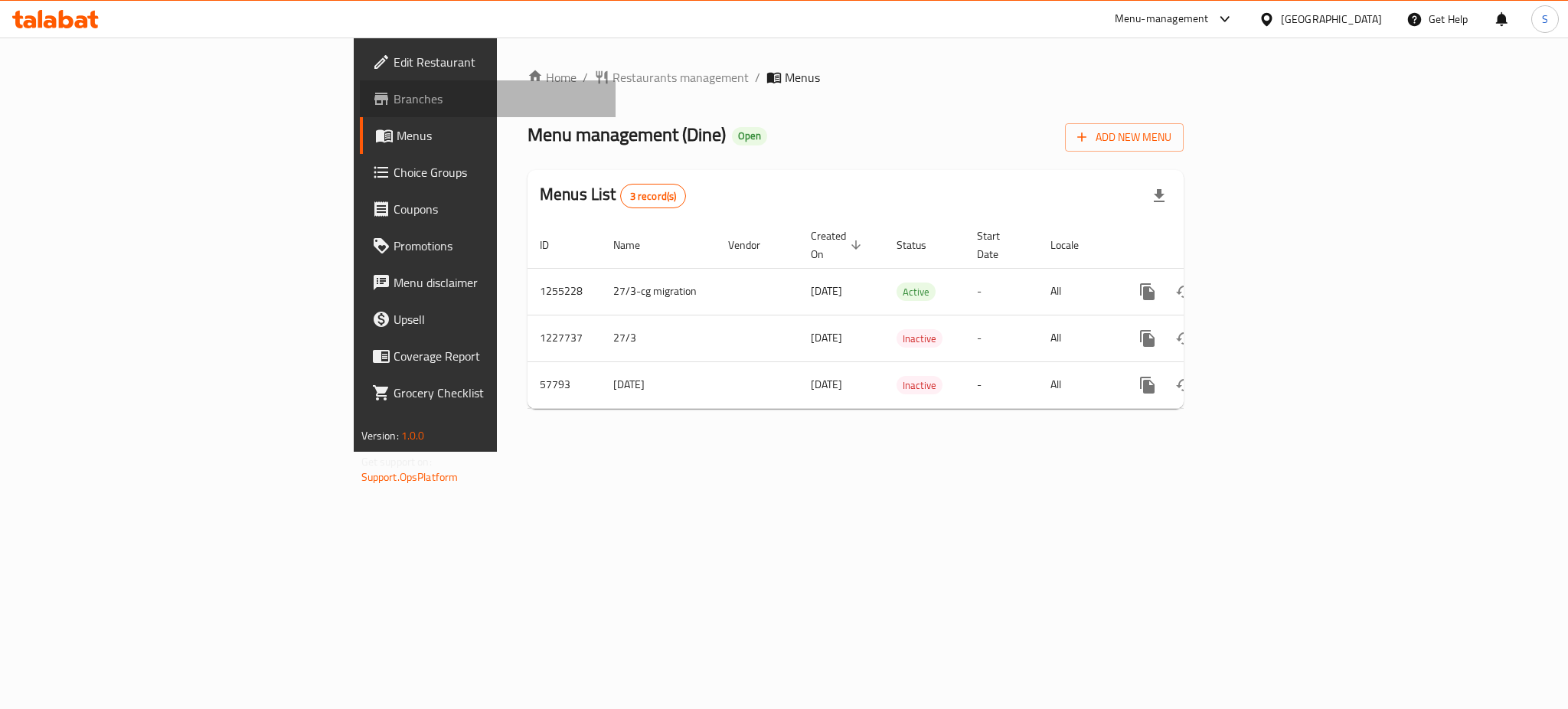
click at [394, 102] on span "Branches" at bounding box center [499, 98] width 210 height 18
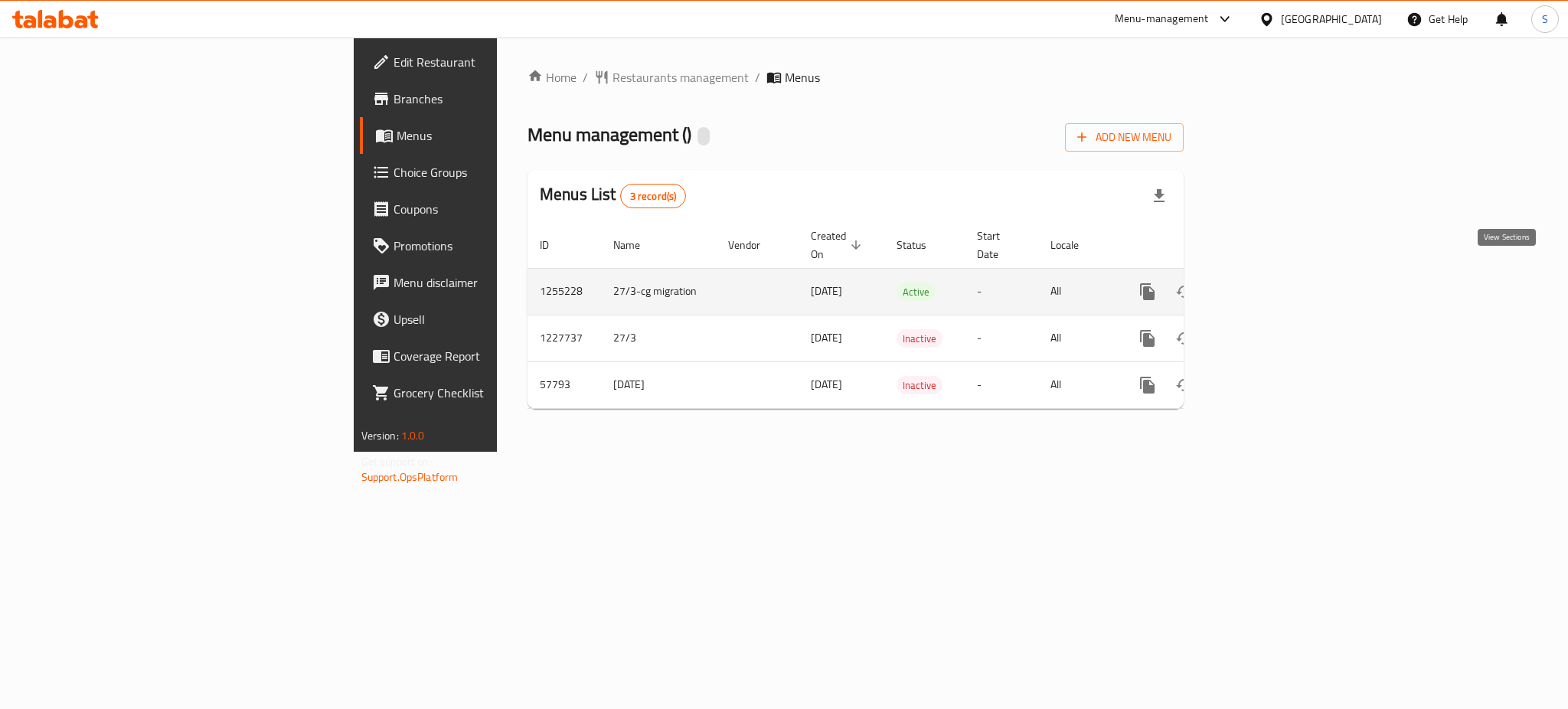
click at [1267, 283] on icon "enhanced table" at bounding box center [1257, 291] width 18 height 18
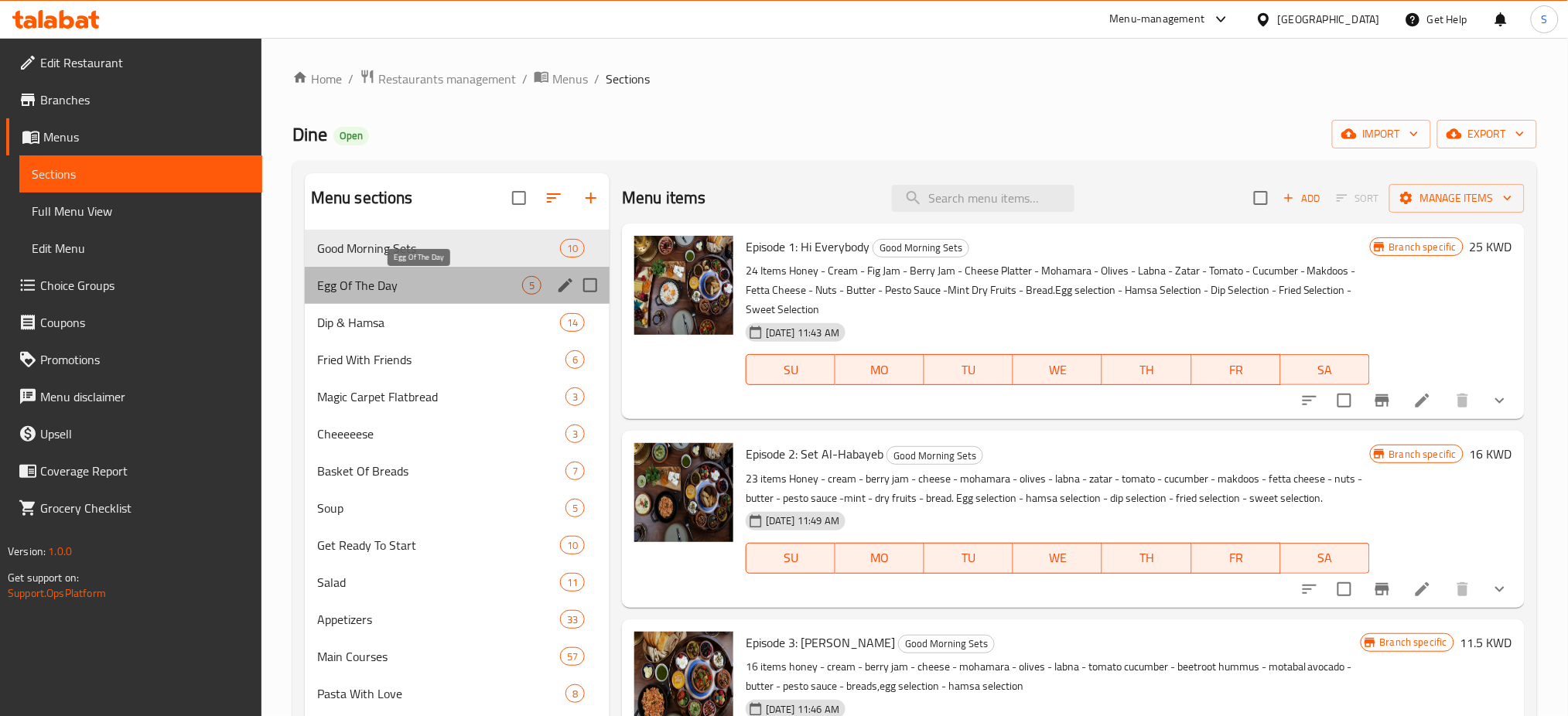
click at [446, 283] on span "Egg Of The Day" at bounding box center [419, 284] width 205 height 18
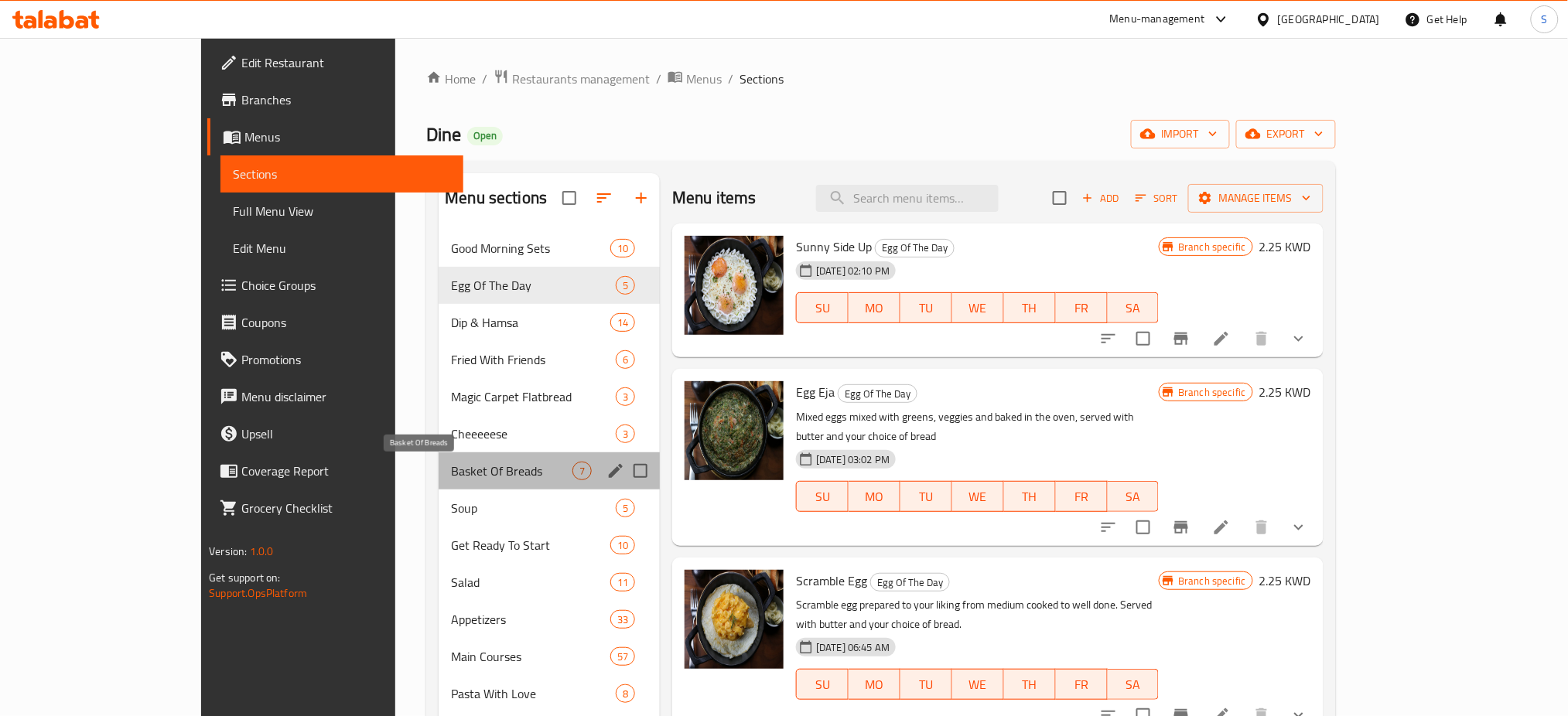
click at [492, 464] on span "Basket Of Breads" at bounding box center [512, 471] width 122 height 18
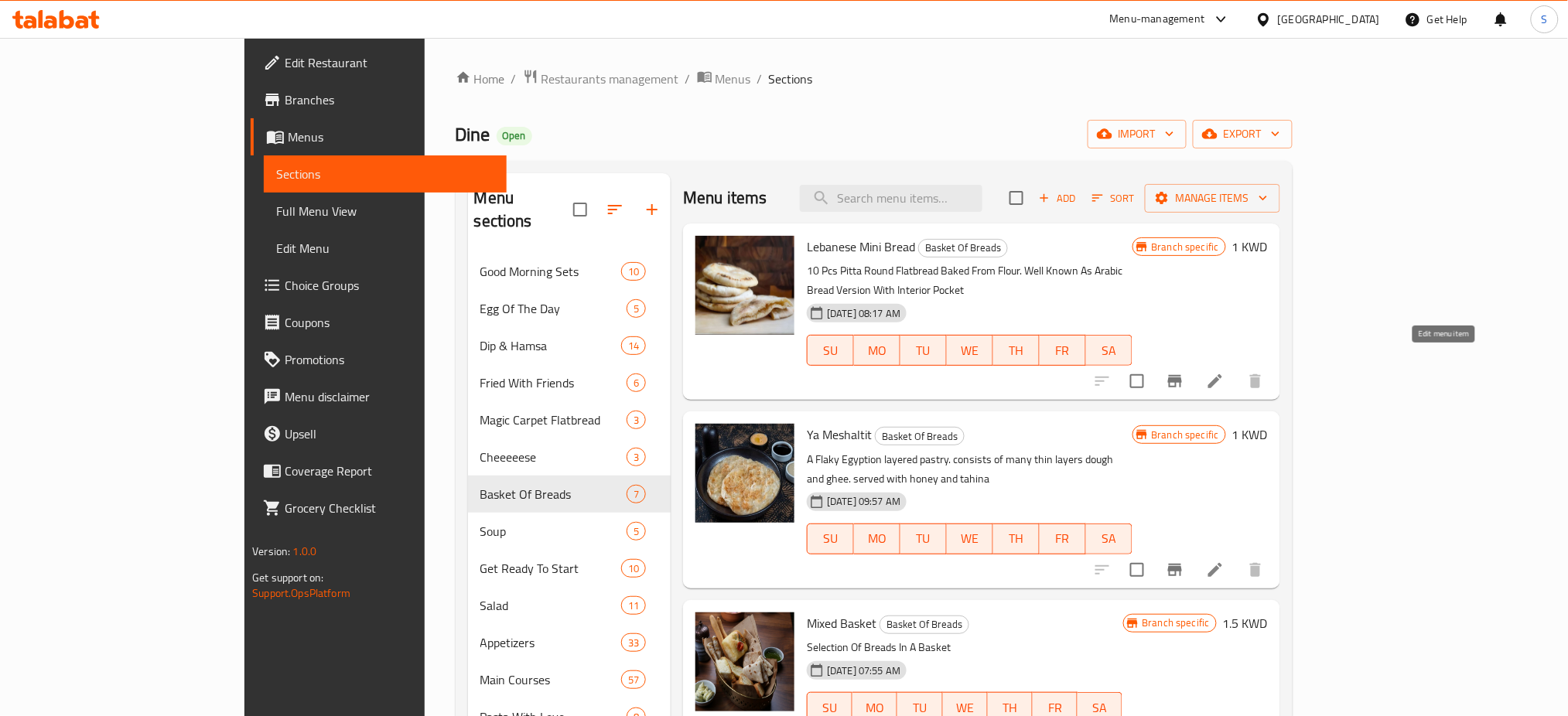
click at [1223, 374] on icon at bounding box center [1216, 381] width 14 height 14
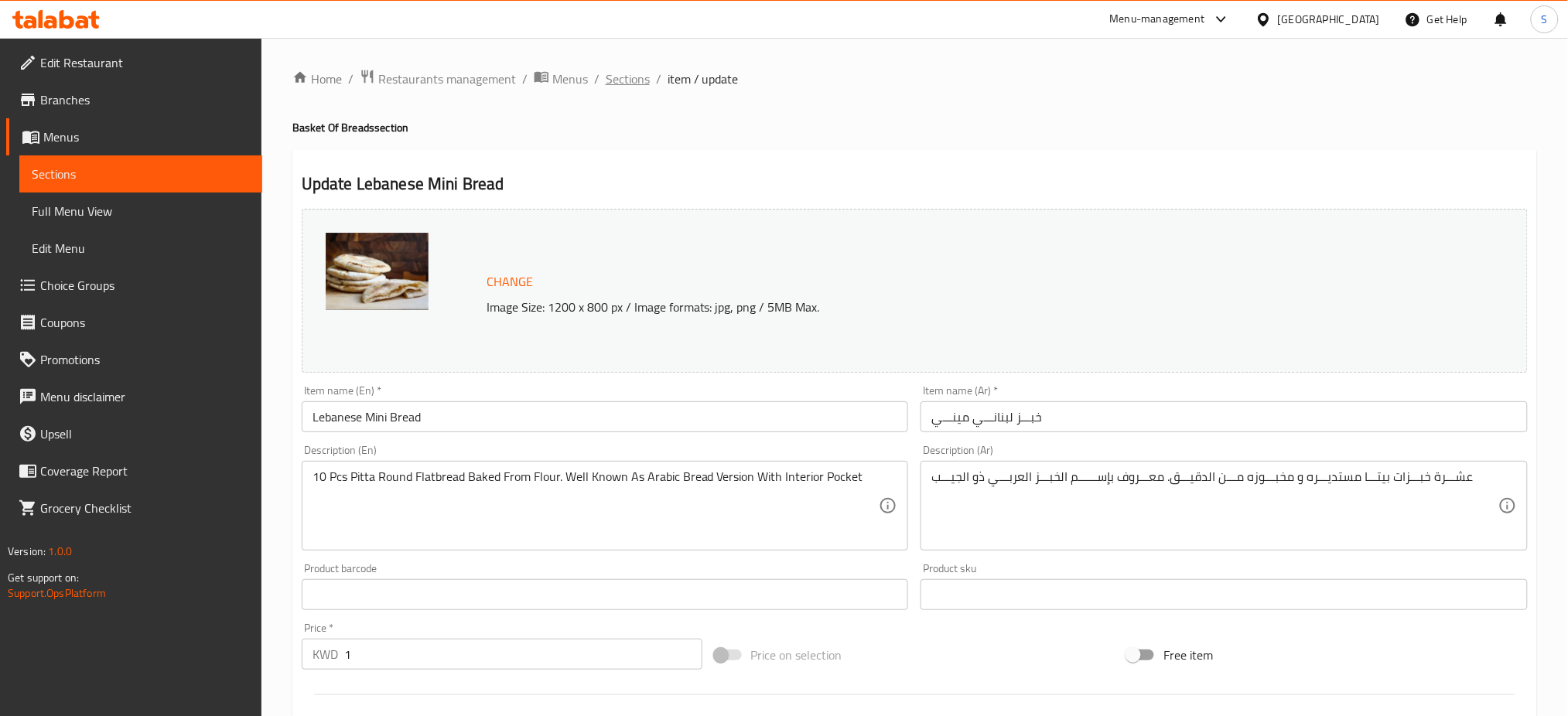
click at [621, 80] on span "Sections" at bounding box center [627, 78] width 44 height 18
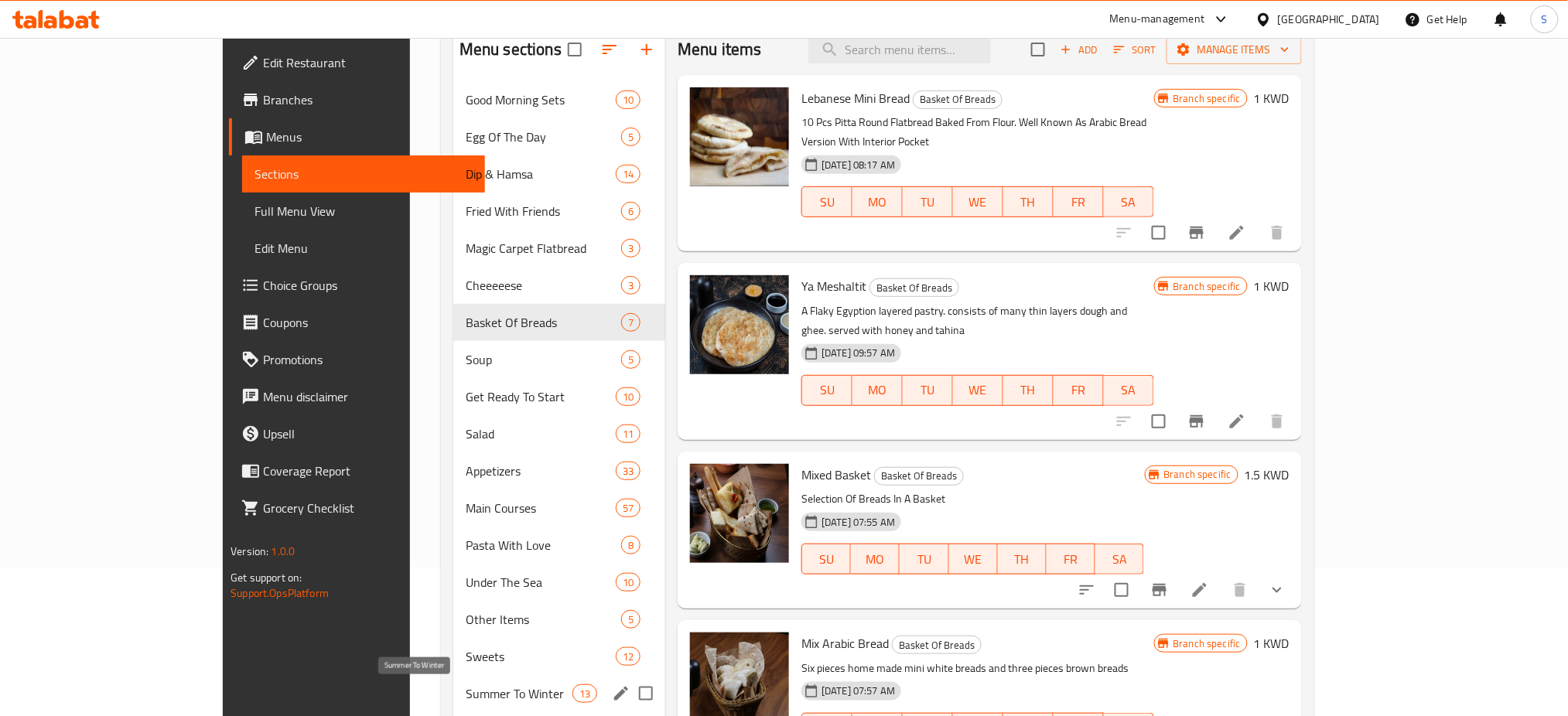
scroll to position [103, 0]
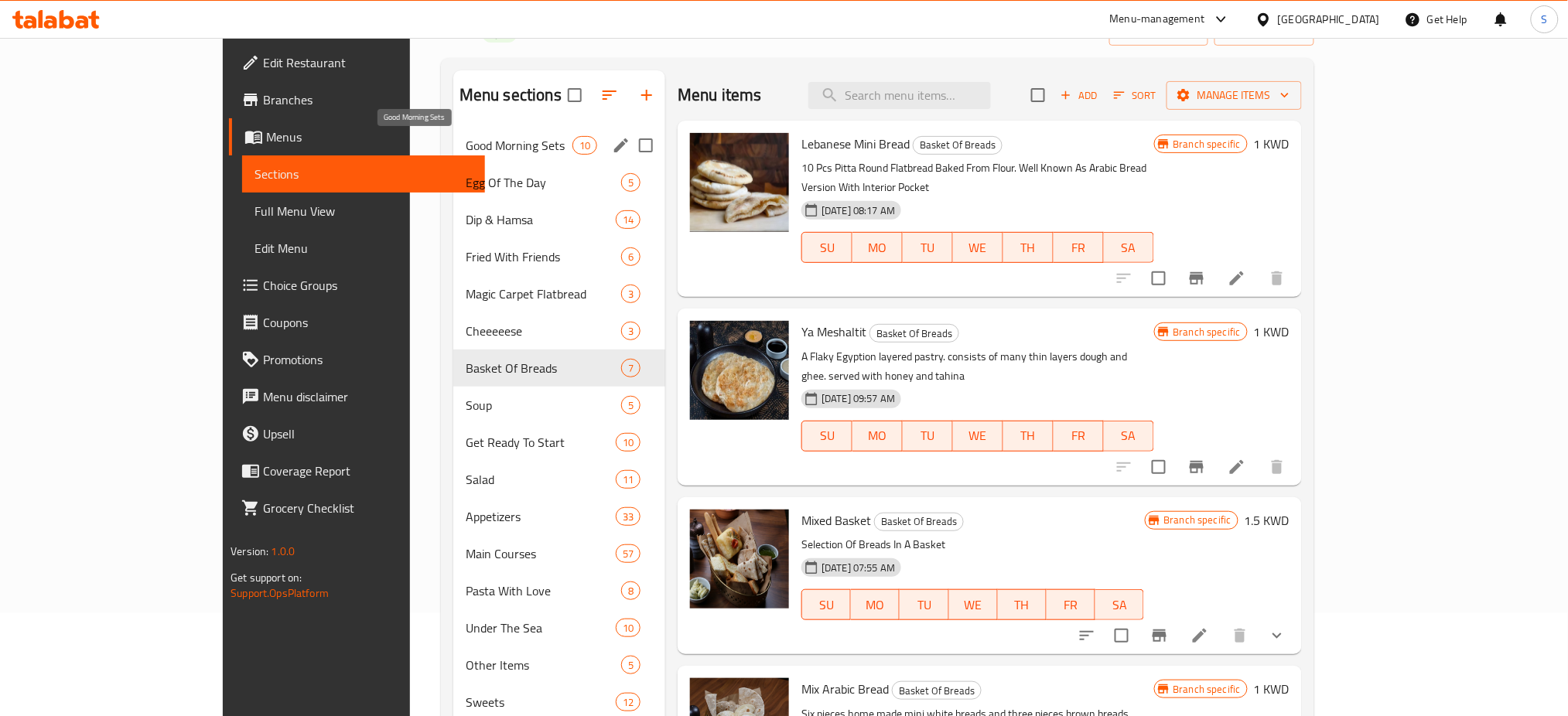
click at [466, 148] on span "Good Morning Sets" at bounding box center [519, 144] width 107 height 18
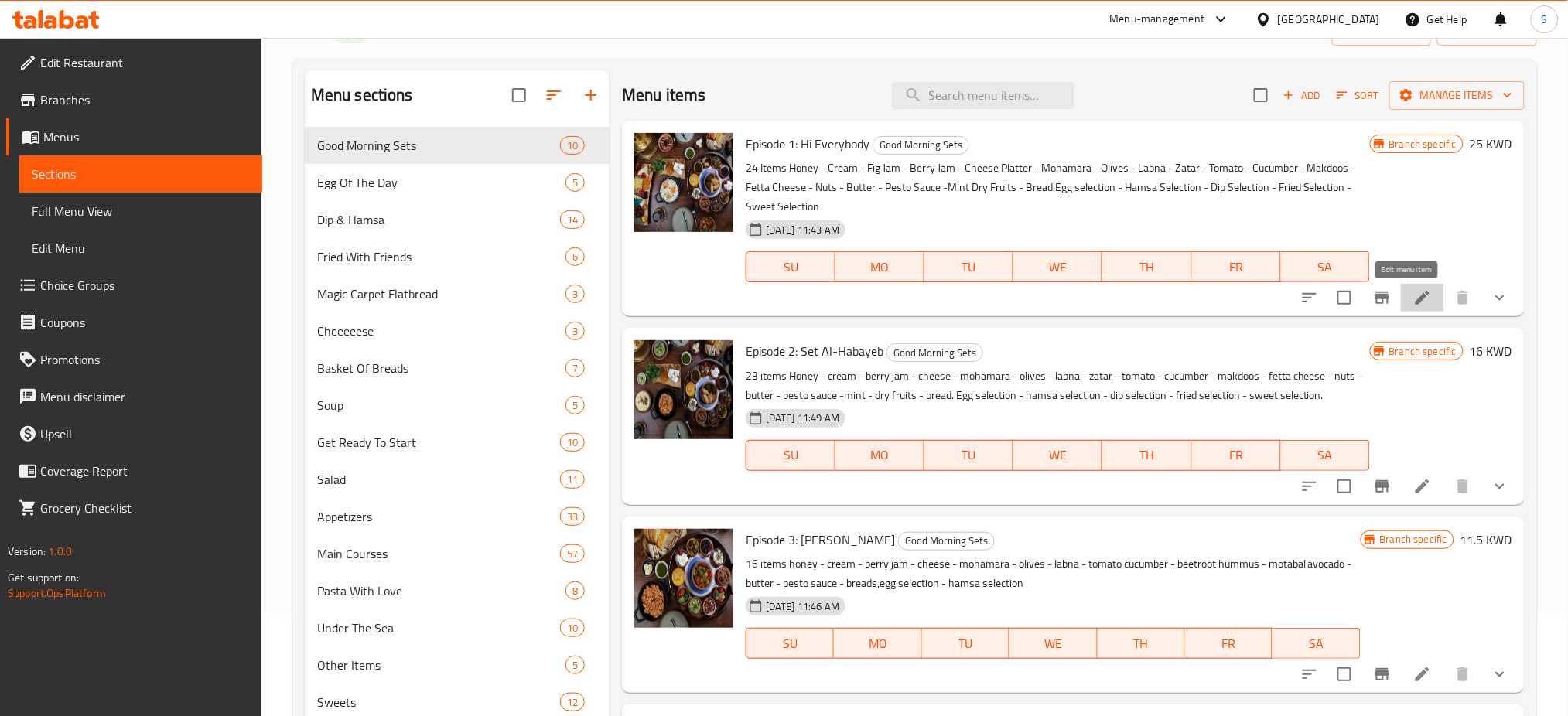
click at [1413, 303] on icon at bounding box center [1422, 298] width 18 height 18
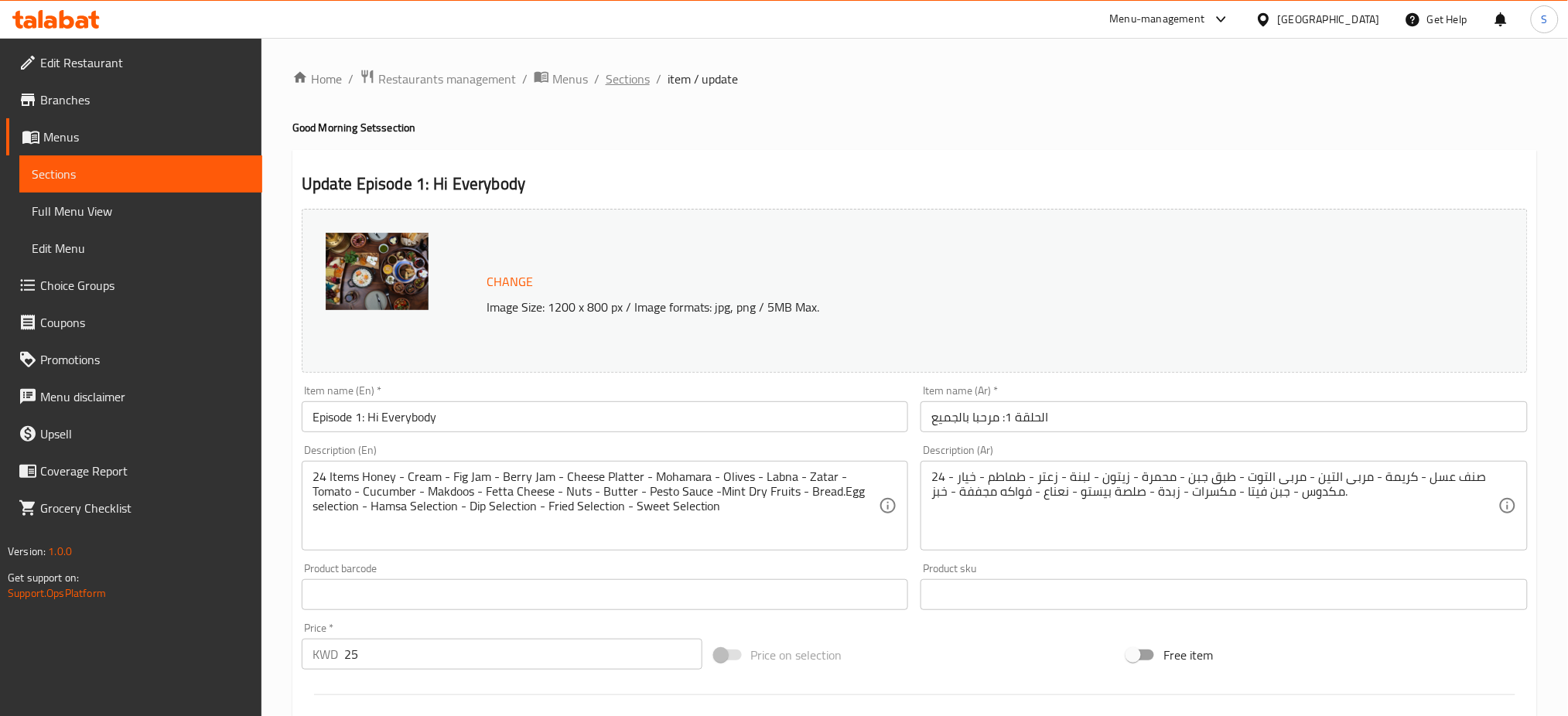
click at [633, 85] on span "Sections" at bounding box center [627, 78] width 44 height 18
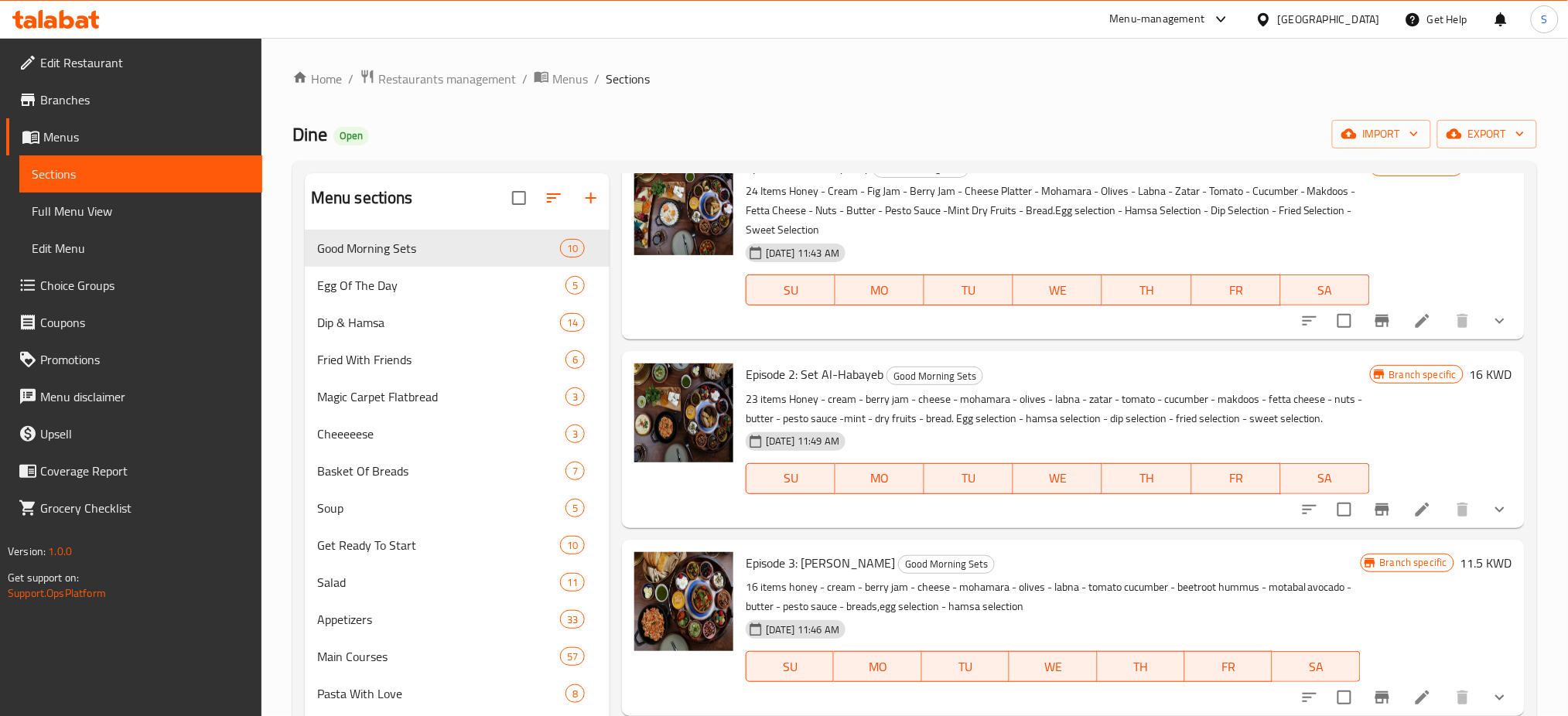
scroll to position [103, 0]
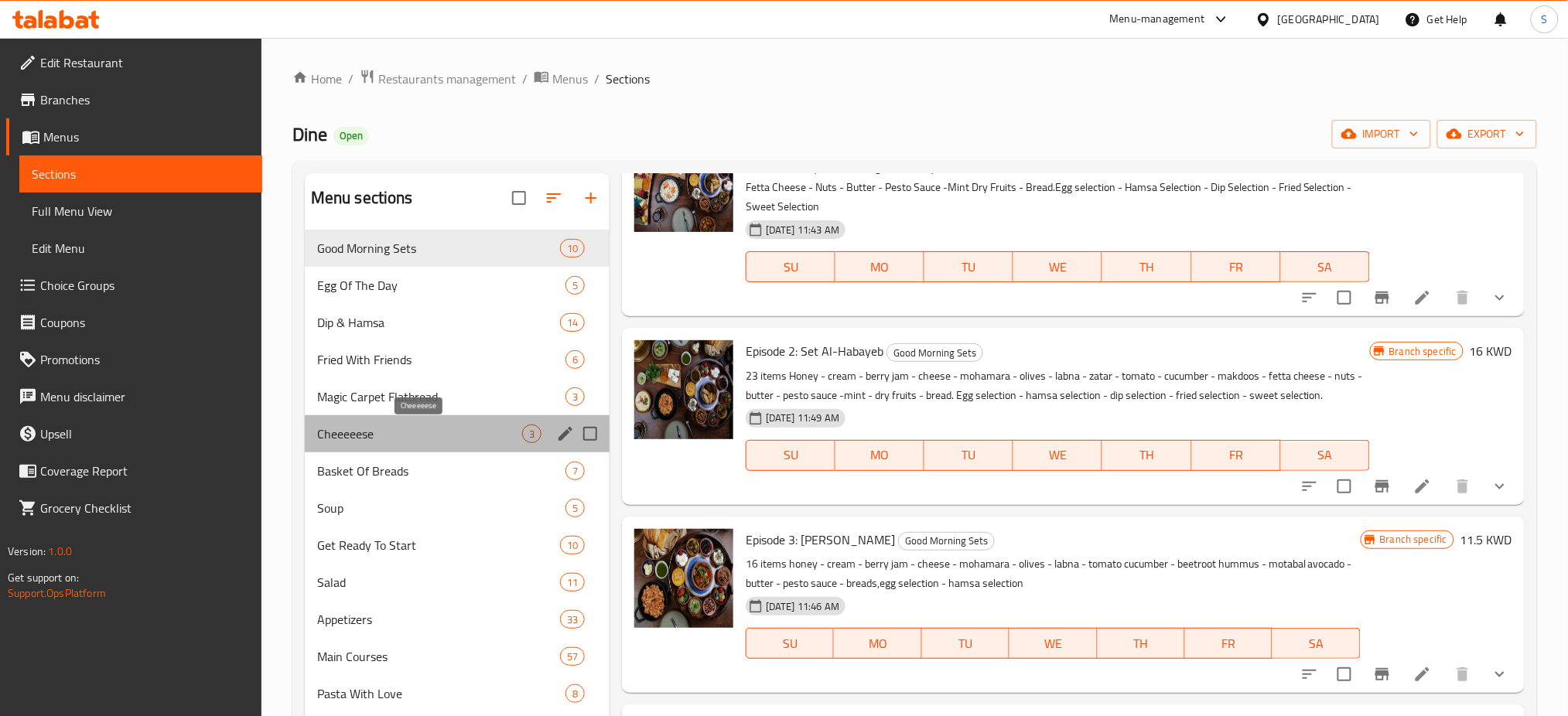
click at [429, 443] on span "Cheeeeese" at bounding box center [419, 433] width 205 height 18
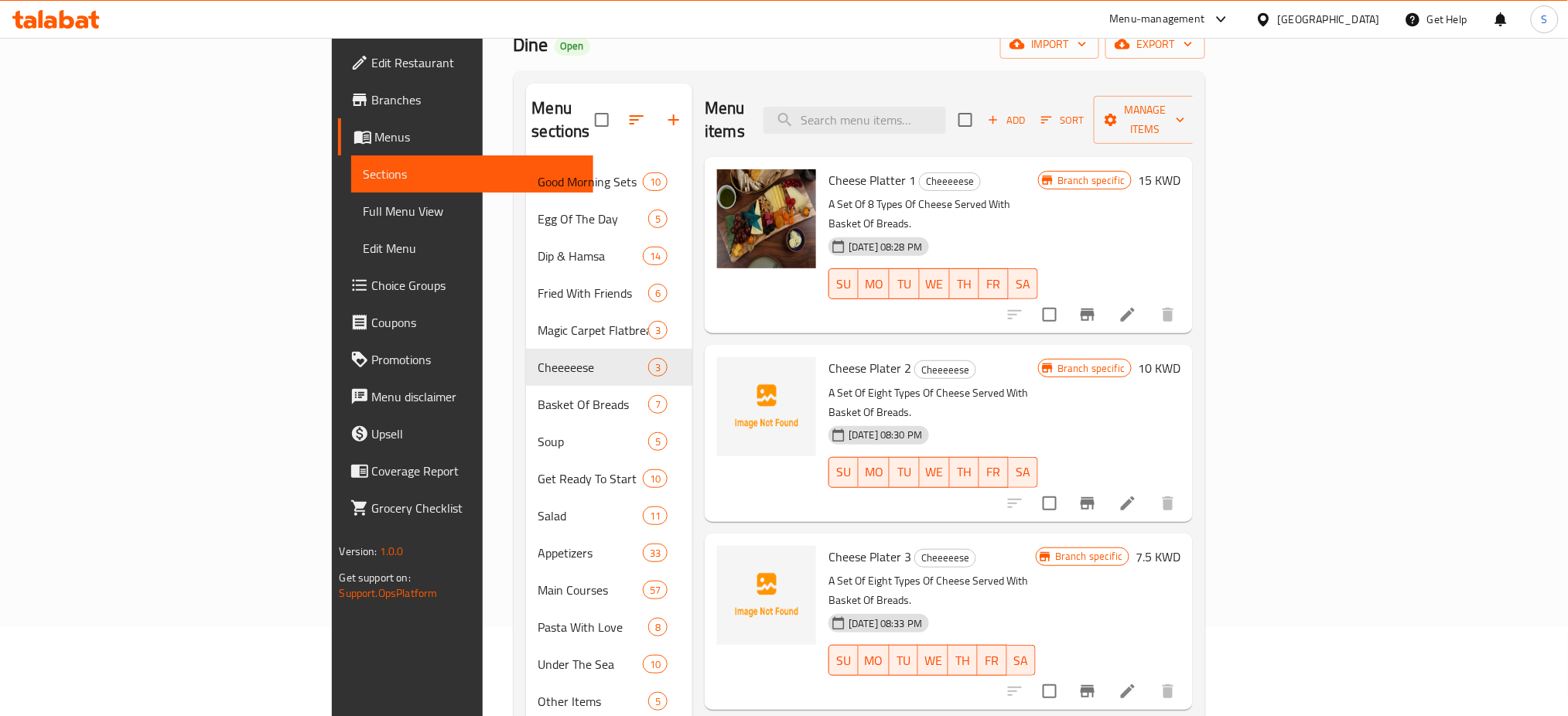
scroll to position [205, 0]
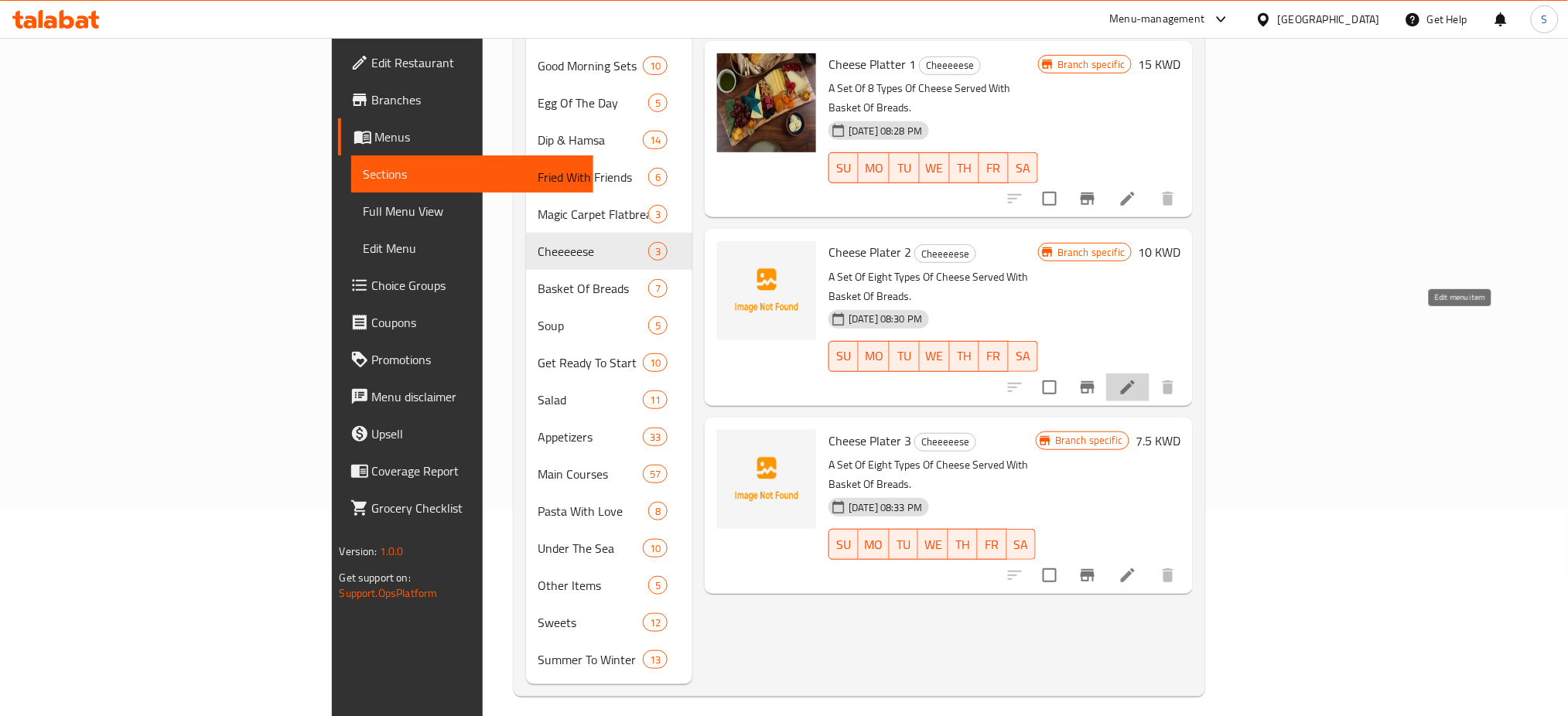
click at [1135, 380] on icon at bounding box center [1128, 387] width 14 height 14
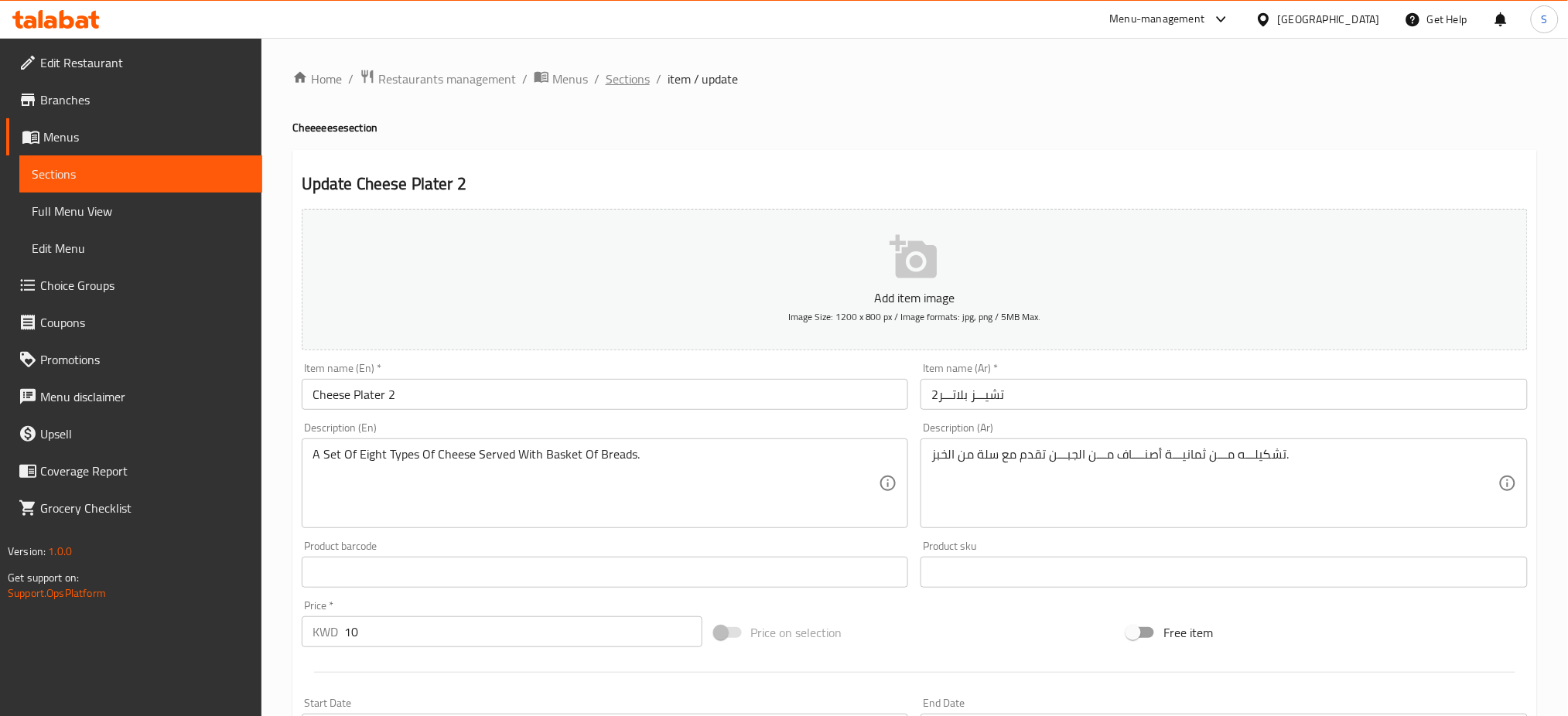
click at [620, 78] on span "Sections" at bounding box center [627, 78] width 44 height 18
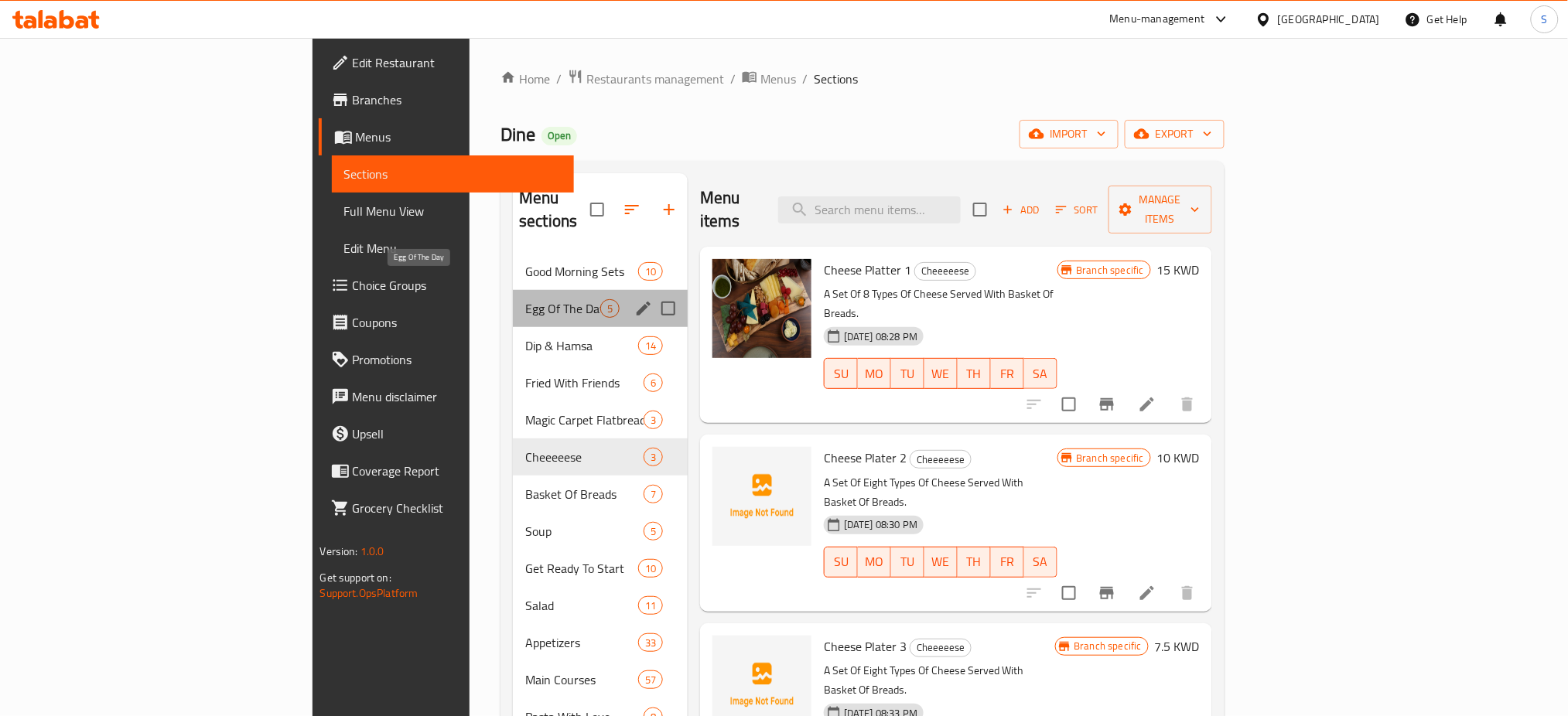
click at [526, 299] on span "Egg Of The Day" at bounding box center [563, 308] width 75 height 18
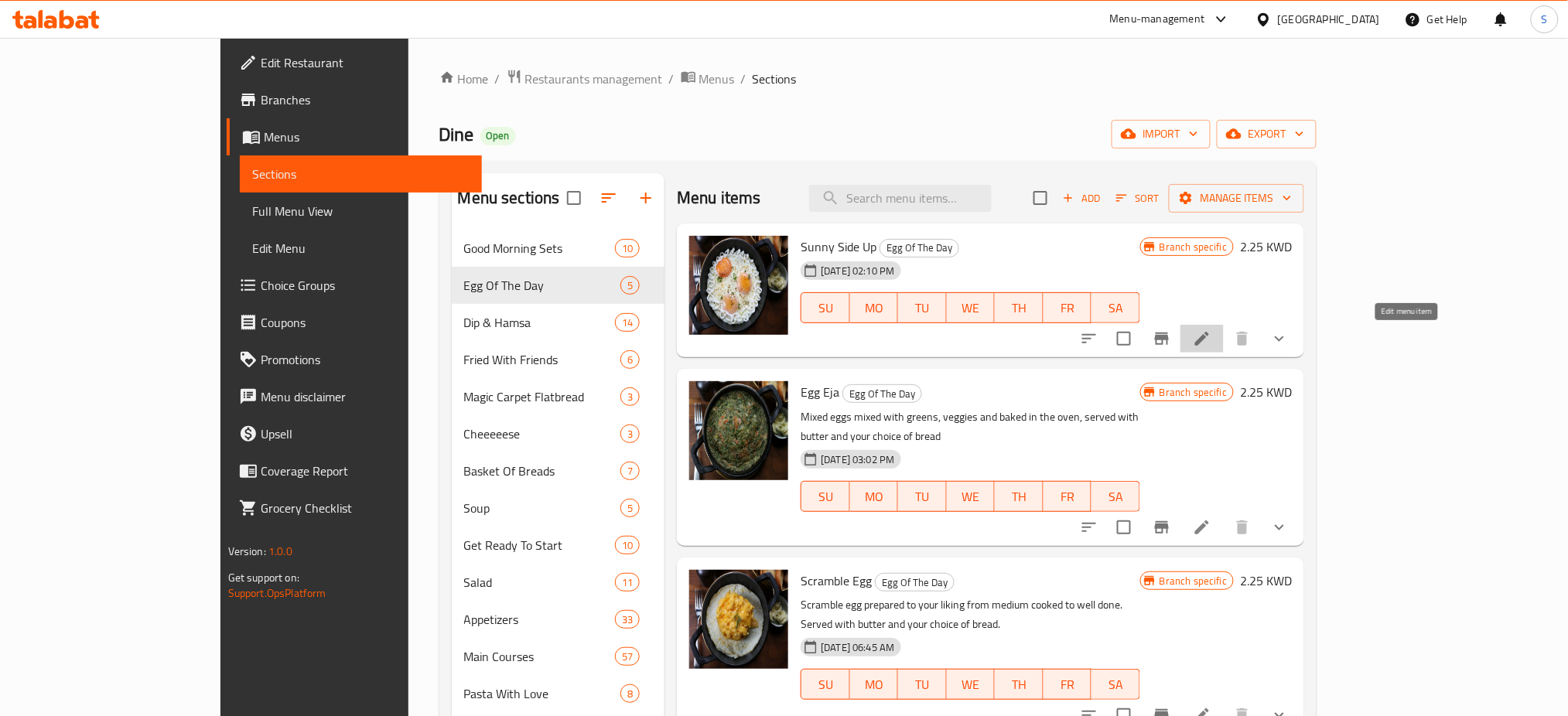
click at [1211, 341] on icon at bounding box center [1202, 338] width 18 height 18
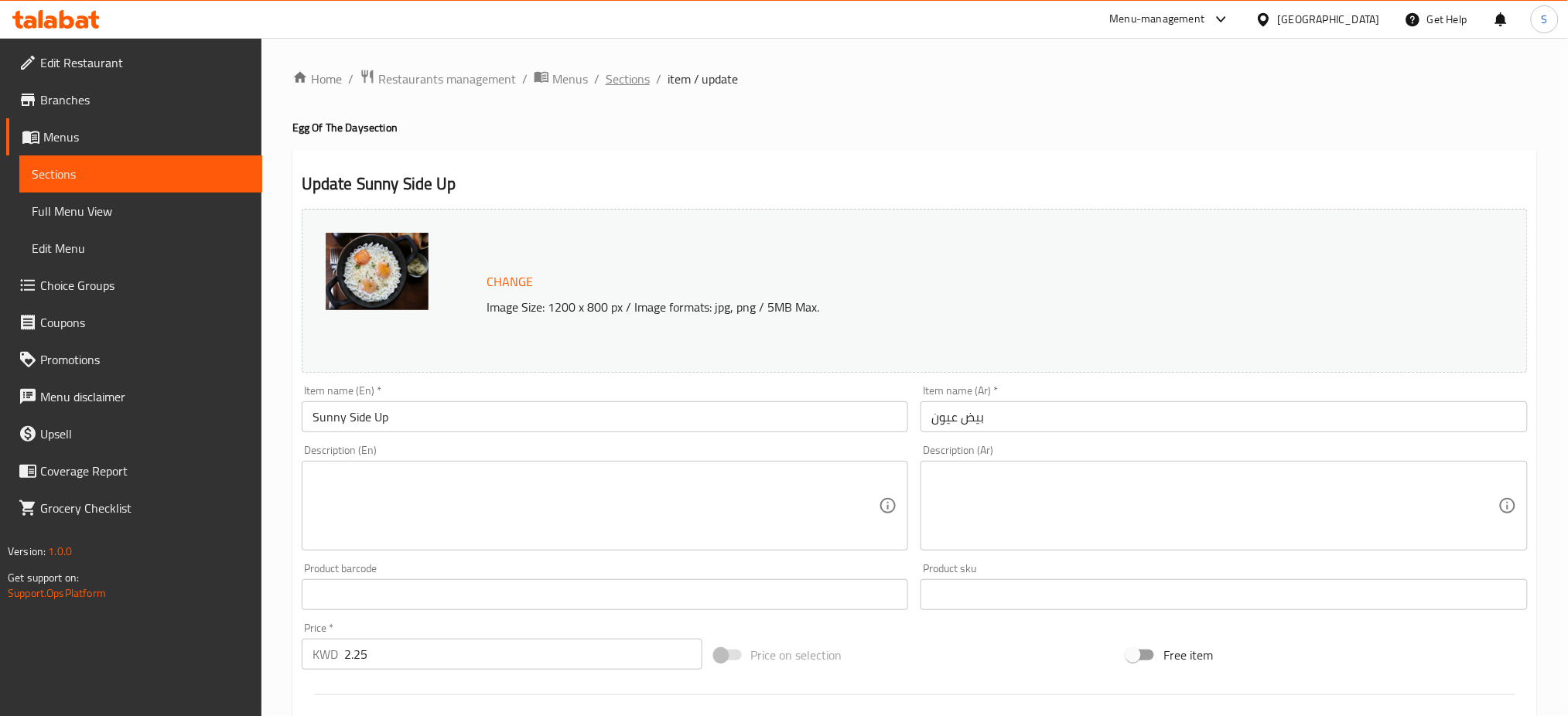
click at [633, 84] on span "Sections" at bounding box center [627, 78] width 44 height 18
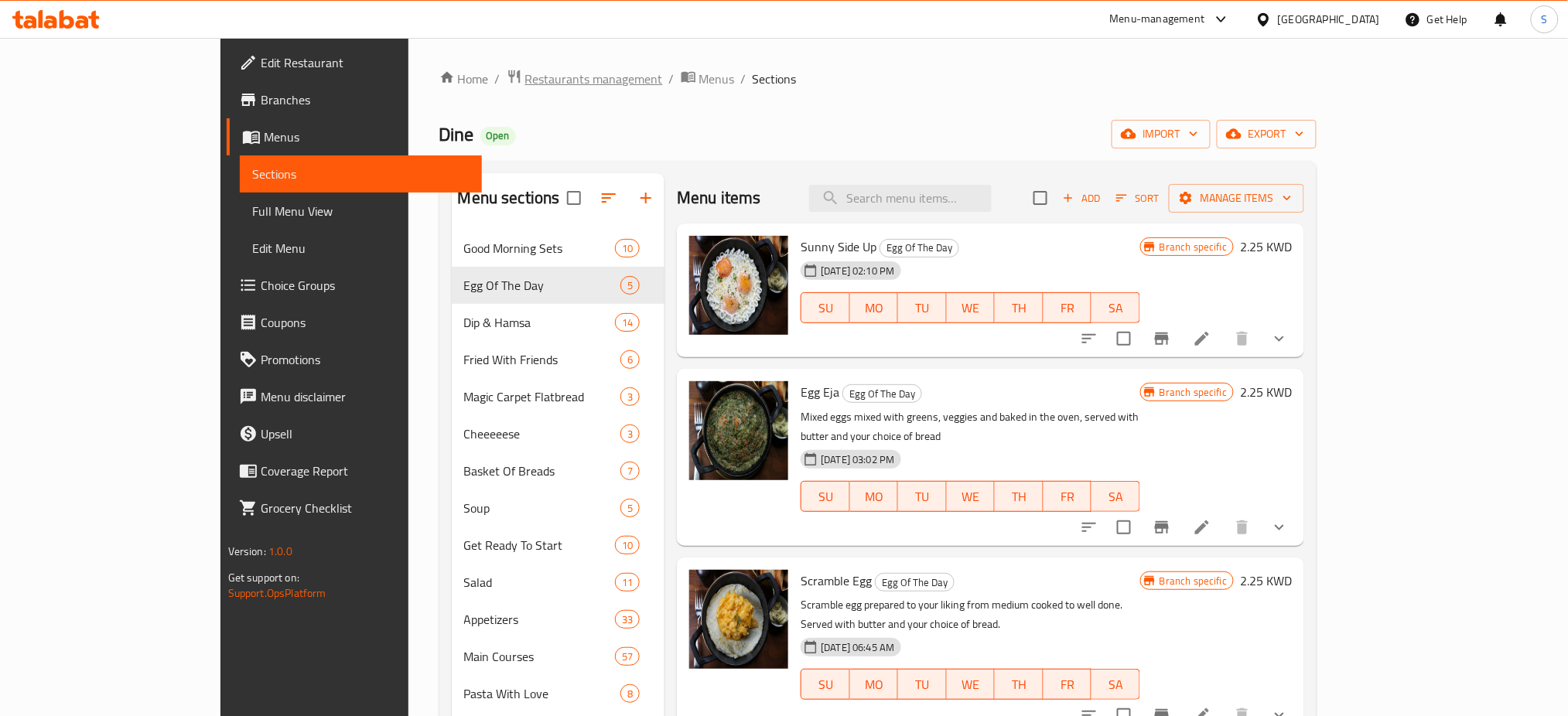
click at [526, 74] on span "Restaurants management" at bounding box center [594, 78] width 137 height 18
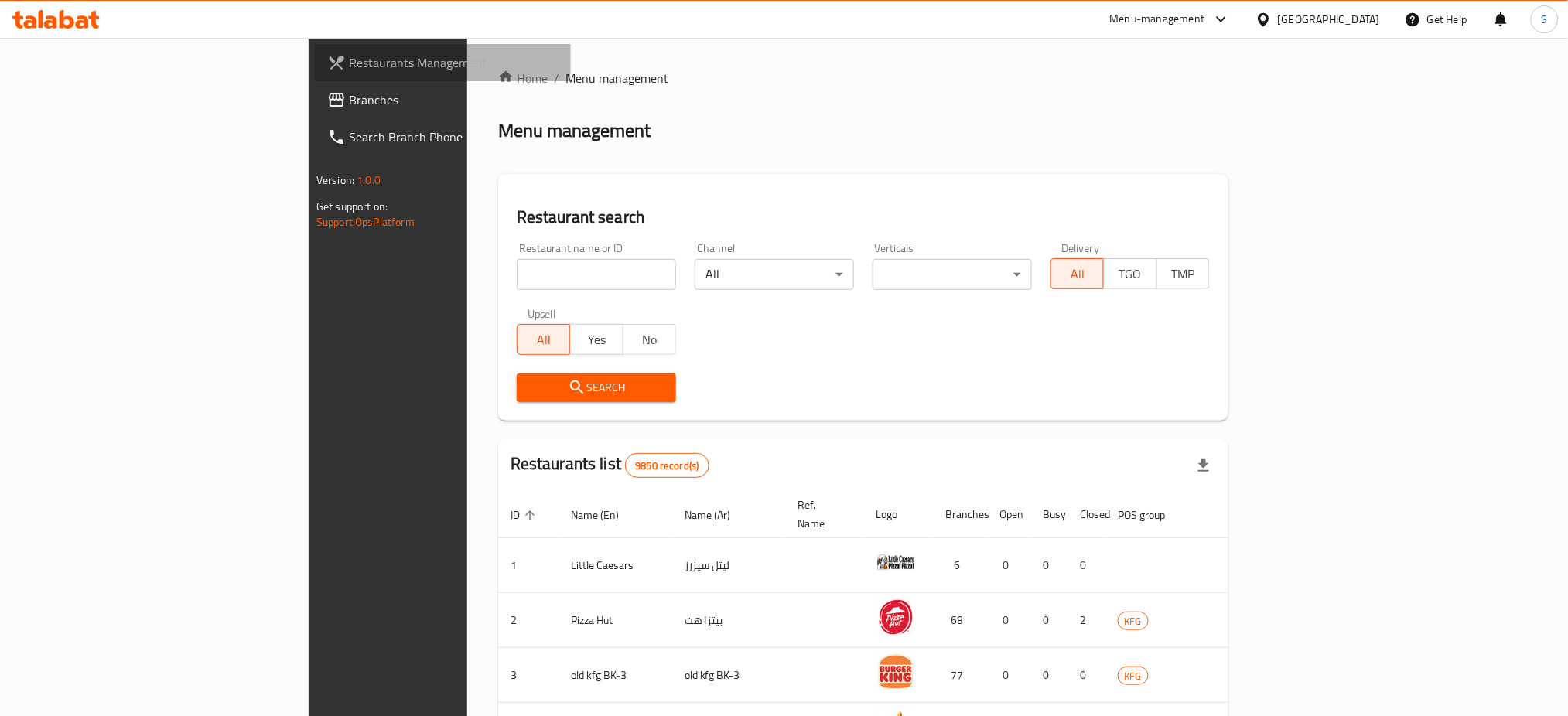
click at [349, 59] on span "Restaurants Management" at bounding box center [453, 62] width 210 height 18
